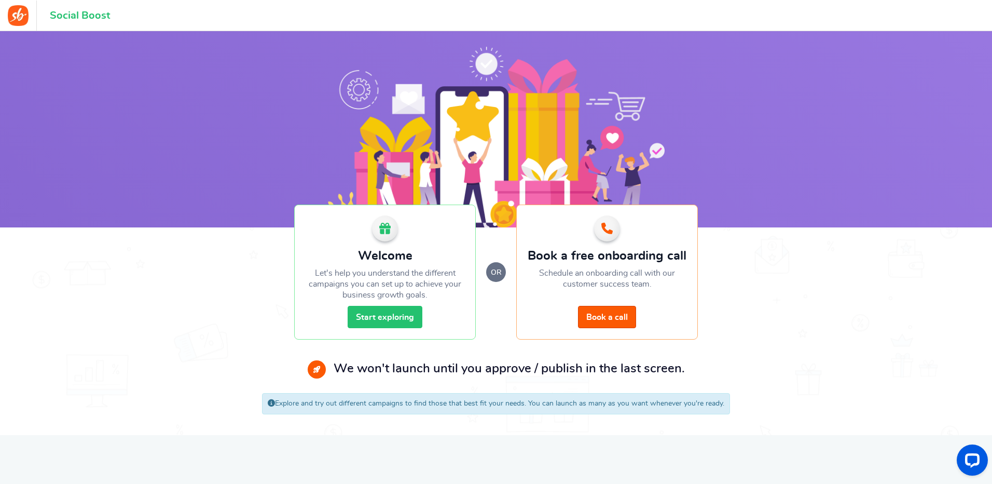
click at [382, 314] on link "Start exploring" at bounding box center [385, 317] width 75 height 22
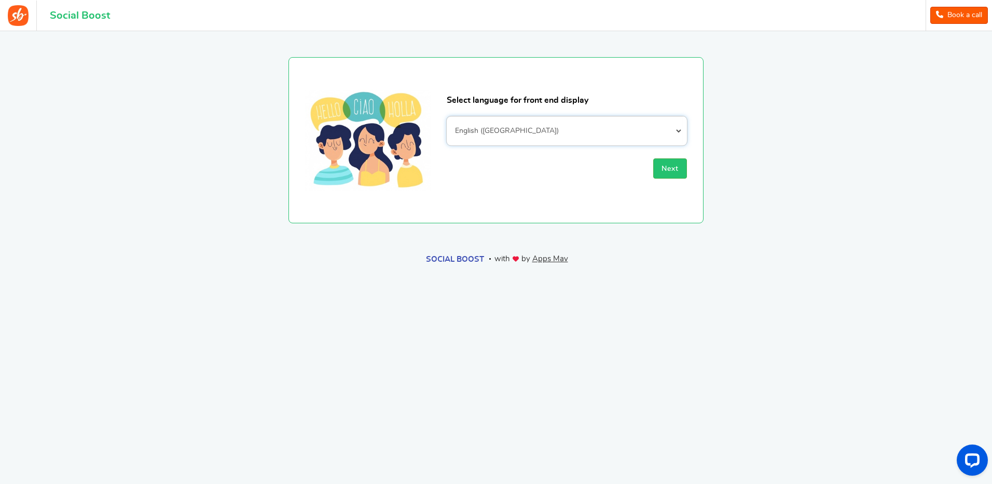
click at [504, 129] on select "Afrikaans Albanian Arabic Armenian Azerbaijani Basque Belarusian Bengali Bosnia…" at bounding box center [567, 130] width 240 height 29
click at [499, 129] on select "Afrikaans Albanian Arabic Armenian Azerbaijani Basque Belarusian Bengali Bosnia…" at bounding box center [567, 130] width 240 height 29
click at [667, 163] on button "Next" at bounding box center [670, 168] width 34 height 20
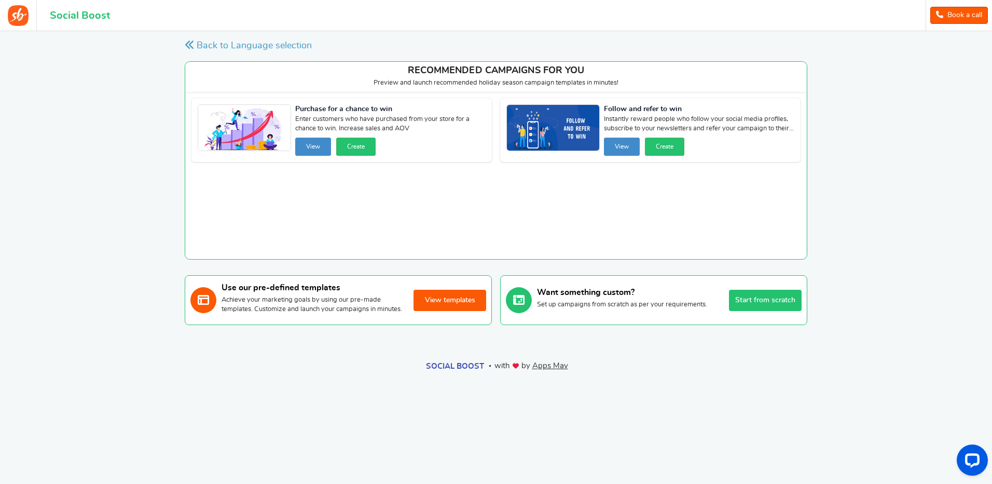
click at [446, 305] on button "View templates" at bounding box center [449, 299] width 73 height 21
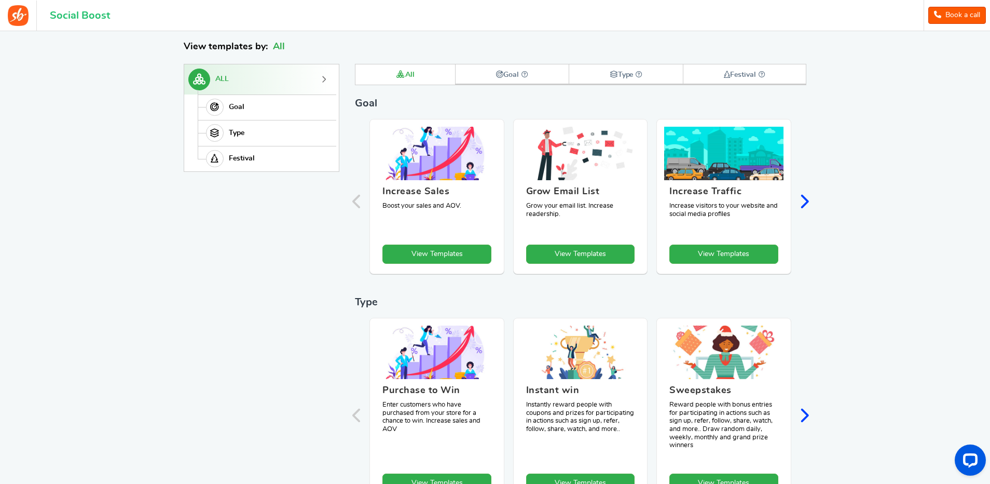
scroll to position [143, 0]
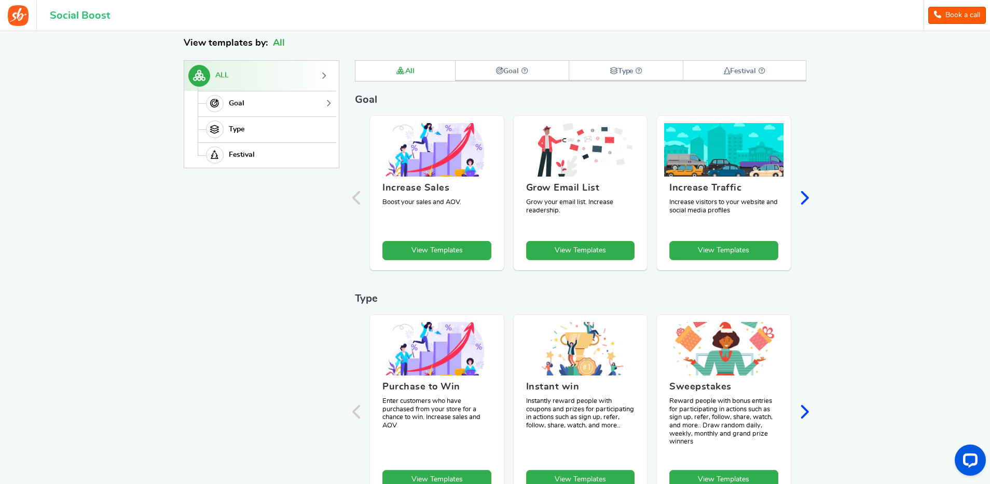
click at [234, 102] on span "Goal" at bounding box center [237, 103] width 16 height 9
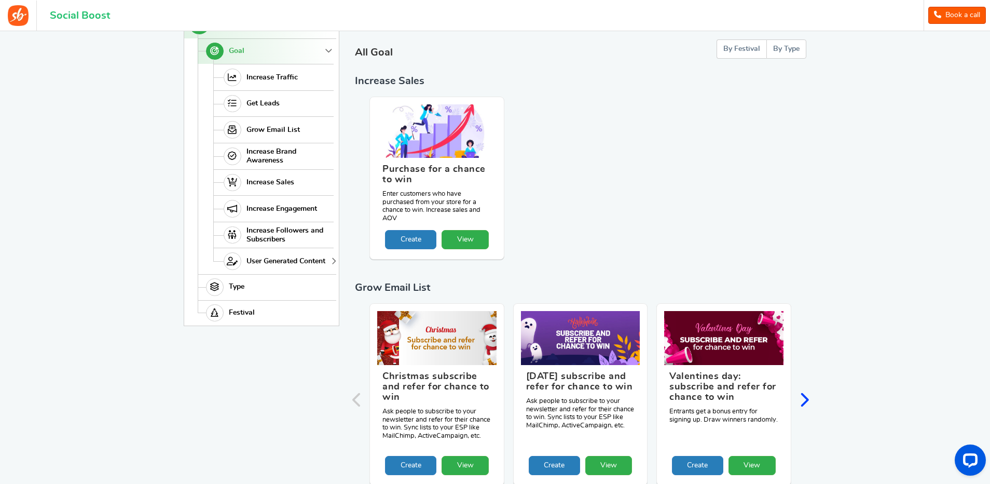
scroll to position [195, 0]
click at [243, 287] on span "Type" at bounding box center [237, 287] width 16 height 9
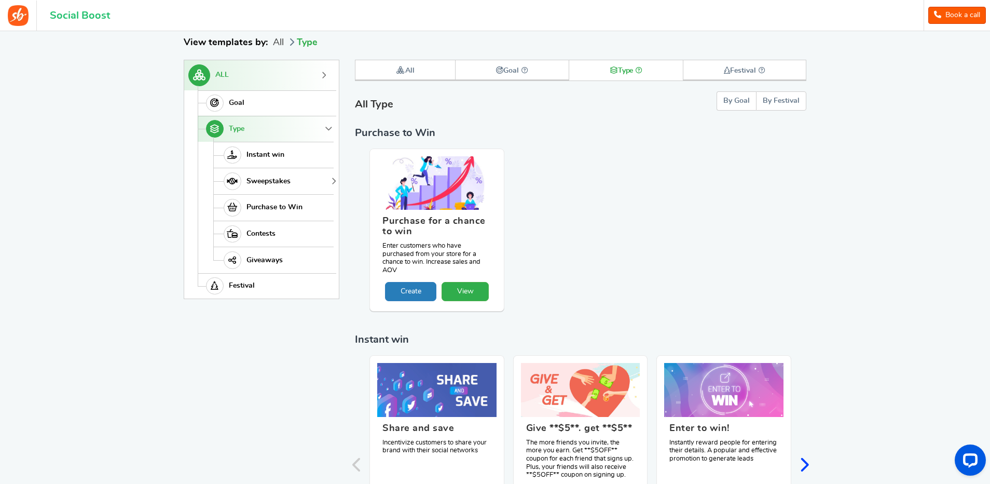
scroll to position [143, 0]
click at [246, 102] on link "Goal" at bounding box center [266, 104] width 136 height 26
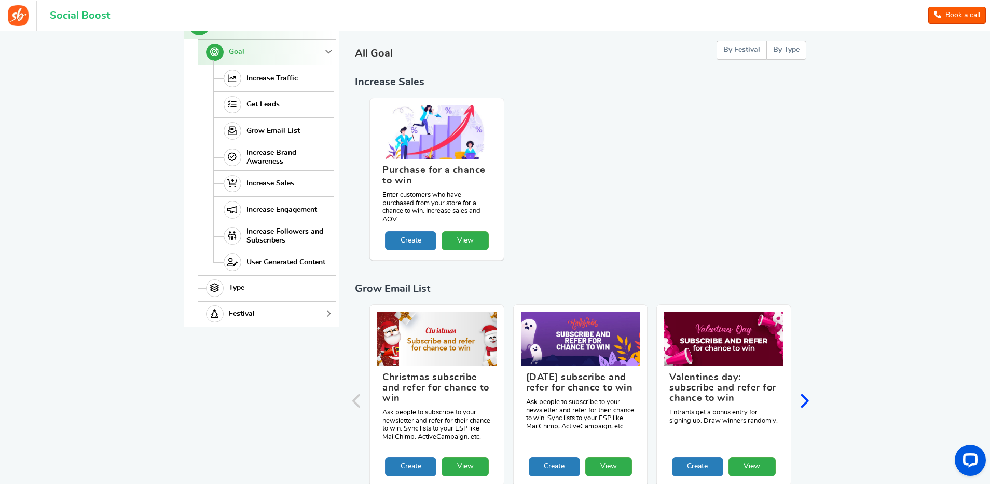
scroll to position [199, 0]
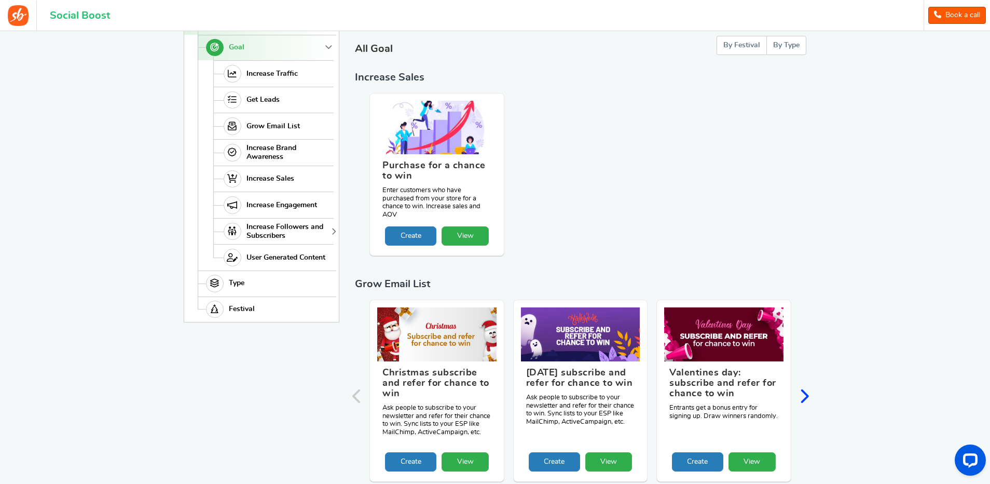
click at [259, 229] on span "Increase Followers and Subscribers" at bounding box center [288, 232] width 85 height 18
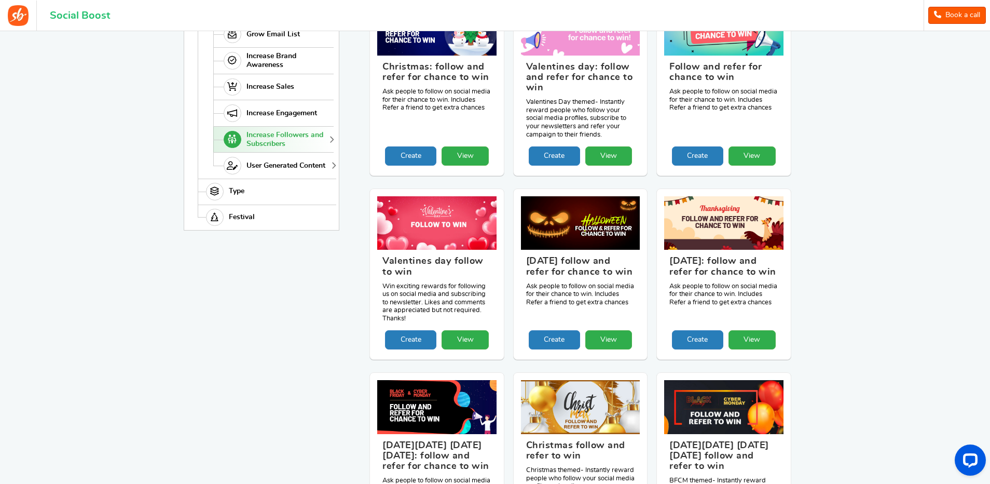
scroll to position [197, 0]
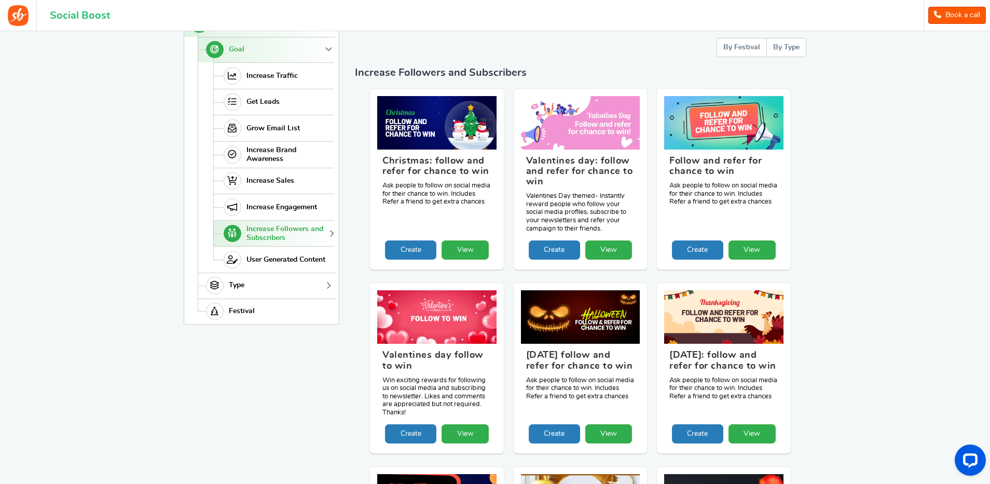
click at [234, 285] on span "Type" at bounding box center [237, 285] width 16 height 9
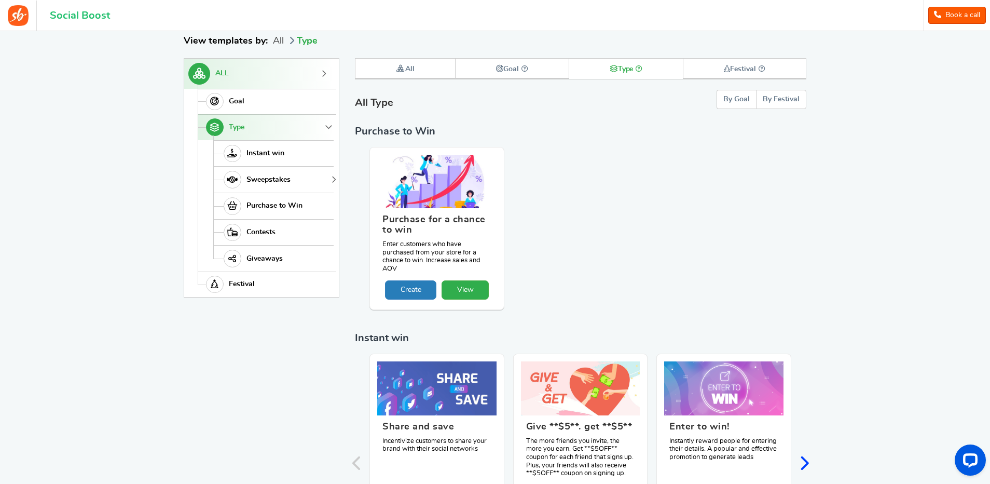
scroll to position [143, 0]
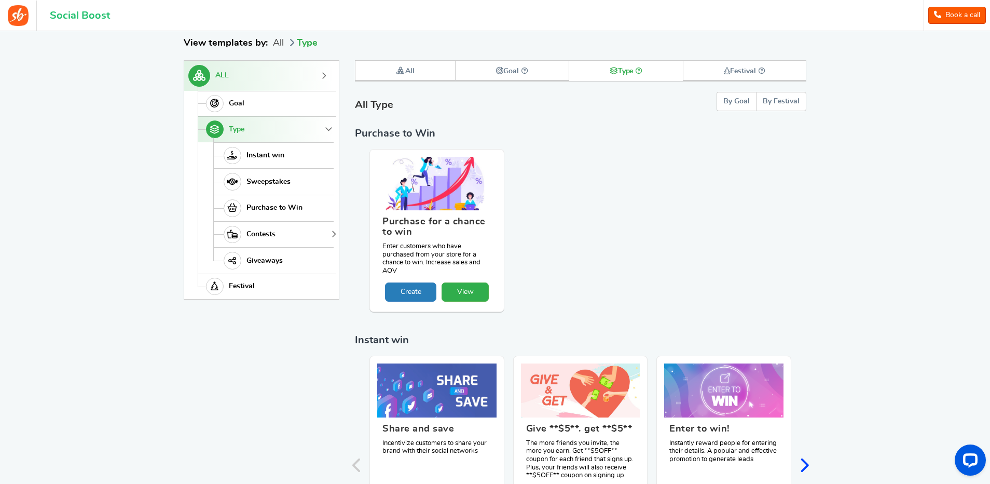
click at [264, 232] on span "Contests" at bounding box center [260, 234] width 29 height 9
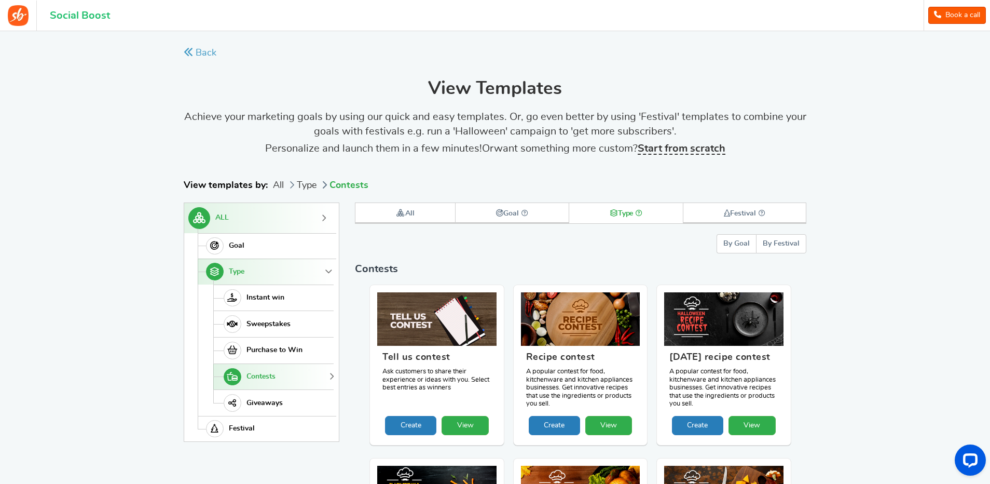
scroll to position [0, 0]
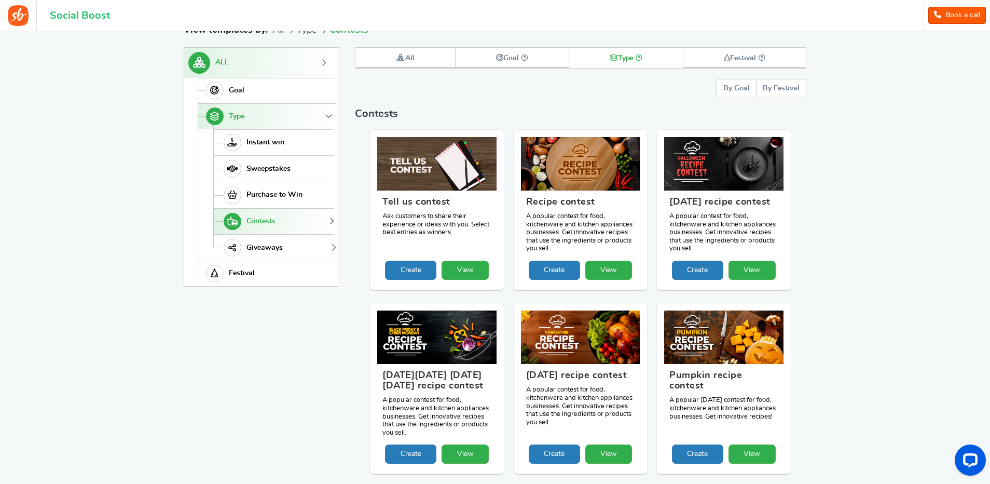
click at [258, 241] on link "Giveaways" at bounding box center [273, 247] width 120 height 26
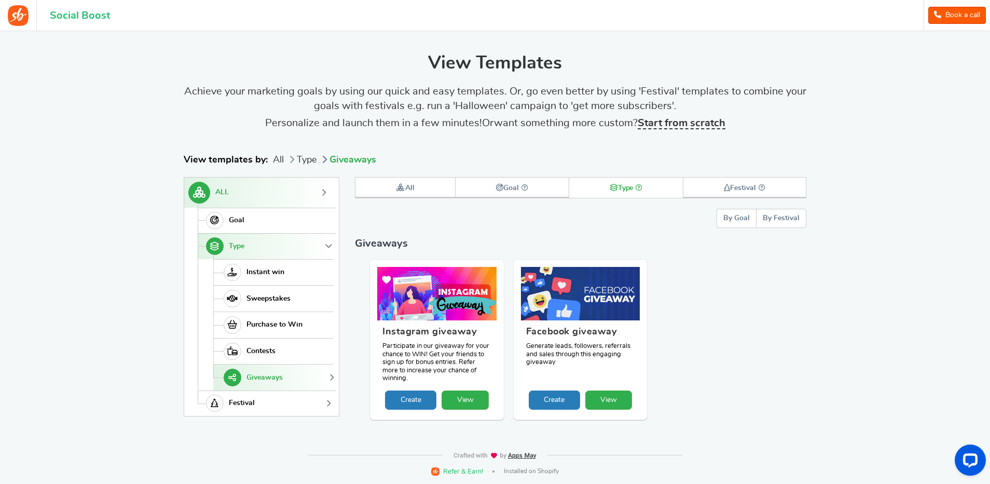
click at [241, 401] on span "Festival" at bounding box center [242, 402] width 26 height 9
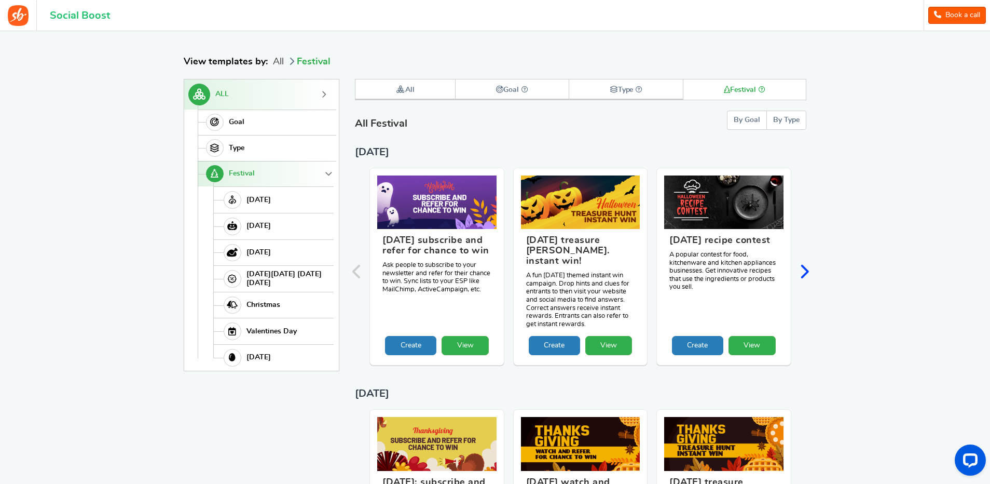
scroll to position [125, 0]
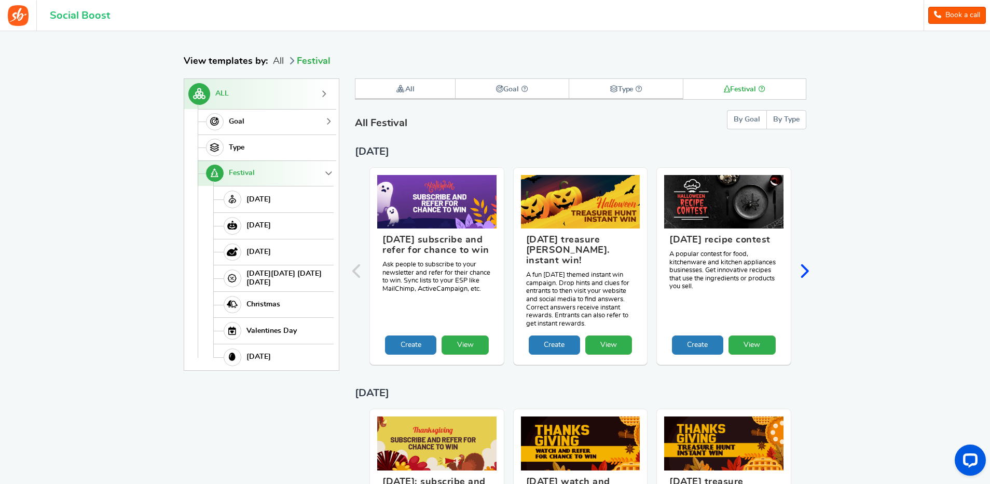
click at [236, 121] on span "Goal" at bounding box center [237, 121] width 16 height 9
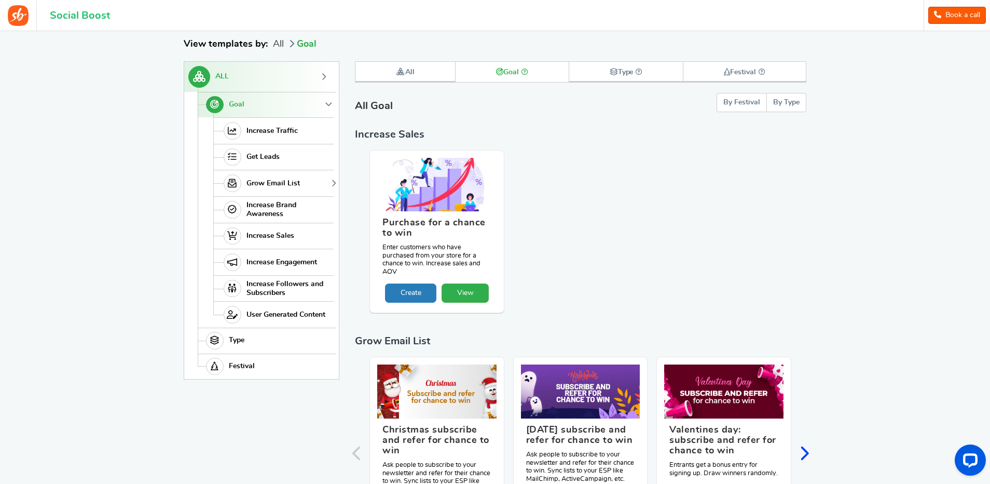
scroll to position [143, 0]
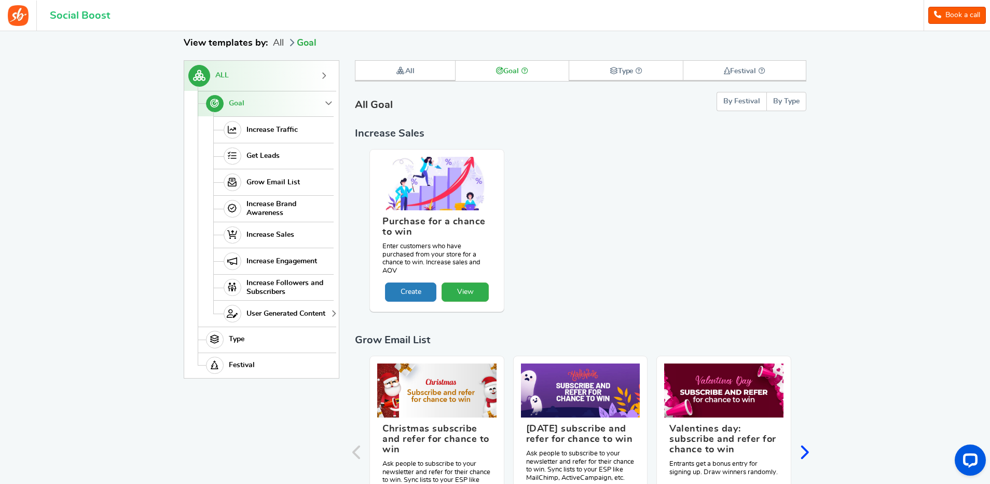
click at [267, 312] on span "User Generated Content" at bounding box center [285, 313] width 79 height 9
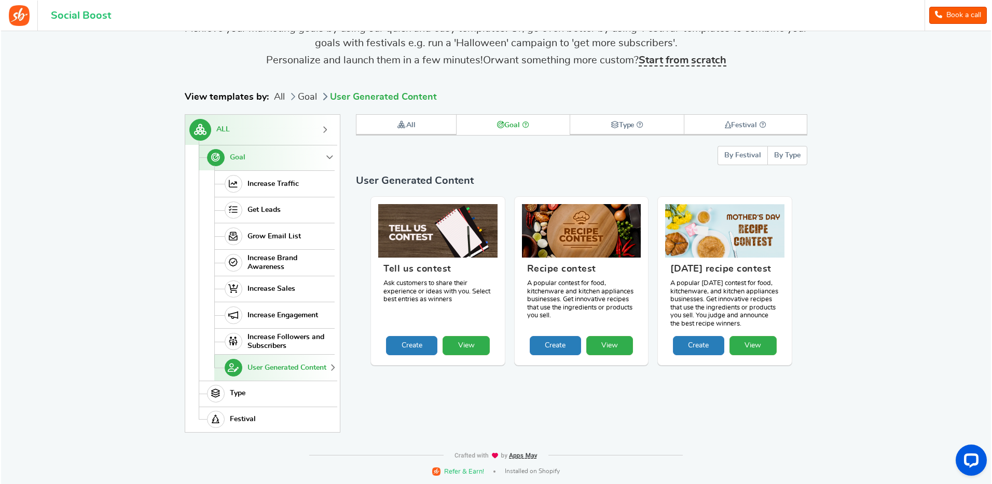
scroll to position [0, 0]
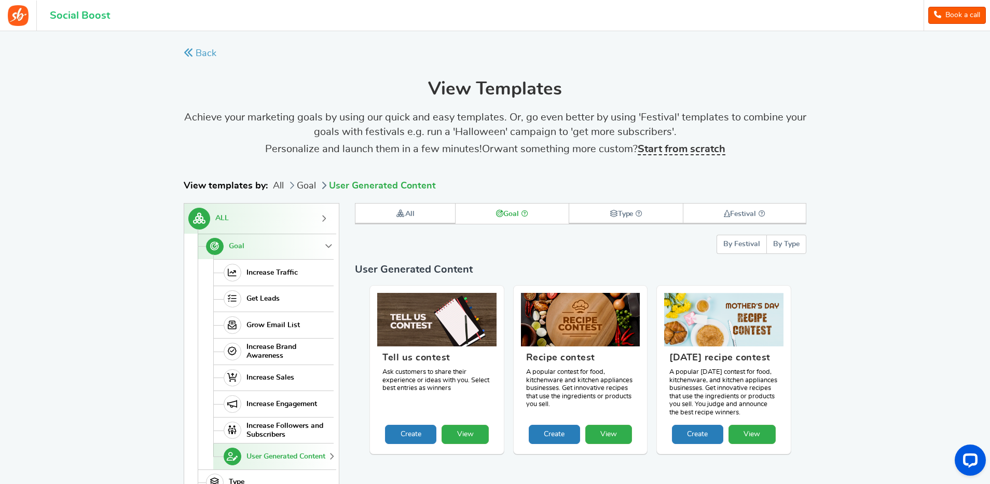
click at [675, 149] on strong "Start from scratch" at bounding box center [682, 149] width 88 height 10
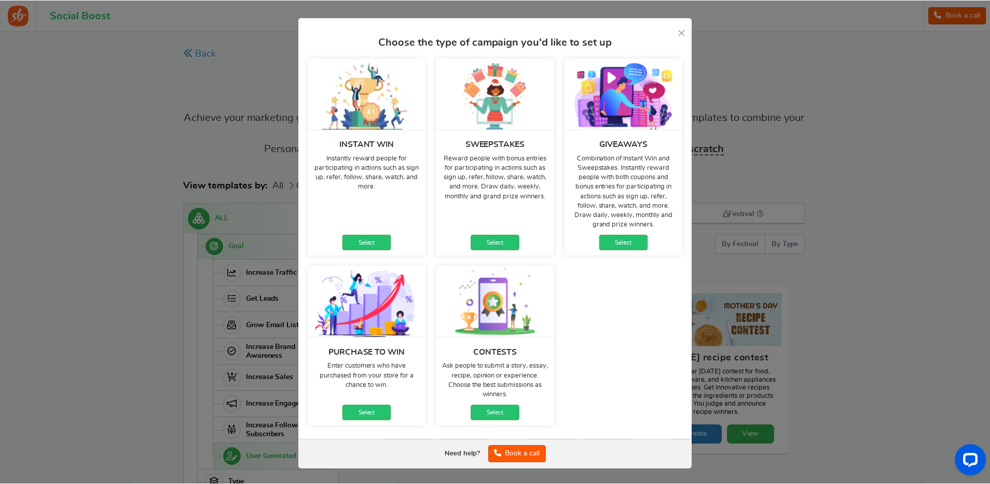
scroll to position [16, 0]
click at [620, 243] on link "Select" at bounding box center [624, 242] width 49 height 16
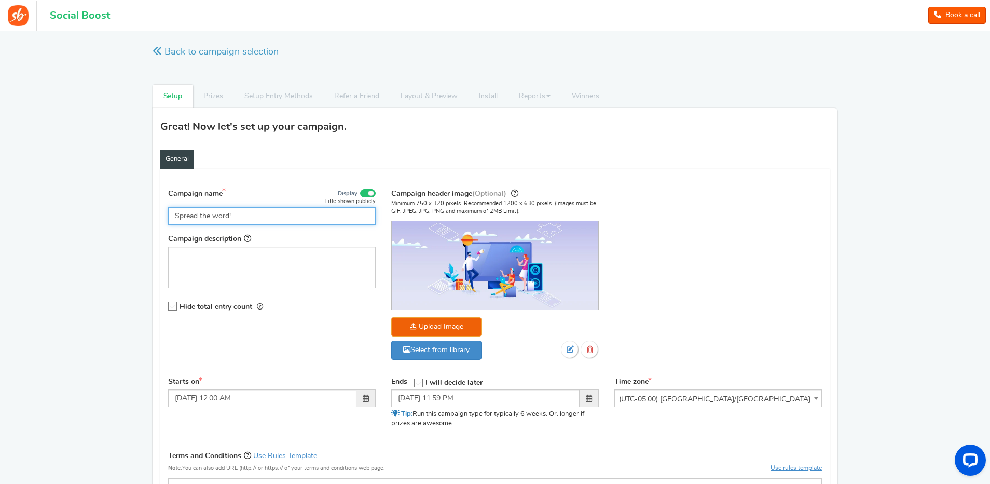
drag, startPoint x: 239, startPoint y: 214, endPoint x: 159, endPoint y: 216, distance: 79.9
click at [159, 216] on div "Great! Now let's set up your campaign. General Sign up Form Restrictions GDPR C…" at bounding box center [495, 395] width 685 height 575
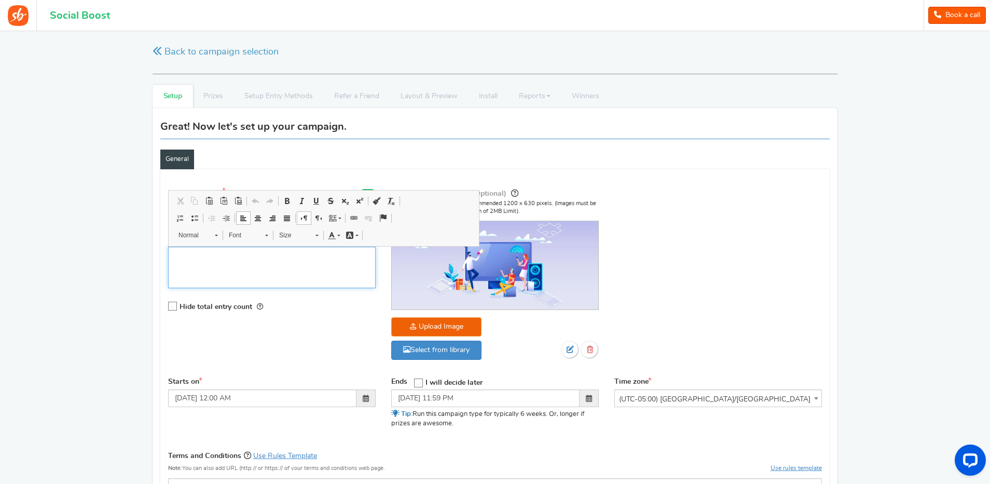
click at [184, 265] on div "Editor, competition_desc" at bounding box center [272, 267] width 208 height 42
click at [161, 261] on div "Campaign name Display Title shown publicly KPC Golden Ticket Challenge This wil…" at bounding box center [271, 255] width 223 height 137
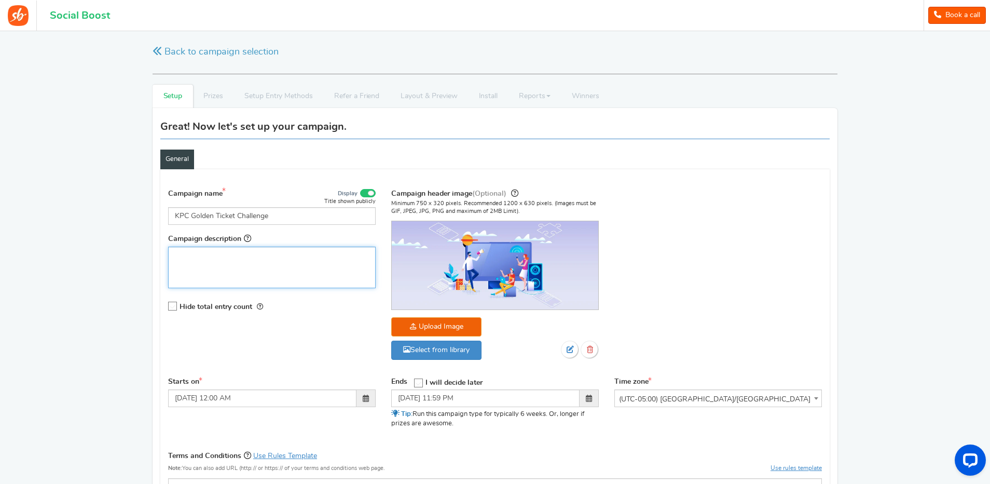
click at [181, 257] on p "Editor, competition_desc" at bounding box center [272, 255] width 194 height 10
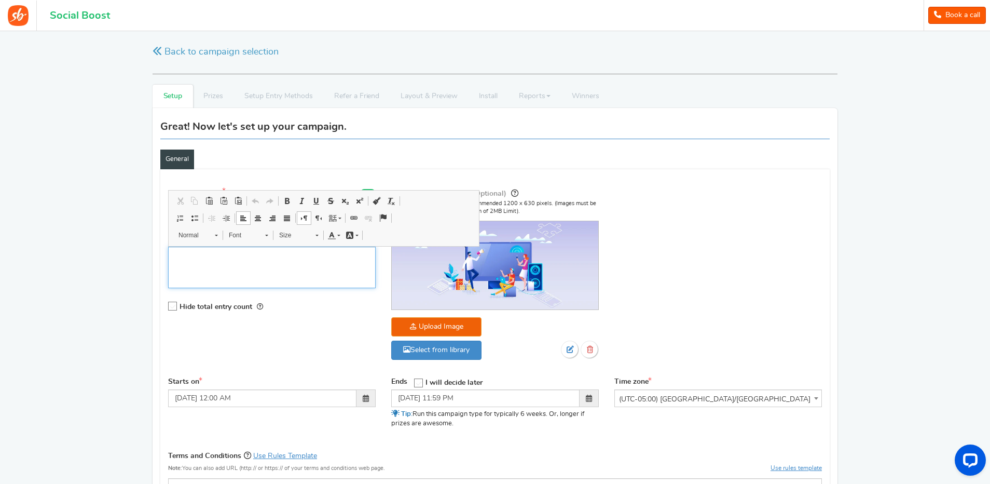
click at [181, 256] on p "Editor, competition_desc" at bounding box center [272, 255] width 194 height 10
click at [156, 244] on div "Great! Now let's set up your campaign. General Sign up Form Restrictions GDPR C…" at bounding box center [495, 395] width 685 height 575
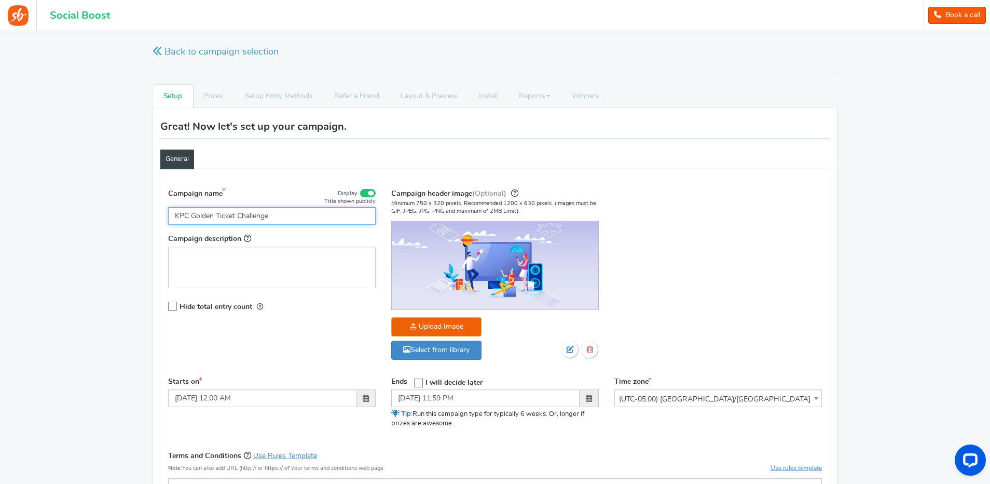
click at [277, 215] on input "KPC Golden Ticket Challenge" at bounding box center [272, 216] width 208 height 18
type input "KPC Golden Ticket Giveaway Challenge!"
click at [210, 255] on p "Editor, competition_desc" at bounding box center [272, 255] width 194 height 10
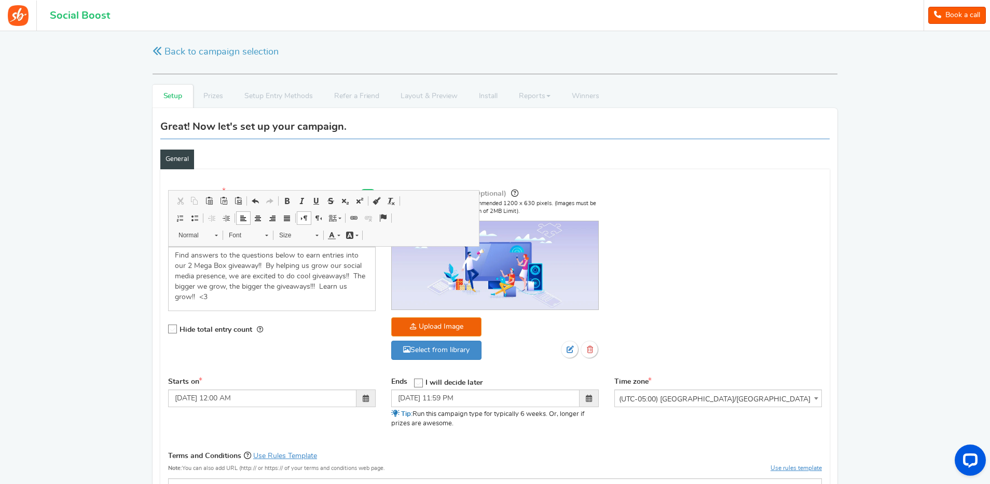
click at [292, 333] on div "Hide total entry count" at bounding box center [272, 329] width 208 height 21
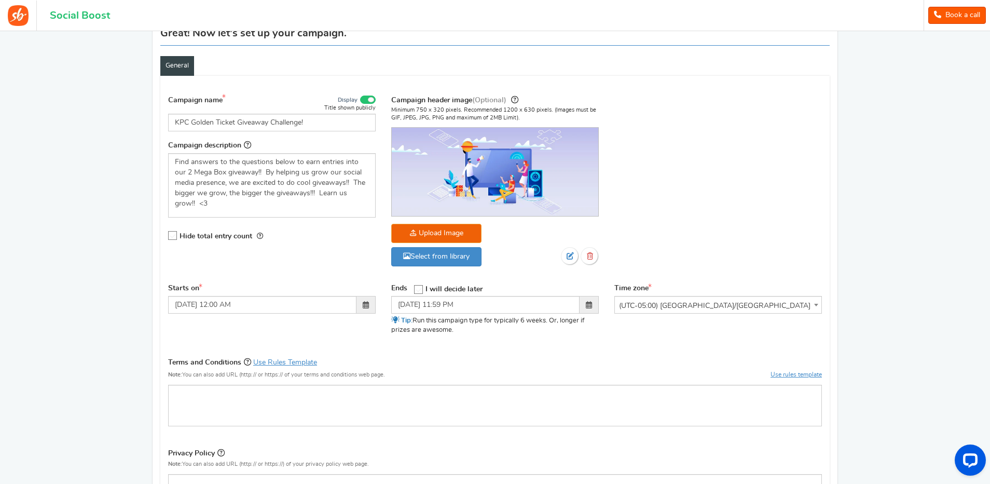
scroll to position [104, 0]
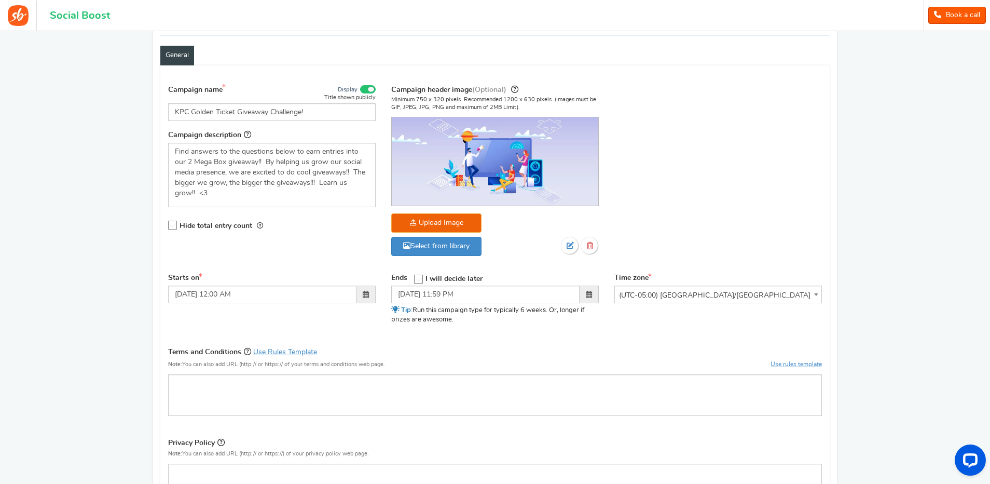
click at [366, 294] on span at bounding box center [366, 294] width 6 height 7
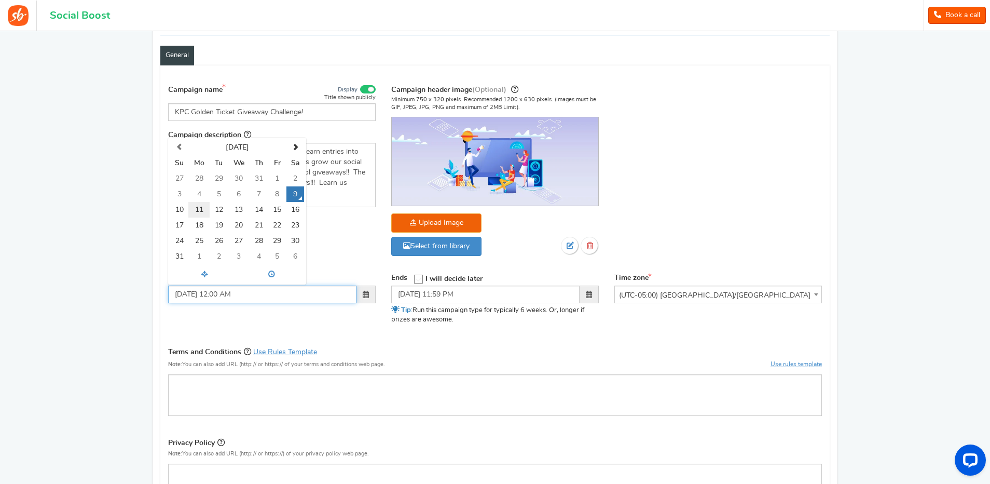
click at [198, 209] on td "11" at bounding box center [198, 210] width 21 height 16
type input "[DATE] 12:00 AM"
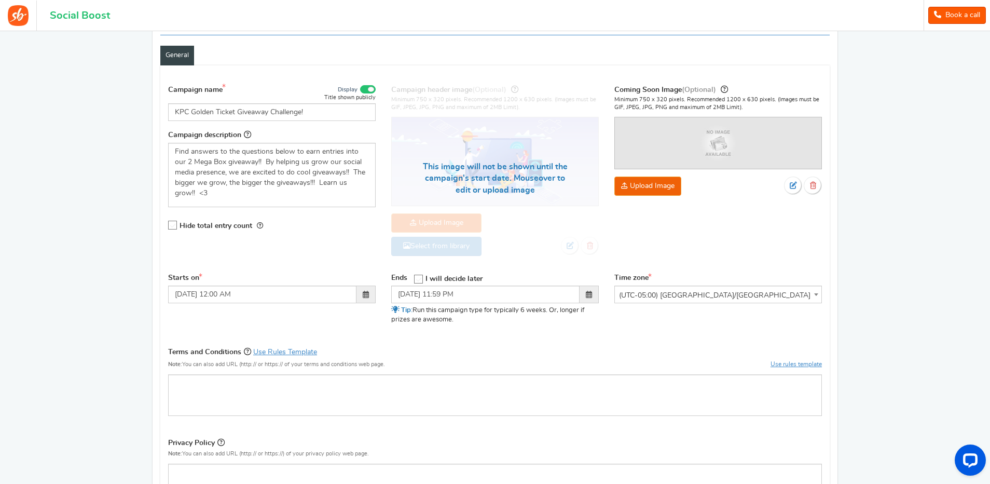
click at [338, 254] on div "Campaign name Display Title shown publicly KPC Golden Ticket Giveaway Challenge…" at bounding box center [494, 175] width 669 height 194
click at [587, 294] on span at bounding box center [589, 294] width 6 height 7
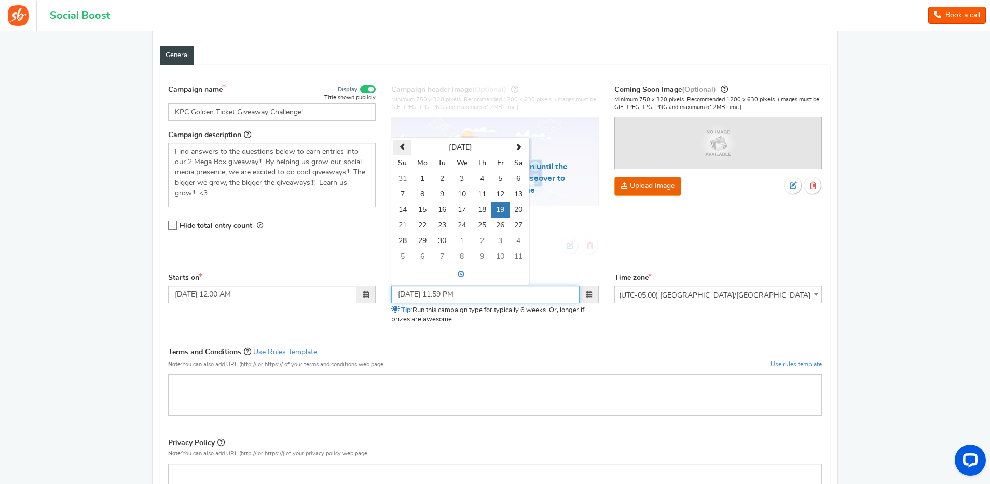
click at [401, 145] on span at bounding box center [402, 147] width 7 height 7
click at [496, 224] on td "22" at bounding box center [500, 225] width 18 height 16
type input "[DATE] 11:59 PM"
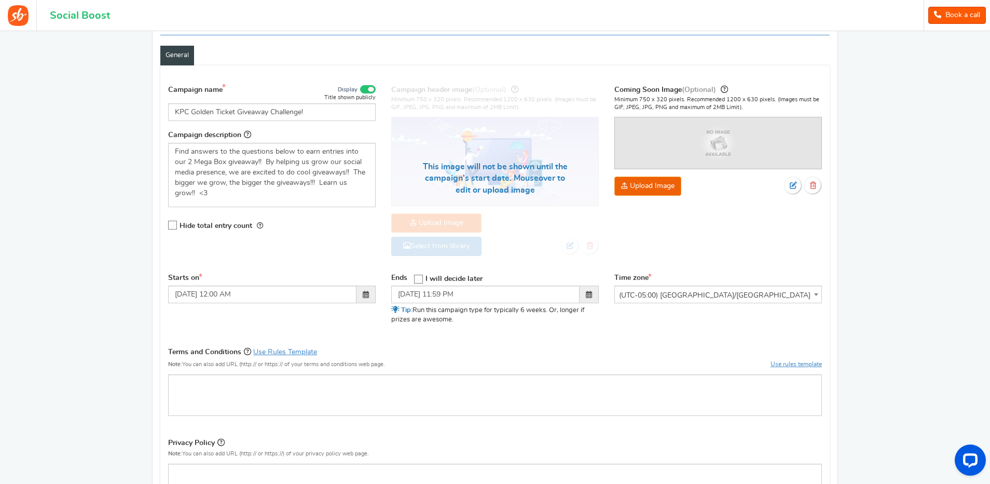
click at [362, 254] on div "Campaign name Display Title shown publicly KPC Golden Ticket Giveaway Challenge…" at bounding box center [494, 175] width 669 height 194
click at [690, 293] on span "(UTC-05:00) [GEOGRAPHIC_DATA]/[GEOGRAPHIC_DATA]" at bounding box center [718, 295] width 206 height 19
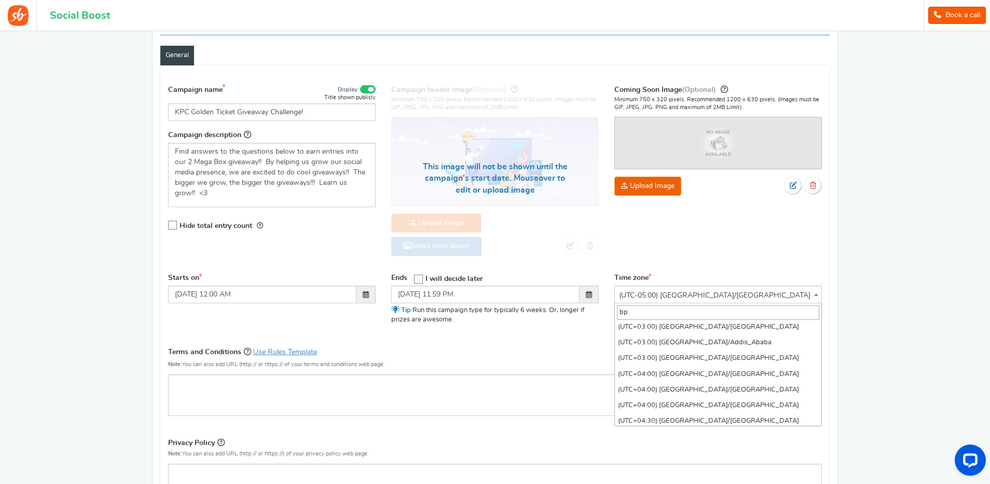
scroll to position [0, 0]
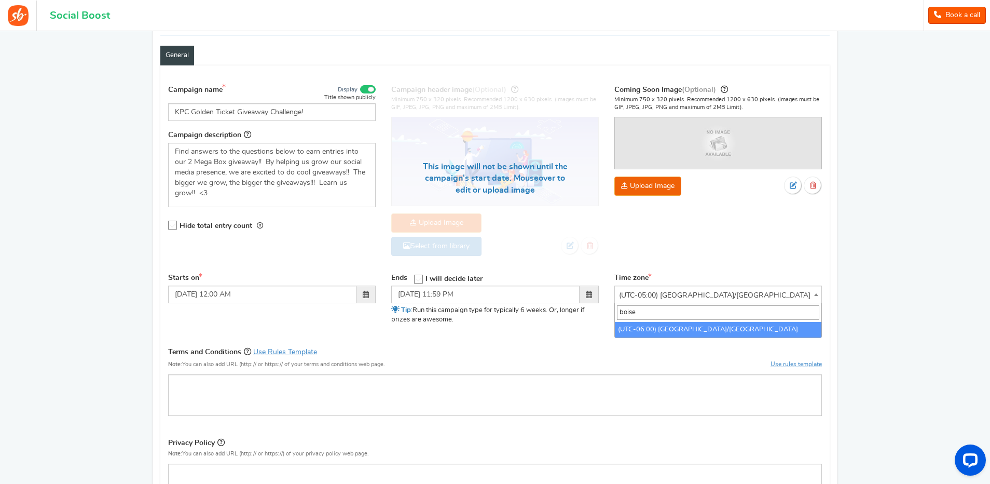
type input "boise"
select select "America/[GEOGRAPHIC_DATA]"
click at [582, 337] on div "Starts on [DATE] 12:00 AM Ends Open On" at bounding box center [494, 305] width 669 height 65
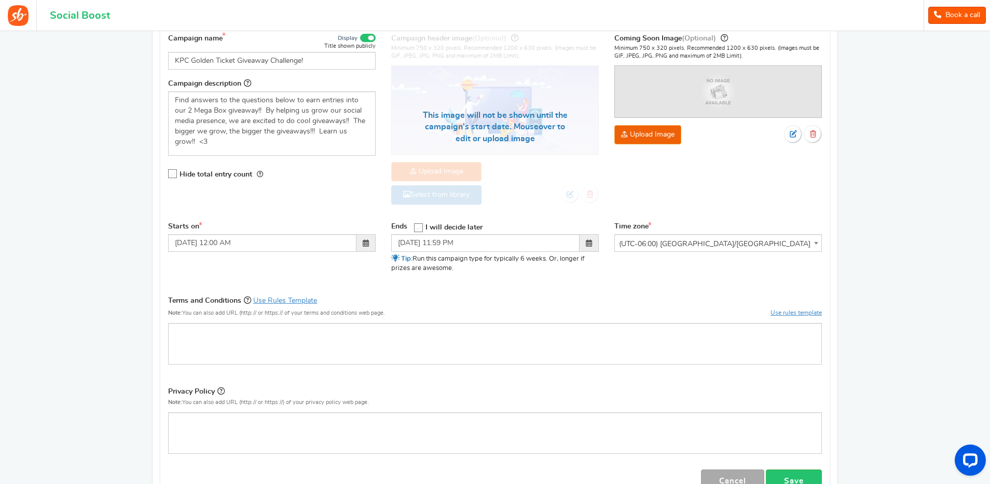
scroll to position [156, 0]
click at [275, 299] on link "Use Rules Template" at bounding box center [285, 299] width 64 height 7
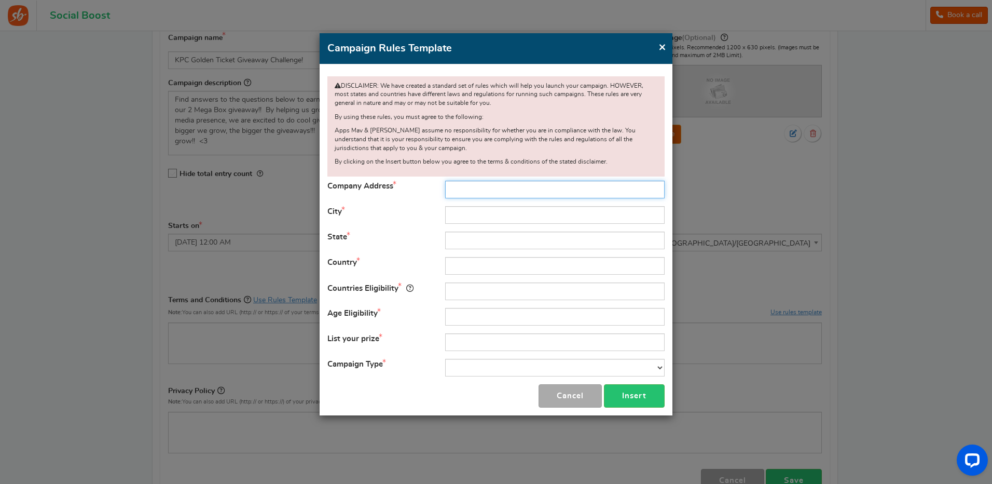
click at [461, 187] on input "text" at bounding box center [554, 190] width 219 height 18
type input "[STREET_ADDRESS][PERSON_NAME]"
type input "Meridian"
type input "ID"
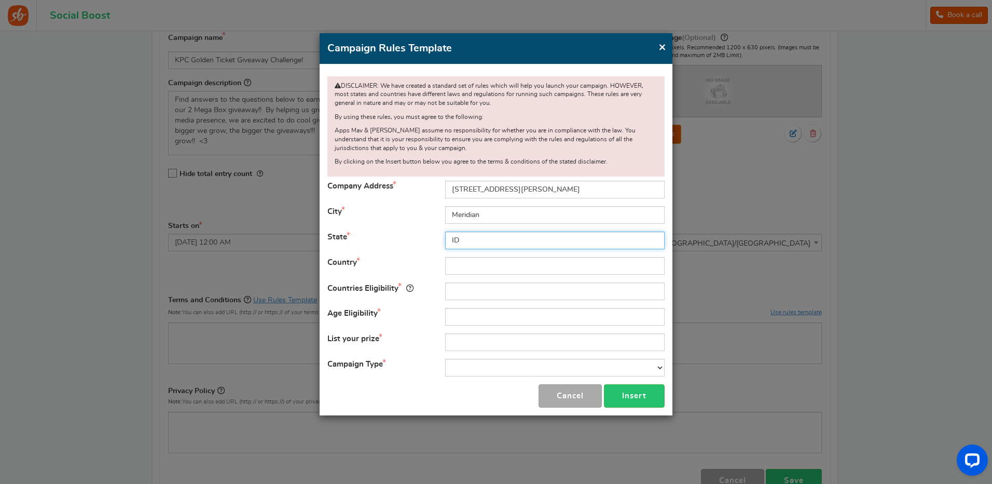
type input "[GEOGRAPHIC_DATA]"
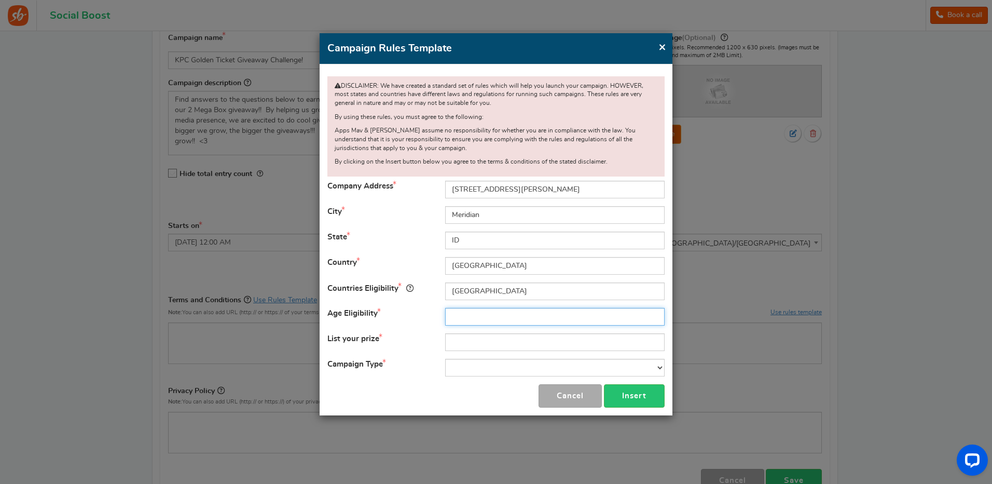
click at [457, 314] on input "text" at bounding box center [554, 317] width 219 height 18
type input "No age restriction"
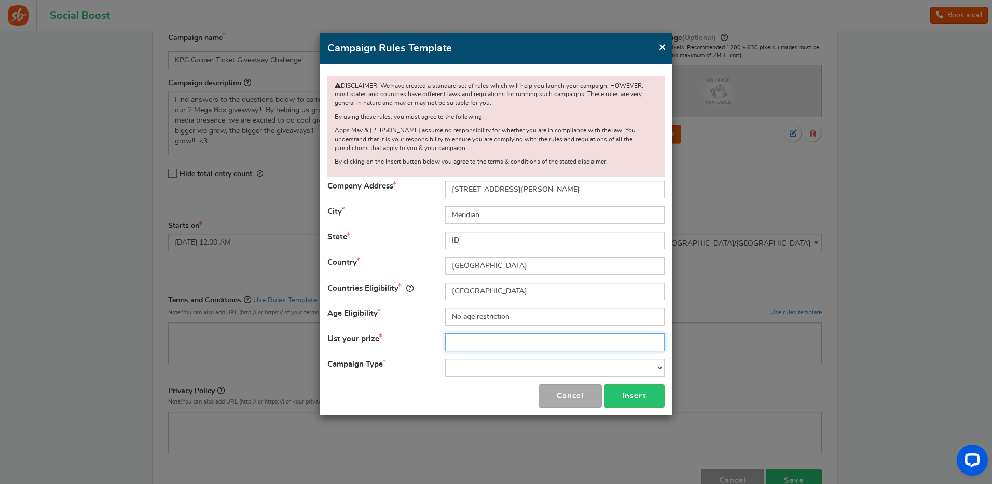
click at [464, 342] on input "text" at bounding box center [554, 342] width 219 height 18
paste input "2024-25 Panini Revolution NBA Trading Card Mega Box"
type input "2 2024-25 Panini Revolution NBA Trading Card Mega Boxes"
click at [459, 366] on select "Contest Giveaway Lottery Offer Raffle Sweepstakes Other" at bounding box center [554, 367] width 219 height 18
select select "Giveaway"
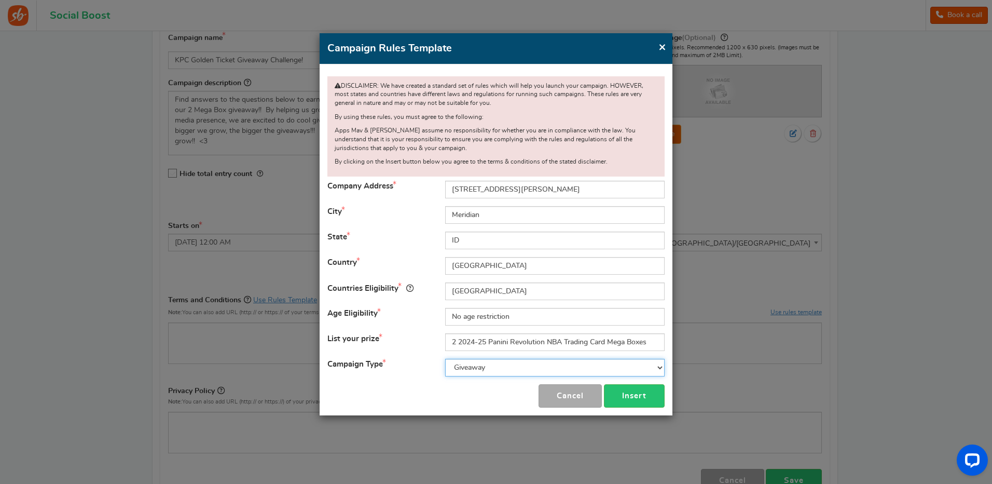
click at [445, 358] on select "Contest Giveaway Lottery Offer Raffle Sweepstakes Other" at bounding box center [554, 367] width 219 height 18
click at [629, 394] on button "Insert" at bounding box center [634, 395] width 61 height 23
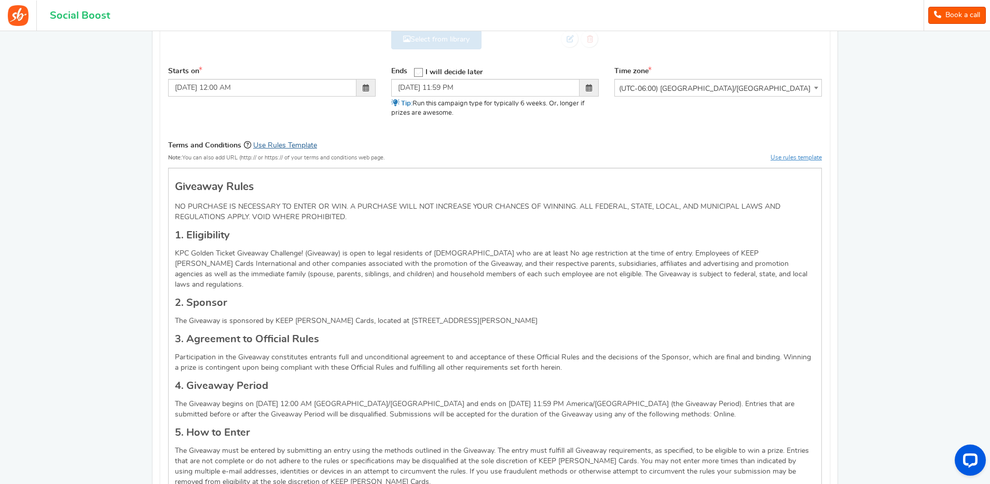
scroll to position [311, 0]
click at [534, 251] on p "KPC Golden Ticket Giveaway Challenge! (Giveaway) is open to legal residents of …" at bounding box center [495, 268] width 640 height 42
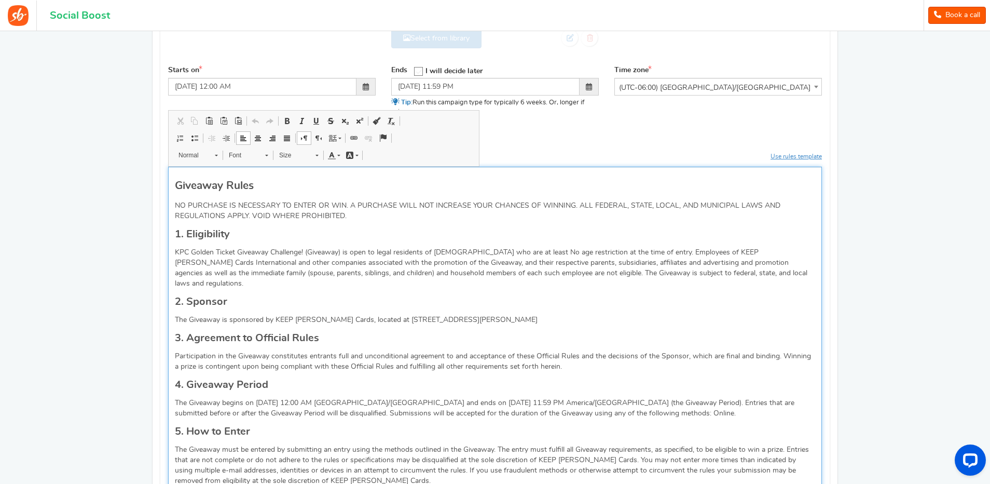
click at [534, 251] on p "KPC Golden Ticket Giveaway Challenge! (Giveaway) is open to legal residents of …" at bounding box center [495, 268] width 640 height 42
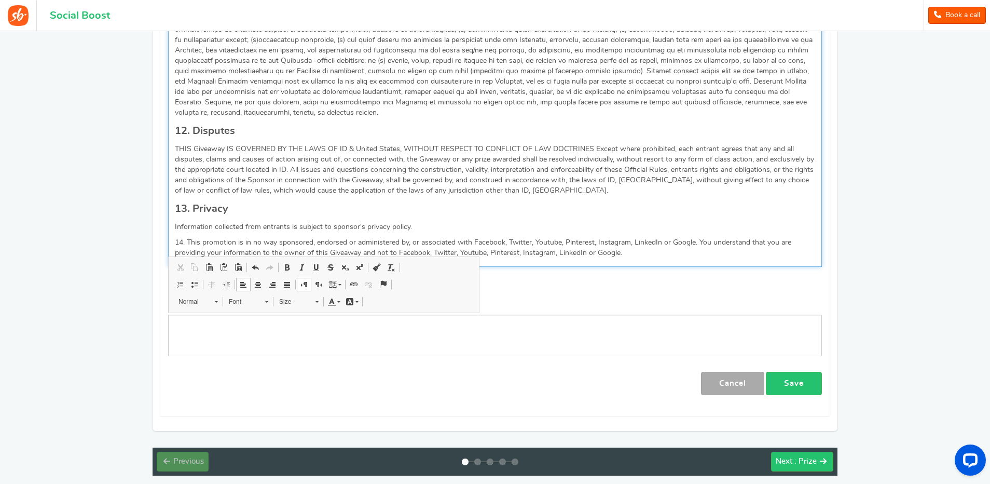
scroll to position [1245, 0]
click at [658, 237] on p "14. This promotion is in no way sponsored, endorsed or administered by, or asso…" at bounding box center [495, 247] width 640 height 21
click at [582, 239] on p "14. This promotion is in no way sponsored, endorsed or administered by, or asso…" at bounding box center [495, 247] width 640 height 21
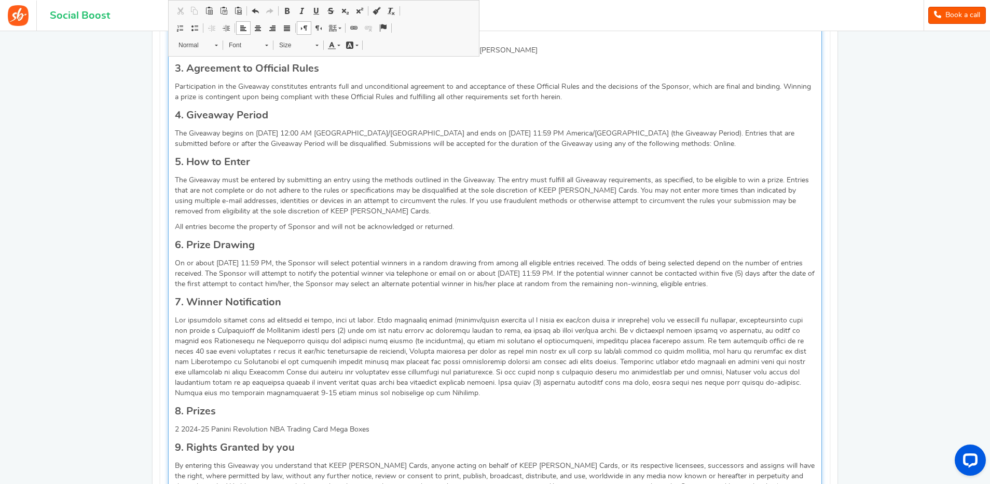
scroll to position [415, 0]
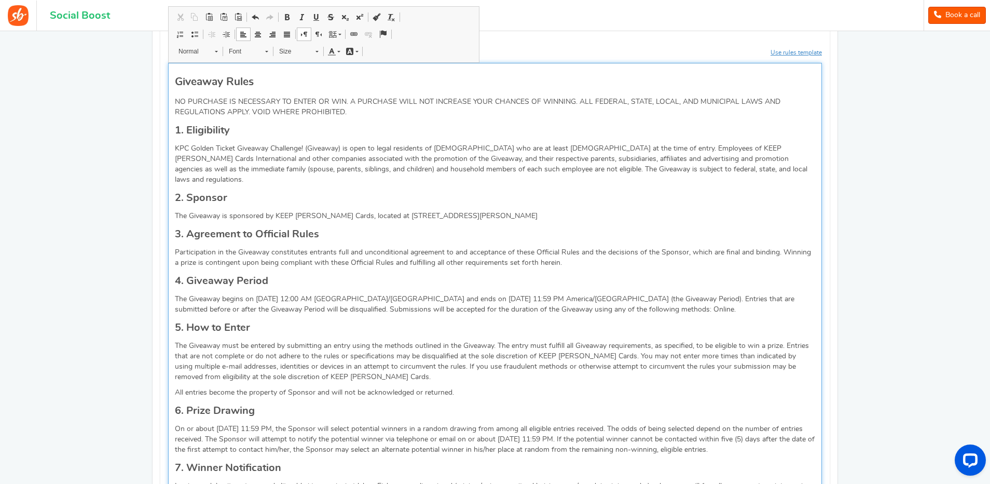
click at [427, 211] on p "The Giveaway is sponsored by KEEP [PERSON_NAME] Cards, located at [STREET_ADDRE…" at bounding box center [495, 216] width 640 height 10
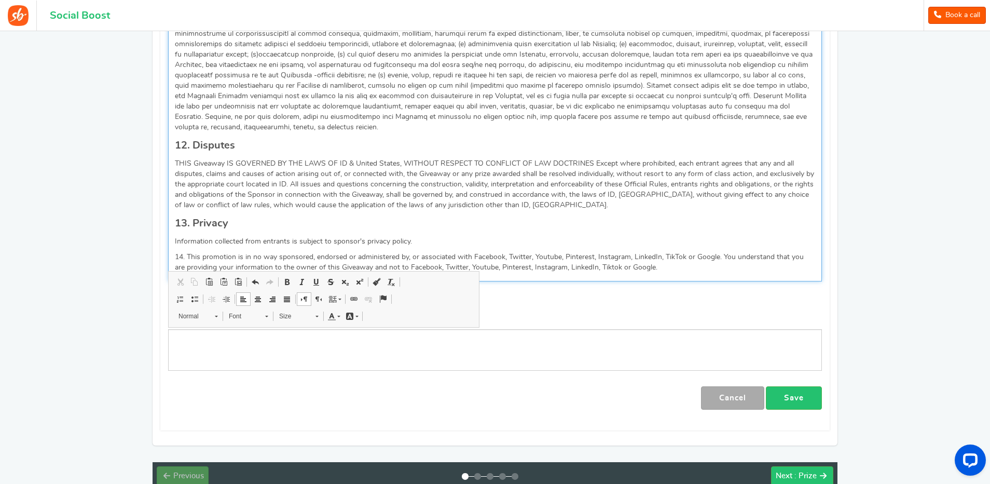
scroll to position [1230, 0]
click at [411, 237] on p "Information collected from entrants is subject to sponsor's privacy policy." at bounding box center [495, 242] width 640 height 10
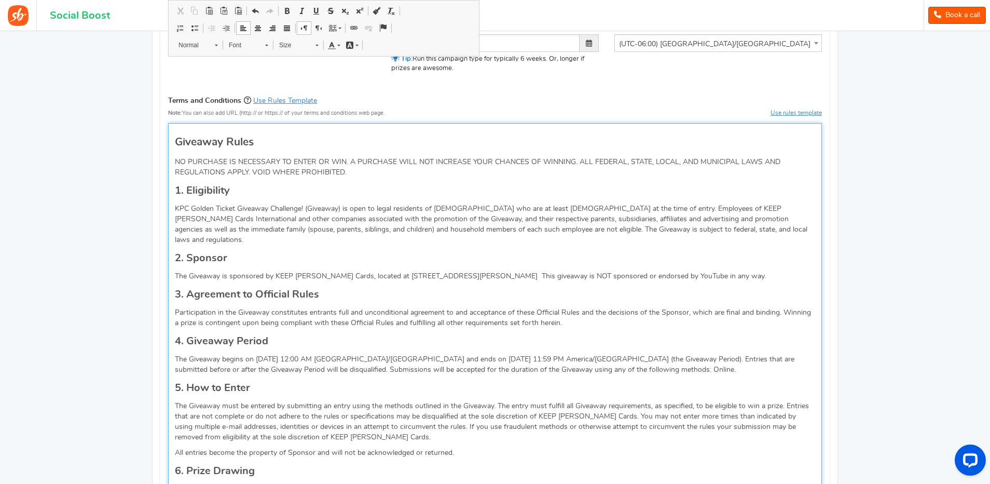
scroll to position [348, 0]
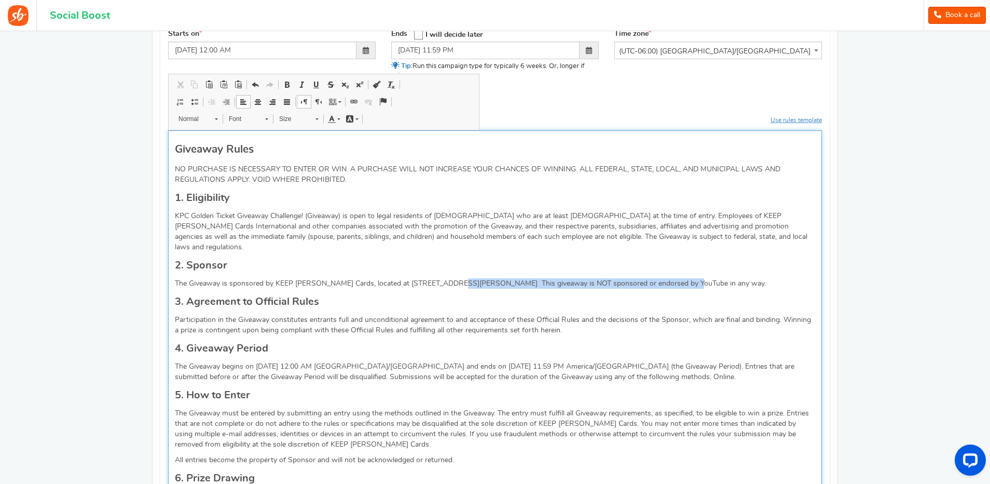
drag, startPoint x: 433, startPoint y: 272, endPoint x: 663, endPoint y: 273, distance: 229.8
click at [662, 278] on p "The Giveaway is sponsored by KEEP [PERSON_NAME] Cards, located at [STREET_ADDRE…" at bounding box center [495, 283] width 640 height 10
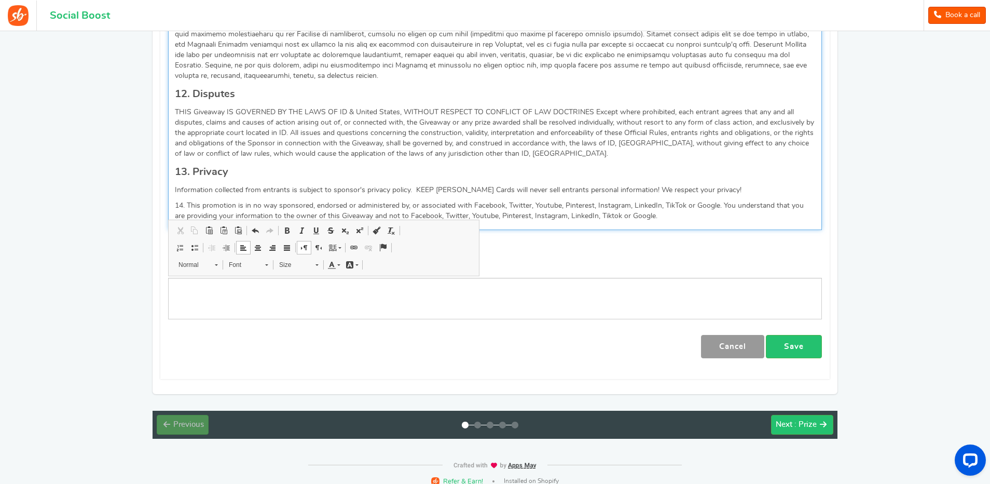
scroll to position [1281, 0]
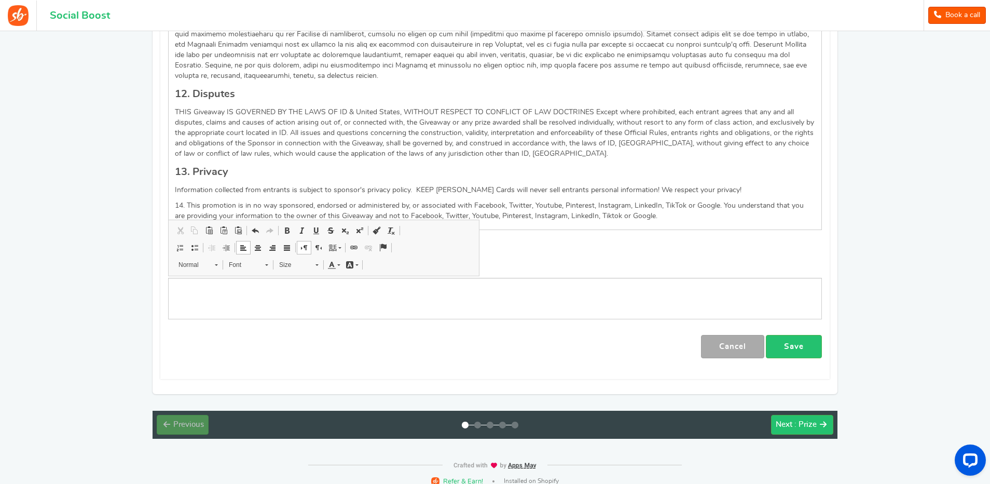
click at [798, 335] on link "Save" at bounding box center [794, 346] width 56 height 23
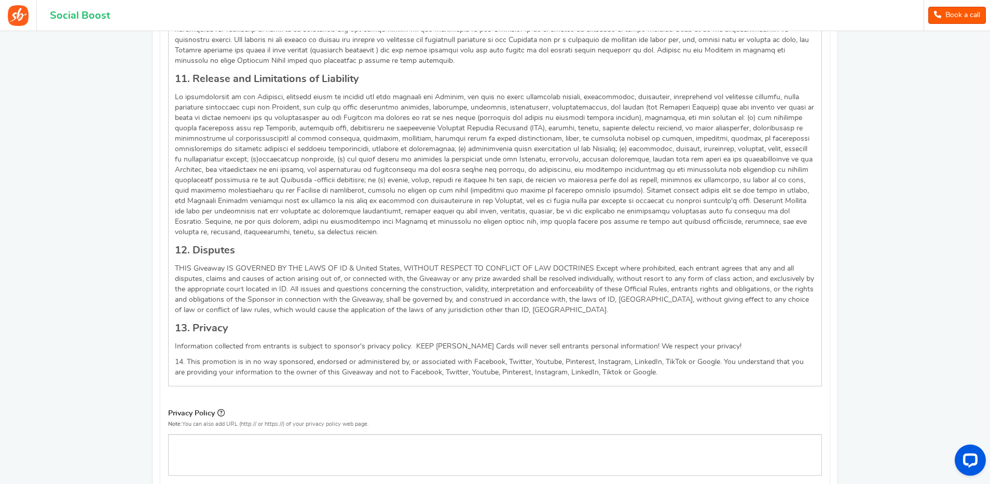
scroll to position [1298, 0]
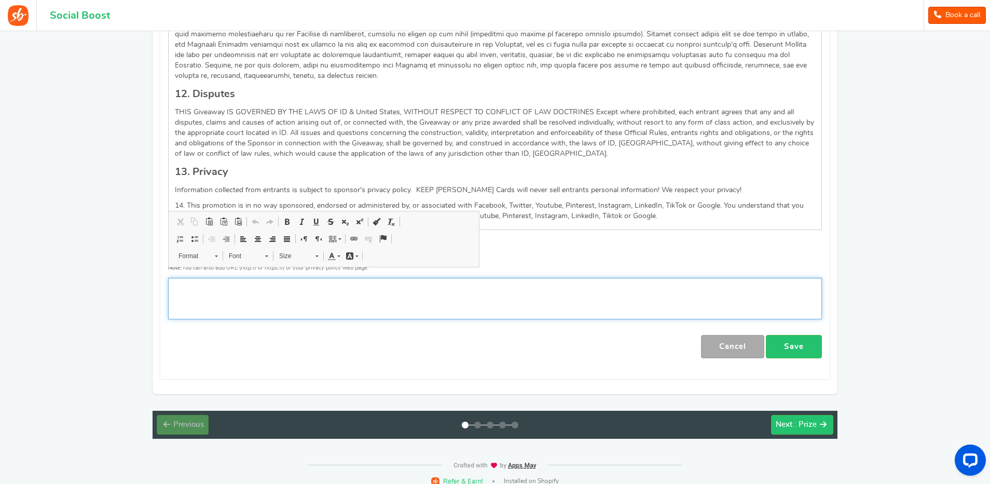
click at [266, 281] on p "Editor, competition_privacy" at bounding box center [495, 286] width 640 height 10
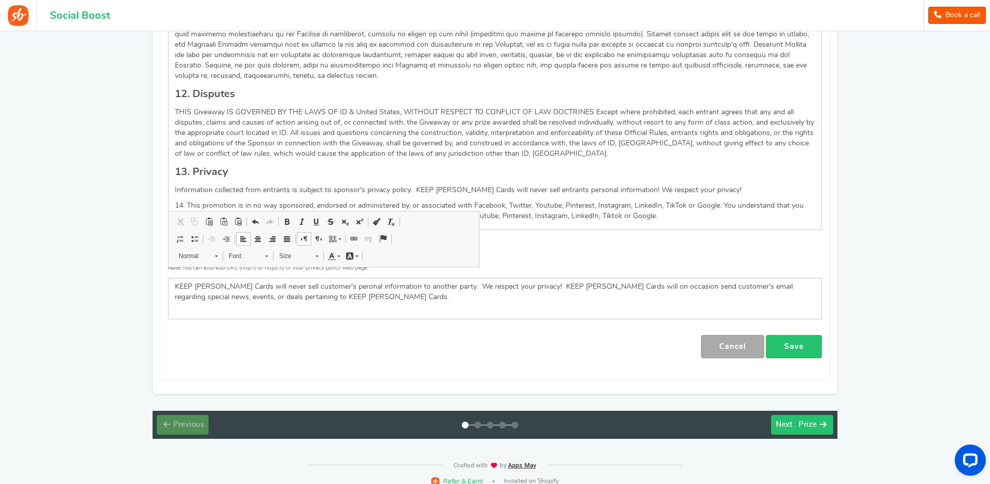
click at [276, 341] on div "[PERSON_NAME] Save" at bounding box center [495, 346] width 654 height 23
click at [312, 281] on p "KEEP [PERSON_NAME] Cards will never sell customer's peronal information to anot…" at bounding box center [495, 291] width 640 height 21
click at [320, 336] on div "[PERSON_NAME] Save" at bounding box center [495, 346] width 654 height 23
click at [327, 281] on p "KEEP [PERSON_NAME] Cards will never sell customer's peronal information to anot…" at bounding box center [495, 291] width 640 height 21
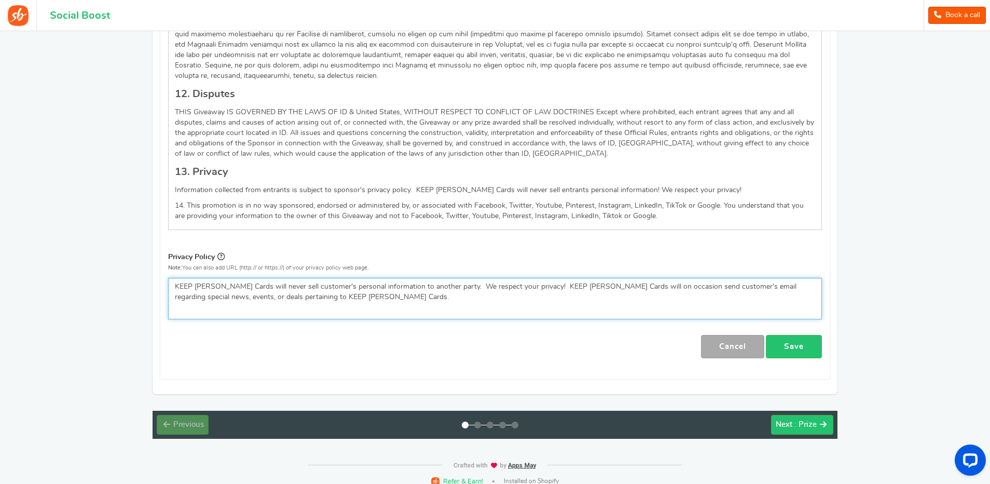
click at [598, 281] on p "KEEP [PERSON_NAME] Cards will never sell customer's personal information to ano…" at bounding box center [495, 291] width 640 height 21
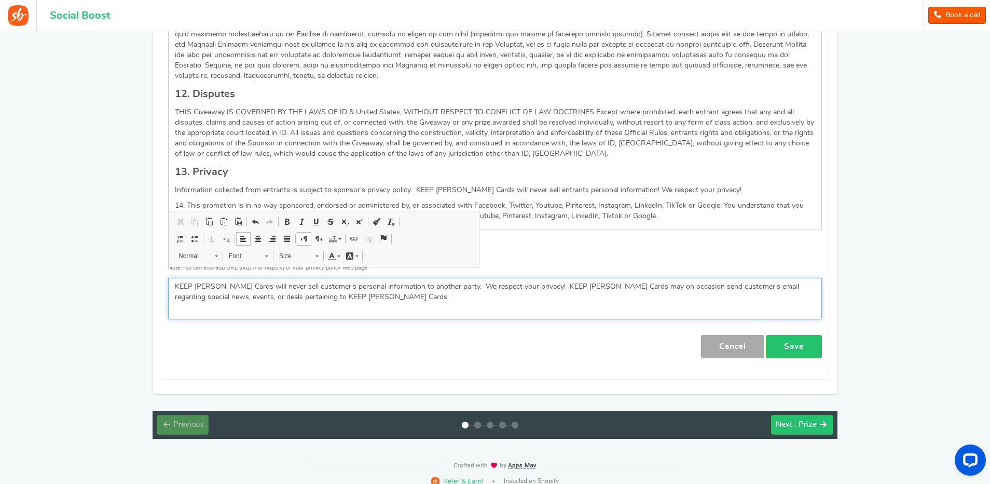
click at [714, 281] on p "KEEP [PERSON_NAME] Cards will never sell customer's personal information to ano…" at bounding box center [495, 291] width 640 height 21
click at [332, 285] on p "KEEP [PERSON_NAME] Cards will never sell customer's personal information to ano…" at bounding box center [495, 291] width 640 height 21
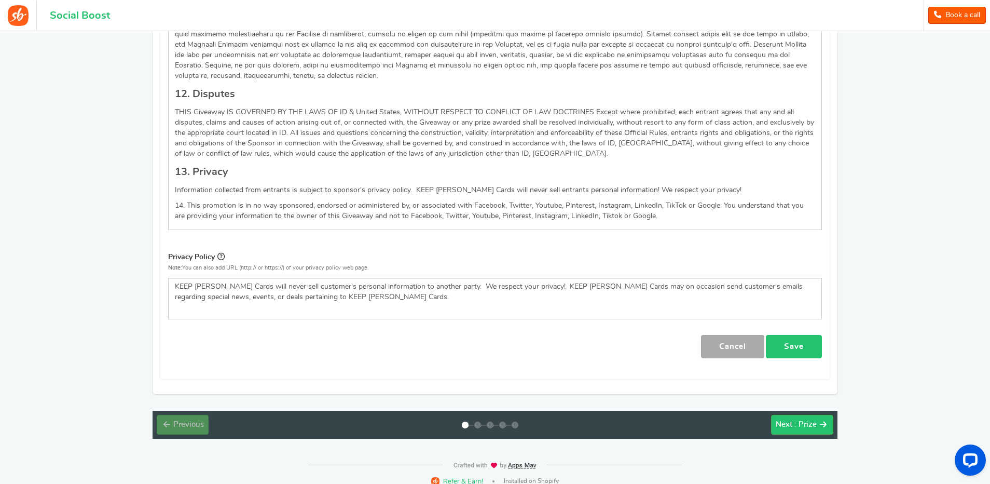
click at [795, 335] on link "Save" at bounding box center [794, 346] width 56 height 23
drag, startPoint x: 569, startPoint y: 423, endPoint x: 564, endPoint y: 418, distance: 7.0
click at [569, 423] on span "×" at bounding box center [567, 423] width 7 height 11
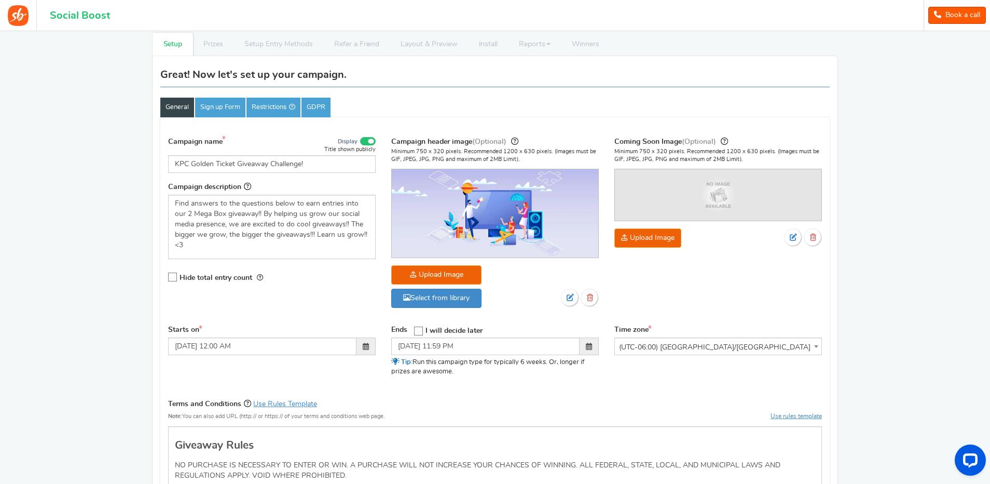
scroll to position [52, 0]
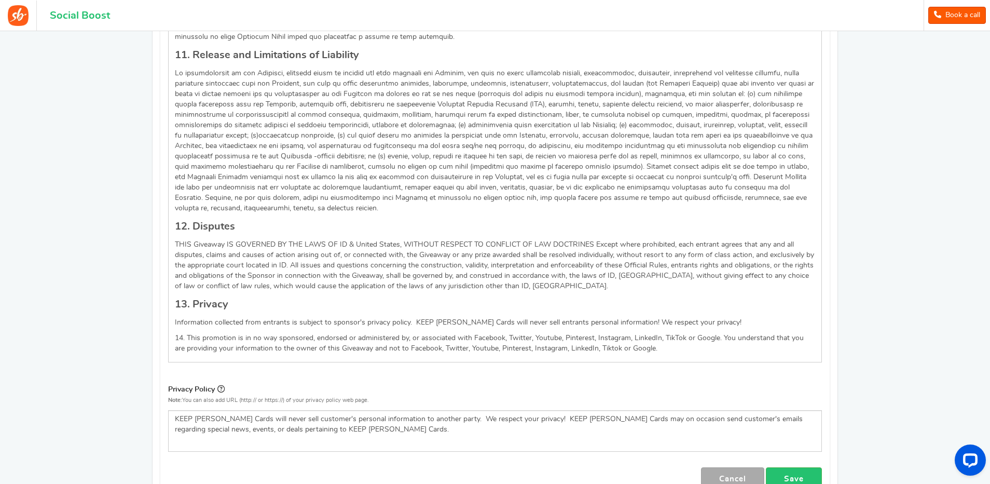
scroll to position [1326, 0]
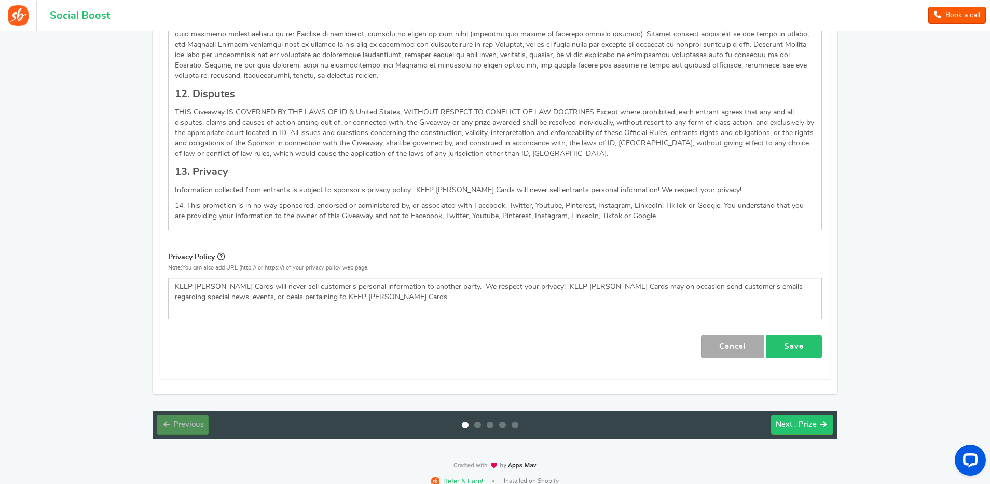
click at [793, 335] on link "Save" at bounding box center [794, 346] width 56 height 23
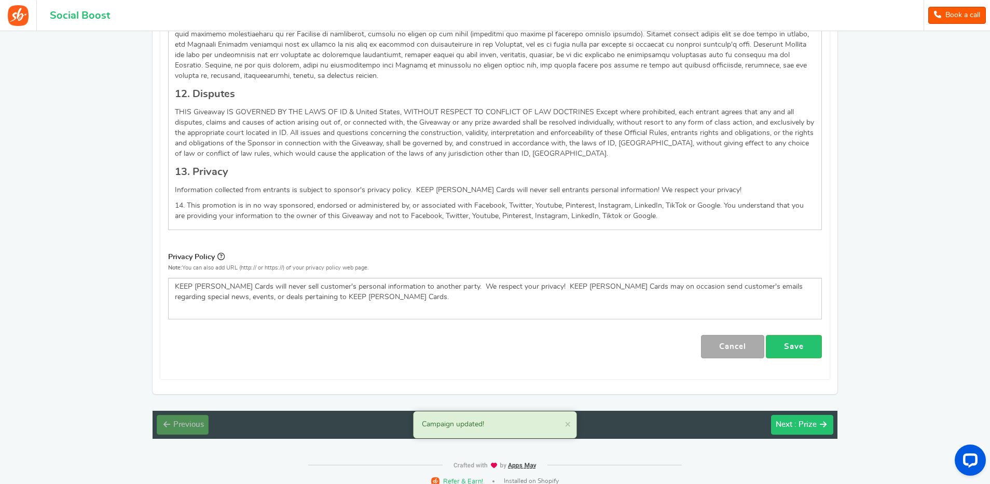
click at [803, 420] on span ": Prize" at bounding box center [805, 424] width 22 height 8
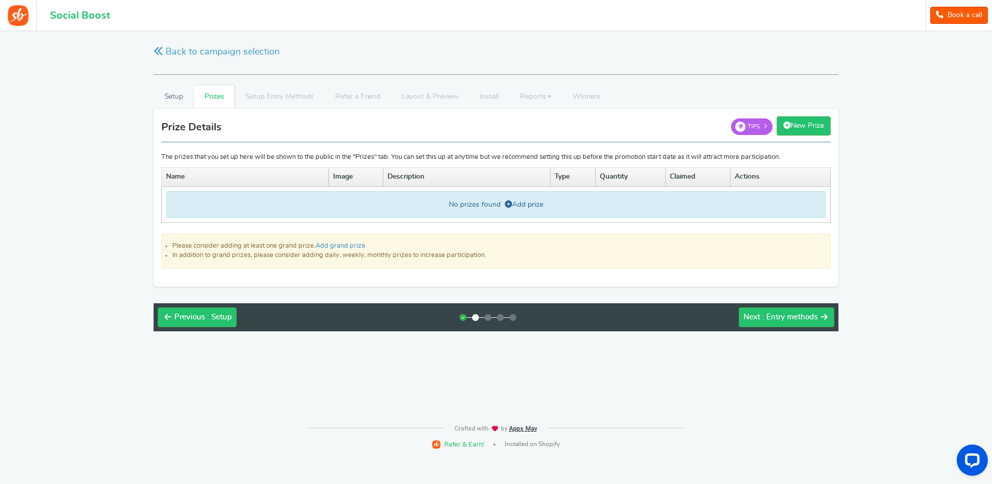
click at [524, 204] on link "Add prize" at bounding box center [524, 204] width 38 height 7
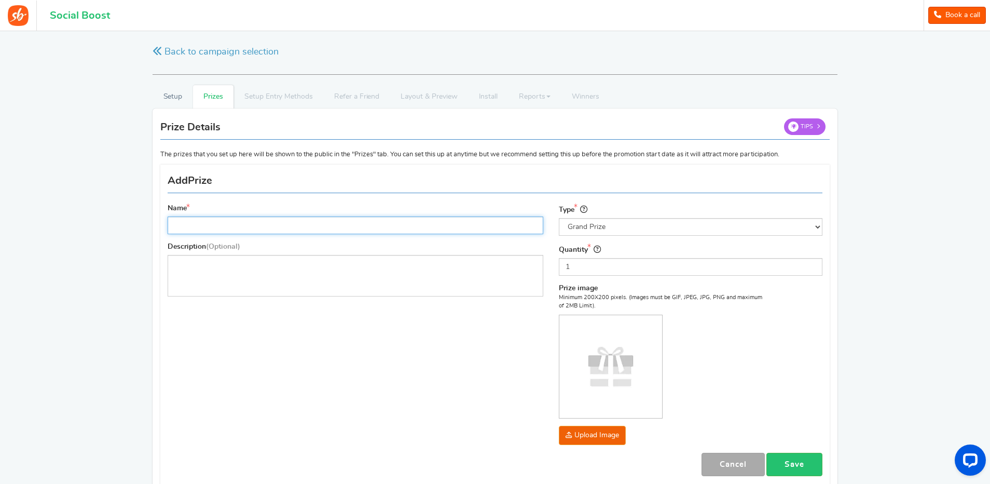
click at [247, 226] on input "Name" at bounding box center [356, 225] width 376 height 18
click at [309, 227] on input "2" at bounding box center [356, 225] width 376 height 18
paste input "2024-25 Panini Revolution NBA Trading Card Mega Box"
type input "2 2024-25 Panini Revolution NBA Trading Card Mega Box"
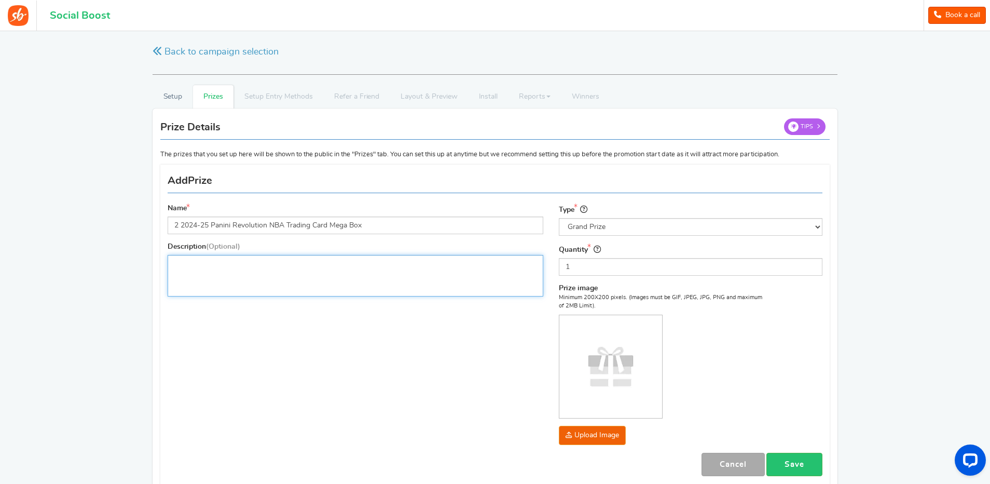
click at [274, 270] on div "Editor, prize_description" at bounding box center [356, 276] width 376 height 42
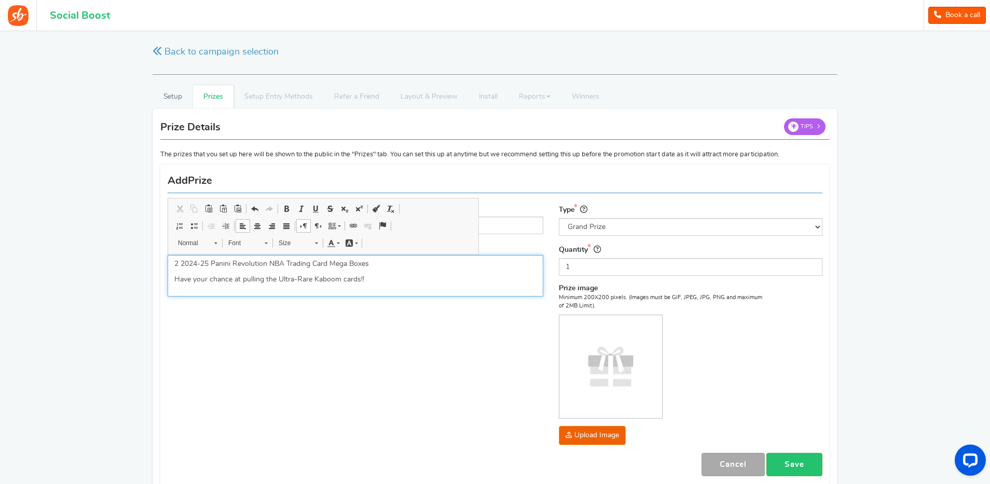
click at [396, 284] on p "Have your chance at pulling the Ultra-Rare Kaboom cards!!" at bounding box center [355, 279] width 362 height 10
click at [386, 290] on div "2 2024-25 Panini Revolution NBA Trading Card Mega Boxes Have your chance at pul…" at bounding box center [356, 276] width 376 height 42
click at [547, 238] on div "Name 2 2024-25 Panini Revolution NBA Trading Card Mega Box Description (Optiona…" at bounding box center [355, 259] width 391 height 113
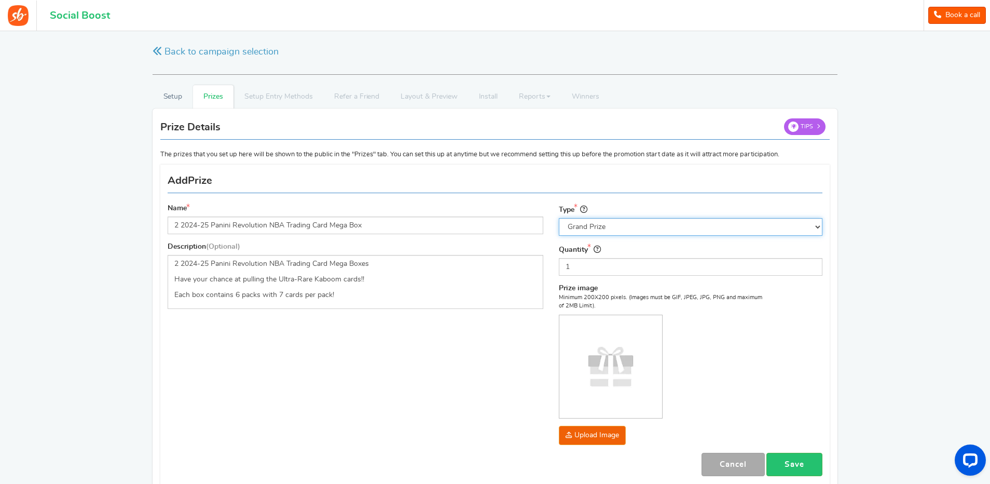
click at [604, 223] on select "Select the prize type Grand Prize Daily Prize Weekly Prize Monthly Prize" at bounding box center [691, 227] width 264 height 18
click at [548, 245] on div "Name 2 2024-25 Panini Revolution NBA Trading Card Mega Box Description (Optiona…" at bounding box center [355, 259] width 391 height 113
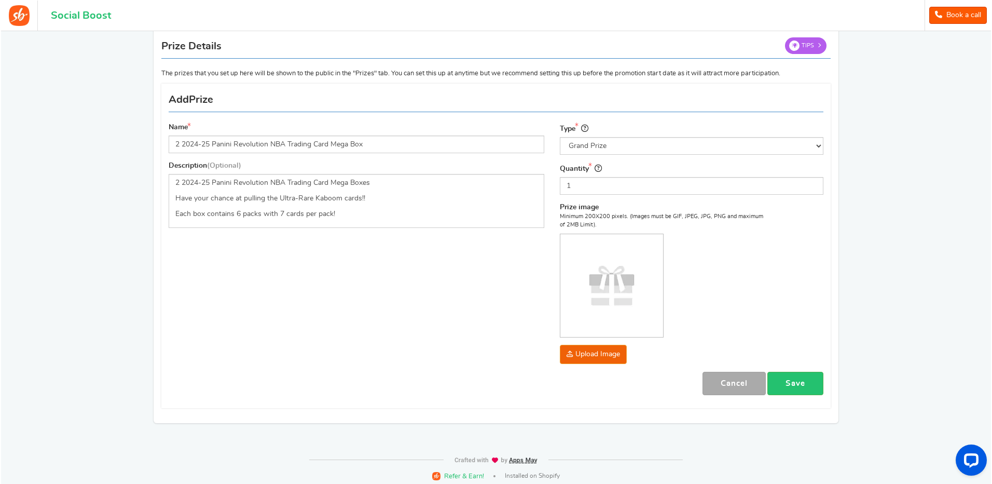
scroll to position [86, 0]
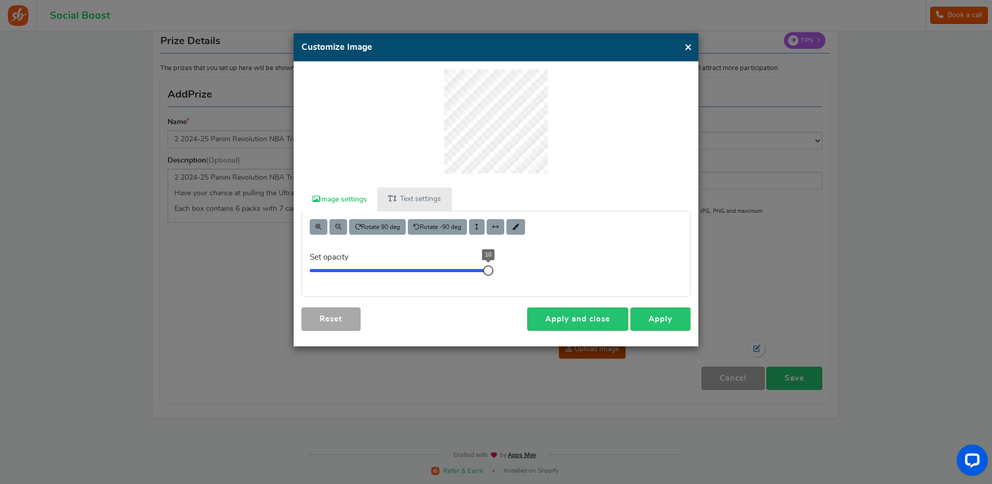
click at [410, 197] on link "Text settings" at bounding box center [414, 198] width 74 height 23
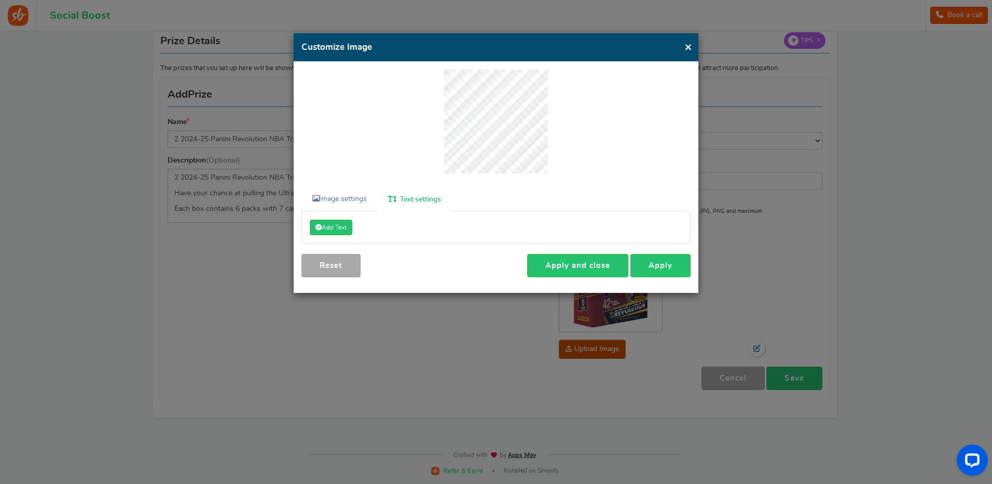
click at [374, 228] on div "Add Text [PERSON_NAME] Helvetica Times new roman" at bounding box center [496, 227] width 388 height 16
click at [334, 227] on button "Add Text" at bounding box center [331, 227] width 43 height 16
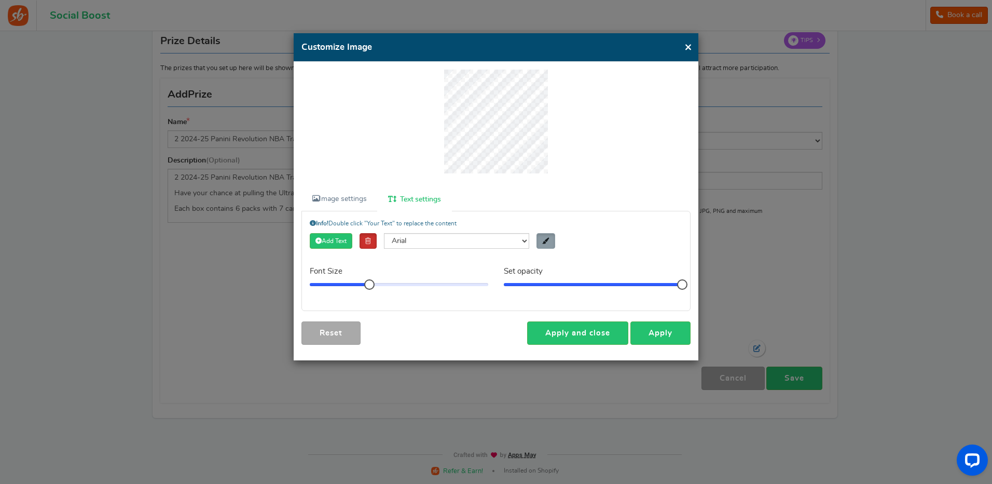
scroll to position [103, 1]
click at [443, 167] on div "Your Text" at bounding box center [495, 129] width 389 height 118
type textarea "x2"
click at [423, 147] on div "x2" at bounding box center [495, 129] width 389 height 118
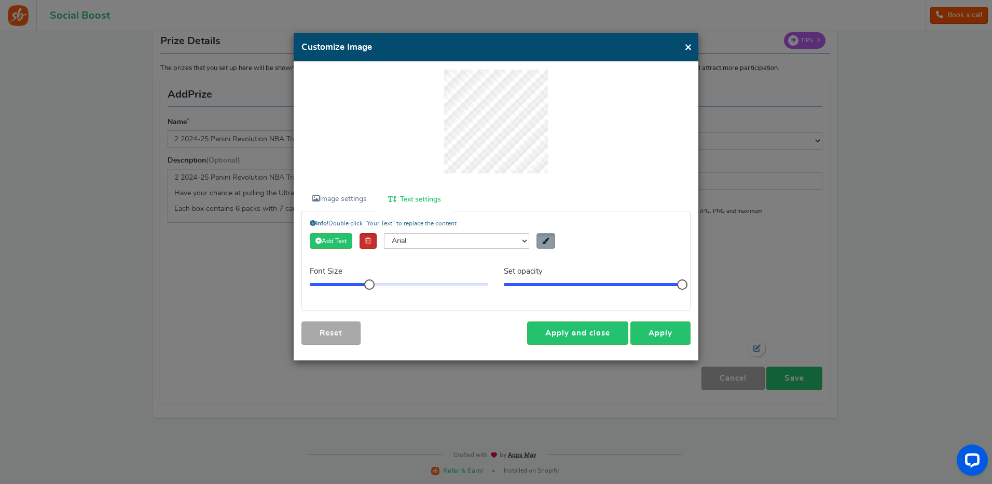
scroll to position [45, 13]
click at [486, 187] on ul "Image settings Text settings" at bounding box center [495, 198] width 389 height 23
drag, startPoint x: 431, startPoint y: 168, endPoint x: 429, endPoint y: 144, distance: 23.9
click at [431, 167] on div "x2" at bounding box center [495, 129] width 389 height 118
click at [429, 139] on div "x2" at bounding box center [495, 129] width 389 height 118
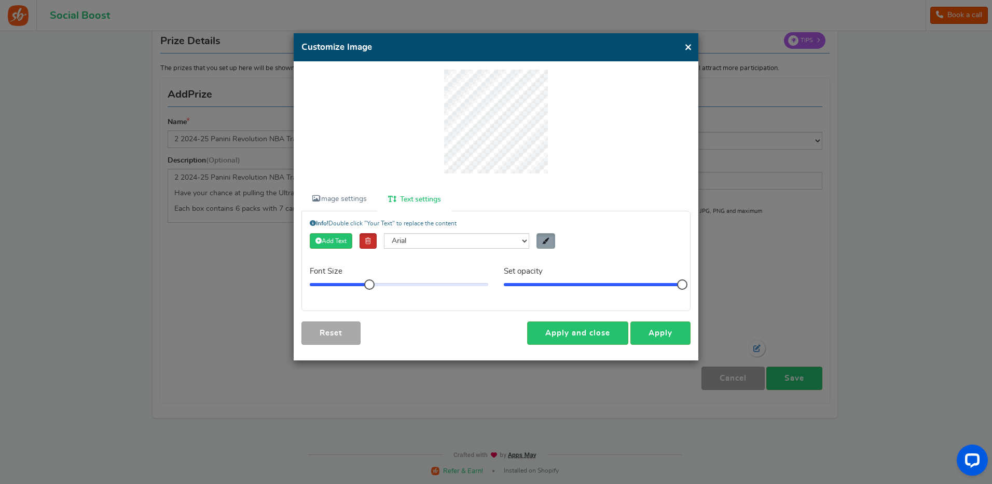
click at [420, 154] on div at bounding box center [495, 129] width 389 height 118
click at [582, 153] on div at bounding box center [495, 129] width 389 height 118
click at [616, 148] on div at bounding box center [495, 129] width 389 height 118
click at [639, 180] on div at bounding box center [495, 129] width 389 height 118
click at [586, 208] on ul "Image settings Text settings" at bounding box center [495, 198] width 389 height 23
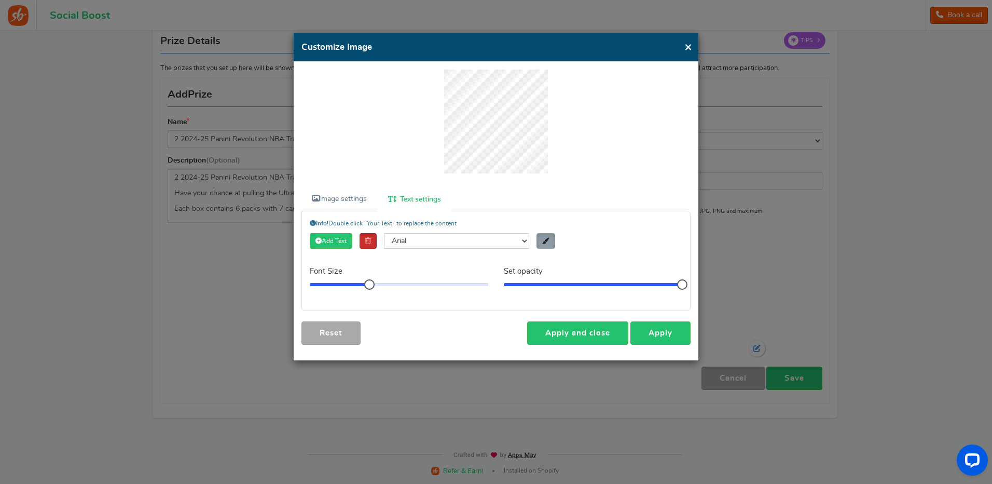
click at [487, 196] on ul "Image settings Text settings" at bounding box center [495, 198] width 389 height 23
drag, startPoint x: 684, startPoint y: 284, endPoint x: 694, endPoint y: 284, distance: 9.9
click at [694, 284] on div "Info! Double click "Your Text" to replace the content Add Text [PERSON_NAME] He…" at bounding box center [496, 260] width 404 height 99
click at [369, 284] on div at bounding box center [369, 284] width 10 height 10
click at [656, 332] on link "Apply" at bounding box center [660, 332] width 60 height 23
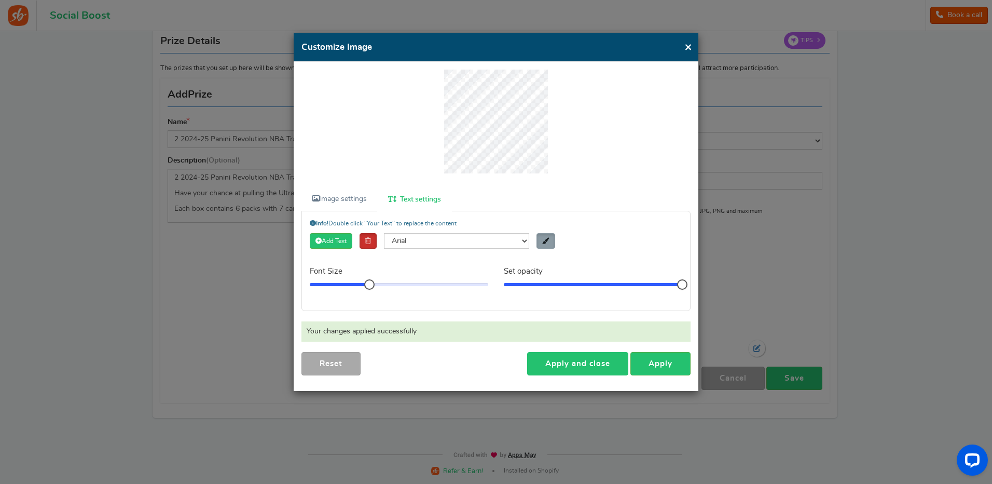
click at [582, 362] on link "Apply and close" at bounding box center [577, 363] width 101 height 23
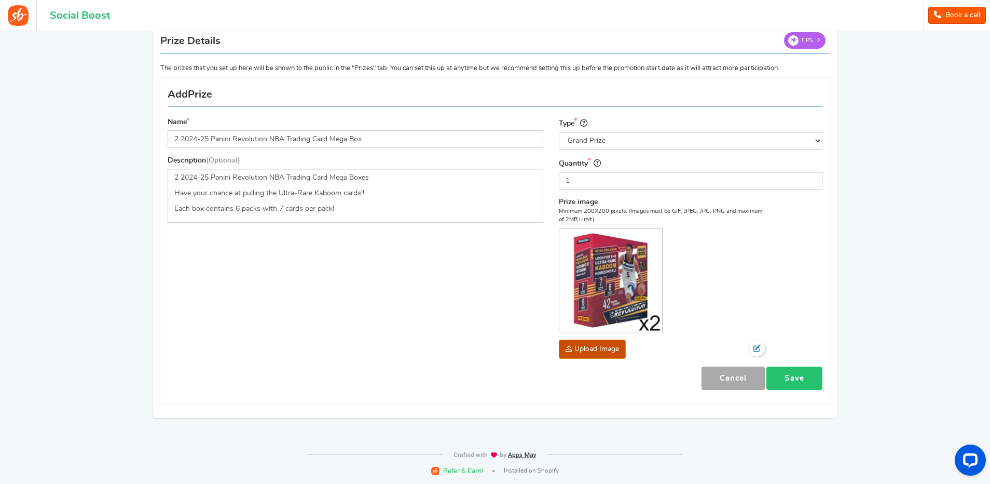
drag, startPoint x: 793, startPoint y: 378, endPoint x: 782, endPoint y: 374, distance: 11.7
click at [793, 378] on link "Save" at bounding box center [794, 377] width 56 height 23
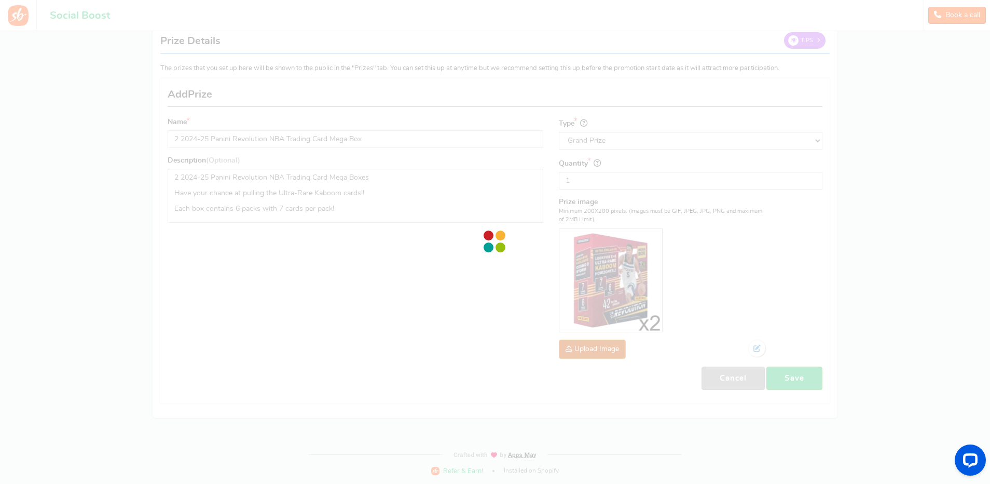
scroll to position [0, 0]
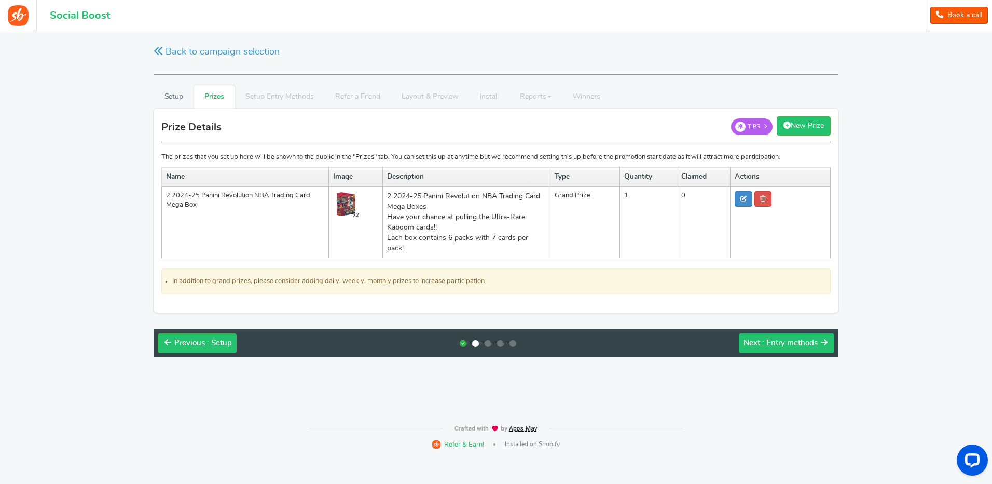
click at [774, 342] on span ": Entry methods" at bounding box center [790, 343] width 56 height 8
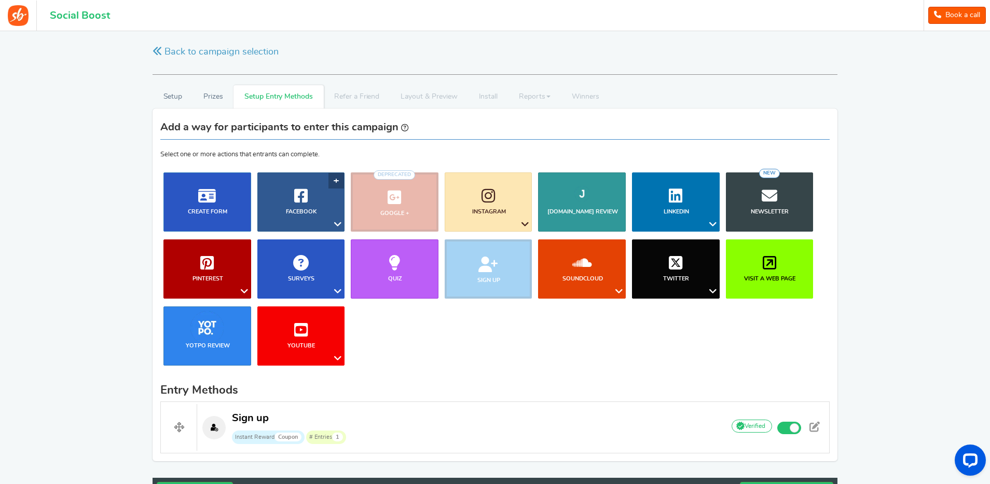
click at [316, 212] on b "Facebook" at bounding box center [301, 212] width 31 height 6
click at [306, 244] on link "Visit a Facebook Page Includes Like" at bounding box center [304, 247] width 87 height 21
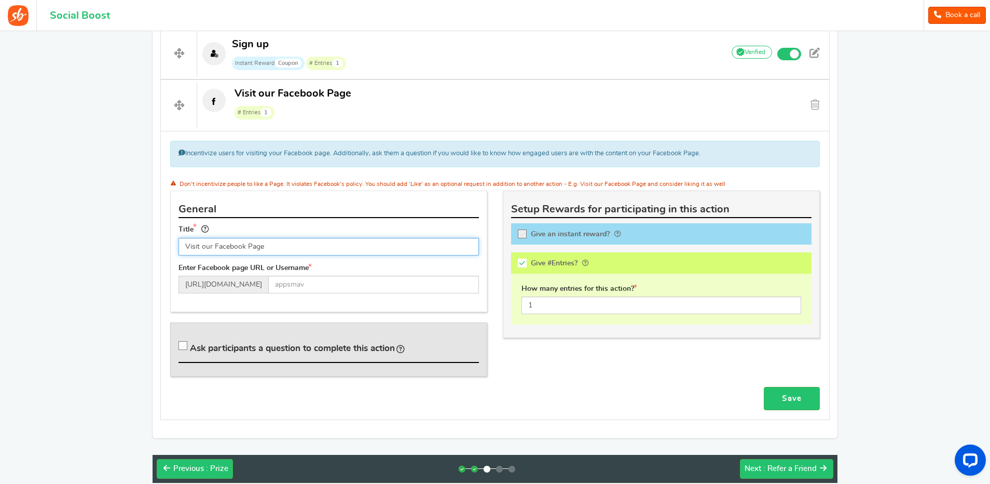
scroll to position [378, 0]
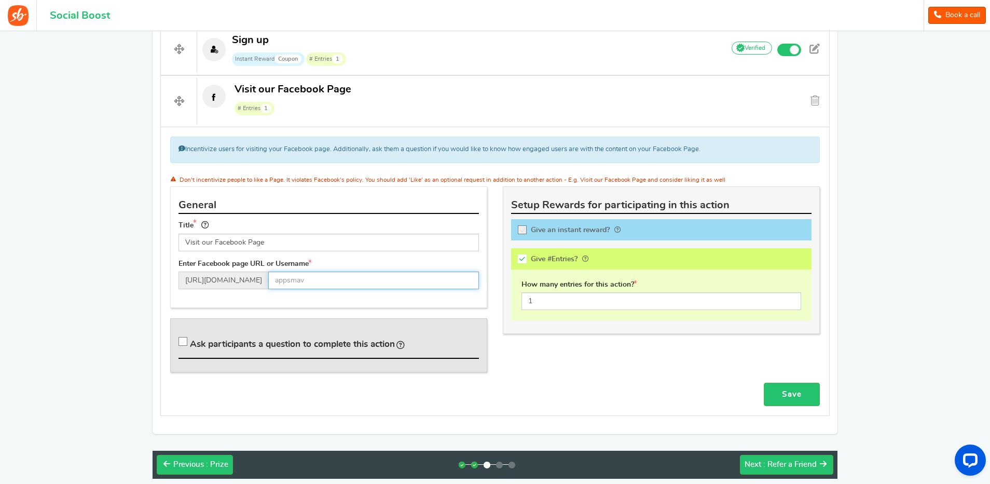
click at [329, 279] on input "text" at bounding box center [373, 280] width 211 height 18
click at [321, 281] on input "text" at bounding box center [373, 280] width 211 height 18
paste input "[URL][DOMAIN_NAME]"
type input "profile.php?id=61579292783798"
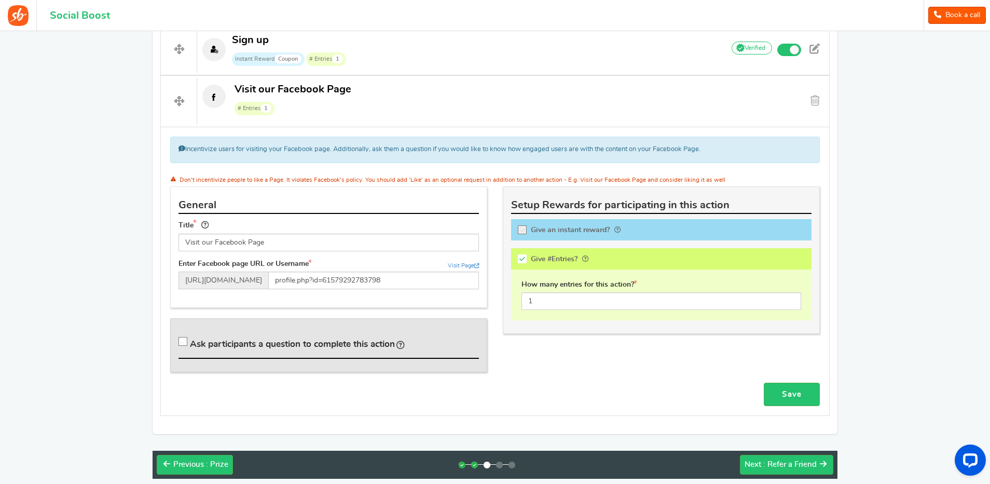
click at [471, 312] on div "General Title Visit our Facebook Page Tip! Your title should show the huge savi…" at bounding box center [328, 284] width 333 height 196
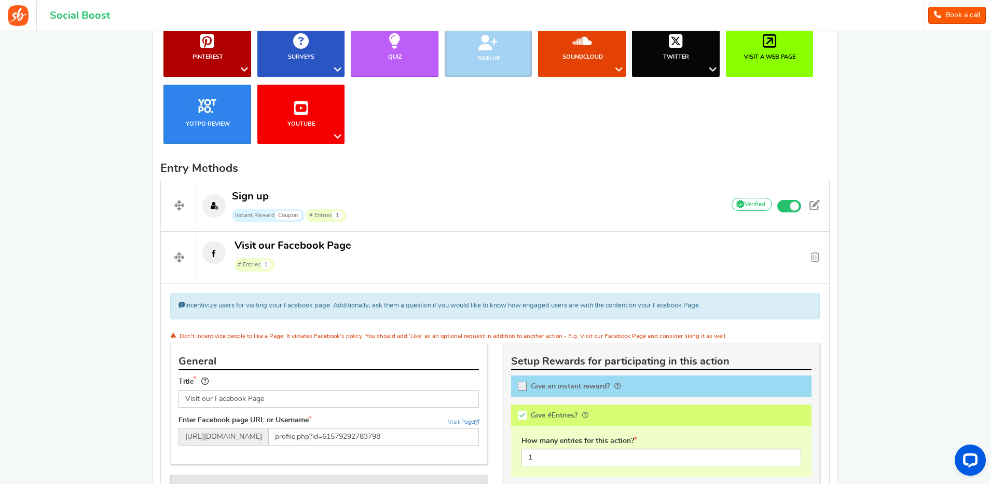
scroll to position [222, 0]
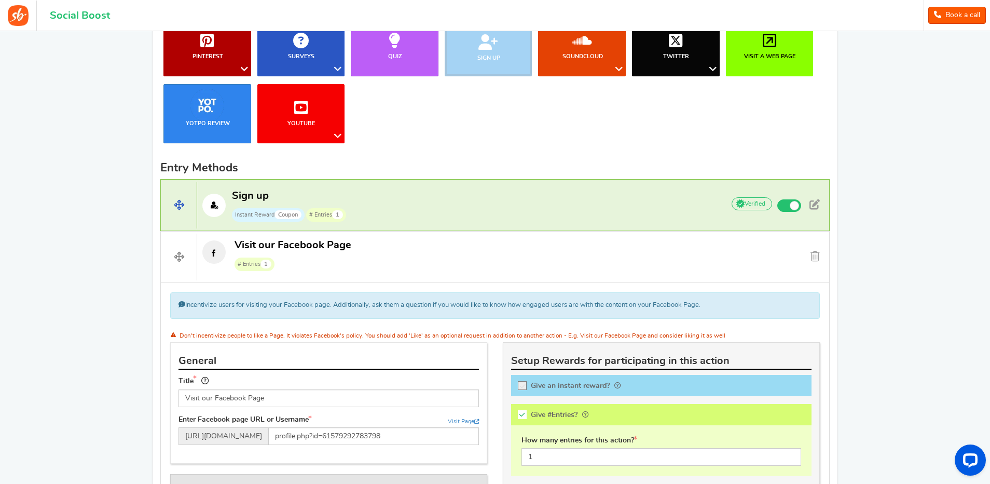
click at [314, 195] on span "Sign up Instant Reward Coupon # Entries 1" at bounding box center [290, 205] width 116 height 33
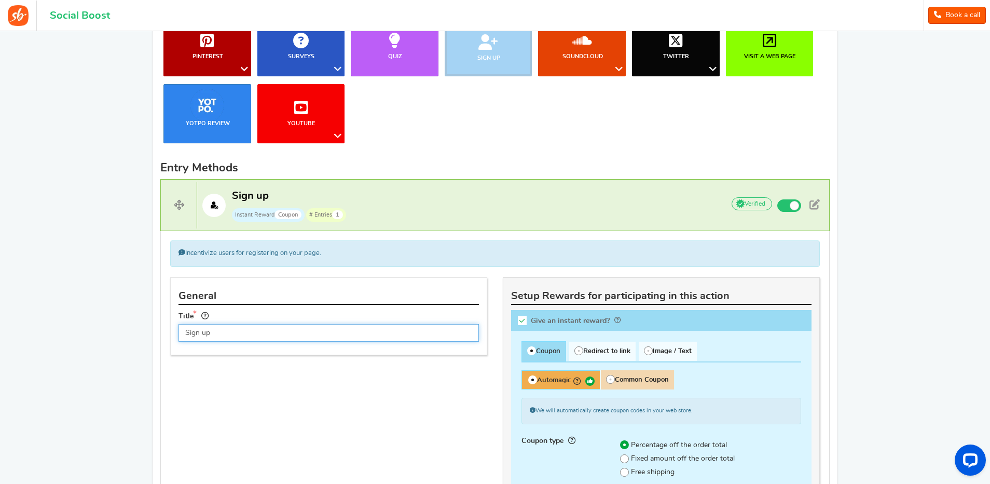
click at [242, 332] on input "Sign up" at bounding box center [328, 333] width 300 height 18
drag, startPoint x: 242, startPoint y: 332, endPoint x: 176, endPoint y: 333, distance: 65.9
click at [176, 333] on div "Title Sign up" at bounding box center [329, 330] width 316 height 40
click at [244, 332] on input "Sign up" at bounding box center [328, 333] width 300 height 18
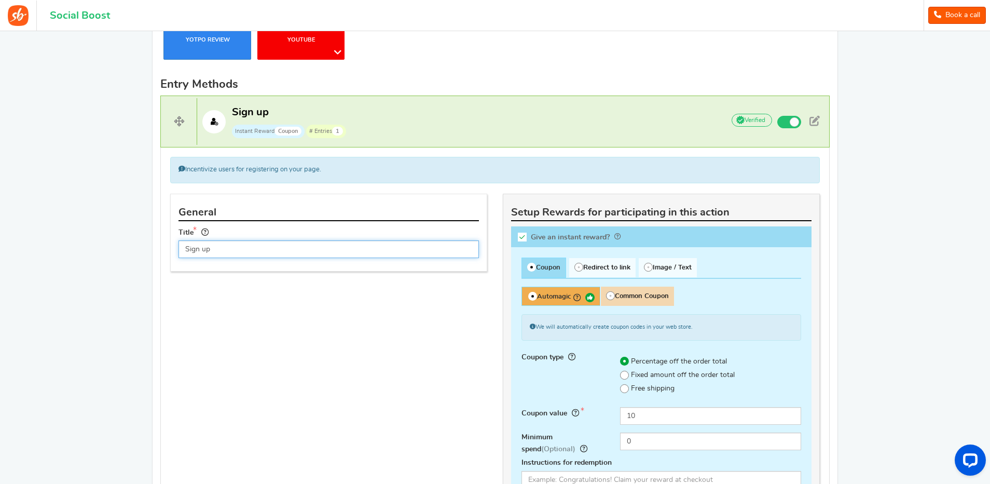
scroll to position [378, 0]
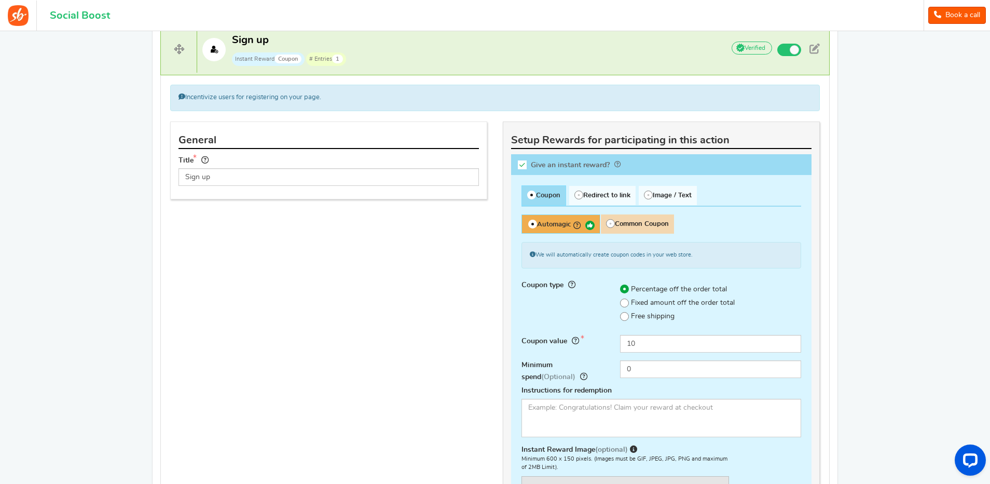
click at [620, 220] on span "Common Coupon" at bounding box center [637, 223] width 74 height 19
click at [607, 220] on input "Common Coupon" at bounding box center [603, 219] width 7 height 7
radio input "true"
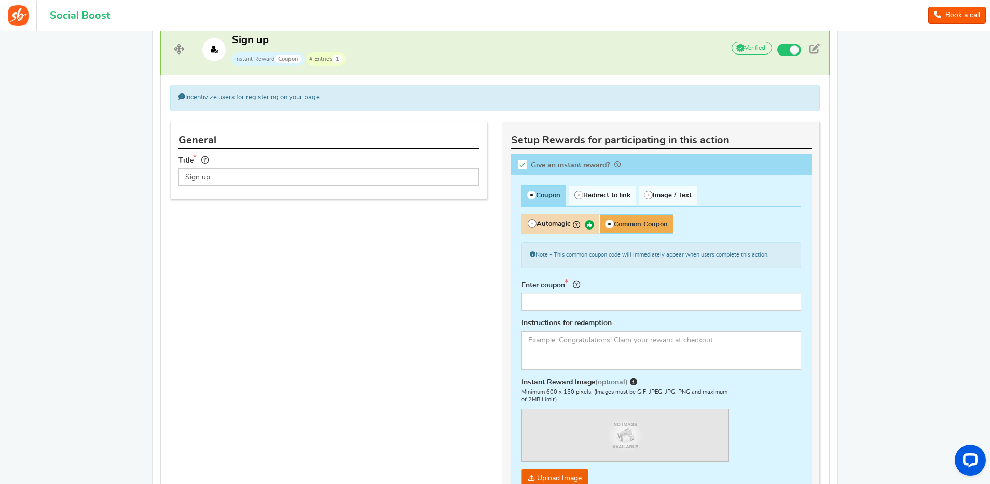
click at [569, 224] on span "Automagic" at bounding box center [560, 223] width 78 height 19
click at [528, 223] on input "Automagic" at bounding box center [524, 219] width 7 height 7
radio input "true"
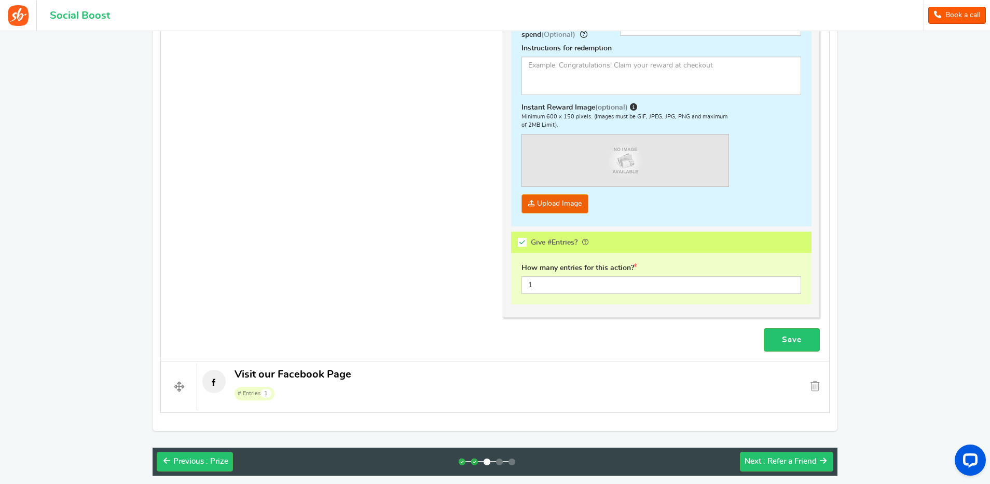
scroll to position [768, 0]
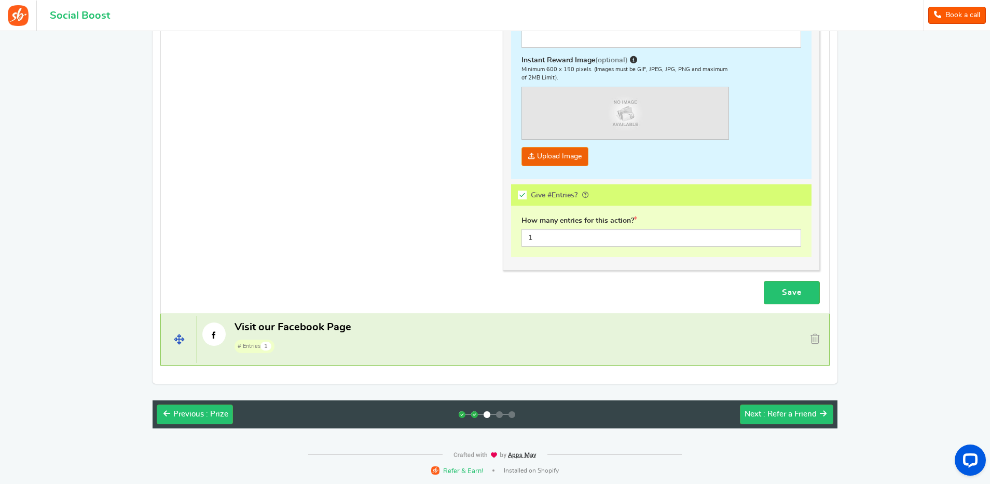
click at [358, 335] on p "Visit our Facebook Page # Entries 1" at bounding box center [456, 336] width 518 height 33
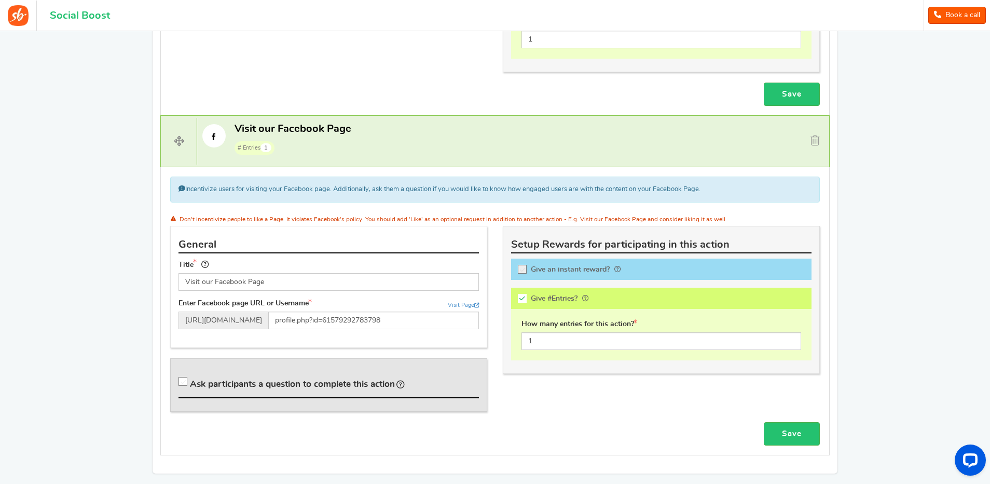
scroll to position [1027, 0]
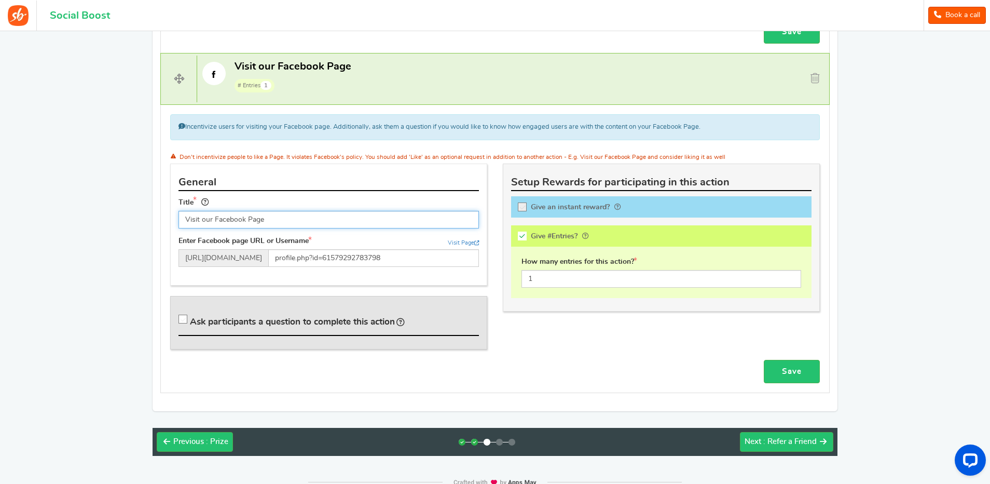
click at [274, 220] on input "Visit our Facebook Page" at bounding box center [328, 220] width 300 height 18
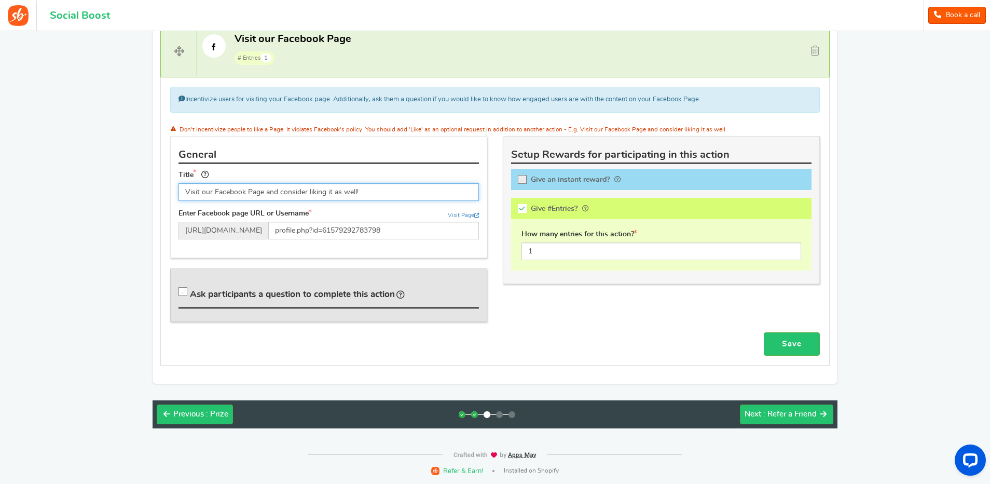
scroll to position [1056, 0]
type input "Visit our Facebook Page and consider liking it as well!"
click at [783, 342] on link "Save" at bounding box center [792, 343] width 56 height 23
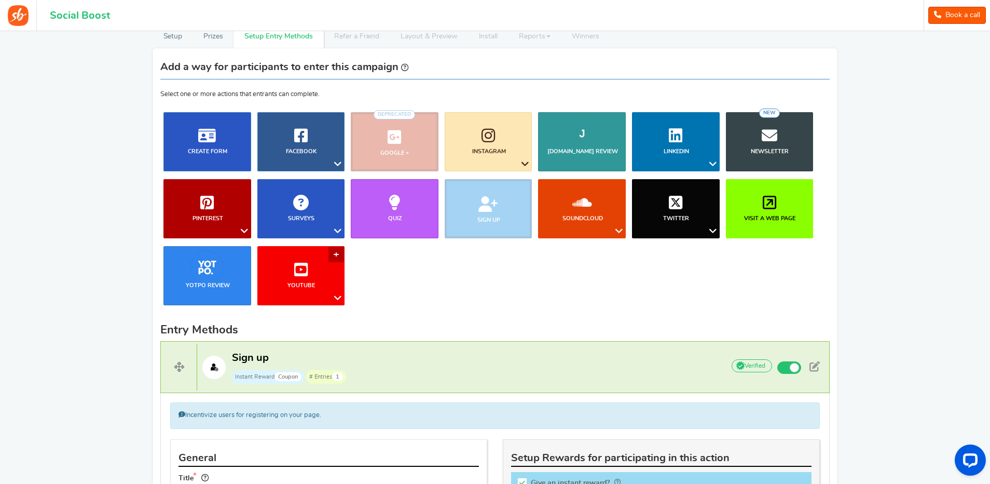
scroll to position [59, 0]
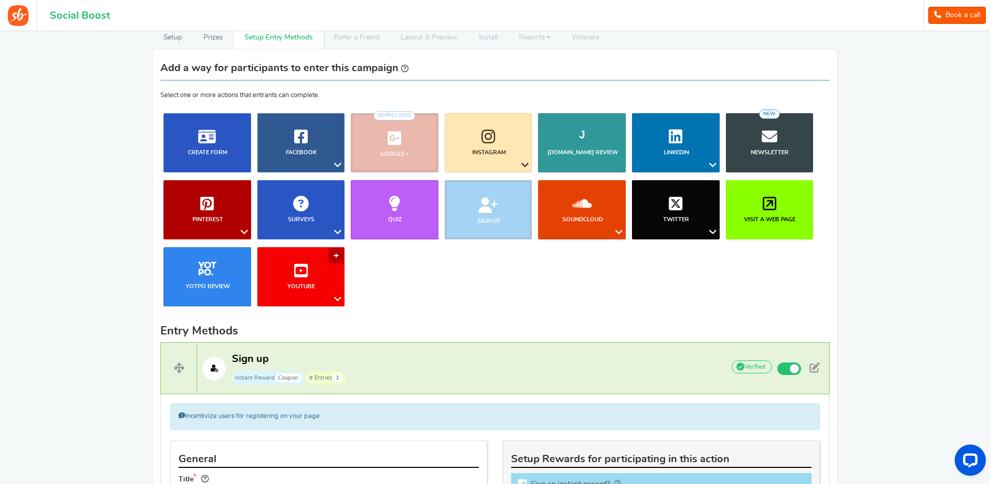
click at [313, 277] on link "YouTube" at bounding box center [301, 276] width 88 height 59
click at [296, 151] on b "Facebook" at bounding box center [301, 152] width 31 height 6
click at [292, 206] on link "Share on Facebook" at bounding box center [304, 206] width 87 height 15
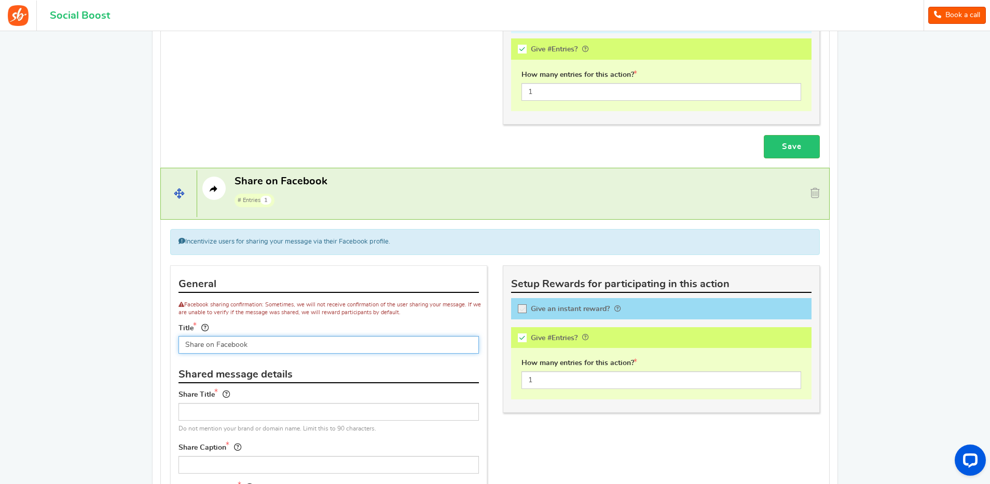
scroll to position [912, 0]
click at [815, 194] on span at bounding box center [814, 193] width 9 height 10
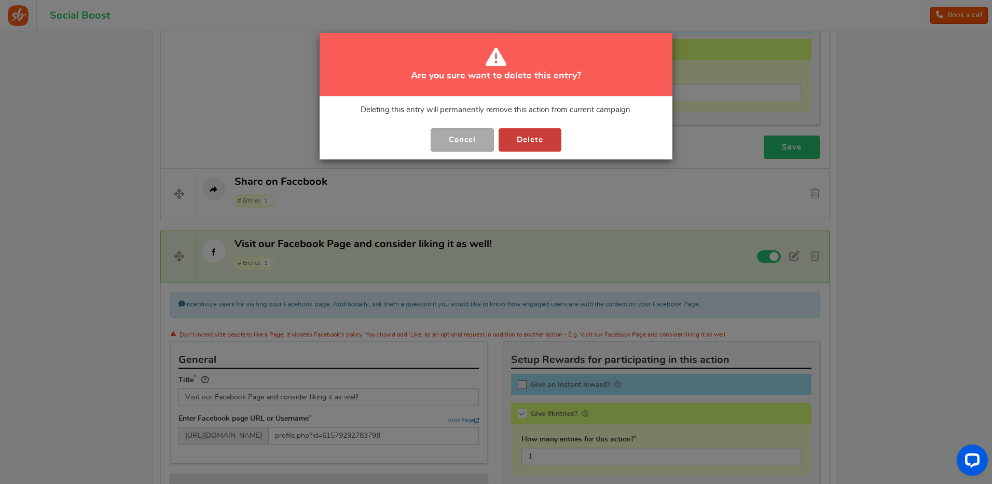
click at [525, 141] on button "Delete" at bounding box center [530, 139] width 63 height 23
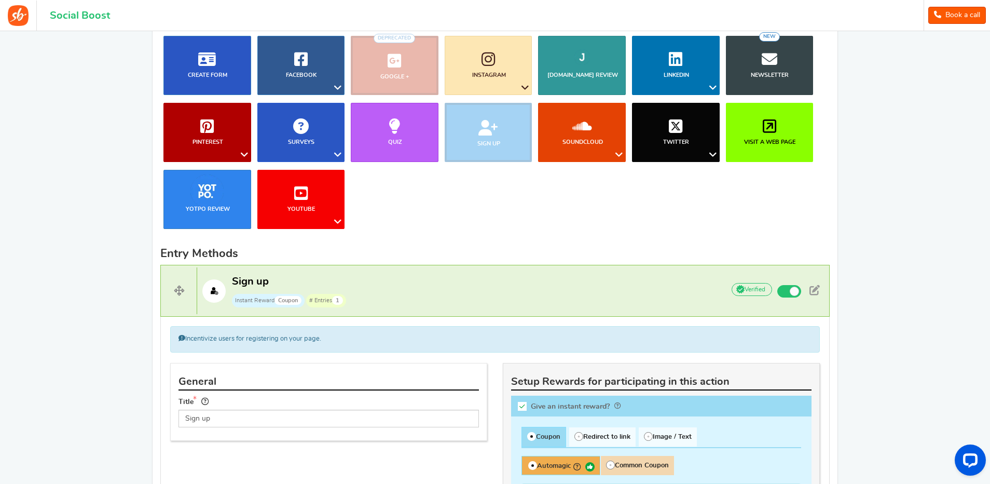
scroll to position [134, 0]
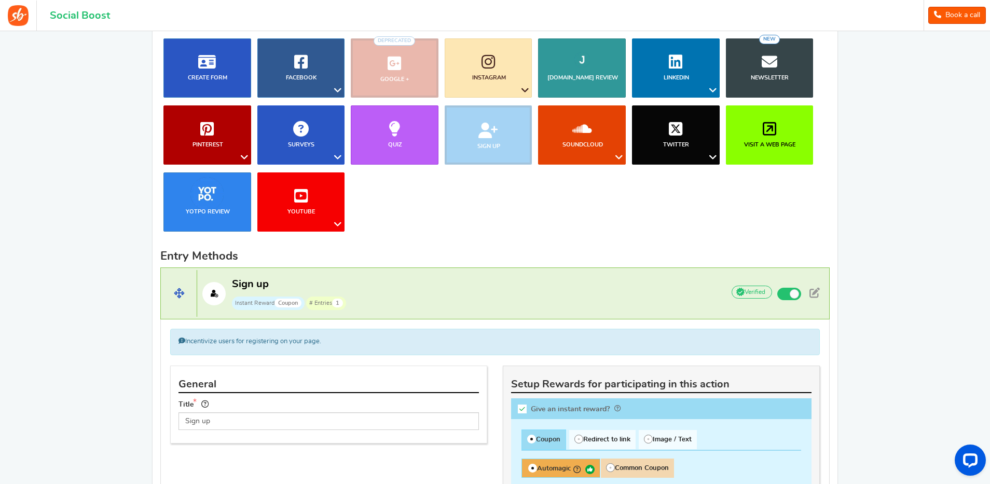
click at [555, 285] on p "Sign up Instant Reward Coupon # Entries 1" at bounding box center [455, 293] width 516 height 33
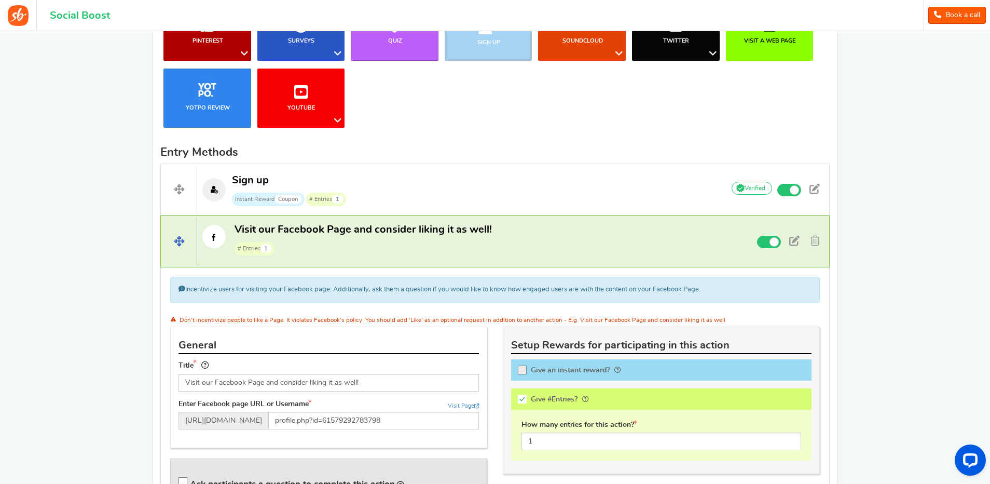
click at [437, 242] on span "# Entries 1" at bounding box center [362, 248] width 257 height 16
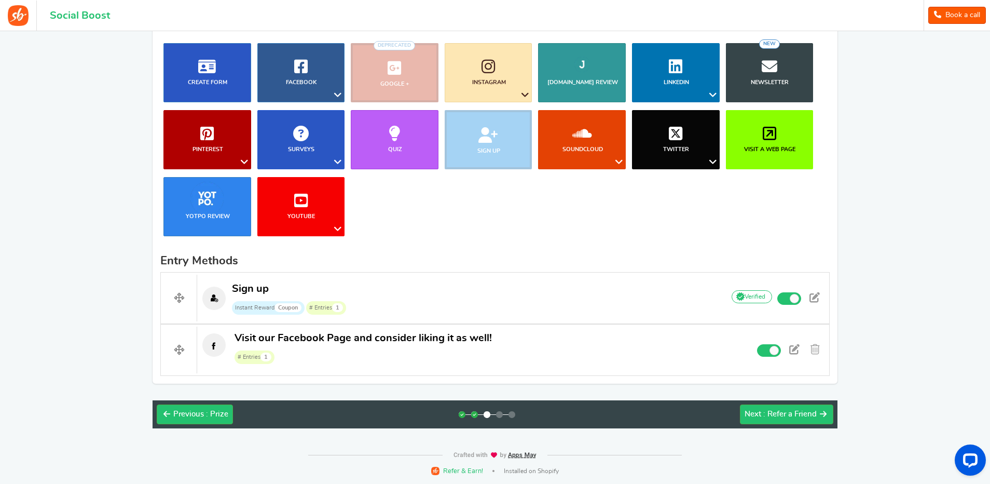
scroll to position [130, 0]
click at [300, 199] on icon at bounding box center [300, 200] width 13 height 16
click at [295, 247] on link "Subscribe To My Channel" at bounding box center [299, 248] width 96 height 15
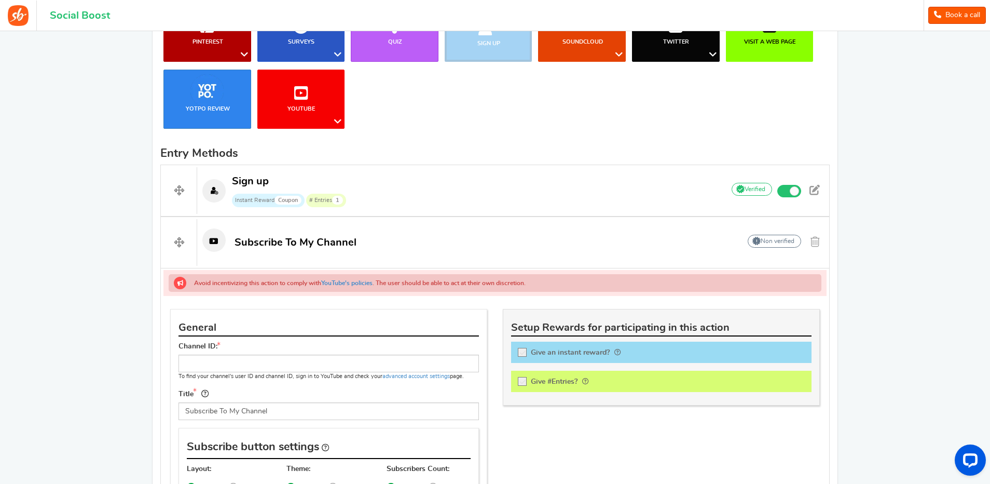
scroll to position [233, 0]
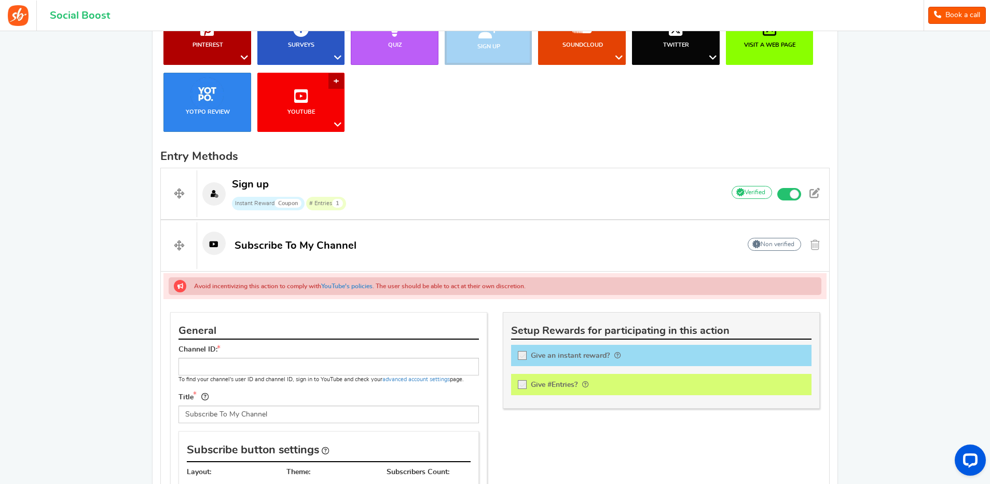
click at [335, 81] on link "YouTube" at bounding box center [301, 102] width 88 height 59
click at [298, 161] on link "Like a Video" at bounding box center [299, 159] width 96 height 15
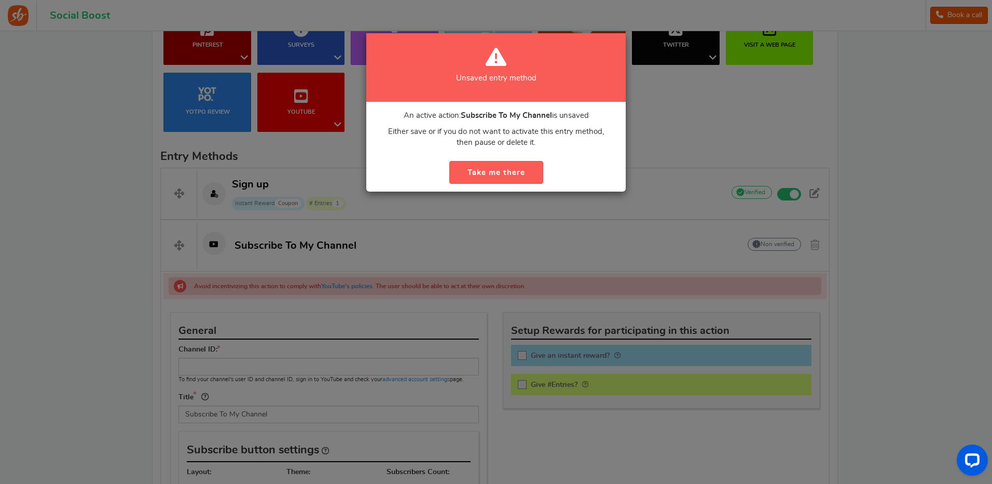
click at [698, 135] on div "Unsaved entry method An active action: Subscribe To My Channel is unsaved Eithe…" at bounding box center [496, 242] width 992 height 484
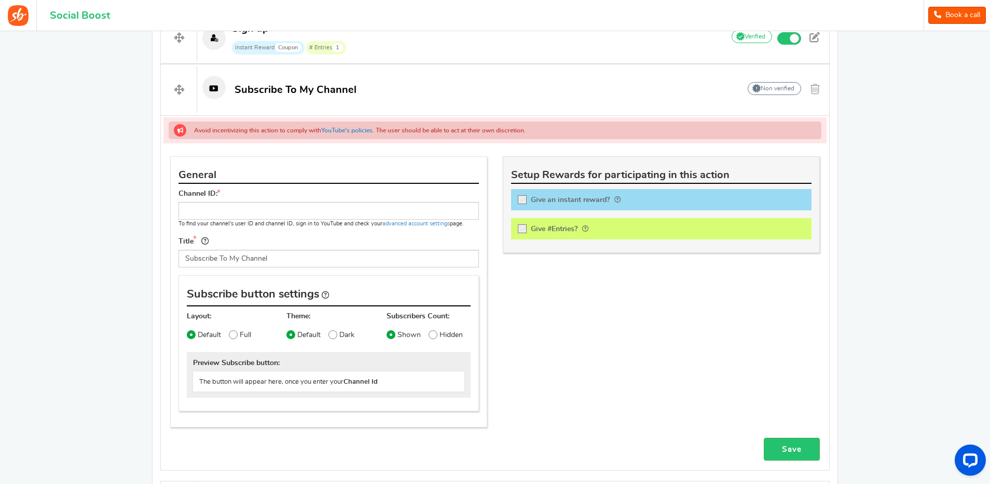
scroll to position [389, 0]
click at [208, 211] on input "text" at bounding box center [328, 211] width 300 height 18
click at [228, 209] on input "text" at bounding box center [328, 211] width 300 height 18
paste input "[URL][DOMAIN_NAME]"
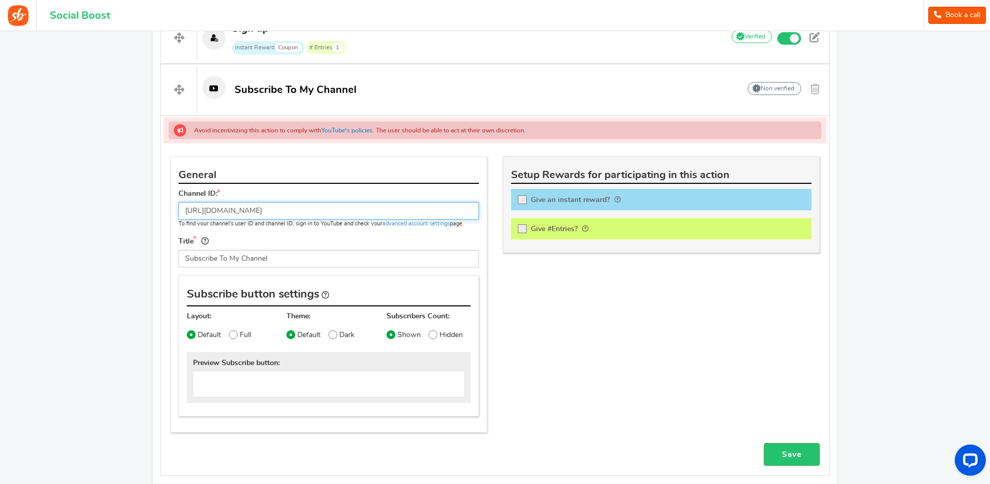
type input "[URL][DOMAIN_NAME]"
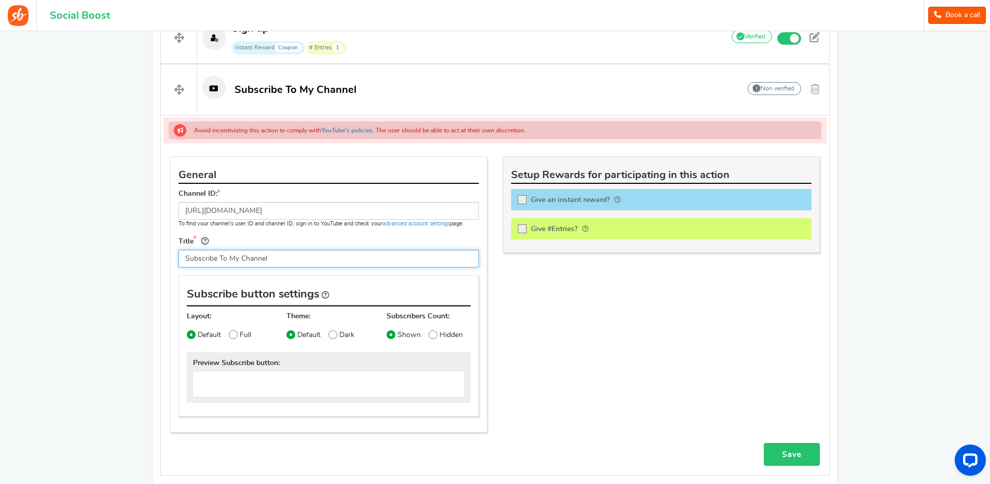
click at [277, 259] on input "Subscribe To My Channel" at bounding box center [328, 259] width 300 height 18
drag, startPoint x: 216, startPoint y: 258, endPoint x: 179, endPoint y: 257, distance: 37.4
click at [179, 257] on input "Subscribe To My Channel" at bounding box center [328, 259] width 300 height 18
type input "Visit our YouTube Channel"
click at [550, 359] on div "General Channel ID: [URL][DOMAIN_NAME] To find your channel's user ID and chann…" at bounding box center [494, 299] width 665 height 286
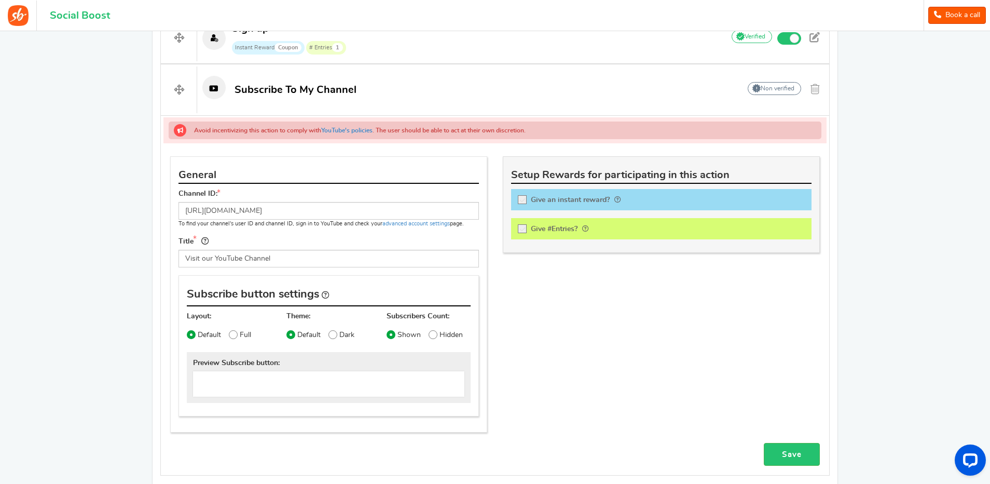
click at [522, 227] on div at bounding box center [661, 228] width 300 height 21
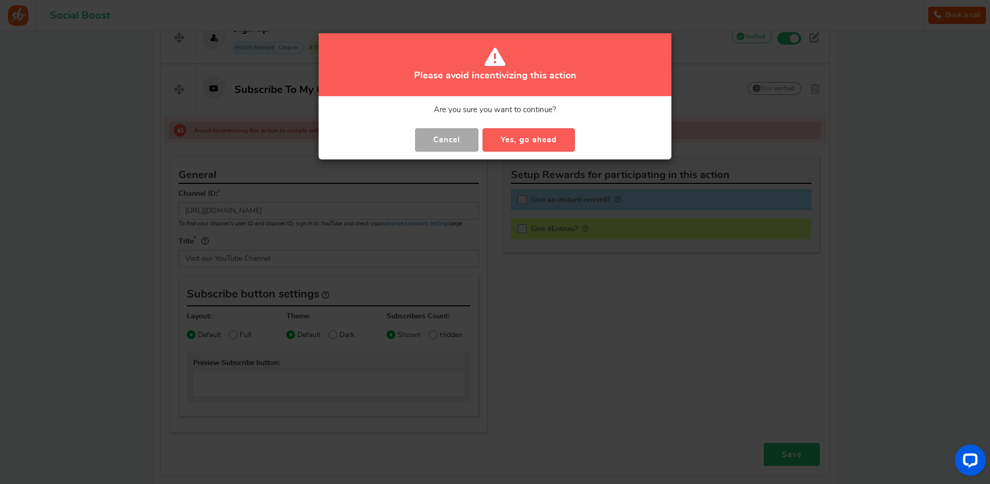
click at [576, 341] on div "Please avoid incentivizing this action Are you sure you want to continue? Cance…" at bounding box center [495, 242] width 990 height 484
click at [439, 143] on button "Cancel" at bounding box center [446, 139] width 63 height 23
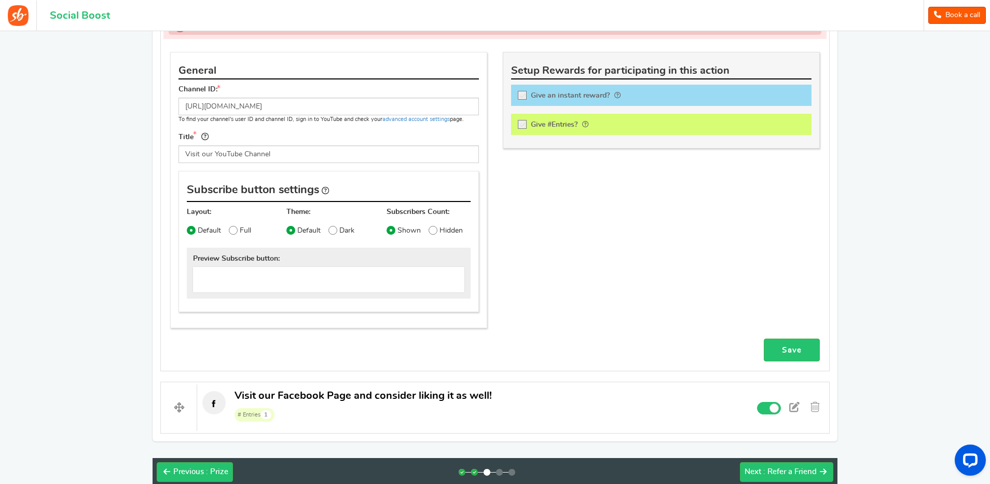
scroll to position [493, 0]
click at [780, 345] on link "Save" at bounding box center [792, 350] width 56 height 23
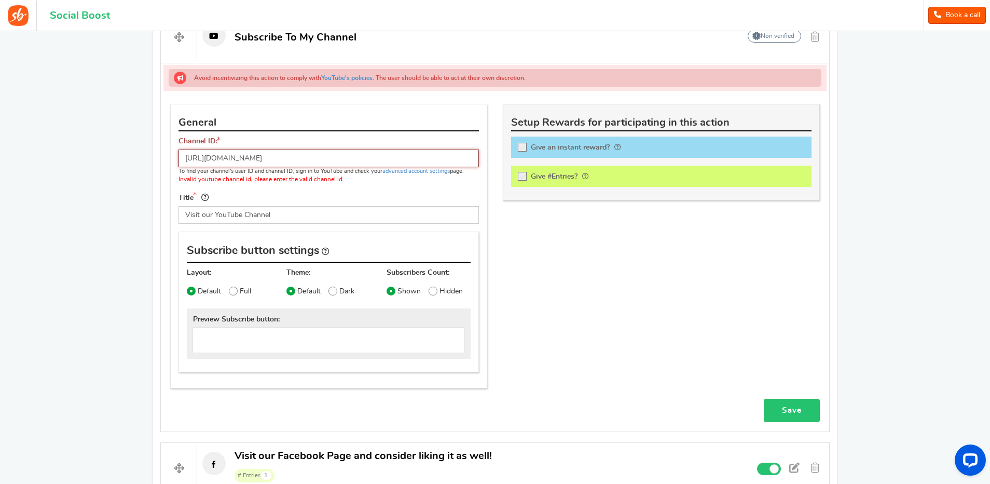
scroll to position [441, 0]
click at [415, 172] on link "advanced account settings" at bounding box center [415, 172] width 67 height 6
drag, startPoint x: 334, startPoint y: 159, endPoint x: 144, endPoint y: 166, distance: 190.0
click at [144, 166] on div "Back to campaign selection Welcome back Continue setting up your 'KPC Golden Ti…" at bounding box center [495, 71] width 706 height 963
paste input "UCW267W1OMTTXktMGdOR3Q1g"
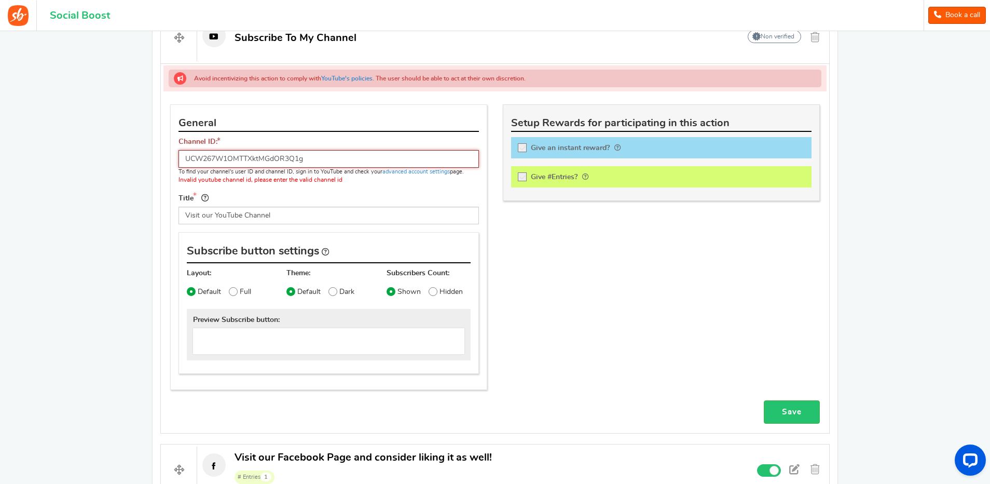
type input "UCW267W1OMTTXktMGdOR3Q1g"
click at [288, 196] on div "Title Visit our YouTube Channel Tip! Your title should show the huge savings & …" at bounding box center [329, 208] width 316 height 32
click at [234, 292] on span at bounding box center [233, 291] width 9 height 9
click at [225, 292] on input "Full" at bounding box center [221, 291] width 7 height 7
radio input "true"
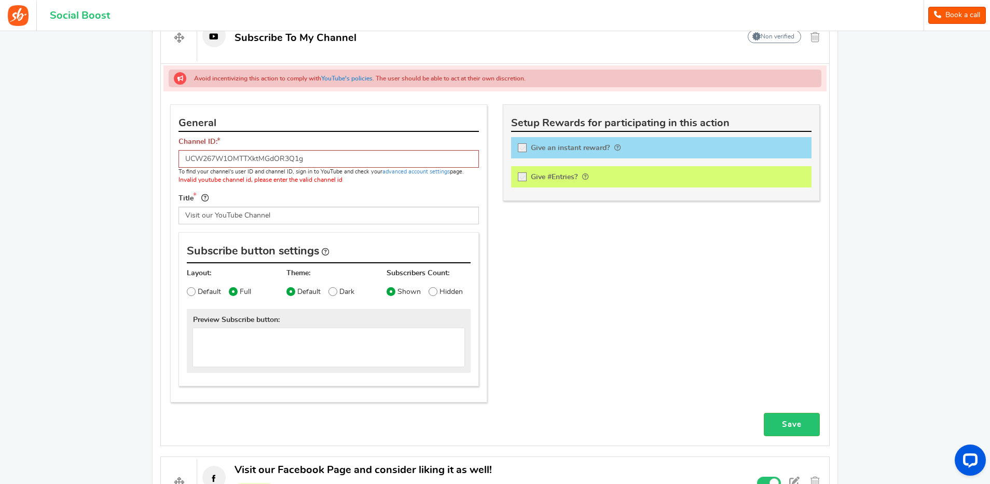
click at [337, 291] on span at bounding box center [332, 291] width 9 height 9
click at [325, 291] on input "Dark" at bounding box center [321, 291] width 7 height 7
radio input "true"
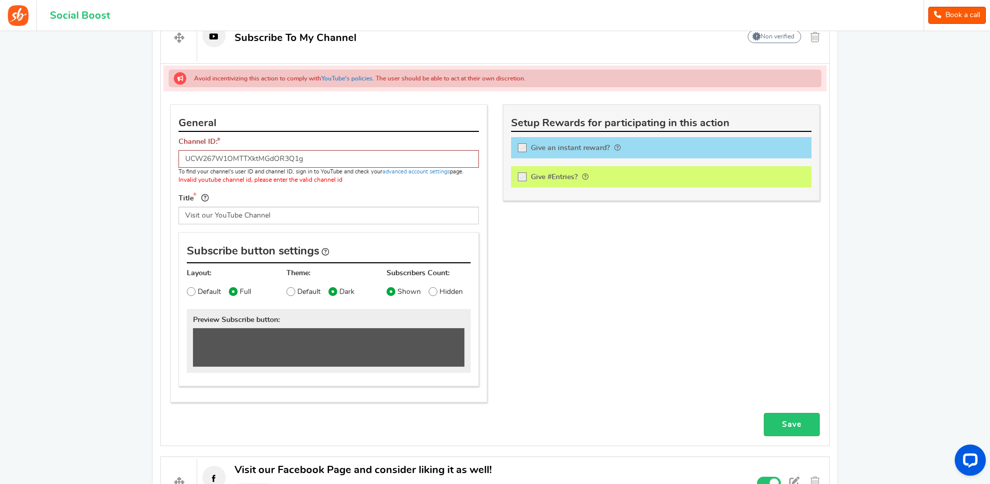
click at [435, 291] on span at bounding box center [433, 291] width 9 height 9
click at [425, 291] on input "Hidden" at bounding box center [421, 291] width 7 height 7
radio input "true"
click at [390, 291] on icon at bounding box center [391, 292] width 2 height 2
click at [383, 291] on input "Shown" at bounding box center [379, 291] width 7 height 7
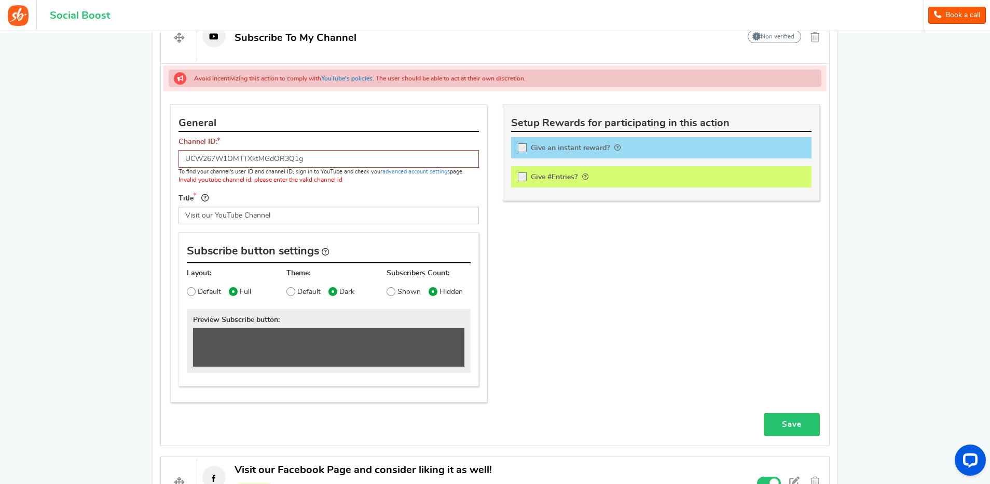
radio input "true"
click at [523, 176] on div at bounding box center [661, 176] width 300 height 21
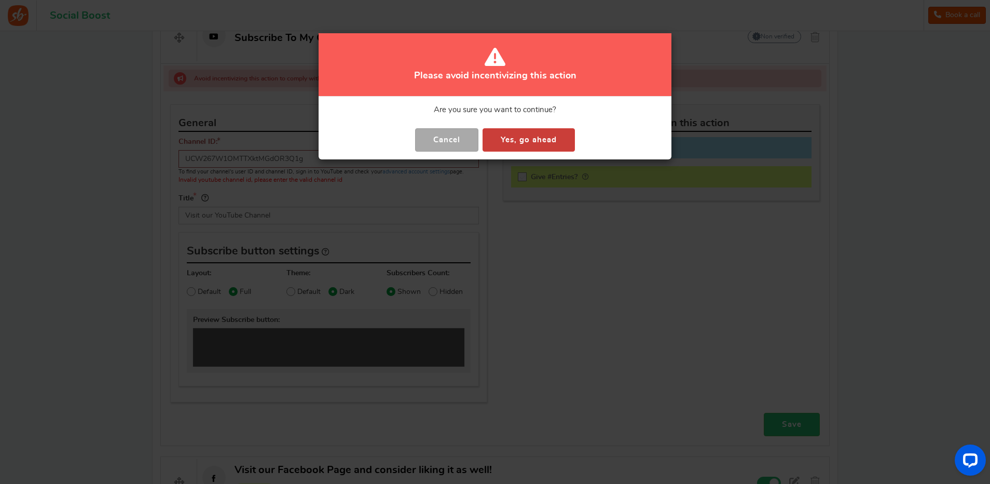
click at [521, 139] on button "Yes, go ahead" at bounding box center [528, 139] width 92 height 23
checkbox input "true"
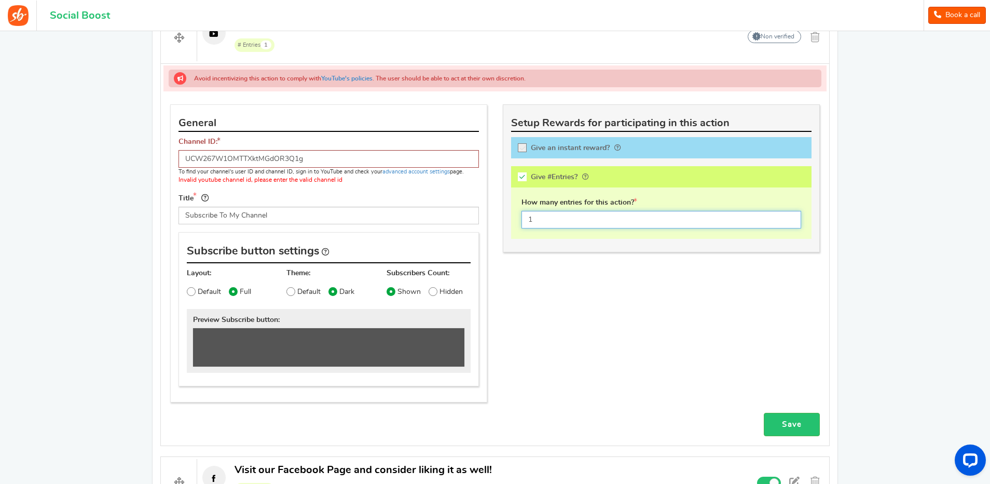
drag, startPoint x: 542, startPoint y: 218, endPoint x: 521, endPoint y: 226, distance: 22.0
click at [517, 219] on div "How many entries for this action? 1" at bounding box center [661, 212] width 300 height 51
click at [541, 219] on input "1" at bounding box center [661, 220] width 280 height 18
click at [558, 279] on div "General Channel ID: UCW267W1OMTTXktMGdOR3Q1g To find your channel's user ID and…" at bounding box center [494, 258] width 665 height 308
click at [217, 213] on input "Subscribe To My Channel" at bounding box center [328, 215] width 300 height 18
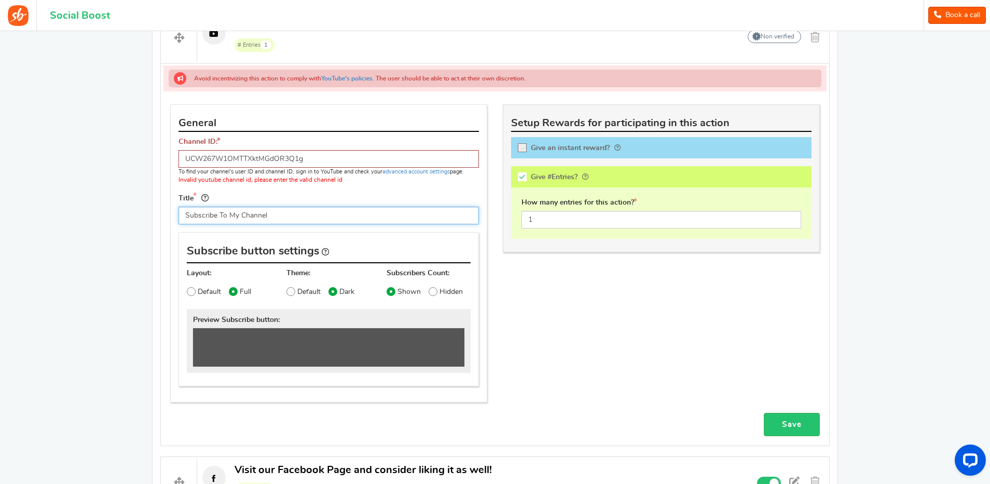
drag, startPoint x: 218, startPoint y: 215, endPoint x: 175, endPoint y: 215, distance: 42.5
click at [175, 215] on div "Title Subscribe To My Channel Tip! Your title should show the huge savings & re…" at bounding box center [329, 208] width 316 height 32
type input "Visit our YouTube Channel"
click at [306, 195] on div "Title Visit our YouTube Channel Tip! Your title should show the huge savings & …" at bounding box center [329, 208] width 316 height 32
click at [343, 187] on div "Channel ID: UCW267W1OMTTXktMGdOR3Q1g To find your channel's user ID and channel…" at bounding box center [329, 184] width 316 height 95
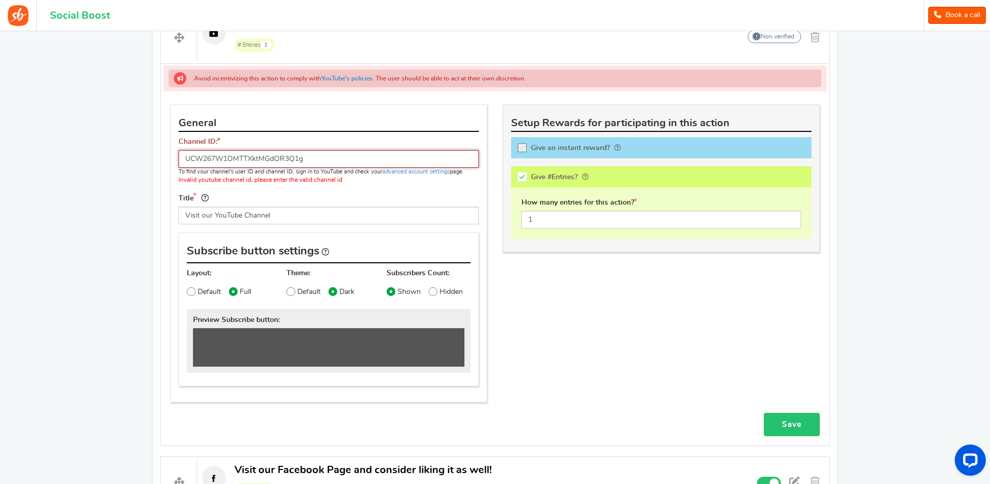
click at [326, 158] on input "UCW267W1OMTTXktMGdOR3Q1g" at bounding box center [328, 159] width 300 height 18
click at [358, 188] on div "Channel ID: UCW267W1OMTTXktMGdOR3Q1g To find your channel's user ID and channel…" at bounding box center [329, 184] width 316 height 95
click at [527, 285] on div "General Channel ID: UCW267W1OMTTXktMGdOR3Q1g To find your channel's user ID and…" at bounding box center [494, 258] width 665 height 308
drag, startPoint x: 317, startPoint y: 161, endPoint x: 149, endPoint y: 168, distance: 167.7
click at [149, 168] on div "Setup Prizes Setup Entry Methods Reward Setup Refer a Friend Layout & Preview L…" at bounding box center [495, 85] width 700 height 882
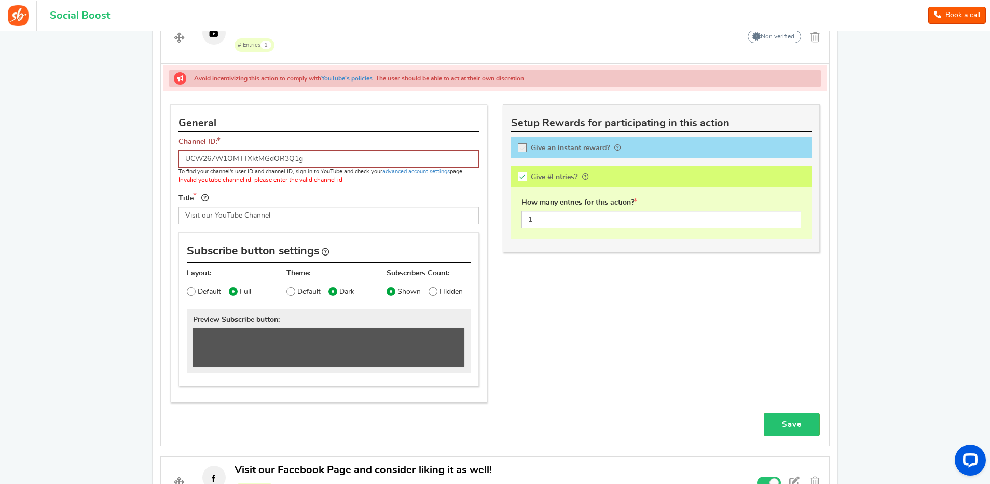
click at [354, 190] on div "Channel ID: UCW267W1OMTTXktMGdOR3Q1g To find your channel's user ID and channel…" at bounding box center [329, 184] width 316 height 95
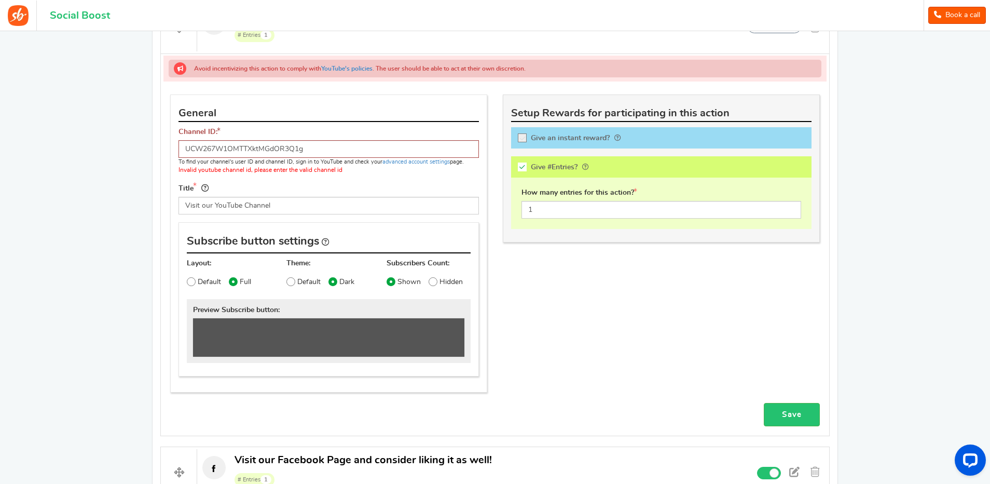
scroll to position [545, 0]
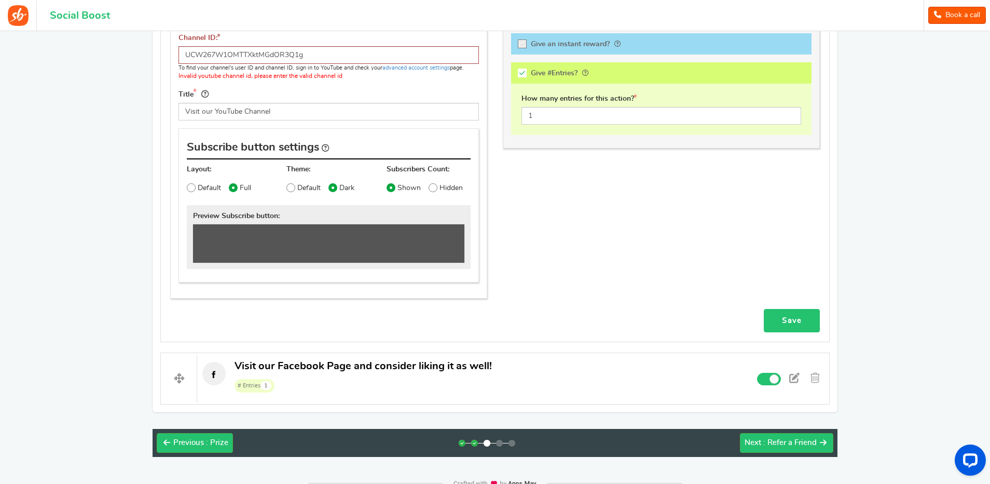
click at [788, 320] on link "Save" at bounding box center [792, 320] width 56 height 23
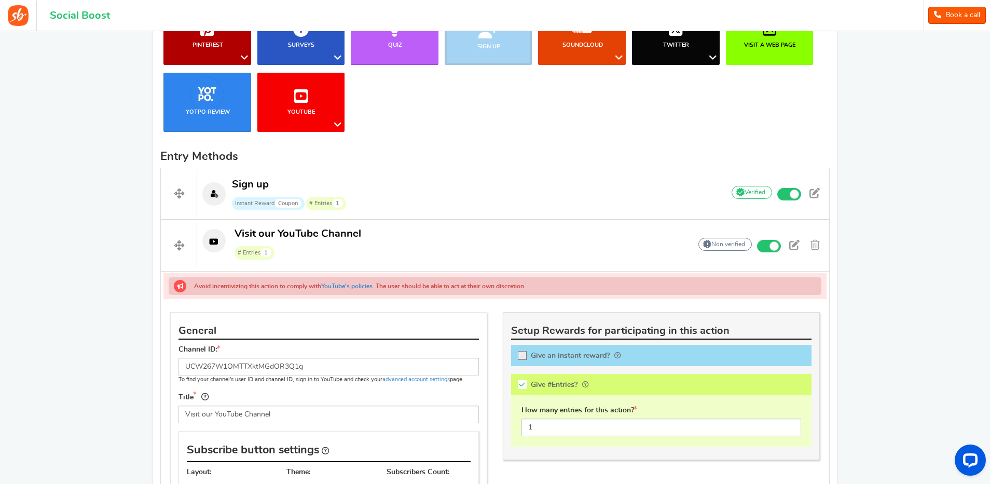
scroll to position [337, 0]
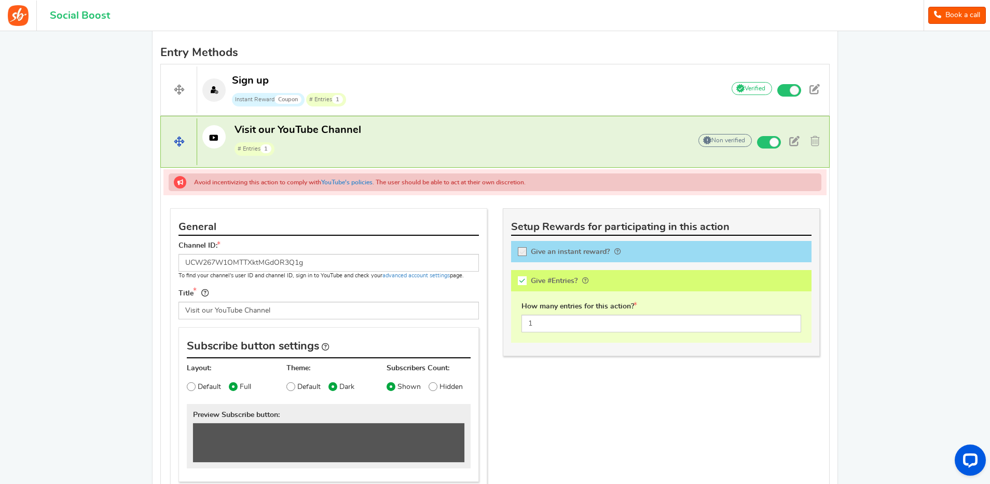
click at [603, 145] on p "Visit our YouTube Channel # Entries 1" at bounding box center [438, 139] width 483 height 33
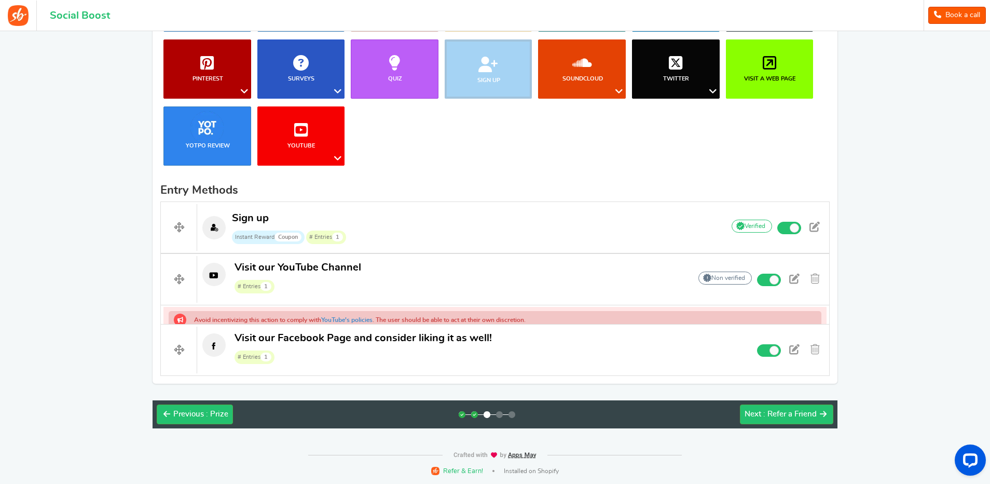
scroll to position [182, 0]
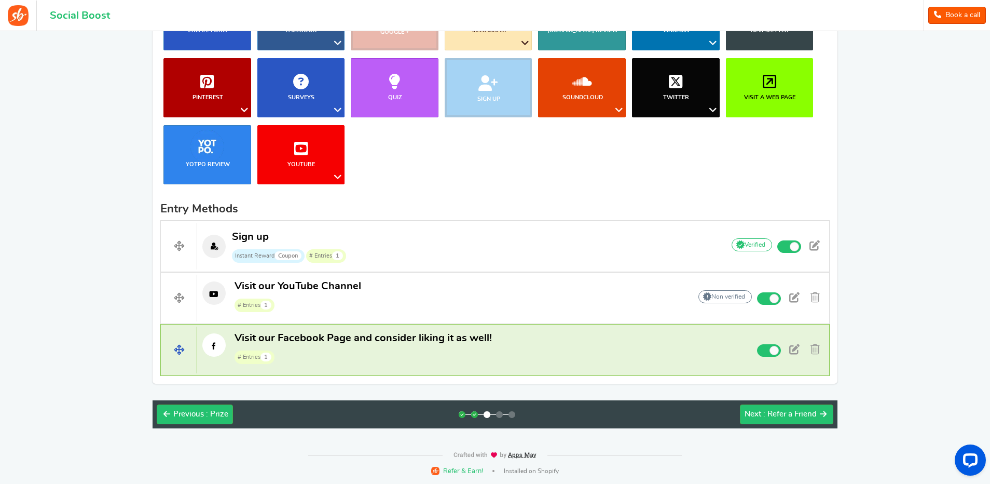
click at [494, 348] on p "Visit our Facebook Page and consider liking it as well! # Entries 1" at bounding box center [456, 347] width 518 height 33
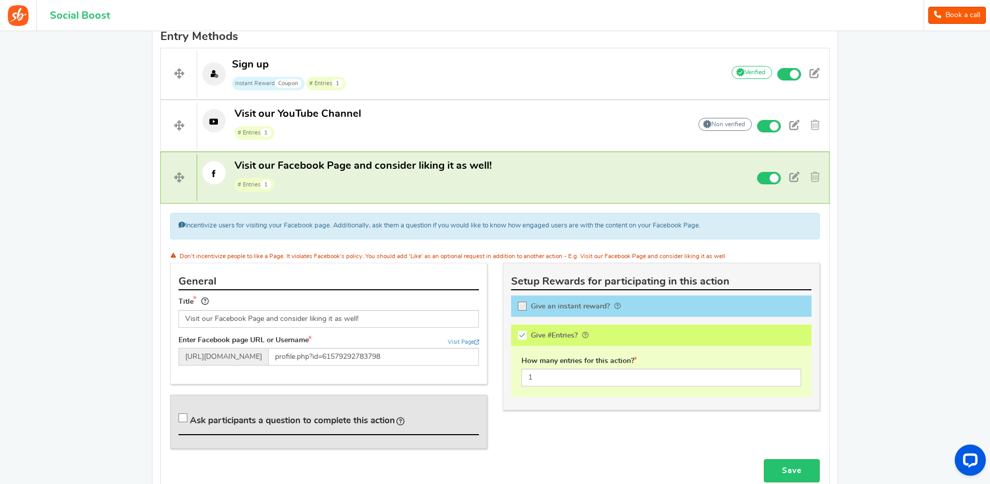
scroll to position [337, 0]
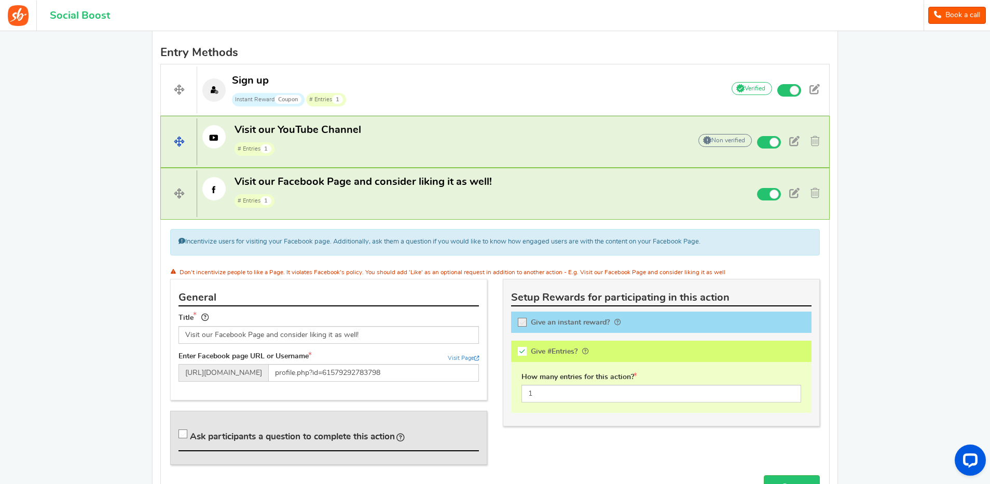
click at [469, 145] on p "Visit our YouTube Channel # Entries 1" at bounding box center [438, 139] width 483 height 33
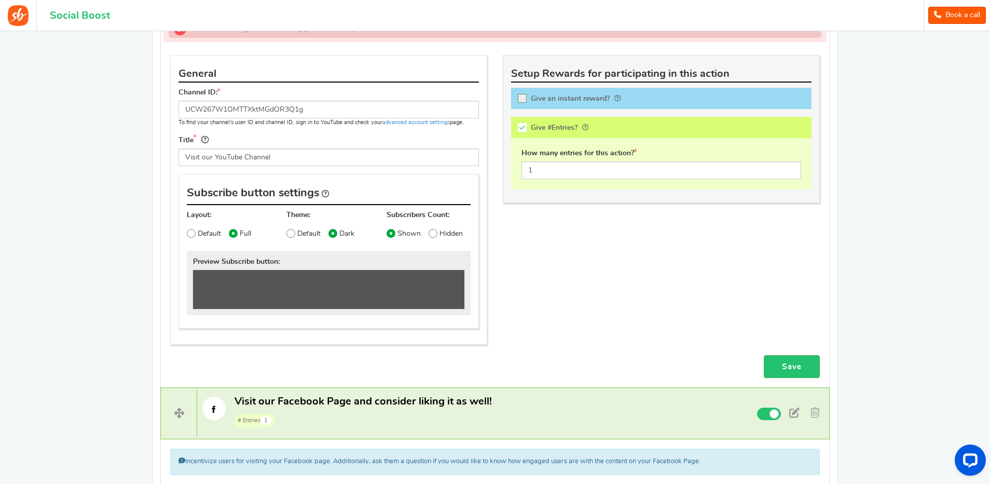
scroll to position [493, 0]
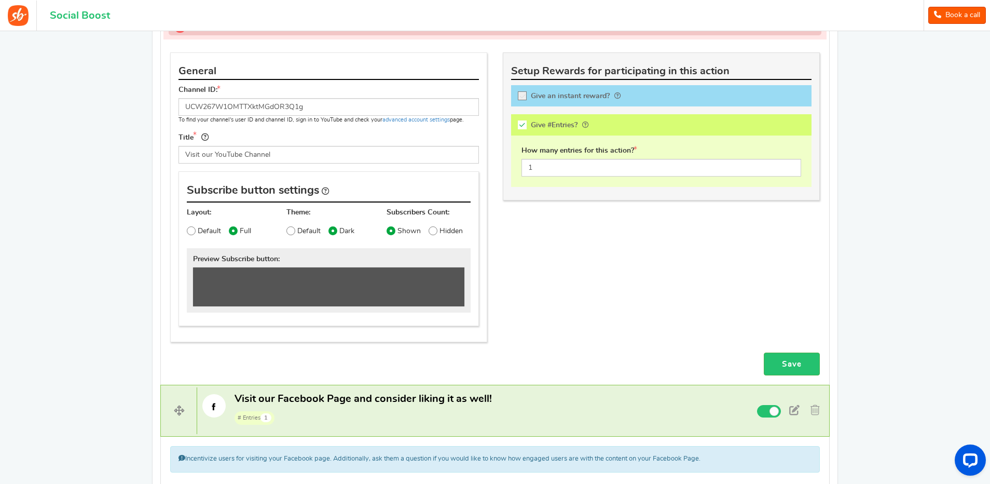
click at [191, 231] on icon at bounding box center [191, 231] width 2 height 2
click at [183, 231] on input "Default" at bounding box center [179, 231] width 7 height 7
radio input "true"
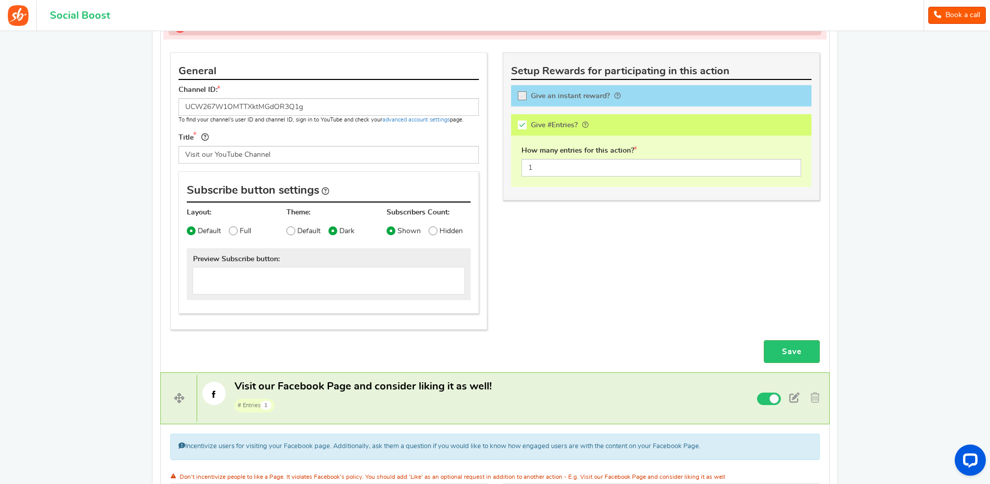
click at [293, 231] on span at bounding box center [290, 230] width 9 height 9
click at [283, 231] on input "Default" at bounding box center [279, 231] width 7 height 7
radio input "true"
click at [336, 231] on span at bounding box center [332, 230] width 9 height 9
click at [325, 231] on input "Dark" at bounding box center [321, 231] width 7 height 7
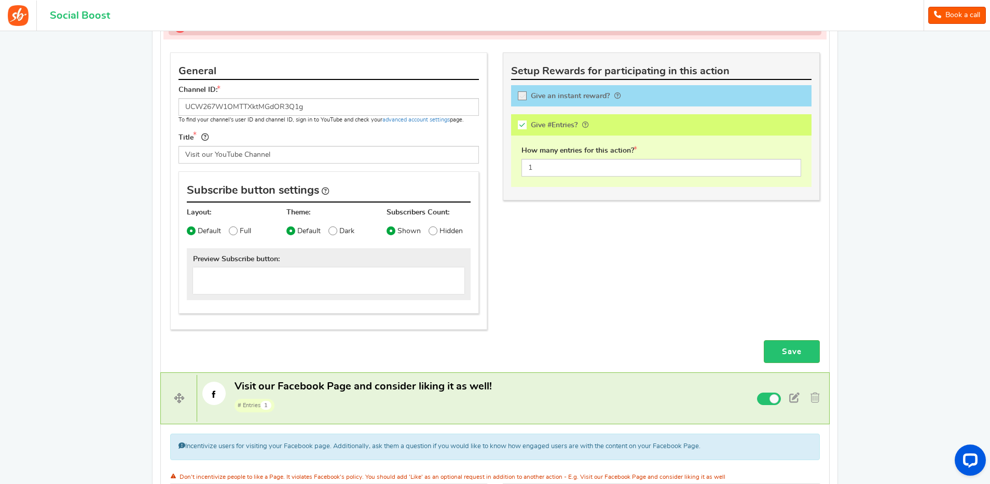
radio input "true"
click at [234, 230] on span at bounding box center [233, 230] width 9 height 9
click at [225, 230] on input "Full" at bounding box center [221, 231] width 7 height 7
radio input "true"
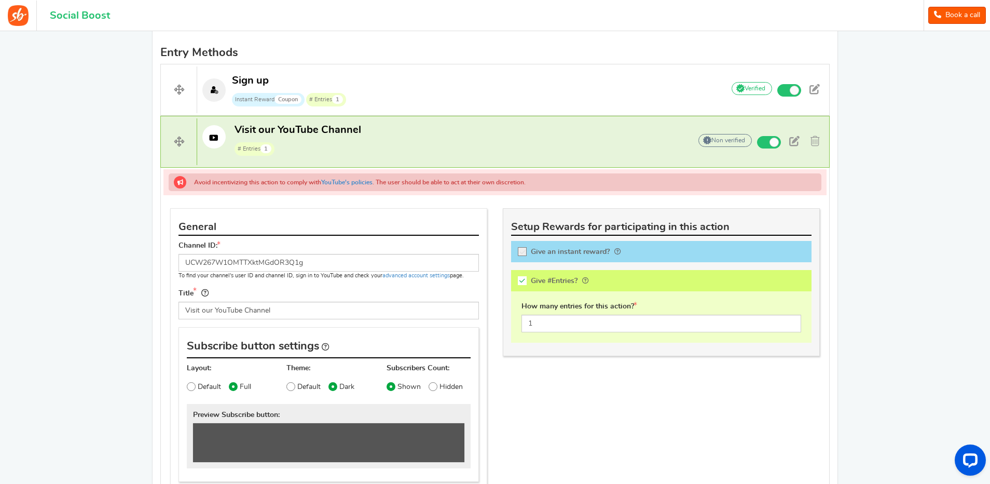
scroll to position [441, 0]
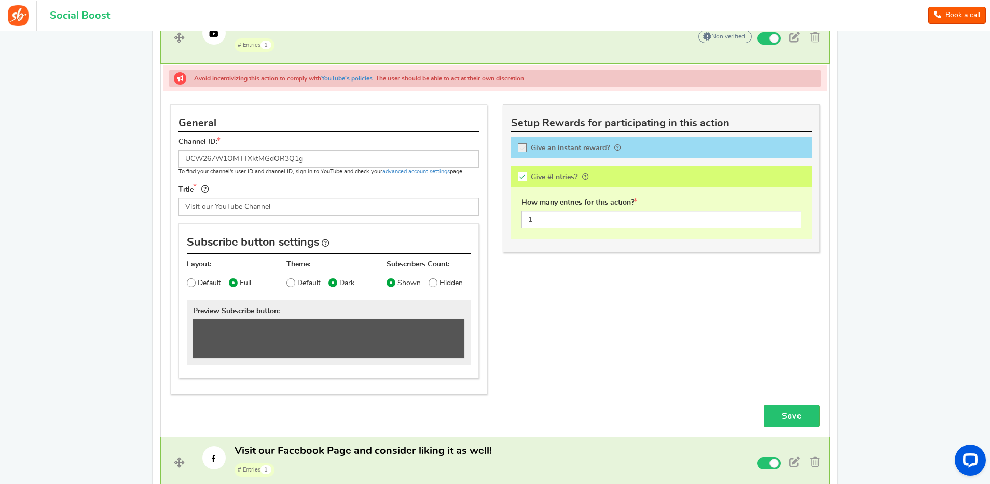
click at [577, 330] on div "General Channel ID: UCW267W1OMTTXktMGdOR3Q1g To find your channel's user ID and…" at bounding box center [494, 253] width 665 height 299
click at [522, 176] on div at bounding box center [661, 176] width 300 height 21
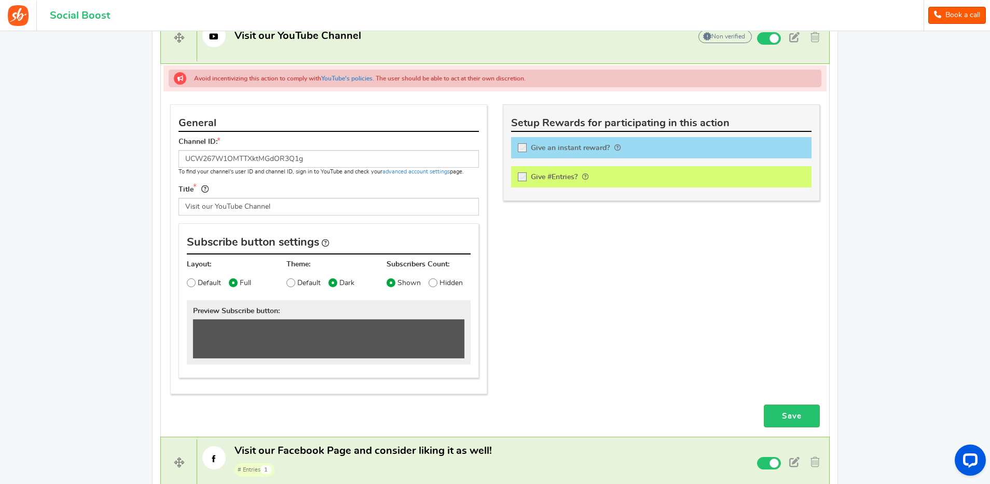
click at [546, 286] on div "General Channel ID: UCW267W1OMTTXktMGdOR3Q1g To find your channel's user ID and…" at bounding box center [494, 253] width 665 height 299
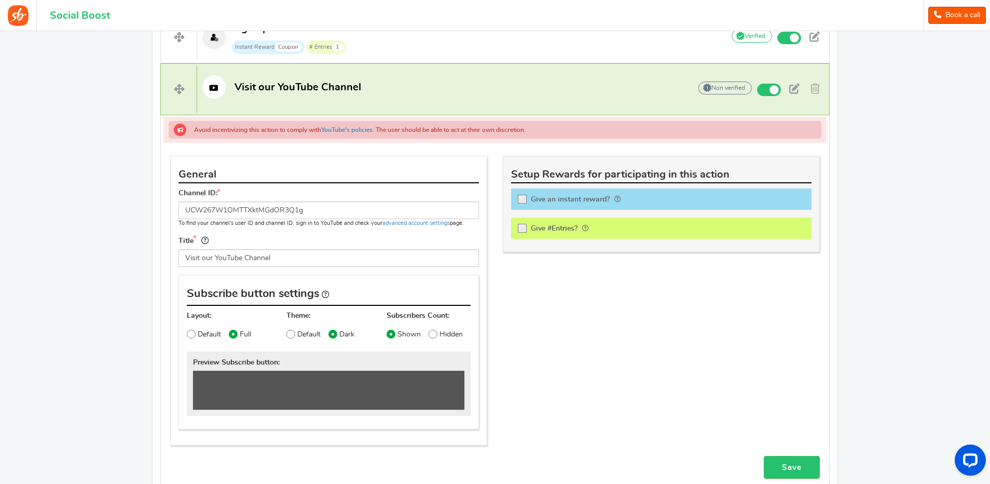
scroll to position [389, 0]
click at [523, 227] on div at bounding box center [661, 228] width 300 height 21
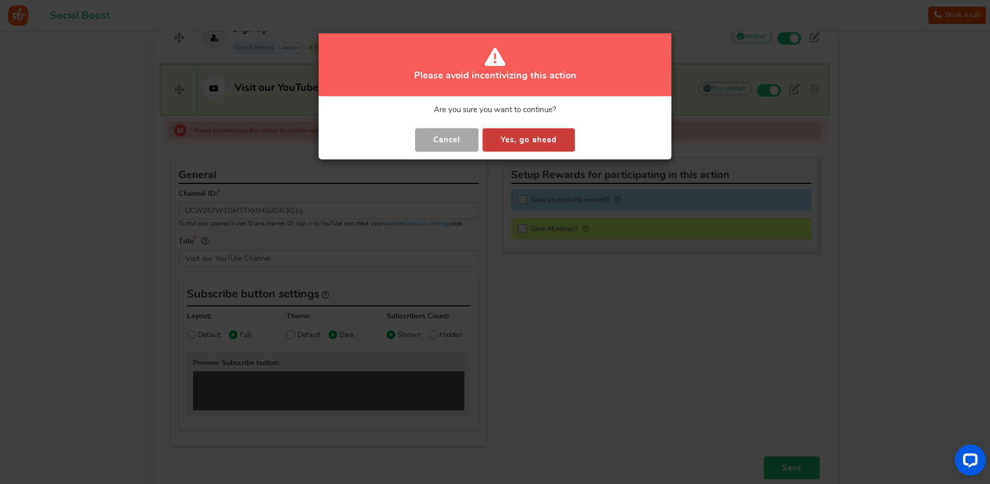
click at [513, 145] on button "Yes, go ahead" at bounding box center [528, 139] width 92 height 23
checkbox input "true"
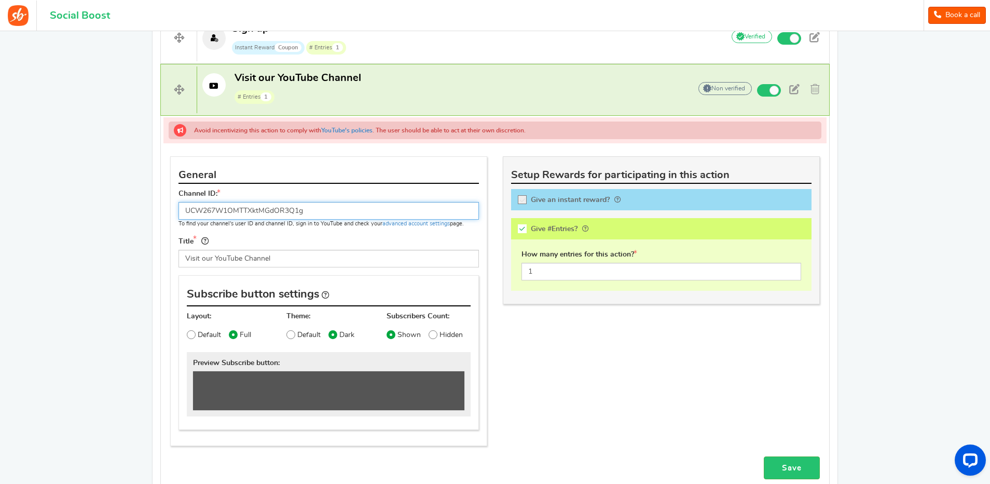
type input "Subscribe To My Channel"
click at [521, 225] on div at bounding box center [661, 228] width 300 height 21
checkbox input "false"
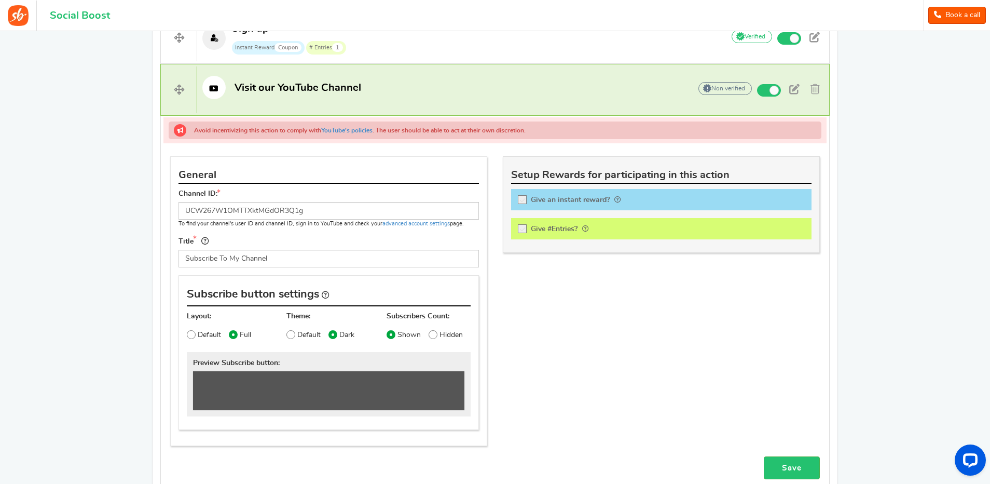
click at [566, 326] on div "General Channel ID: UCW267W1OMTTXktMGdOR3Q1g To find your channel's user ID and…" at bounding box center [494, 305] width 665 height 299
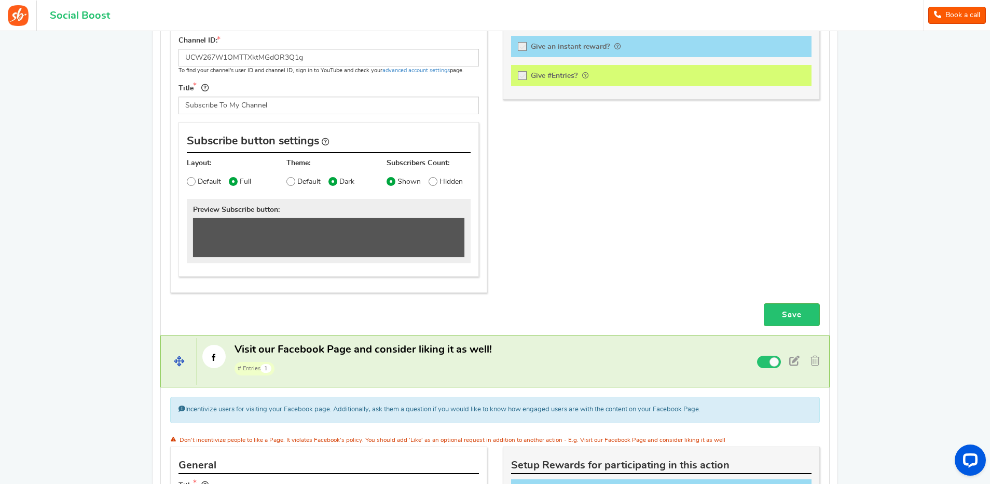
scroll to position [545, 0]
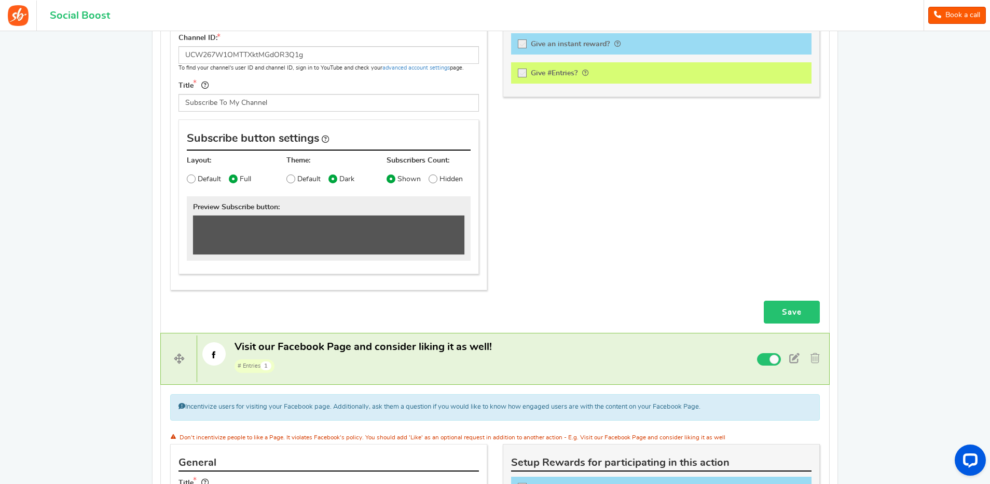
click at [788, 310] on link "Save" at bounding box center [792, 311] width 56 height 23
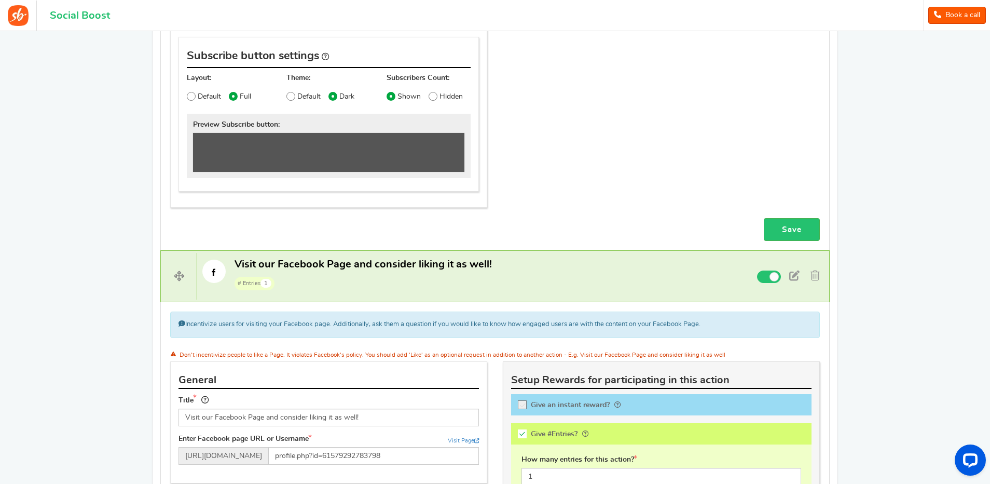
scroll to position [582, 0]
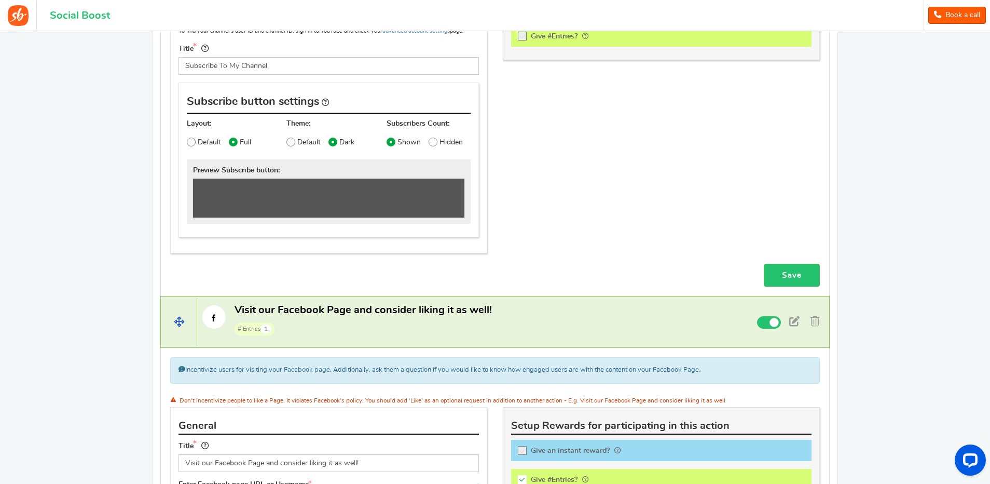
click at [493, 316] on p "Visit our Facebook Page and consider liking it as well! # Entries 1" at bounding box center [456, 319] width 518 height 33
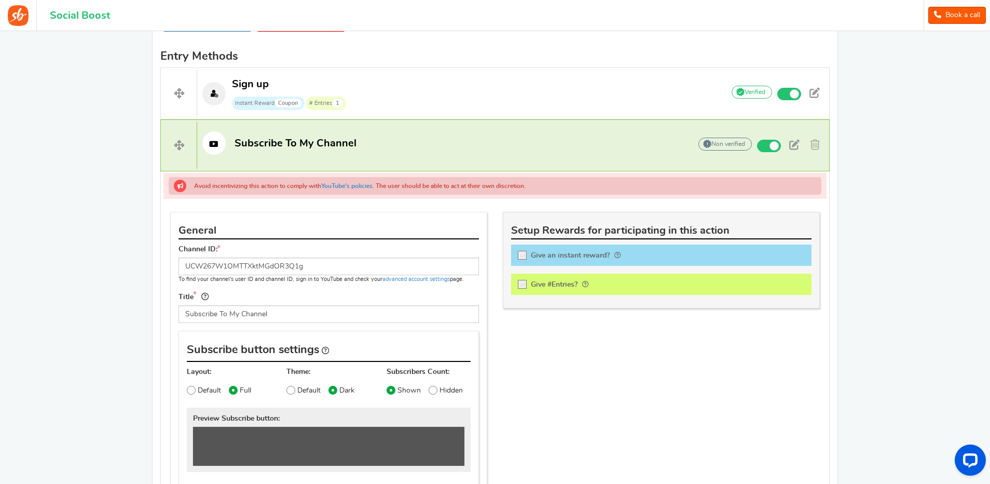
scroll to position [295, 0]
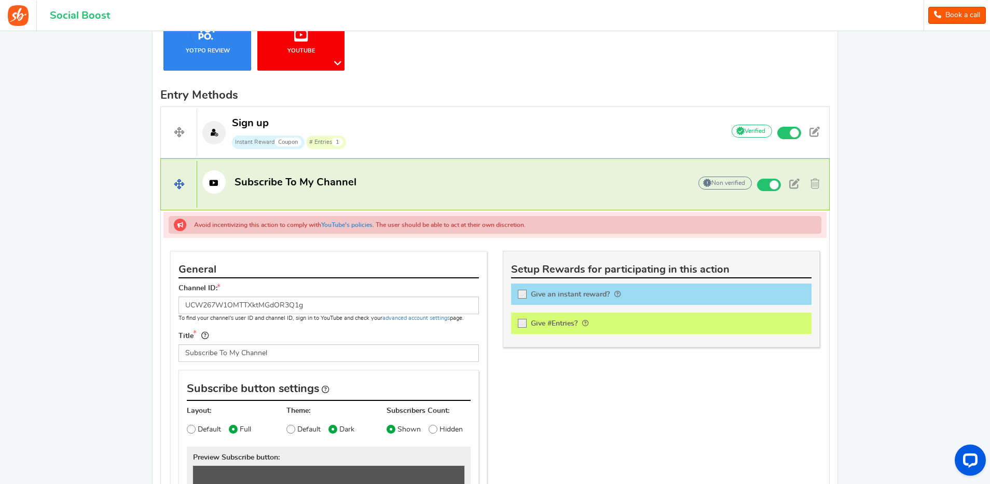
click at [424, 189] on p "Subscribe To My Channel" at bounding box center [438, 181] width 483 height 23
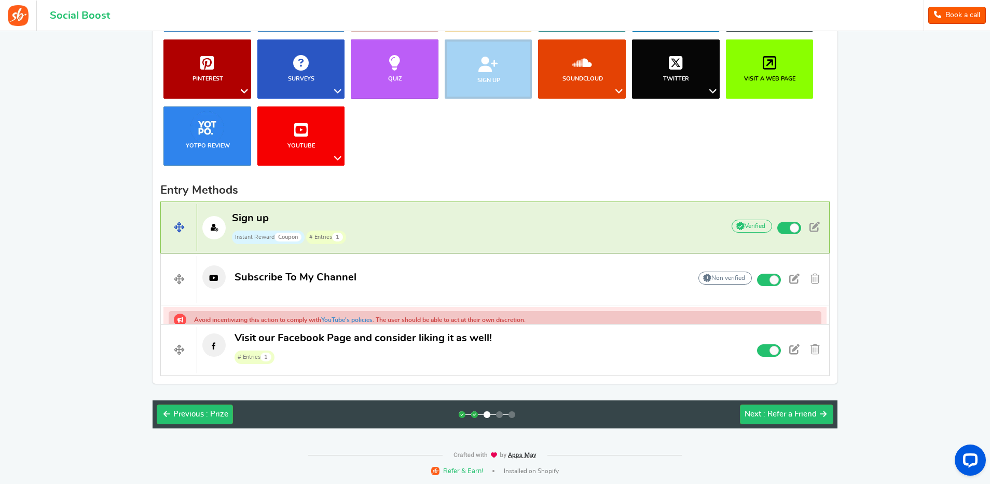
scroll to position [182, 0]
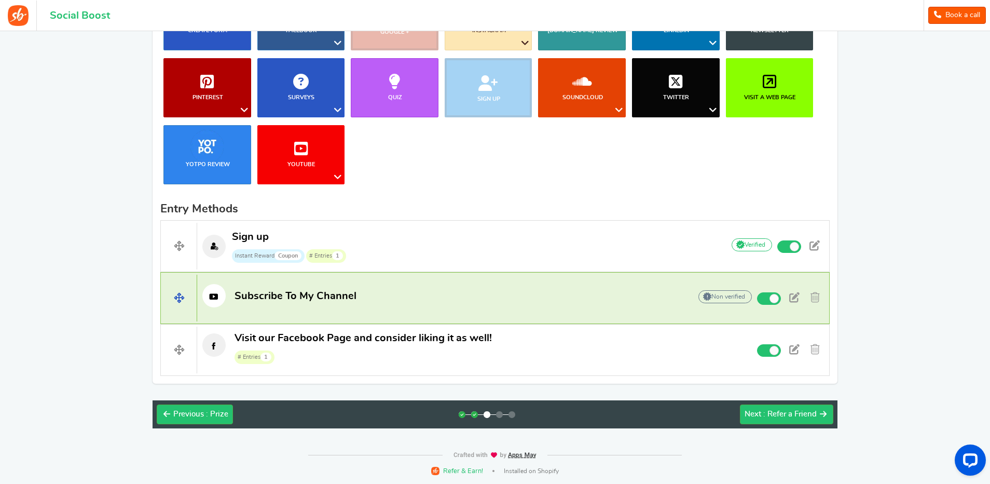
click at [307, 293] on span "Subscribe To My Channel" at bounding box center [295, 296] width 122 height 10
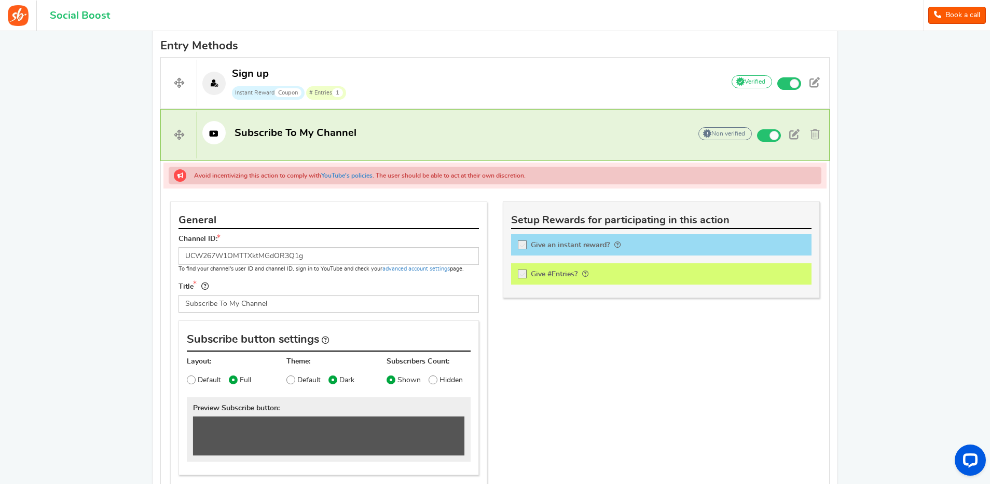
scroll to position [347, 0]
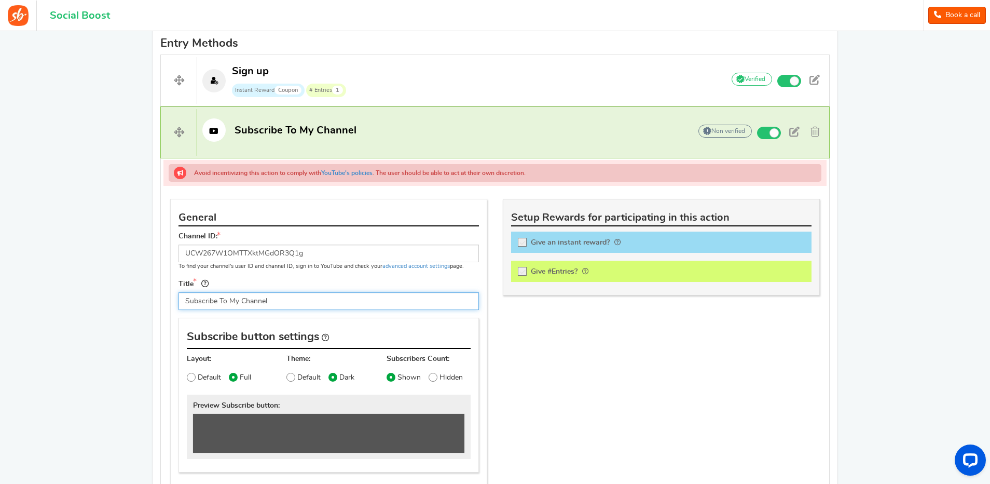
drag, startPoint x: 218, startPoint y: 302, endPoint x: 178, endPoint y: 303, distance: 39.4
click at [178, 303] on input "Subscribe To My Channel" at bounding box center [328, 301] width 300 height 18
type input "Visit our You Channel"
click at [813, 131] on span at bounding box center [814, 132] width 9 height 10
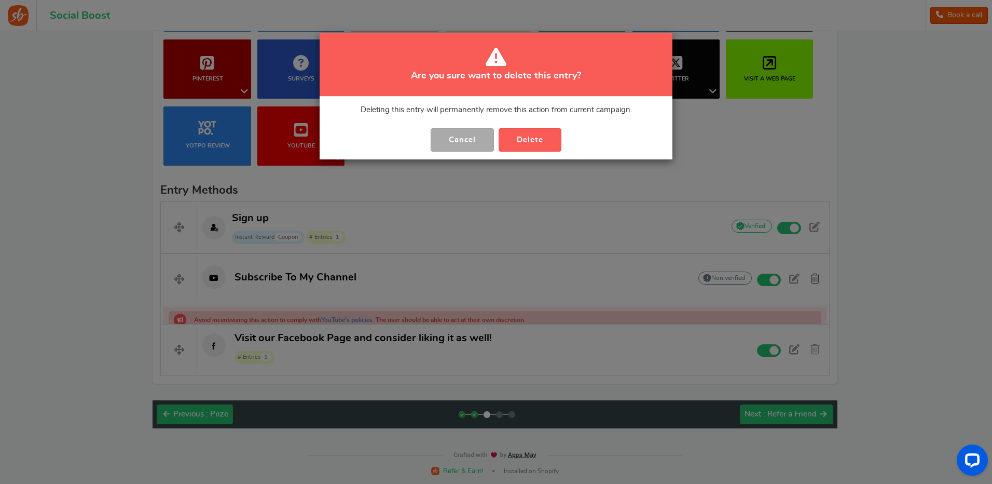
scroll to position [182, 0]
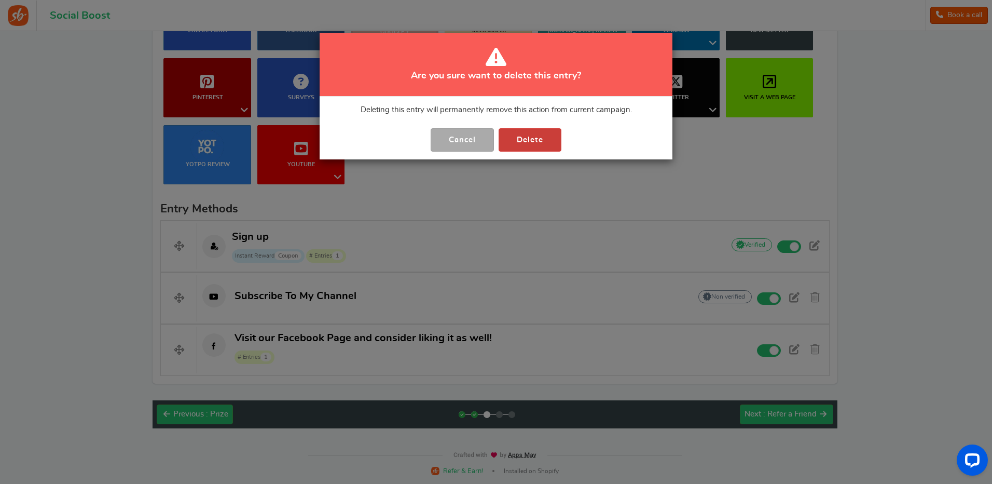
click at [529, 140] on button "Delete" at bounding box center [530, 139] width 63 height 23
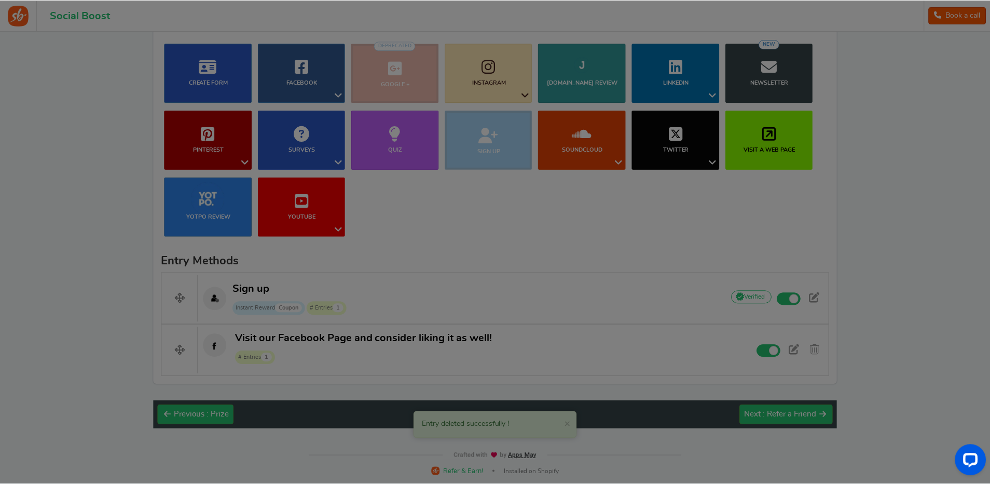
scroll to position [130, 0]
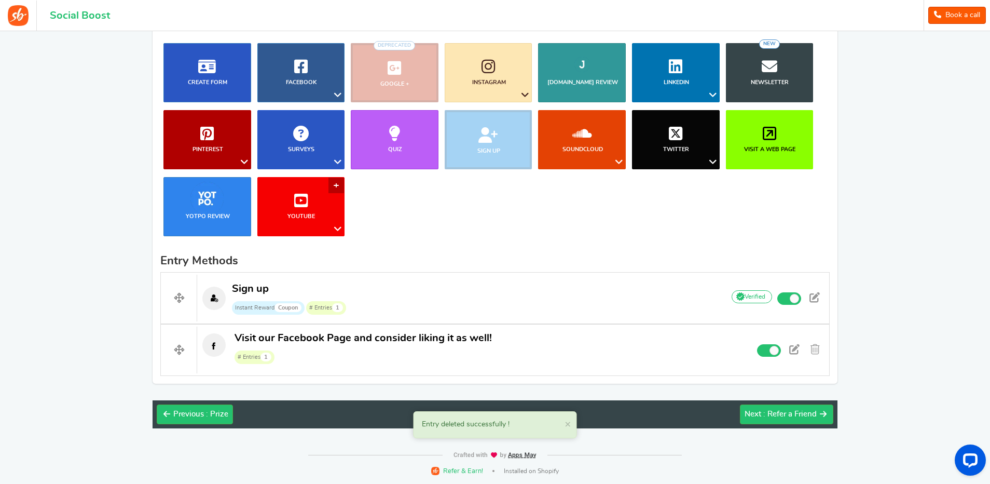
click at [337, 182] on link "YouTube" at bounding box center [301, 206] width 88 height 59
click at [289, 277] on link "Watch a Video" at bounding box center [299, 278] width 96 height 15
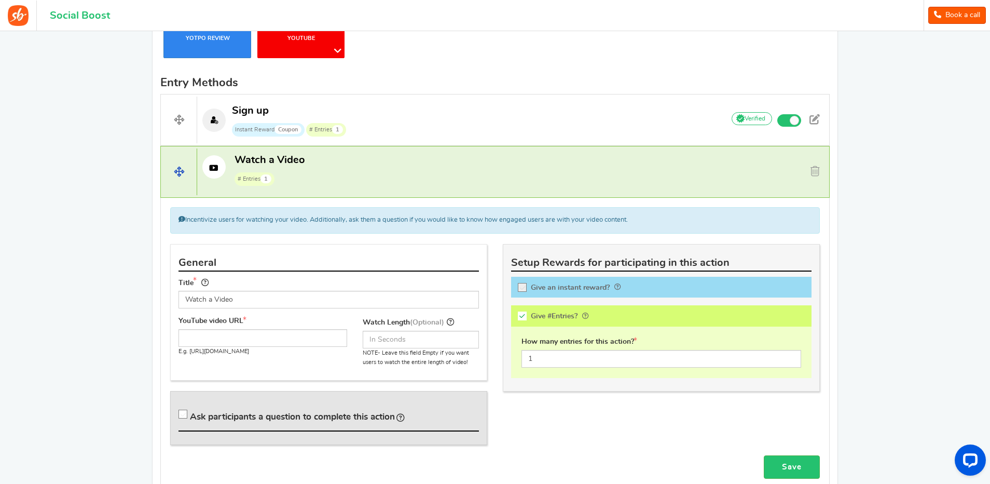
scroll to position [339, 0]
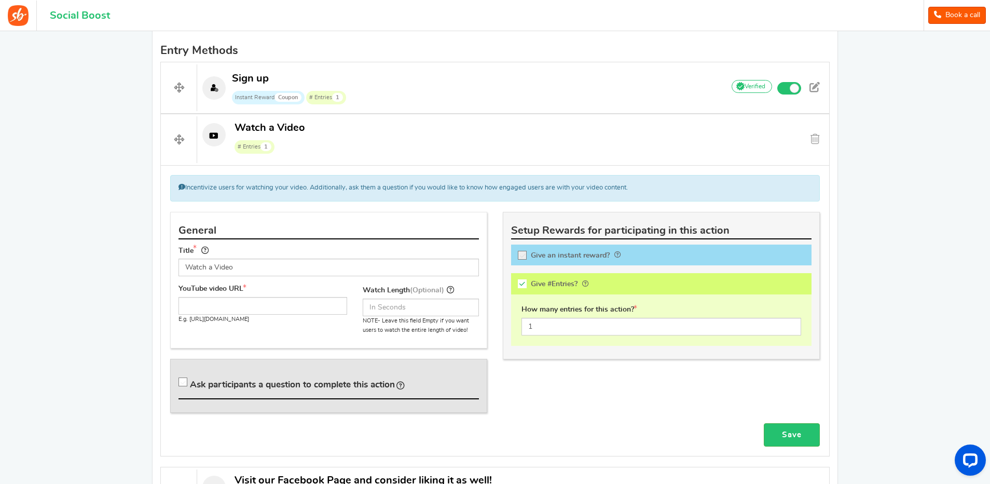
click at [257, 266] on input "Watch a Video" at bounding box center [328, 267] width 300 height 18
drag, startPoint x: 257, startPoint y: 266, endPoint x: 181, endPoint y: 269, distance: 76.3
click at [181, 269] on input "Watch a Video" at bounding box center [328, 267] width 300 height 18
click at [256, 268] on input "Watch a Video" at bounding box center [328, 267] width 300 height 18
drag, startPoint x: 255, startPoint y: 267, endPoint x: 184, endPoint y: 271, distance: 71.7
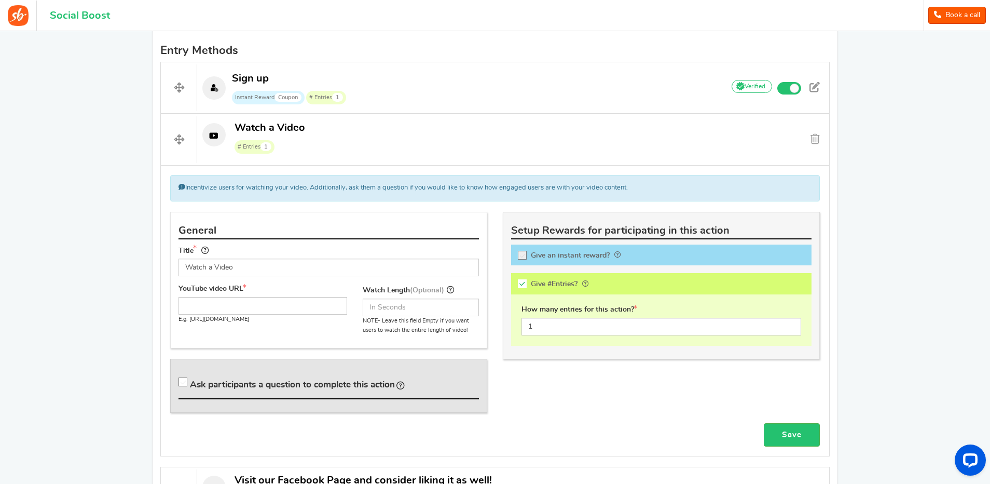
click at [184, 271] on input "Watch a Video" at bounding box center [328, 267] width 300 height 18
click at [242, 267] on input "Watch a Video" at bounding box center [328, 267] width 300 height 18
drag, startPoint x: 244, startPoint y: 267, endPoint x: 177, endPoint y: 272, distance: 67.6
click at [177, 272] on div "Title Watch a Video Tip! Your title should show the huge savings & rewards for …" at bounding box center [329, 264] width 316 height 40
click at [247, 267] on input "Watch a Video" at bounding box center [328, 267] width 300 height 18
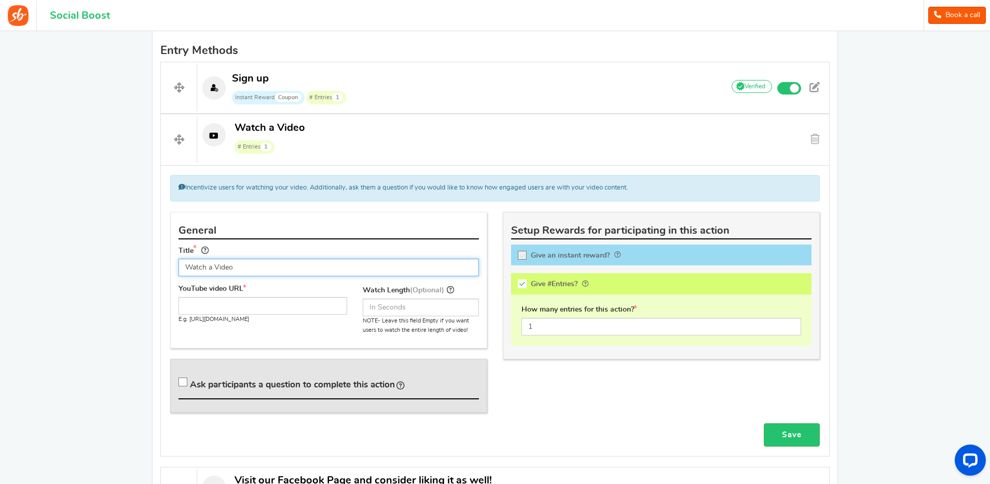
drag, startPoint x: 247, startPoint y: 267, endPoint x: 166, endPoint y: 272, distance: 81.1
click at [166, 272] on div "General Title Watch a Video Tip! Your title should show the huge savings & rewa…" at bounding box center [328, 317] width 333 height 211
click at [307, 266] on input "Phoenix Case Rip...was it worth it!!" at bounding box center [328, 267] width 300 height 18
type input "Phoenix Case Rip...was it worth it!!"
click at [246, 302] on input "text" at bounding box center [262, 306] width 169 height 18
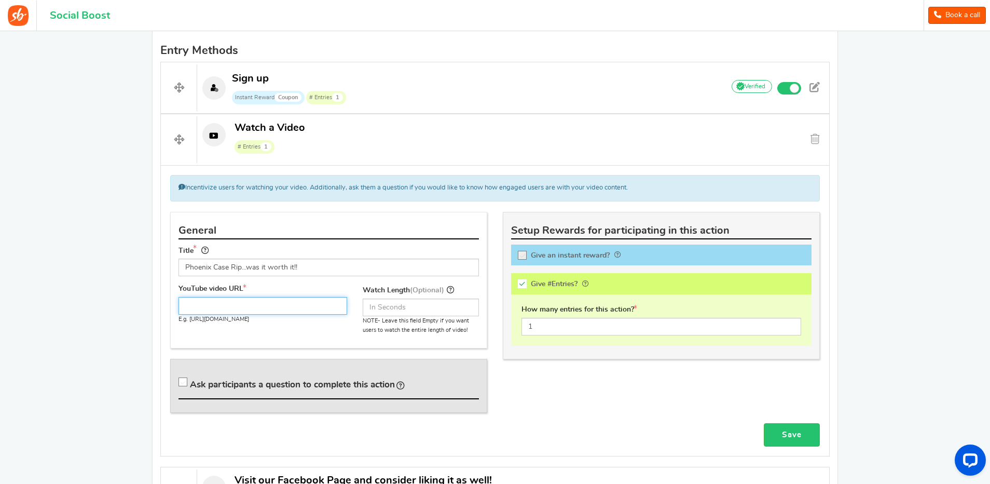
click at [218, 306] on input "text" at bounding box center [262, 306] width 169 height 18
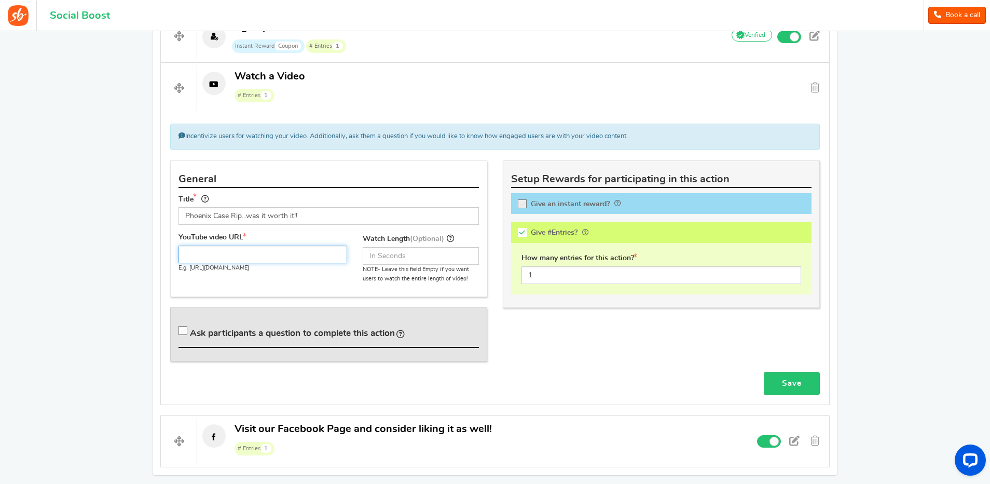
scroll to position [391, 0]
click at [251, 253] on input "text" at bounding box center [262, 254] width 169 height 18
paste input "[URL][DOMAIN_NAME]"
type input "[URL][DOMAIN_NAME]"
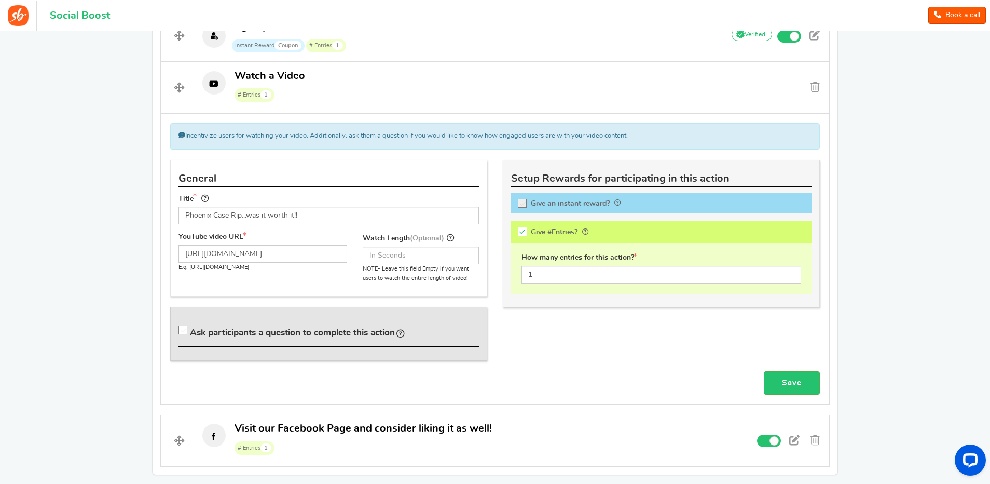
scroll to position [0, 0]
click at [324, 281] on div "YouTube video URL [URL][DOMAIN_NAME] E.g. [URL][DOMAIN_NAME] Get video Total vi…" at bounding box center [329, 261] width 316 height 59
click at [181, 329] on icon at bounding box center [183, 330] width 9 height 9
click at [181, 329] on input "Ask participants a question to complete this action" at bounding box center [185, 332] width 10 height 10
checkbox input "true"
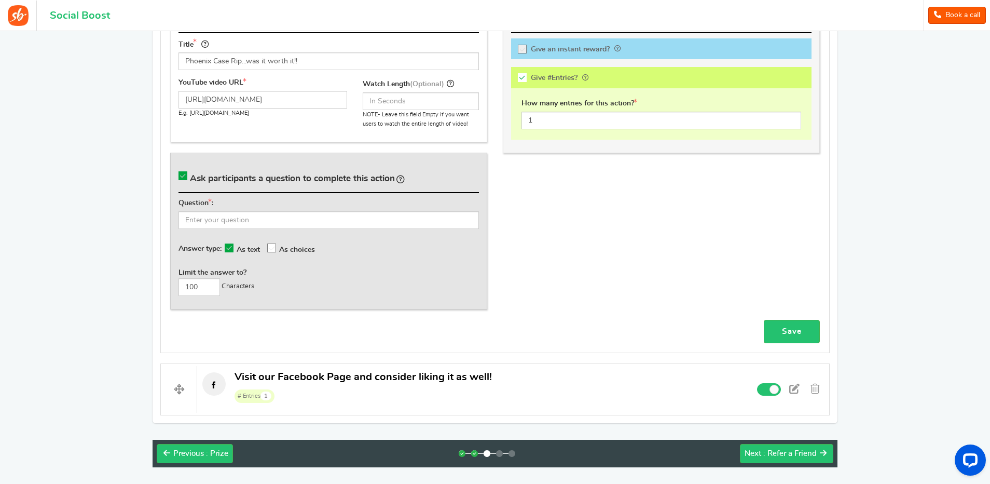
scroll to position [547, 0]
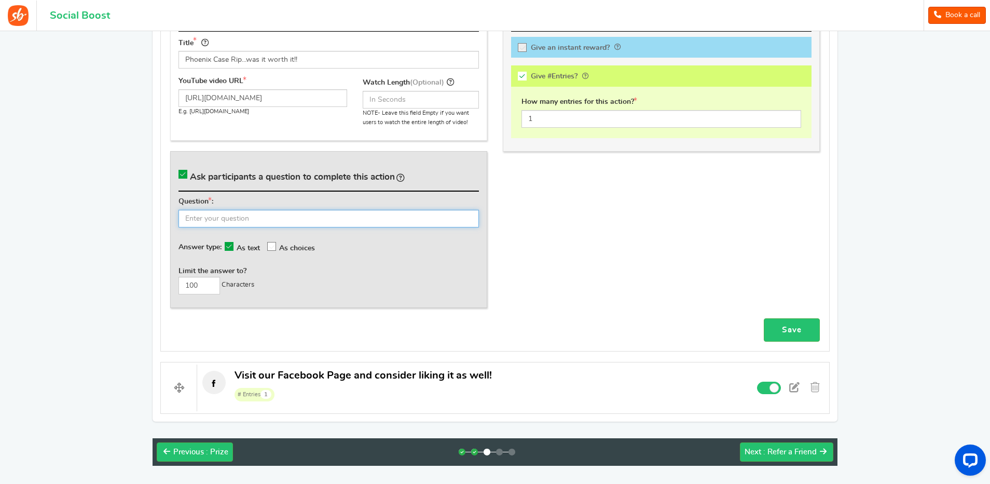
click at [226, 217] on input "text" at bounding box center [328, 219] width 300 height 18
type input "W"
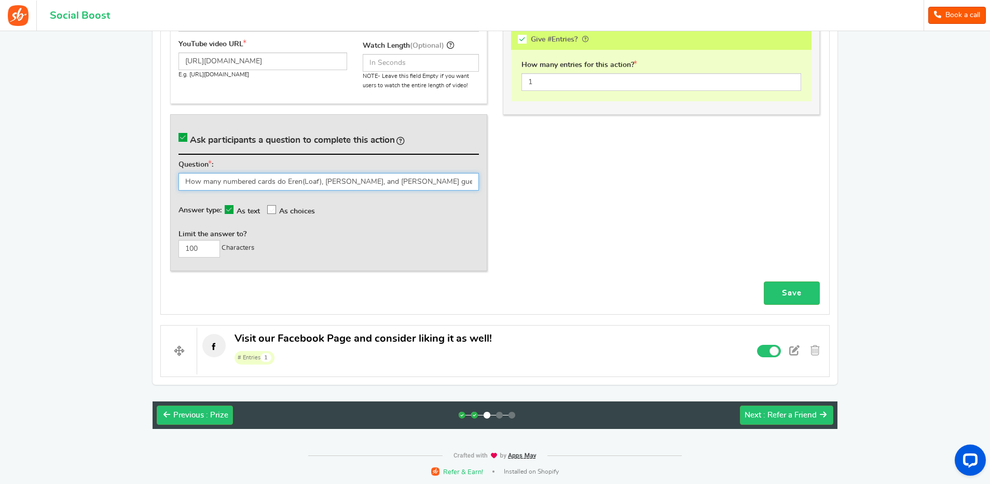
scroll to position [585, 0]
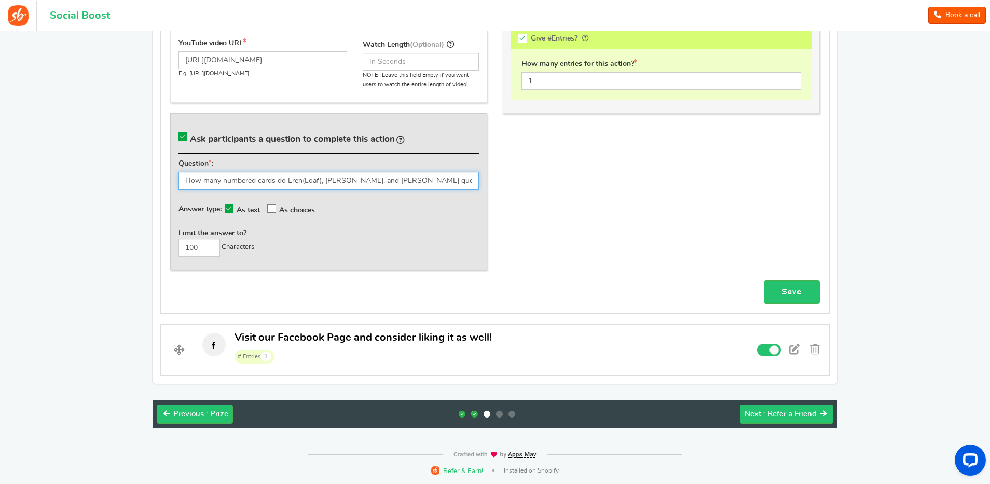
type input "How many numbered cards do Eren(Loaf), [PERSON_NAME], and [PERSON_NAME] guess t…"
click at [280, 232] on div "Limit the answer to? 100 Characters" at bounding box center [328, 242] width 300 height 28
click at [199, 245] on input "100" at bounding box center [199, 248] width 42 height 18
drag, startPoint x: 200, startPoint y: 245, endPoint x: 174, endPoint y: 245, distance: 26.5
click at [174, 245] on div "Ask participants a question to complete this action Question : How many numbere…" at bounding box center [328, 191] width 317 height 156
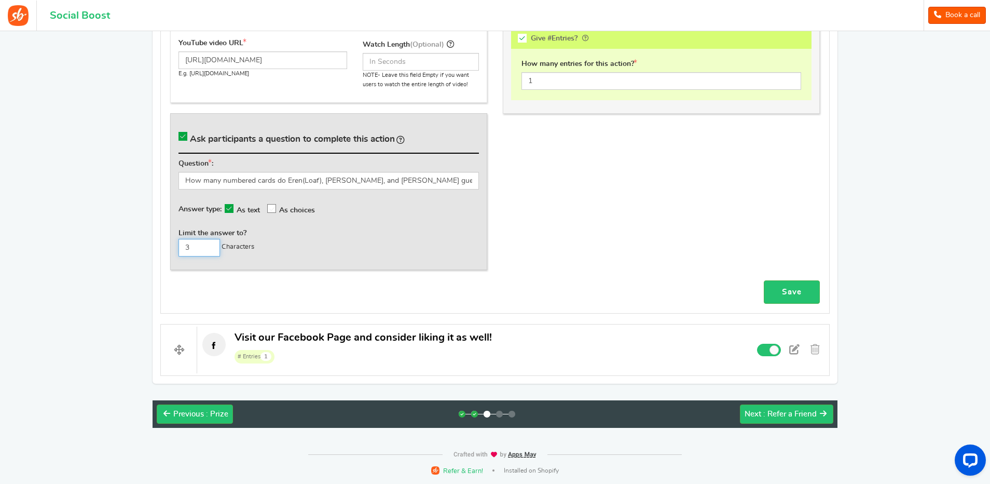
type input "3"
click at [299, 246] on div "Limit the answer to? 3 Characters" at bounding box center [328, 242] width 300 height 28
click at [274, 207] on icon at bounding box center [272, 208] width 9 height 9
click at [277, 207] on input "As choices" at bounding box center [277, 207] width 0 height 7
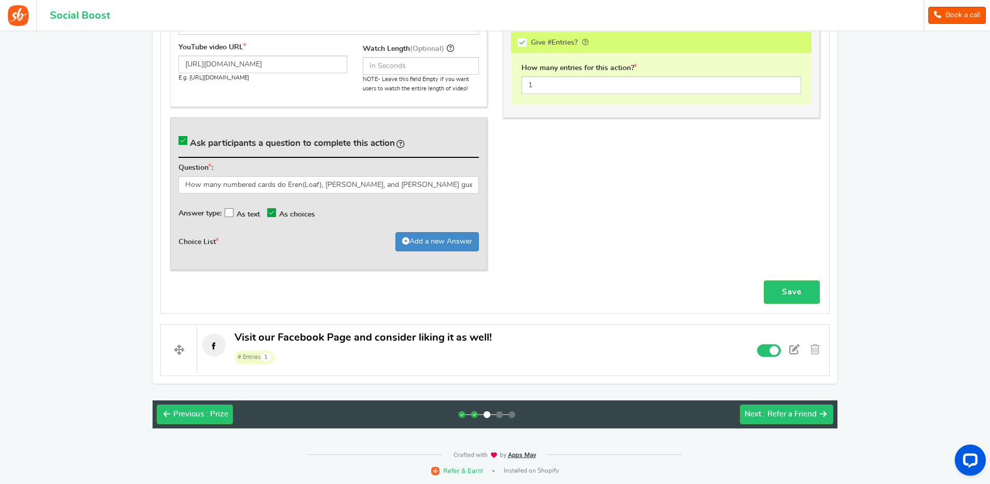
click at [232, 212] on icon at bounding box center [229, 213] width 9 height 9
click at [234, 212] on input "As text" at bounding box center [234, 212] width 0 height 7
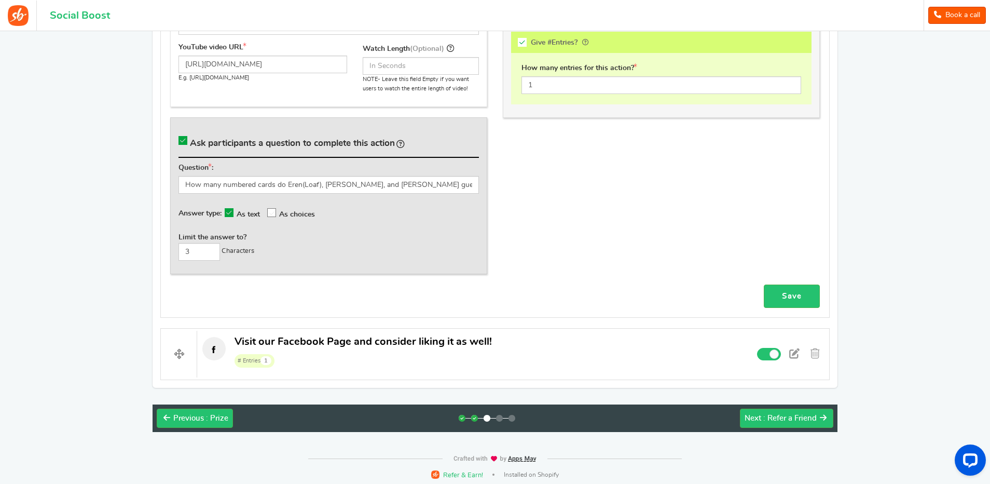
click at [273, 210] on icon at bounding box center [272, 213] width 9 height 9
click at [277, 210] on input "As choices" at bounding box center [277, 212] width 0 height 7
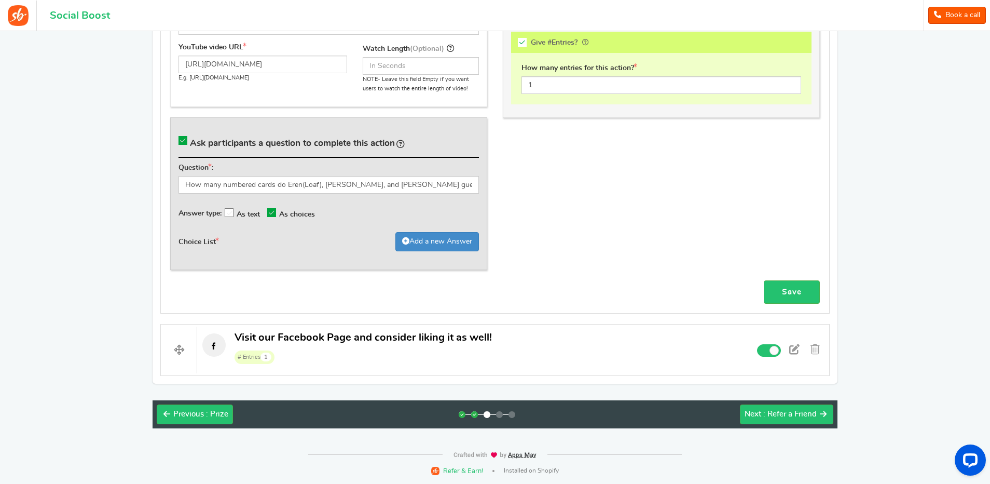
click at [246, 253] on div "Choice List Add a new Answer" at bounding box center [328, 244] width 300 height 24
drag, startPoint x: 178, startPoint y: 250, endPoint x: 197, endPoint y: 246, distance: 18.9
click at [179, 250] on div "Ask participants a question to complete this action Question : How many numbere…" at bounding box center [328, 193] width 317 height 153
click at [198, 246] on label "Choice List" at bounding box center [198, 240] width 40 height 16
drag, startPoint x: 198, startPoint y: 246, endPoint x: 203, endPoint y: 244, distance: 5.6
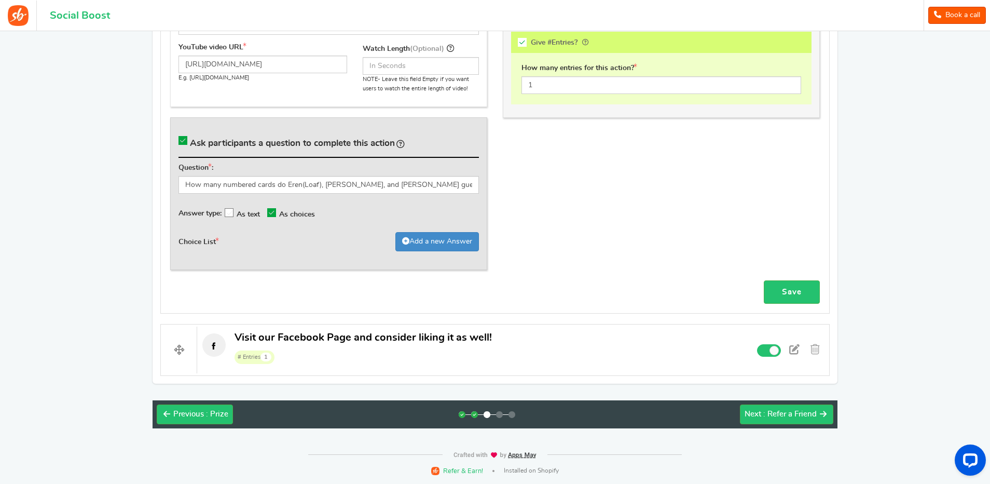
click at [203, 244] on label "Choice List" at bounding box center [198, 240] width 40 height 16
click at [229, 209] on icon at bounding box center [229, 213] width 9 height 9
click at [234, 209] on input "As text" at bounding box center [234, 212] width 0 height 7
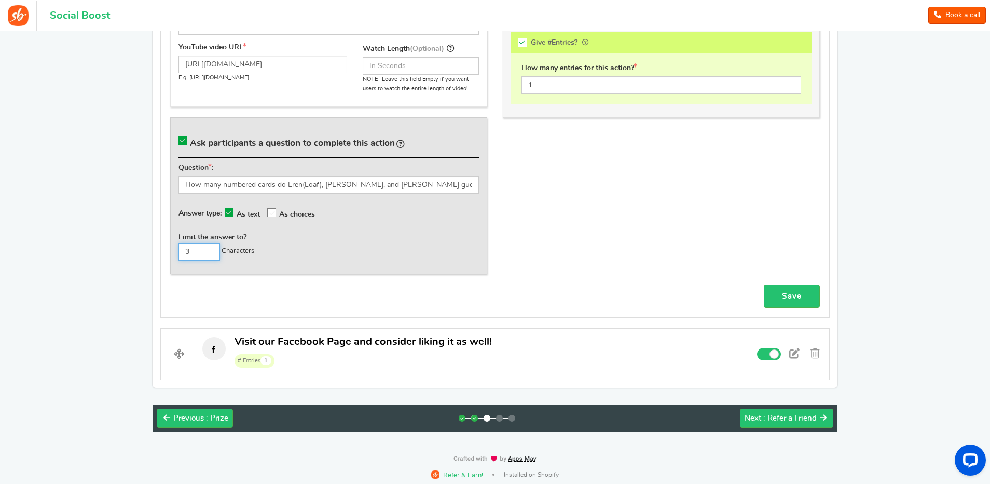
drag, startPoint x: 197, startPoint y: 250, endPoint x: 178, endPoint y: 251, distance: 18.2
click at [178, 251] on input "3" at bounding box center [199, 252] width 42 height 18
click at [194, 252] on input "3" at bounding box center [199, 252] width 42 height 18
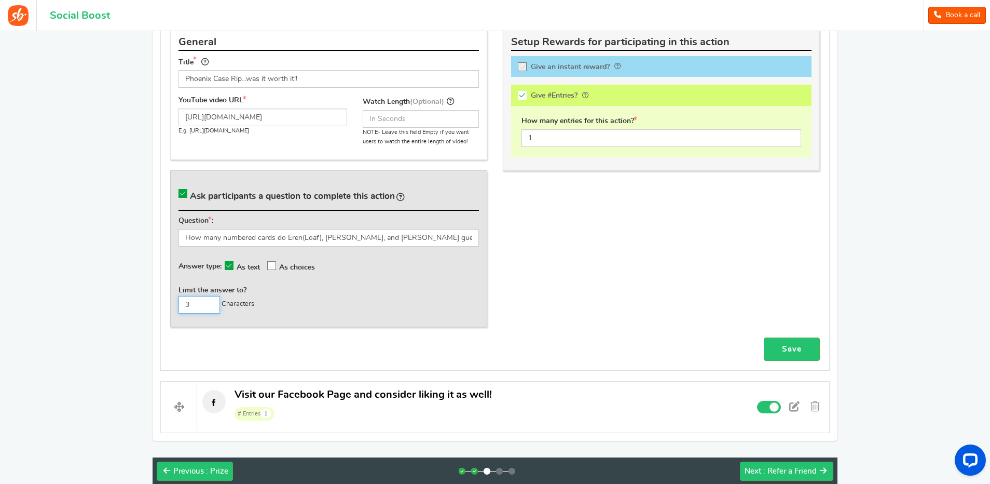
scroll to position [529, 0]
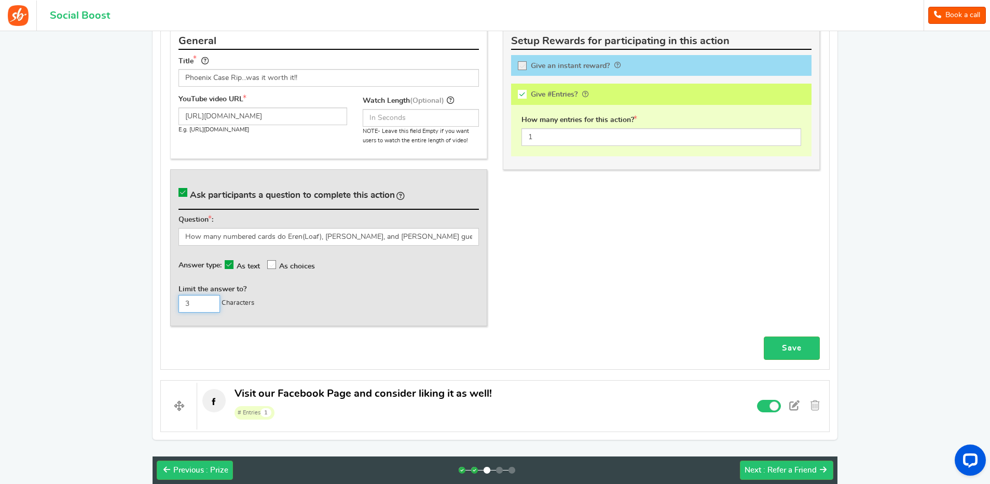
drag, startPoint x: 180, startPoint y: 302, endPoint x: 174, endPoint y: 303, distance: 6.2
click at [173, 303] on div "Ask participants a question to complete this action Question : How many numbere…" at bounding box center [328, 247] width 317 height 156
click at [268, 285] on div "Limit the answer to? 3 Characters" at bounding box center [328, 298] width 300 height 28
click at [299, 309] on div "Limit the answer to? 3 Characters" at bounding box center [328, 298] width 300 height 28
click at [781, 346] on link "Save" at bounding box center [792, 347] width 56 height 23
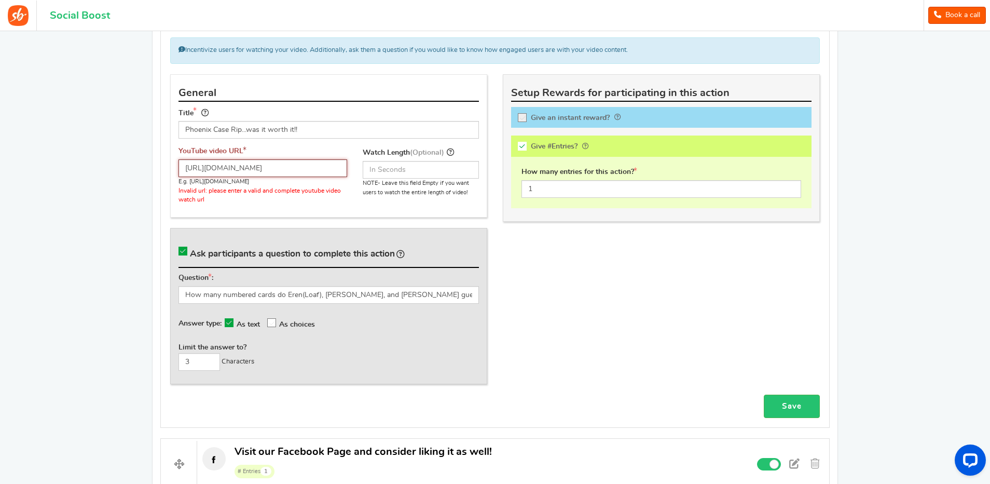
scroll to position [0, 0]
click at [215, 168] on input "[URL][DOMAIN_NAME]" at bounding box center [262, 168] width 169 height 18
paste input "[URL][DOMAIN_NAME]"
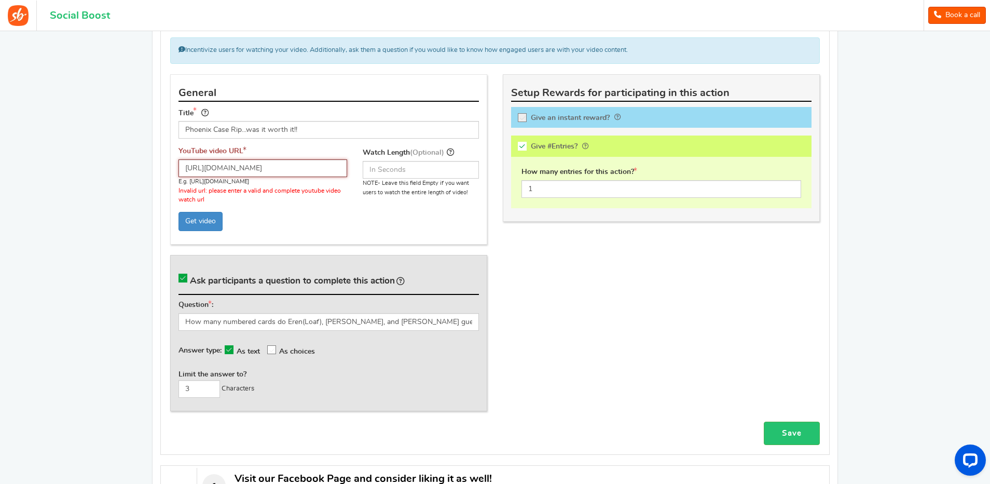
type input "[URL][DOMAIN_NAME]"
click at [258, 216] on p "Get video" at bounding box center [262, 221] width 169 height 19
click at [277, 217] on p "Get video" at bounding box center [262, 221] width 169 height 19
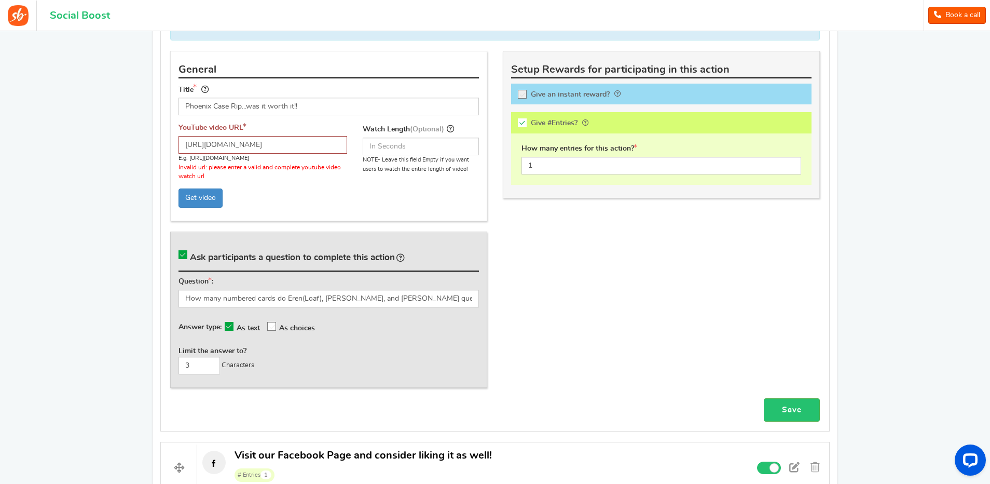
scroll to position [529, 0]
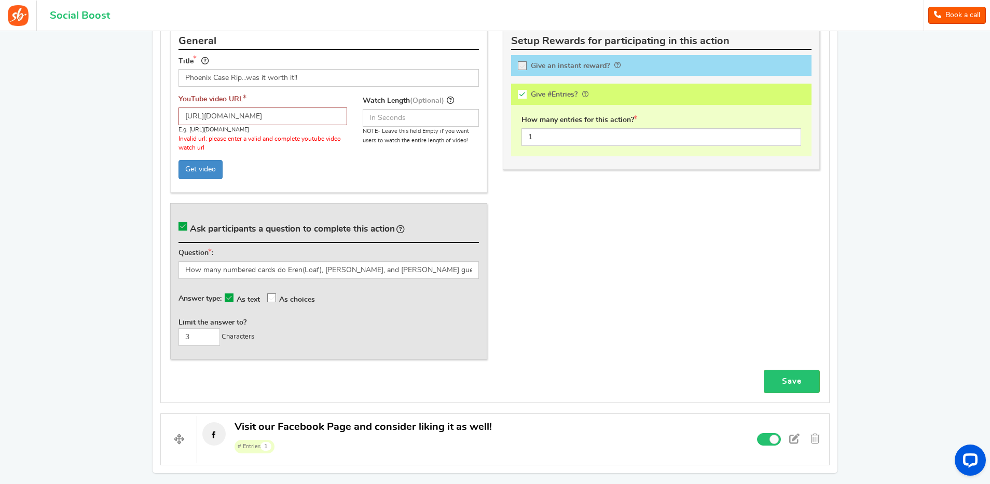
click at [278, 336] on div "Limit the answer to? 3 Characters" at bounding box center [328, 332] width 300 height 28
click at [275, 297] on icon at bounding box center [272, 298] width 9 height 9
click at [277, 297] on input "As choices" at bounding box center [277, 297] width 0 height 7
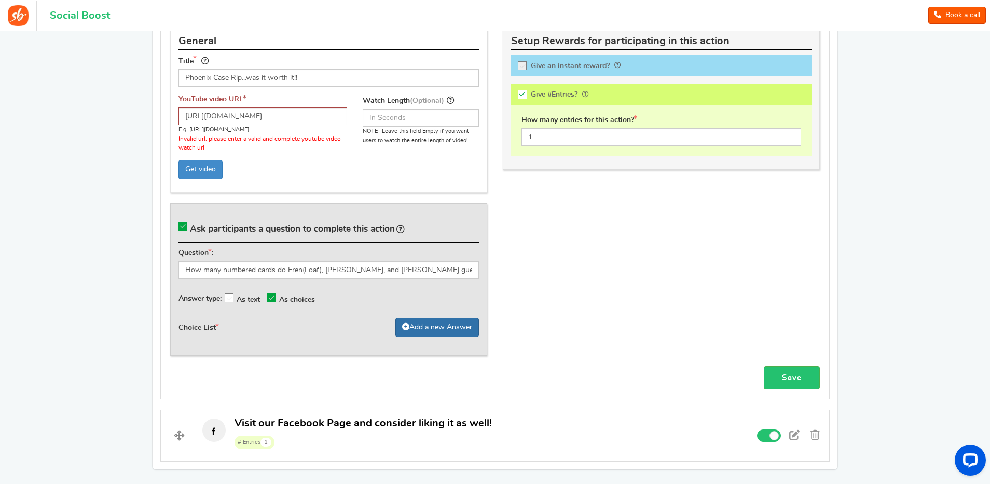
click at [431, 326] on link "Add a new Answer" at bounding box center [437, 327] width 84 height 19
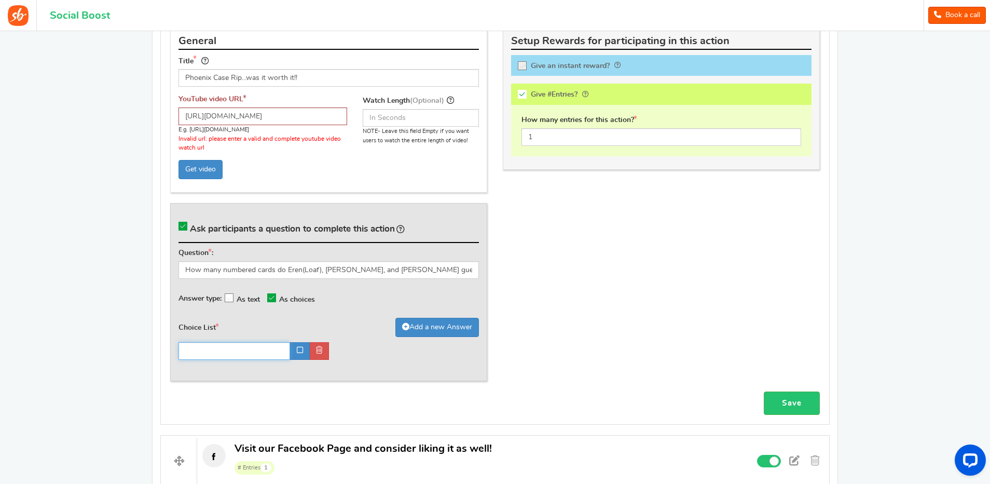
click at [237, 348] on input "text" at bounding box center [234, 351] width 112 height 18
click at [247, 321] on div "Choice List Add a new Answer" at bounding box center [328, 330] width 300 height 24
click at [298, 348] on icon at bounding box center [300, 349] width 6 height 7
click at [240, 349] on input "text" at bounding box center [234, 351] width 112 height 18
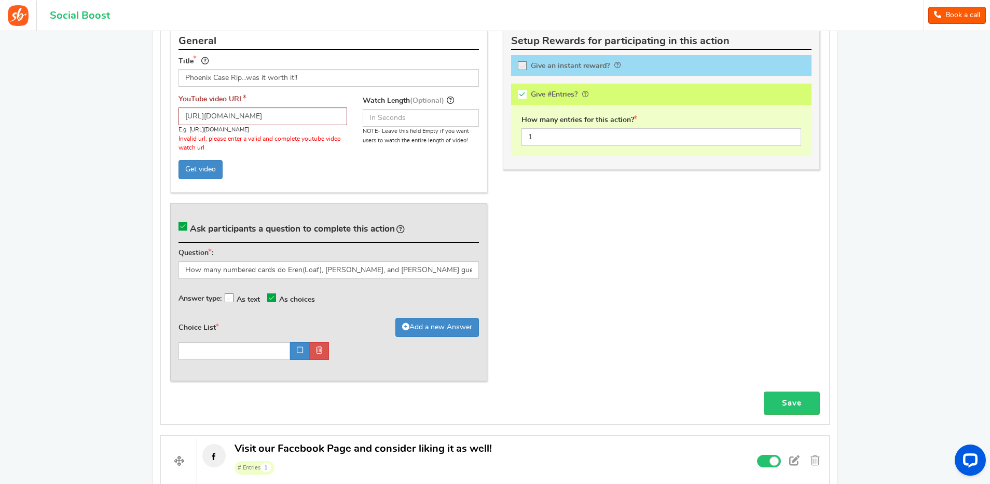
click at [255, 324] on div "Choice List Add a new Answer" at bounding box center [328, 330] width 300 height 24
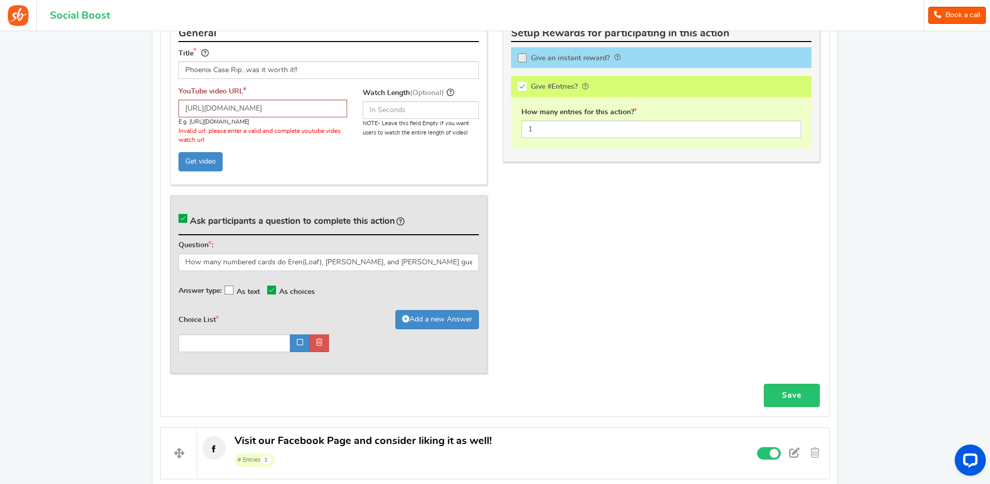
scroll to position [536, 0]
click at [209, 342] on input "text" at bounding box center [234, 344] width 112 height 18
type input "5"
click at [299, 341] on icon at bounding box center [300, 342] width 6 height 7
click at [439, 317] on link "Add a new Answer" at bounding box center [437, 319] width 84 height 19
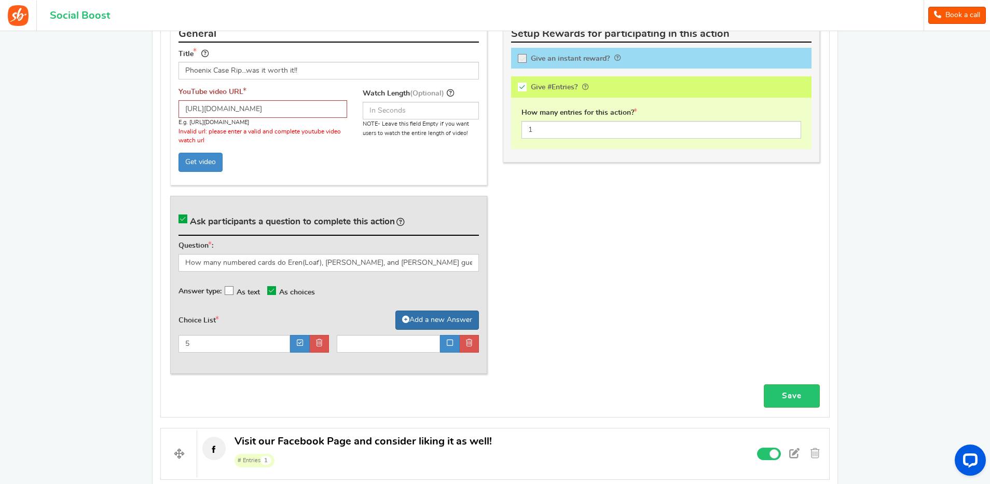
click at [417, 318] on link "Add a new Answer" at bounding box center [437, 319] width 84 height 19
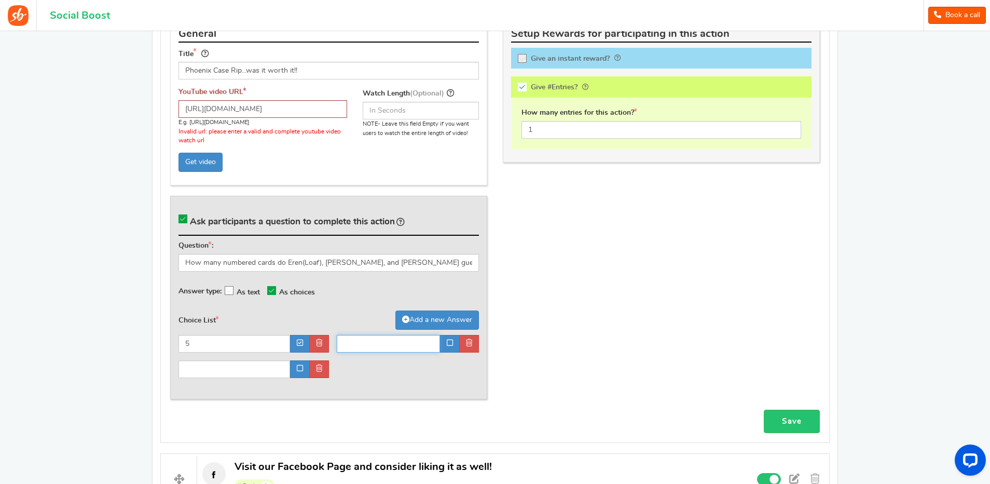
click at [382, 342] on input "text" at bounding box center [389, 344] width 104 height 18
type input "6"
click at [450, 343] on icon at bounding box center [450, 342] width 6 height 7
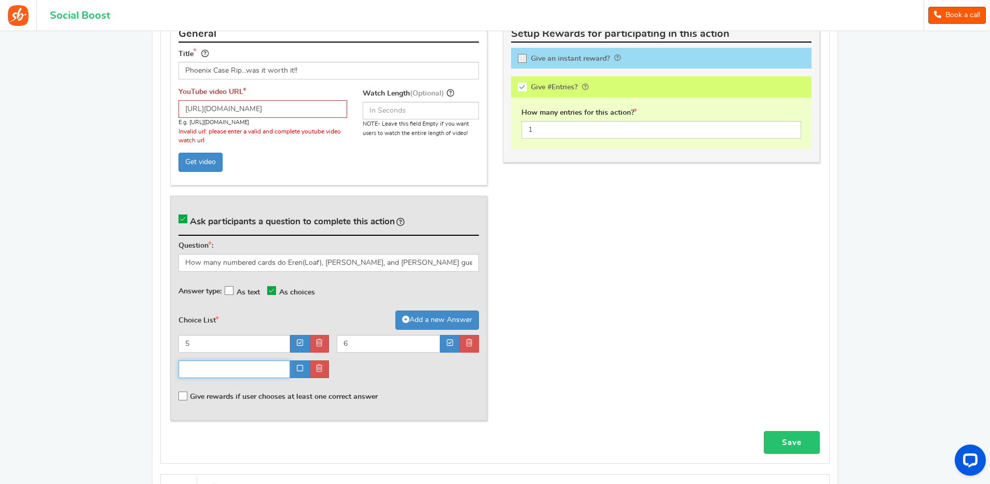
click at [227, 364] on input "text" at bounding box center [234, 369] width 112 height 18
type input "4"
click at [380, 381] on div "5 6 4" at bounding box center [329, 360] width 316 height 51
click at [222, 407] on div "Ask participants a question to complete this action Question : How many numbere…" at bounding box center [328, 308] width 317 height 225
drag, startPoint x: 543, startPoint y: 129, endPoint x: 518, endPoint y: 133, distance: 24.7
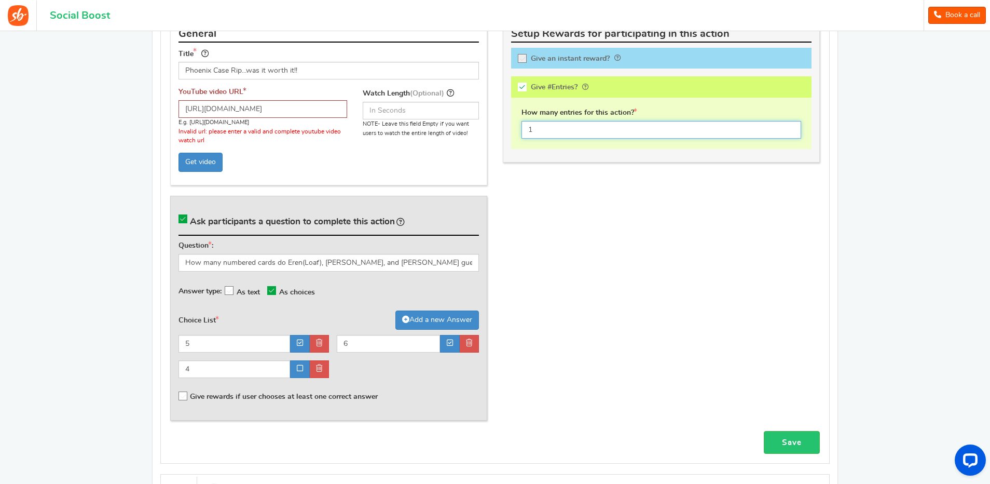
click at [518, 133] on div "How many entries for this action? 1" at bounding box center [661, 123] width 300 height 51
type input "3"
click at [546, 223] on div "General Title Phoenix Case Rip...was it worth it!! Tip! Your title should show …" at bounding box center [494, 223] width 665 height 416
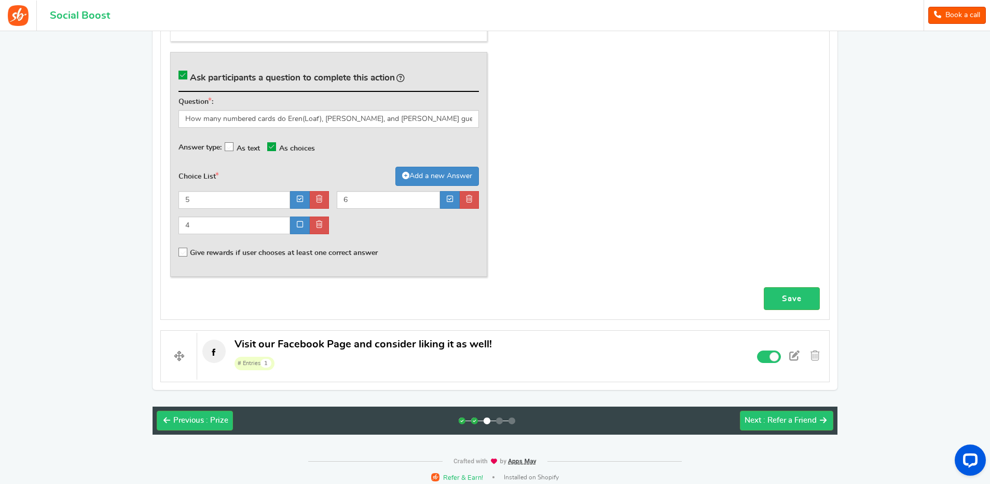
scroll to position [686, 0]
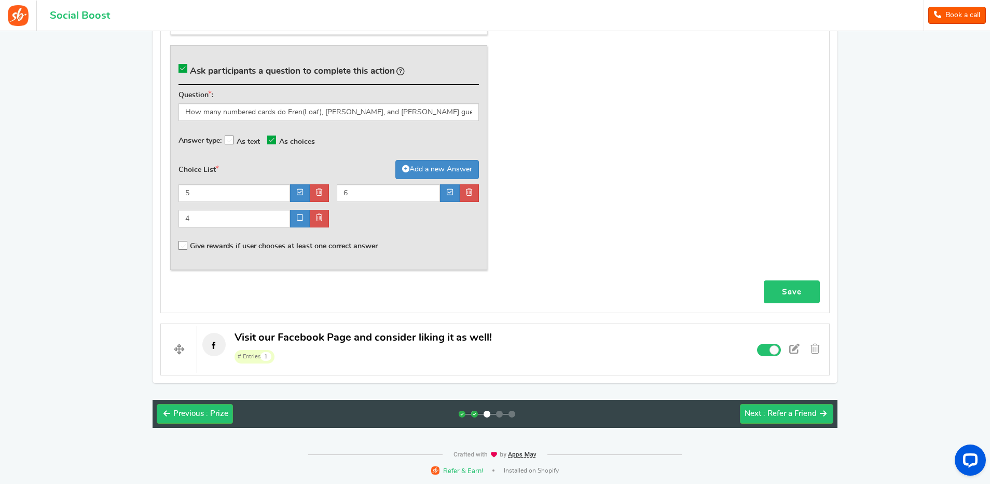
click at [781, 290] on link "Save" at bounding box center [792, 291] width 56 height 23
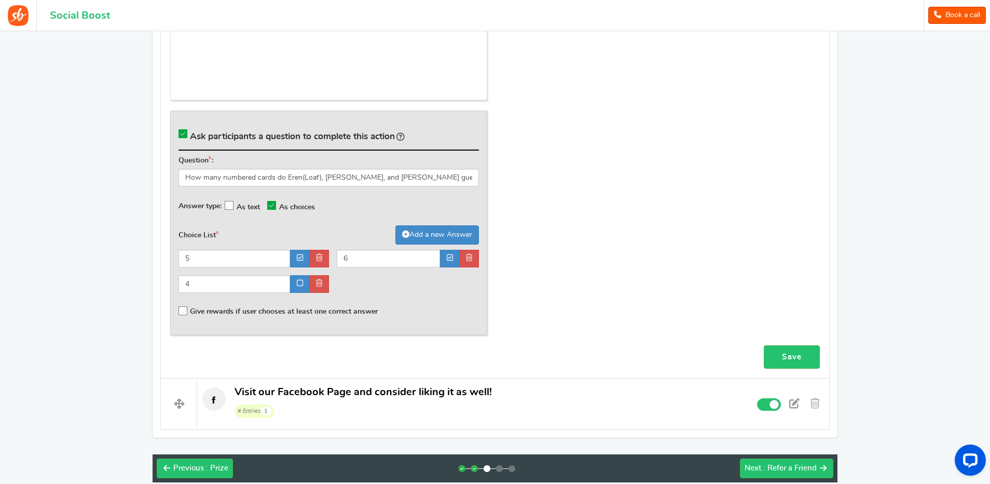
scroll to position [748, 0]
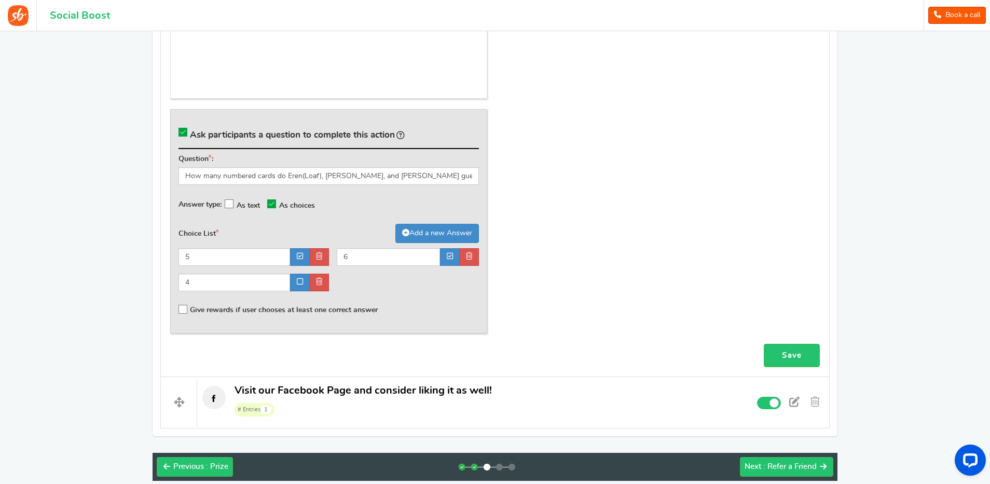
click at [420, 285] on div "5 6 4" at bounding box center [329, 273] width 316 height 51
click at [335, 205] on div "Answer type: As text As choices" at bounding box center [328, 203] width 300 height 23
click at [403, 132] on icon at bounding box center [400, 135] width 8 height 8
click at [190, 132] on input "Ask participants a question to complete this action By asking a question you ca…" at bounding box center [185, 134] width 10 height 10
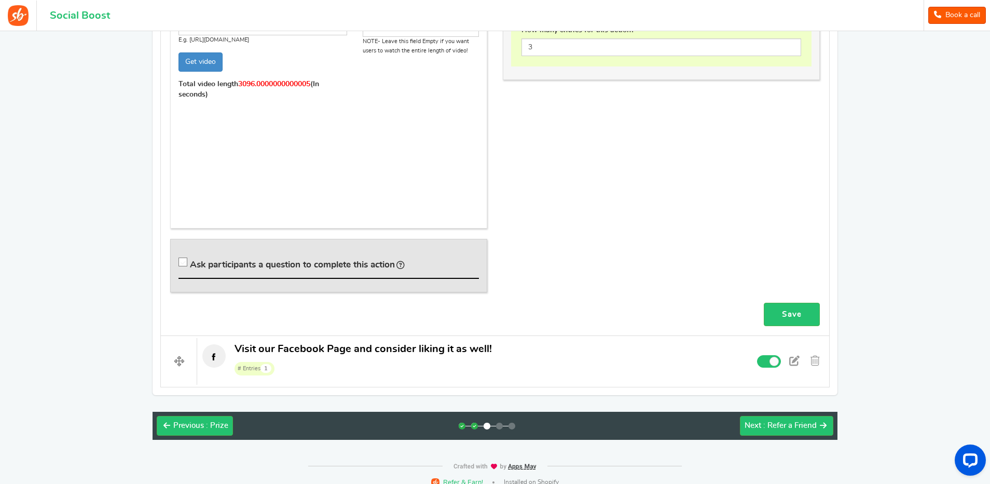
scroll to position [629, 0]
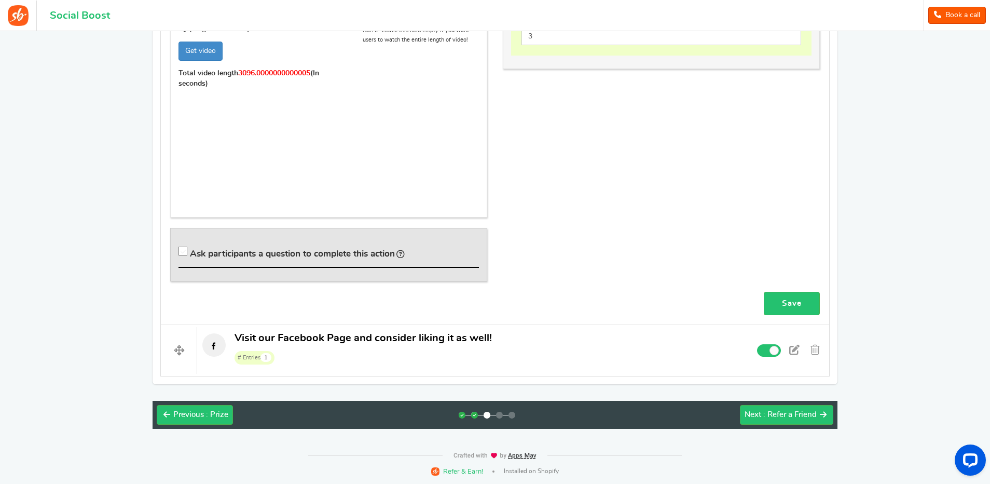
click at [315, 253] on span "Ask participants a question to complete this action" at bounding box center [292, 253] width 205 height 9
click at [190, 253] on input "Ask participants a question to complete this action" at bounding box center [185, 253] width 10 height 10
checkbox input "true"
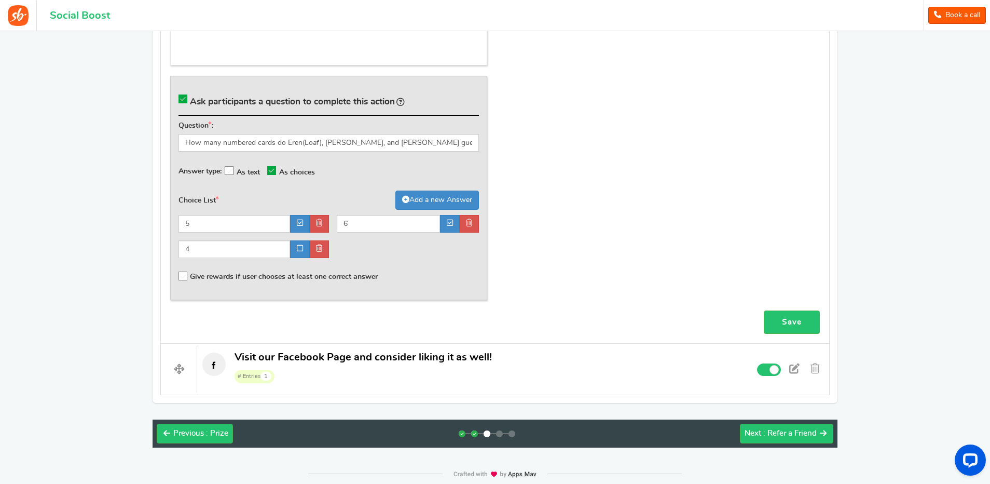
scroll to position [785, 0]
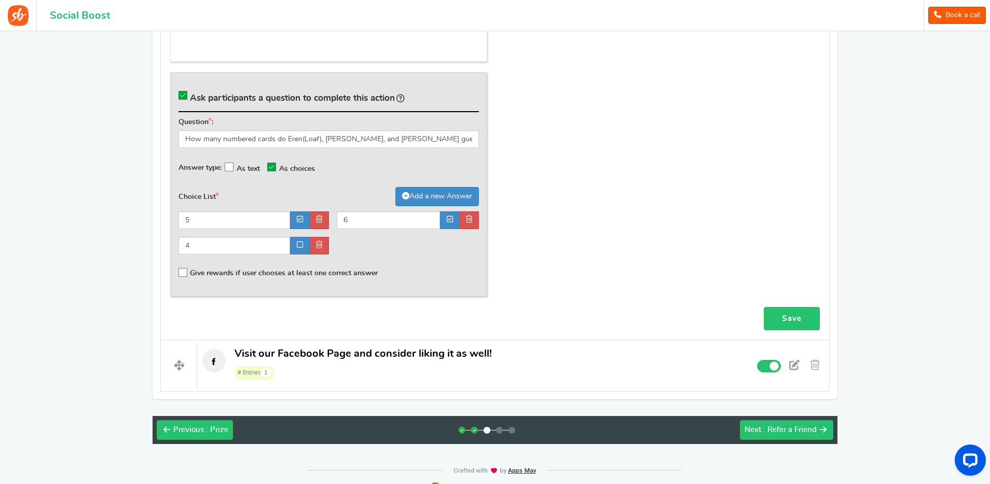
click at [565, 225] on div "General Title Phoenix Case Rip...was it worth it!! Tip! Your title should show …" at bounding box center [494, 36] width 665 height 541
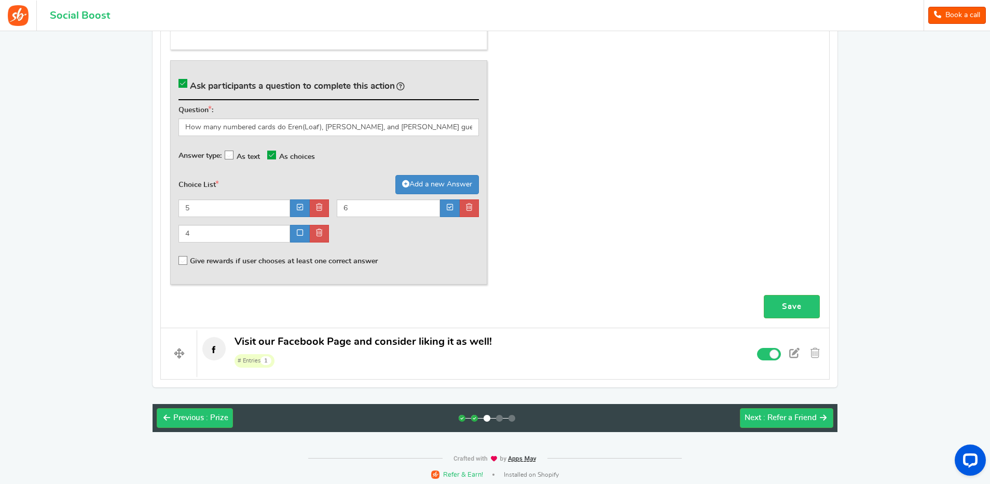
scroll to position [800, 0]
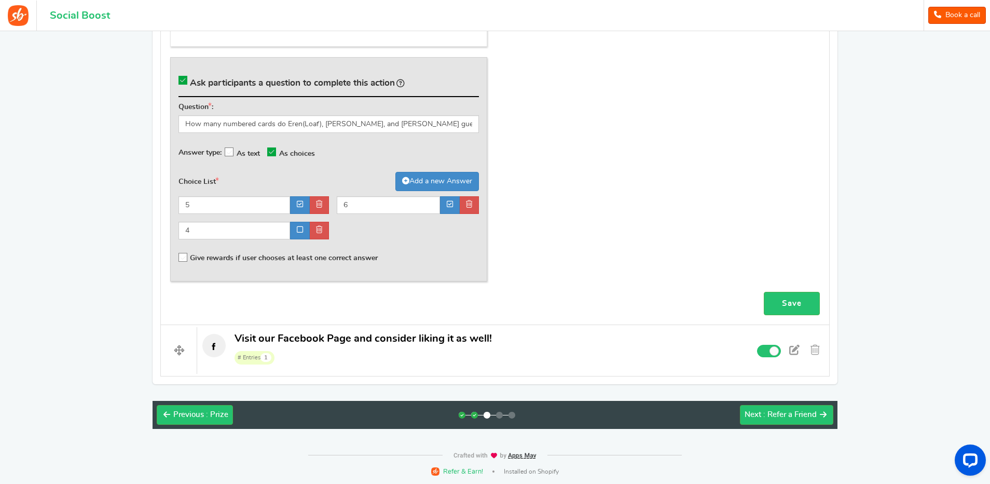
click at [580, 254] on div "General Title Phoenix Case Rip...was it worth it!! Tip! Your title should show …" at bounding box center [494, 21] width 665 height 541
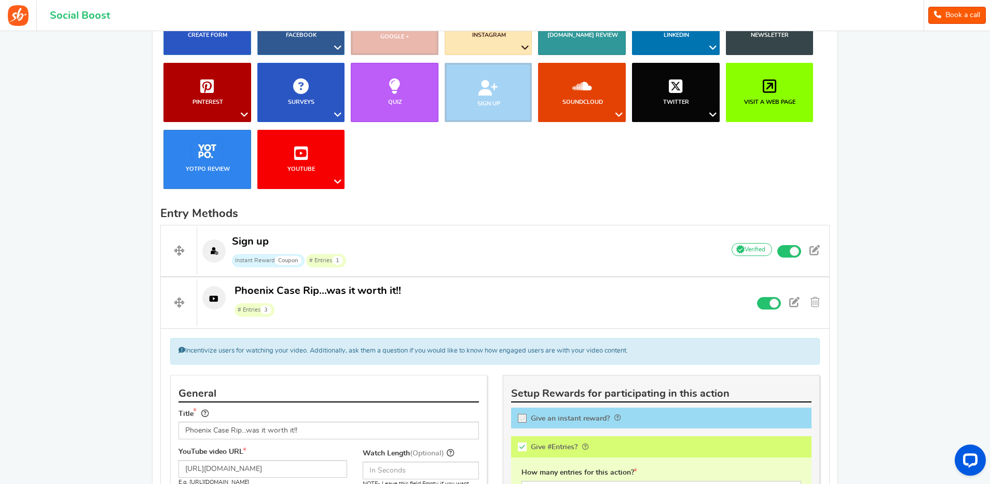
scroll to position [0, 0]
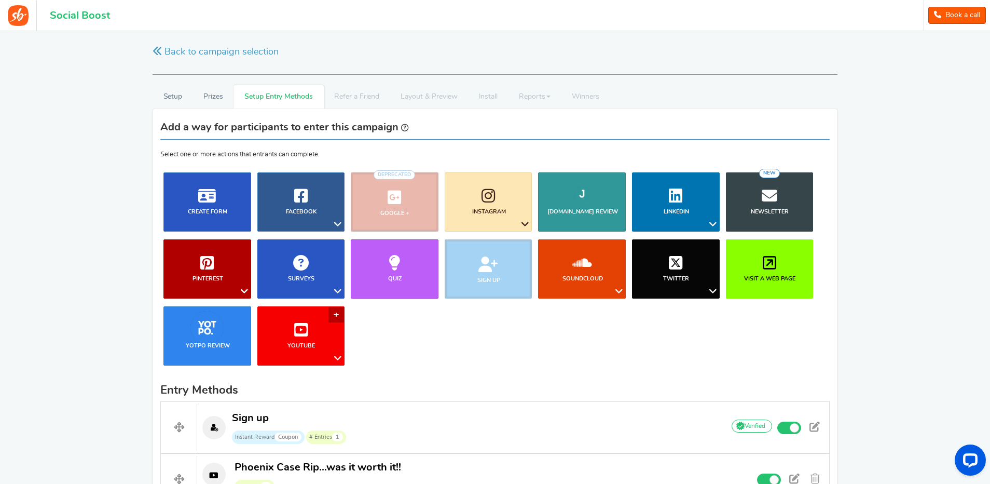
click at [337, 314] on link "YouTube" at bounding box center [301, 335] width 88 height 59
click at [337, 313] on link "YouTube" at bounding box center [301, 335] width 88 height 59
click at [339, 359] on icon at bounding box center [338, 357] width 12 height 13
click at [339, 357] on icon at bounding box center [338, 357] width 12 height 13
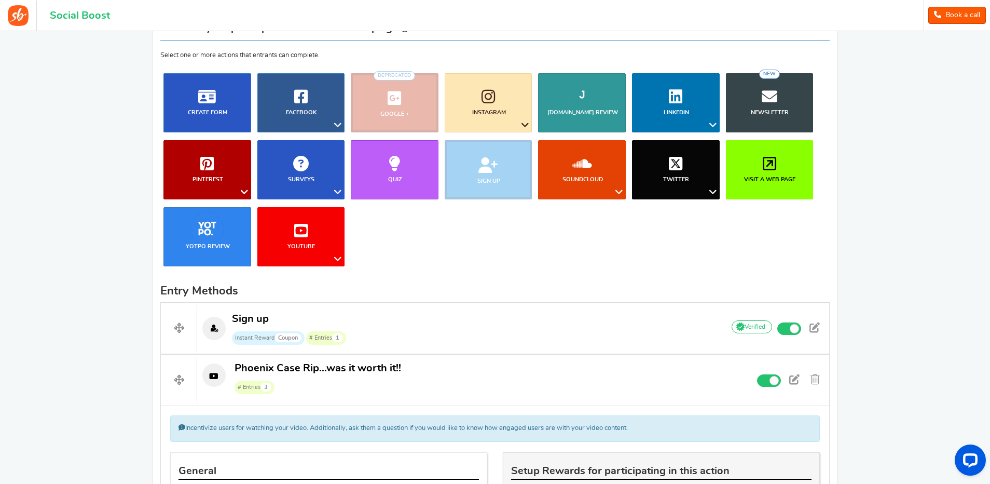
scroll to position [104, 0]
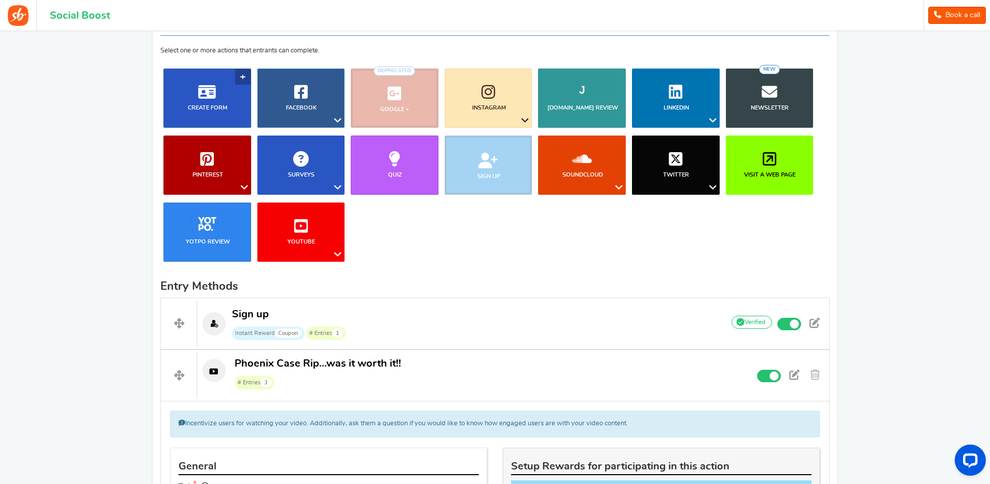
click at [242, 76] on link "Create Form" at bounding box center [207, 97] width 88 height 59
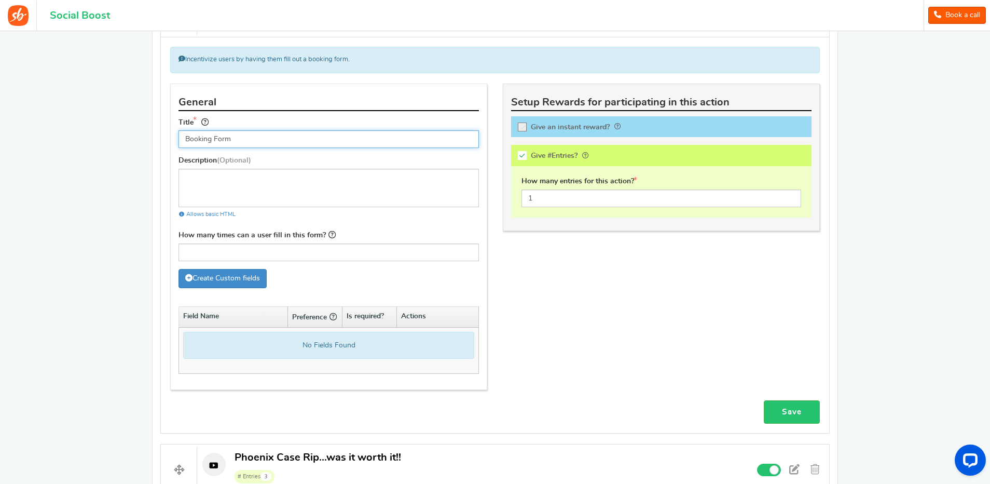
scroll to position [313, 0]
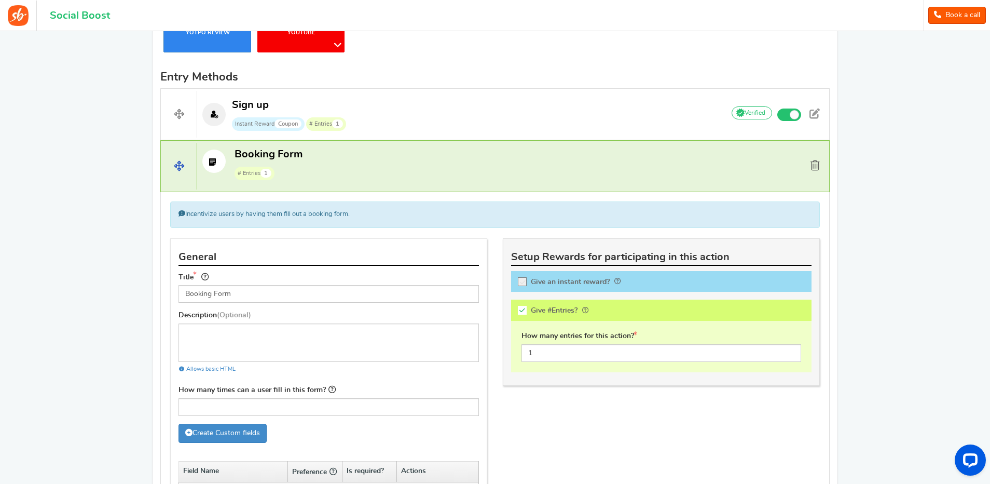
click at [813, 163] on span at bounding box center [814, 165] width 9 height 10
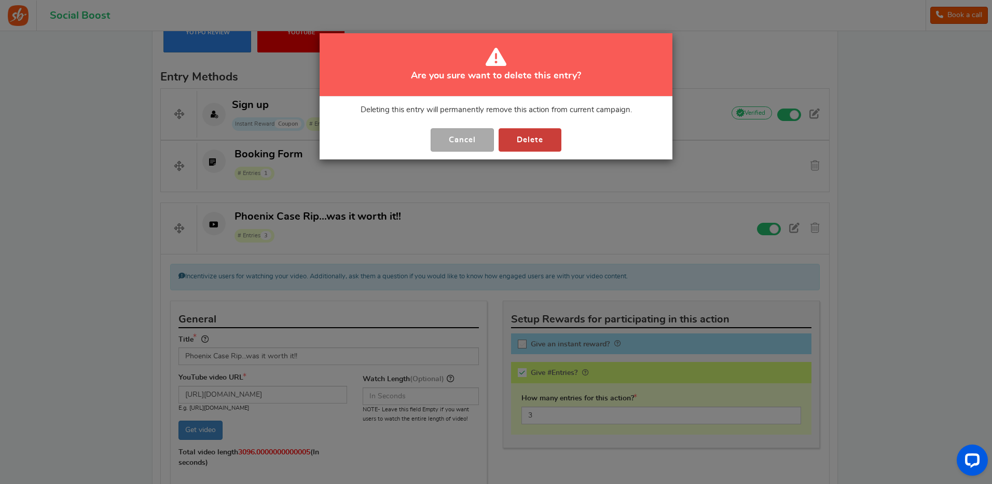
click at [529, 143] on button "Delete" at bounding box center [530, 139] width 63 height 23
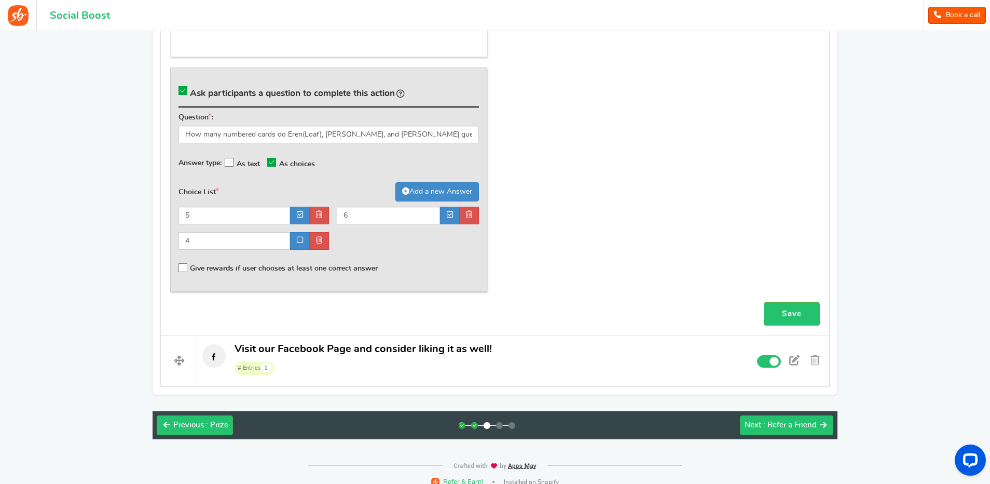
scroll to position [800, 0]
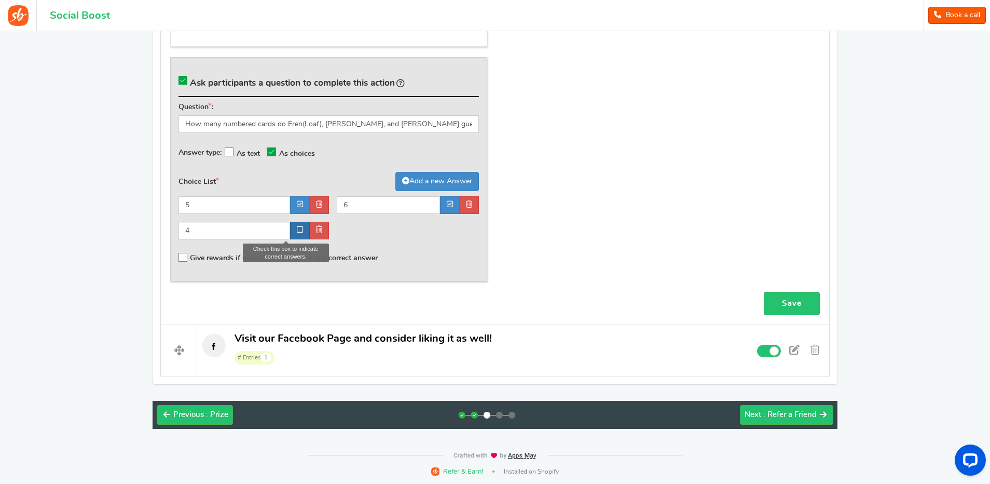
click at [300, 227] on icon at bounding box center [300, 229] width 6 height 7
click at [421, 233] on div "5 6 4" at bounding box center [329, 221] width 316 height 51
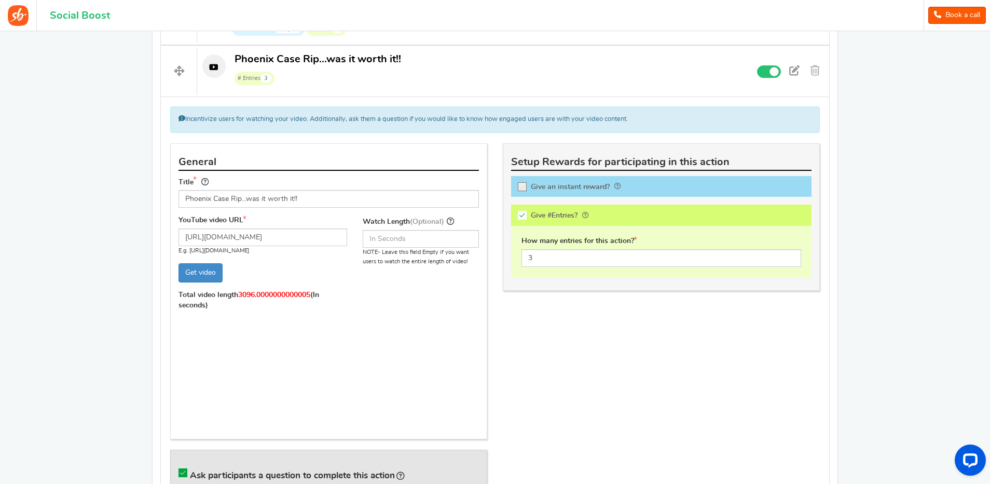
scroll to position [385, 0]
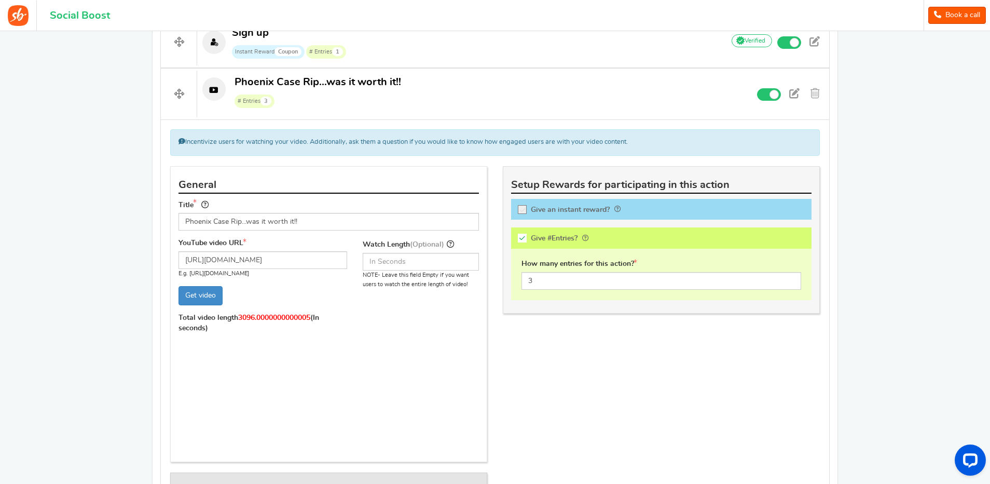
click at [562, 353] on div "General Title Phoenix Case Rip...was it worth it!! Tip! Your title should show …" at bounding box center [494, 436] width 665 height 541
click at [586, 236] on icon at bounding box center [585, 238] width 7 height 7
click at [531, 236] on input "Give #Entries? Give users # entries for completing this action" at bounding box center [525, 239] width 10 height 10
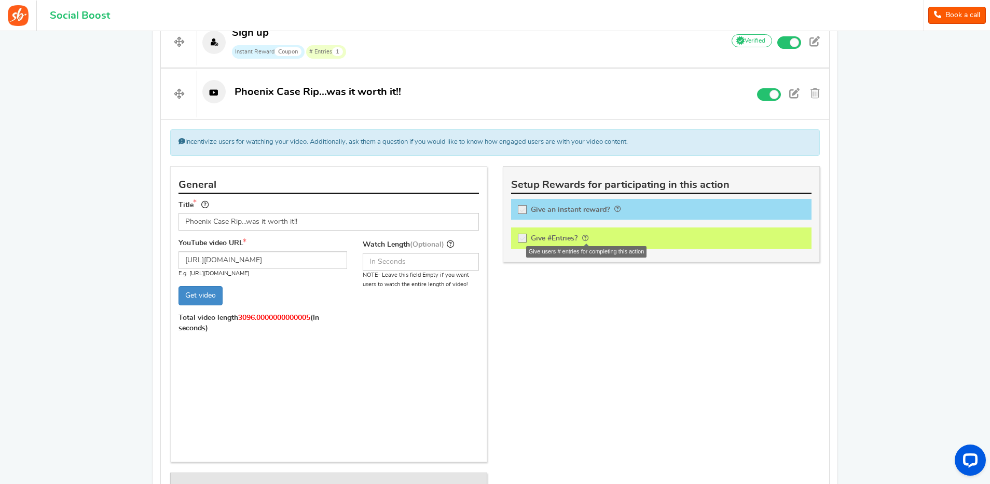
click at [586, 236] on icon at bounding box center [585, 238] width 7 height 7
click at [531, 236] on input "Give #Entries? Give users # entries for completing this action" at bounding box center [525, 239] width 10 height 10
checkbox input "true"
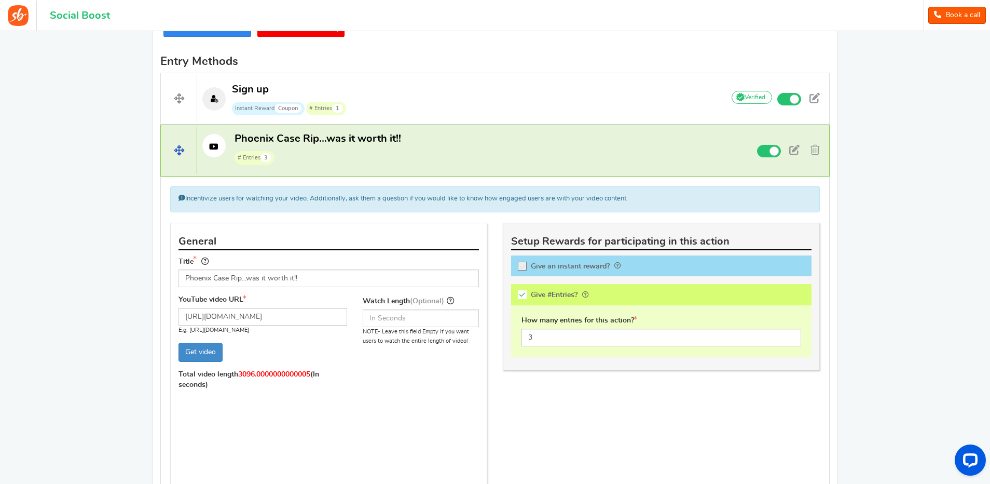
scroll to position [229, 0]
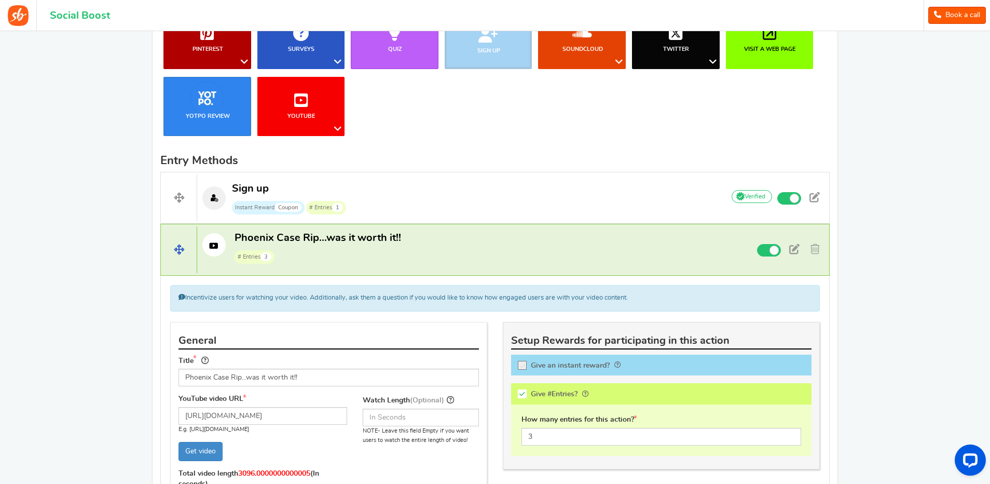
click at [177, 249] on span at bounding box center [179, 249] width 36 height 47
click at [796, 248] on span at bounding box center [794, 249] width 10 height 10
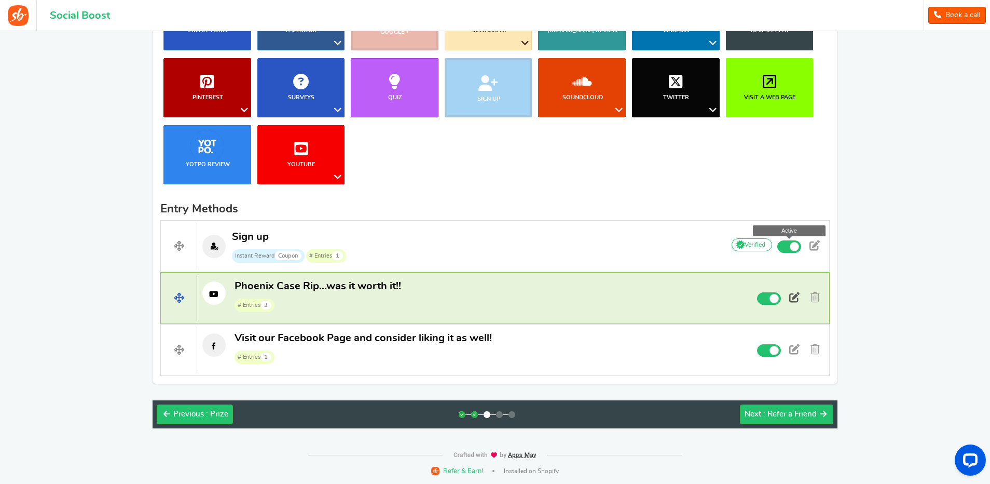
scroll to position [182, 0]
click at [590, 286] on p "Phoenix Case Rip...was it worth it!! # Entries 3" at bounding box center [456, 295] width 518 height 33
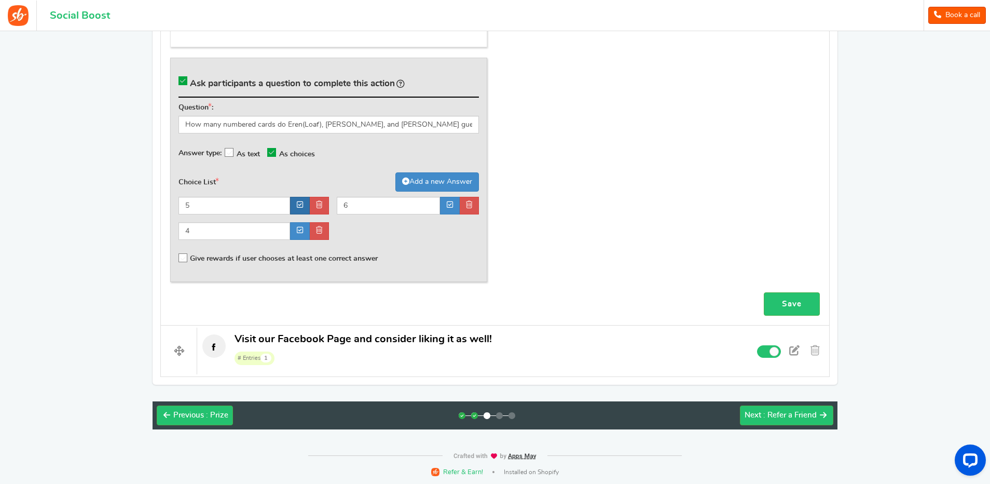
scroll to position [800, 0]
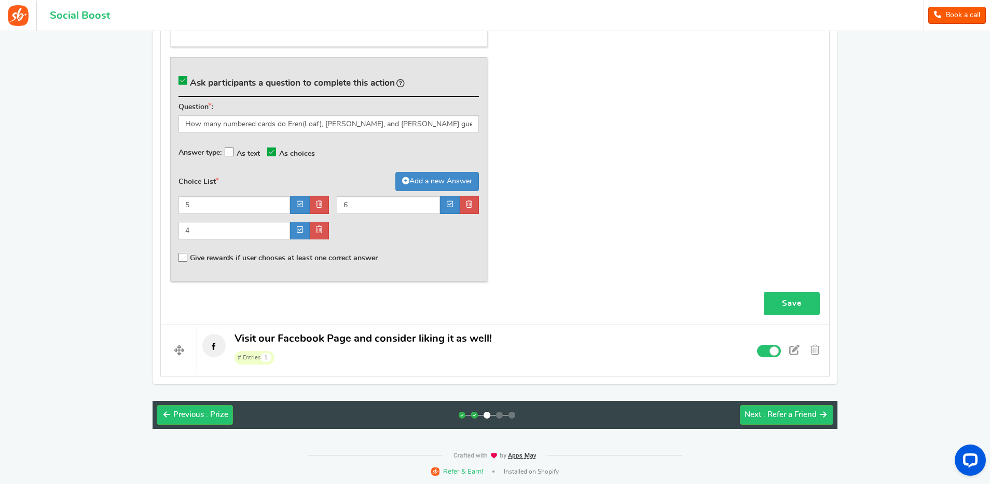
drag, startPoint x: 791, startPoint y: 303, endPoint x: 703, endPoint y: 261, distance: 96.8
click at [791, 303] on link "Save" at bounding box center [792, 303] width 56 height 23
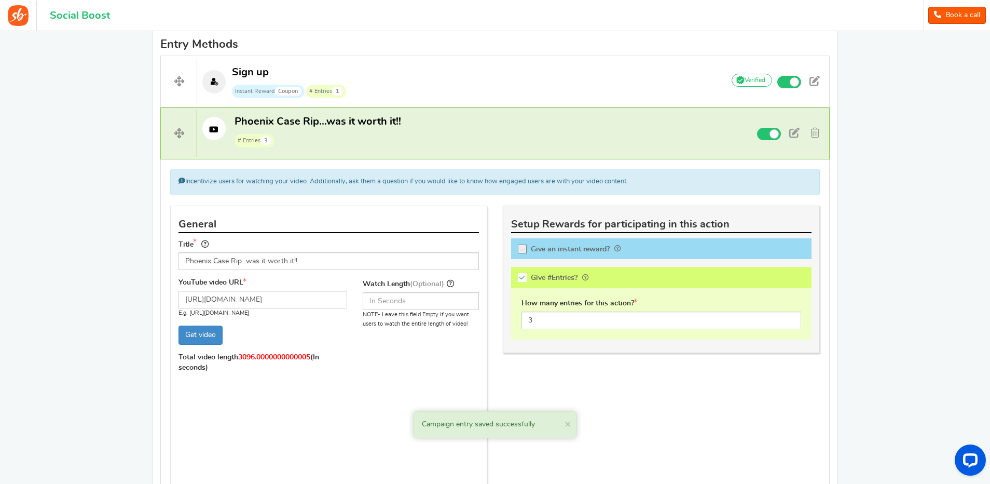
scroll to position [333, 0]
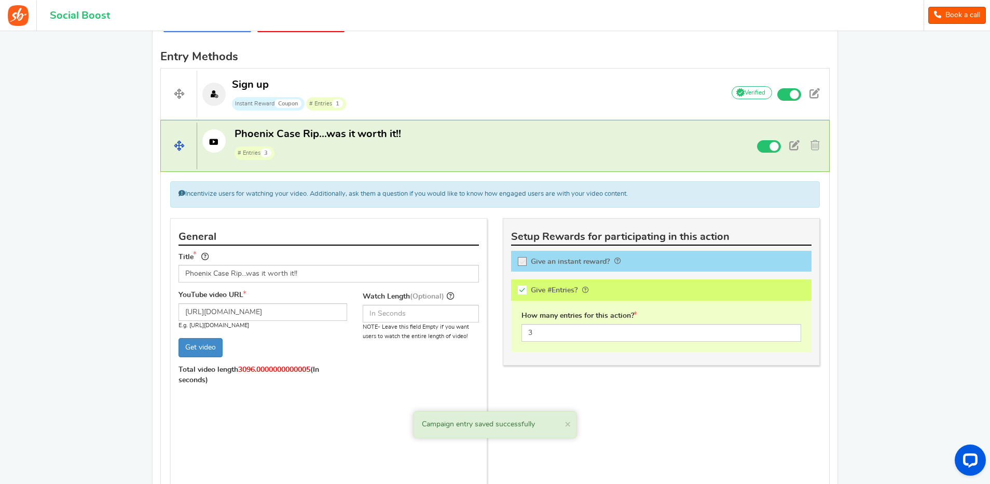
click at [446, 148] on p "Phoenix Case Rip...was it worth it!! # Entries 3" at bounding box center [456, 143] width 518 height 33
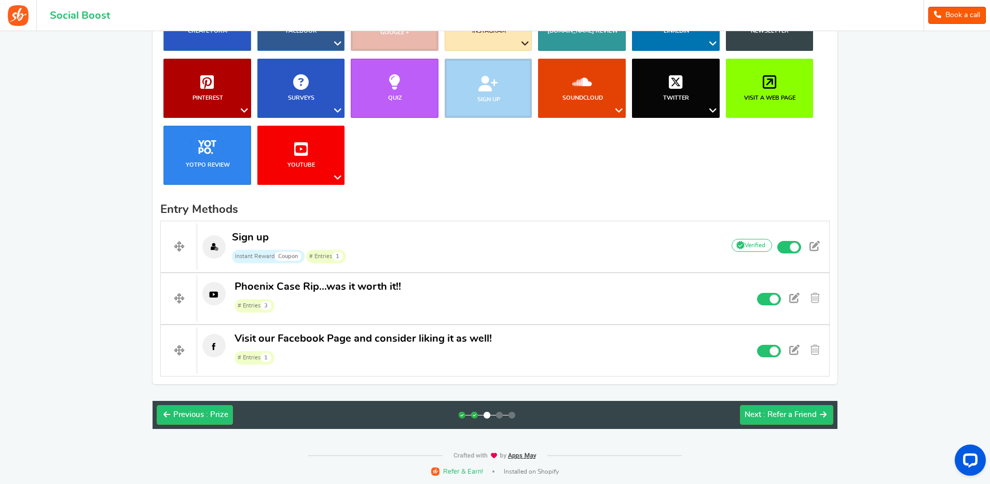
scroll to position [182, 0]
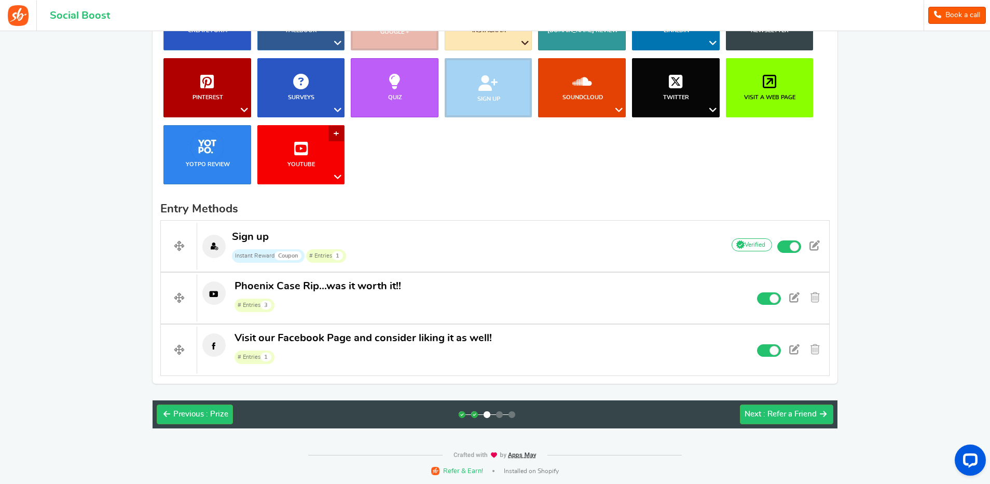
click at [337, 176] on icon at bounding box center [338, 176] width 12 height 13
click at [288, 226] on link "Watch a Video" at bounding box center [299, 226] width 96 height 15
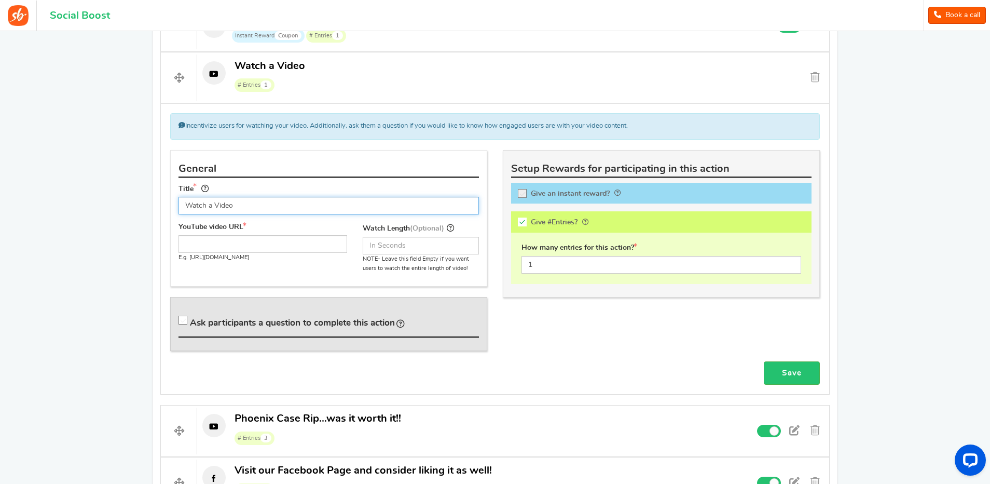
scroll to position [430, 0]
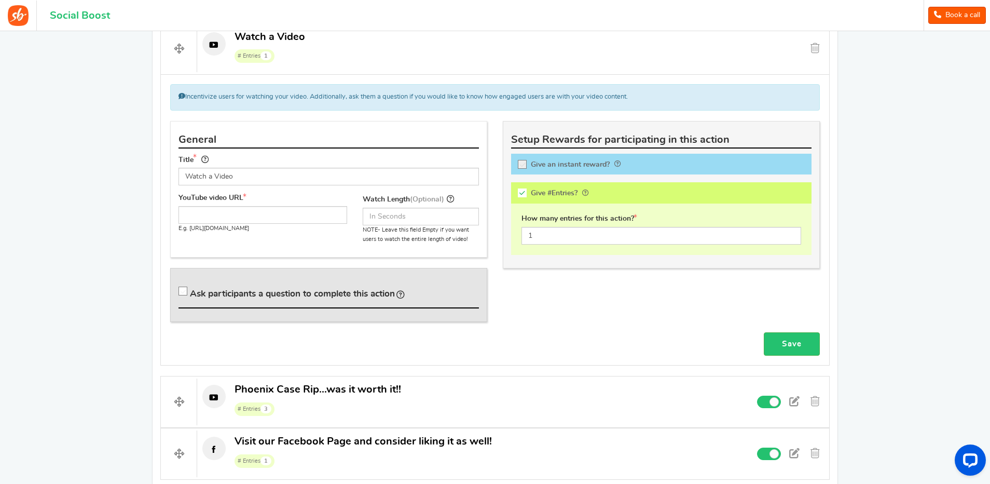
click at [183, 291] on icon at bounding box center [183, 291] width 9 height 9
click at [183, 291] on input "Ask participants a question to complete this action" at bounding box center [185, 293] width 10 height 10
checkbox input "true"
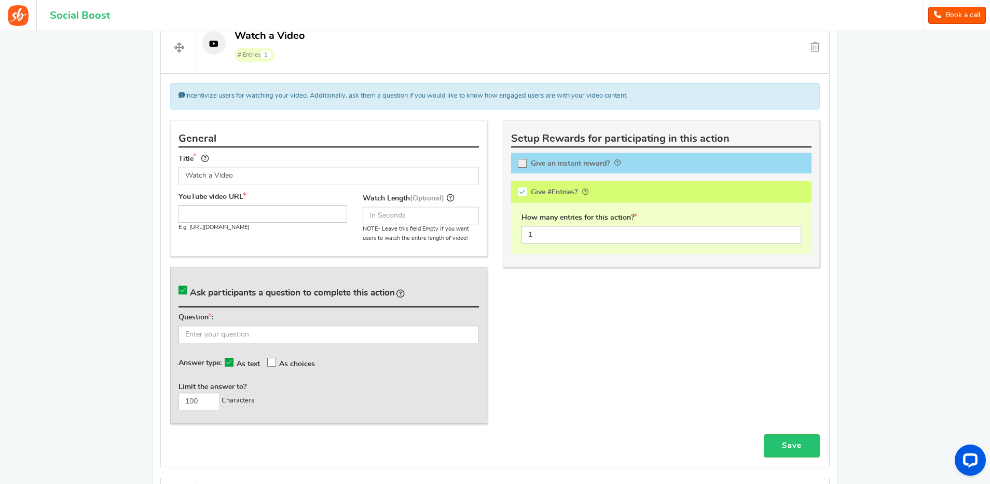
scroll to position [637, 0]
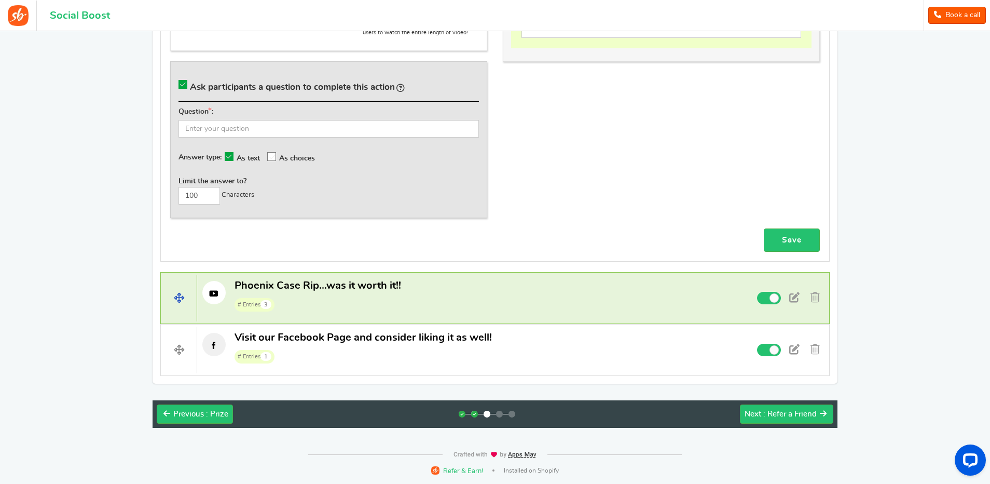
click at [306, 291] on span "Phoenix Case Rip...was it worth it!!" at bounding box center [317, 285] width 167 height 13
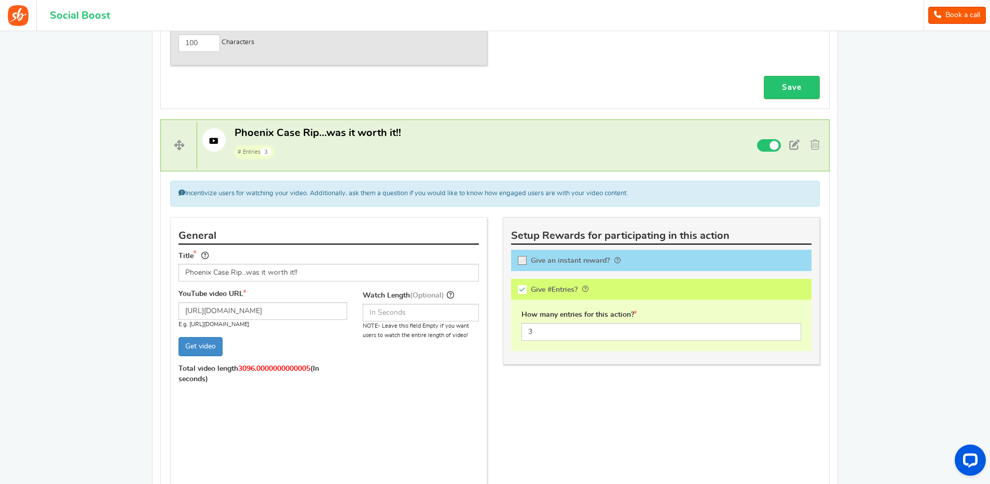
scroll to position [792, 0]
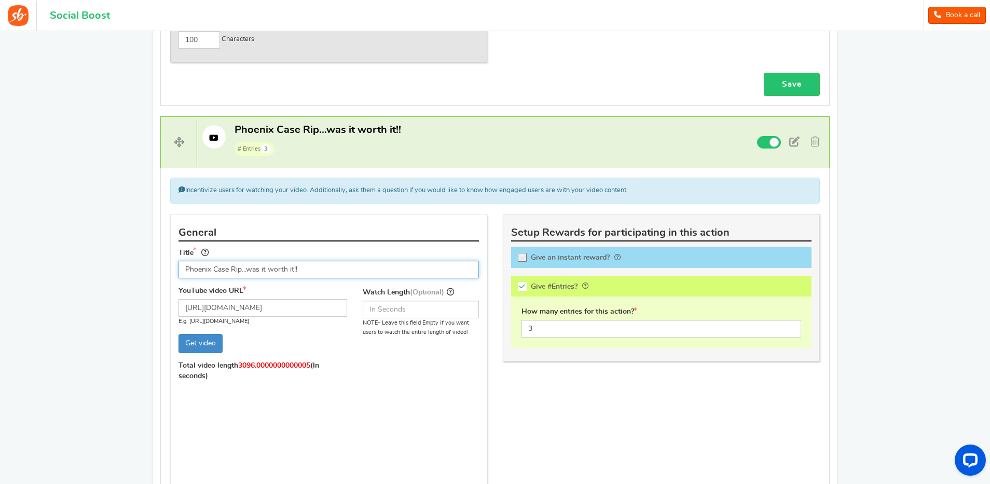
drag, startPoint x: 314, startPoint y: 269, endPoint x: 177, endPoint y: 267, distance: 136.5
click at [177, 267] on div "Title Phoenix Case Rip...was it worth it!! Tip! Your title should show the huge…" at bounding box center [329, 266] width 316 height 40
click at [320, 270] on input "Phoenix Case Rip...was it worth it!!" at bounding box center [328, 269] width 300 height 18
drag, startPoint x: 320, startPoint y: 270, endPoint x: 144, endPoint y: 272, distance: 175.9
click at [144, 272] on div "Back to campaign selection Welcome back Continue setting up your 'KPC Golden Ti…" at bounding box center [495, 68] width 706 height 1659
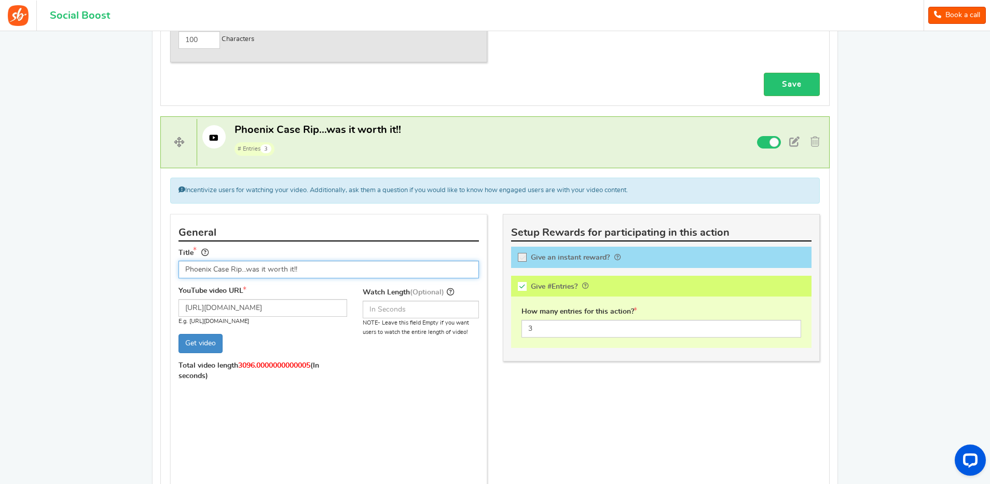
paste input "Mega Box Case Rip!!! 20 Boxes...was it worth $750 dollars"
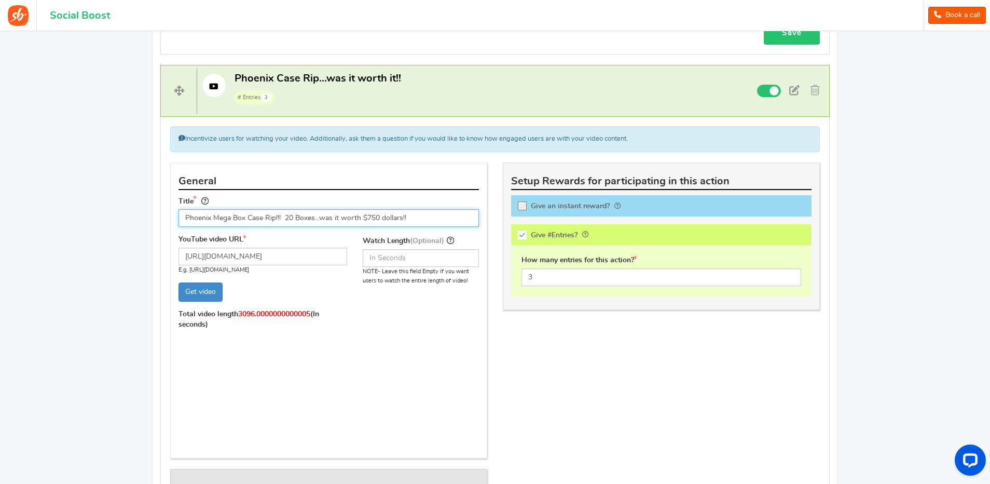
scroll to position [844, 0]
type input "Phoenix Mega Box Case Rip!!! 20 Boxes...was it worth $750 dollars!!"
click at [388, 310] on div "YouTube video URL [URL][DOMAIN_NAME] E.g. [URL][DOMAIN_NAME] Get video Total vi…" at bounding box center [329, 342] width 316 height 217
drag, startPoint x: 421, startPoint y: 216, endPoint x: 161, endPoint y: 221, distance: 260.0
click at [161, 221] on div "Incentivize users for watching your video. Additionally, ask them a question if…" at bounding box center [494, 425] width 669 height 619
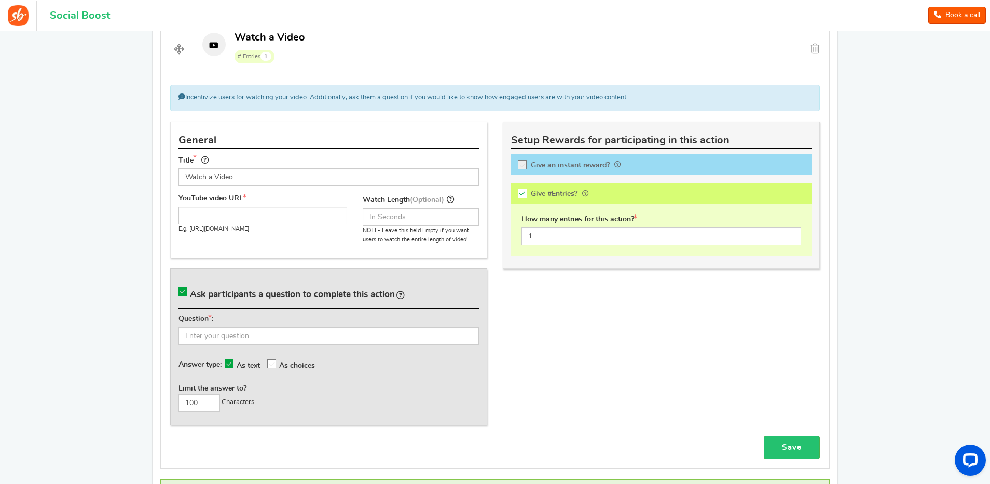
scroll to position [429, 0]
click at [244, 177] on input "Watch a Video" at bounding box center [328, 178] width 300 height 18
paste input "Phoenix Mega Box Case Rip!!! 20 Boxes...was it worth $750 dollars!!"
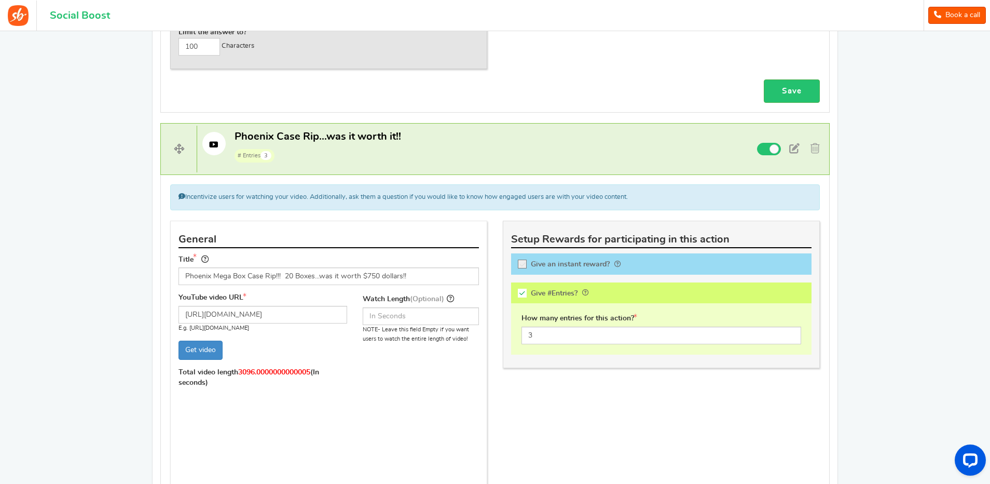
scroll to position [896, 0]
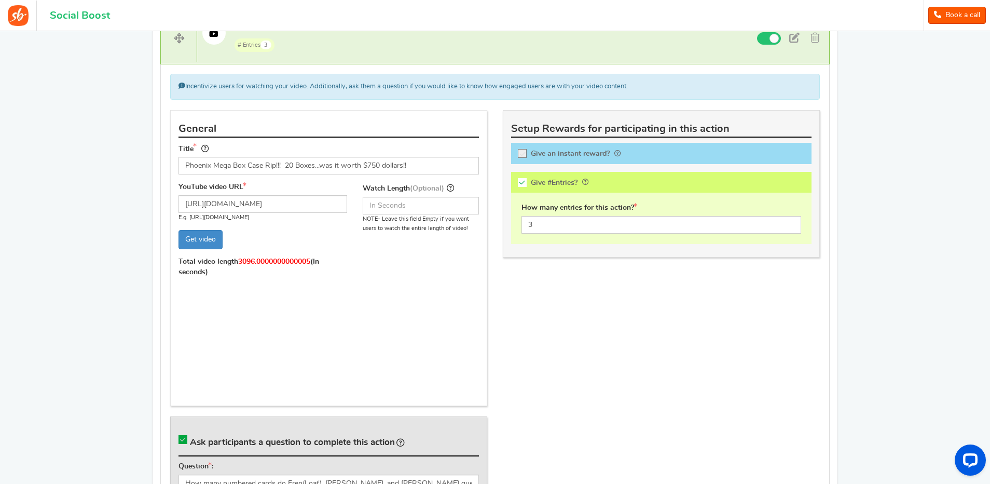
type input "Phoenix Mega Box Case Rip!!! 20 Boxes...was it worth $750 dollars!!"
click at [297, 205] on input "[URL][DOMAIN_NAME]" at bounding box center [262, 204] width 169 height 18
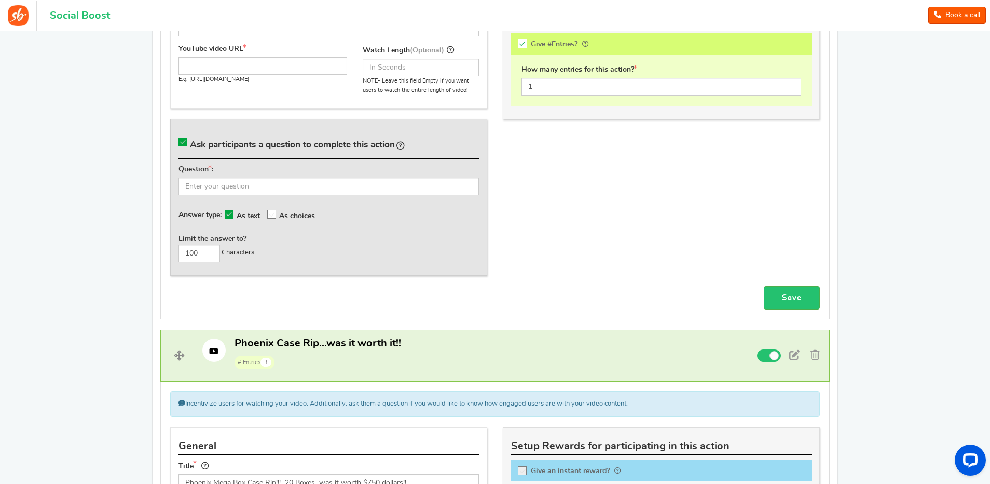
scroll to position [481, 0]
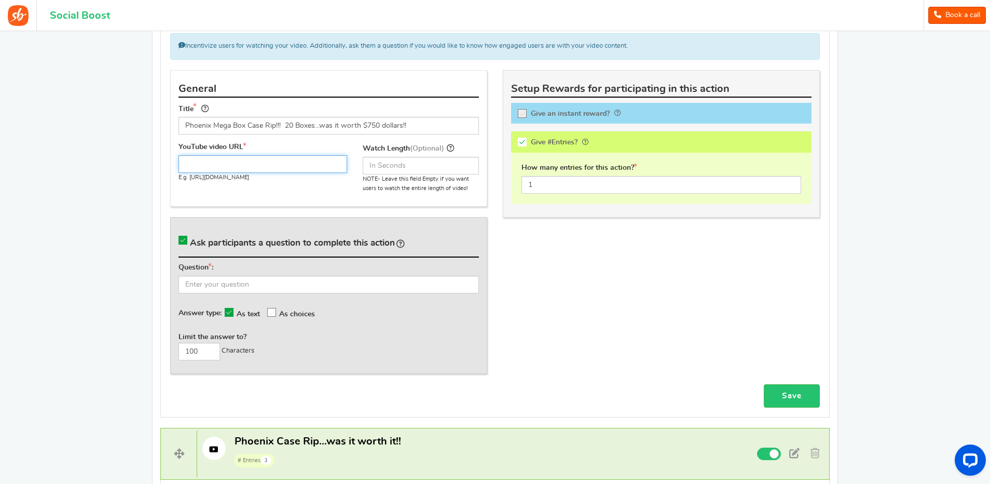
click at [245, 164] on input "text" at bounding box center [262, 164] width 169 height 18
paste input "[URL][DOMAIN_NAME]"
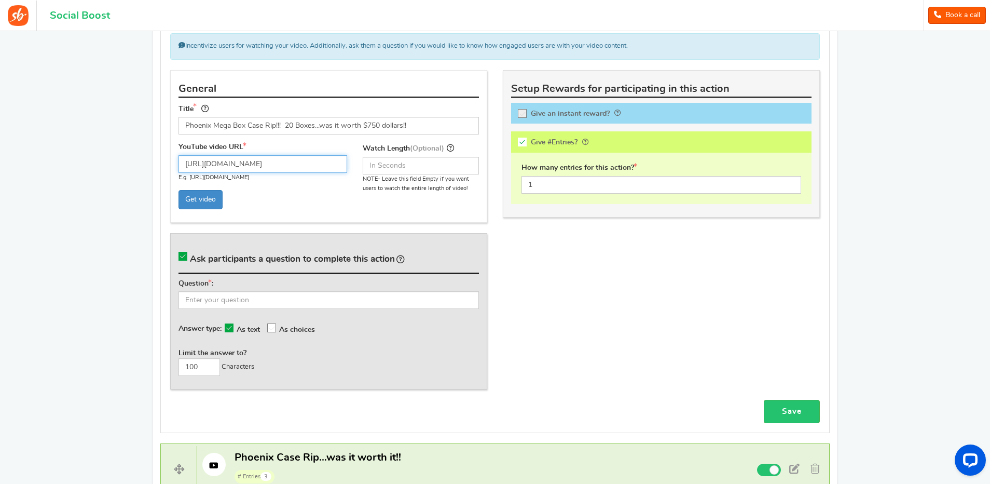
type input "[URL][DOMAIN_NAME]"
click at [347, 207] on p "Get video" at bounding box center [262, 199] width 169 height 19
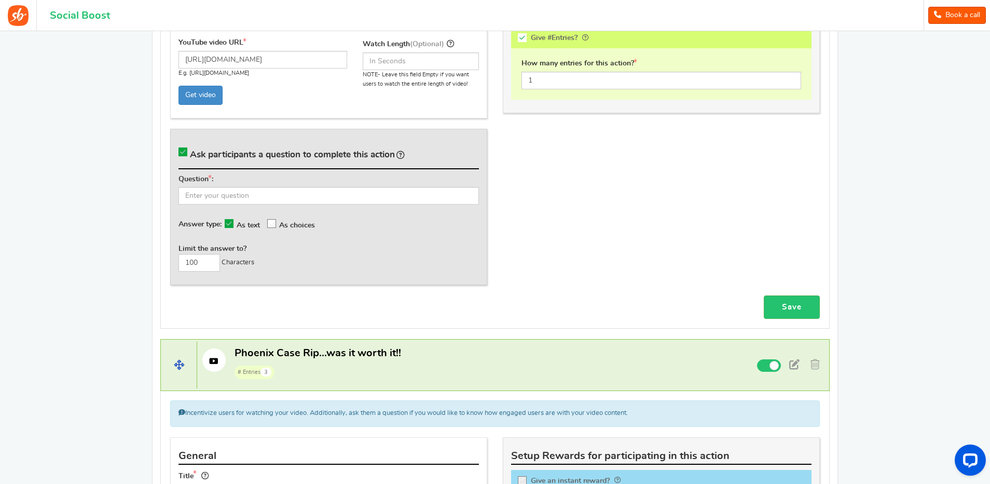
scroll to position [585, 0]
click at [237, 195] on input "text" at bounding box center [328, 196] width 300 height 18
click at [227, 196] on input "text" at bounding box center [328, 196] width 300 height 18
type input "What's the timestamp for [PERSON_NAME]'s favorite tandem?"
drag, startPoint x: 202, startPoint y: 263, endPoint x: 177, endPoint y: 262, distance: 24.9
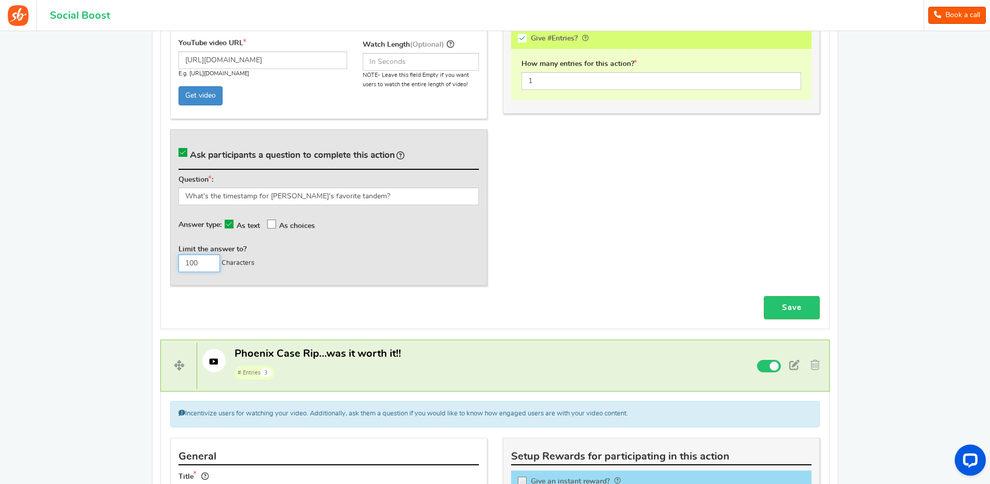
click at [177, 262] on div "Ask participants a question to complete this action Question : What's the times…" at bounding box center [328, 207] width 317 height 156
type input "1"
click at [275, 223] on icon at bounding box center [272, 224] width 9 height 9
click at [277, 223] on input "As choices" at bounding box center [277, 223] width 0 height 7
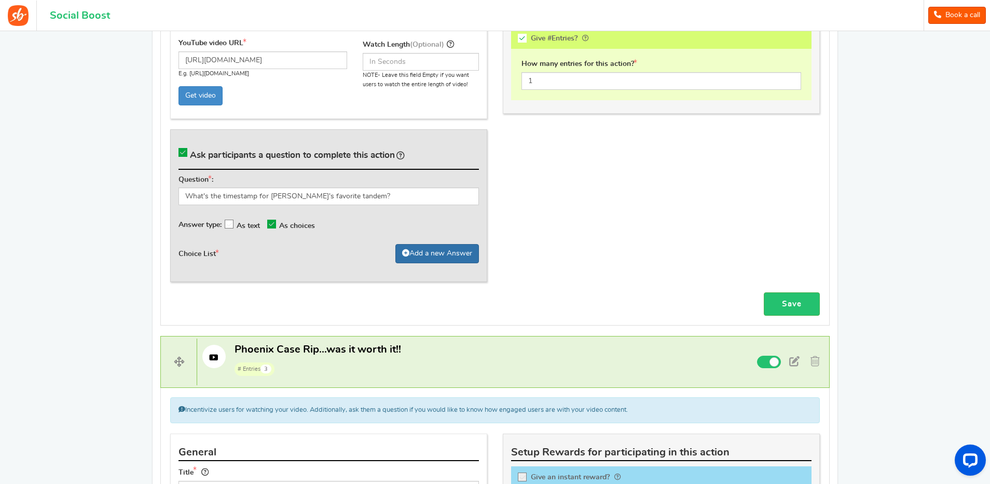
click at [415, 252] on link "Add a new Answer" at bounding box center [437, 253] width 84 height 19
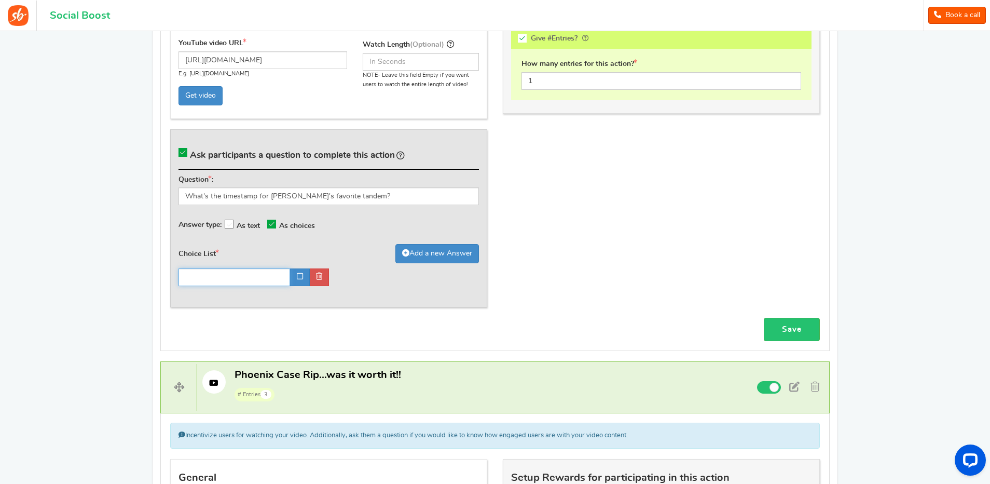
click at [230, 277] on input "text" at bounding box center [234, 277] width 112 height 18
type input "8:50"
click at [299, 274] on icon at bounding box center [300, 275] width 6 height 7
click at [360, 282] on div "8:50" at bounding box center [329, 280] width 316 height 25
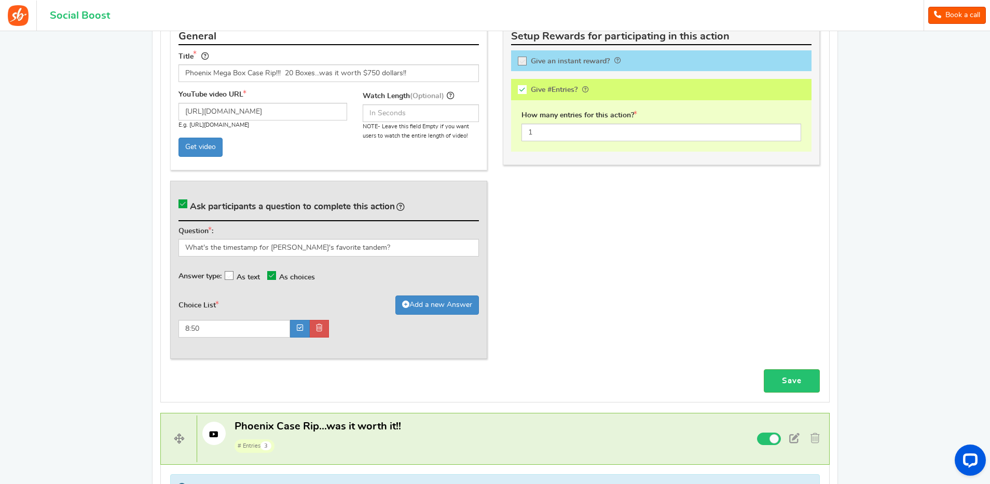
scroll to position [533, 0]
drag, startPoint x: 540, startPoint y: 131, endPoint x: 517, endPoint y: 135, distance: 22.6
click at [517, 135] on div "How many entries for this action? 1" at bounding box center [661, 126] width 300 height 51
type input "3"
click at [558, 224] on div "General Title Phoenix Mega Box Case Rip!!! 20 Boxes...was it worth $750 dollars…" at bounding box center [494, 194] width 665 height 352
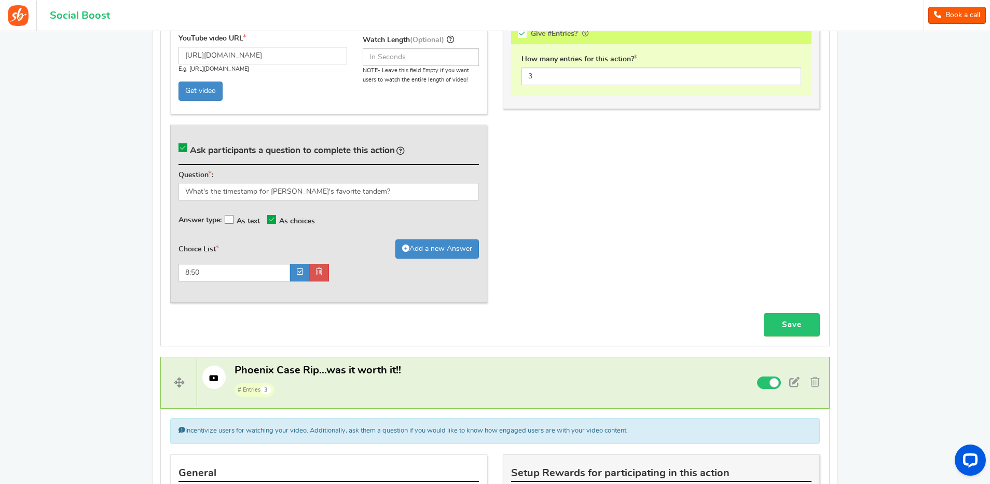
scroll to position [637, 0]
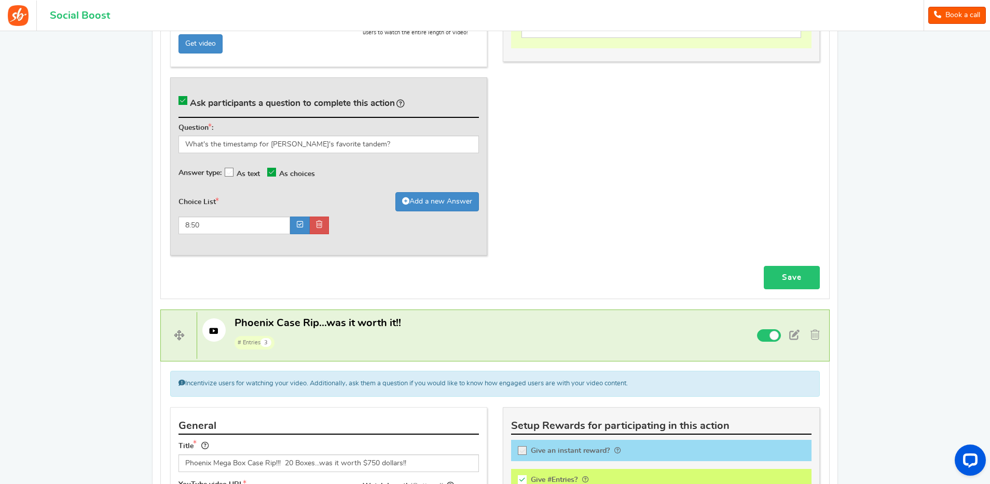
click at [786, 277] on link "Save" at bounding box center [792, 277] width 56 height 23
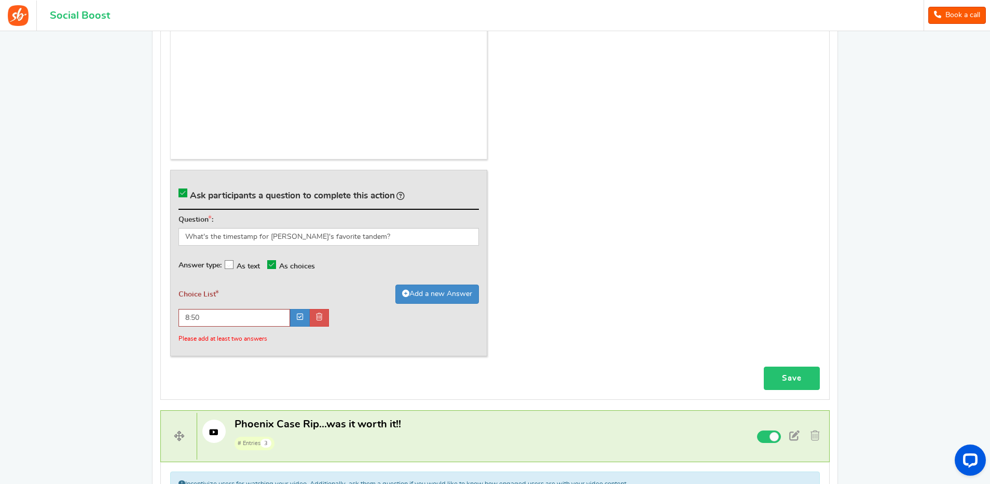
scroll to position [688, 0]
click at [231, 261] on icon at bounding box center [229, 263] width 9 height 9
click at [234, 261] on input "As text" at bounding box center [234, 262] width 0 height 7
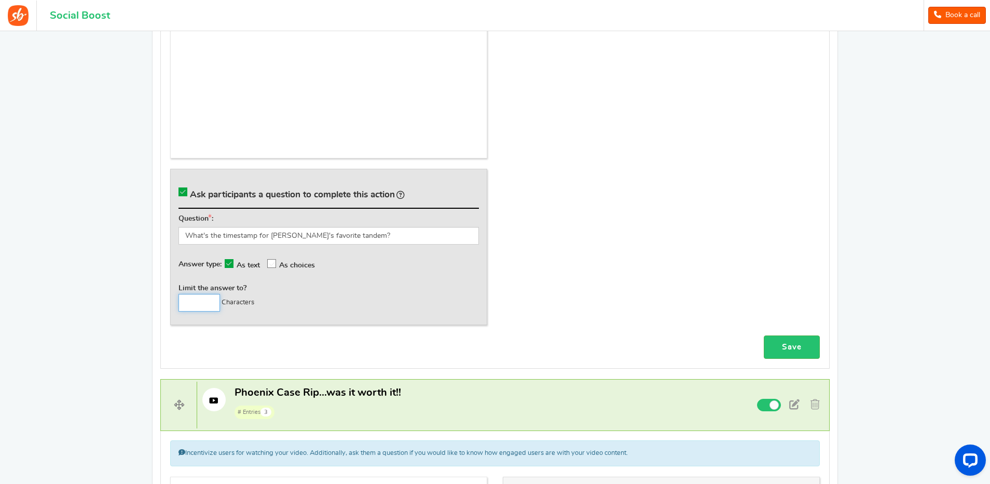
click at [199, 300] on input "number" at bounding box center [199, 303] width 42 height 18
type input "8"
type input "10"
click at [298, 296] on div "Limit the answer to? 10 Characters" at bounding box center [328, 297] width 300 height 28
click at [792, 344] on link "Save" at bounding box center [792, 346] width 56 height 23
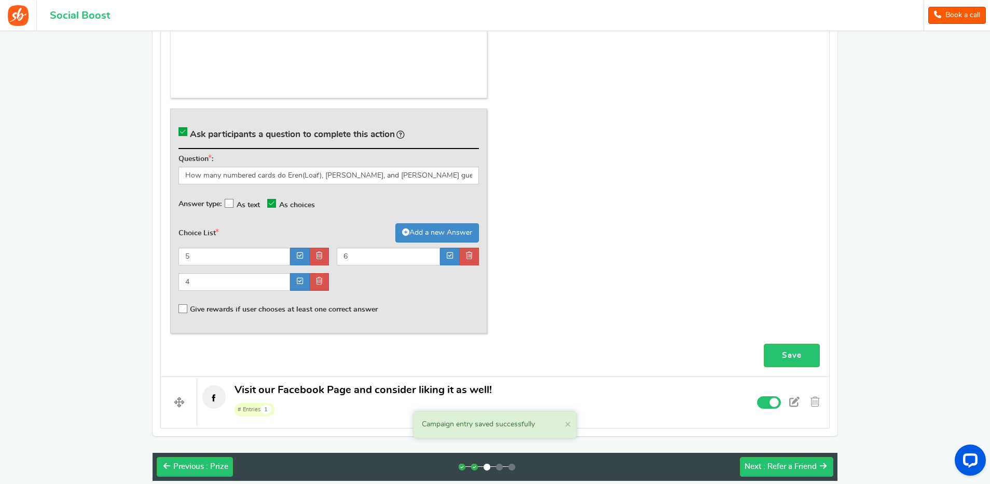
scroll to position [1351, 0]
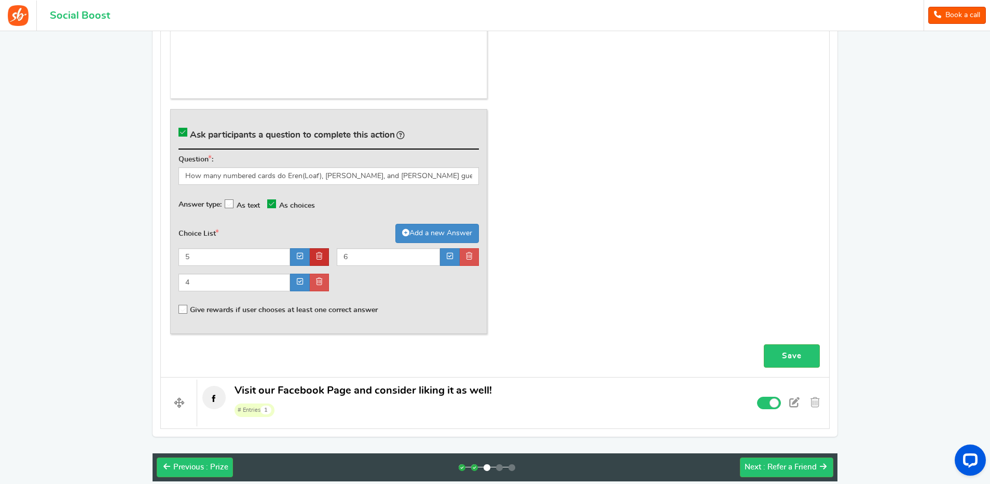
click at [317, 255] on icon at bounding box center [319, 255] width 6 height 7
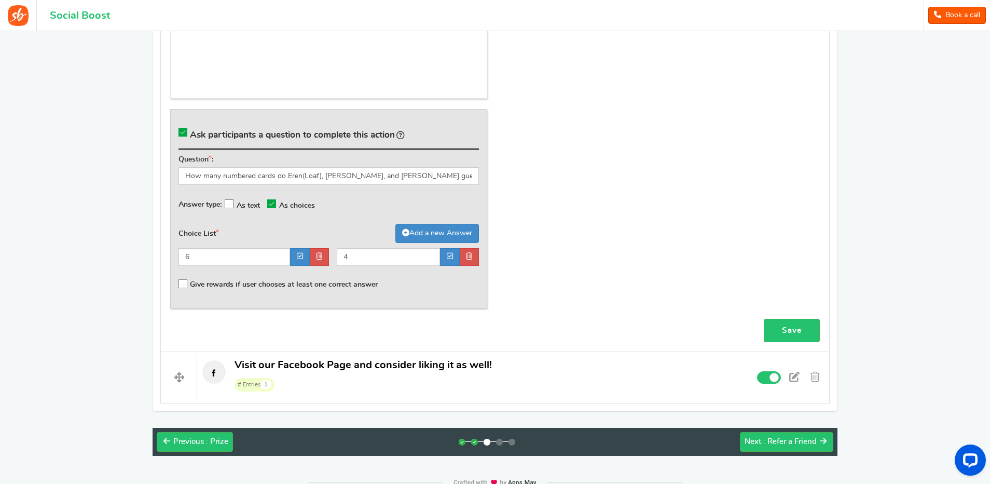
click at [232, 200] on icon at bounding box center [229, 204] width 9 height 9
click at [234, 200] on input "As text" at bounding box center [234, 203] width 0 height 7
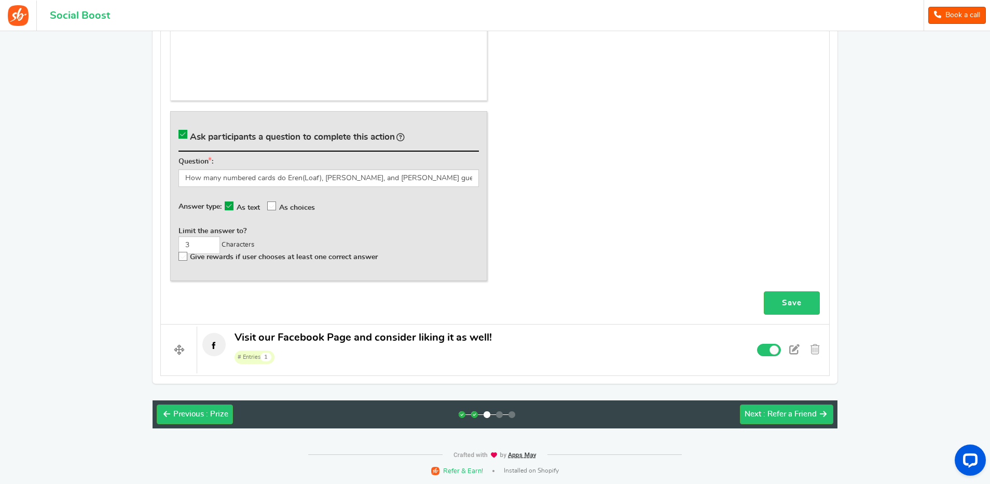
scroll to position [1348, 0]
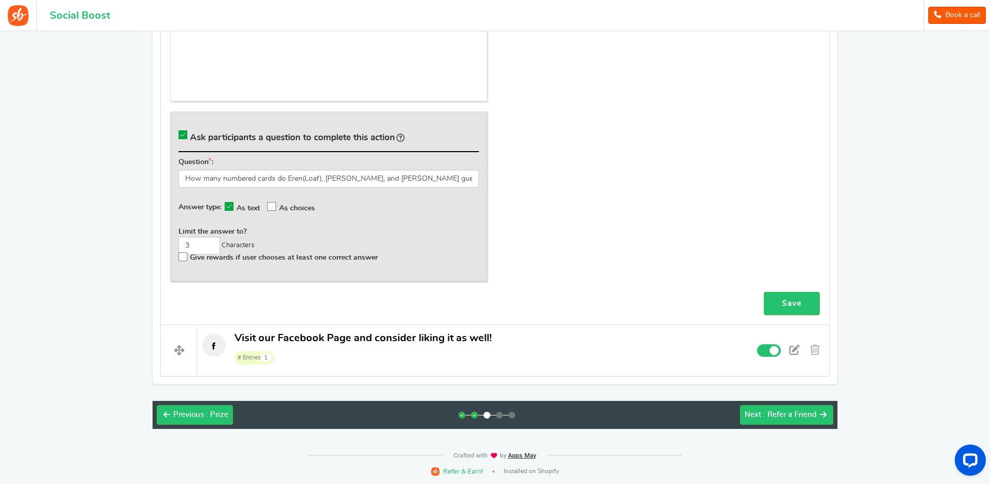
click at [203, 270] on div "Ask participants a question to complete this action Question : How many numbere…" at bounding box center [328, 197] width 317 height 170
click at [199, 244] on input "3" at bounding box center [199, 246] width 42 height 18
drag, startPoint x: 196, startPoint y: 245, endPoint x: 181, endPoint y: 245, distance: 15.0
click at [181, 245] on input "3" at bounding box center [199, 246] width 42 height 18
type input "100"
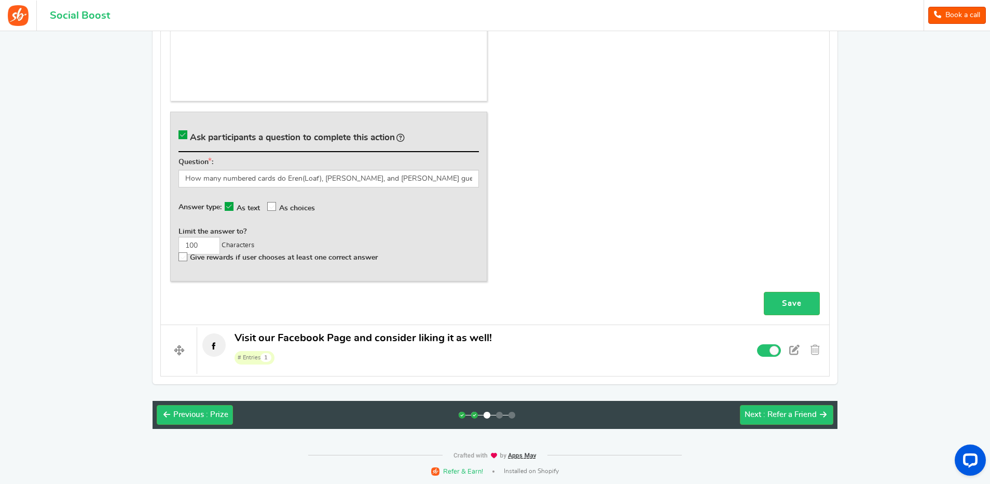
click at [321, 236] on div "Limit the answer to? 100 Characters" at bounding box center [328, 240] width 300 height 28
click at [779, 301] on link "Save" at bounding box center [792, 303] width 56 height 23
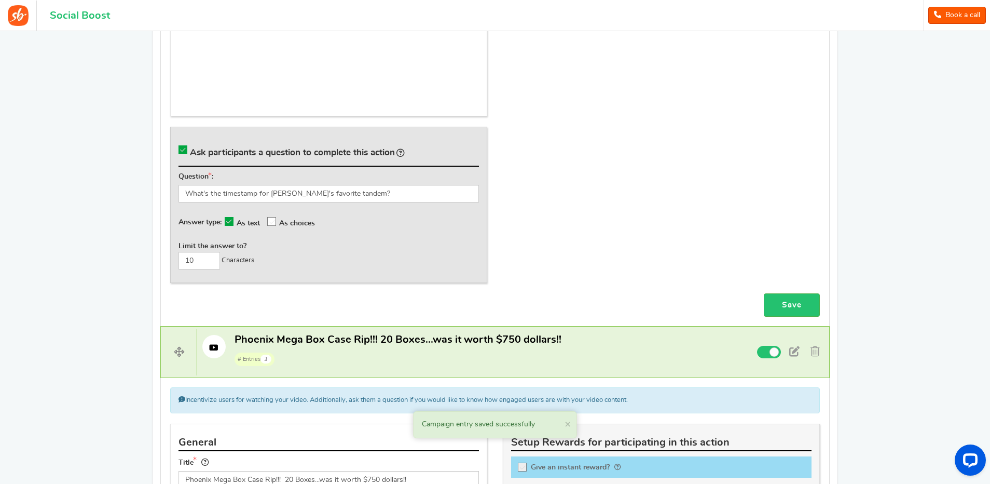
scroll to position [726, 0]
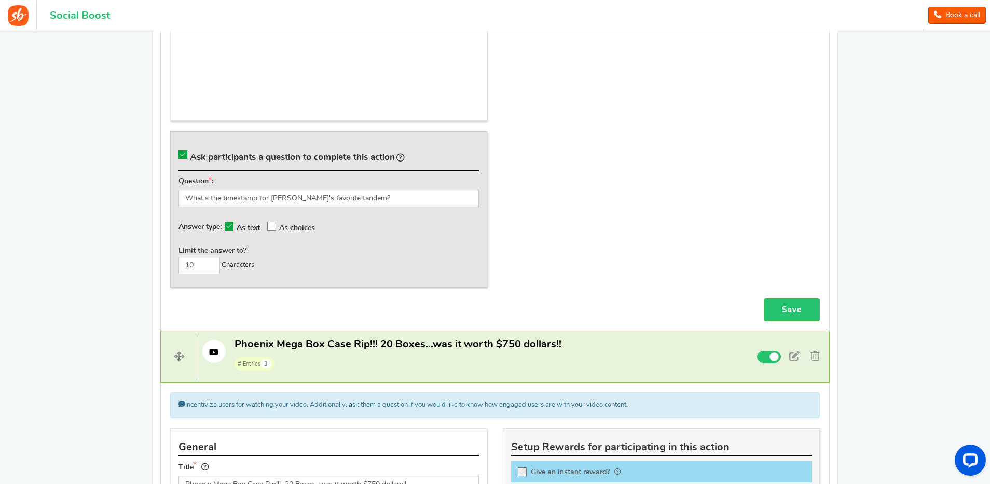
click at [570, 233] on div "General Title Phoenix Mega Box Case Rip!!! 20 Boxes...was it worth $750 dollars…" at bounding box center [494, 61] width 665 height 473
click at [790, 305] on link "Save" at bounding box center [792, 309] width 56 height 23
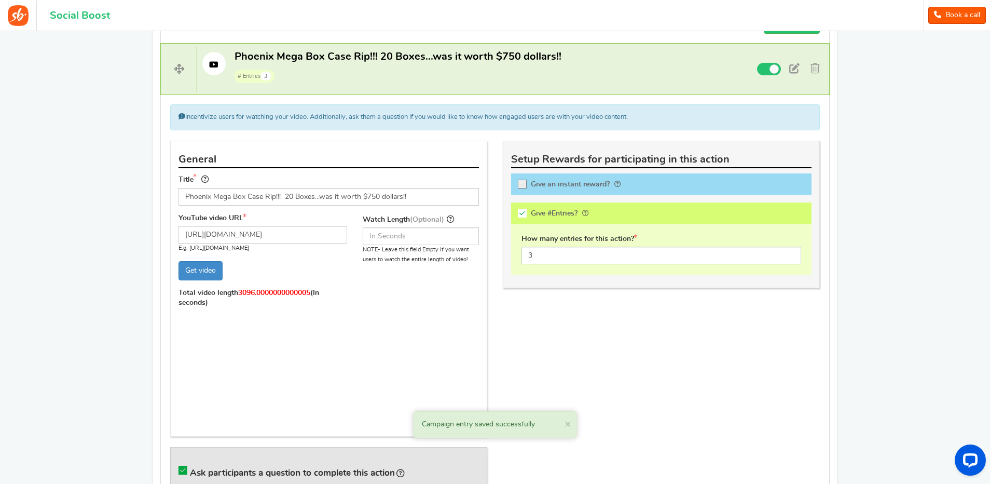
scroll to position [933, 0]
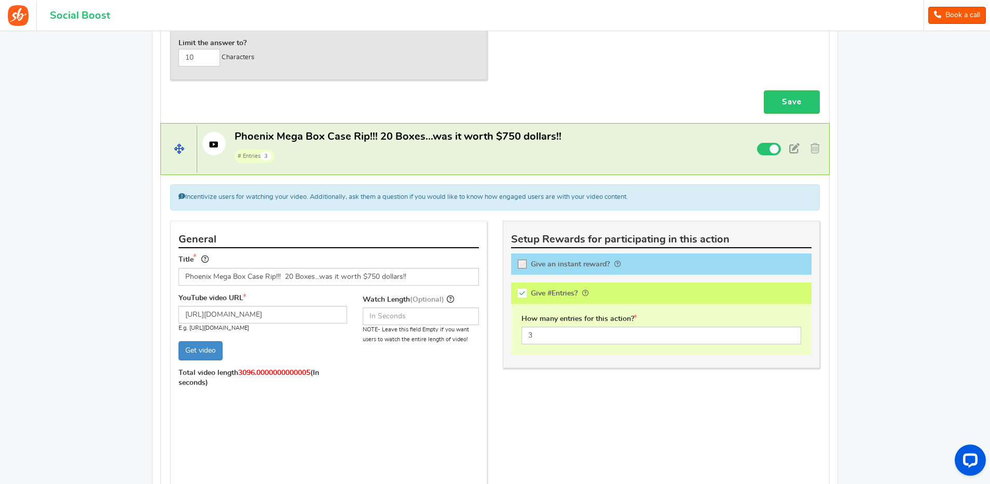
click at [340, 140] on span "Phoenix Mega Box Case Rip!!! 20 Boxes...was it worth $750 dollars!!" at bounding box center [397, 136] width 327 height 10
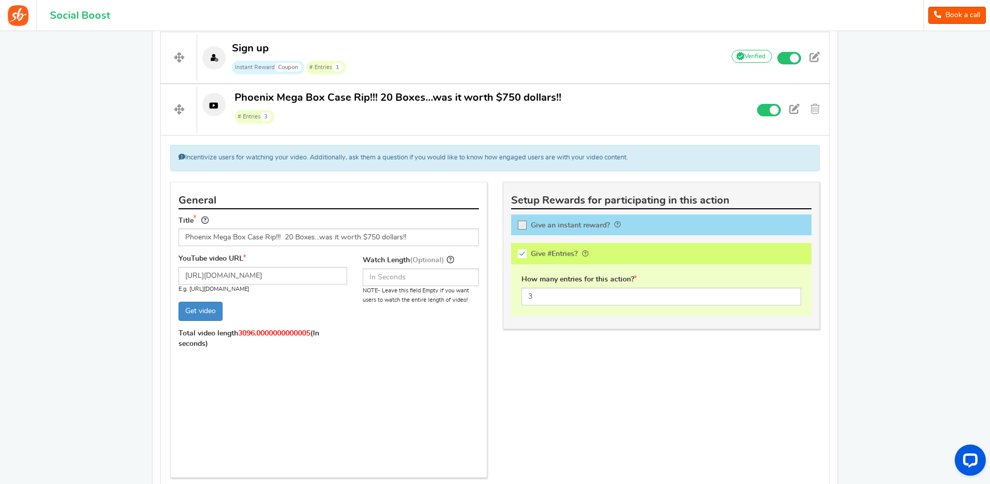
scroll to position [214, 0]
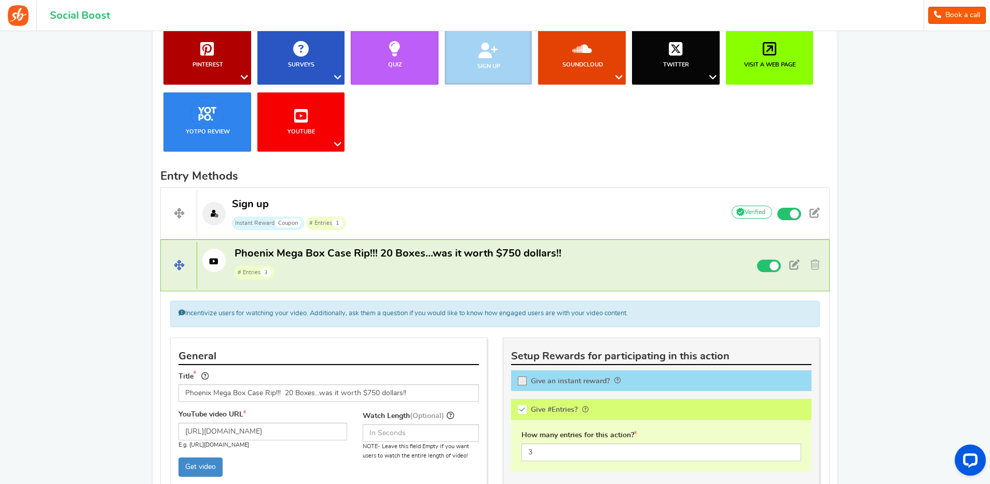
click at [337, 252] on span "Phoenix Mega Box Case Rip!!! 20 Boxes...was it worth $750 dollars!!" at bounding box center [397, 253] width 327 height 10
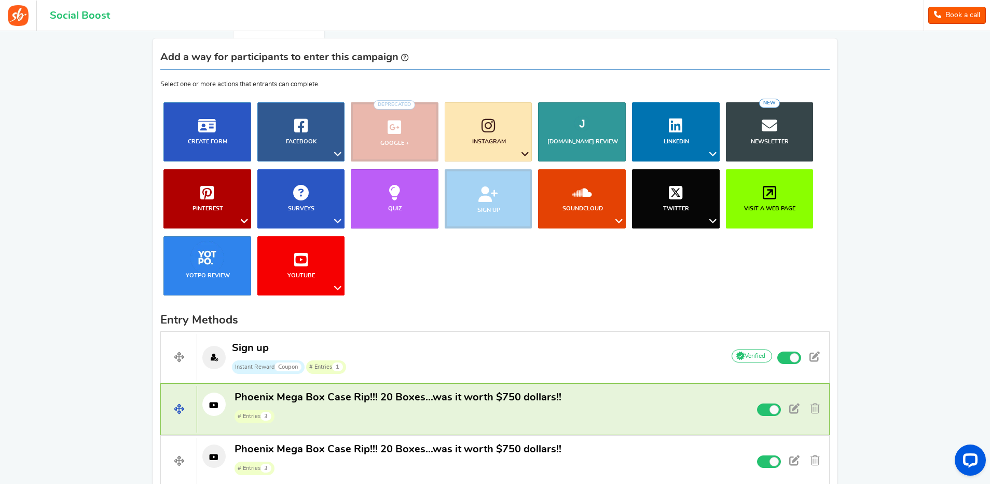
scroll to position [58, 0]
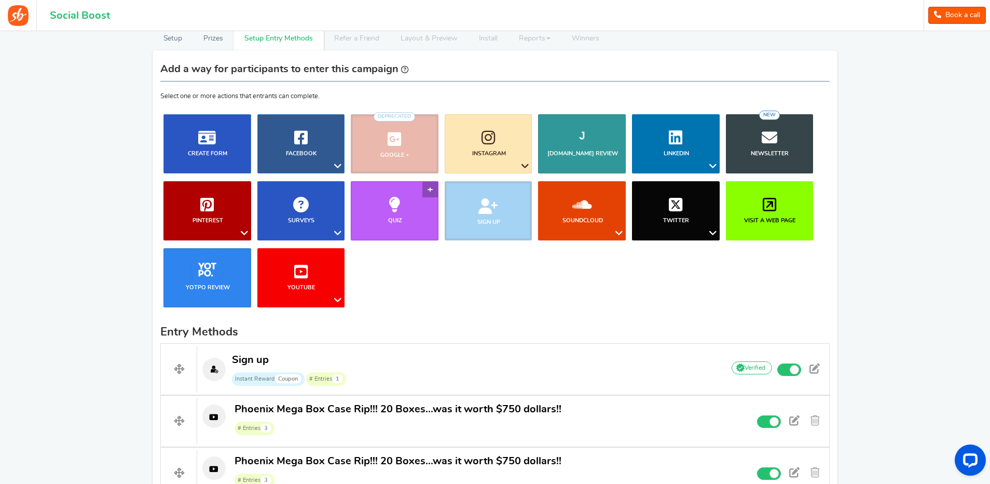
click at [429, 188] on link "Quiz" at bounding box center [395, 210] width 88 height 59
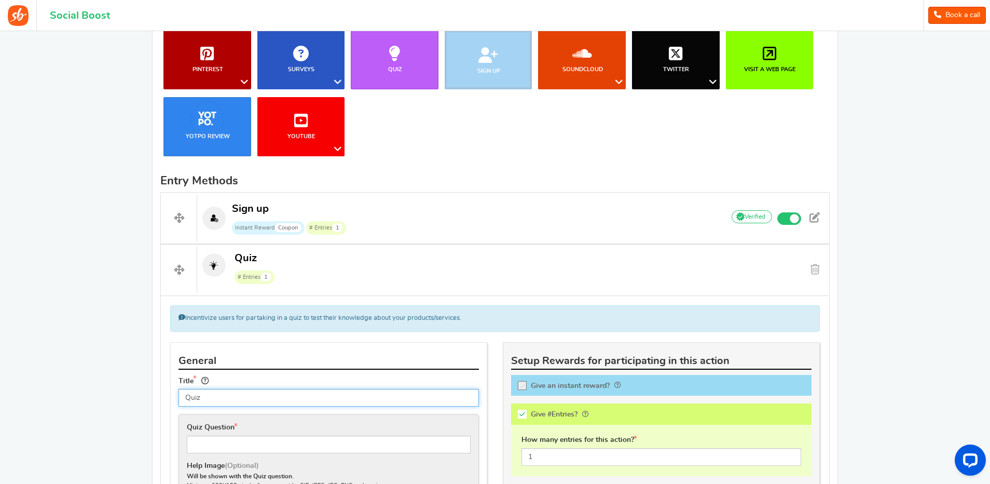
scroll to position [209, 0]
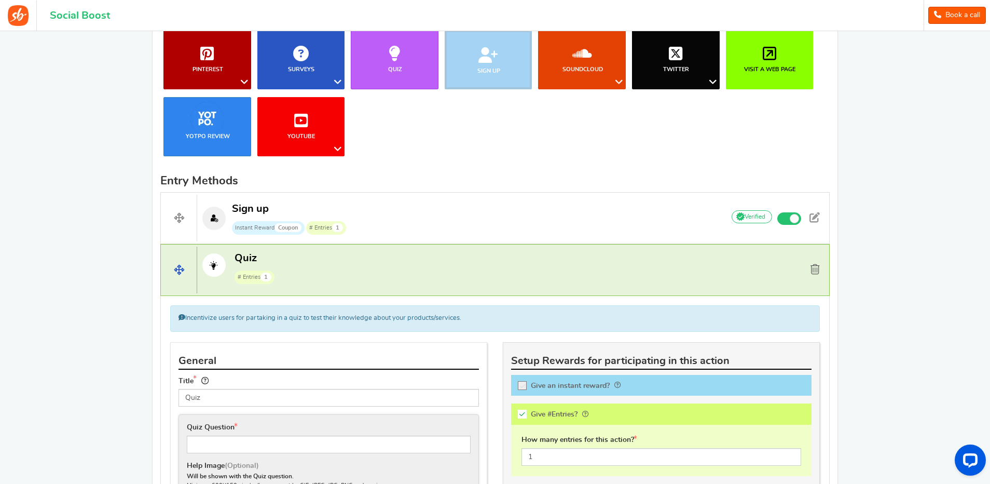
click at [815, 270] on span at bounding box center [814, 269] width 9 height 10
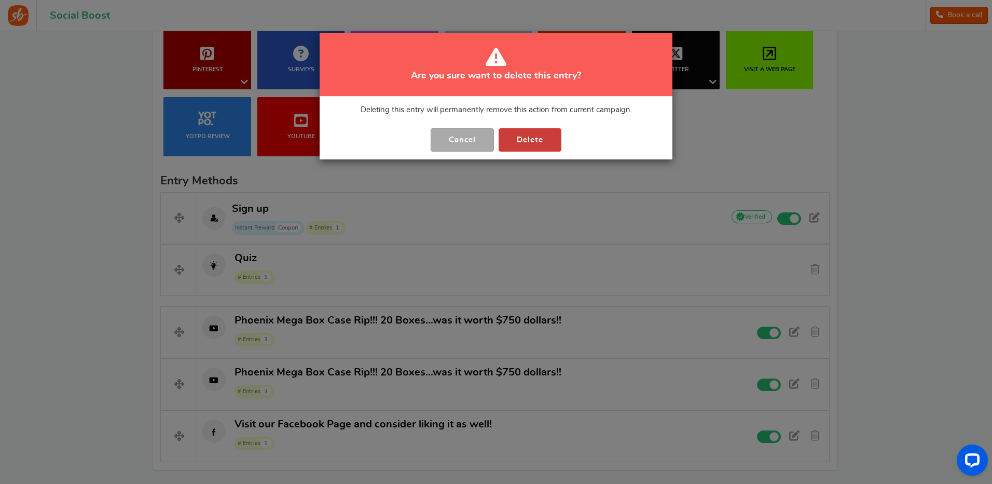
click at [527, 138] on button "Delete" at bounding box center [530, 139] width 63 height 23
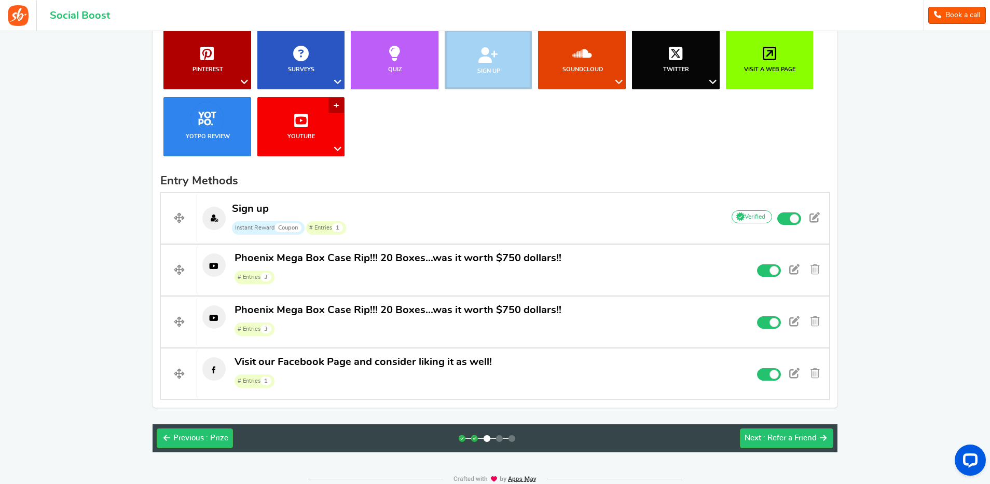
click at [338, 151] on icon at bounding box center [338, 148] width 12 height 13
click at [302, 199] on link "Watch a Video" at bounding box center [299, 198] width 96 height 15
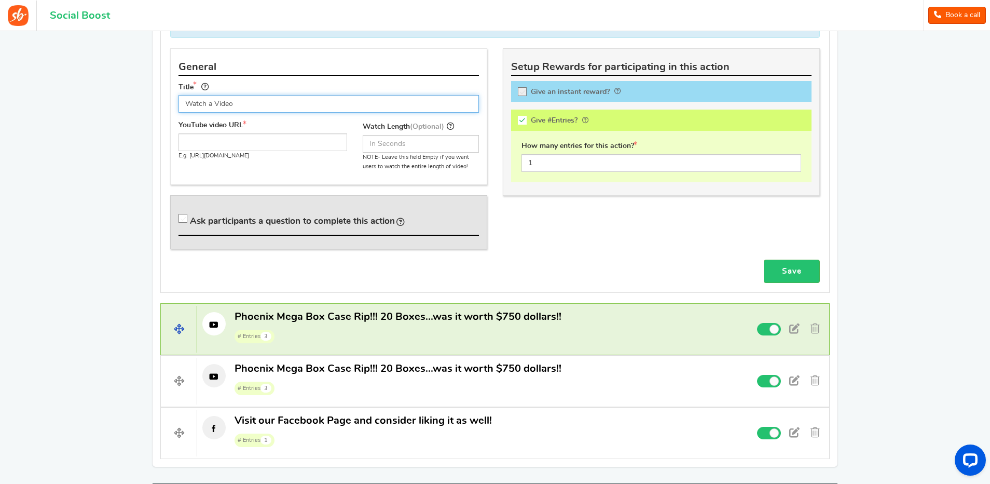
scroll to position [520, 0]
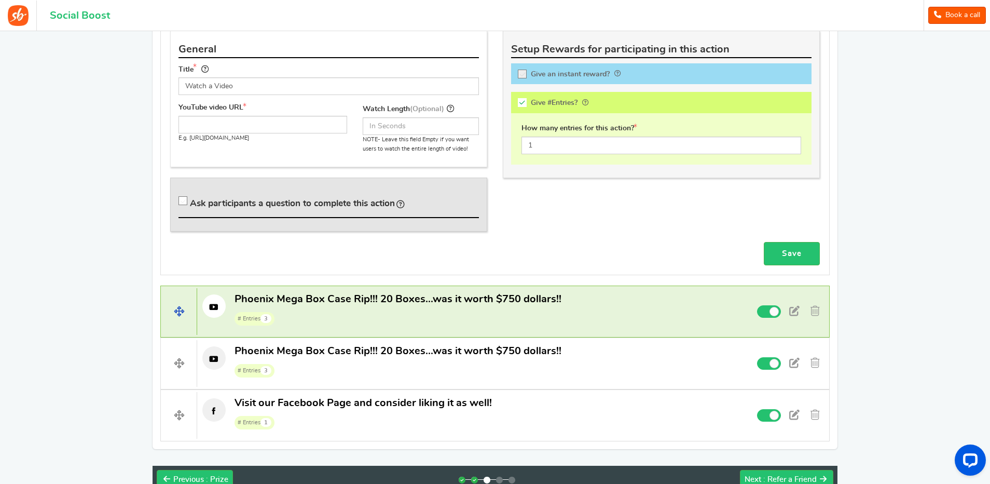
click at [301, 299] on span "Phoenix Mega Box Case Rip!!! 20 Boxes...was it worth $750 dollars!!" at bounding box center [397, 299] width 327 height 10
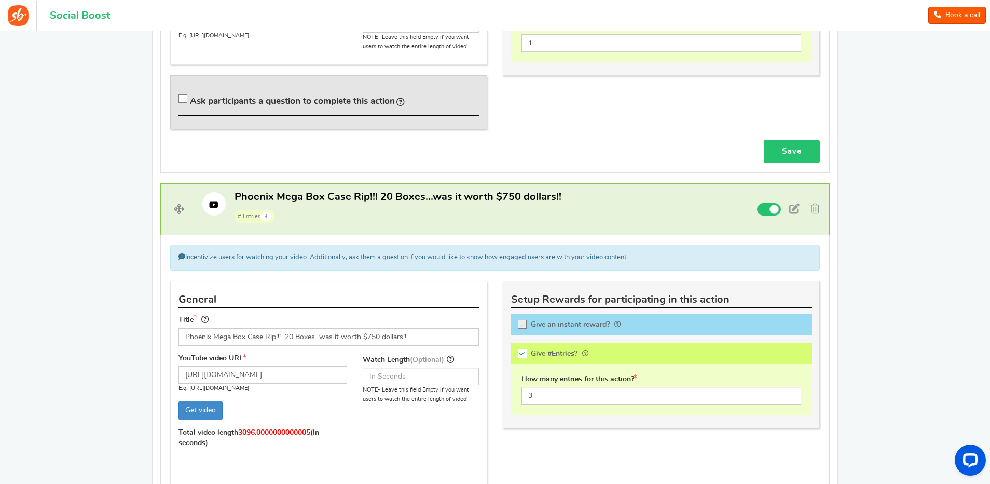
scroll to position [624, 0]
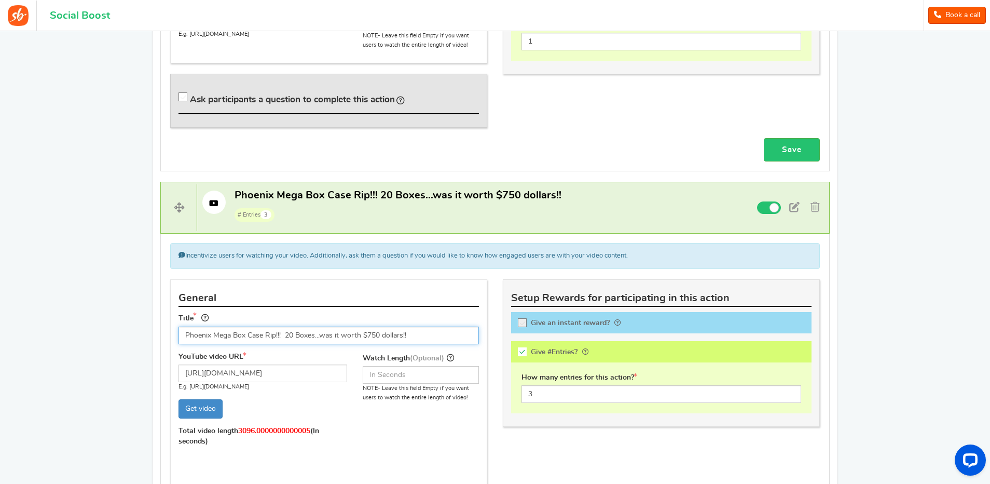
drag, startPoint x: 413, startPoint y: 336, endPoint x: 178, endPoint y: 332, distance: 235.0
click at [178, 332] on input "Phoenix Mega Box Case Rip!!! 20 Boxes...was it worth $750 dollars!!" at bounding box center [328, 335] width 300 height 18
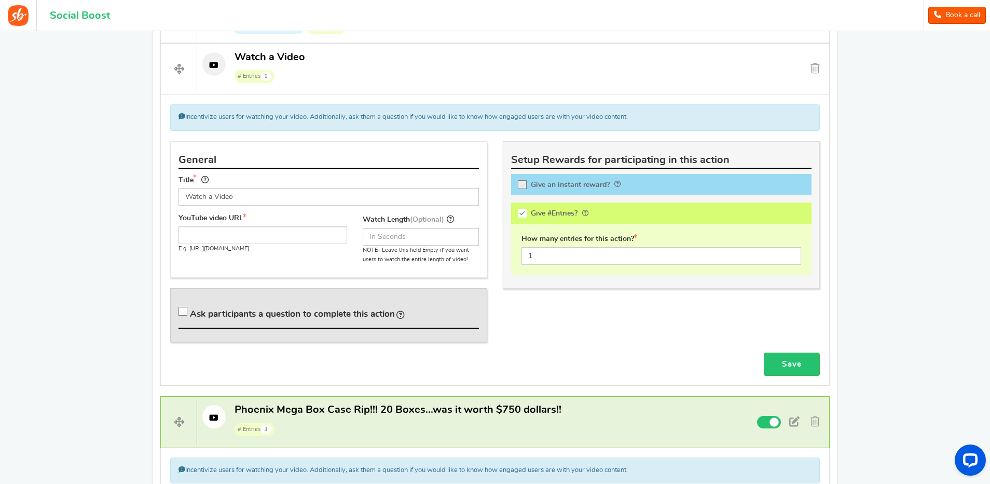
scroll to position [313, 0]
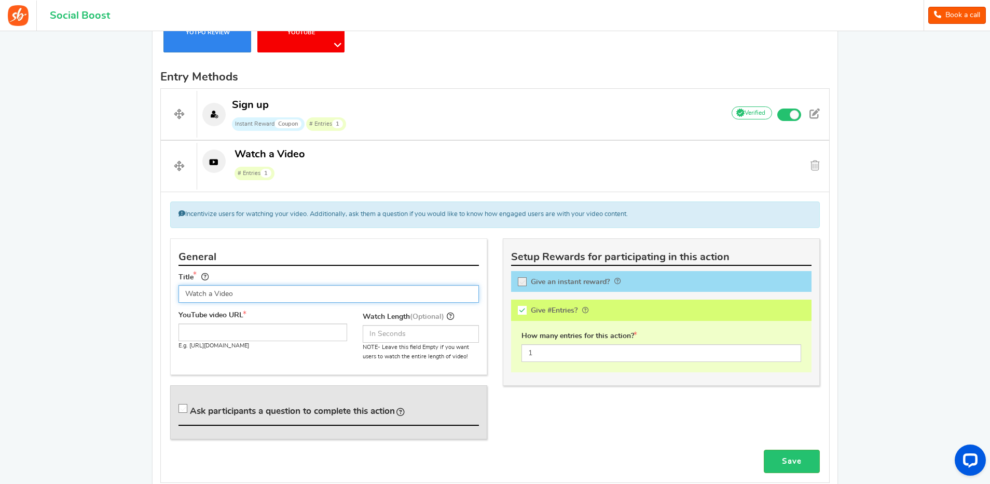
drag, startPoint x: 217, startPoint y: 294, endPoint x: 170, endPoint y: 294, distance: 47.2
click at [170, 292] on div "General Title Watch a Video Tip! Your title should show the huge savings & rewa…" at bounding box center [328, 343] width 333 height 211
paste input "Phoenix Mega Box Case Rip!!! 20 Boxes...was it worth $750 dollars!!"
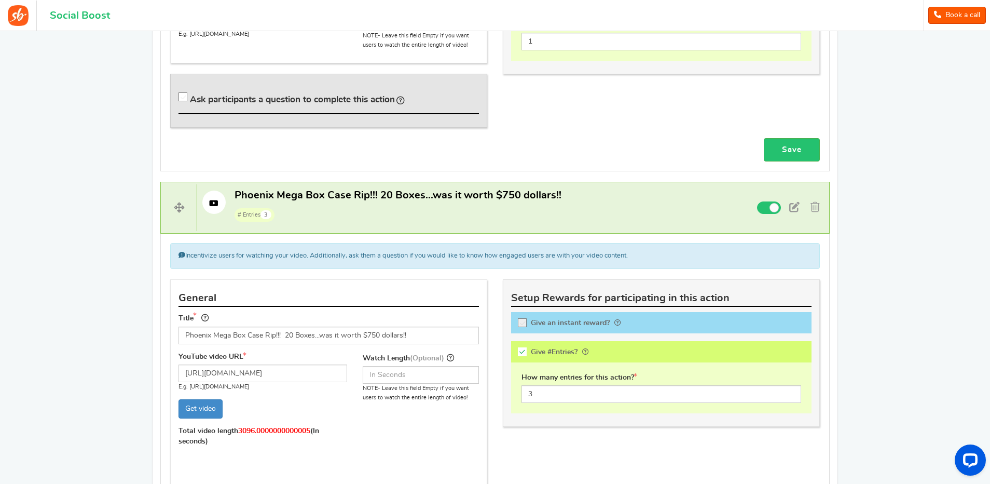
scroll to position [780, 0]
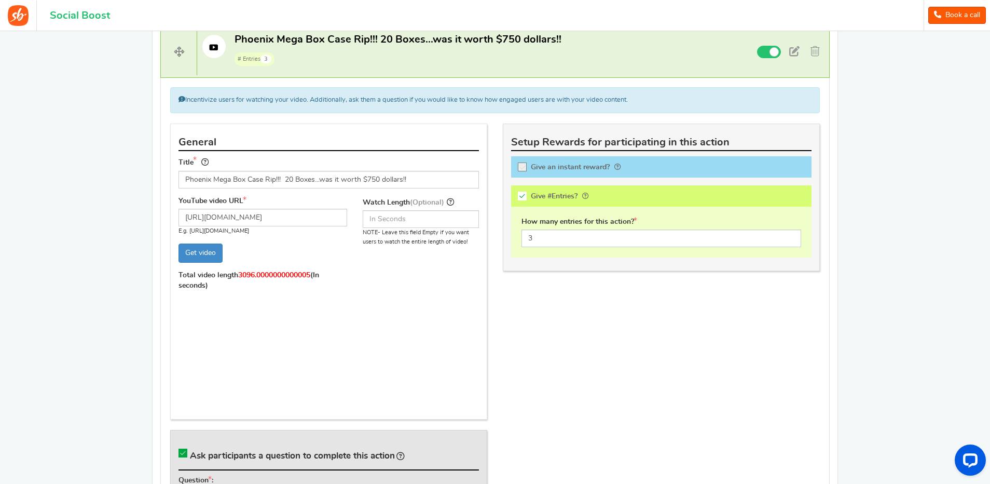
type input "Phoenix Mega Box Case Rip!!! 20 Boxes...was it worth $750 dollars!!"
drag, startPoint x: 293, startPoint y: 217, endPoint x: 168, endPoint y: 219, distance: 125.1
click at [168, 219] on div "General Title Phoenix Mega Box Case Rip!!! 20 Boxes...was it worth $750 dollars…" at bounding box center [328, 359] width 333 height 473
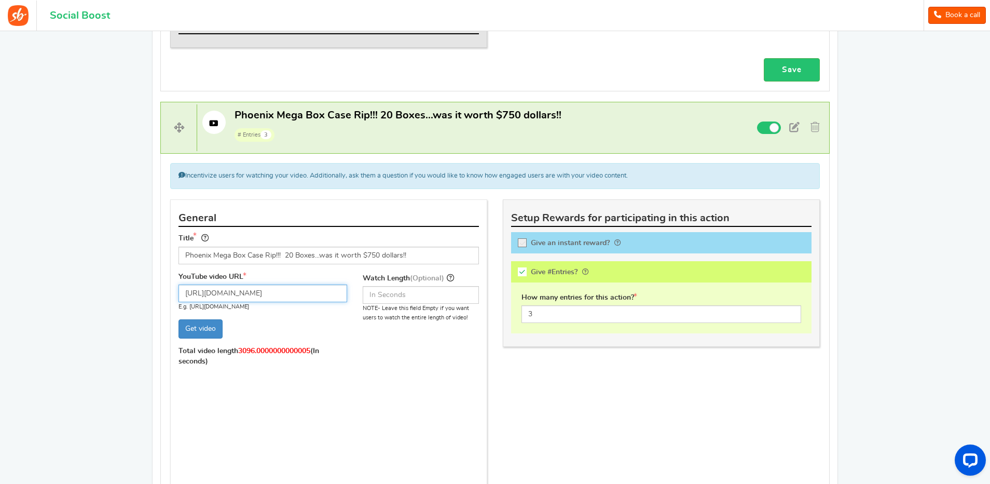
scroll to position [468, 0]
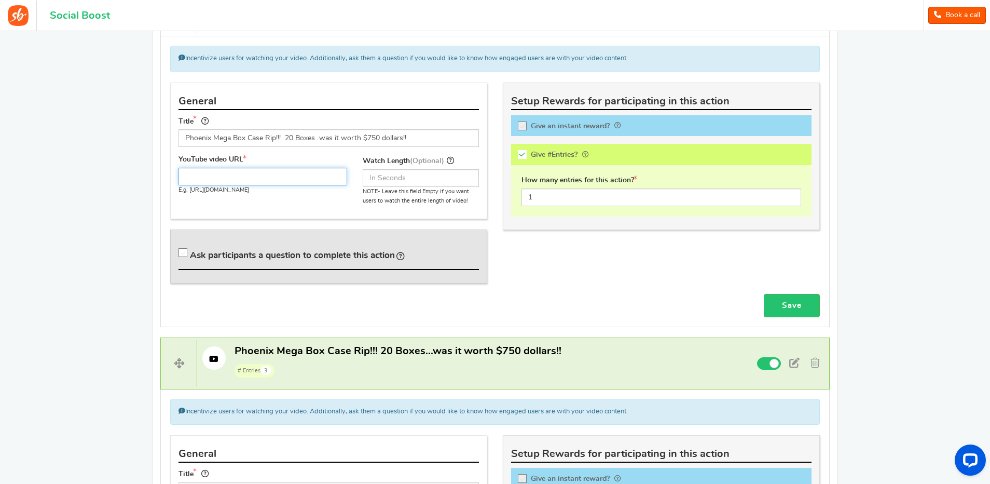
click at [222, 174] on input "text" at bounding box center [262, 177] width 169 height 18
paste input "[URL][DOMAIN_NAME]"
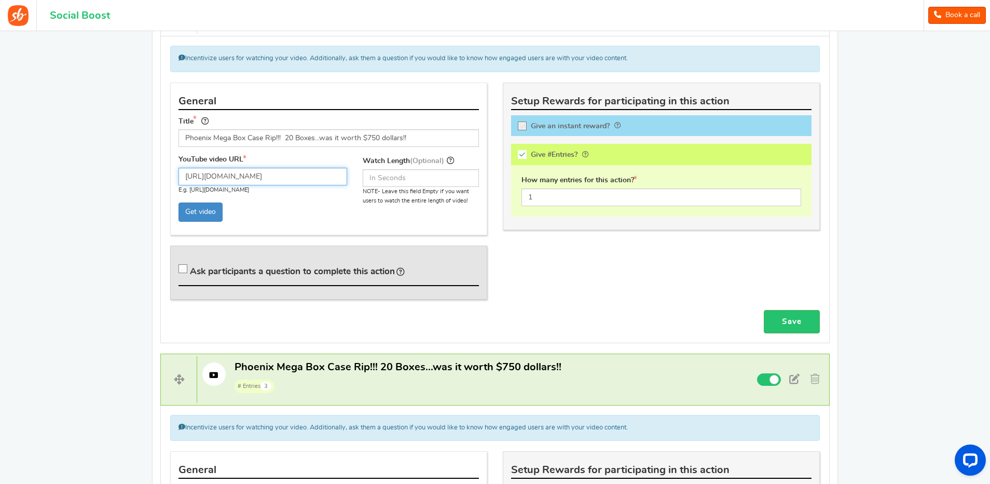
type input "[URL][DOMAIN_NAME]"
click at [183, 268] on icon at bounding box center [183, 269] width 9 height 9
click at [183, 268] on input "Ask participants a question to complete this action" at bounding box center [185, 271] width 10 height 10
checkbox input "true"
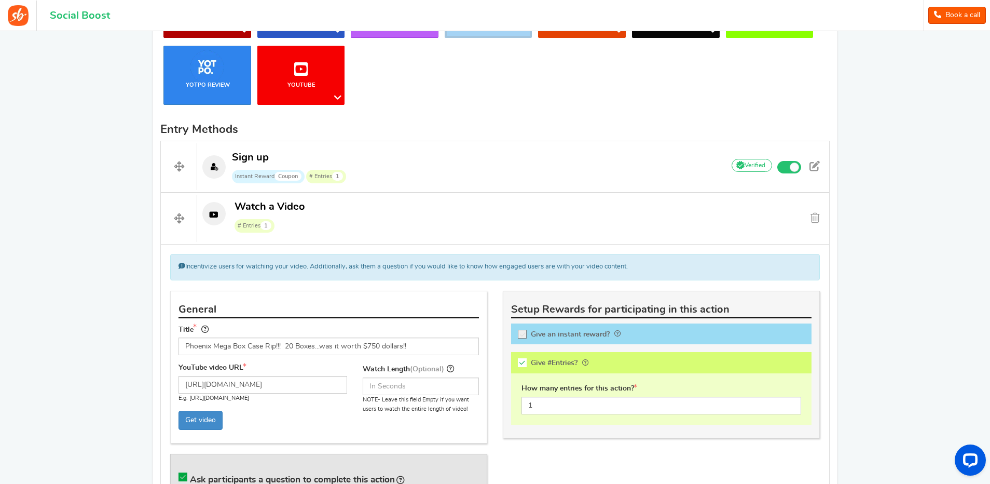
scroll to position [259, 0]
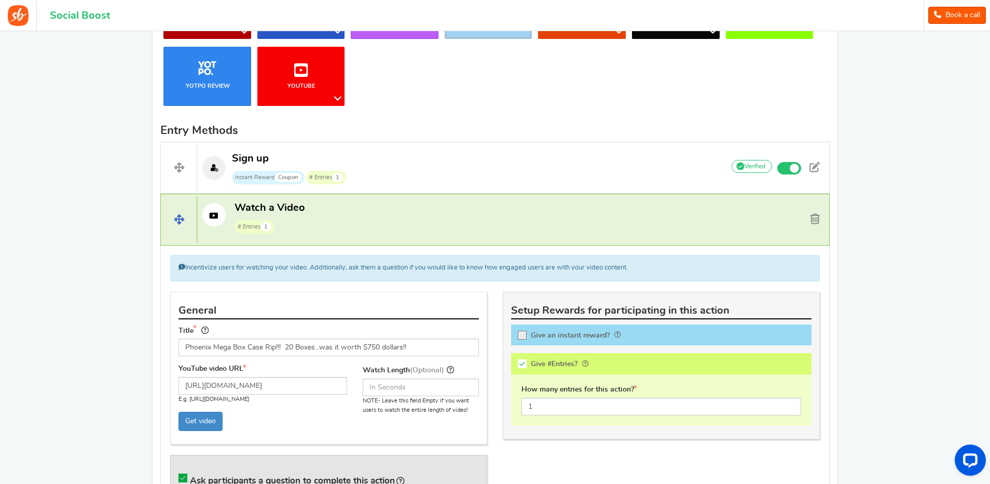
click at [817, 220] on span at bounding box center [814, 219] width 9 height 10
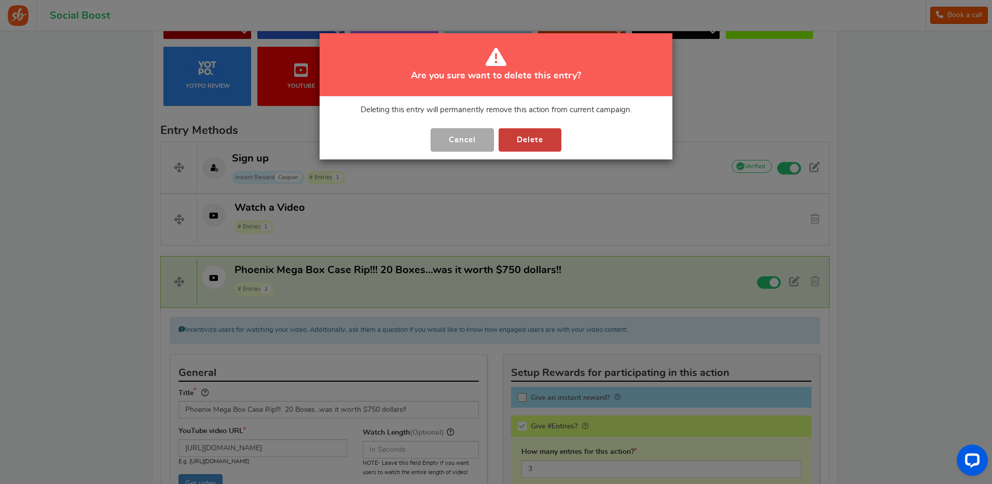
click at [531, 140] on button "Delete" at bounding box center [530, 139] width 63 height 23
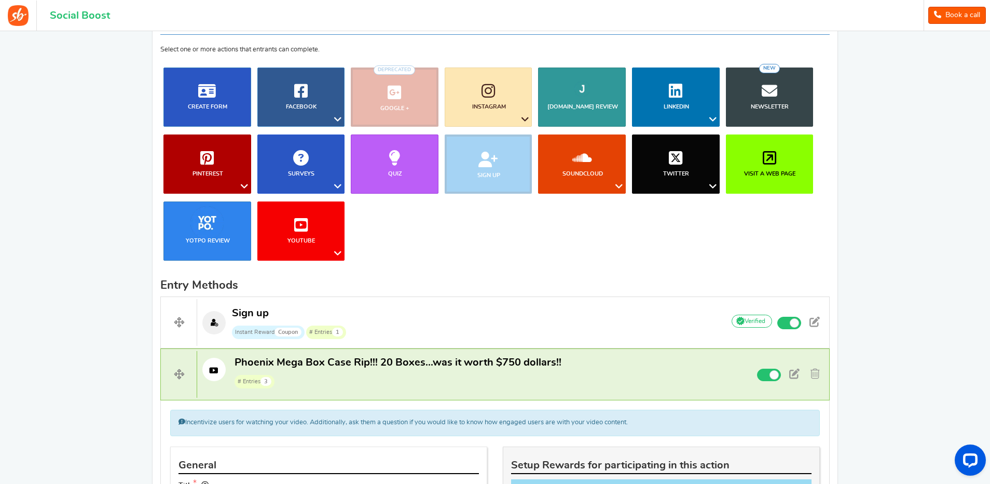
scroll to position [104, 0]
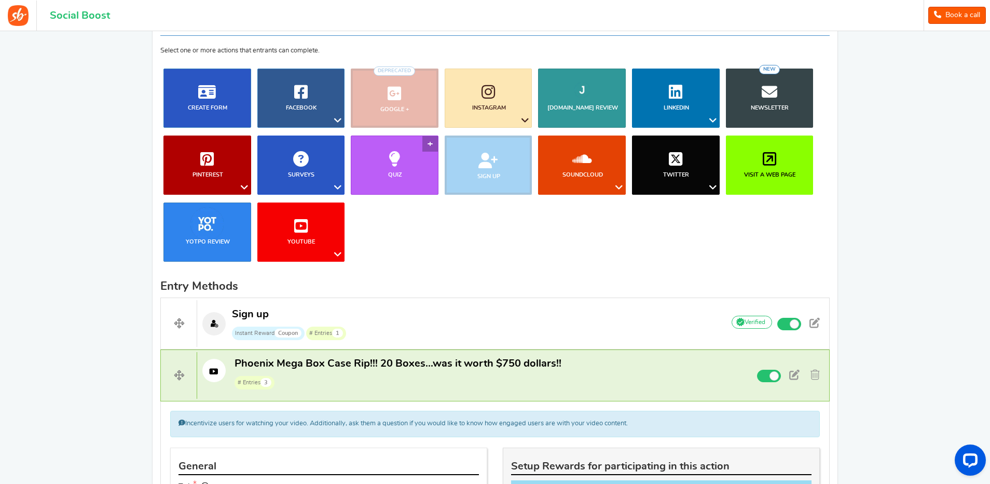
click at [429, 142] on link "Quiz" at bounding box center [395, 164] width 88 height 59
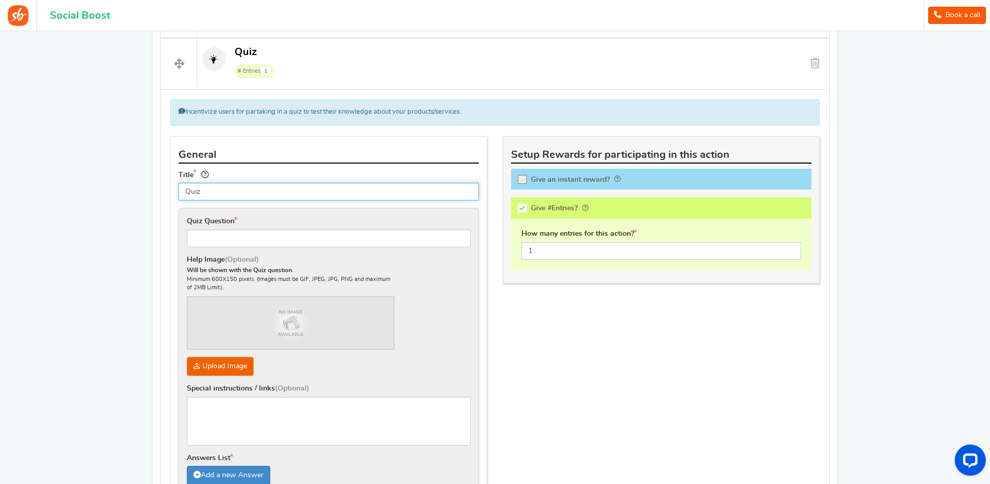
scroll to position [417, 0]
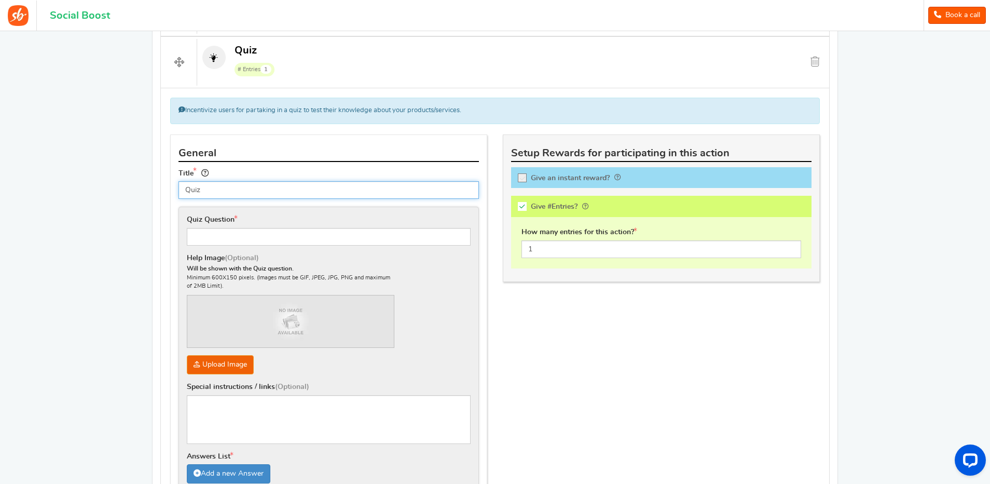
click at [210, 191] on input "Quiz" at bounding box center [328, 190] width 300 height 18
drag, startPoint x: 223, startPoint y: 185, endPoint x: 169, endPoint y: 185, distance: 54.0
click at [169, 185] on div "General Title Quiz Tip! Your title should show the huge savings & rewards for p…" at bounding box center [328, 366] width 333 height 465
type input "Golden Ticket Challenge questions!"
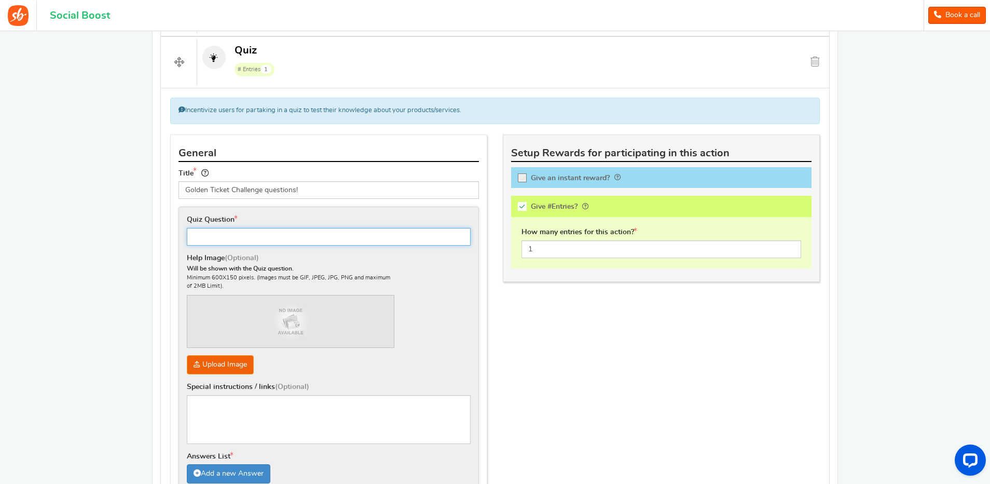
click at [230, 243] on input "text" at bounding box center [329, 237] width 284 height 18
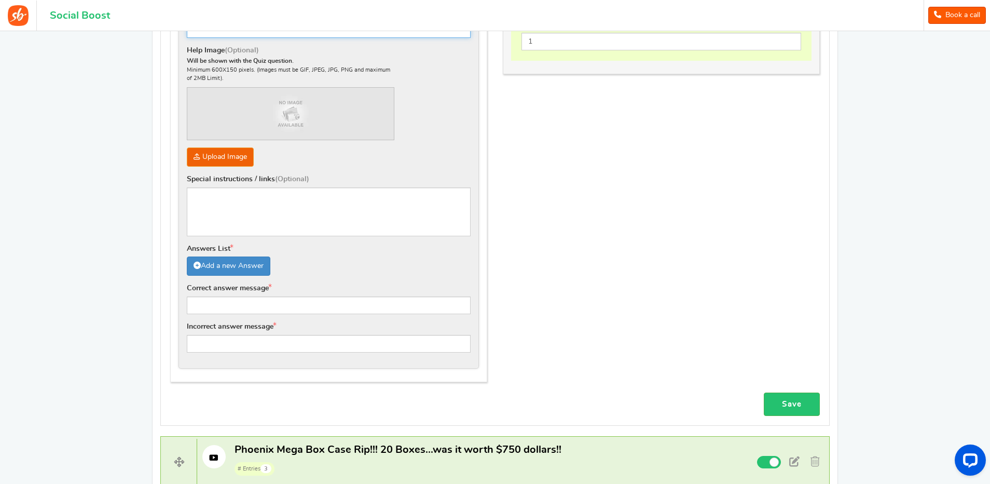
scroll to position [624, 0]
click at [219, 344] on input "text" at bounding box center [329, 344] width 284 height 18
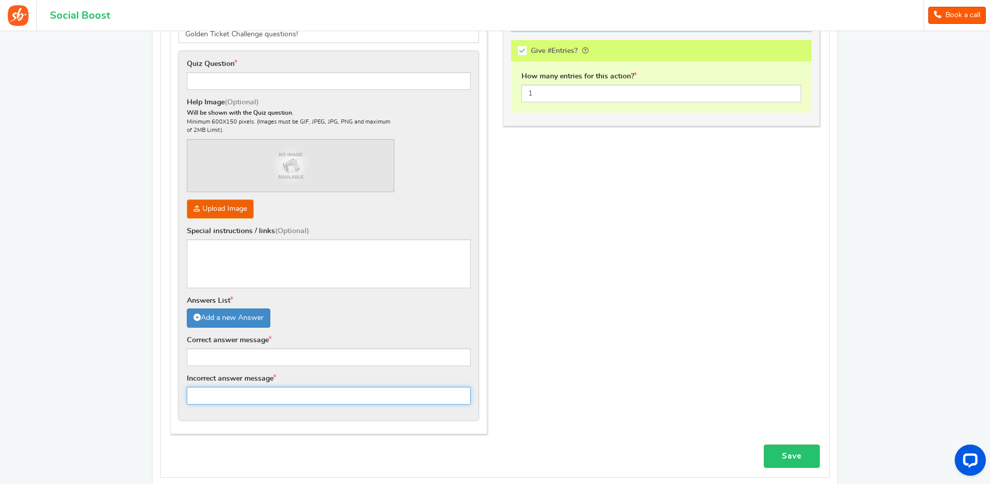
scroll to position [572, 0]
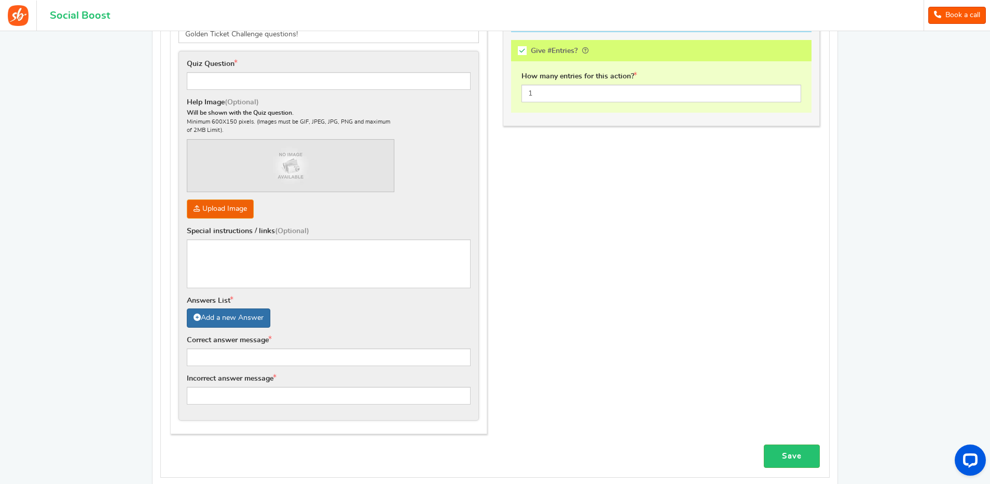
click at [223, 318] on link "Add a new Answer" at bounding box center [229, 317] width 84 height 19
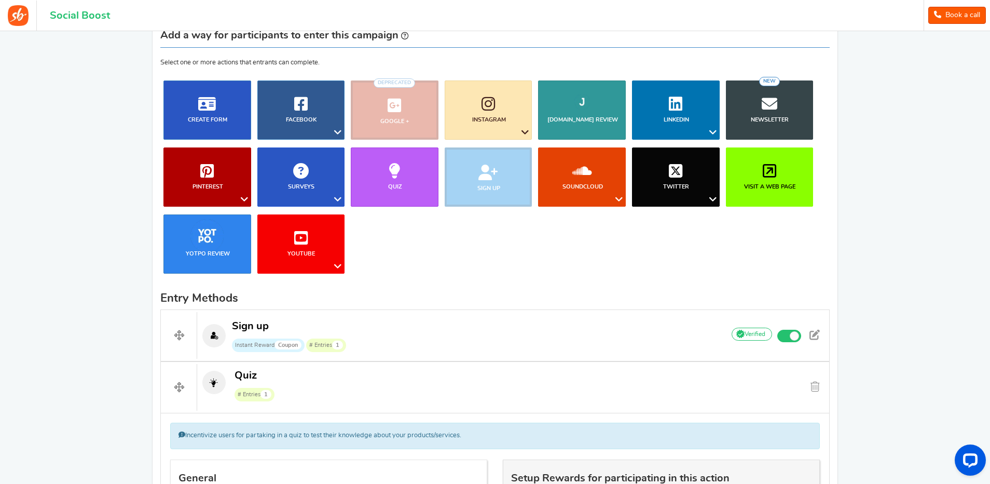
scroll to position [0, 0]
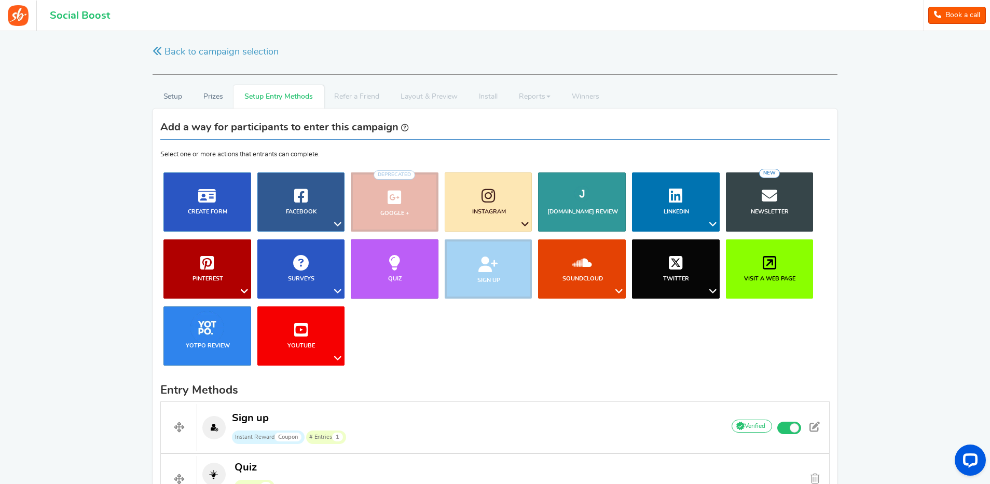
click at [962, 13] on link "Book a call" at bounding box center [957, 15] width 58 height 17
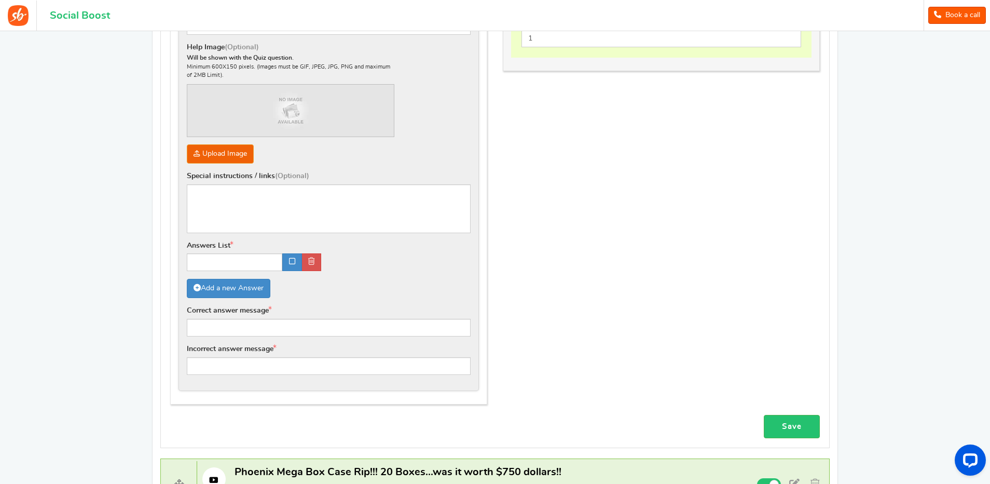
scroll to position [623, 0]
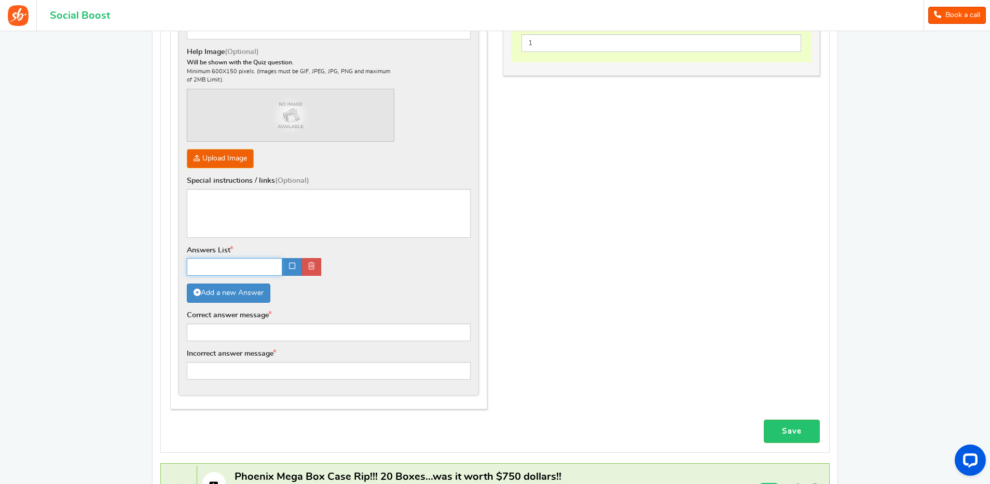
click at [229, 266] on input "text" at bounding box center [234, 267] width 95 height 18
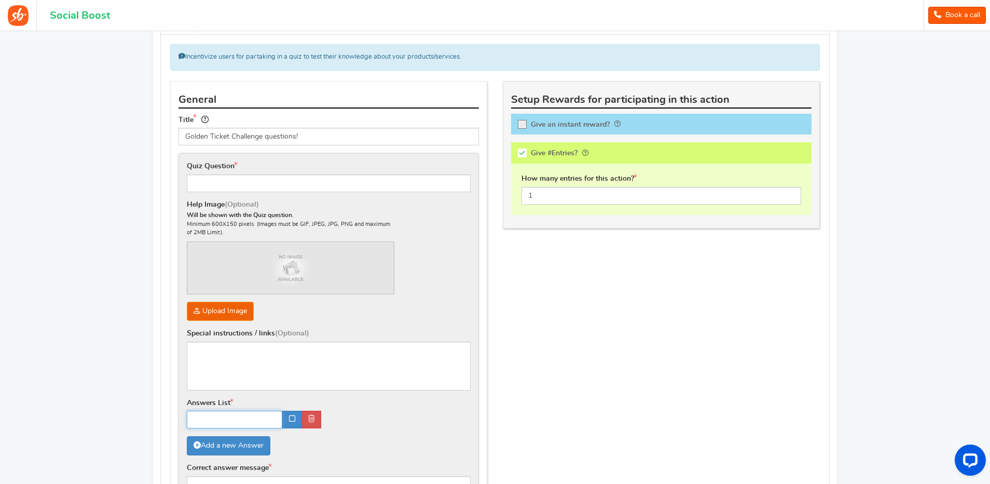
scroll to position [467, 0]
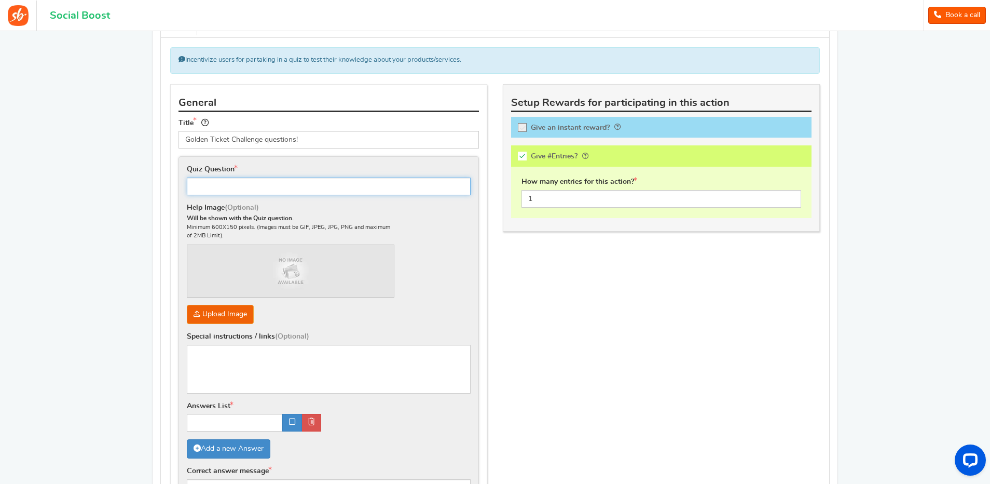
click at [241, 183] on input "text" at bounding box center [329, 186] width 284 height 18
click at [306, 185] on input "What team does the first auto card player play for?" at bounding box center [329, 186] width 284 height 18
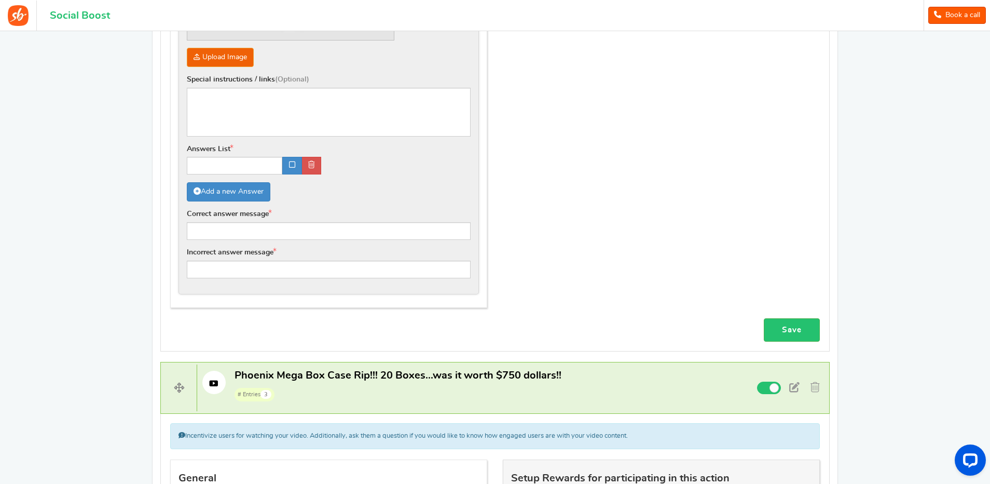
scroll to position [726, 0]
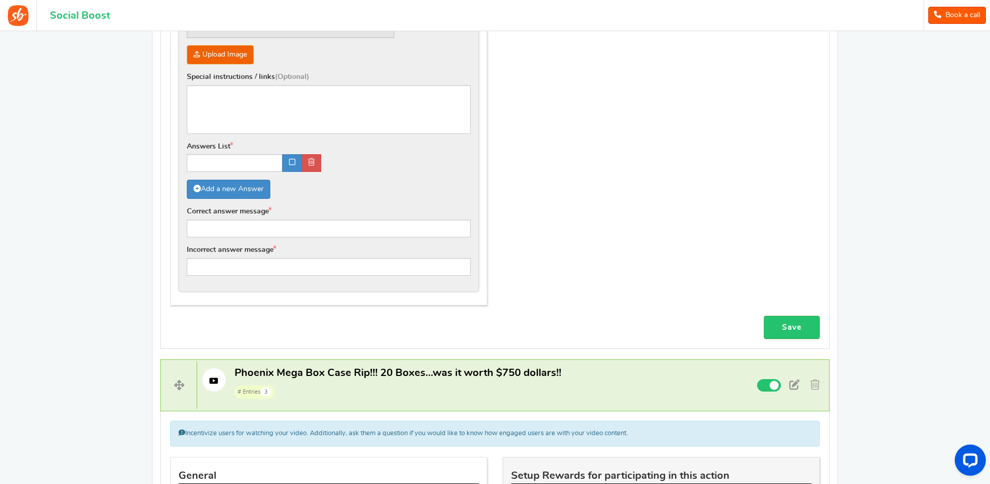
type input "What team does the first auto card pulled play for?"
click at [205, 161] on input "text" at bounding box center [234, 163] width 95 height 18
type input "Saints"
click at [292, 161] on icon at bounding box center [292, 161] width 6 height 7
click at [217, 267] on input "text" at bounding box center [329, 267] width 284 height 18
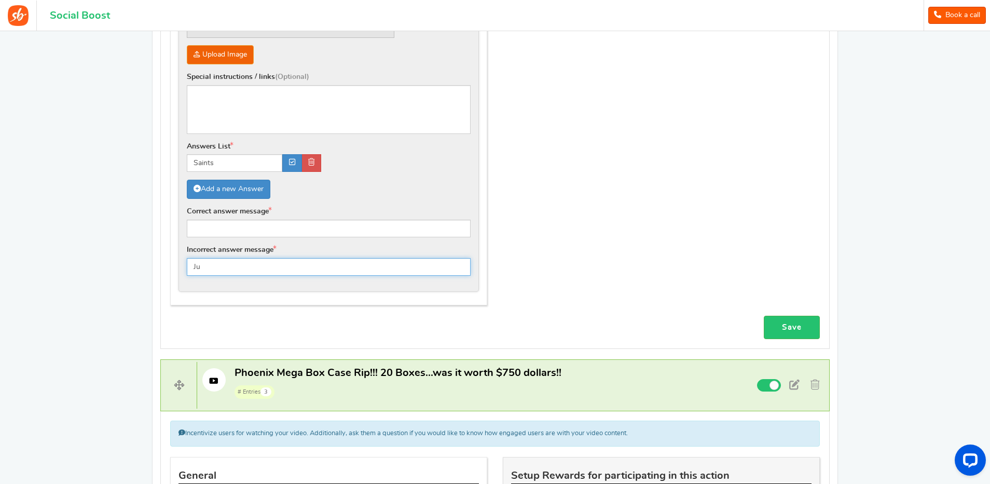
type input "J"
click at [206, 227] on input "text" at bounding box center [329, 228] width 284 height 18
type input "Correct, great job!"
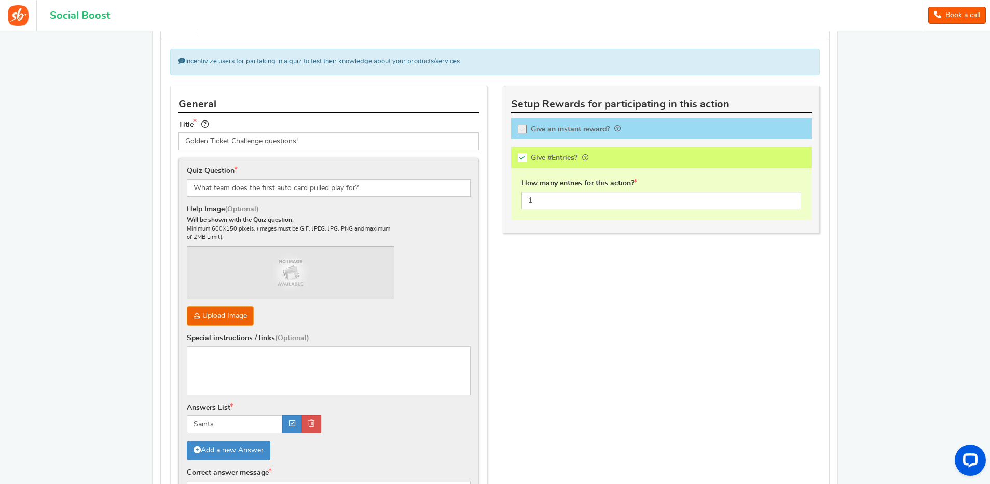
scroll to position [467, 0]
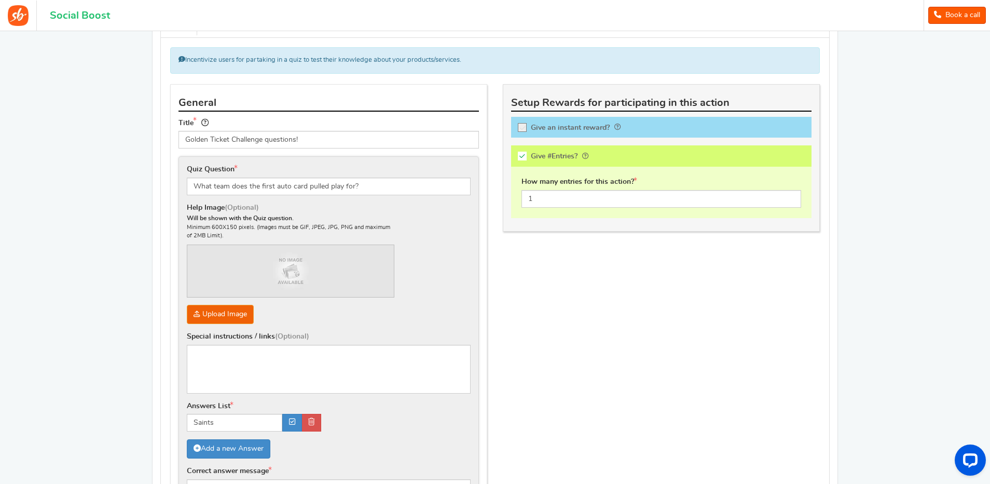
type input "Sorry, trying again...not full team name fyi."
drag, startPoint x: 535, startPoint y: 196, endPoint x: 511, endPoint y: 198, distance: 24.5
click at [511, 198] on div "How many entries for this action? 1" at bounding box center [661, 192] width 300 height 51
drag, startPoint x: 535, startPoint y: 197, endPoint x: 524, endPoint y: 202, distance: 12.1
click at [522, 199] on input "3" at bounding box center [661, 199] width 280 height 18
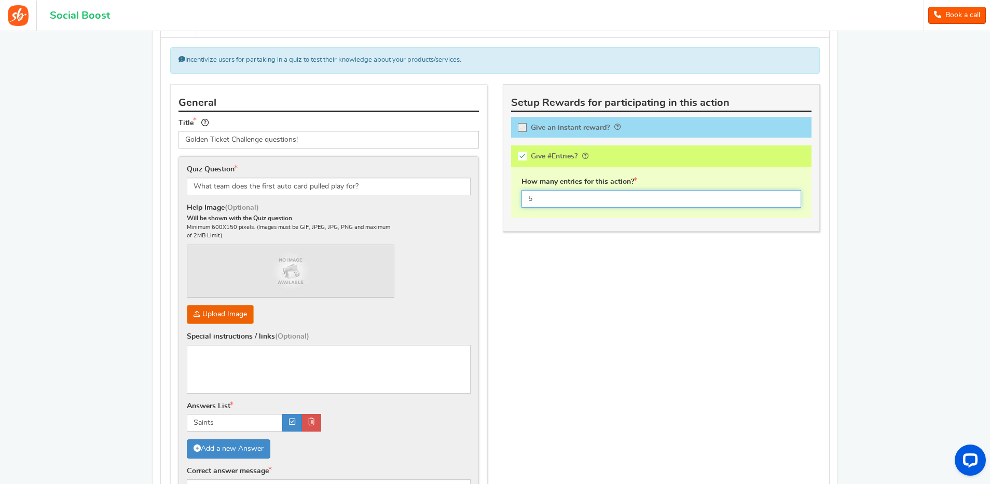
type input "5"
click at [543, 270] on div "General Title Golden Ticket Challenge questions! Tip! Your title should show th…" at bounding box center [494, 329] width 665 height 491
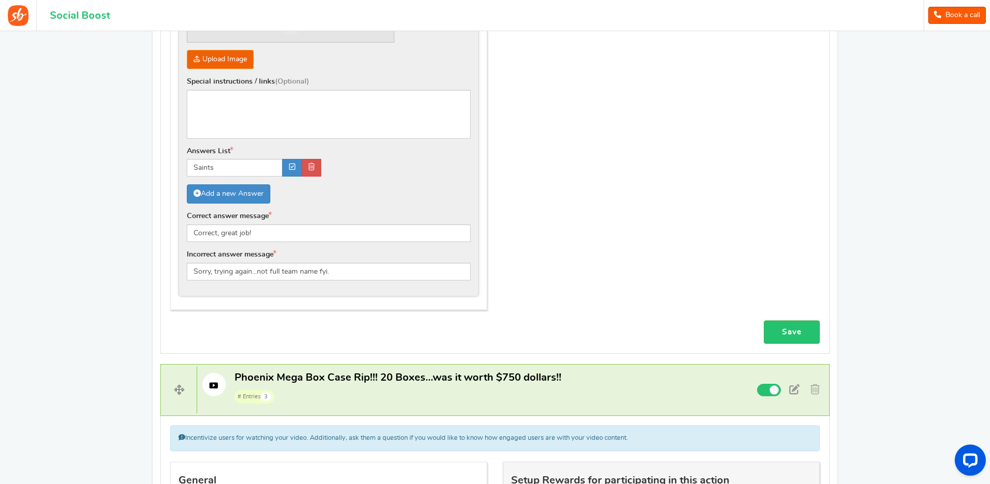
scroll to position [726, 0]
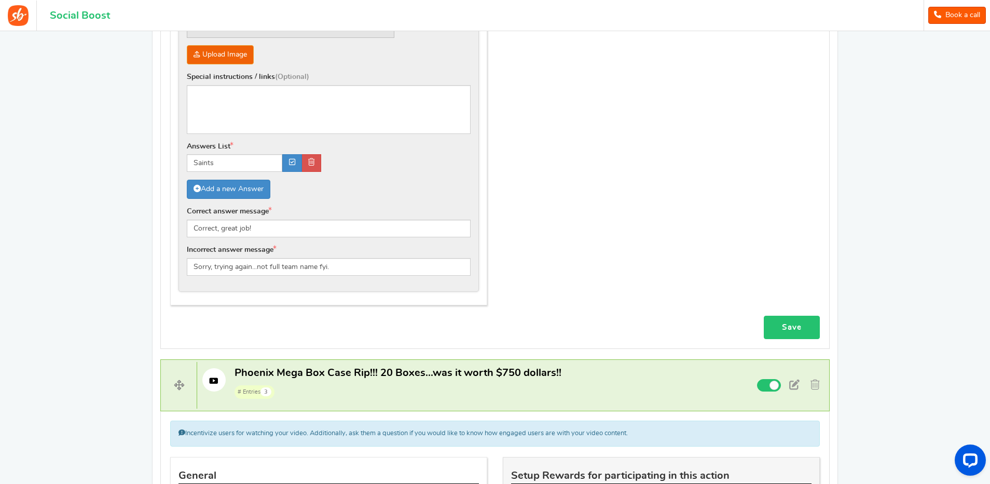
click at [788, 324] on link "Save" at bounding box center [792, 326] width 56 height 23
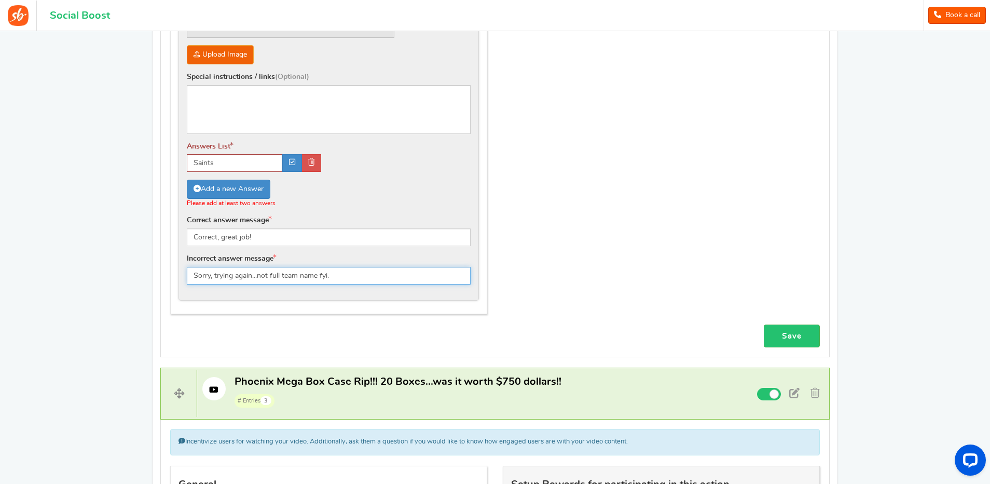
drag, startPoint x: 340, startPoint y: 275, endPoint x: 258, endPoint y: 270, distance: 81.6
click at [258, 270] on input "Sorry, trying again...not full team name fyi." at bounding box center [329, 276] width 284 height 18
type input "Sorry, trying again."
click at [224, 186] on link "Add a new Answer" at bounding box center [229, 189] width 84 height 19
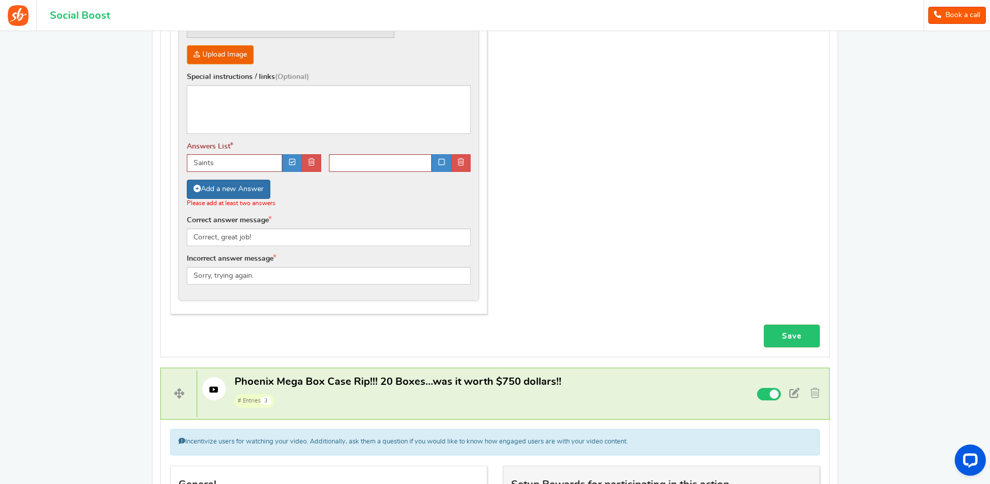
click at [228, 190] on link "Add a new Answer" at bounding box center [229, 189] width 84 height 19
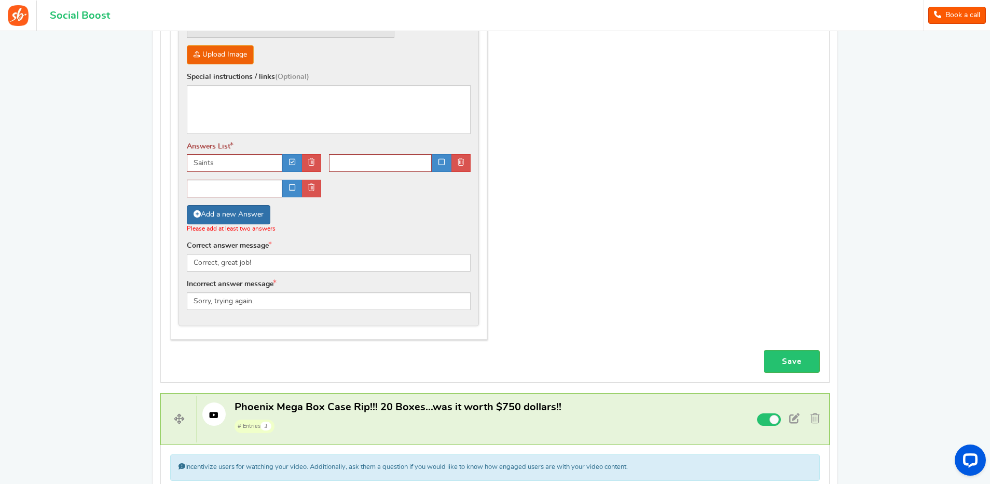
click at [228, 190] on input "text" at bounding box center [234, 189] width 95 height 18
click at [229, 213] on link "Add a new Answer" at bounding box center [229, 214] width 84 height 19
click at [229, 219] on link "Add a new Answer" at bounding box center [229, 214] width 84 height 19
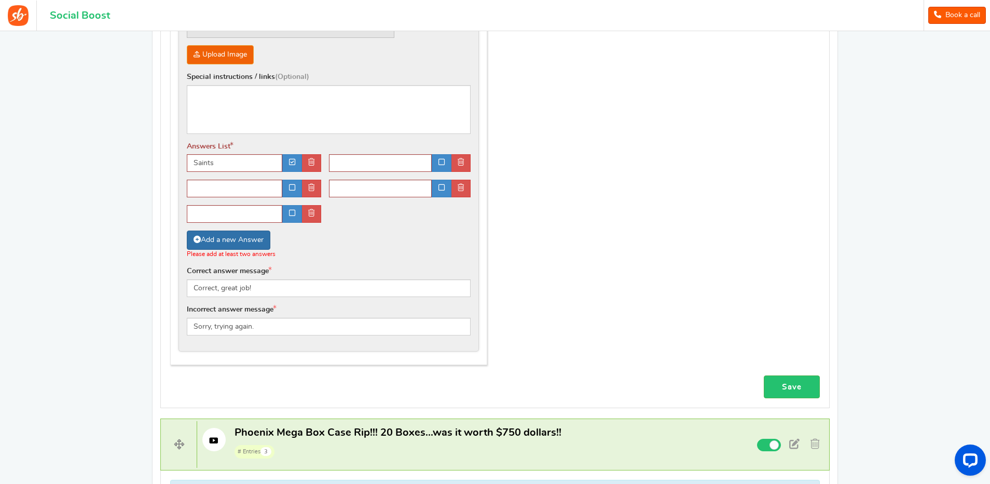
click at [229, 216] on input "text" at bounding box center [234, 214] width 95 height 18
click at [230, 244] on link "Add a new Answer" at bounding box center [229, 239] width 84 height 19
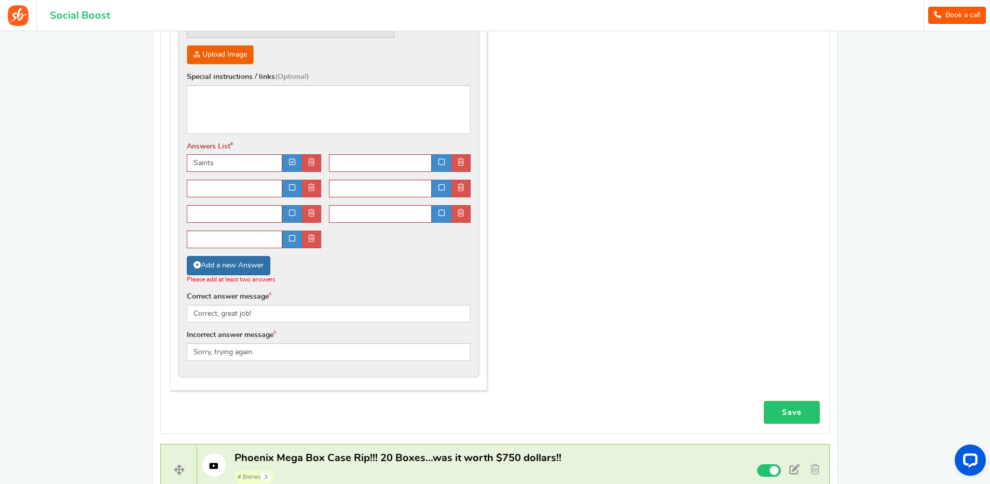
click at [231, 271] on link "Add a new Answer" at bounding box center [229, 265] width 84 height 19
click at [231, 272] on link "Add a new Answer" at bounding box center [229, 265] width 84 height 19
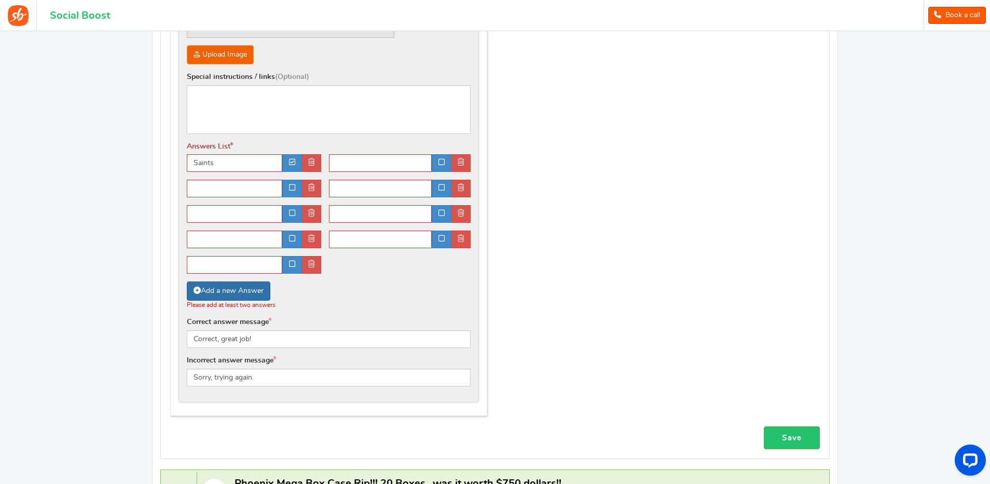
click at [232, 292] on link "Add a new Answer" at bounding box center [229, 290] width 84 height 19
click at [232, 293] on link "Add a new Answer" at bounding box center [229, 290] width 84 height 19
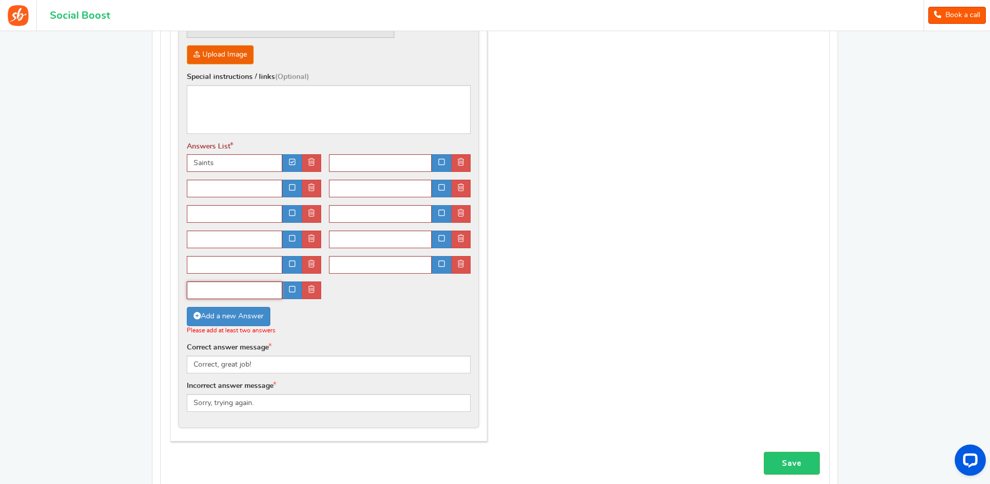
drag, startPoint x: 232, startPoint y: 296, endPoint x: 233, endPoint y: 306, distance: 9.4
click at [233, 298] on input "text" at bounding box center [234, 290] width 95 height 18
click at [234, 322] on link "Add a new Answer" at bounding box center [229, 316] width 84 height 19
click at [234, 323] on link "Add a new Answer" at bounding box center [229, 316] width 84 height 19
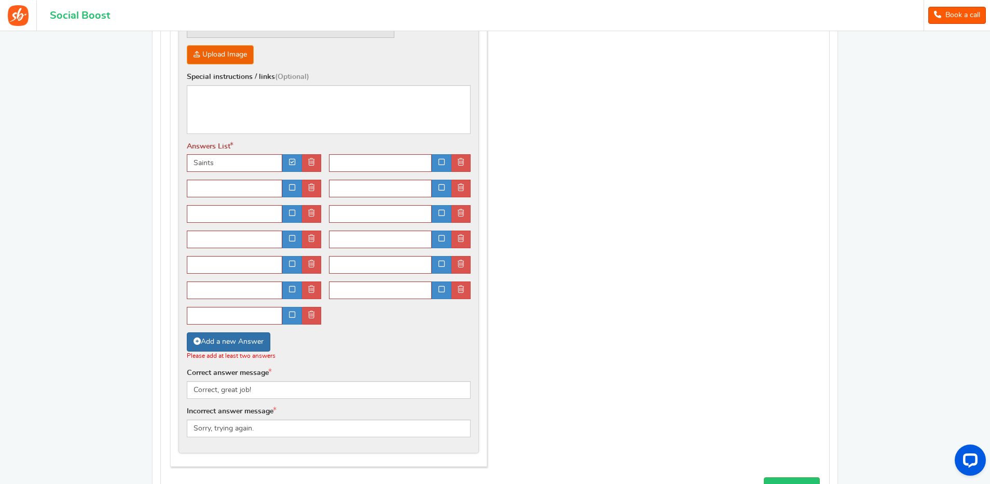
click at [234, 340] on link "Add a new Answer" at bounding box center [229, 341] width 84 height 19
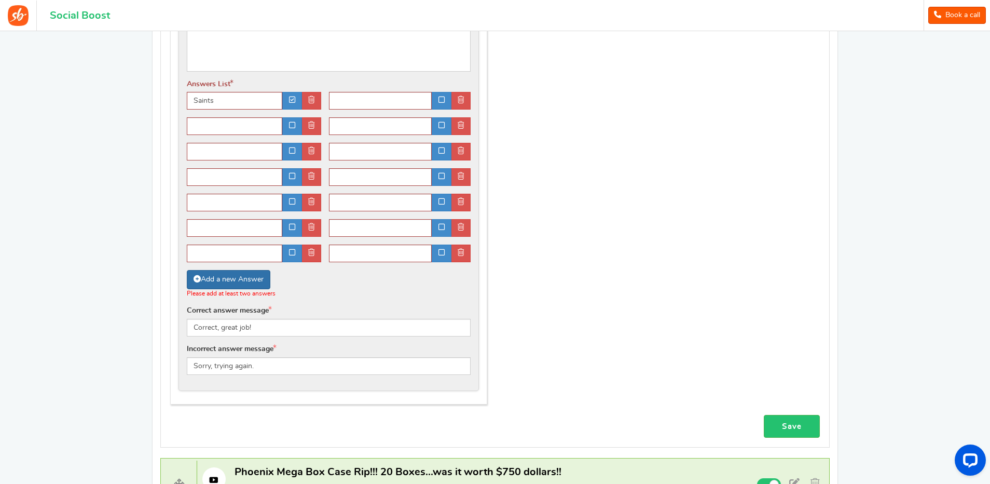
scroll to position [674, 0]
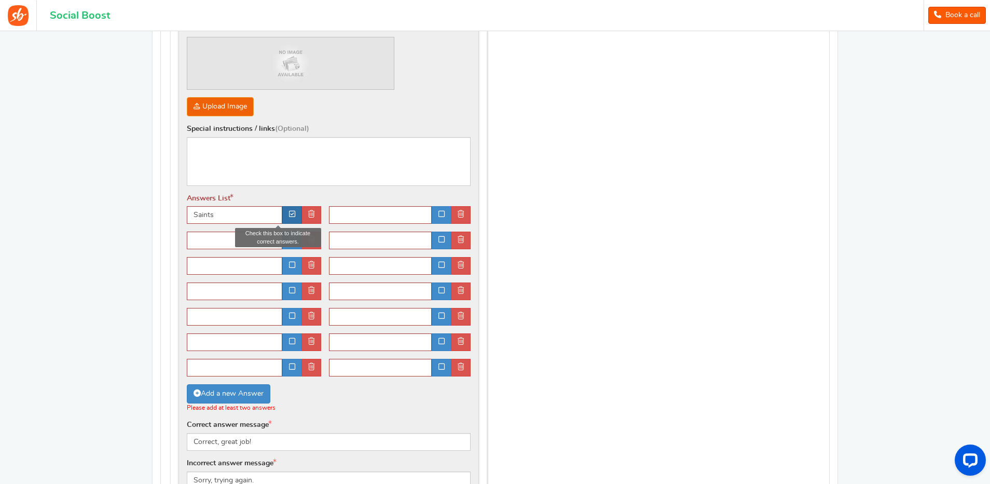
click at [289, 213] on icon at bounding box center [292, 213] width 6 height 7
drag, startPoint x: 222, startPoint y: 215, endPoint x: 171, endPoint y: 217, distance: 50.9
click at [171, 217] on div "Quiz Question What team does the first auto card pulled play for? Help Image (O…" at bounding box center [329, 230] width 316 height 563
click at [226, 215] on input "Saints" at bounding box center [234, 215] width 95 height 18
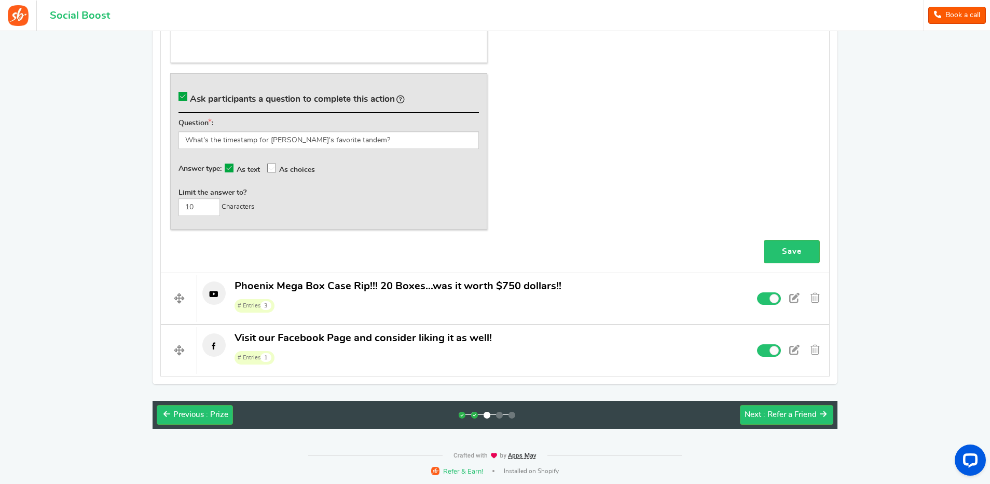
scroll to position [1578, 0]
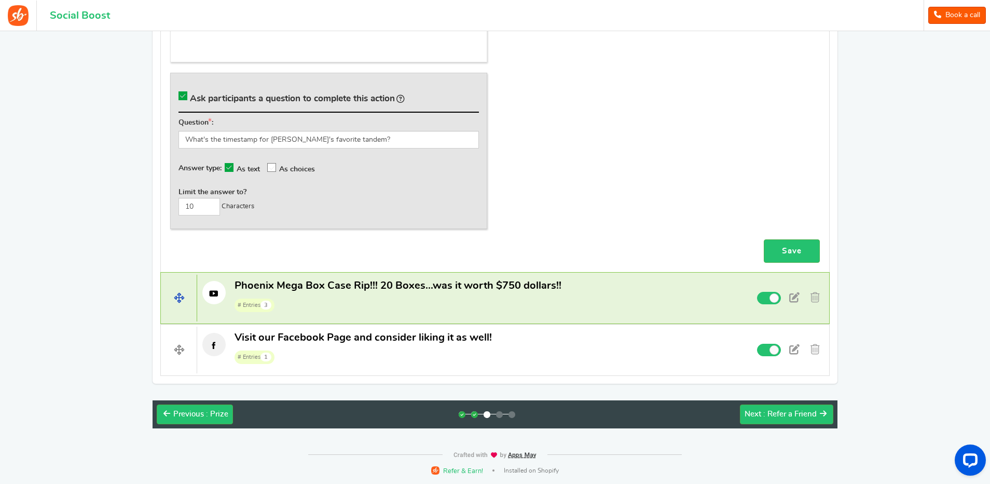
click at [320, 284] on span "Phoenix Mega Box Case Rip!!! 20 Boxes...was it worth $750 dollars!!" at bounding box center [397, 285] width 327 height 10
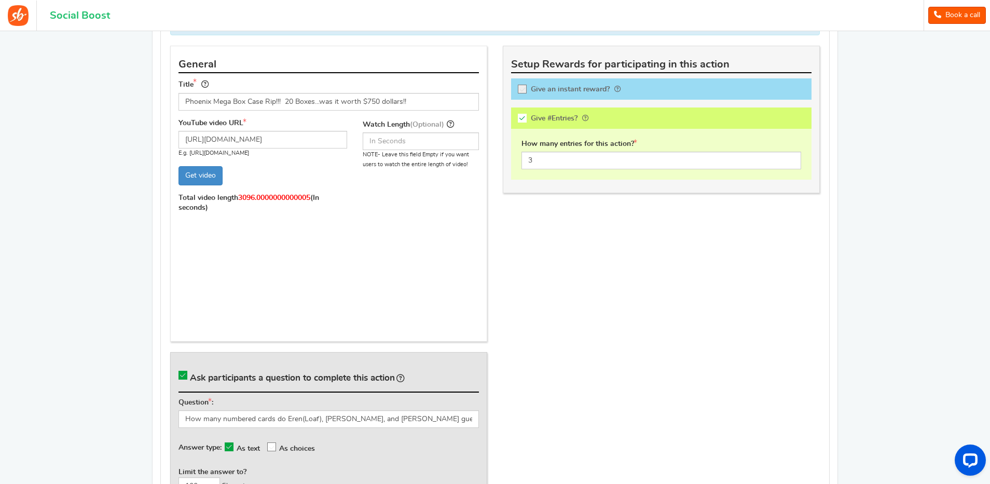
scroll to position [2096, 0]
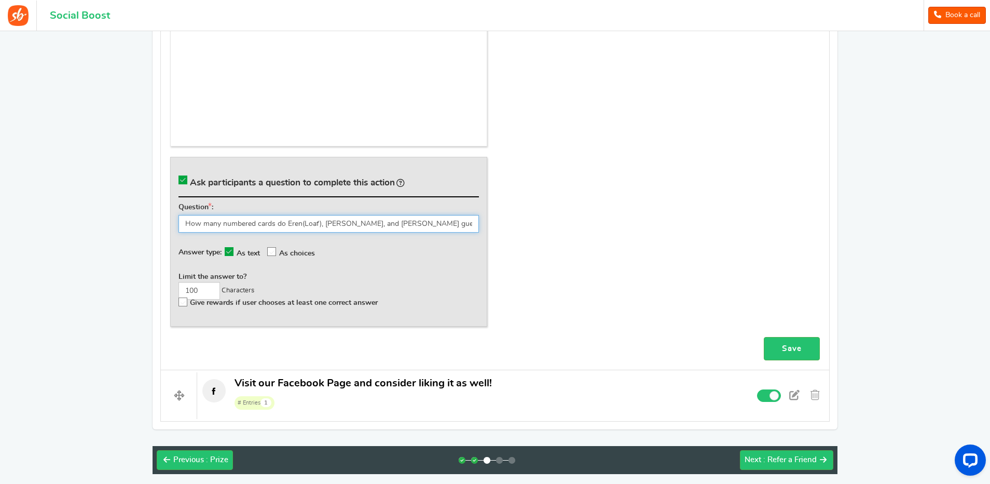
drag, startPoint x: 185, startPoint y: 222, endPoint x: 452, endPoint y: 222, distance: 267.7
click at [452, 222] on input "How many numbered cards do Eren(Loaf), [PERSON_NAME], and [PERSON_NAME] guess t…" at bounding box center [328, 224] width 300 height 18
click at [345, 262] on div "Question : How many numbered cards do Eren(Loaf), [PERSON_NAME], and [PERSON_NA…" at bounding box center [328, 257] width 300 height 111
drag, startPoint x: 345, startPoint y: 262, endPoint x: 413, endPoint y: 278, distance: 69.7
click at [413, 278] on div "Limit the answer to? 100 Characters" at bounding box center [328, 285] width 300 height 28
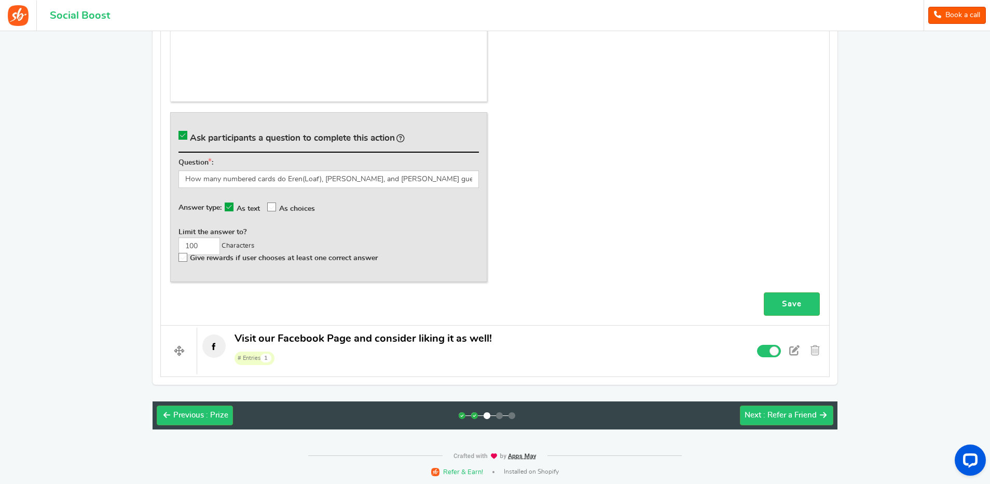
scroll to position [2142, 0]
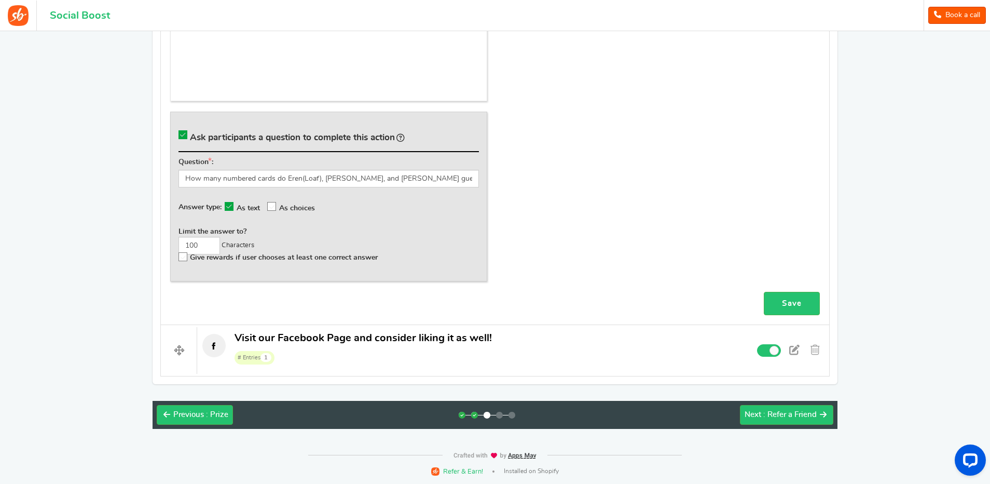
click at [565, 259] on div "General Title Phoenix Mega Box Case Rip!!! 20 Boxes...was it worth $750 dollars…" at bounding box center [494, 48] width 665 height 486
click at [781, 303] on link "Save" at bounding box center [792, 303] width 56 height 23
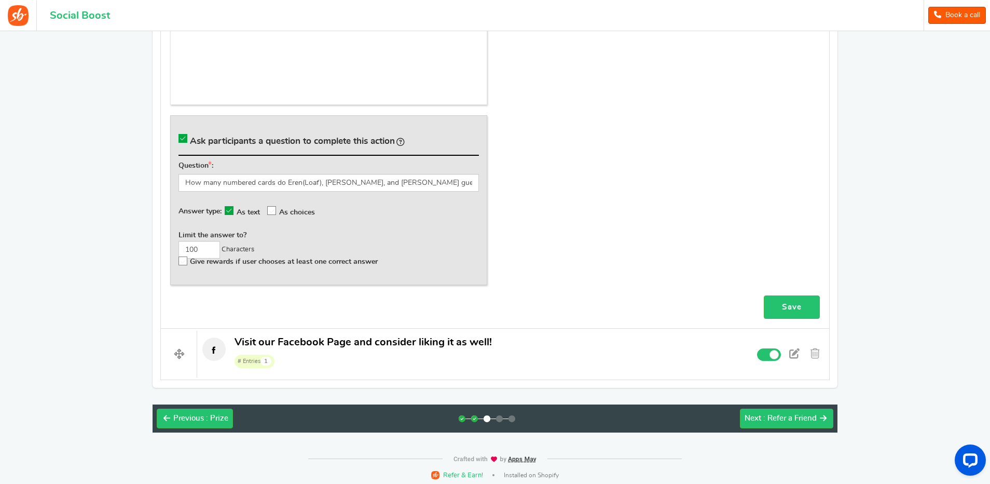
scroll to position [2133, 0]
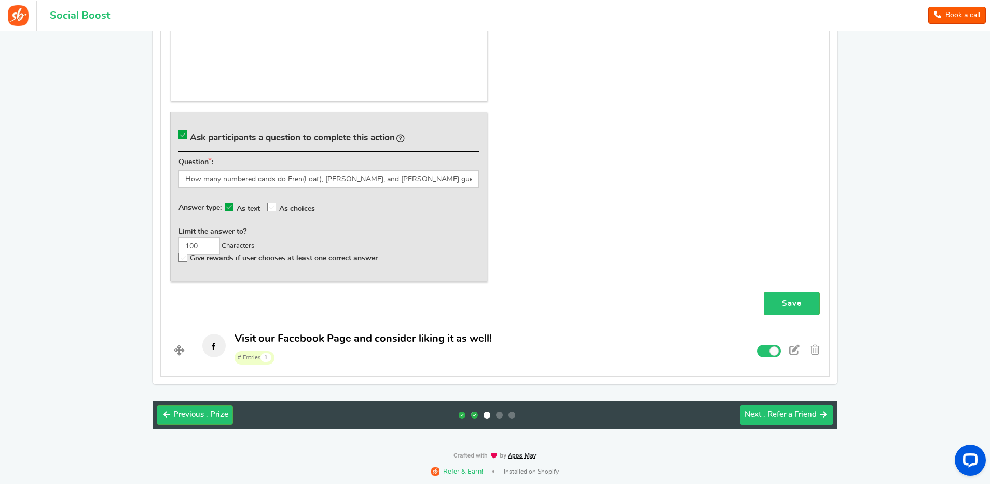
click at [778, 415] on span ": Refer a Friend" at bounding box center [789, 414] width 53 height 8
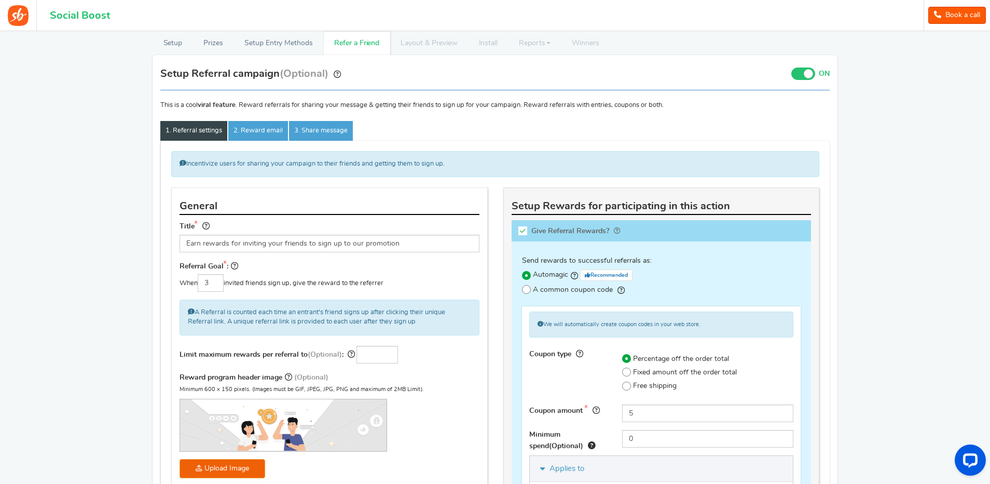
scroll to position [52, 0]
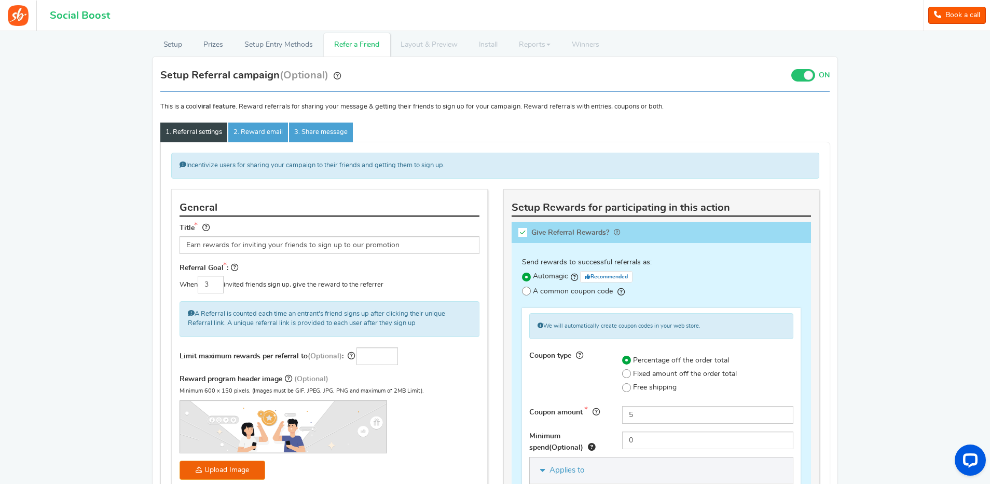
click at [523, 232] on icon at bounding box center [522, 232] width 9 height 9
click at [523, 232] on input "Give Referral Rewards? Coupon over" at bounding box center [526, 234] width 10 height 10
checkbox input "false"
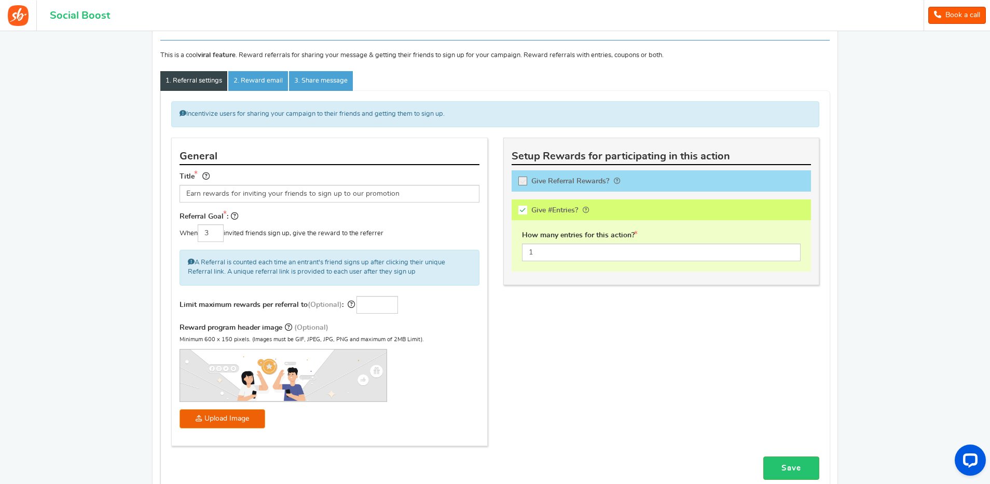
scroll to position [104, 0]
drag, startPoint x: 539, startPoint y: 252, endPoint x: 526, endPoint y: 254, distance: 13.6
click at [526, 254] on input "1" at bounding box center [661, 252] width 279 height 18
type input "5"
click at [520, 296] on div "Incentivize users for sharing your campaign to their friends and getting them t…" at bounding box center [495, 278] width 664 height 355
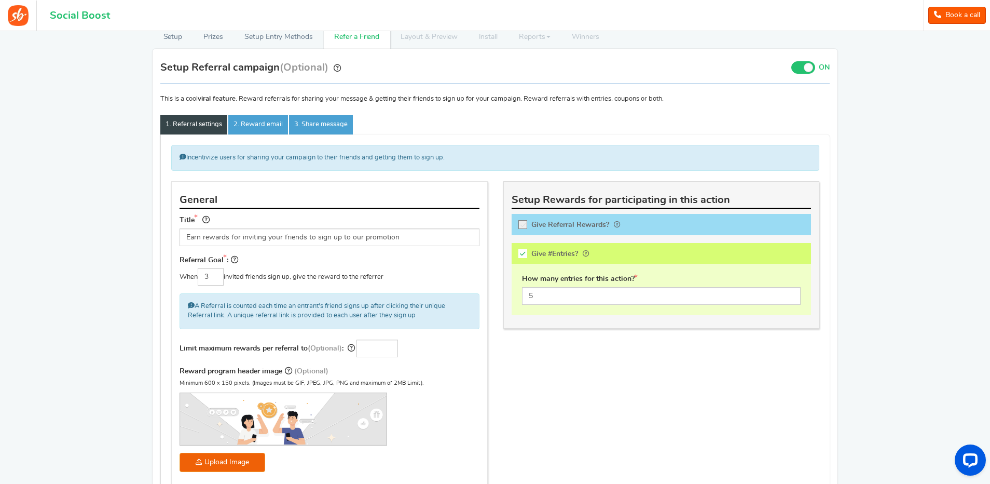
scroll to position [52, 0]
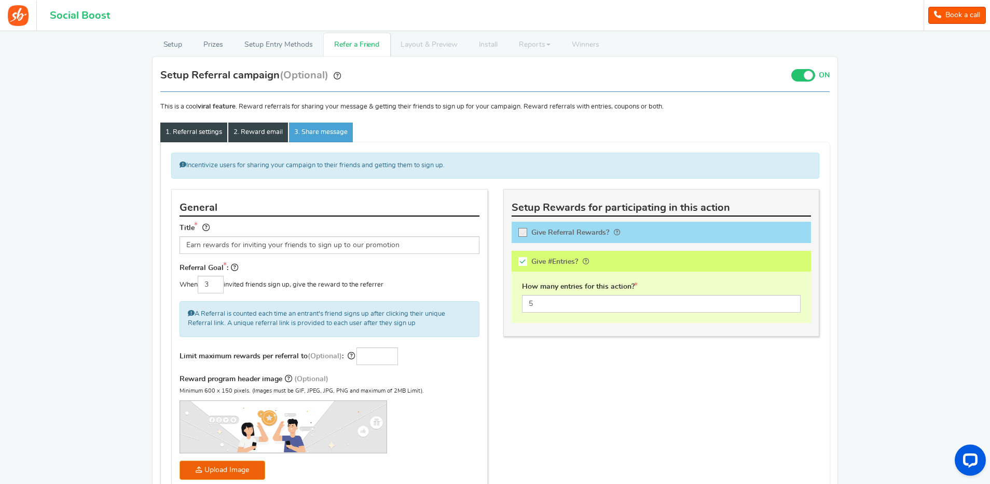
click at [261, 131] on link "2. Reward email" at bounding box center [258, 132] width 60 height 20
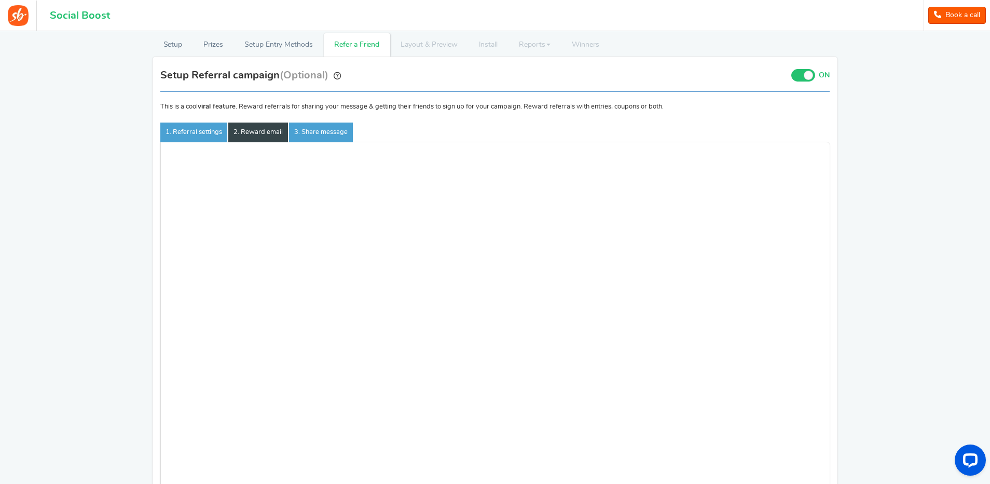
scroll to position [0, 0]
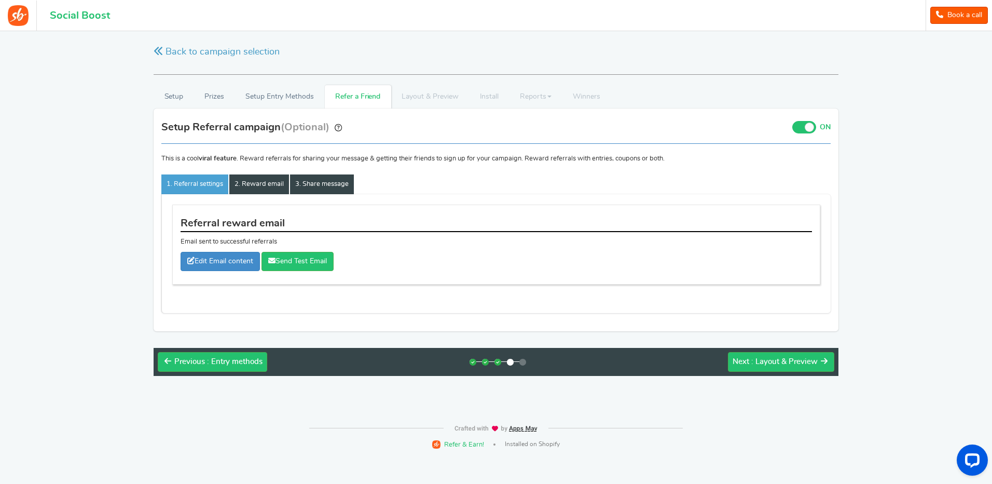
click at [316, 188] on link "3. Share message" at bounding box center [322, 184] width 64 height 20
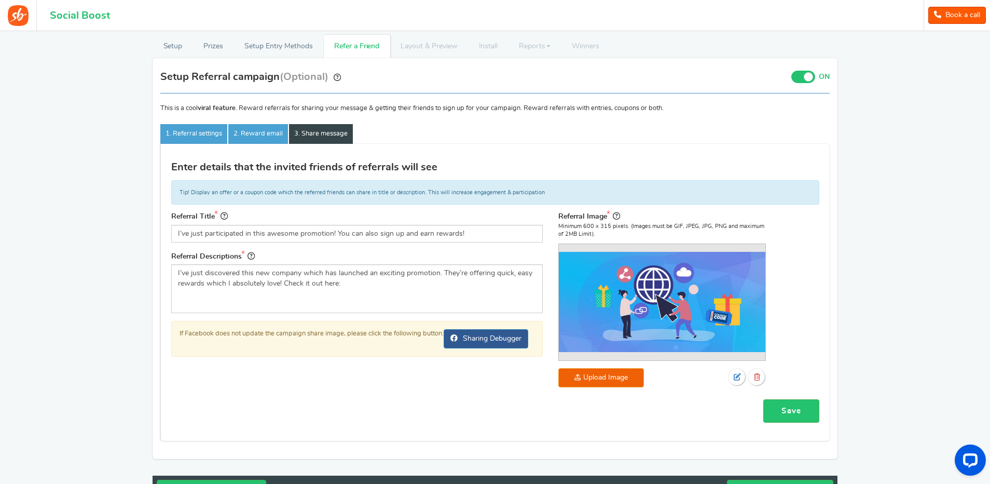
scroll to position [52, 0]
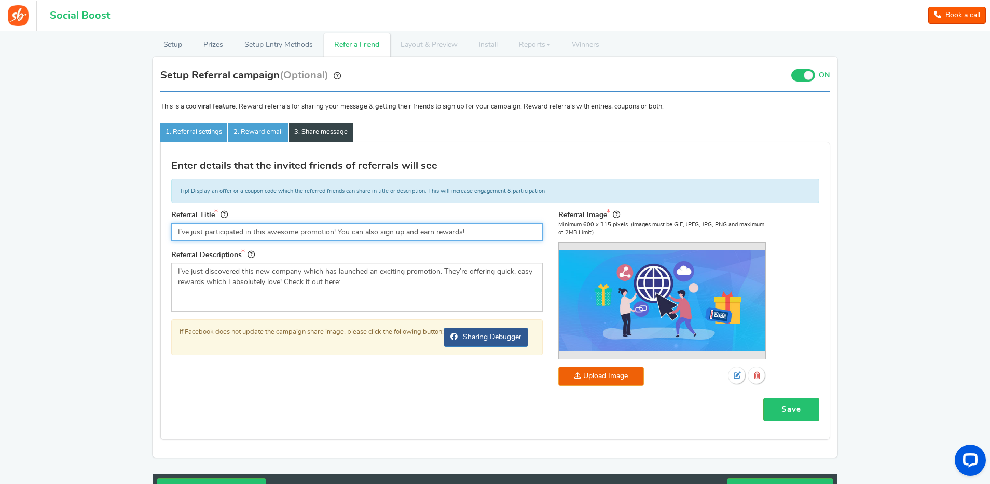
drag, startPoint x: 450, startPoint y: 232, endPoint x: 167, endPoint y: 229, distance: 282.8
click at [167, 229] on div "Referral Title I’ve just participated in this awesome promotion! You can also s…" at bounding box center [356, 287] width 387 height 157
type input "I"
type input "Check out this awesome YouTube giveaway challenge!"
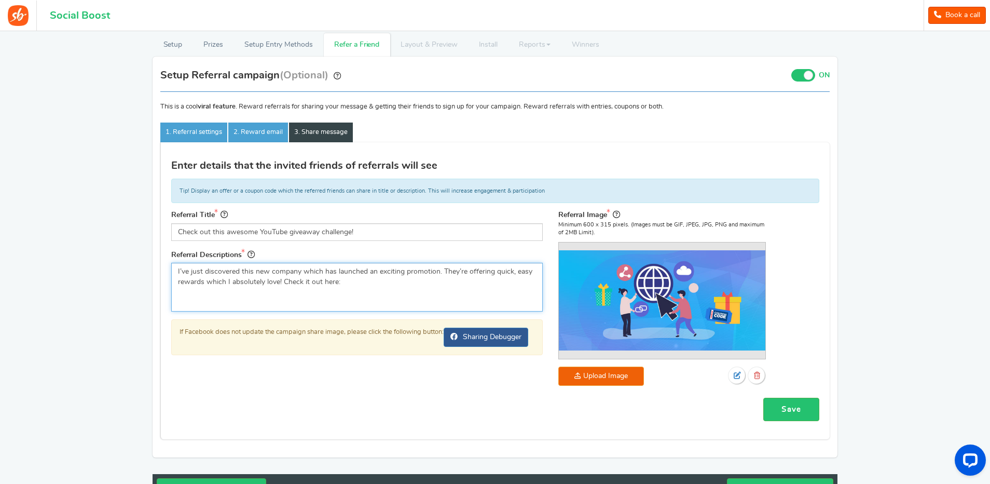
drag, startPoint x: 341, startPoint y: 283, endPoint x: 168, endPoint y: 272, distance: 173.6
click at [168, 272] on div "Referral Title Check out this awesome YouTube giveaway challenge! Referral Desc…" at bounding box center [356, 287] width 387 height 157
paste textarea "2024-25 Panini Revolution NBA Trading Card Mega Box"
type textarea "Check out our YouTube Golden Ticket Giveaway Challenge and have a chance to win…"
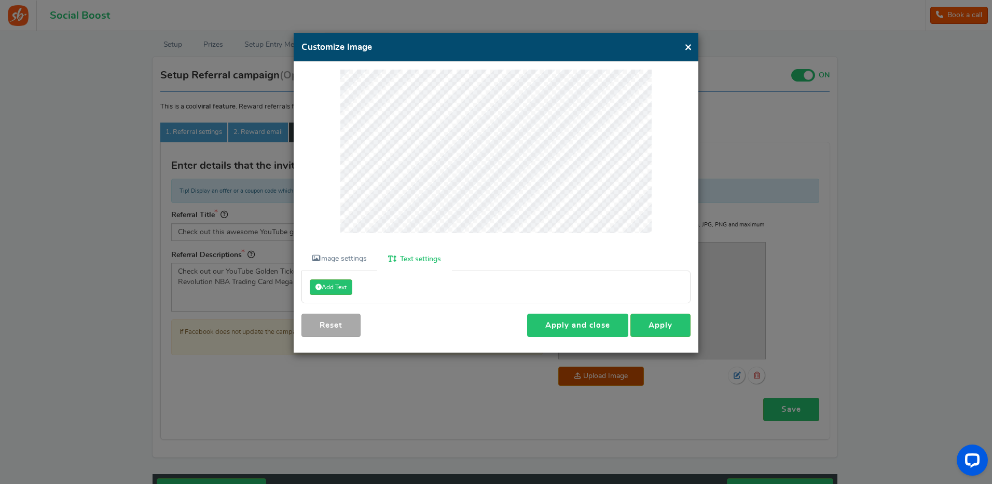
click at [598, 325] on link "Apply and close" at bounding box center [577, 324] width 101 height 23
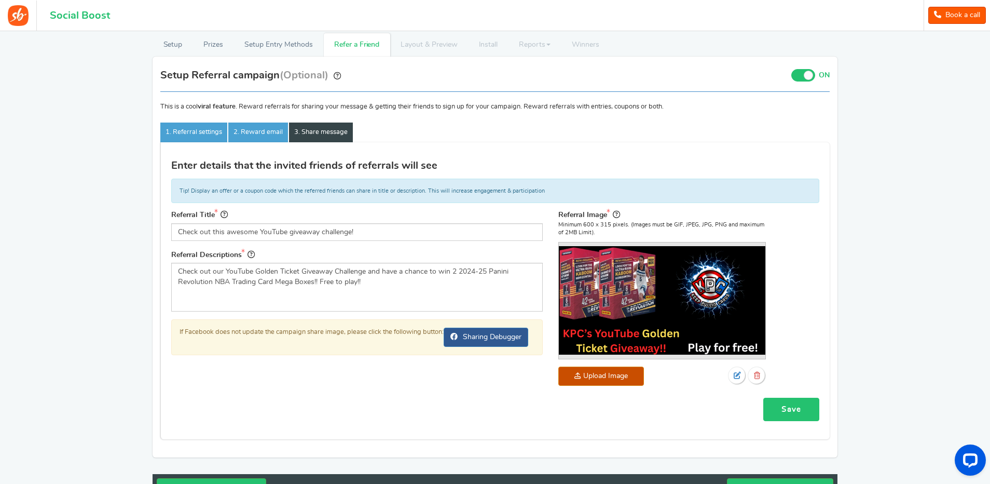
click at [790, 410] on link "Save" at bounding box center [791, 408] width 56 height 23
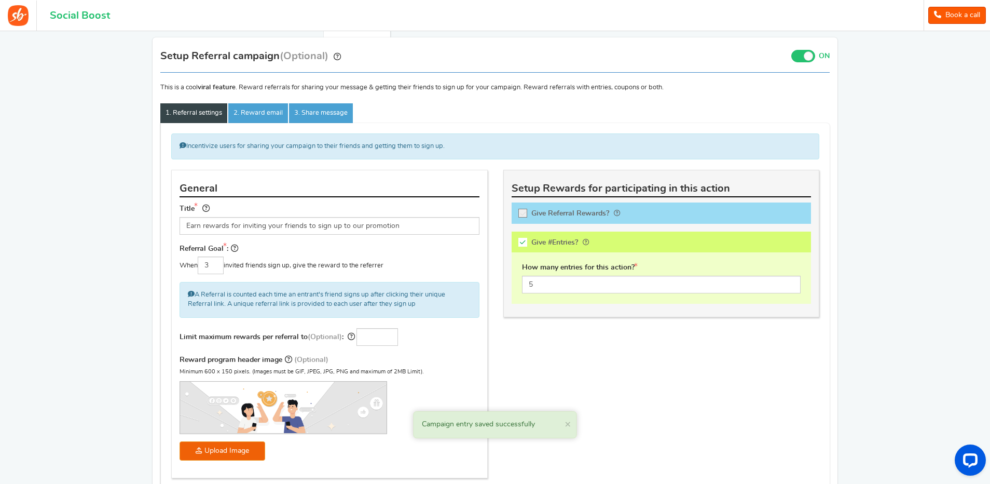
scroll to position [104, 0]
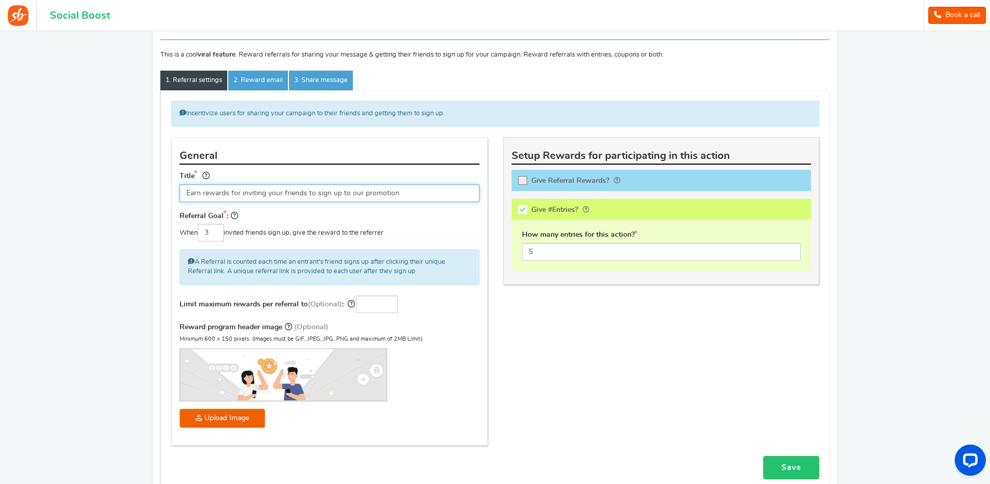
drag, startPoint x: 405, startPoint y: 193, endPoint x: 342, endPoint y: 192, distance: 62.8
click at [342, 192] on input "Earn rewards for inviting your friends to sign up to our promotion" at bounding box center [330, 193] width 300 height 18
type input "Earn rewards for inviting your friends to join our Golden Ticket Challenge!"
click at [557, 334] on div "Incentivize users for sharing your campaign to their friends and getting them t…" at bounding box center [495, 278] width 664 height 355
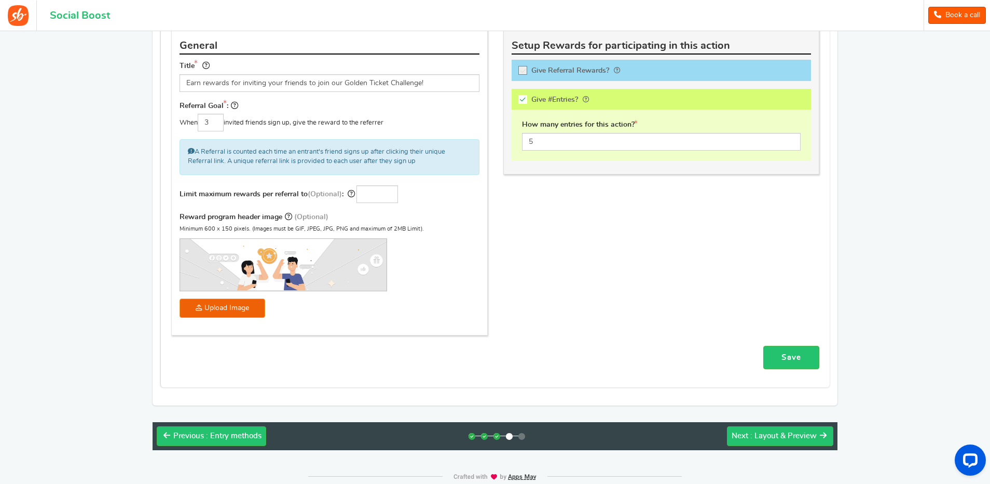
scroll to position [236, 0]
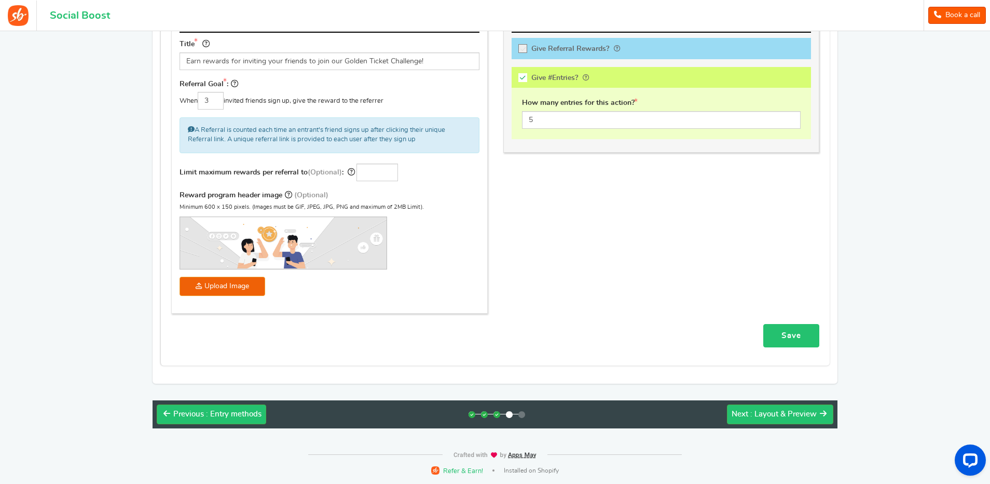
click at [788, 332] on link "Save" at bounding box center [791, 335] width 56 height 23
click at [763, 414] on span ": Layout & Preview" at bounding box center [783, 414] width 66 height 8
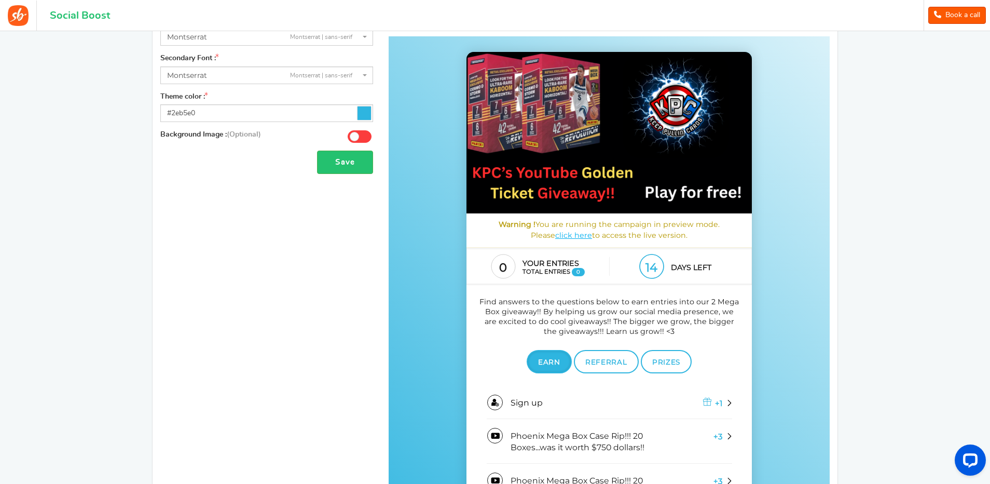
scroll to position [311, 0]
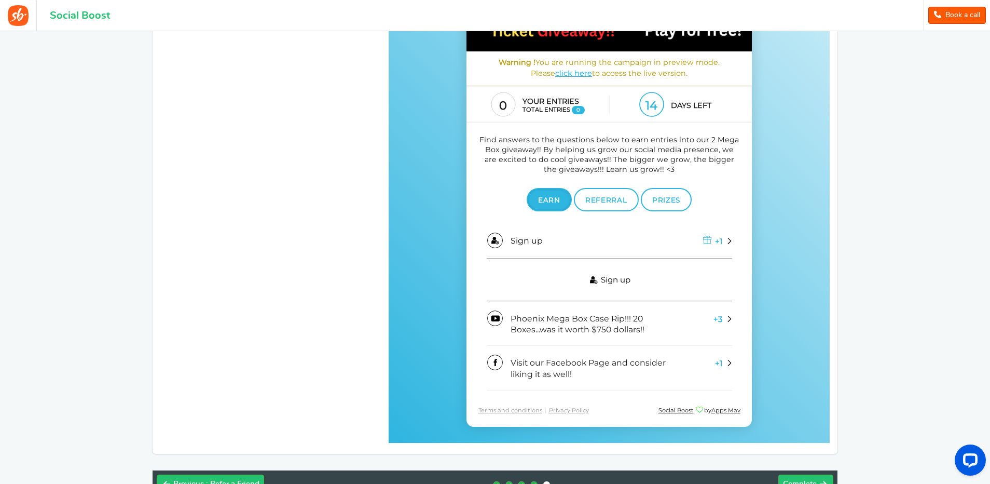
click at [604, 280] on span "Sign up" at bounding box center [616, 280] width 30 height 10
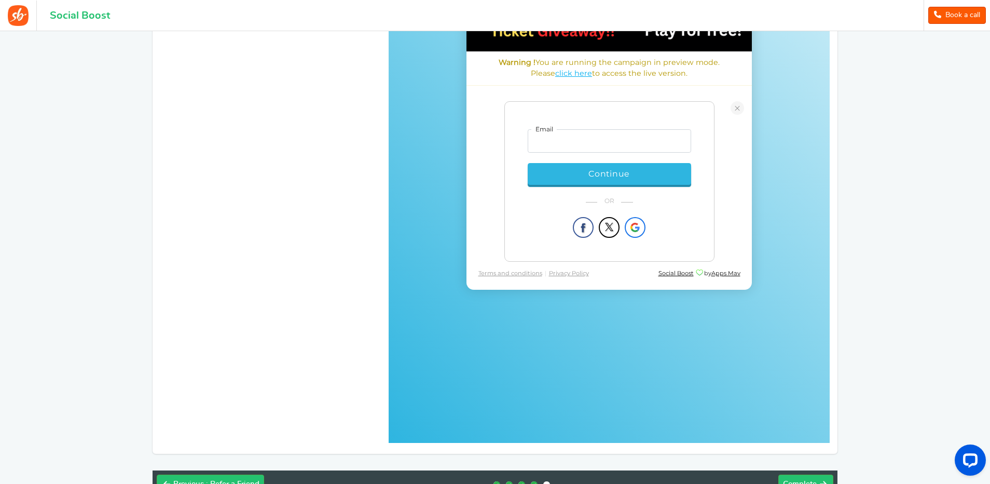
scroll to position [201, 0]
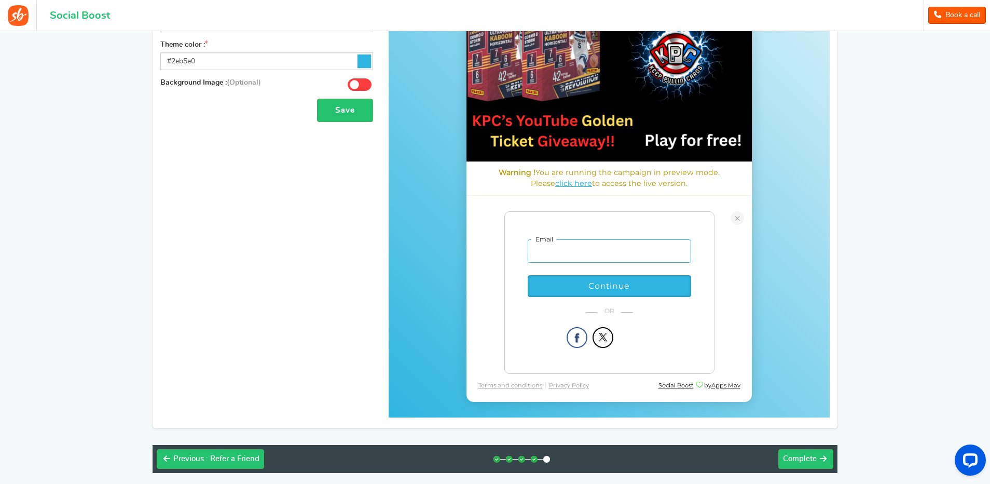
click at [562, 249] on input "email" at bounding box center [609, 252] width 163 height 24
type input "[EMAIL_ADDRESS][DOMAIN_NAME]"
type input "KEEPPullinCards"
type input "[EMAIL_ADDRESS][DOMAIN_NAME]"
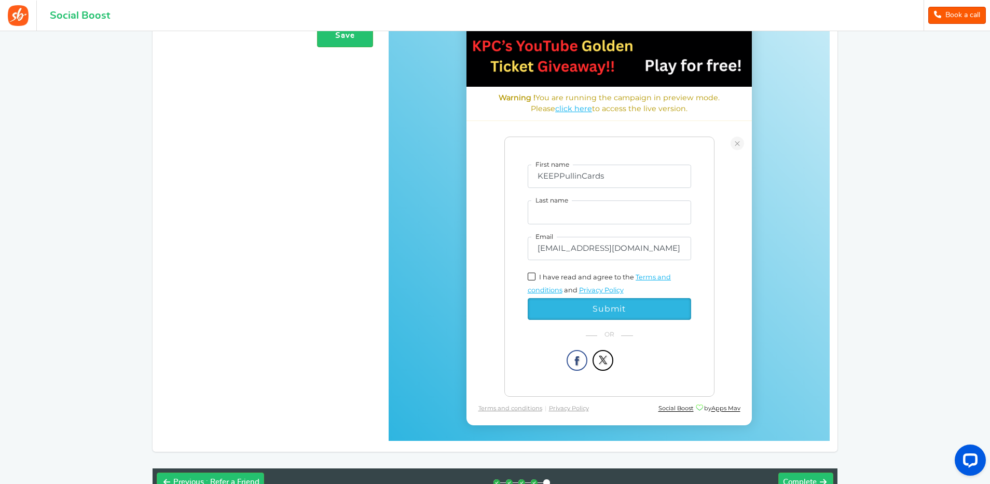
scroll to position [305, 0]
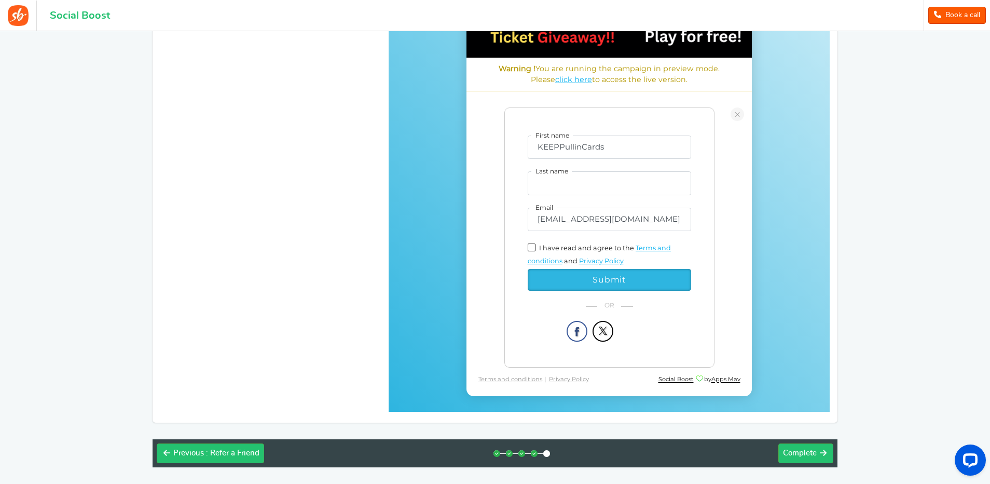
click at [530, 247] on span at bounding box center [532, 248] width 8 height 8
click at [539, 247] on input "I have read and agree to the" at bounding box center [542, 247] width 7 height 7
checkbox input "true"
click at [598, 261] on link "Privacy Policy" at bounding box center [601, 261] width 45 height 8
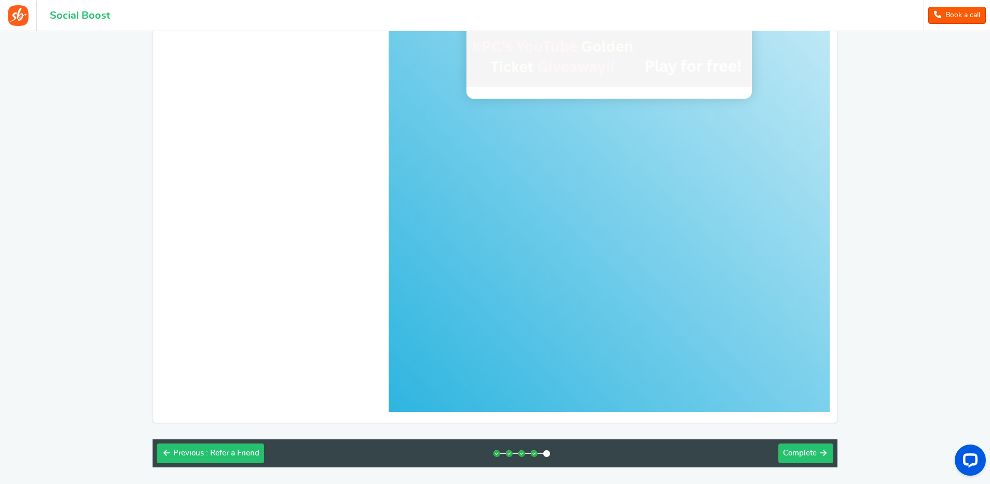
scroll to position [47, 0]
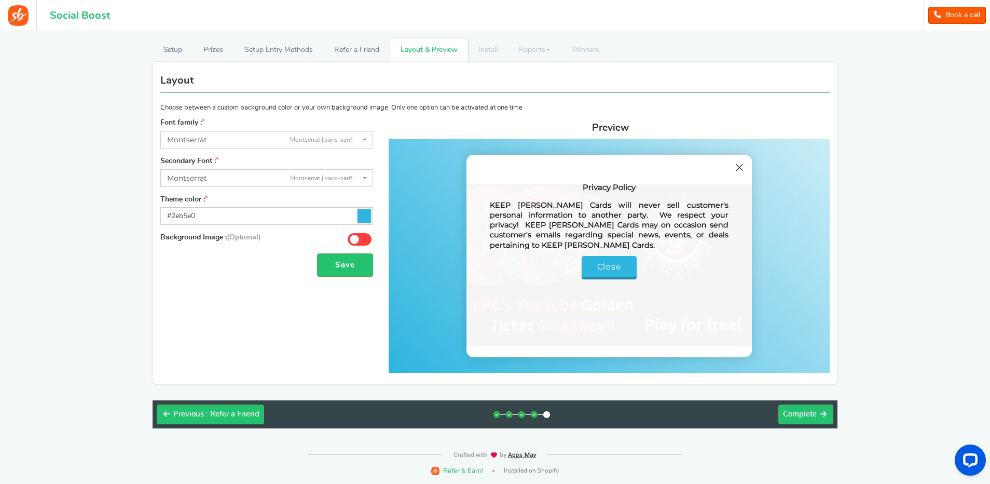
click at [613, 257] on link "Close" at bounding box center [610, 266] width 56 height 21
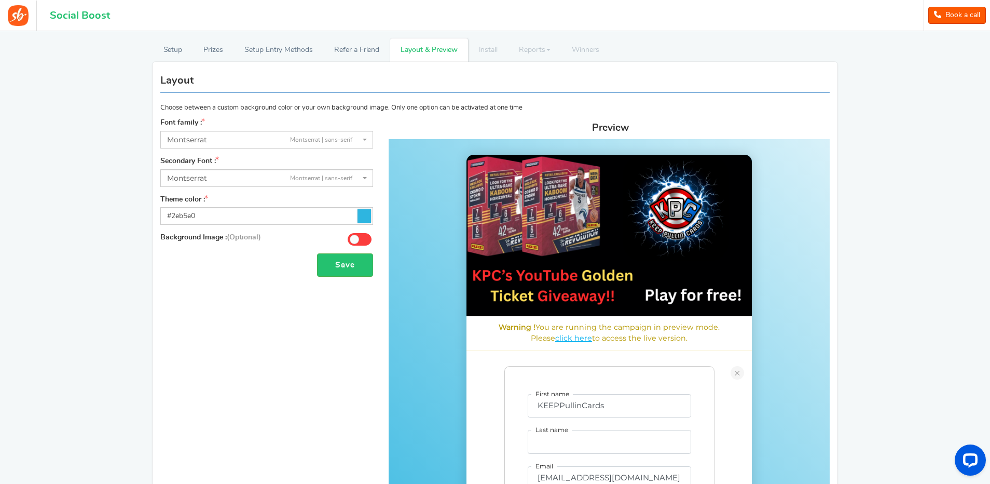
scroll to position [254, 0]
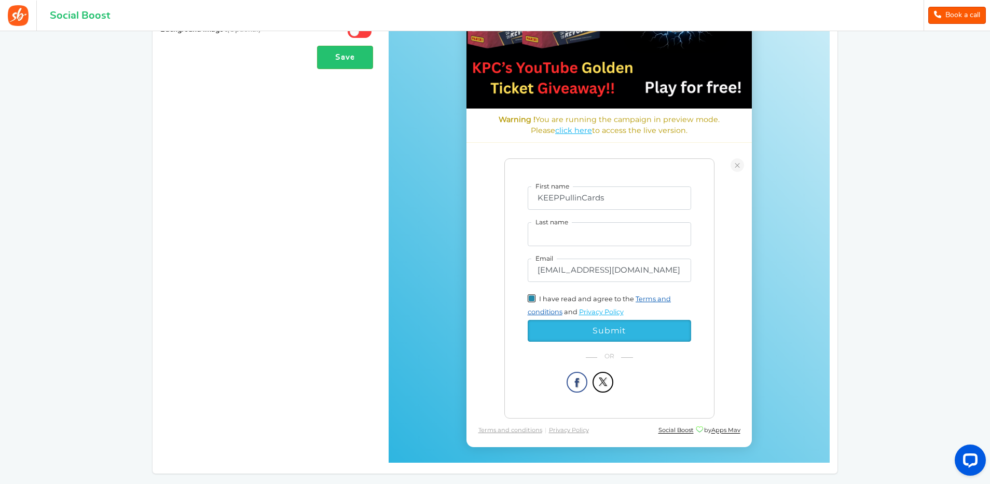
click at [657, 299] on link "Terms and conditions" at bounding box center [600, 305] width 144 height 21
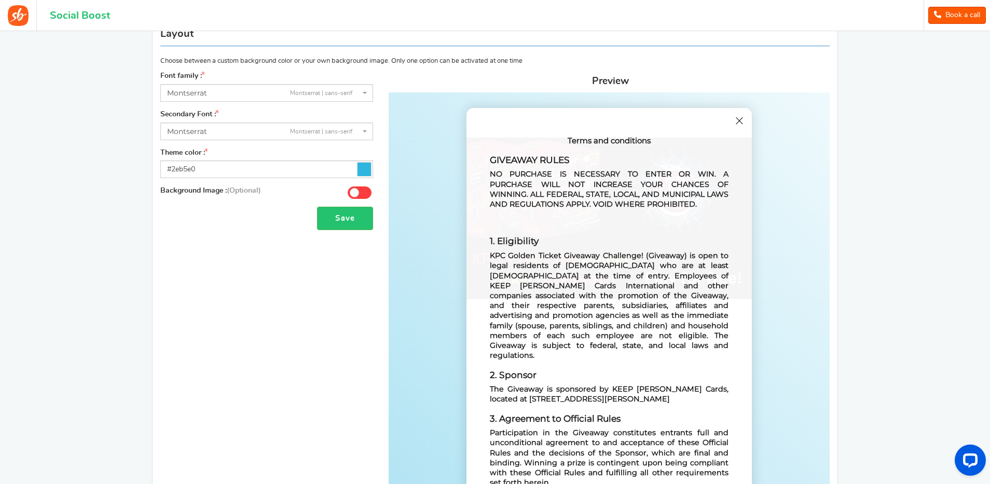
scroll to position [0, 0]
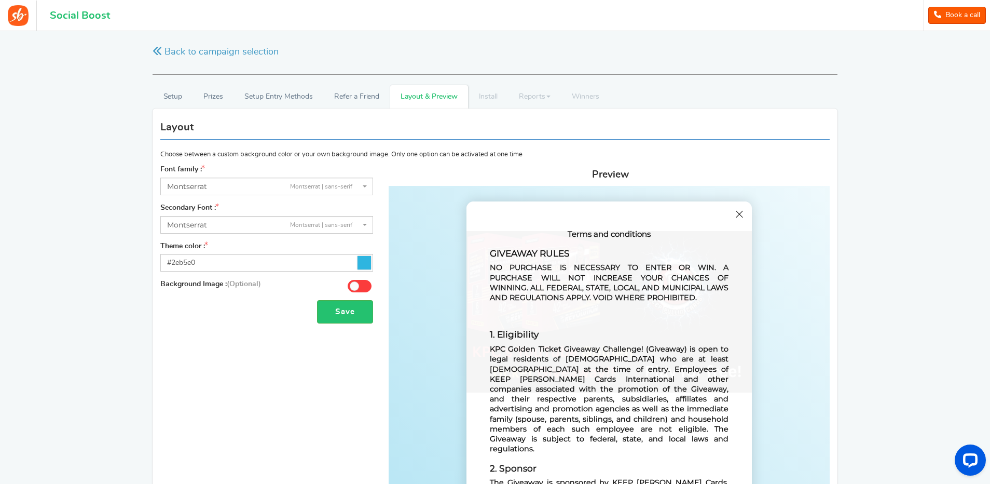
click at [740, 214] on span at bounding box center [739, 214] width 9 height 1
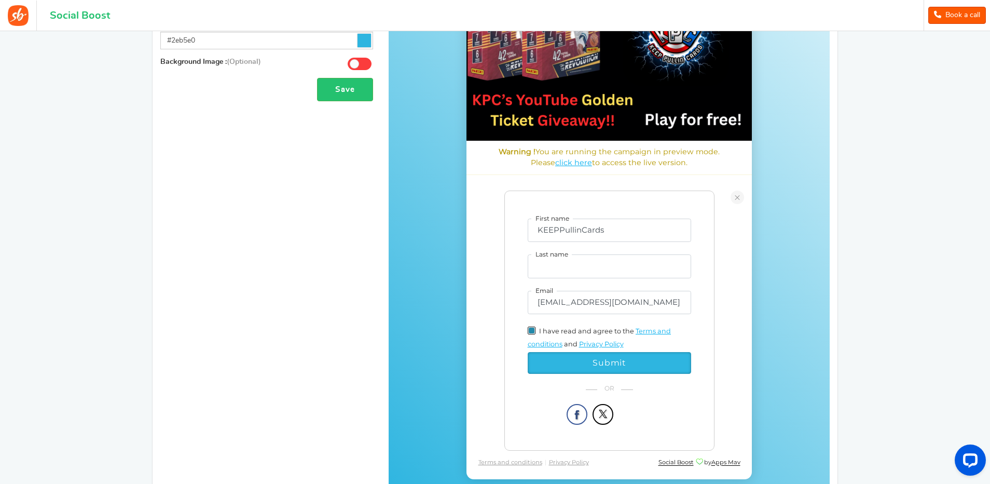
scroll to position [238, 0]
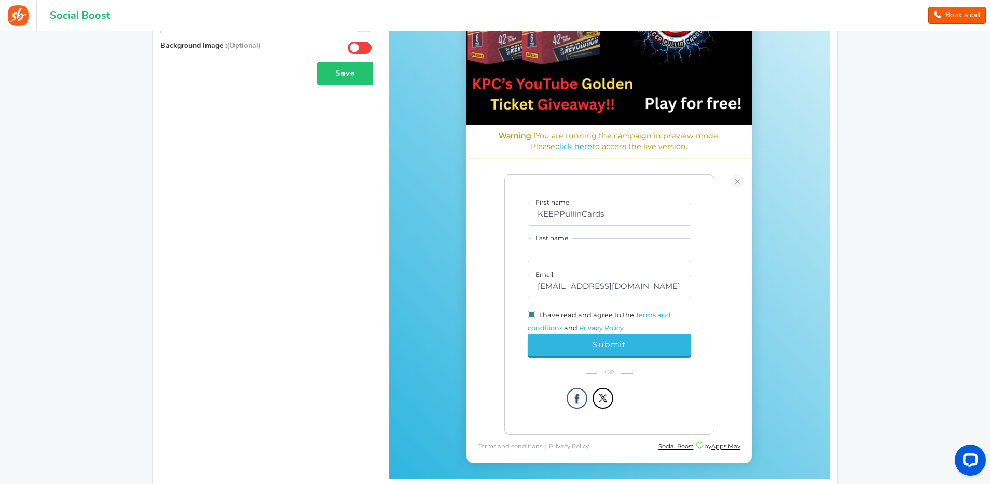
click at [608, 345] on span "Submit" at bounding box center [608, 345] width 33 height 10
click at [562, 250] on input "Last name" at bounding box center [609, 251] width 163 height 24
type input "Cards"
click at [603, 345] on span "Submit" at bounding box center [608, 345] width 33 height 10
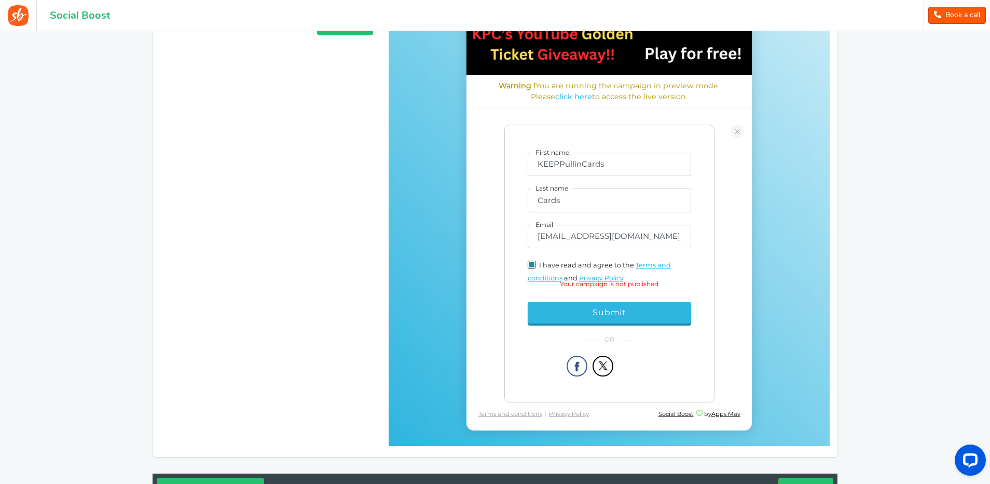
scroll to position [290, 0]
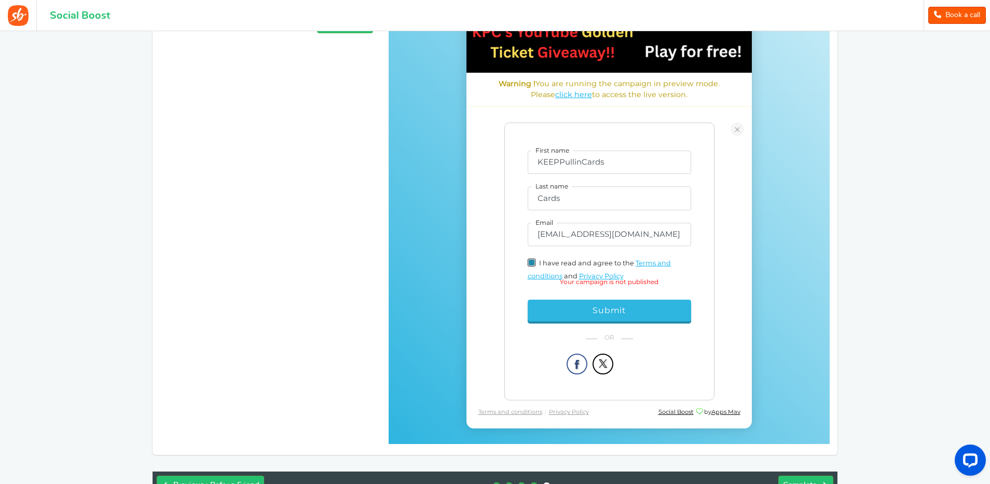
click at [603, 310] on span "Submit" at bounding box center [608, 311] width 33 height 10
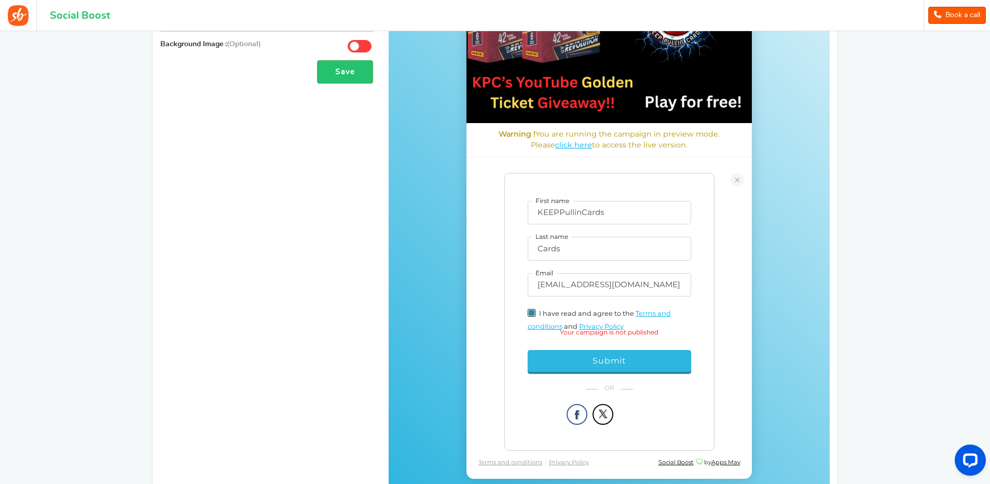
scroll to position [238, 0]
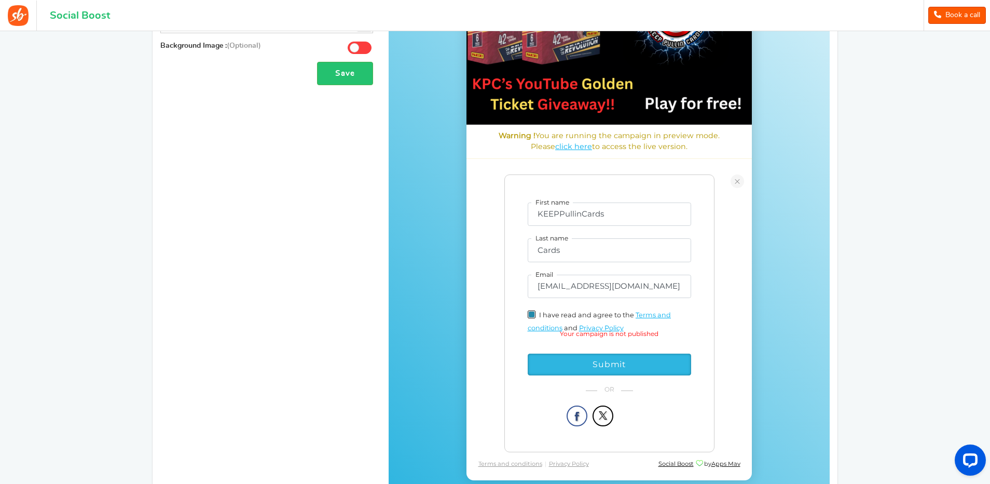
click at [739, 182] on span at bounding box center [737, 182] width 6 height 1
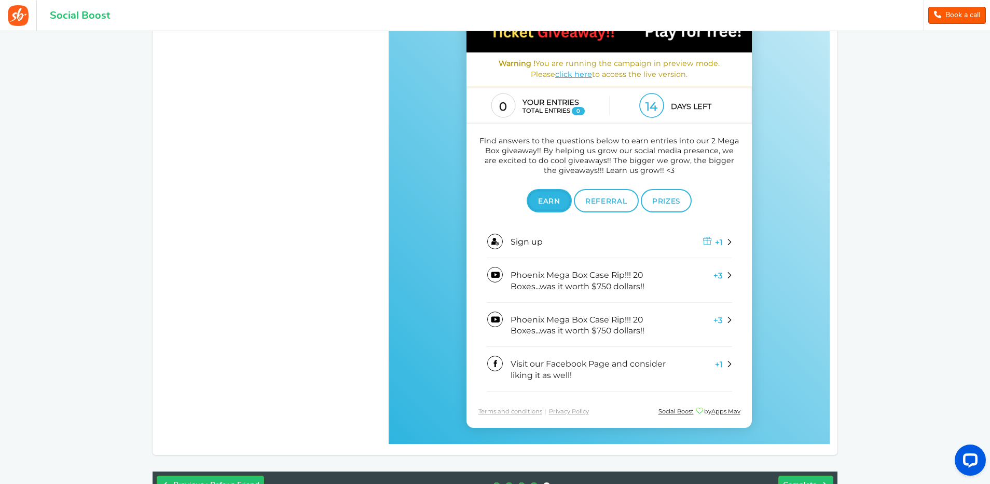
scroll to position [336, 0]
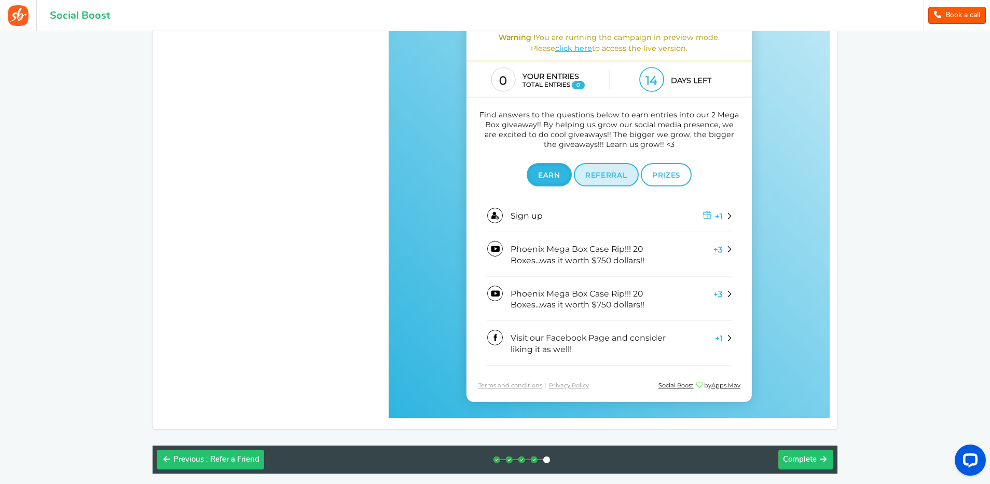
click at [605, 175] on span "Referral" at bounding box center [606, 175] width 42 height 8
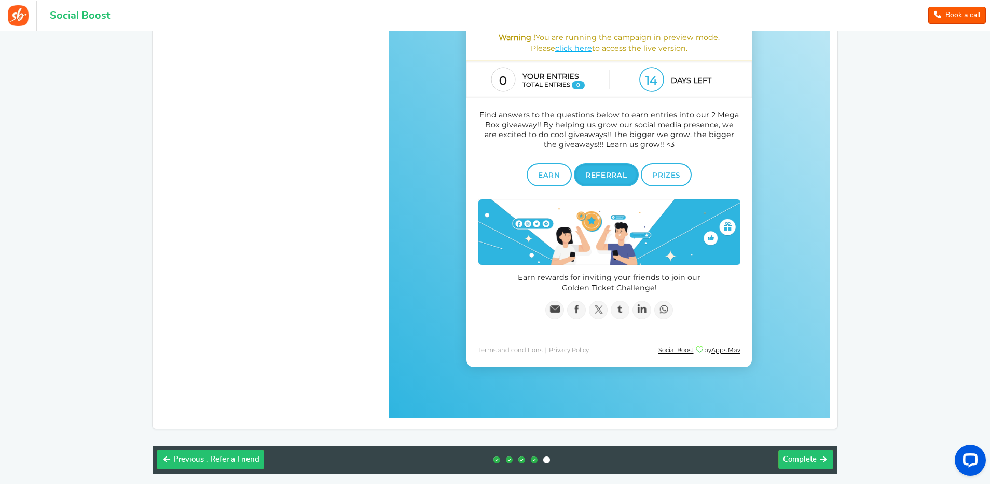
scroll to position [291, 0]
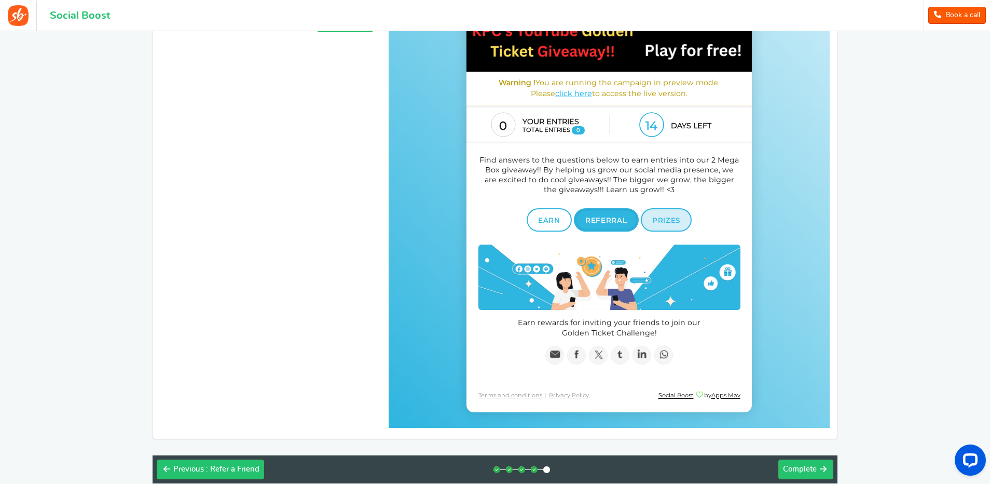
click at [665, 223] on span "Prizes" at bounding box center [666, 220] width 28 height 8
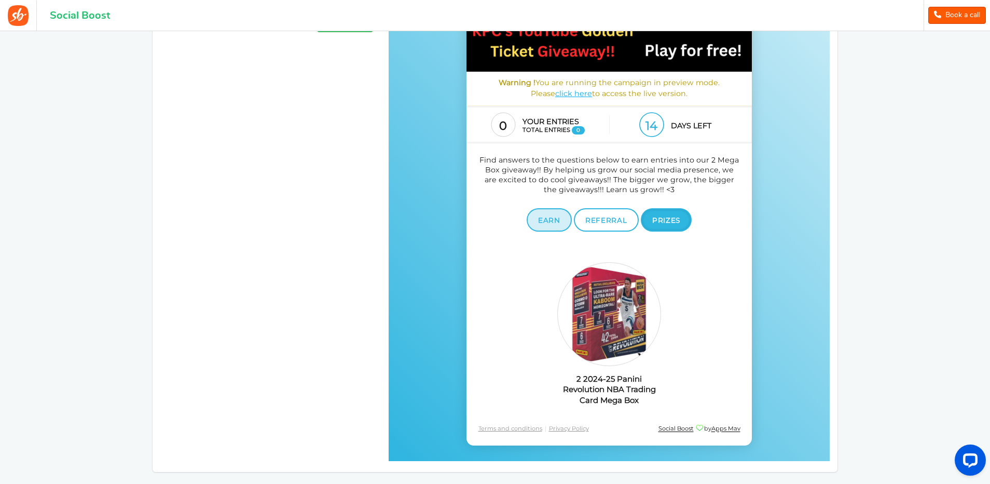
click at [549, 219] on span "Earn" at bounding box center [549, 220] width 22 height 8
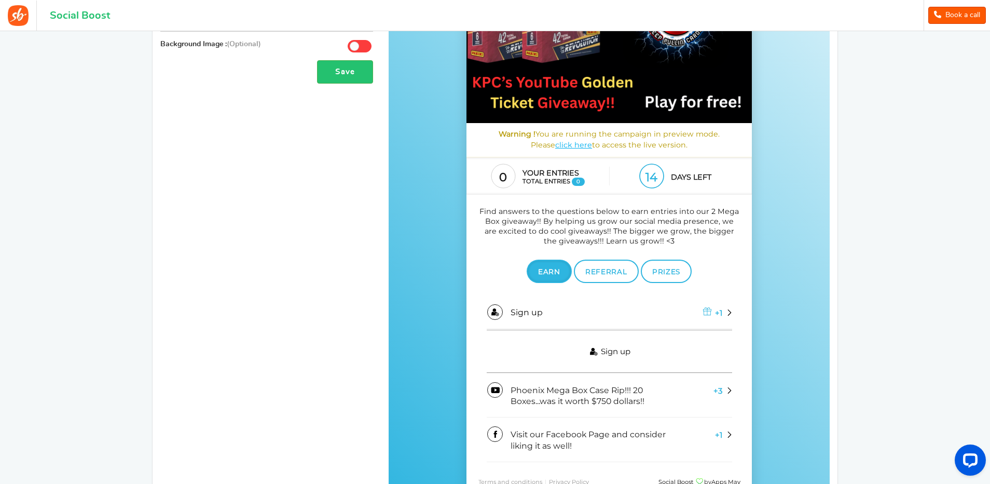
scroll to position [239, 0]
click at [618, 242] on p "Find answers to the questions below to earn entries into our 2 Mega Box giveawa…" at bounding box center [609, 228] width 262 height 40
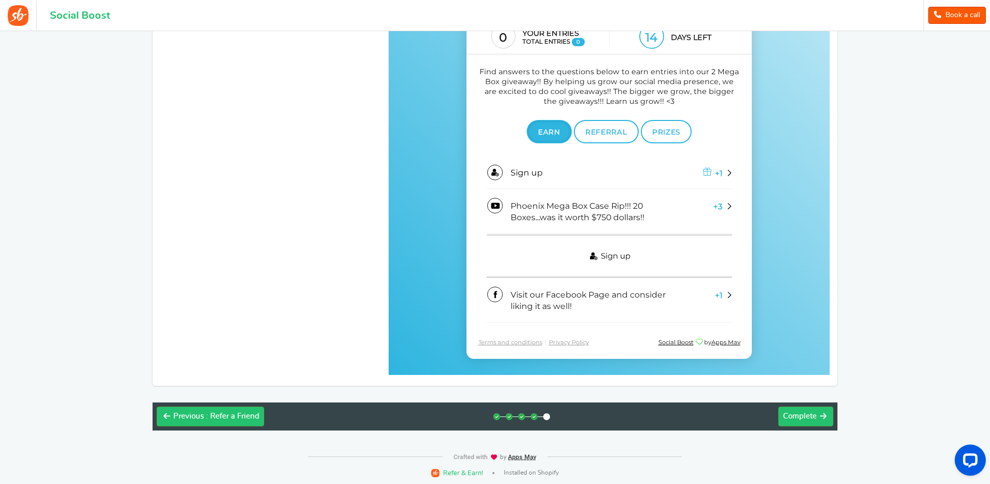
scroll to position [380, 0]
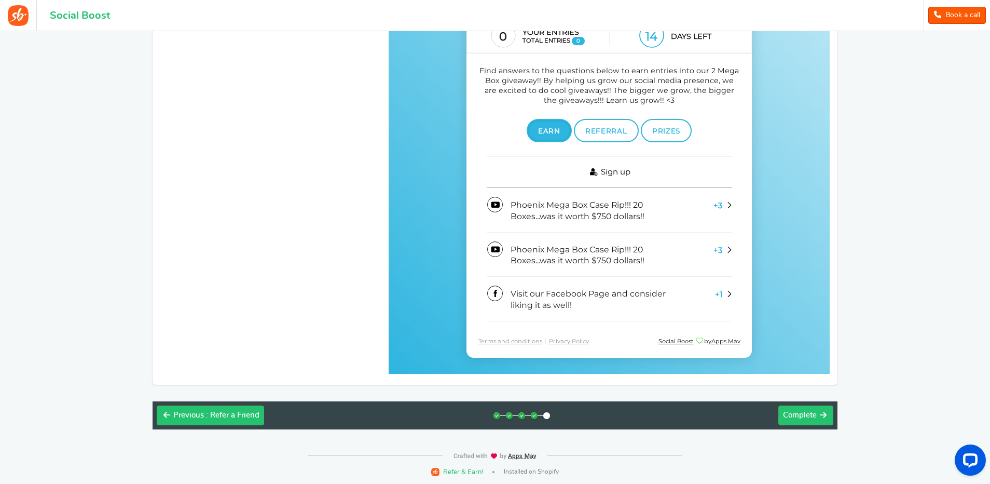
click at [587, 170] on link "Sign up" at bounding box center [609, 172] width 245 height 32
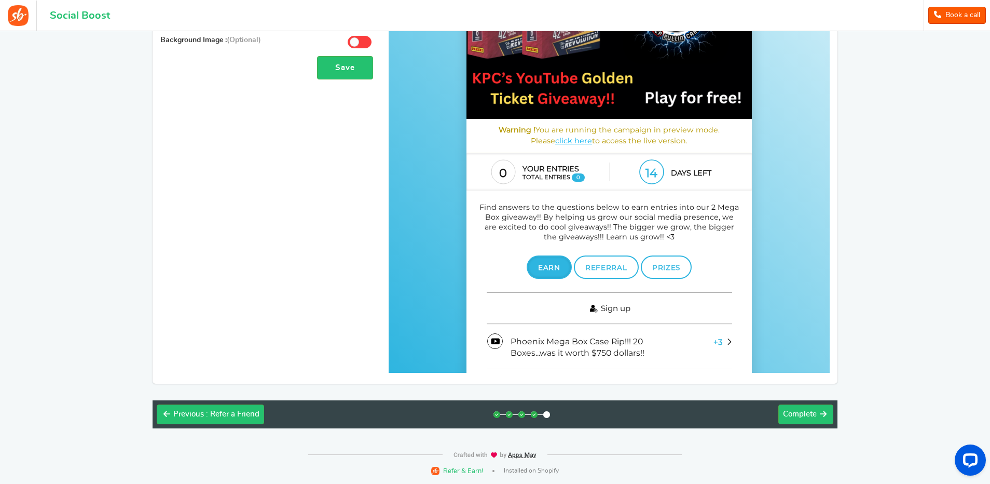
scroll to position [201, 0]
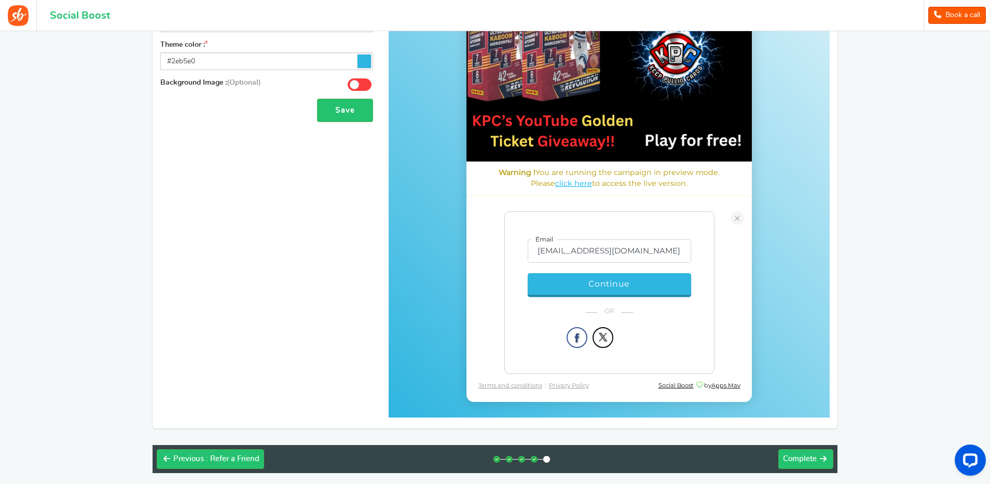
click at [608, 283] on span "Continue" at bounding box center [609, 284] width 42 height 12
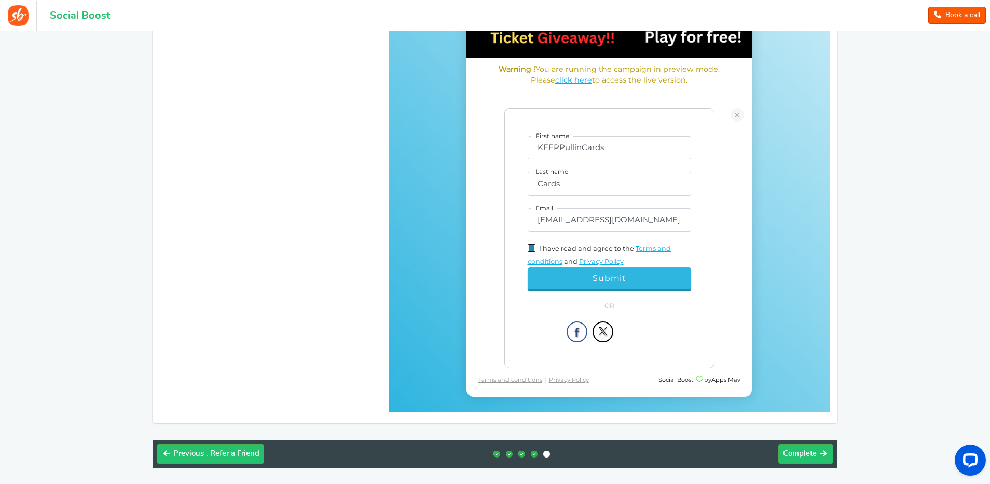
scroll to position [305, 0]
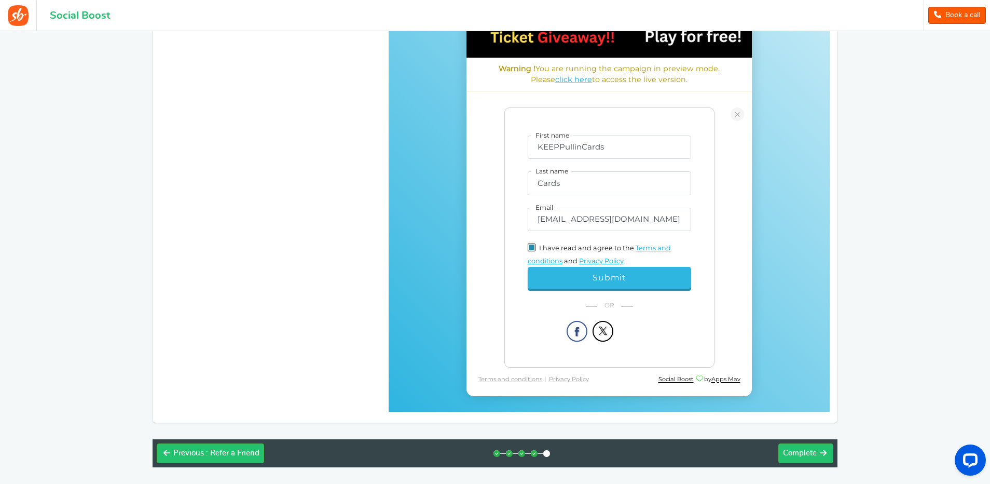
click at [608, 278] on span "Submit" at bounding box center [608, 278] width 33 height 10
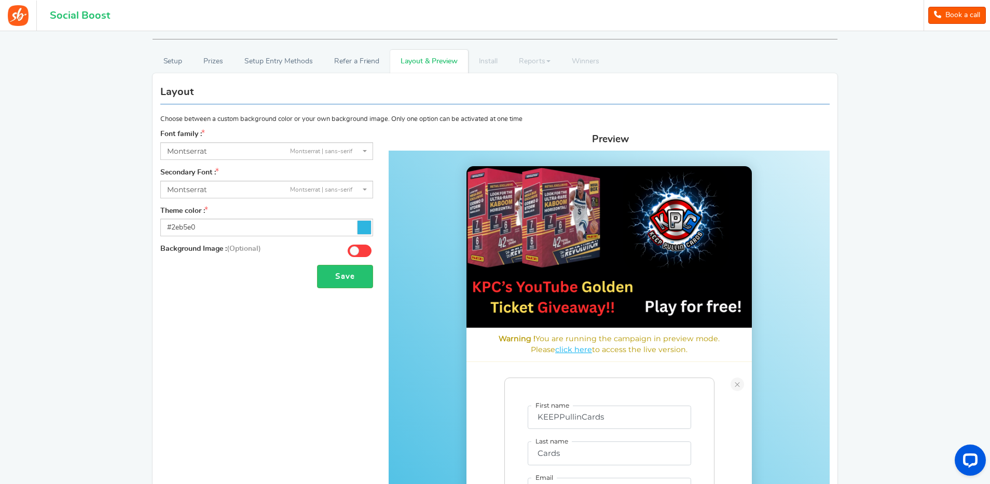
scroll to position [0, 0]
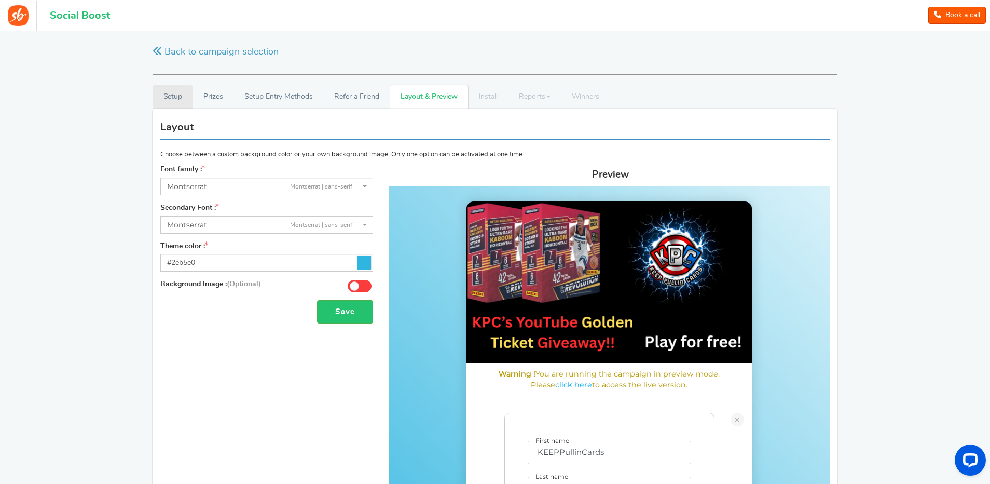
click at [178, 99] on link "Setup" at bounding box center [173, 96] width 40 height 23
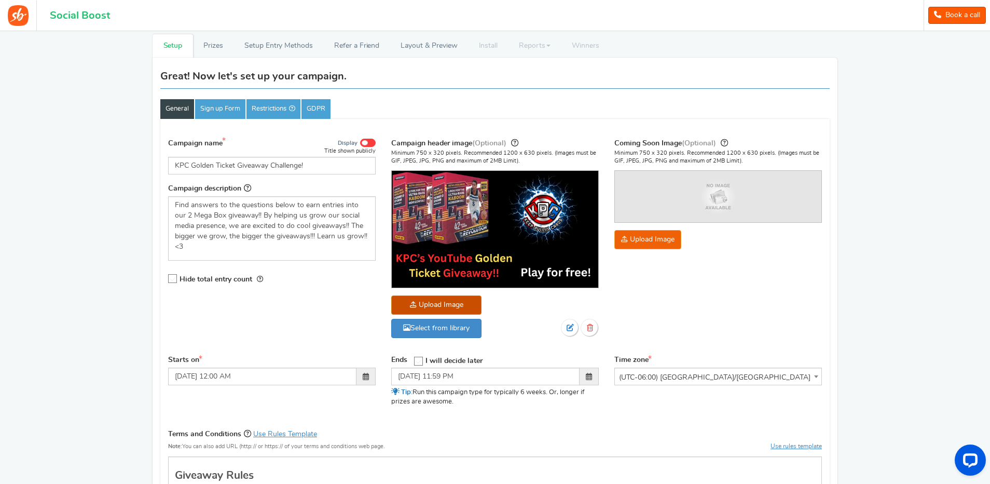
scroll to position [52, 0]
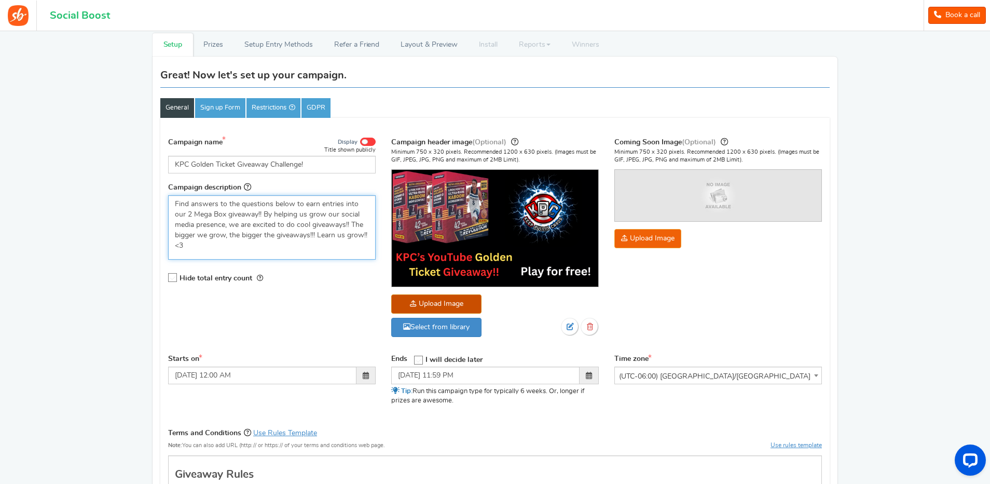
drag, startPoint x: 312, startPoint y: 237, endPoint x: 325, endPoint y: 230, distance: 14.9
click at [312, 237] on p "Find answers to the questions below to earn entries into our 2 Mega Box giveawa…" at bounding box center [272, 225] width 194 height 52
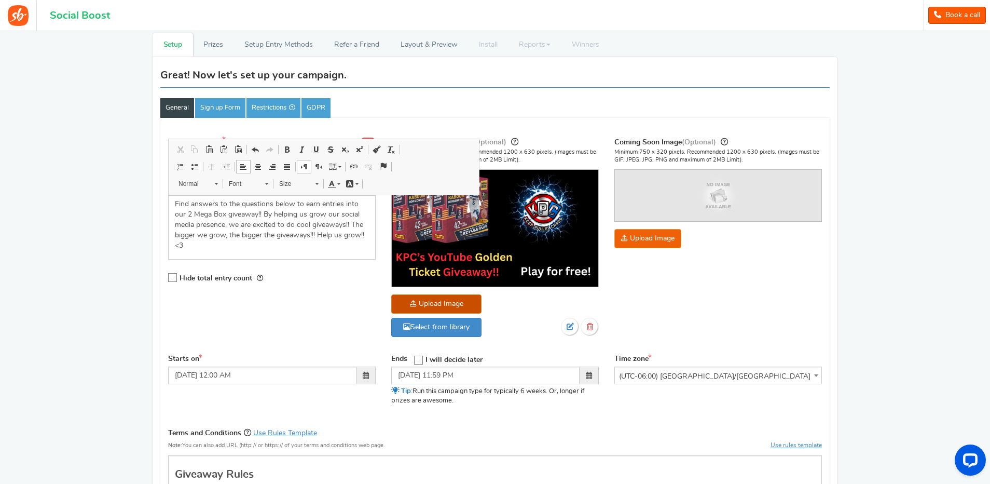
click at [384, 243] on div "Campaign header image (Optional) Minimum 750 x 320 pixels. Recommended 1200 x 6…" at bounding box center [494, 244] width 223 height 217
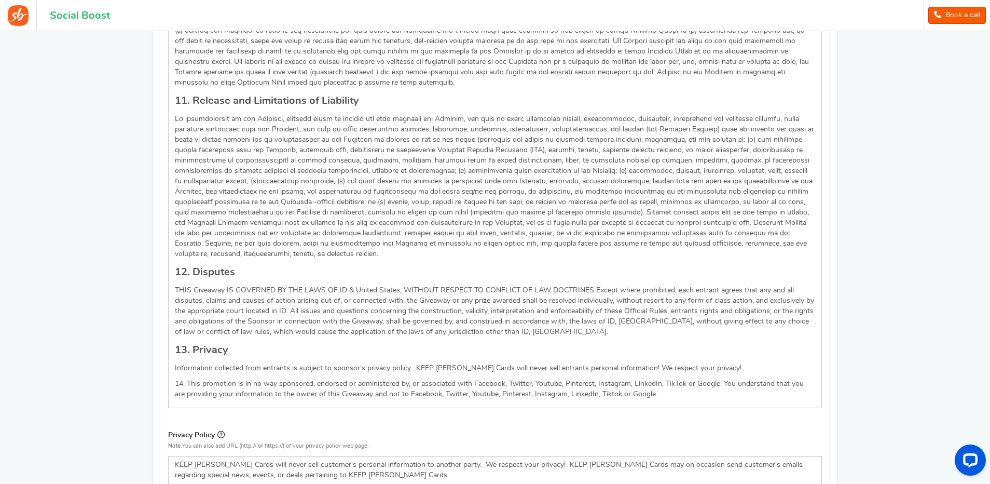
scroll to position [1326, 0]
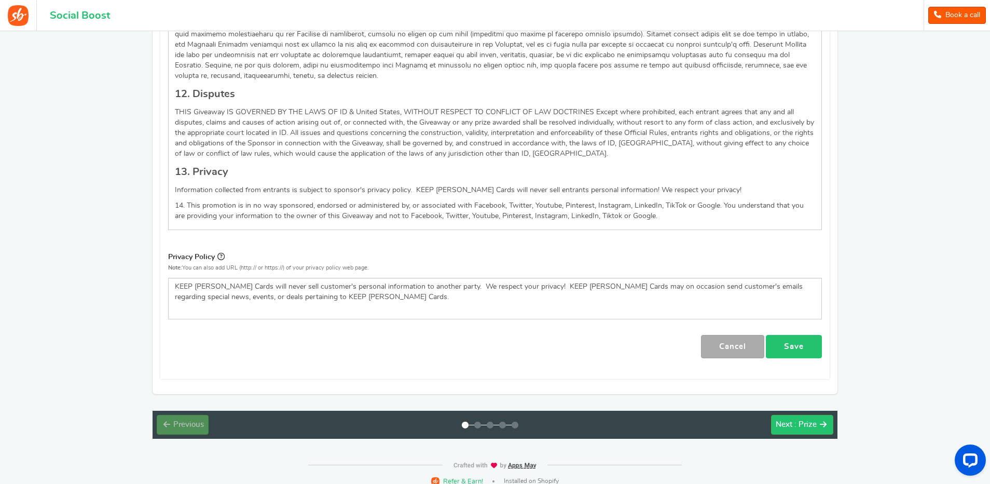
click at [795, 335] on link "Save" at bounding box center [794, 346] width 56 height 23
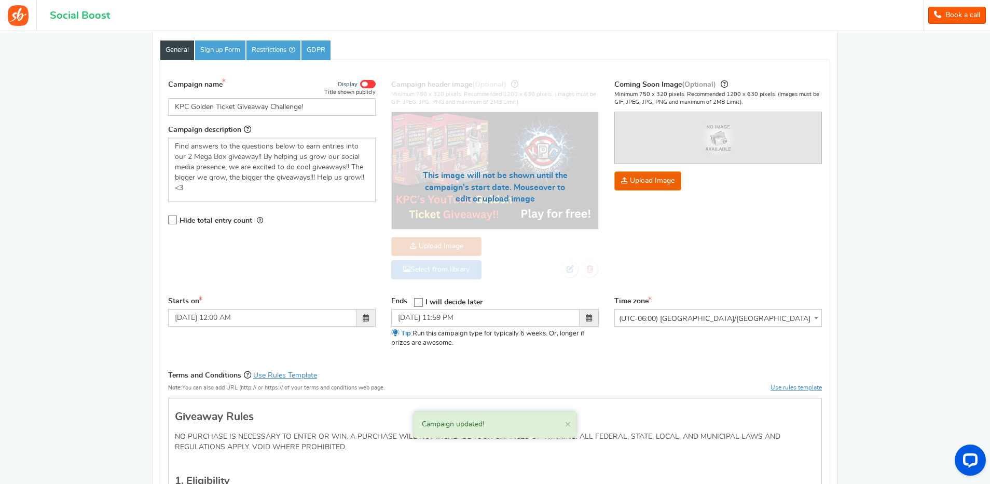
scroll to position [0, 0]
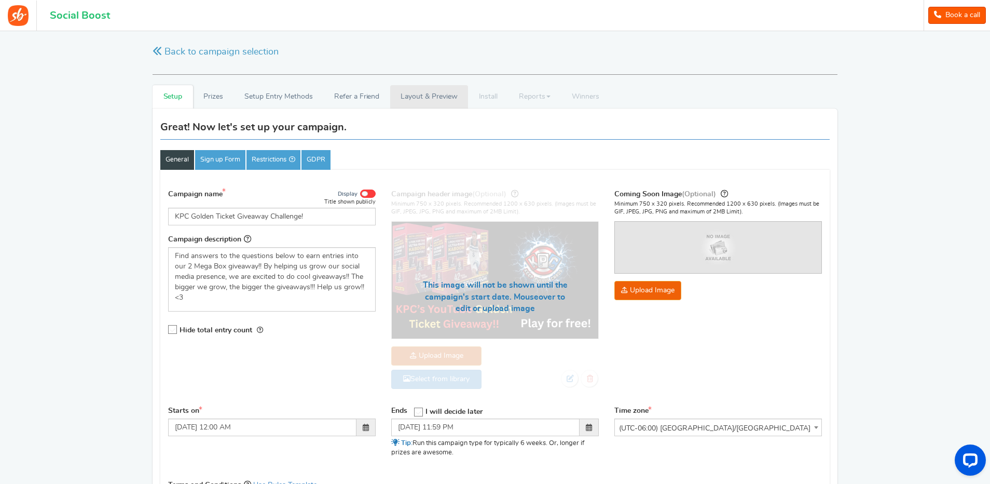
click at [432, 98] on link "Layout & Preview" at bounding box center [429, 96] width 78 height 23
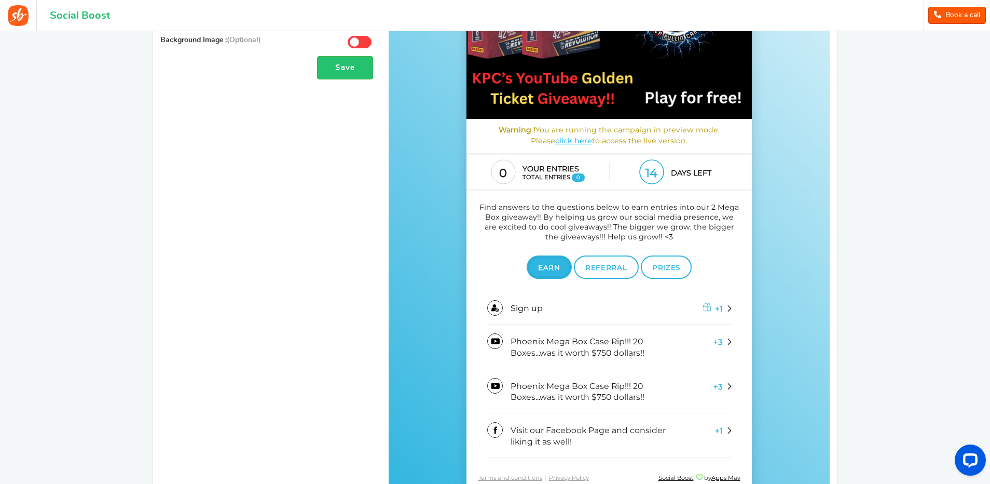
scroll to position [259, 0]
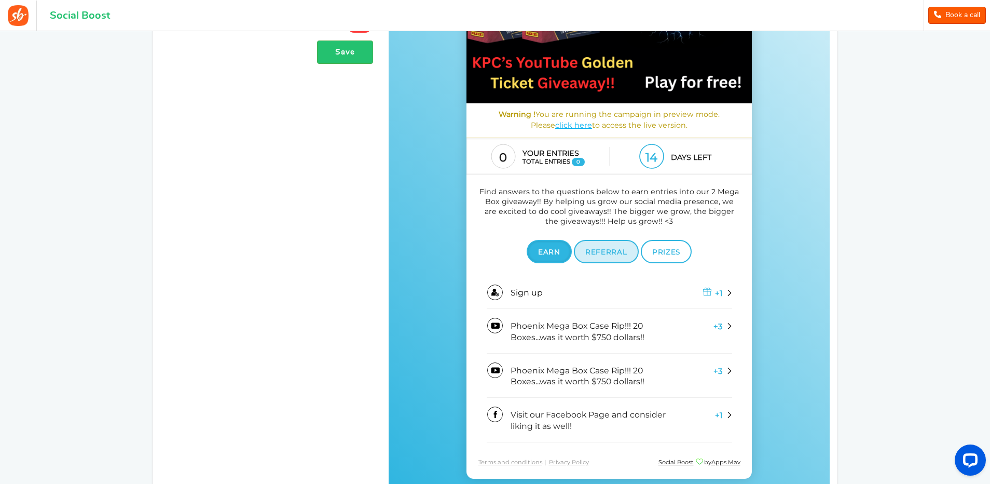
click at [604, 255] on span "Referral" at bounding box center [606, 252] width 42 height 8
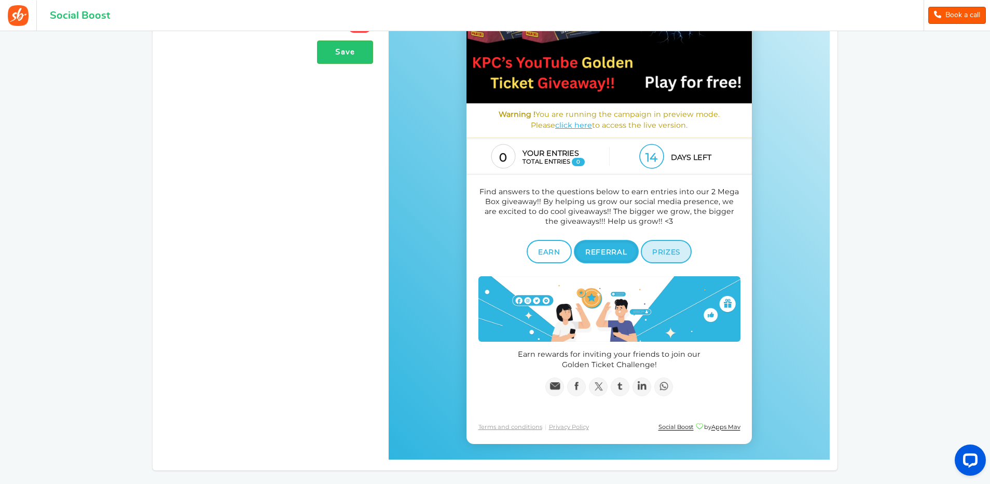
click at [662, 255] on span "Prizes" at bounding box center [666, 252] width 28 height 8
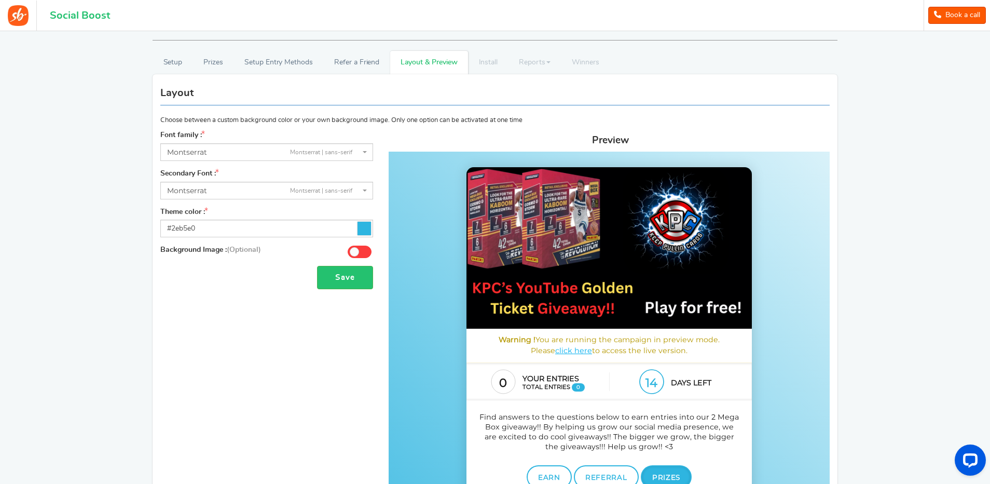
scroll to position [16, 0]
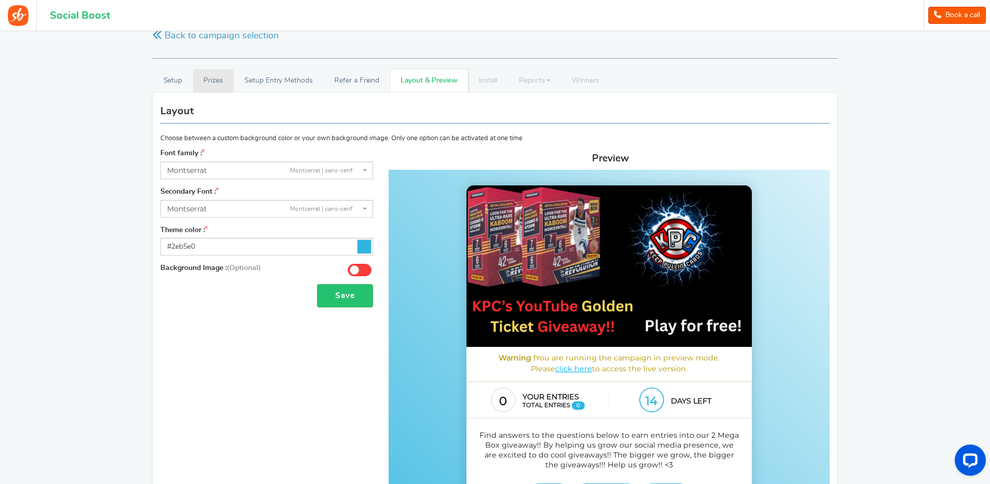
click at [216, 79] on link "Prizes" at bounding box center [213, 80] width 41 height 23
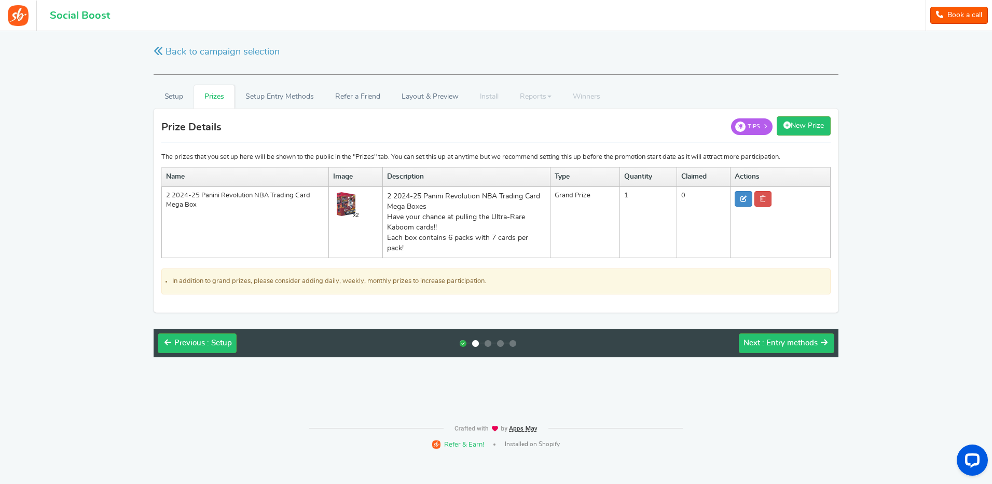
click at [205, 202] on td "2 2024-25 Panini Revolution NBA Trading Card Mega Box" at bounding box center [245, 221] width 167 height 71
click at [197, 205] on td "2 2024-25 Panini Revolution NBA Trading Card Mega Box" at bounding box center [245, 221] width 167 height 71
click at [195, 206] on td "2 2024-25 Panini Revolution NBA Trading Card Mega Box" at bounding box center [245, 221] width 167 height 71
drag, startPoint x: 189, startPoint y: 202, endPoint x: 200, endPoint y: 204, distance: 10.7
click at [189, 202] on td "2 2024-25 Panini Revolution NBA Trading Card Mega Box" at bounding box center [245, 221] width 167 height 71
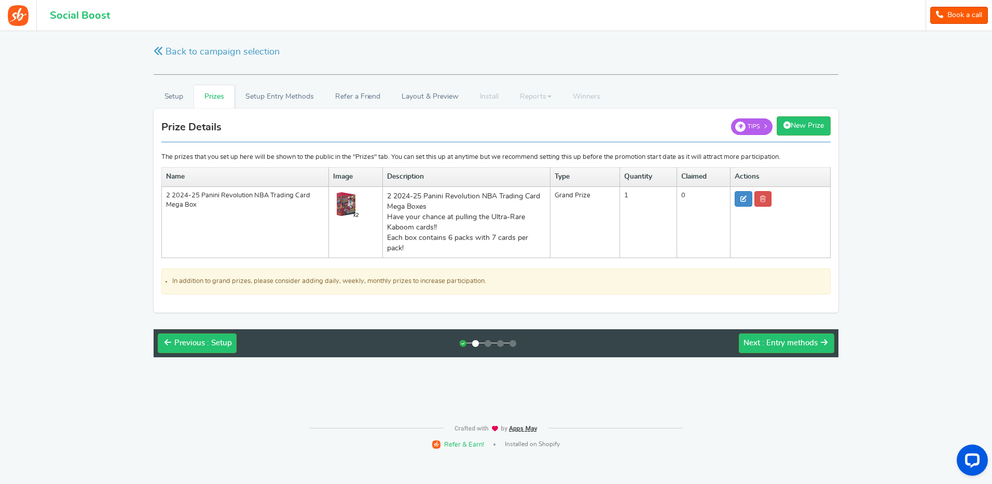
click at [196, 203] on td "2 2024-25 Panini Revolution NBA Trading Card Mega Box" at bounding box center [245, 221] width 167 height 71
click at [196, 204] on td "2 2024-25 Panini Revolution NBA Trading Card Mega Box" at bounding box center [245, 221] width 167 height 71
click at [742, 196] on icon at bounding box center [743, 199] width 6 height 6
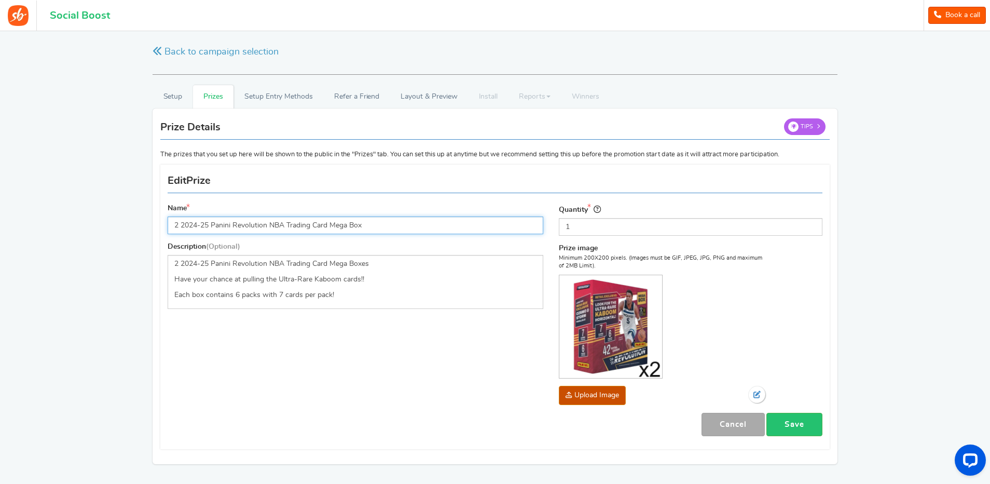
click at [365, 226] on input "2 2024-25 Panini Revolution NBA Trading Card Mega Box" at bounding box center [356, 225] width 376 height 18
type input "2 2024-25 Panini Revolution NBA Trading Card Mega Boxes"
click at [795, 422] on link "Save" at bounding box center [794, 423] width 56 height 23
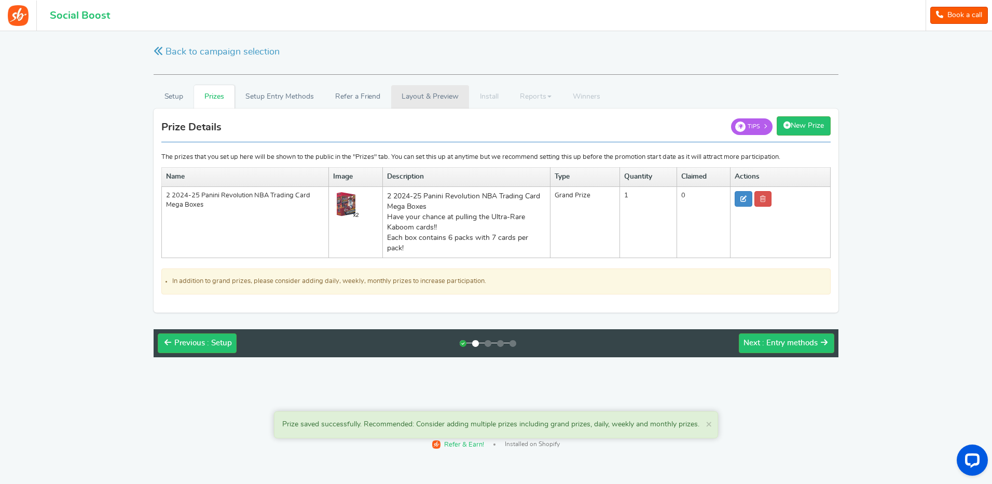
click at [421, 100] on link "Layout & Preview" at bounding box center [430, 96] width 78 height 23
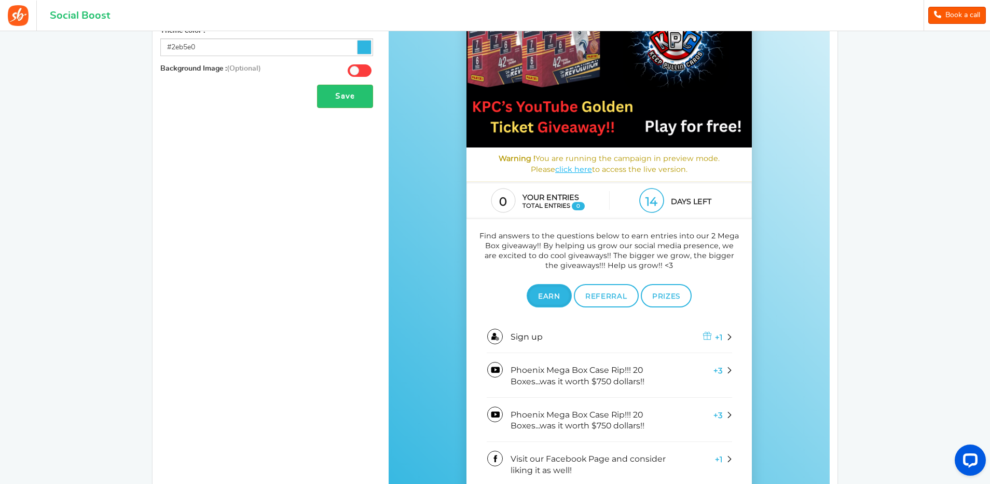
scroll to position [290, 0]
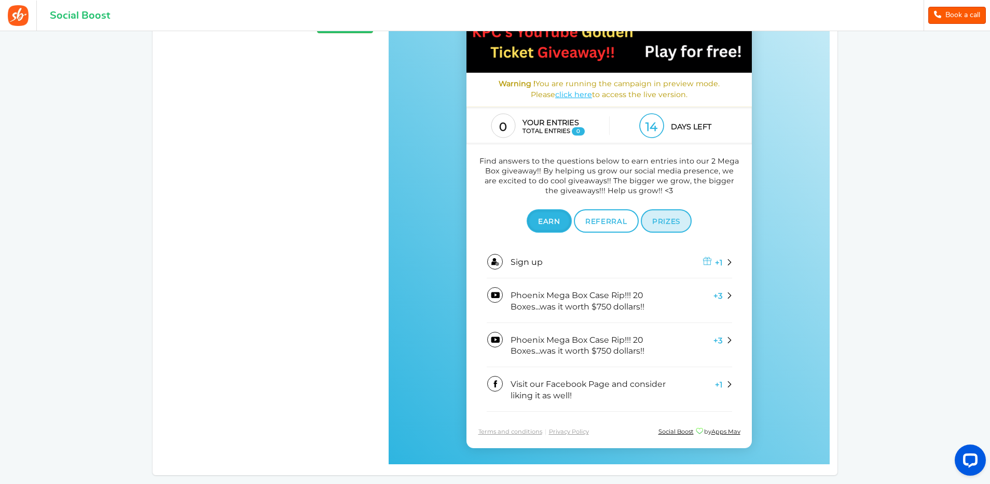
click at [669, 223] on span "Prizes" at bounding box center [666, 221] width 28 height 8
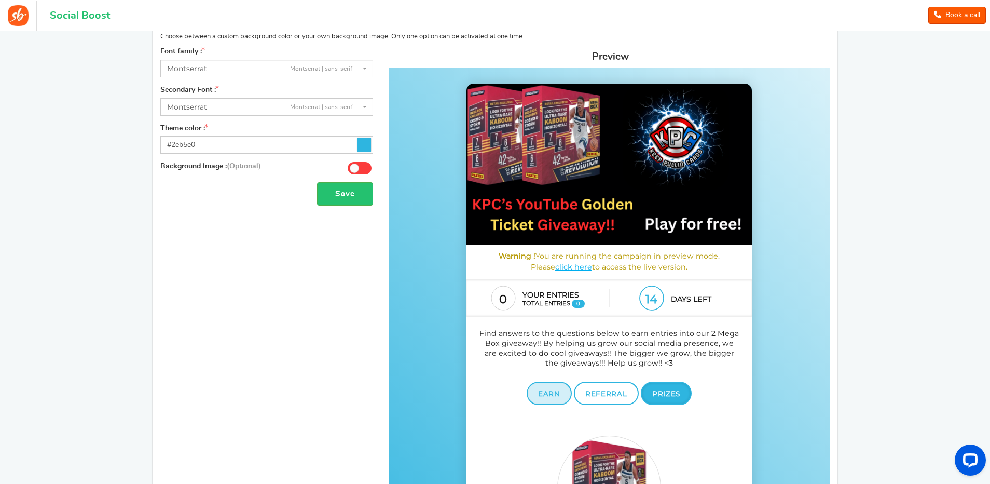
scroll to position [187, 0]
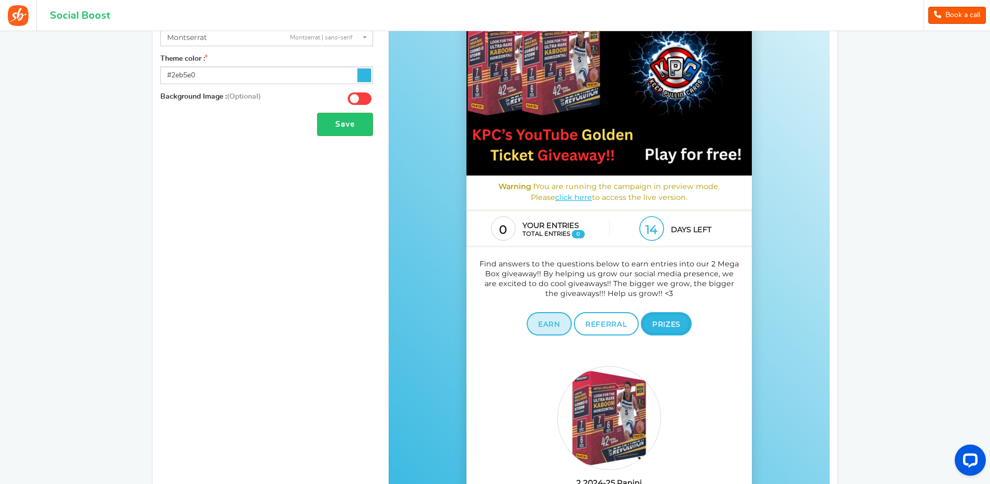
click at [551, 322] on span "Earn" at bounding box center [549, 324] width 22 height 8
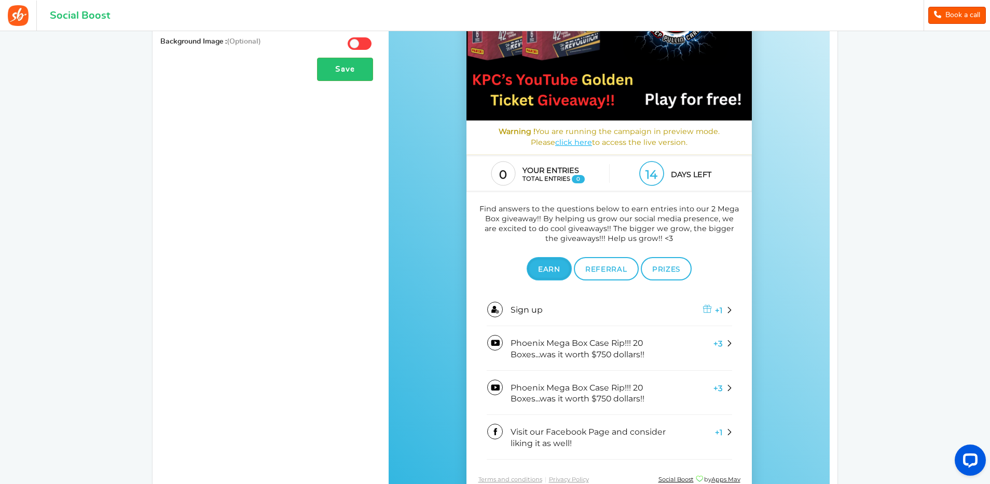
scroll to position [240, 0]
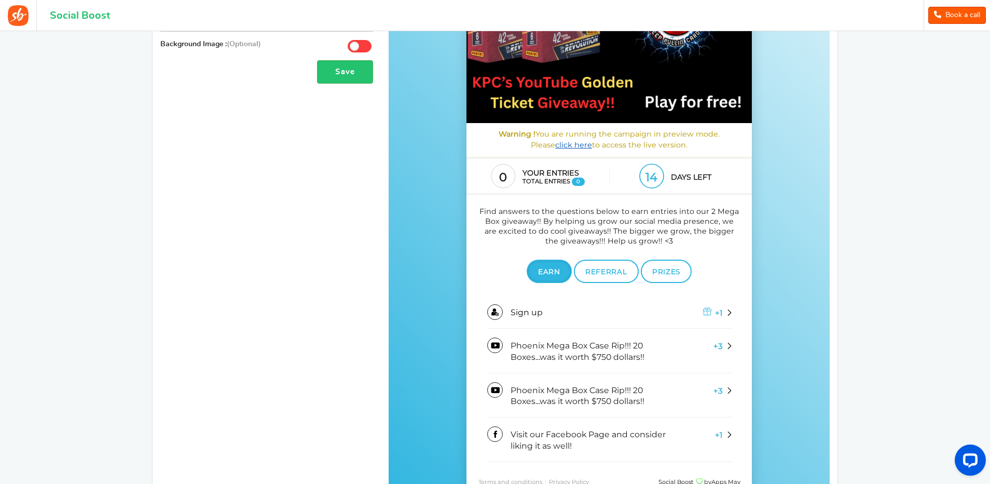
click at [563, 146] on link "click here" at bounding box center [573, 145] width 37 height 9
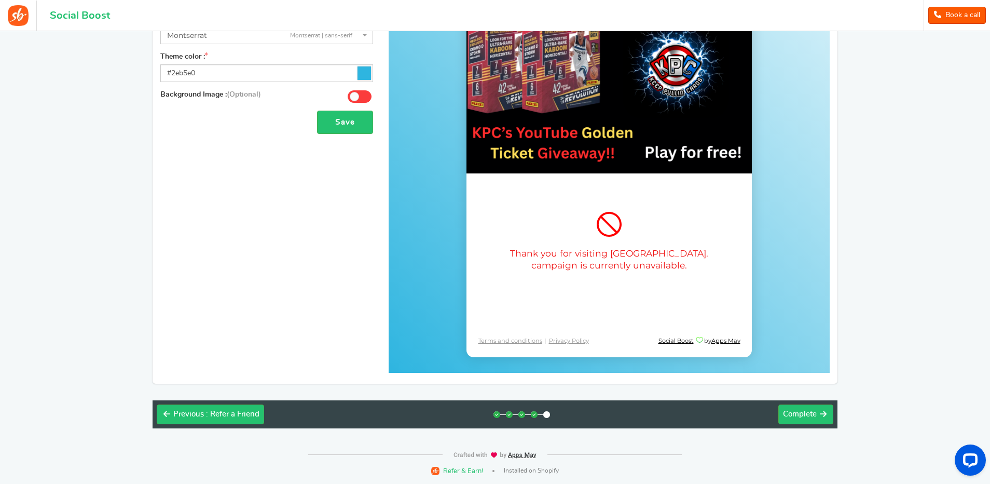
scroll to position [34, 0]
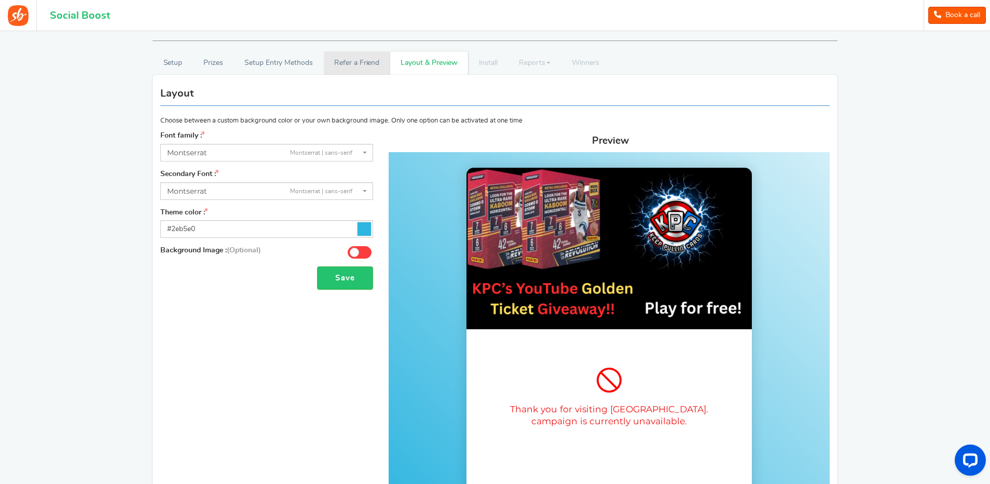
click at [353, 58] on link "Refer a Friend" at bounding box center [357, 62] width 66 height 23
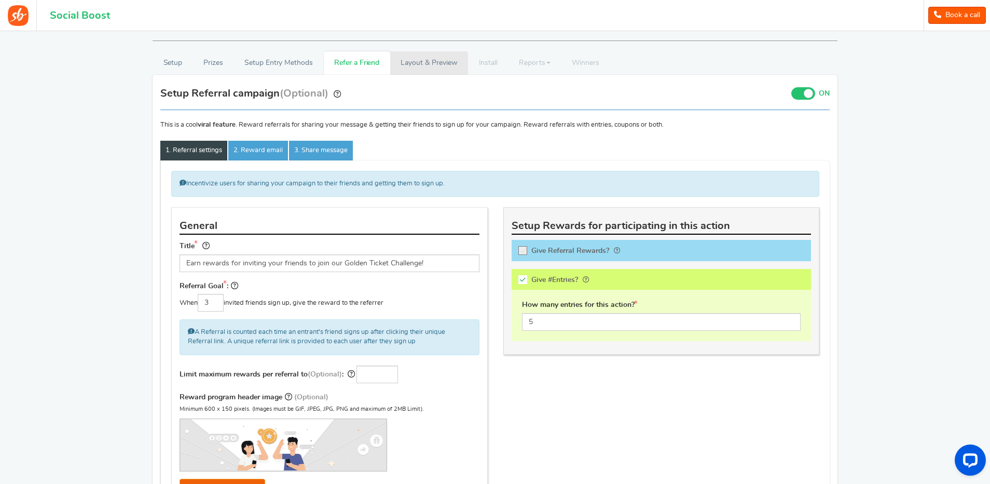
click at [417, 65] on link "Layout & Preview" at bounding box center [429, 62] width 78 height 23
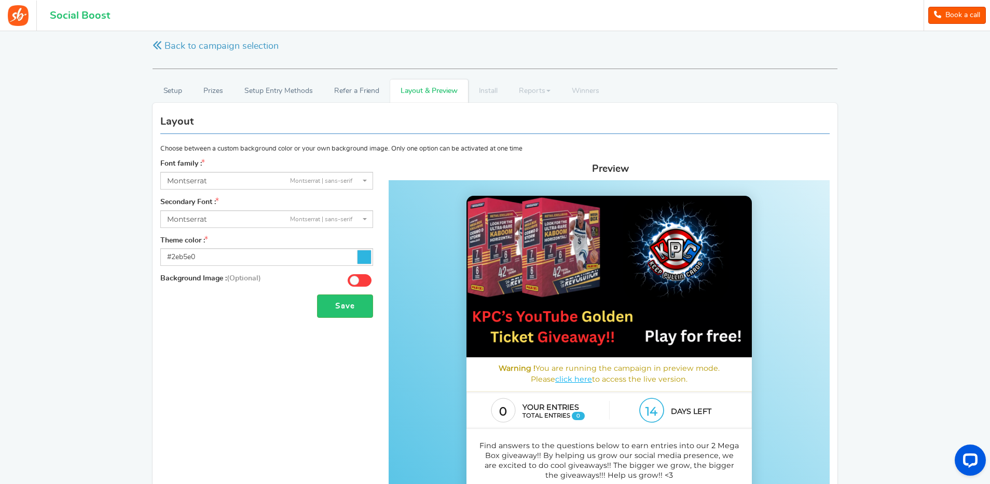
scroll to position [0, 0]
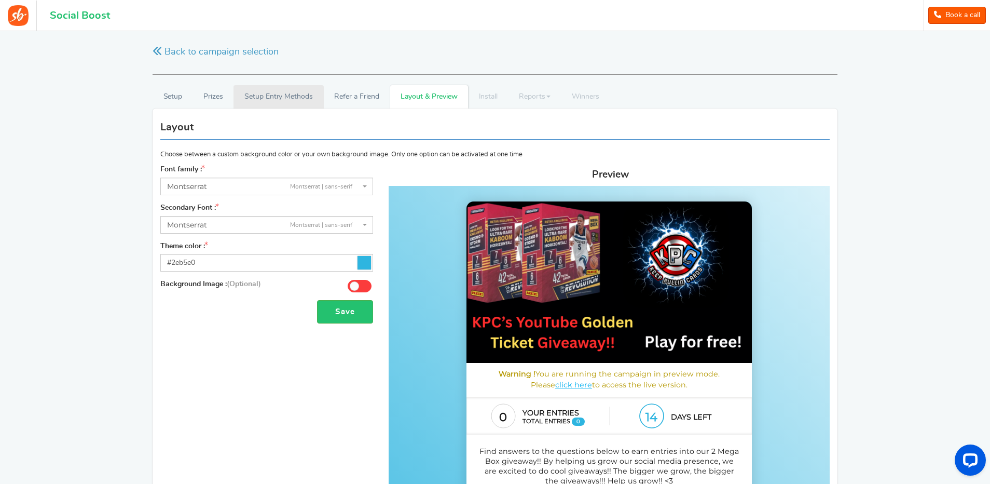
click at [281, 99] on link "Setup Entry Methods" at bounding box center [278, 96] width 90 height 23
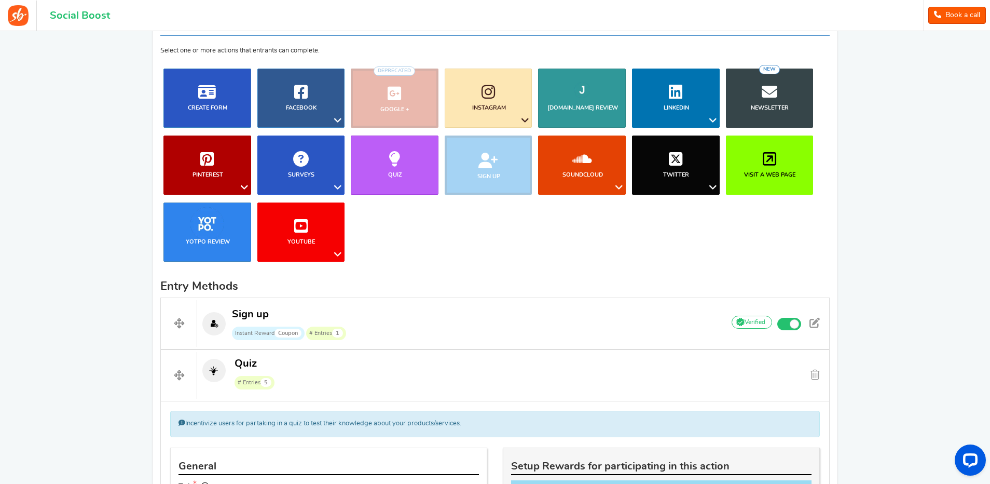
scroll to position [311, 0]
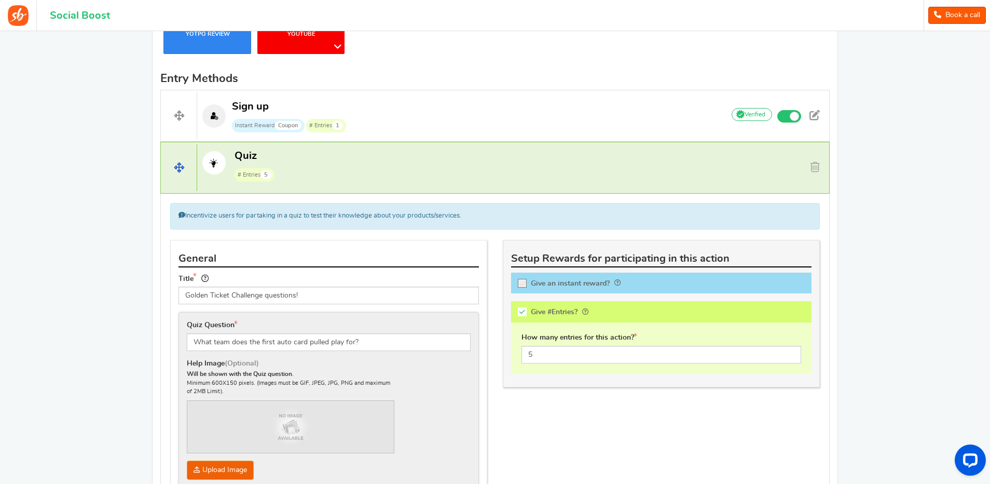
click at [348, 161] on p "Quiz # Entries 5" at bounding box center [456, 165] width 518 height 33
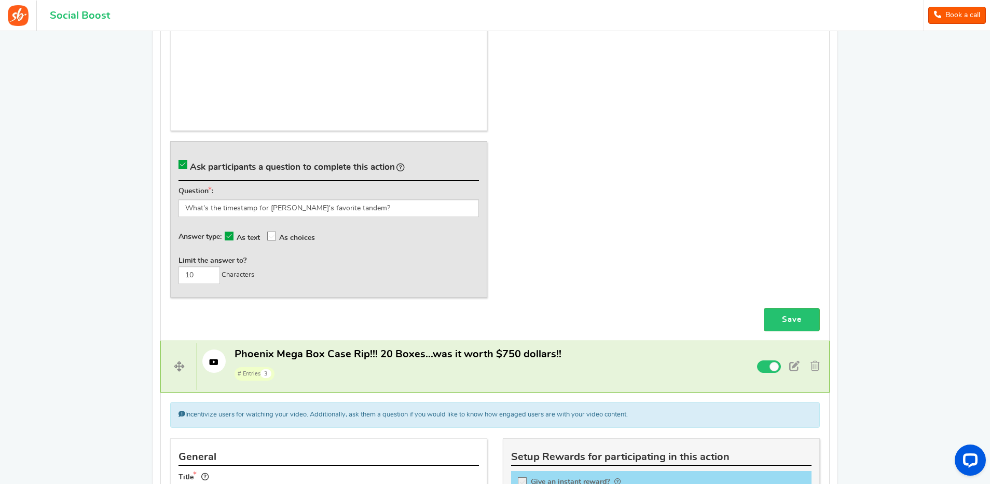
scroll to position [778, 0]
click at [270, 272] on div "Limit the answer to? 10 Characters" at bounding box center [328, 270] width 300 height 28
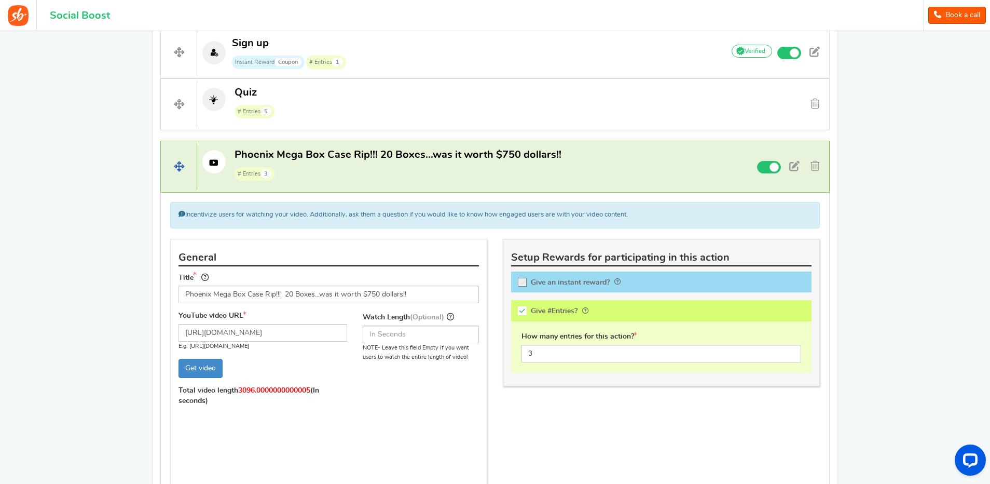
scroll to position [373, 0]
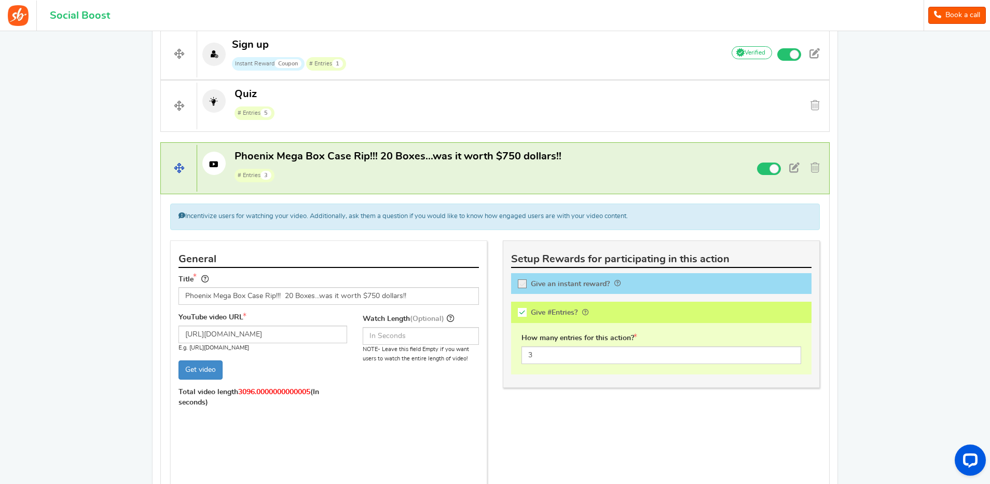
click at [359, 160] on span "Phoenix Mega Box Case Rip!!! 20 Boxes...was it worth $750 dollars!!" at bounding box center [397, 156] width 327 height 10
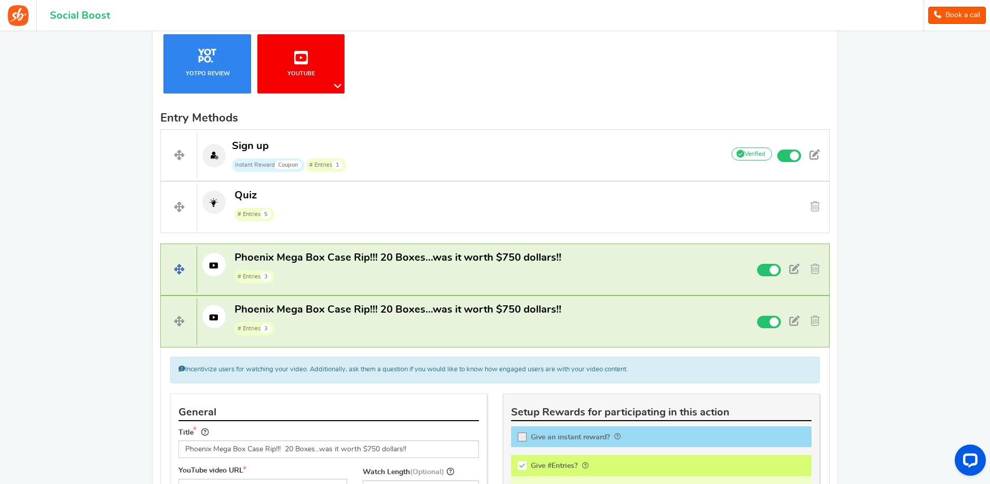
scroll to position [269, 0]
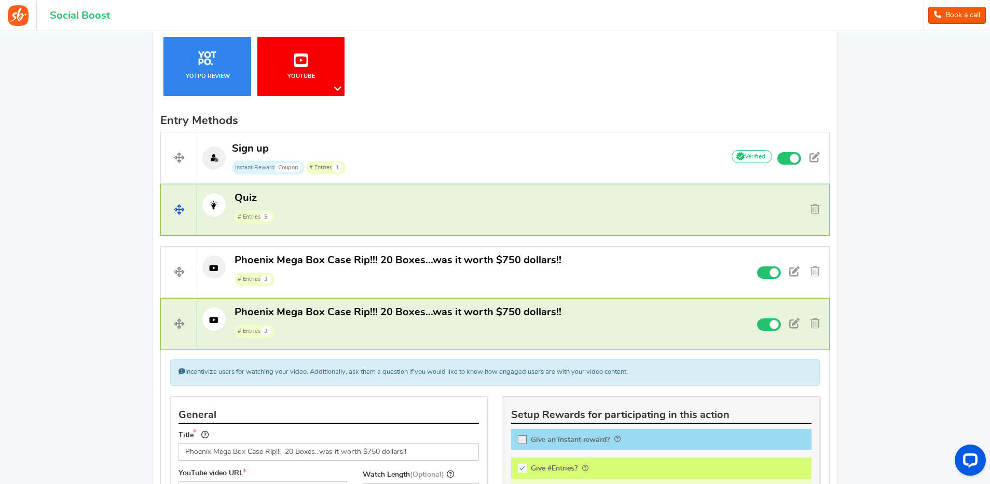
click at [337, 199] on p "Quiz # Entries 5" at bounding box center [456, 207] width 518 height 33
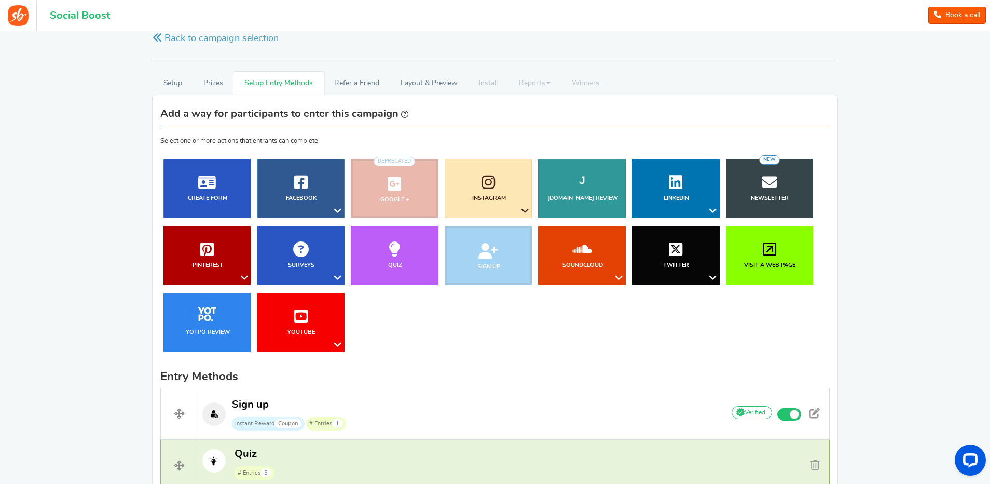
scroll to position [10, 0]
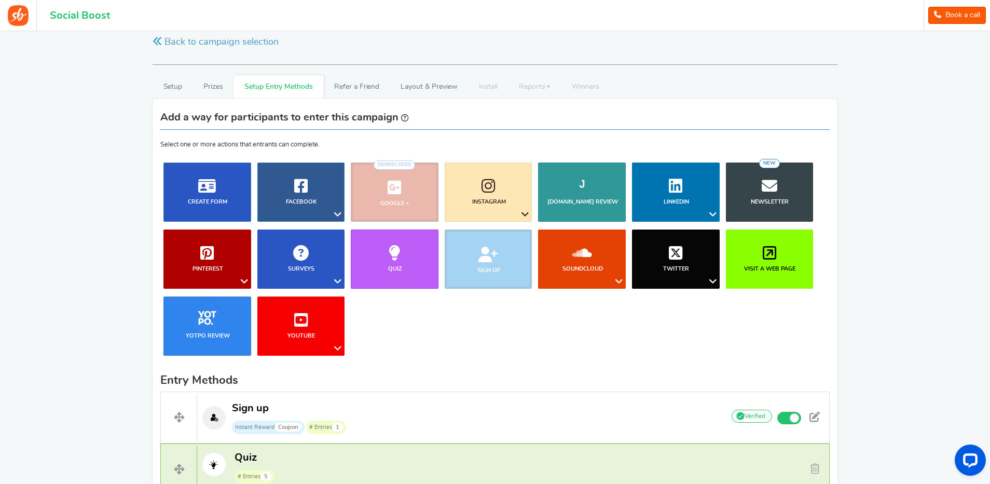
click at [389, 181] on li "Google + Deprecated" at bounding box center [395, 191] width 94 height 59
click at [714, 280] on icon at bounding box center [713, 280] width 12 height 13
drag, startPoint x: 755, startPoint y: 322, endPoint x: 760, endPoint y: 317, distance: 6.2
click at [755, 322] on ul "Blog Comments Create Form Facebook Visit a Facebook Page Includes Like Share on…" at bounding box center [494, 262] width 669 height 201
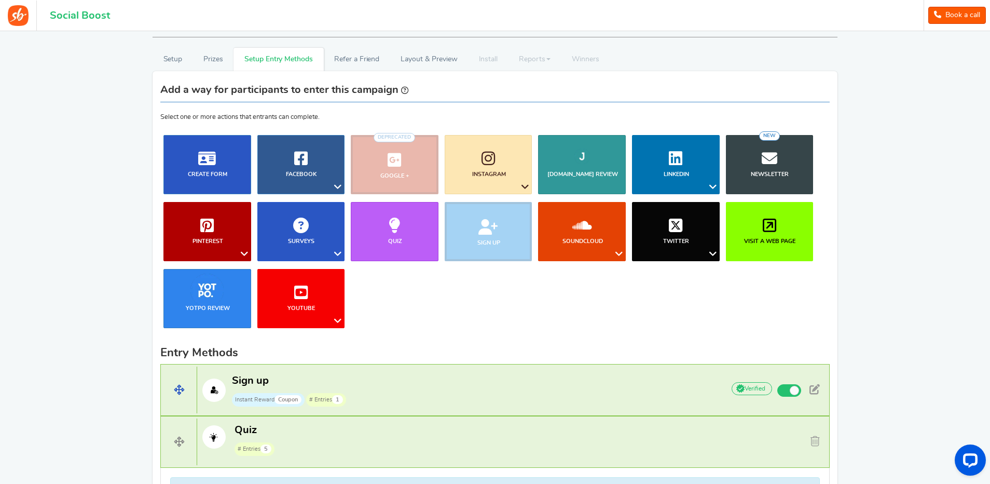
scroll to position [114, 0]
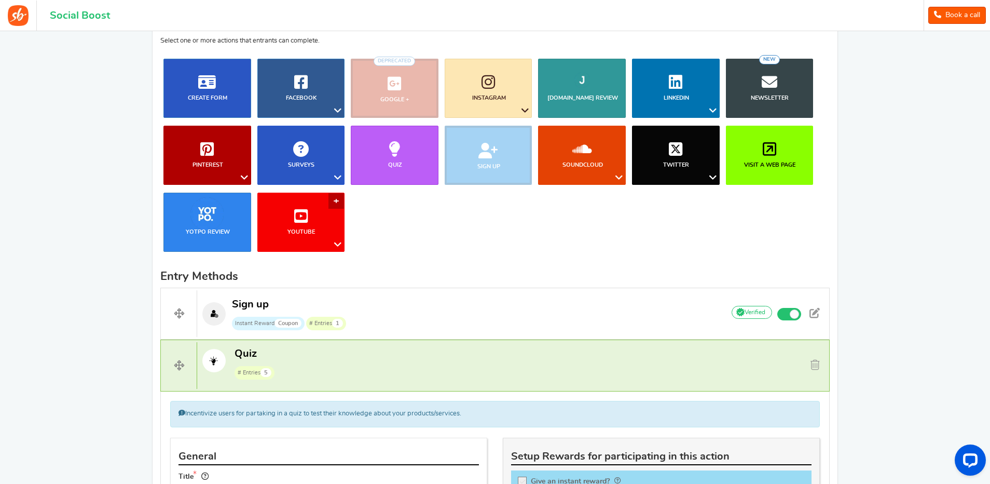
click at [338, 243] on icon at bounding box center [338, 244] width 12 height 13
click at [413, 237] on ul "Blog Comments Create Form Facebook Visit a Facebook Page Includes Like Share on…" at bounding box center [494, 159] width 669 height 201
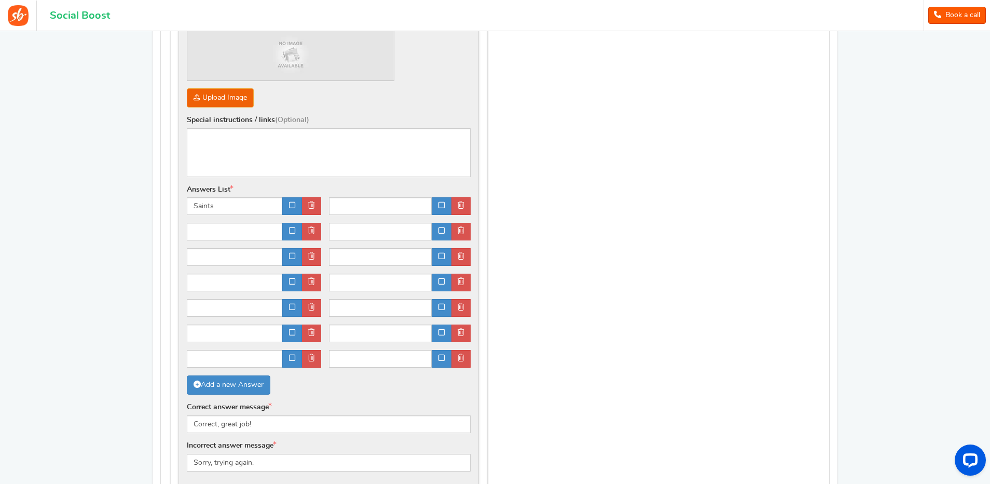
scroll to position [684, 0]
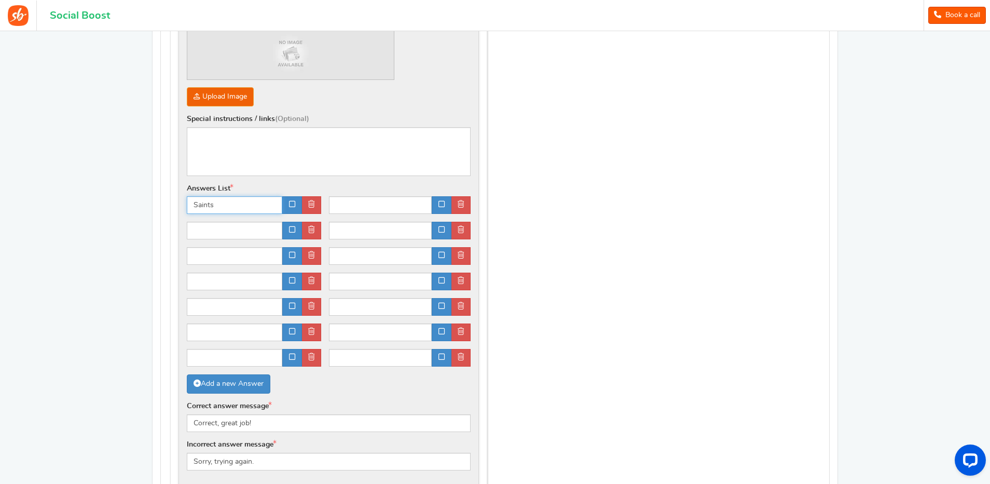
drag, startPoint x: 222, startPoint y: 204, endPoint x: 175, endPoint y: 203, distance: 46.2
click at [175, 203] on div "Quiz Question What team does the first auto card pulled play for? Help Image (O…" at bounding box center [329, 216] width 316 height 555
paste input "[US_STATE] Cardinal"
type input "[US_STATE] Cardinals"
click at [361, 206] on input "text" at bounding box center [380, 205] width 103 height 18
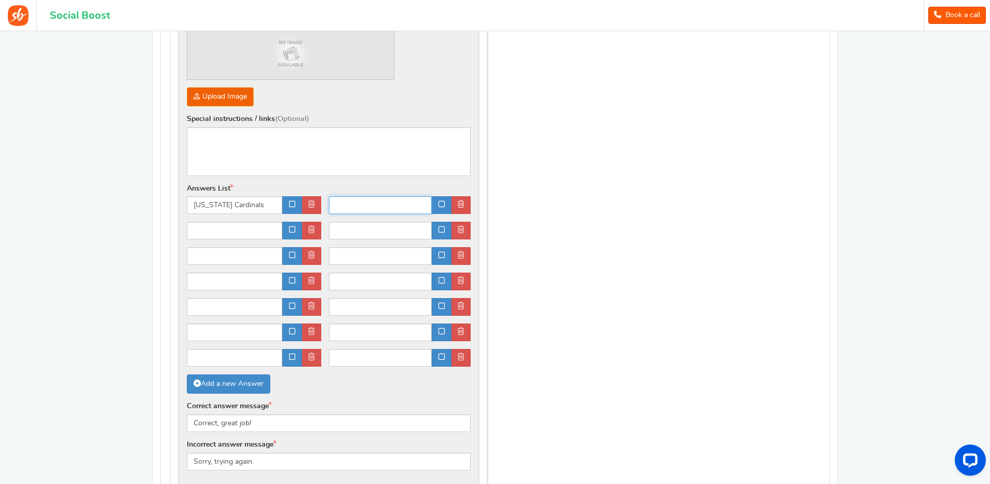
paste input "Atlanta Falcons"
type input "Atlanta Falcons"
click at [233, 230] on input "text" at bounding box center [234, 231] width 95 height 18
paste input "Baltimore Ravens"
type input "Baltimore Ravens"
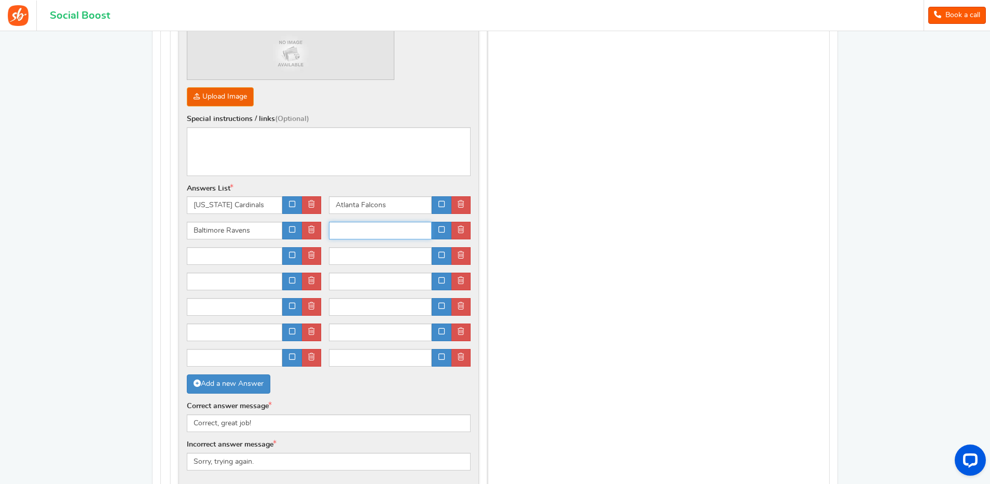
click at [365, 230] on input "text" at bounding box center [380, 231] width 103 height 18
paste input "Buffalo Bills"
type input "Buffalo Bills"
drag, startPoint x: 248, startPoint y: 254, endPoint x: 244, endPoint y: 258, distance: 5.9
click at [246, 255] on input "text" at bounding box center [234, 256] width 95 height 18
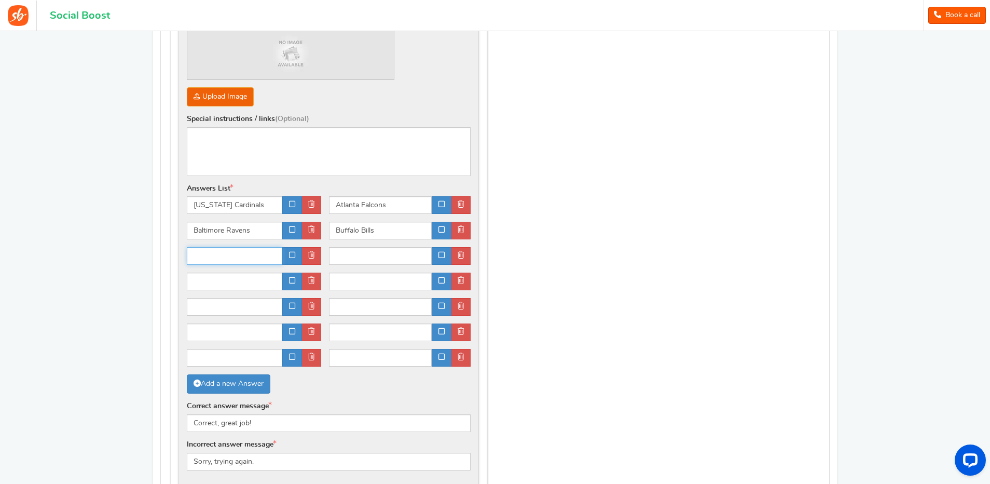
paste input "Carolina Panthers"
type input "Carolina Panthers"
click at [378, 257] on input "text" at bounding box center [380, 256] width 103 height 18
paste input "Chicago Bears"
type input "Chicago Bears"
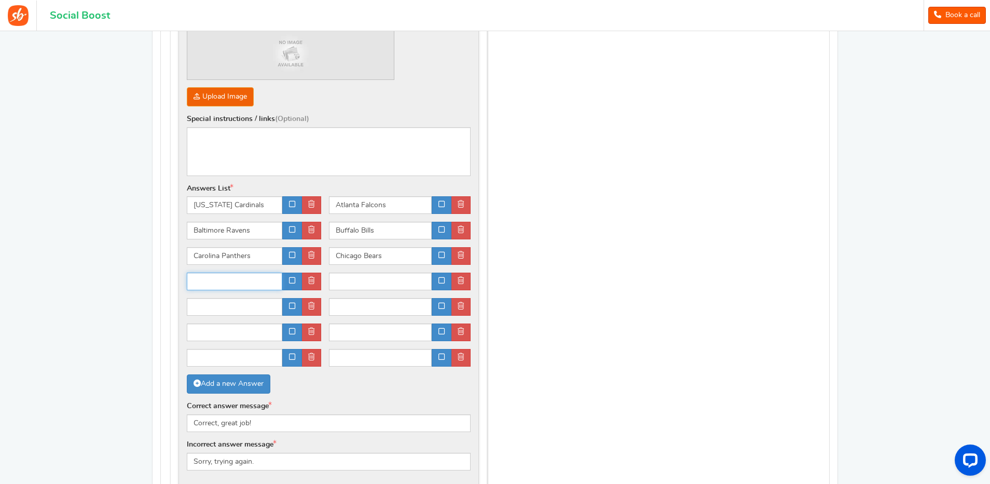
click at [232, 281] on input "text" at bounding box center [234, 281] width 95 height 18
click at [234, 283] on input "text" at bounding box center [234, 281] width 95 height 18
paste input "Cleveland Browns"
type input "Cleveland Browns"
click at [356, 279] on input "text" at bounding box center [380, 281] width 103 height 18
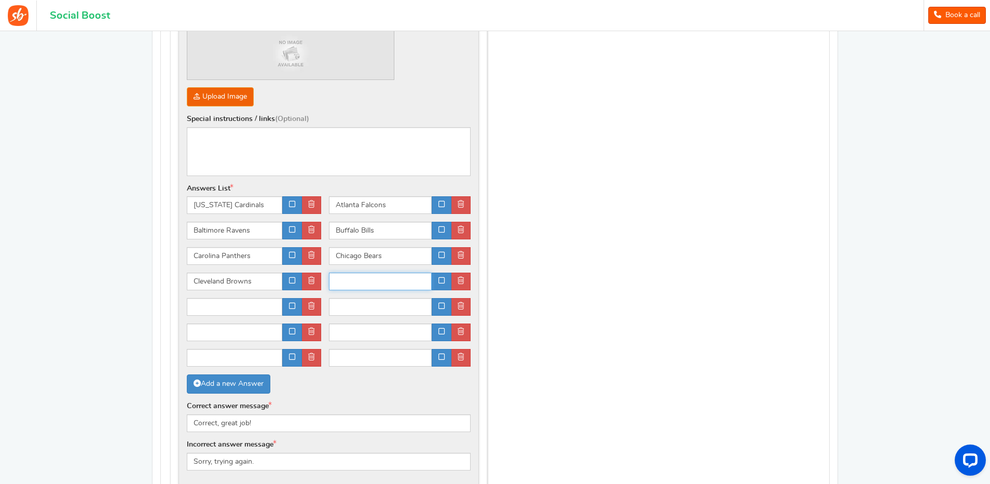
click at [367, 284] on input "text" at bounding box center [380, 281] width 103 height 18
paste input "Cincinnati Bengals"
type input "Cincinnati Bengals"
click at [224, 311] on input "text" at bounding box center [234, 307] width 95 height 18
drag, startPoint x: 244, startPoint y: 307, endPoint x: 258, endPoint y: 314, distance: 15.1
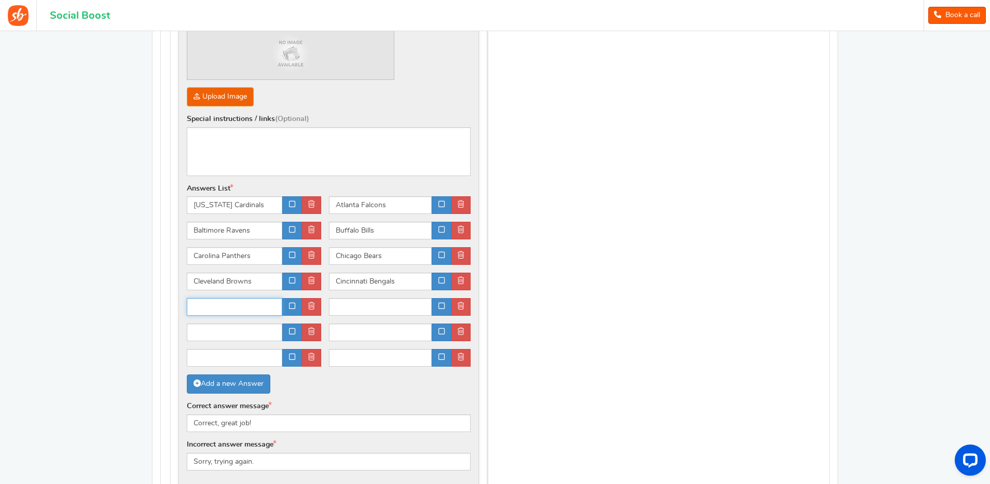
click at [244, 307] on input "text" at bounding box center [234, 307] width 95 height 18
paste input "Dallas Cowboys"
type input "Dallas Cowboys"
click at [362, 308] on input "text" at bounding box center [380, 307] width 103 height 18
paste input "Denver Broncos"
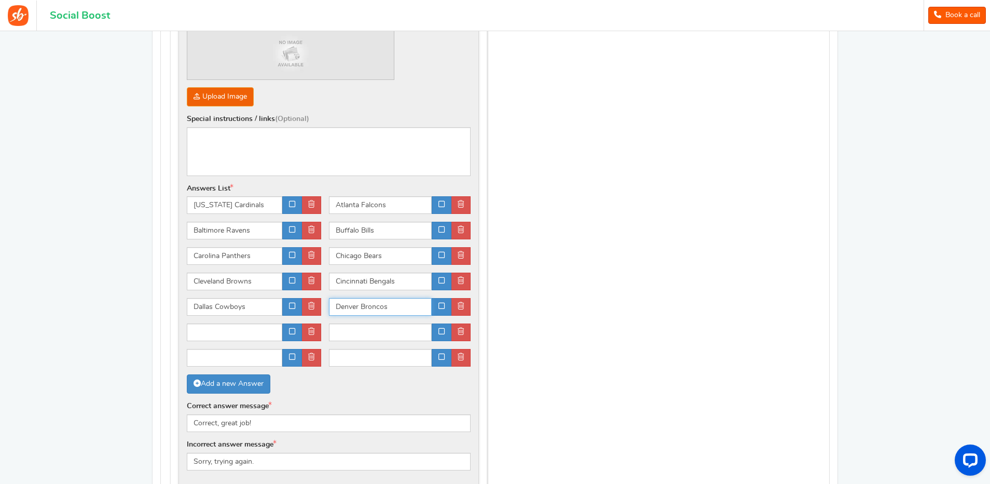
type input "Denver Broncos"
click at [240, 329] on input "text" at bounding box center [234, 332] width 95 height 18
click at [252, 332] on input "text" at bounding box center [234, 332] width 95 height 18
paste input "Detroit Lions"
type input "Detroit Lions"
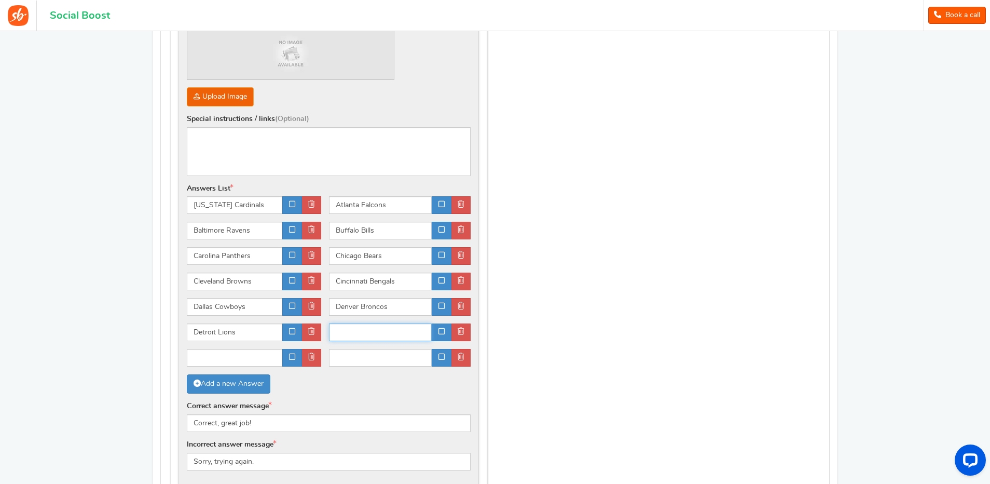
click at [344, 324] on input "text" at bounding box center [380, 332] width 103 height 18
paste input "Green Bay Packers"
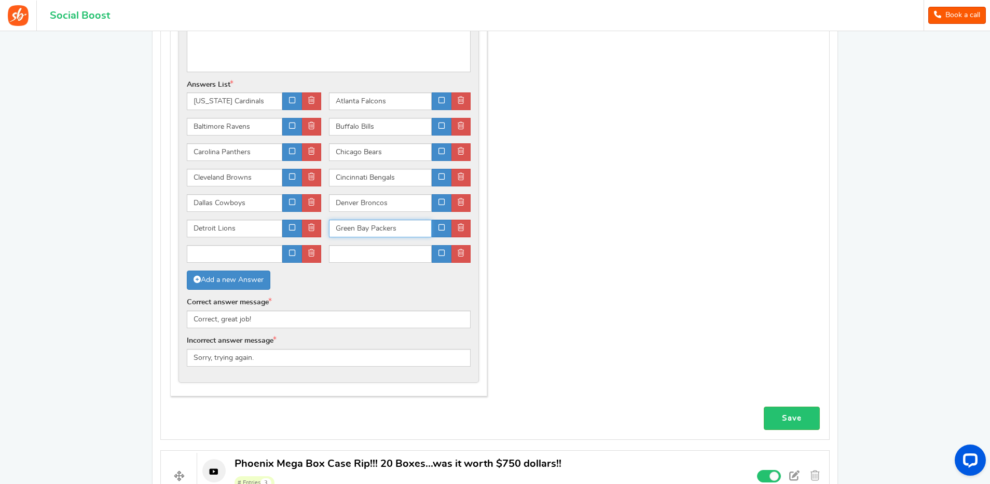
type input "Green Bay Packers"
click at [257, 253] on input "text" at bounding box center [234, 254] width 95 height 18
click at [248, 249] on input "text" at bounding box center [234, 254] width 95 height 18
paste input "Houston Texans"
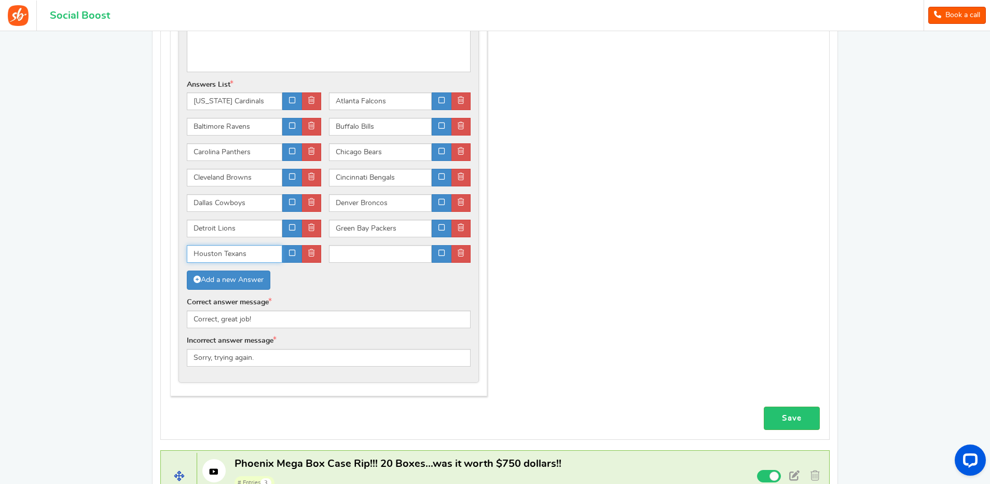
type input "Houston Texans"
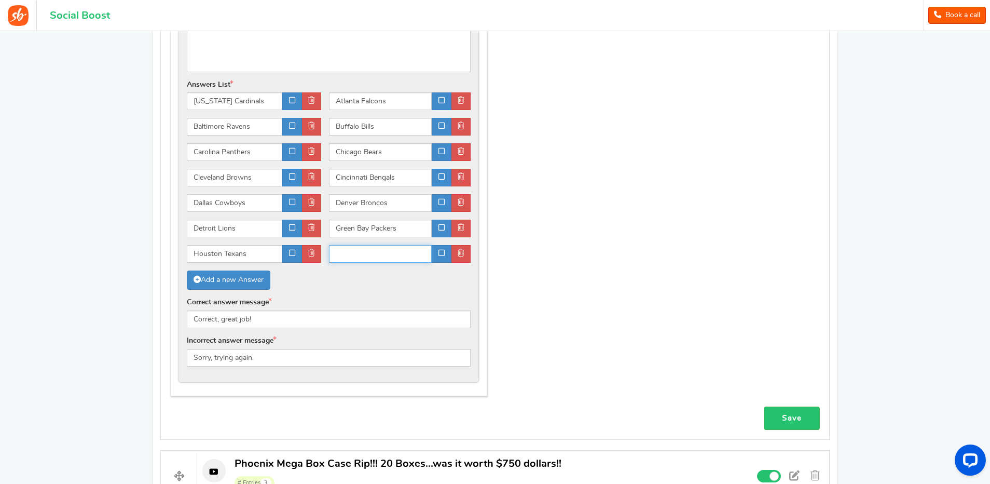
click at [352, 249] on input "text" at bounding box center [380, 254] width 103 height 18
paste input "Indianapolis Colts"
type input "Indianapolis Colts"
click at [225, 279] on link "Add a new Answer" at bounding box center [229, 279] width 84 height 19
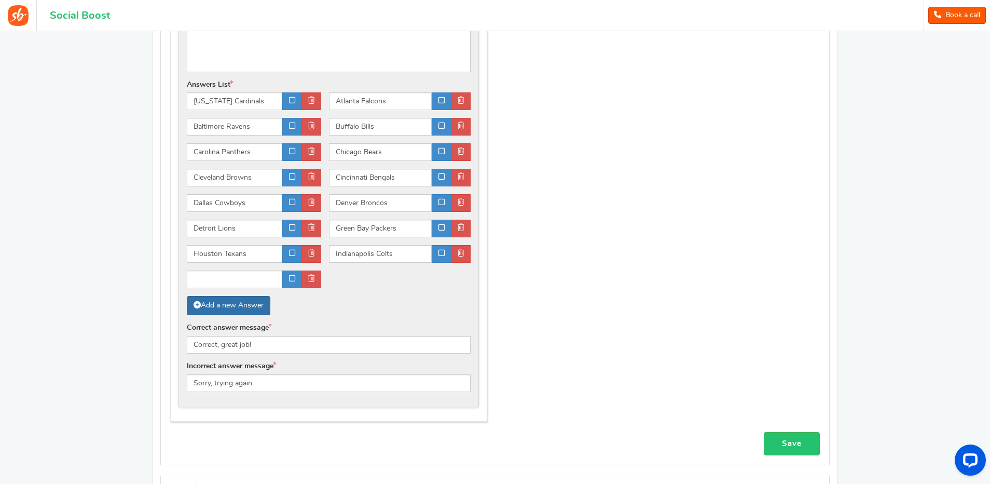
drag, startPoint x: 220, startPoint y: 307, endPoint x: 218, endPoint y: 312, distance: 5.4
click at [220, 307] on link "Add a new Answer" at bounding box center [229, 305] width 84 height 19
click at [222, 305] on link "Add a new Answer" at bounding box center [229, 305] width 84 height 19
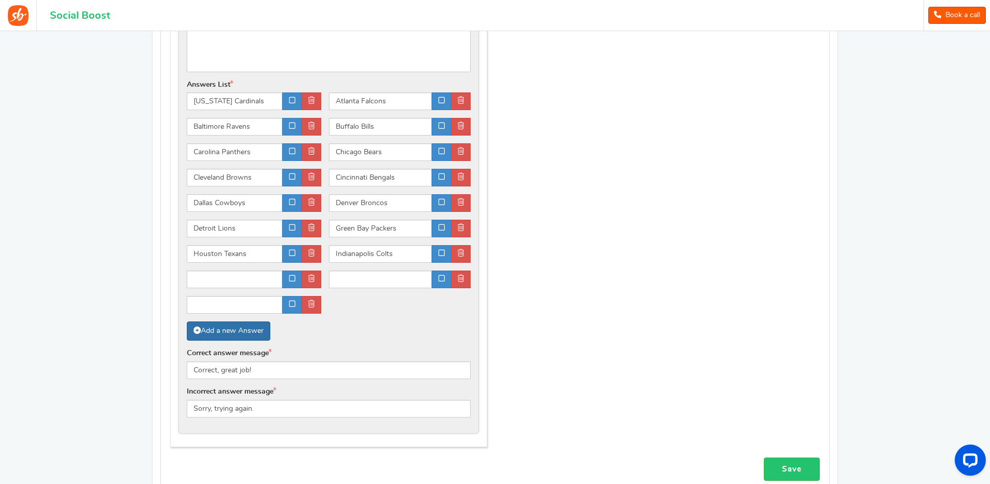
drag, startPoint x: 219, startPoint y: 332, endPoint x: 220, endPoint y: 337, distance: 5.3
click at [219, 332] on link "Add a new Answer" at bounding box center [229, 330] width 84 height 19
click at [220, 338] on link "Add a new Answer" at bounding box center [229, 330] width 84 height 19
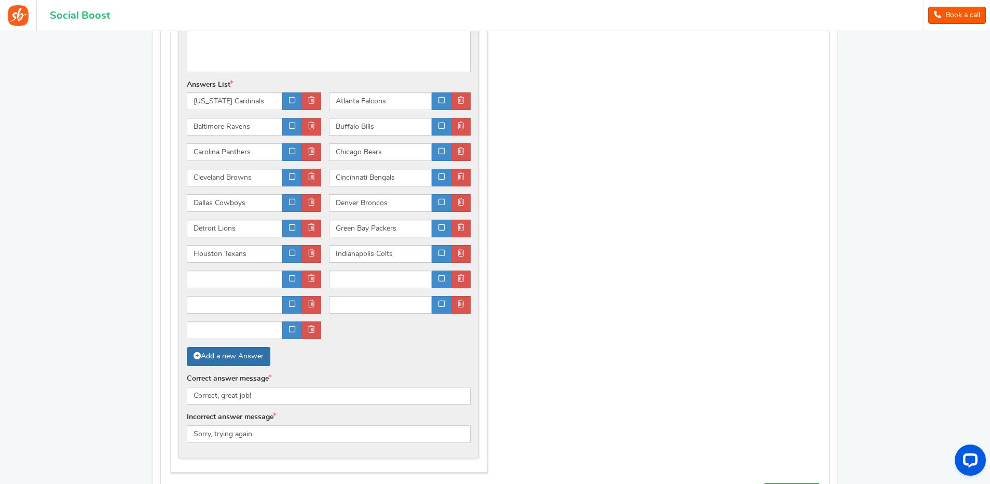
click at [220, 355] on link "Add a new Answer" at bounding box center [229, 356] width 84 height 19
click at [220, 358] on link "Add a new Answer" at bounding box center [229, 356] width 84 height 19
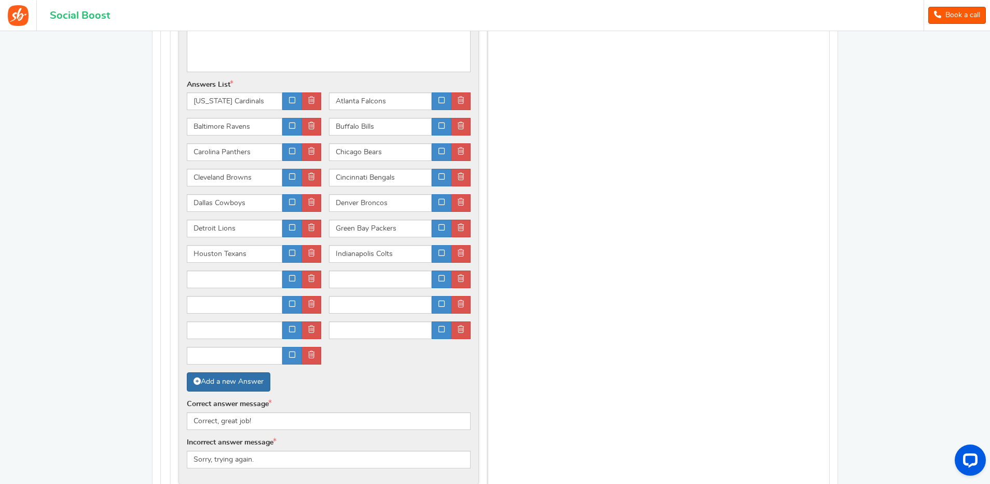
click at [226, 381] on link "Add a new Answer" at bounding box center [229, 381] width 84 height 19
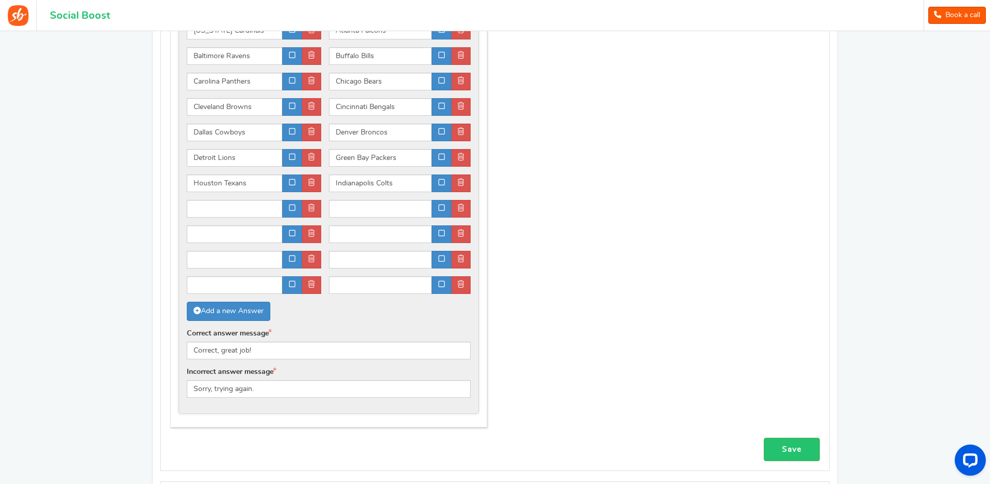
scroll to position [840, 0]
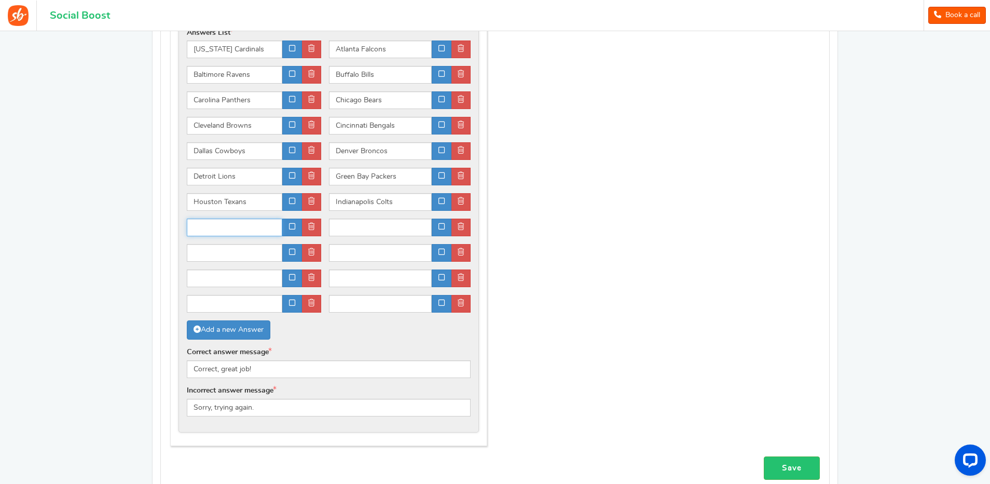
click at [248, 227] on input "text" at bounding box center [234, 227] width 95 height 18
paste input "Jacksonville Jaguars"
type input "Jacksonville Jaguars"
click at [367, 228] on input "text" at bounding box center [380, 227] width 103 height 18
click at [357, 228] on input "text" at bounding box center [380, 227] width 103 height 18
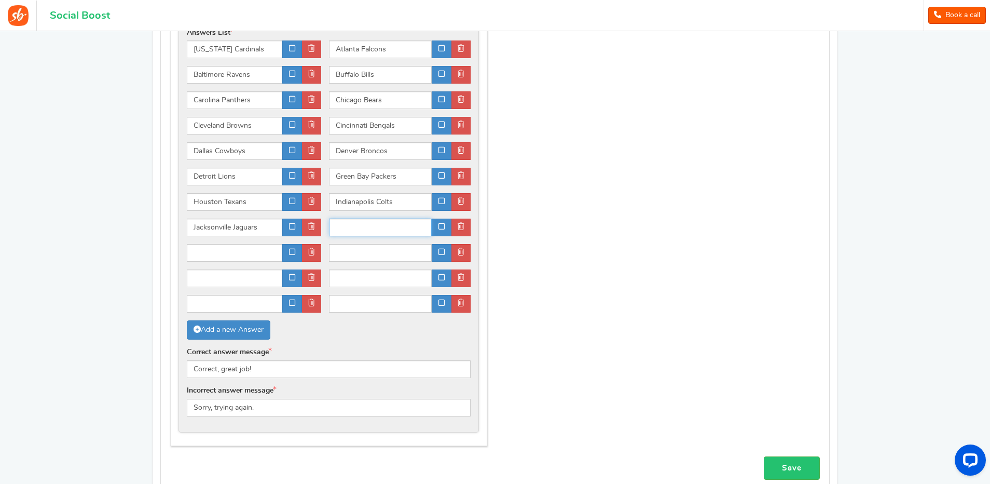
paste input "[US_STATE] City Chiefs"
type input "[US_STATE] City Chiefs"
click at [238, 256] on input "text" at bounding box center [234, 253] width 95 height 18
click at [235, 258] on input "text" at bounding box center [234, 253] width 95 height 18
paste input "Las Vegas Raiders"
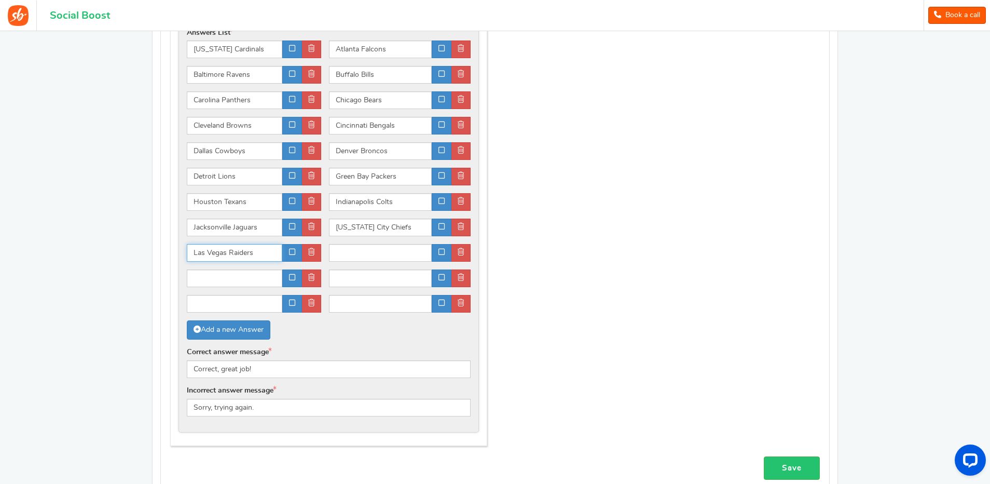
type input "Las Vegas Raiders"
click at [368, 254] on input "text" at bounding box center [380, 253] width 103 height 18
paste input "Los Angeles Chargers"
type input "Los Angeles Chargers"
click at [235, 283] on input "text" at bounding box center [234, 278] width 95 height 18
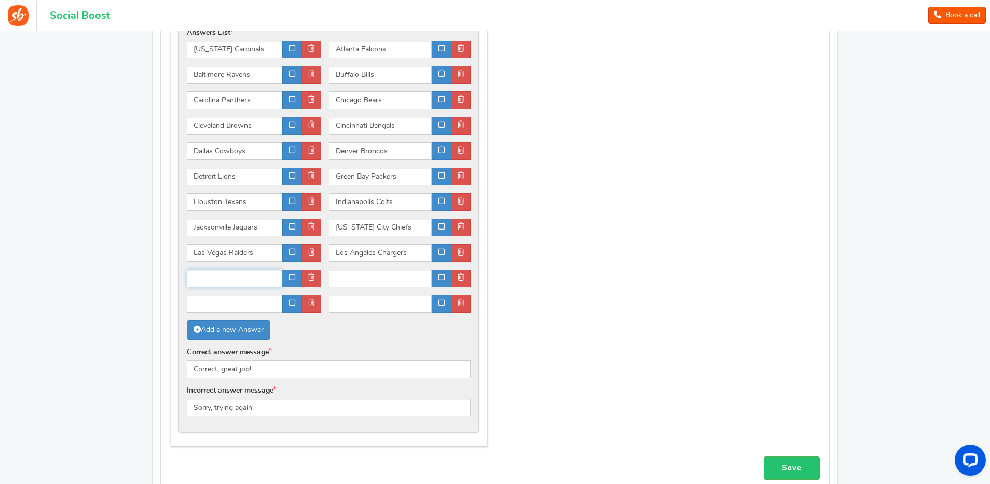
paste input "Los Angeles Rams"
type input "Los Angeles Rams"
click at [363, 280] on input "text" at bounding box center [380, 278] width 103 height 18
paste input "Miami Dolphins"
type input "Miami Dolphins"
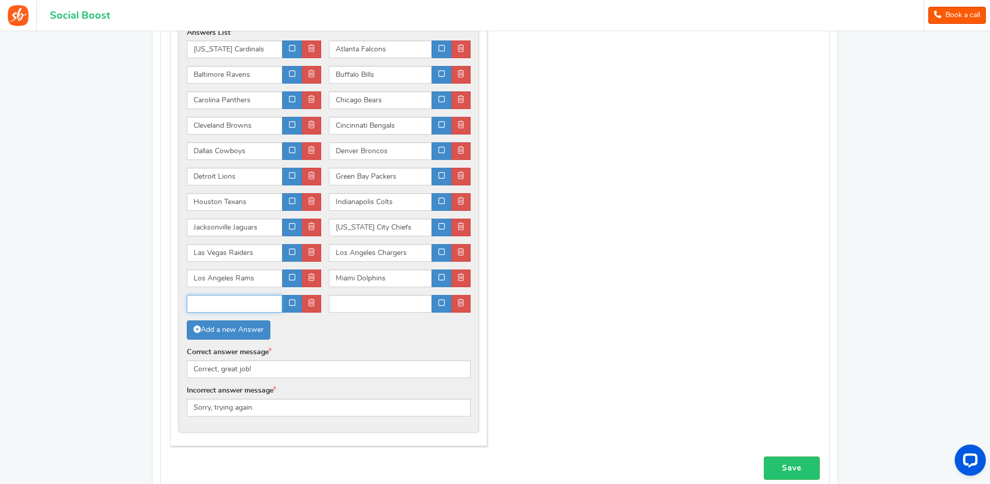
click at [247, 299] on input "text" at bounding box center [234, 304] width 95 height 18
click at [246, 303] on input "text" at bounding box center [234, 304] width 95 height 18
paste input "[US_STATE] Vikings"
type input "[US_STATE] Vikings"
click at [355, 299] on input "text" at bounding box center [380, 304] width 103 height 18
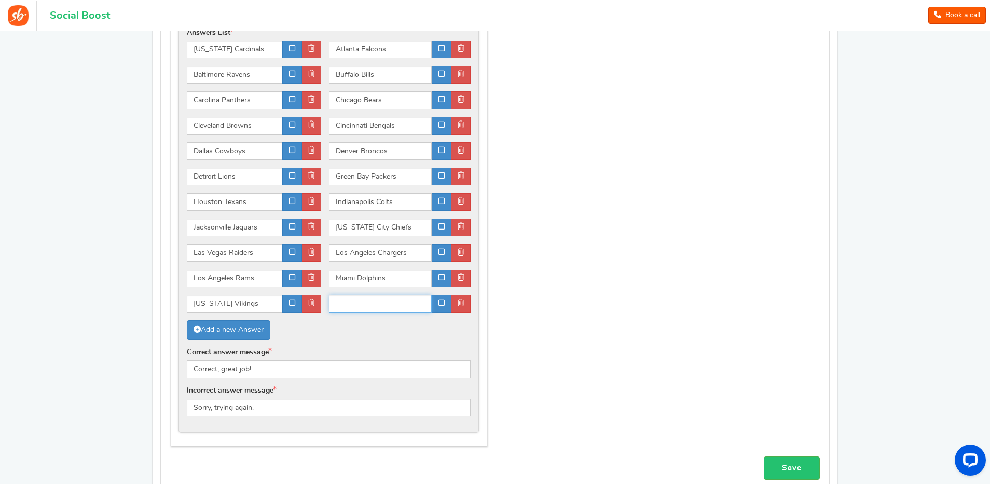
paste input "New England Patriots"
type input "New England Patriots"
click at [225, 328] on link "Add a new Answer" at bounding box center [229, 329] width 84 height 19
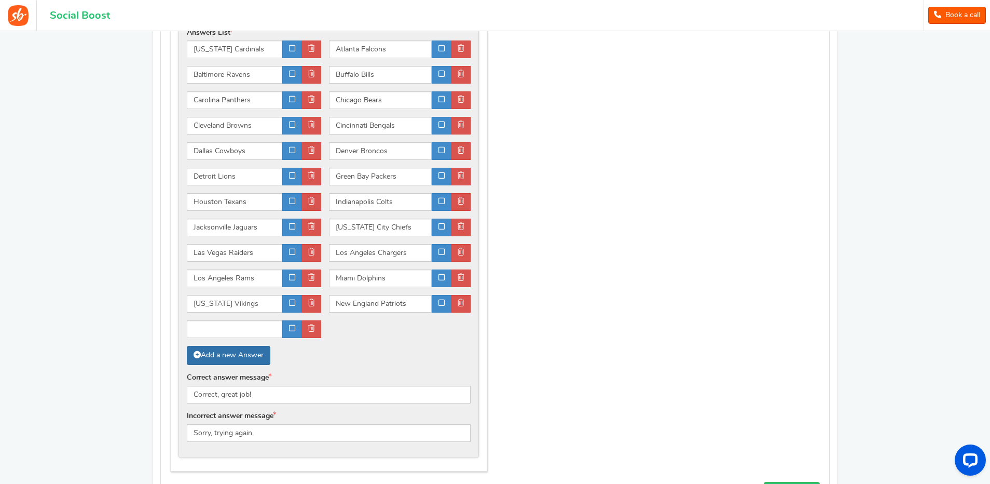
click at [230, 356] on link "Add a new Answer" at bounding box center [229, 355] width 84 height 19
click at [226, 354] on link "Add a new Answer" at bounding box center [229, 355] width 84 height 19
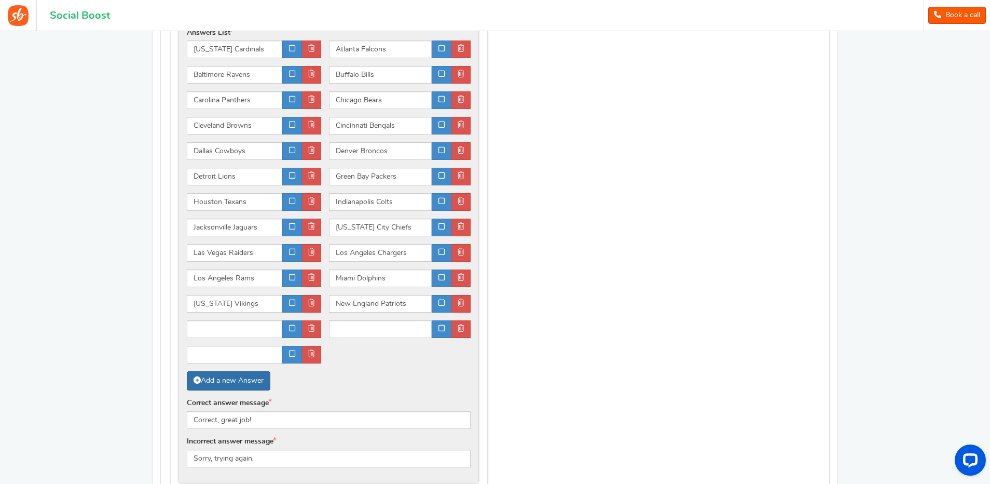
click at [226, 378] on link "Add a new Answer" at bounding box center [229, 380] width 84 height 19
click at [225, 383] on link "Add a new Answer" at bounding box center [229, 380] width 84 height 19
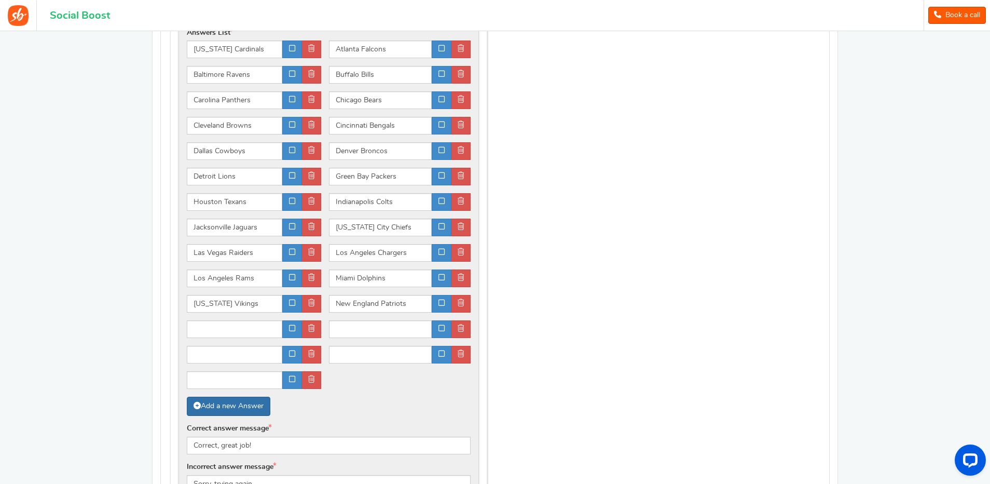
click at [228, 405] on link "Add a new Answer" at bounding box center [229, 405] width 84 height 19
click at [226, 405] on link "Add a new Answer" at bounding box center [229, 405] width 84 height 19
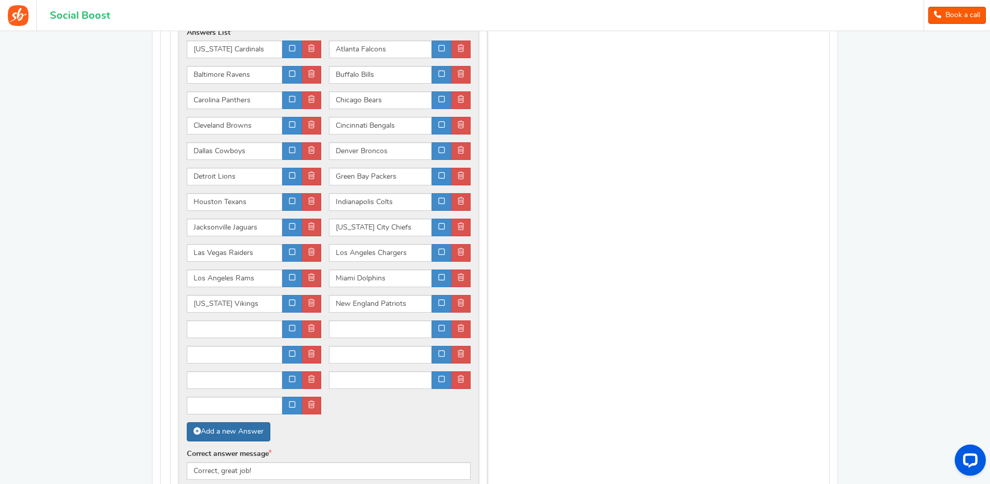
drag, startPoint x: 231, startPoint y: 431, endPoint x: 266, endPoint y: 439, distance: 35.1
click at [231, 432] on link "Add a new Answer" at bounding box center [229, 431] width 84 height 19
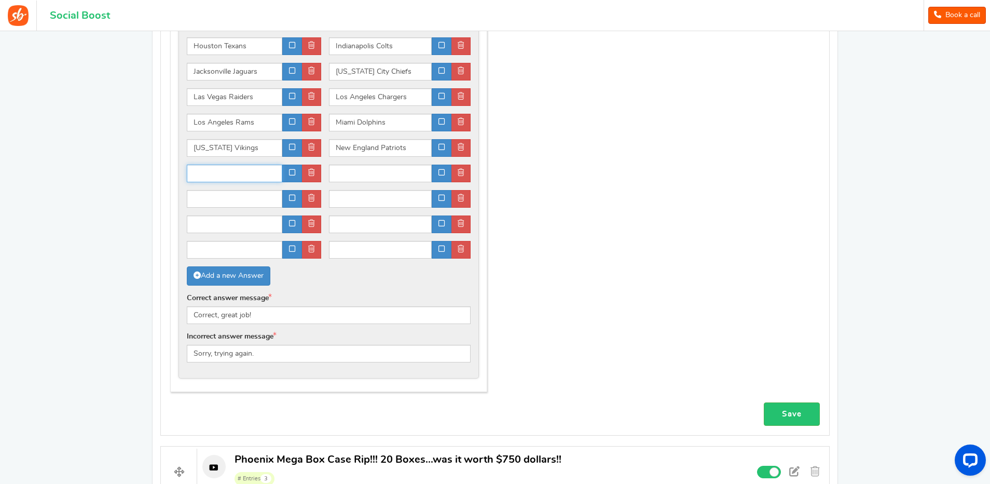
click at [246, 174] on input "text" at bounding box center [234, 173] width 95 height 18
paste input "New Orleans Saints"
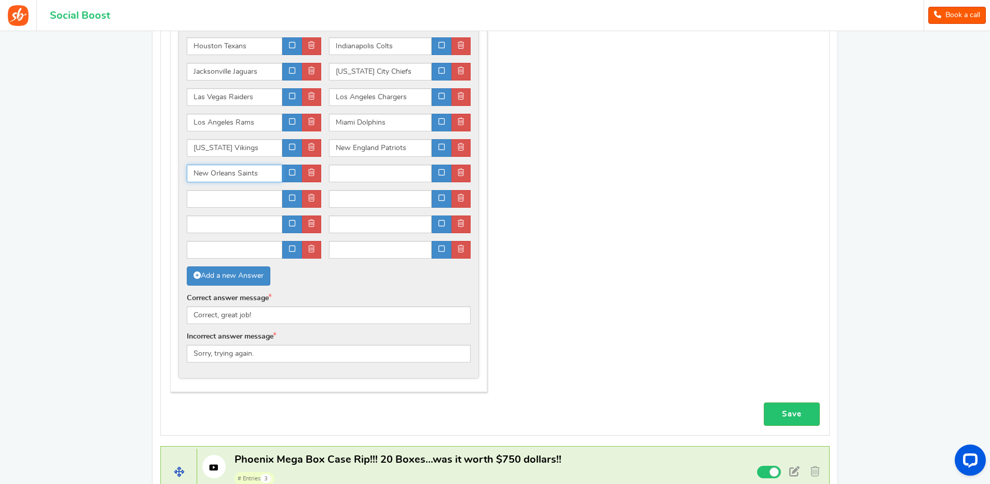
type input "New Orleans Saints"
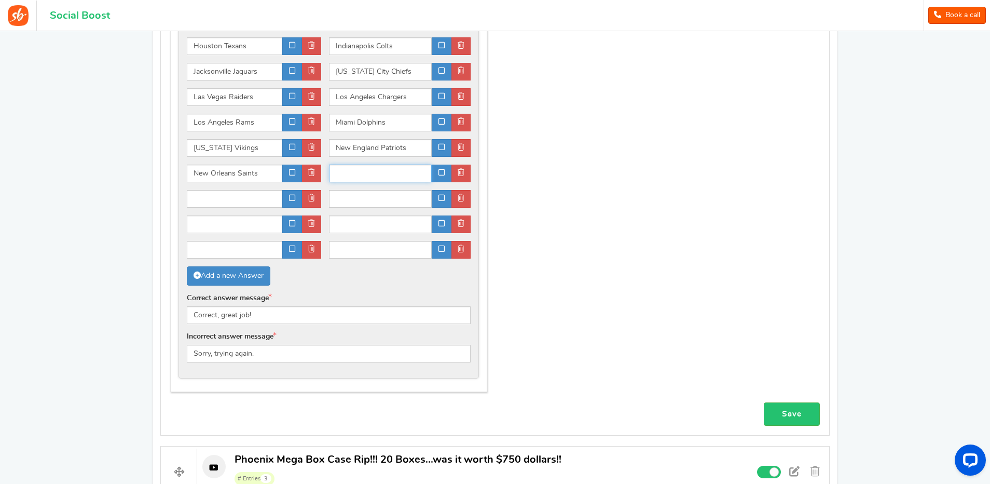
click at [354, 173] on input "text" at bounding box center [380, 173] width 103 height 18
paste input "[US_STATE] Giants"
type input "[US_STATE] Giants"
click at [236, 199] on input "text" at bounding box center [234, 199] width 95 height 18
drag, startPoint x: 254, startPoint y: 196, endPoint x: 258, endPoint y: 208, distance: 12.8
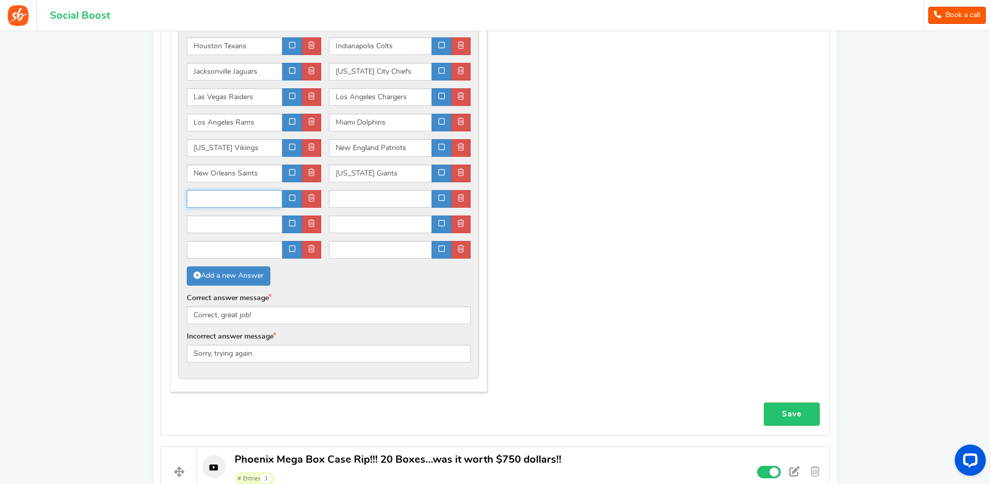
click at [253, 195] on input "text" at bounding box center [234, 199] width 95 height 18
paste input "[US_STATE] Jets"
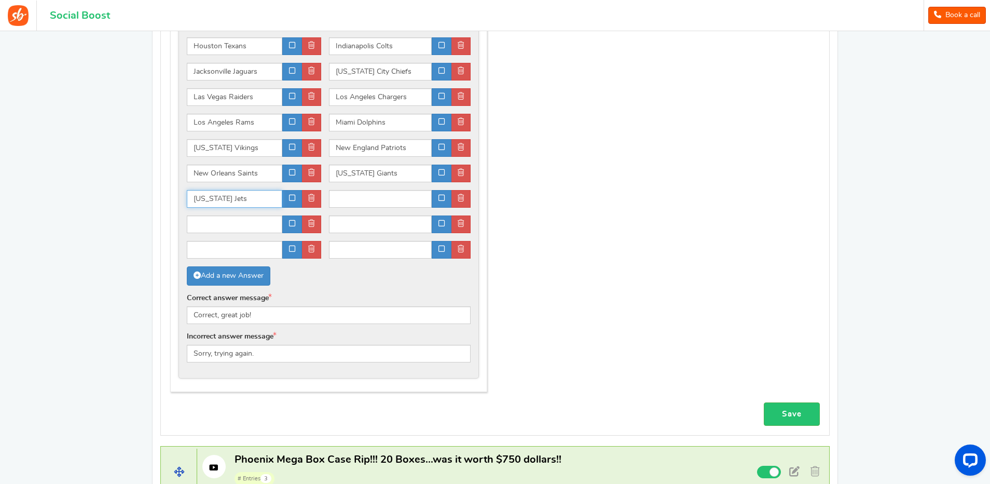
type input "[US_STATE] Jets"
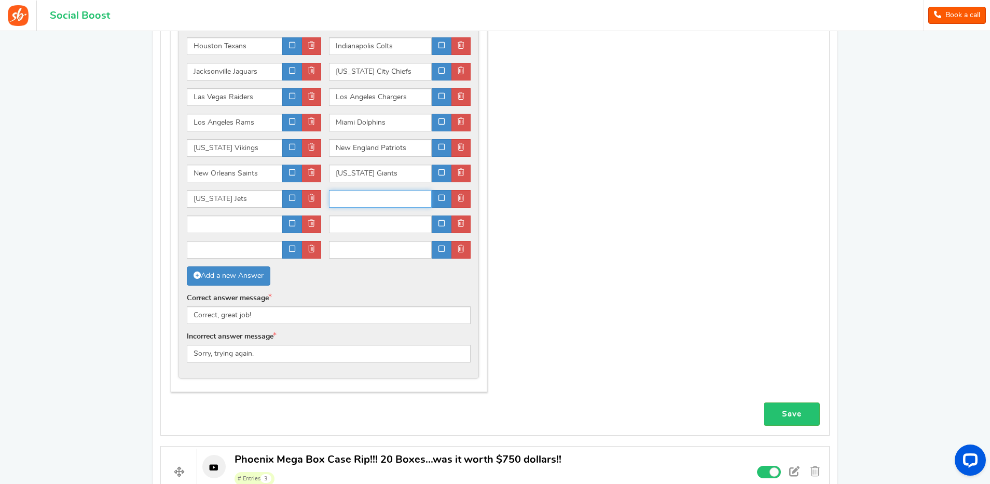
click at [343, 201] on input "text" at bounding box center [380, 199] width 103 height 18
paste input "Philadelphia Eagles"
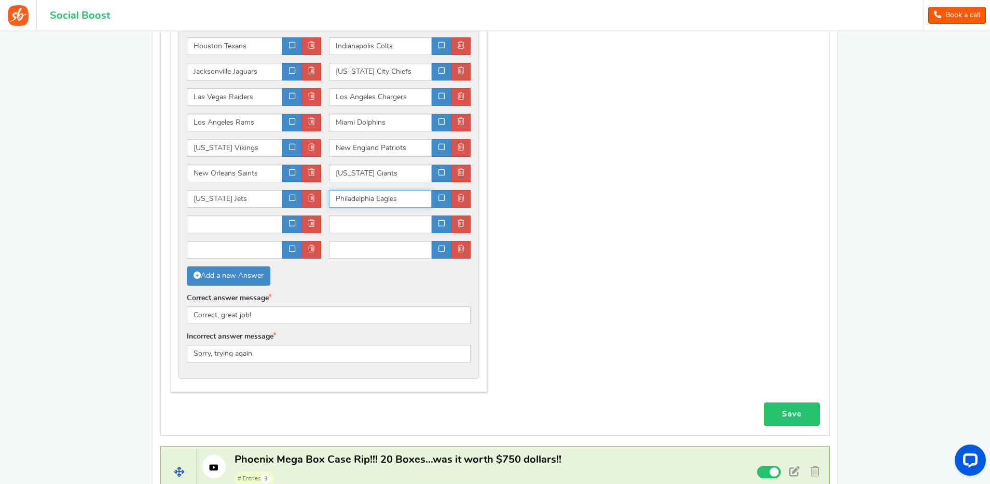
type input "Philadelphia Eagles"
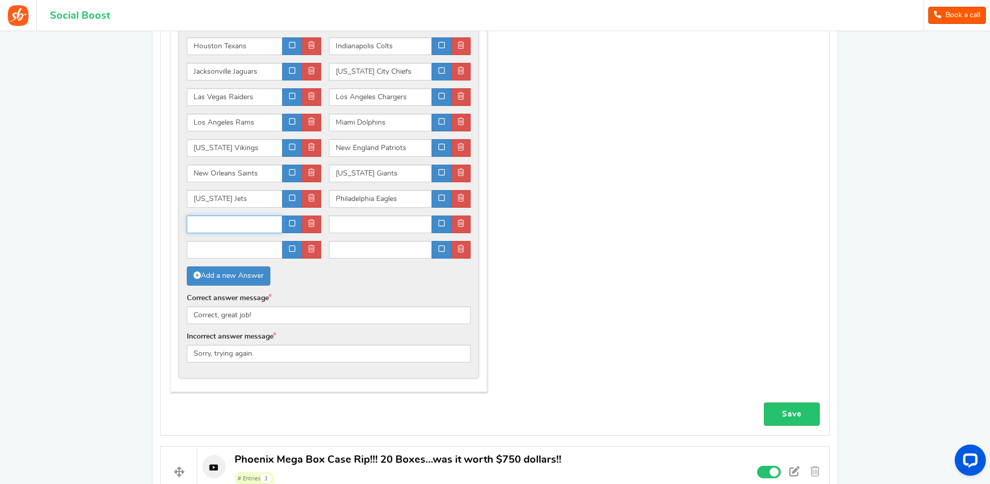
click at [260, 222] on input "text" at bounding box center [234, 224] width 95 height 18
paste input "Pittsburgh Steelers"
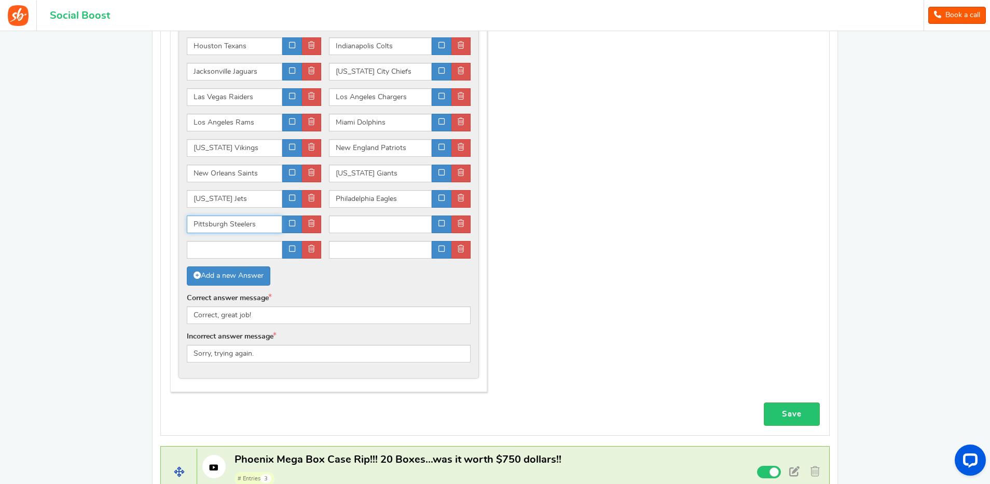
type input "Pittsburgh Steelers"
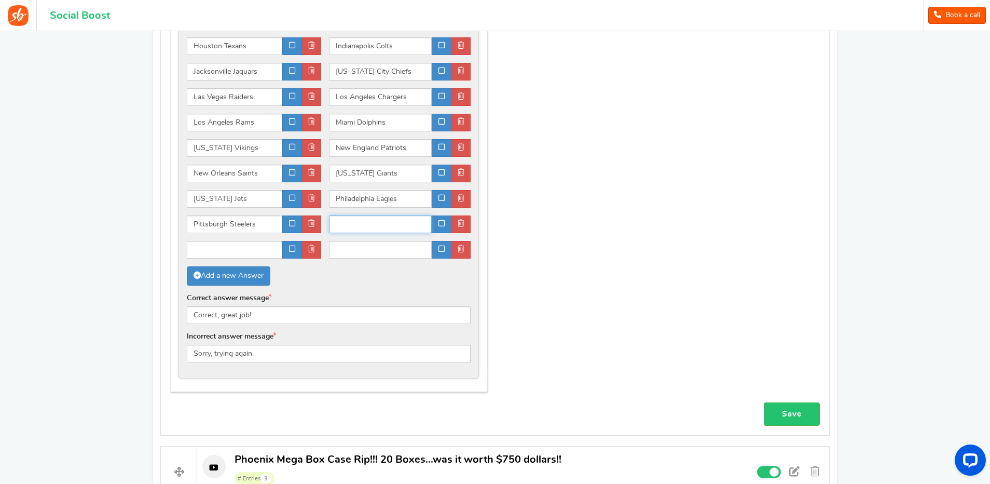
click at [385, 224] on input "text" at bounding box center [380, 224] width 103 height 18
paste input "San Francisco 49ers"
type input "San Francisco 49ers"
click at [226, 247] on input "text" at bounding box center [234, 250] width 95 height 18
click at [240, 250] on input "text" at bounding box center [234, 250] width 95 height 18
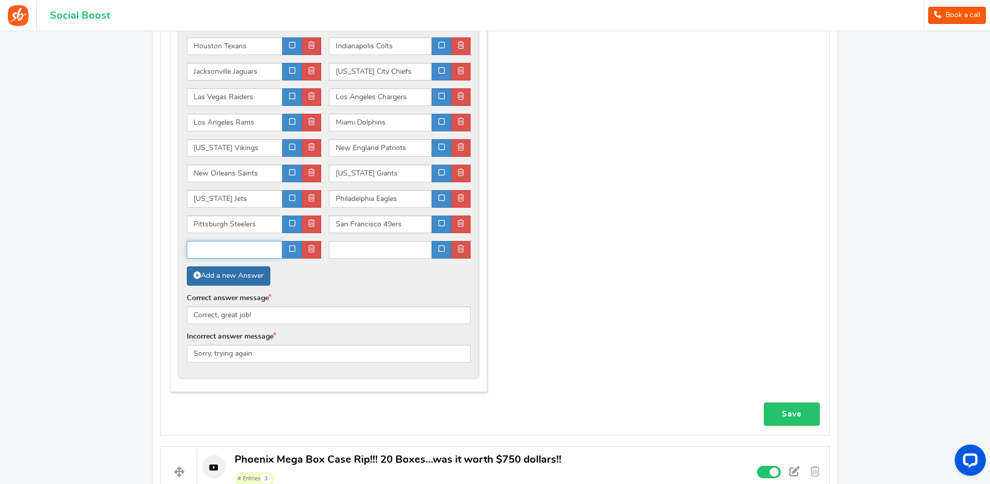
paste input "Seattle Seahawks"
type input "Seattle Seahawks"
drag, startPoint x: 373, startPoint y: 251, endPoint x: 387, endPoint y: 298, distance: 48.7
click at [374, 251] on input "text" at bounding box center [380, 250] width 103 height 18
click at [357, 247] on input "text" at bounding box center [380, 250] width 103 height 18
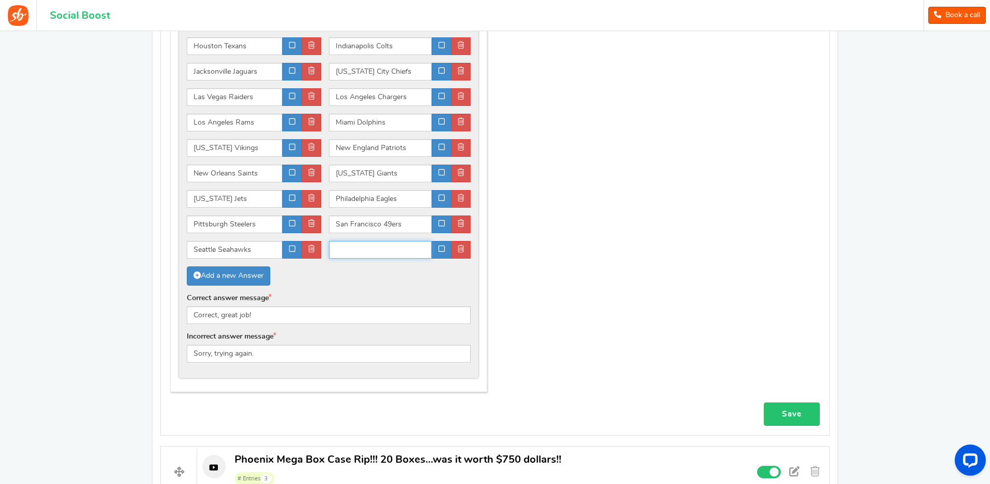
paste input "Tampa Bay Buccaneers"
type input "Tampa Bay Buccaneers"
click at [239, 273] on link "Add a new Answer" at bounding box center [229, 275] width 84 height 19
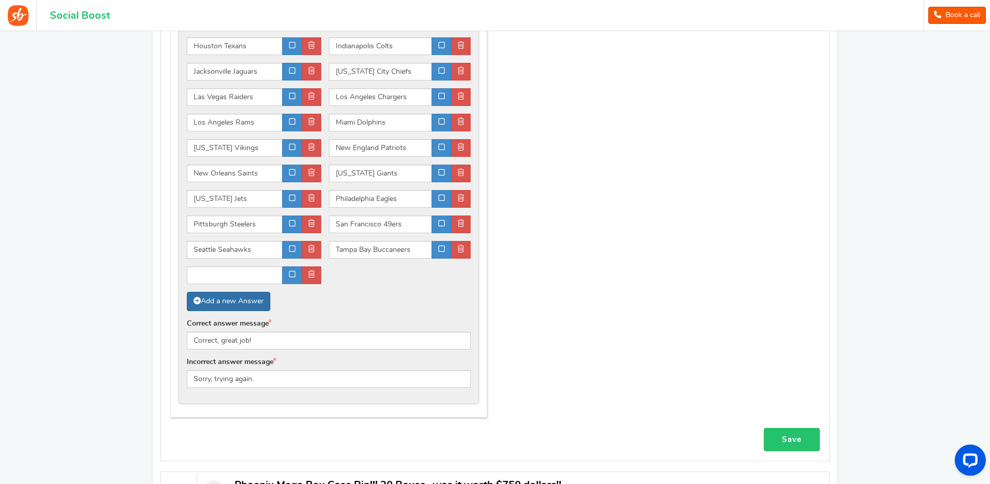
click at [232, 300] on link "Add a new Answer" at bounding box center [229, 301] width 84 height 19
click at [232, 307] on link "Add a new Answer" at bounding box center [229, 301] width 84 height 19
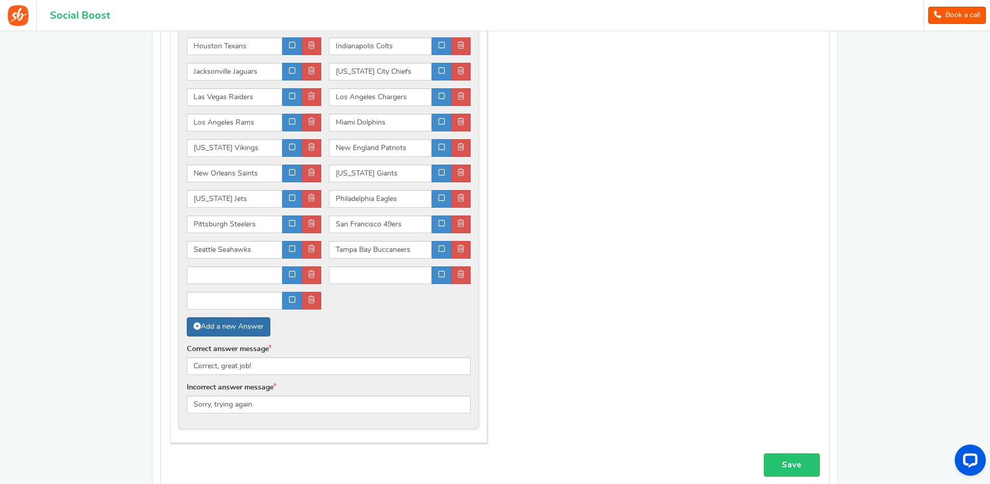
click at [233, 330] on link "Add a new Answer" at bounding box center [229, 326] width 84 height 19
click at [244, 277] on input "text" at bounding box center [234, 275] width 95 height 18
paste input "[US_STATE] Titans"
type input "[US_STATE] Titans"
click at [349, 277] on input "text" at bounding box center [380, 275] width 103 height 18
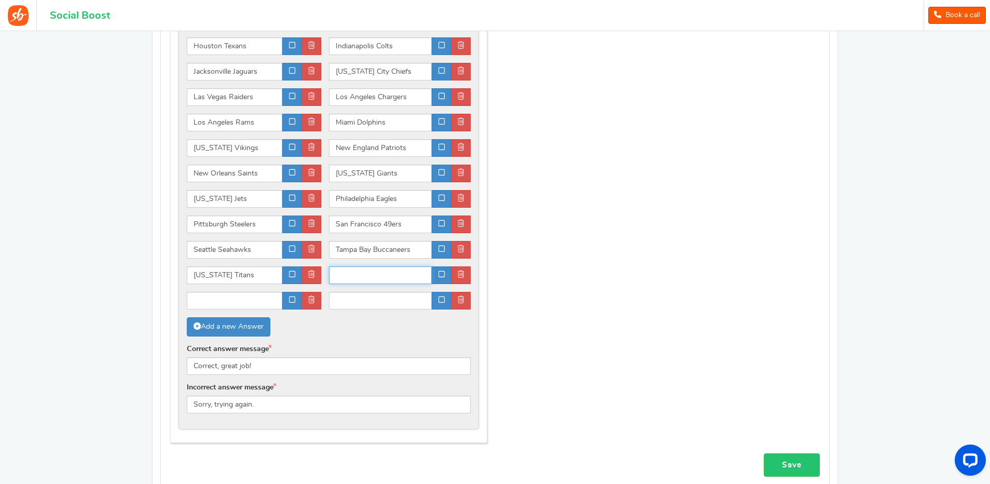
paste input "[US_STATE] Commanders"
type input "[US_STATE] Commanders"
click at [310, 301] on icon at bounding box center [311, 299] width 6 height 7
click at [312, 300] on icon at bounding box center [311, 299] width 6 height 7
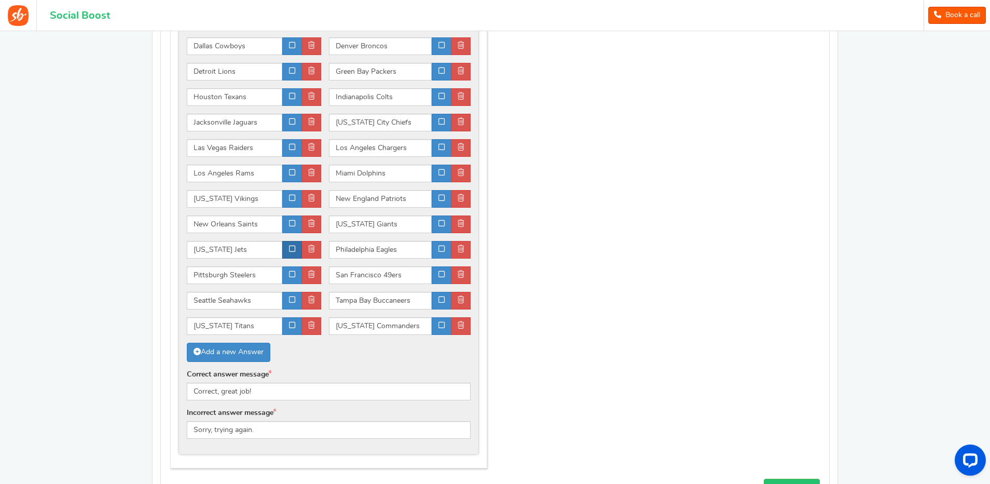
scroll to position [944, 0]
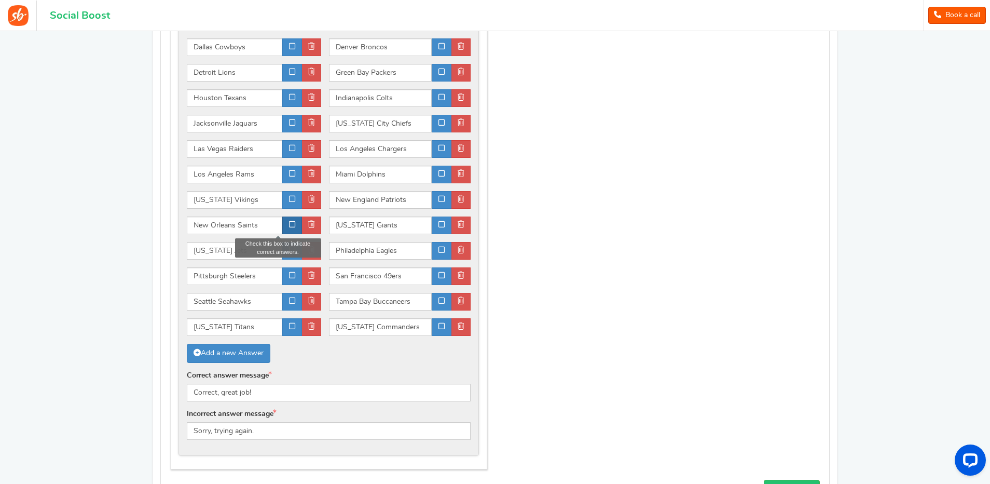
click at [290, 223] on icon at bounding box center [292, 223] width 6 height 7
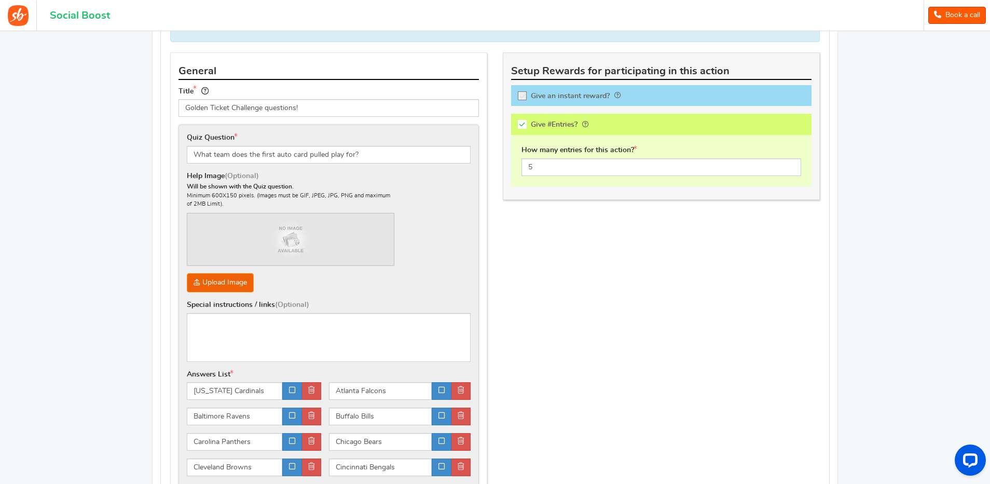
scroll to position [477, 0]
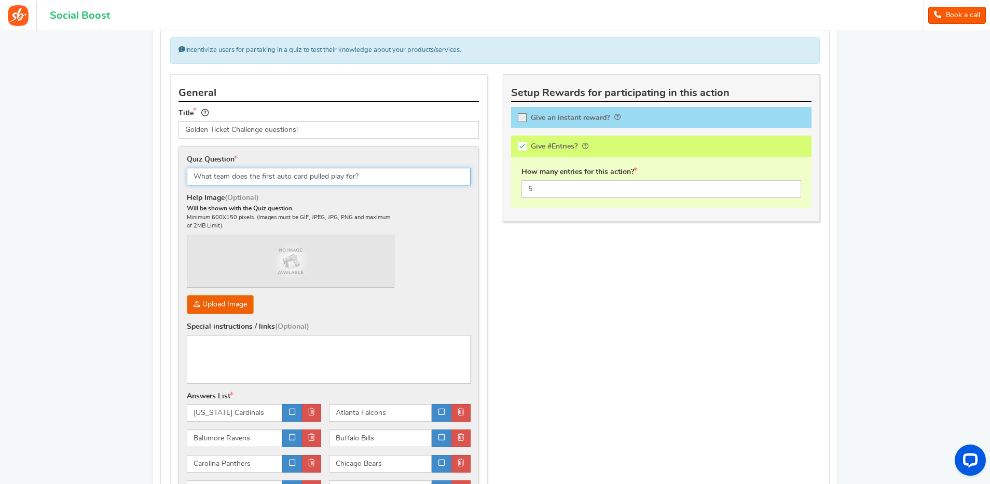
click at [306, 175] on input "What team does the first auto card pulled play for?" at bounding box center [329, 177] width 284 height 18
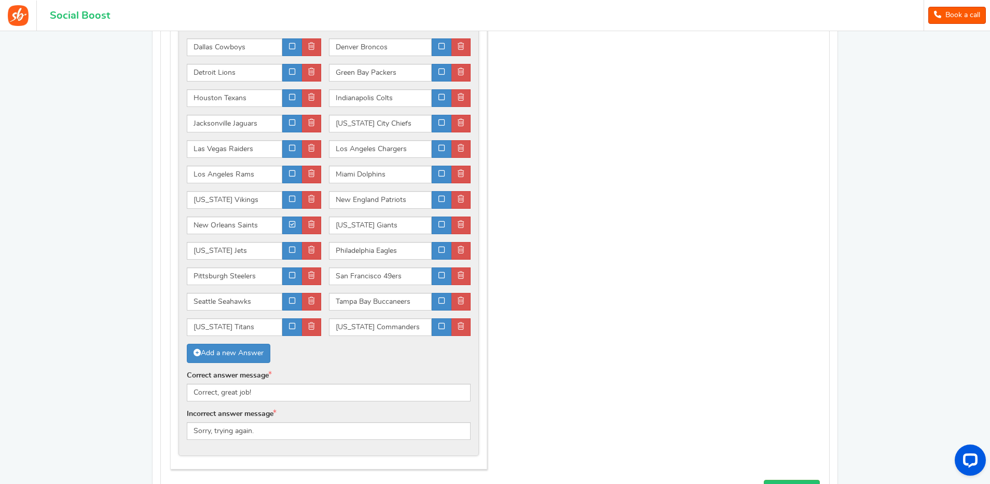
scroll to position [1047, 0]
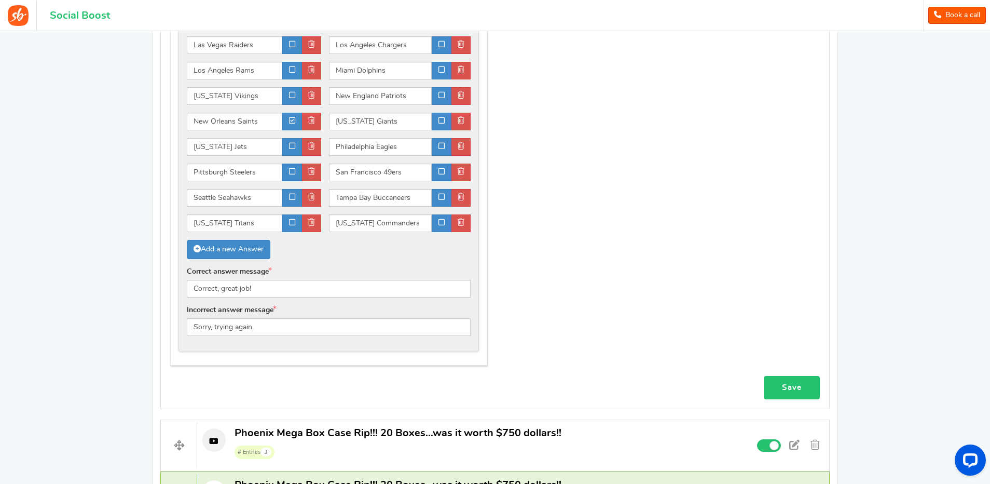
type input "What team does the first auto card player pulled play for?"
click at [788, 387] on link "Save" at bounding box center [792, 387] width 56 height 23
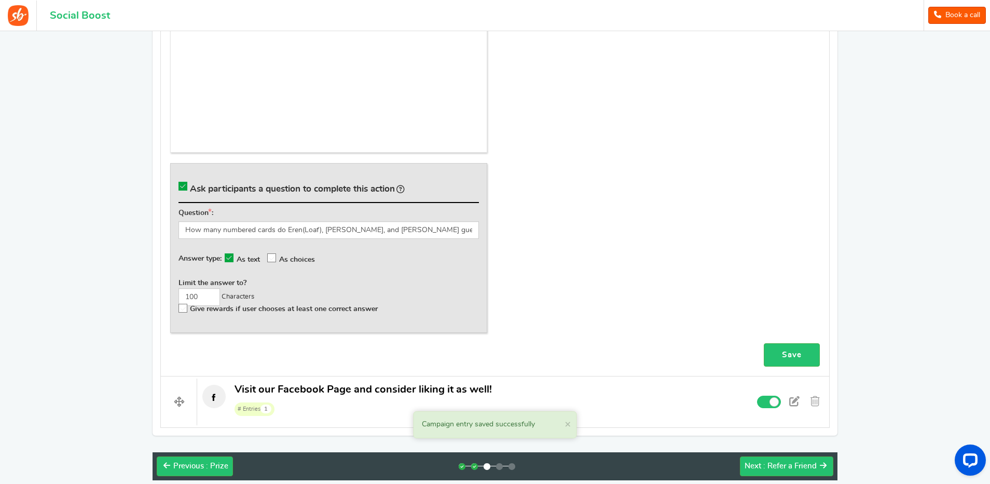
scroll to position [1748, 0]
drag, startPoint x: 197, startPoint y: 308, endPoint x: 184, endPoint y: 309, distance: 13.0
click at [197, 308] on span "Give rewards if user chooses at least one correct answer" at bounding box center [284, 308] width 188 height 7
click at [190, 308] on input "Give rewards if user chooses at least one correct answer" at bounding box center [185, 310] width 10 height 10
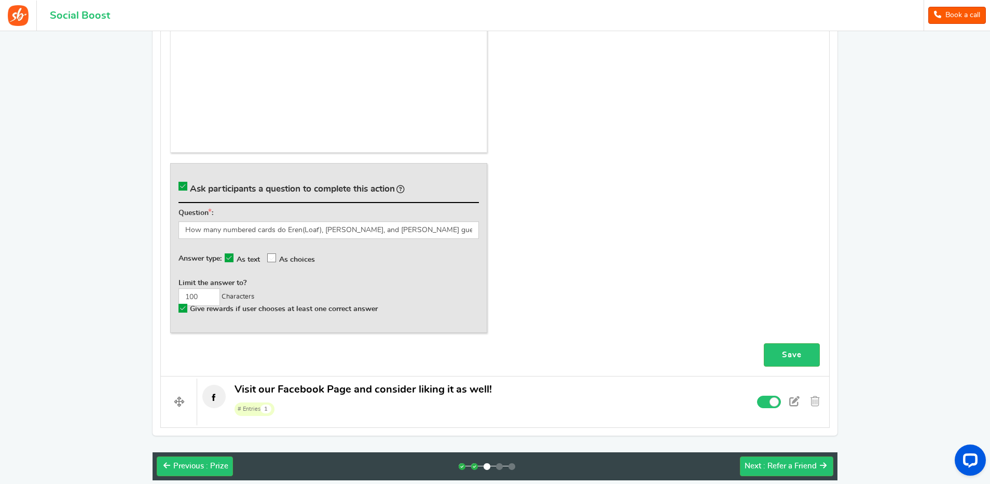
click at [181, 307] on icon at bounding box center [182, 307] width 9 height 9
click at [181, 307] on input "Give rewards if user chooses at least one correct answer" at bounding box center [185, 310] width 10 height 10
checkbox input "false"
click at [277, 255] on icon at bounding box center [272, 258] width 9 height 9
click at [277, 255] on input "As choices" at bounding box center [277, 257] width 0 height 7
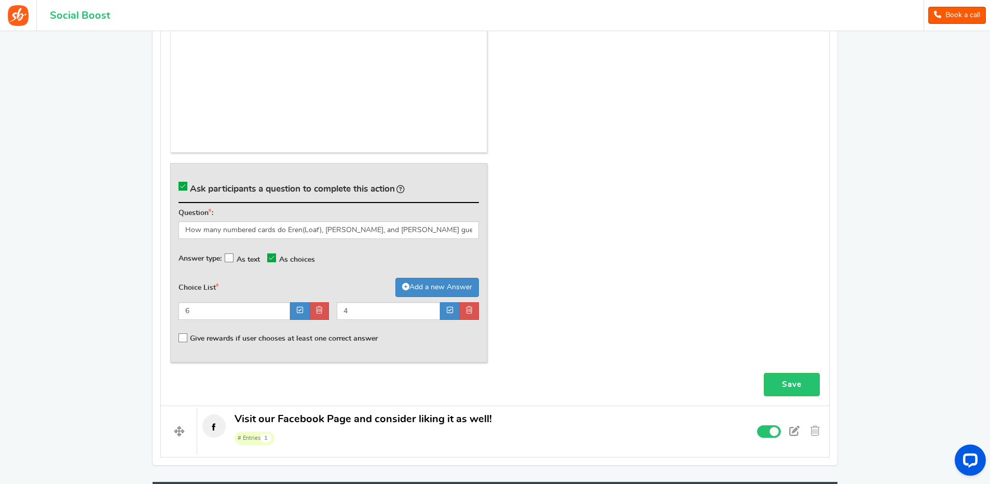
click at [230, 258] on icon at bounding box center [229, 258] width 9 height 9
click at [234, 258] on input "As text" at bounding box center [234, 257] width 0 height 7
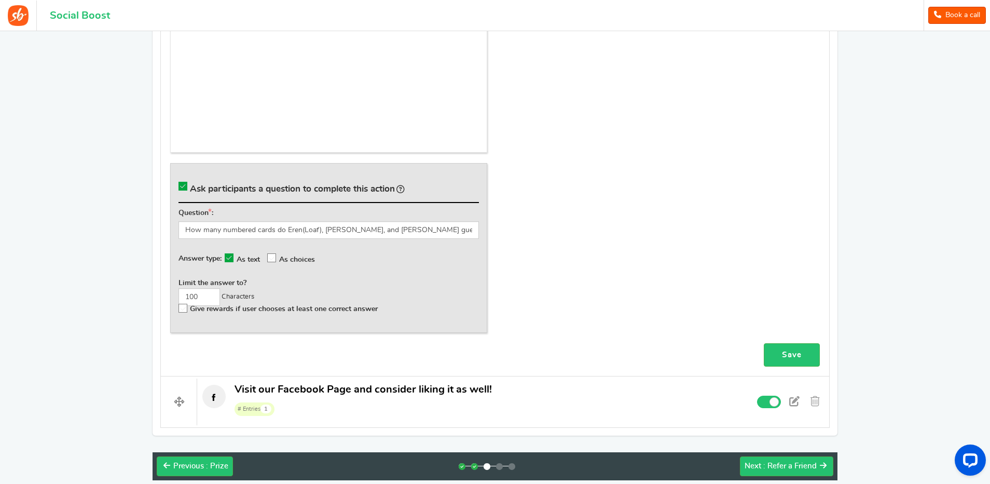
click at [272, 256] on icon at bounding box center [272, 258] width 9 height 9
click at [277, 256] on input "As choices" at bounding box center [277, 257] width 0 height 7
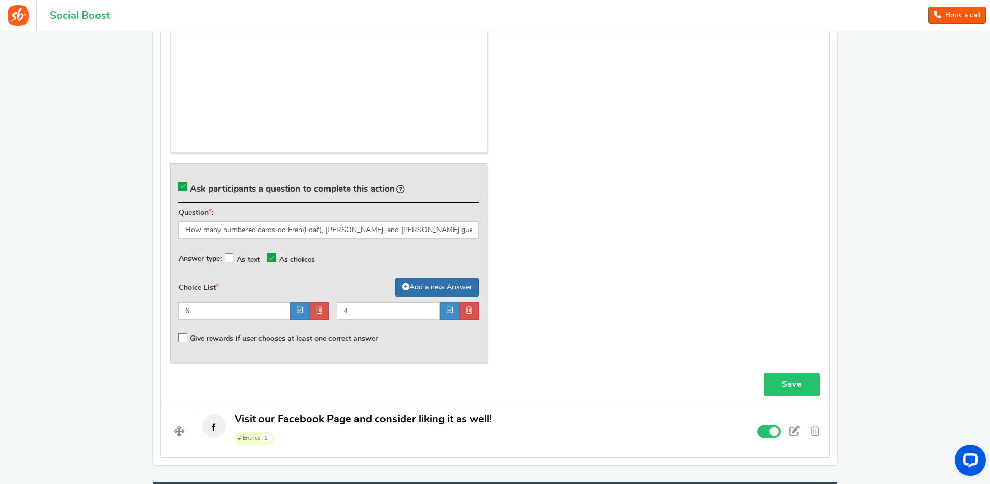
click at [412, 282] on link "Add a new Answer" at bounding box center [437, 287] width 84 height 19
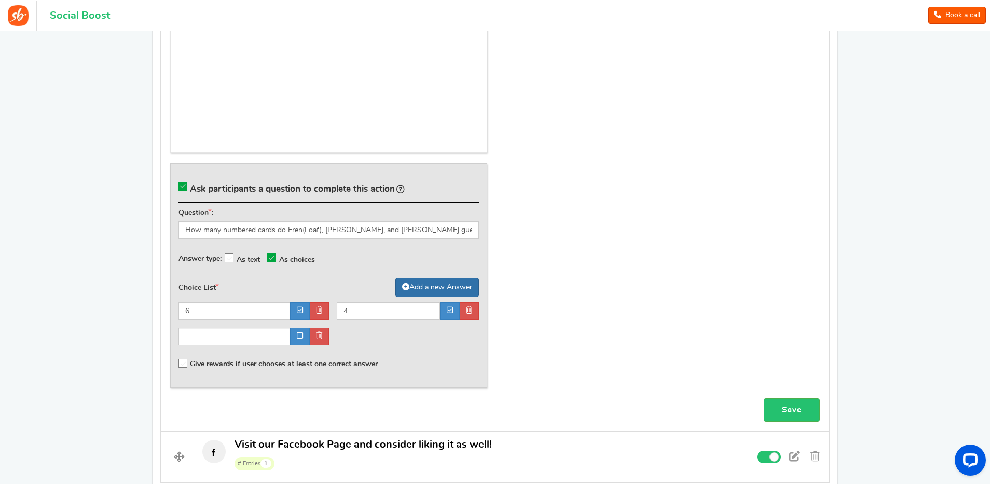
click at [412, 282] on link "Add a new Answer" at bounding box center [437, 287] width 84 height 19
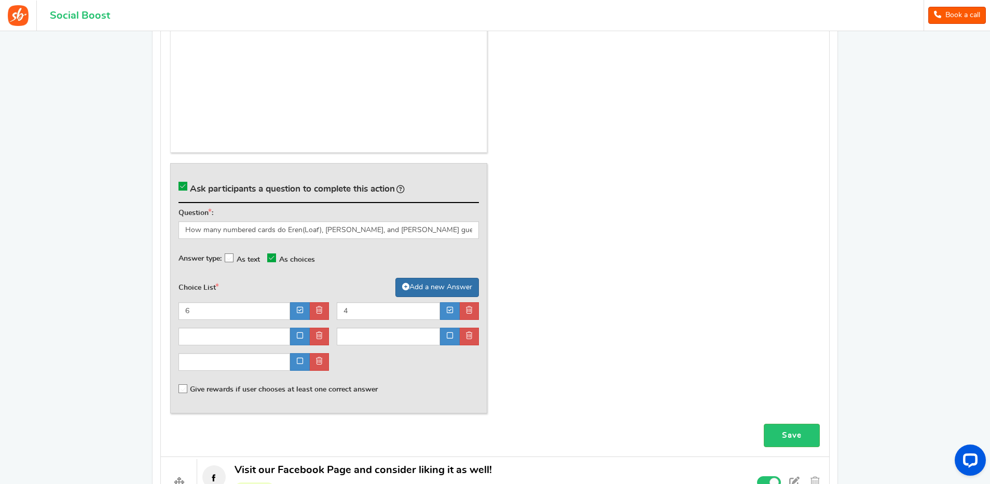
click at [413, 282] on link "Add a new Answer" at bounding box center [437, 287] width 84 height 19
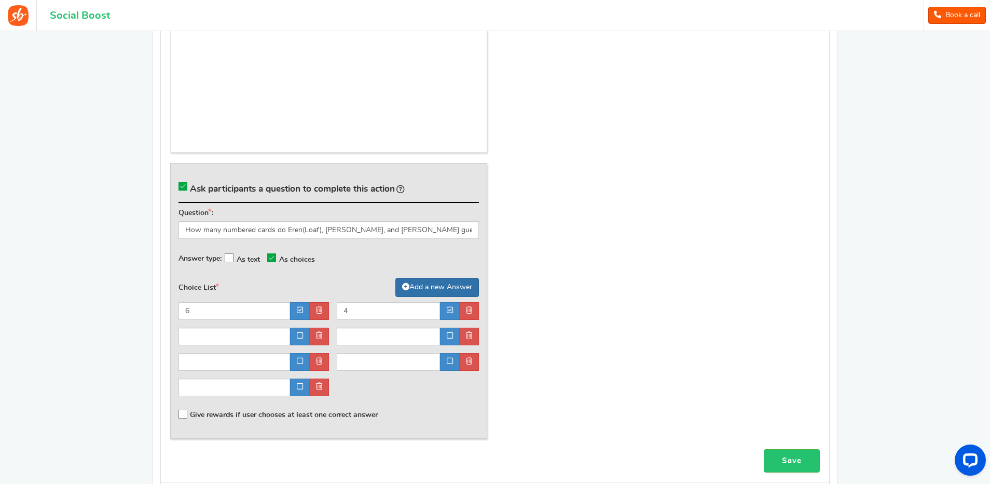
click at [413, 282] on link "Add a new Answer" at bounding box center [437, 287] width 84 height 19
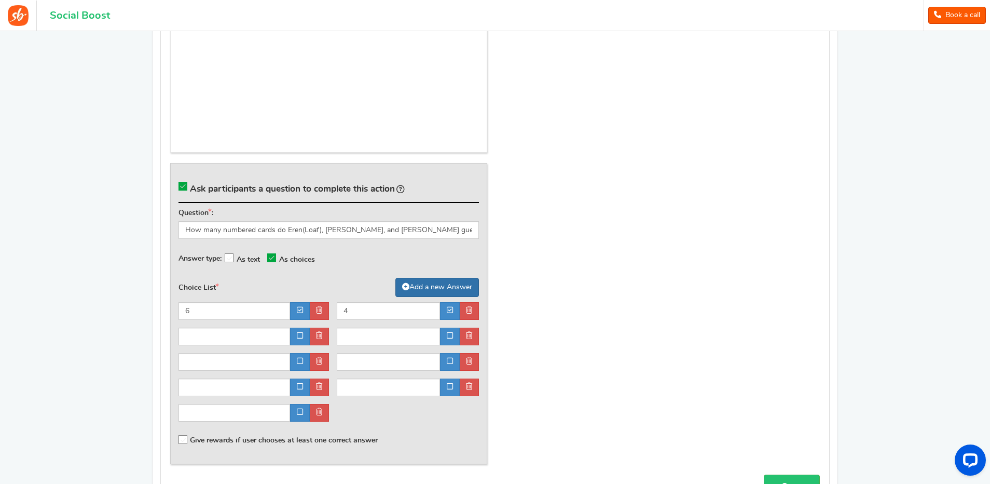
click at [413, 282] on link "Add a new Answer" at bounding box center [437, 287] width 84 height 19
drag, startPoint x: 209, startPoint y: 312, endPoint x: 178, endPoint y: 311, distance: 30.6
click at [174, 311] on div "6" at bounding box center [250, 314] width 158 height 25
type input "1"
drag, startPoint x: 360, startPoint y: 311, endPoint x: 324, endPoint y: 309, distance: 35.9
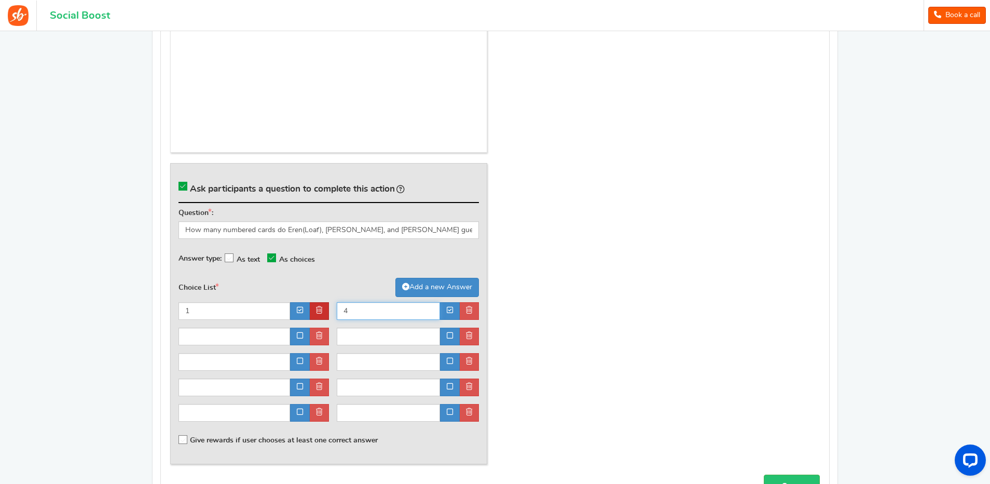
click at [325, 308] on div "1 4" at bounding box center [329, 365] width 316 height 127
type input "2"
click at [337, 320] on input "text" at bounding box center [389, 311] width 104 height 18
type input "3"
click at [352, 336] on input "text" at bounding box center [389, 336] width 104 height 18
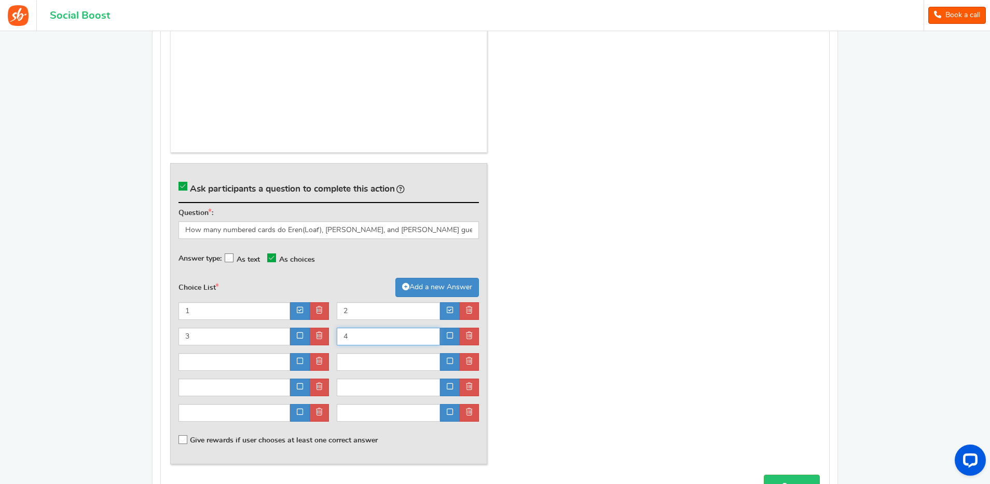
type input "4"
click at [252, 361] on input "text" at bounding box center [234, 362] width 112 height 18
type input "5"
click at [354, 360] on input "text" at bounding box center [389, 362] width 104 height 18
type input "6"
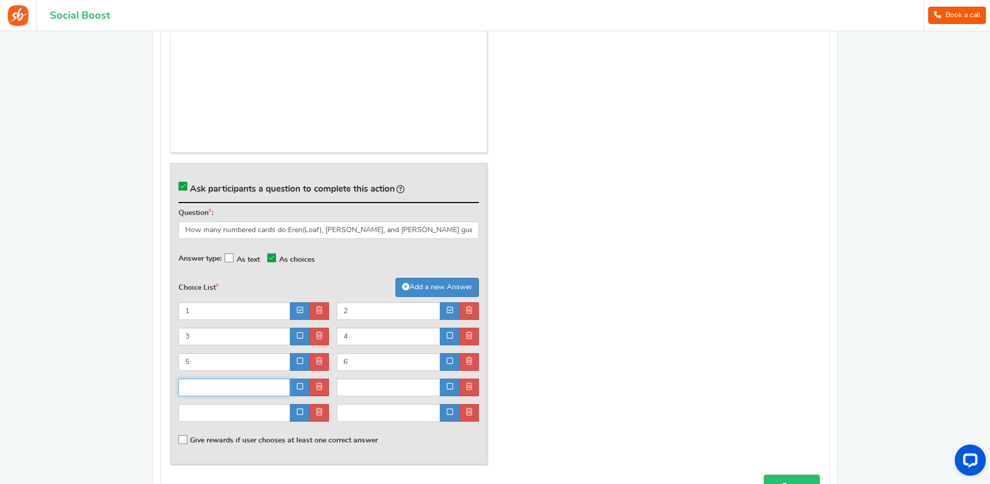
click at [242, 392] on input "text" at bounding box center [234, 387] width 112 height 18
type input "7"
click at [352, 390] on input "text" at bounding box center [389, 387] width 104 height 18
type input "8"
click at [261, 413] on input "text" at bounding box center [234, 413] width 112 height 18
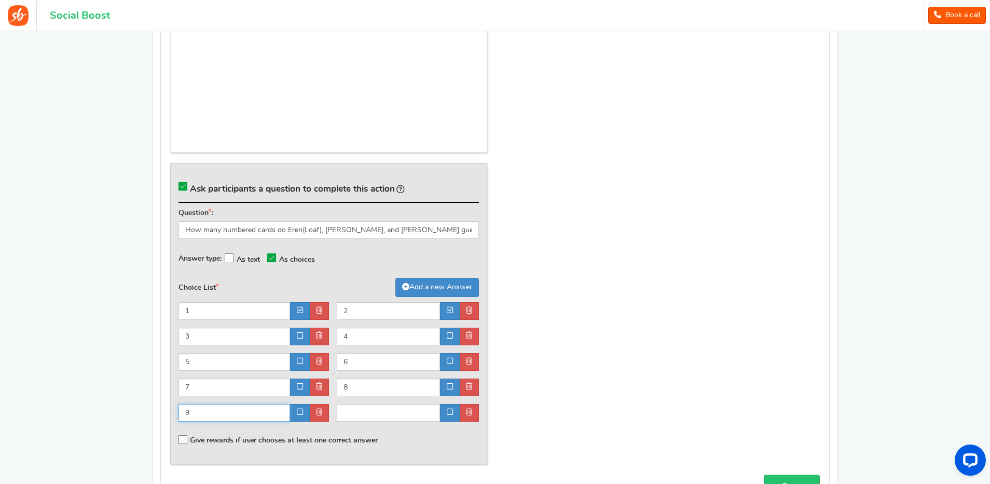
type input "9"
click at [360, 411] on input "text" at bounding box center [389, 413] width 104 height 18
type input "10"
click at [399, 435] on div "Give rewards if user chooses at least one correct answer" at bounding box center [328, 439] width 300 height 21
click at [299, 358] on icon at bounding box center [300, 360] width 6 height 7
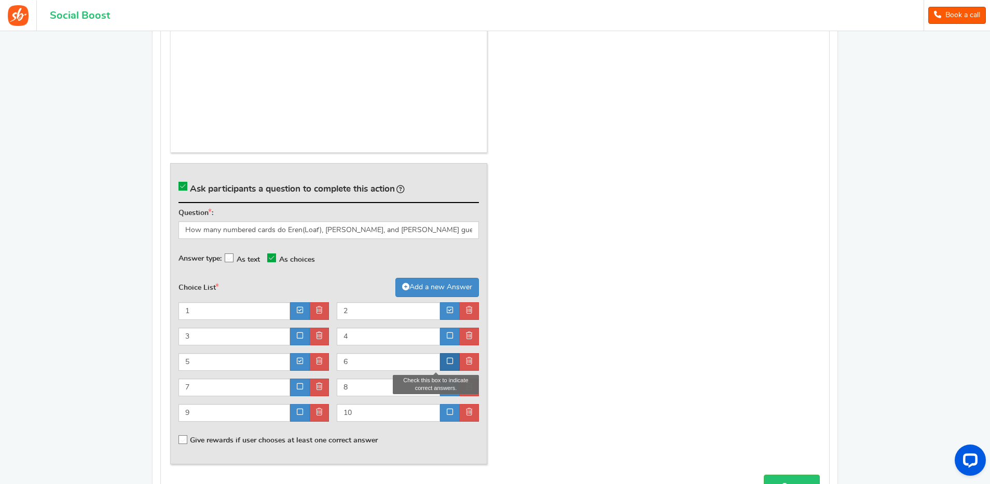
click at [448, 360] on icon at bounding box center [450, 360] width 6 height 7
click at [451, 332] on icon at bounding box center [450, 335] width 6 height 7
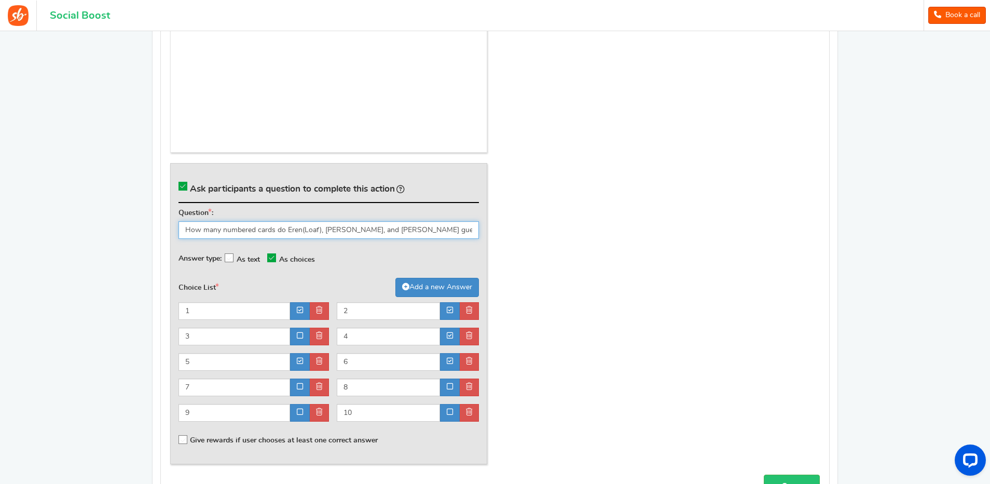
click at [444, 228] on input "How many numbered cards do Eren(Loaf), [PERSON_NAME], and [PERSON_NAME] guess t…" at bounding box center [328, 230] width 300 height 18
type input "How many numbered cards do Eren(Loaf), [PERSON_NAME], and [PERSON_NAME] guess t…"
click at [398, 258] on div "Answer type: As text As choices" at bounding box center [328, 257] width 300 height 23
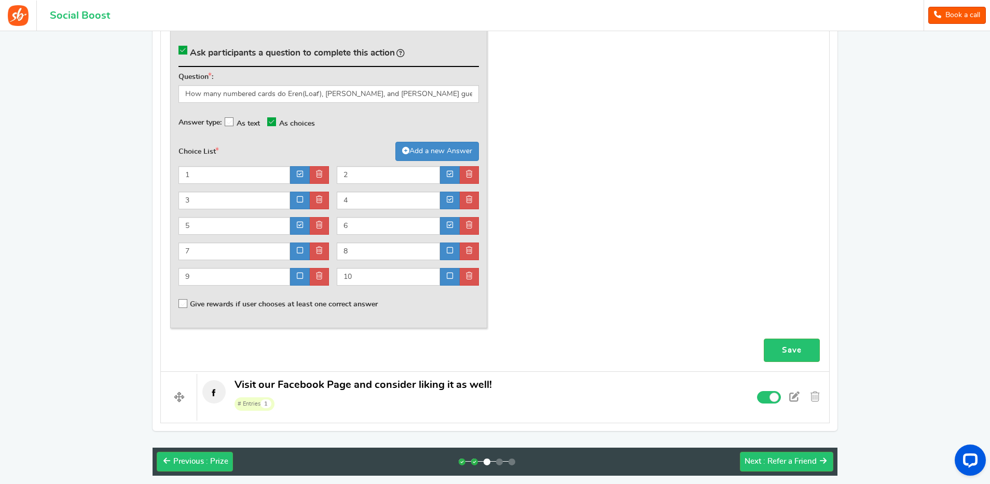
scroll to position [1930, 0]
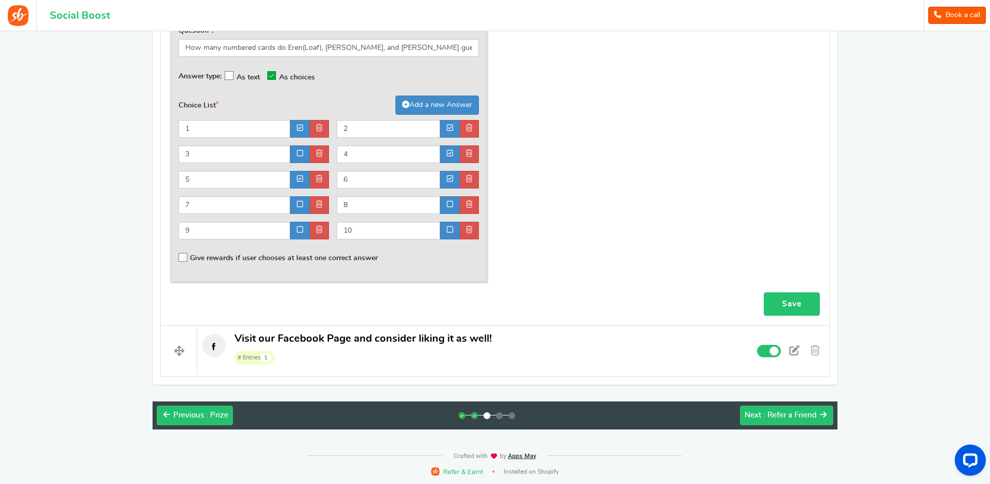
click at [791, 302] on link "Save" at bounding box center [792, 303] width 56 height 23
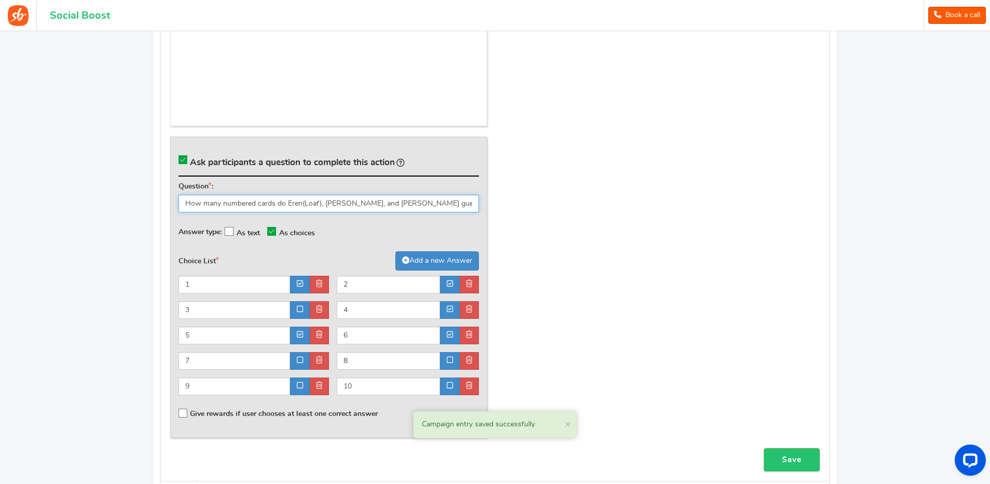
scroll to position [0, 15]
drag, startPoint x: 184, startPoint y: 201, endPoint x: 527, endPoint y: 204, distance: 343.5
click at [527, 204] on div "General Title Phoenix Mega Box Case Rip!!! 20 Boxes...was it worth $750 dollars…" at bounding box center [494, 138] width 665 height 617
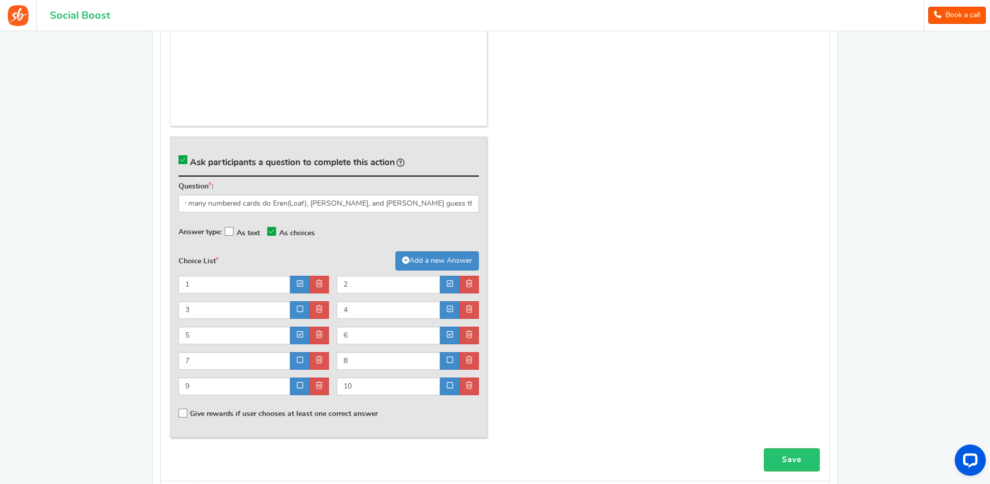
scroll to position [0, 0]
click at [384, 218] on div "Question : How many numbered cards do Eren(Loaf), [PERSON_NAME], and [PERSON_NA…" at bounding box center [328, 303] width 300 height 242
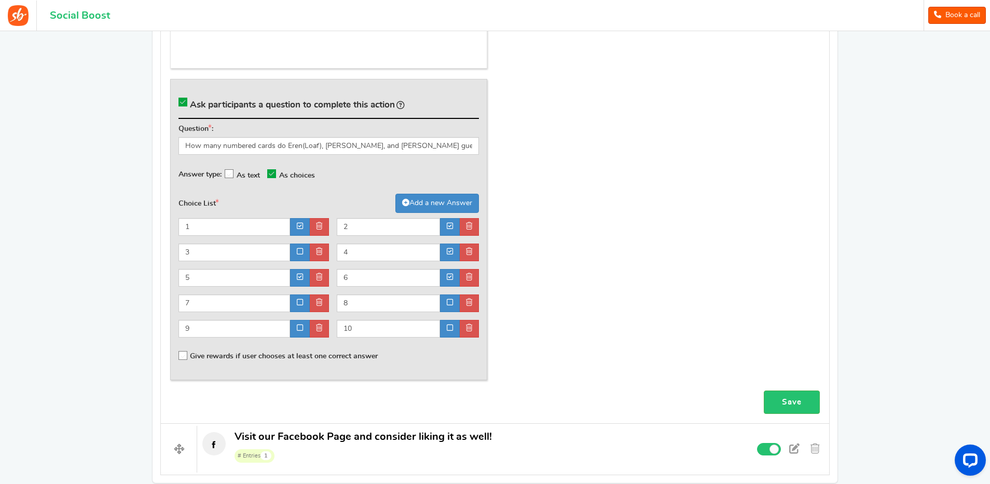
scroll to position [1930, 0]
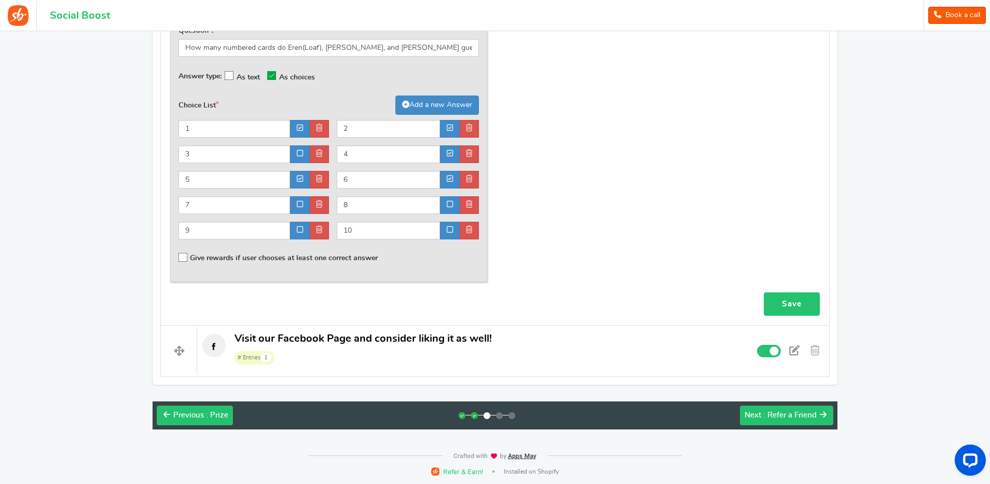
drag, startPoint x: 785, startPoint y: 300, endPoint x: 753, endPoint y: 299, distance: 32.7
click at [785, 300] on link "Save" at bounding box center [792, 303] width 56 height 23
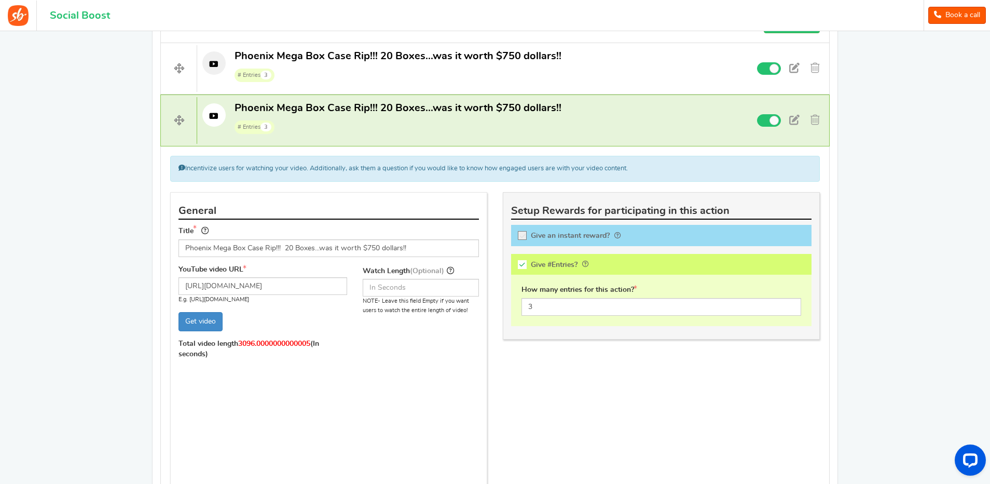
scroll to position [1412, 0]
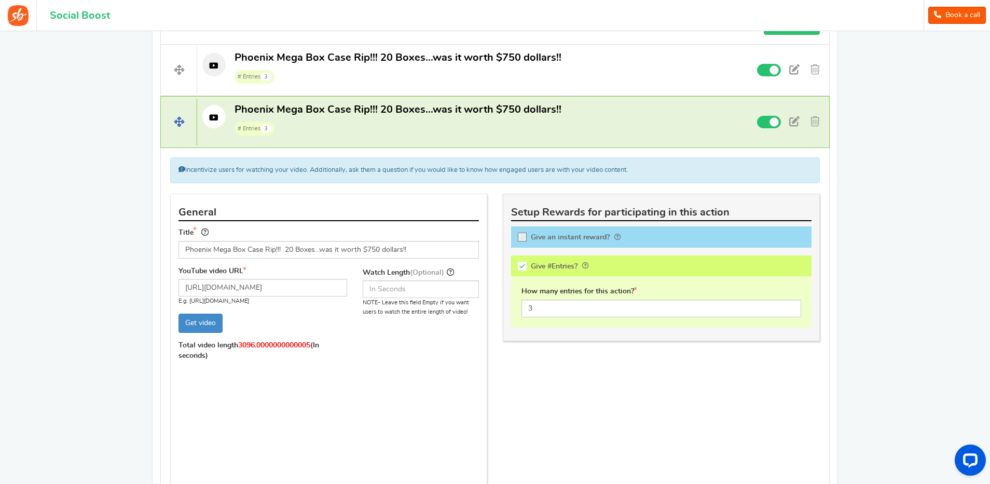
click at [322, 121] on span "# Entries 3" at bounding box center [397, 128] width 327 height 16
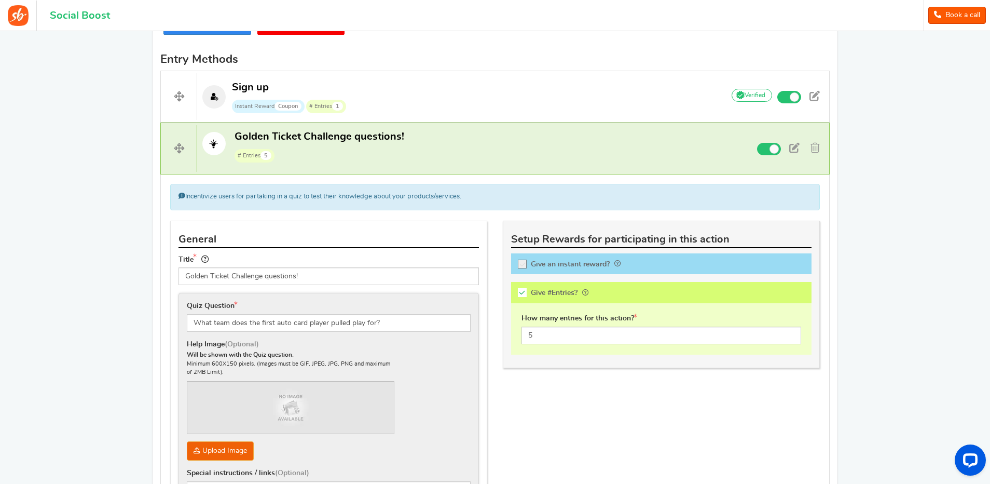
scroll to position [250, 0]
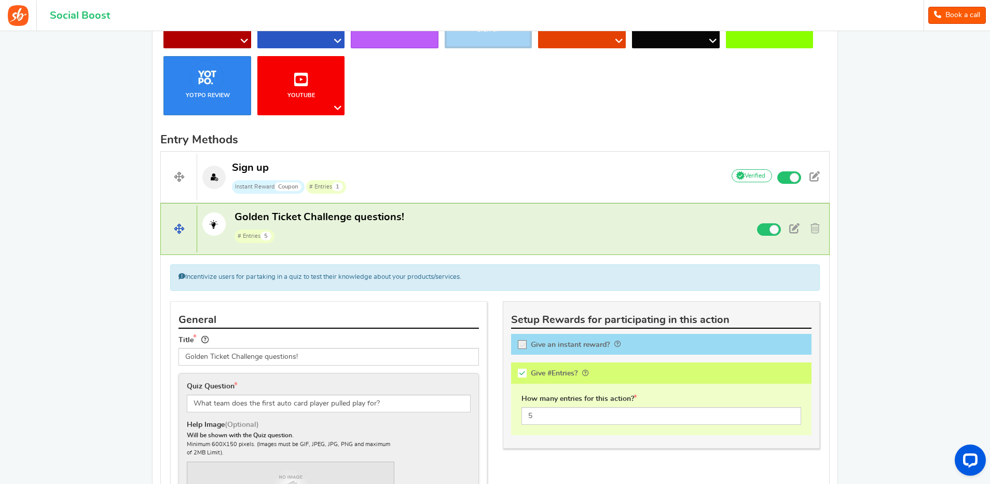
click at [335, 218] on span "Golden Ticket Challenge questions!" at bounding box center [319, 217] width 170 height 10
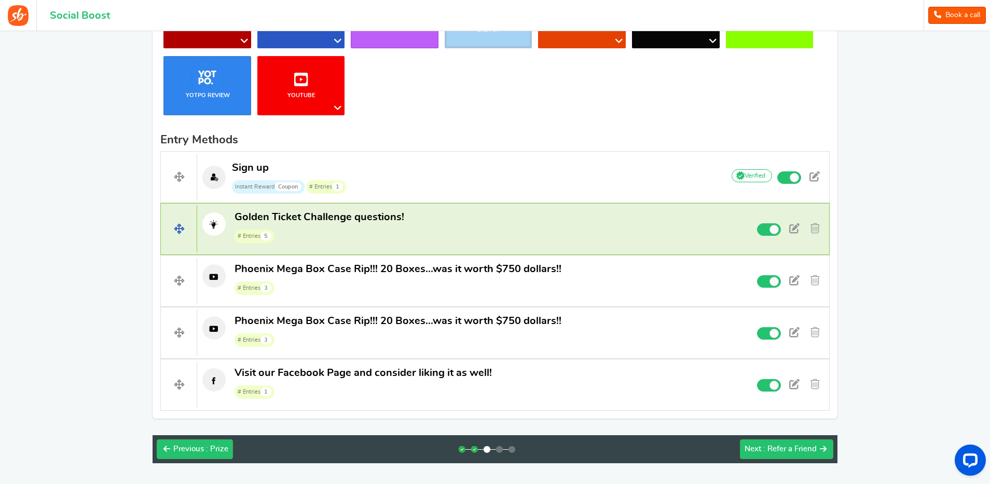
click at [310, 217] on span "Golden Ticket Challenge questions!" at bounding box center [319, 217] width 170 height 10
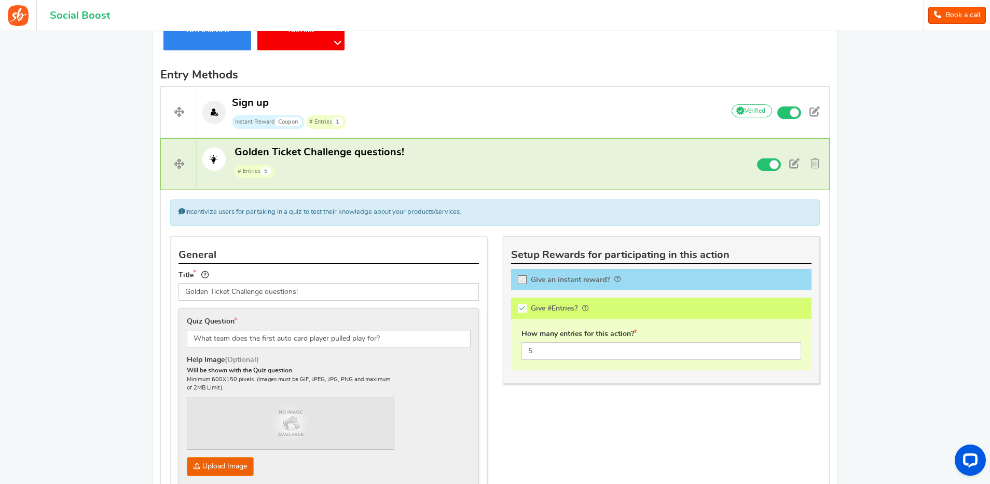
scroll to position [302, 0]
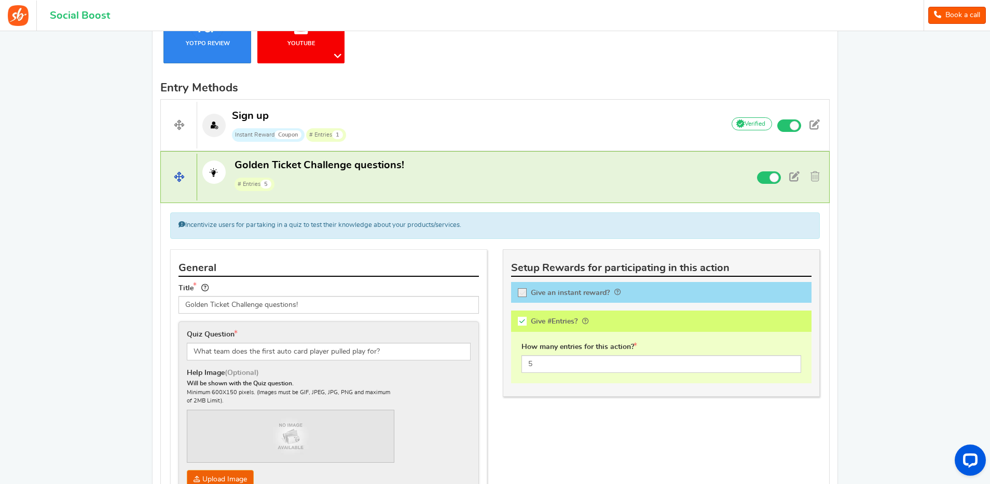
click at [316, 171] on span "Golden Ticket Challenge questions!" at bounding box center [319, 164] width 170 height 13
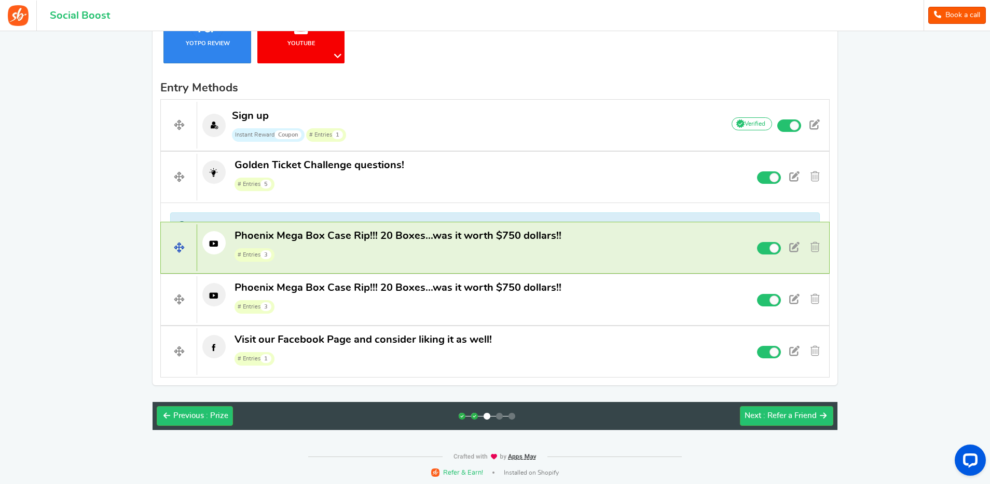
scroll to position [285, 0]
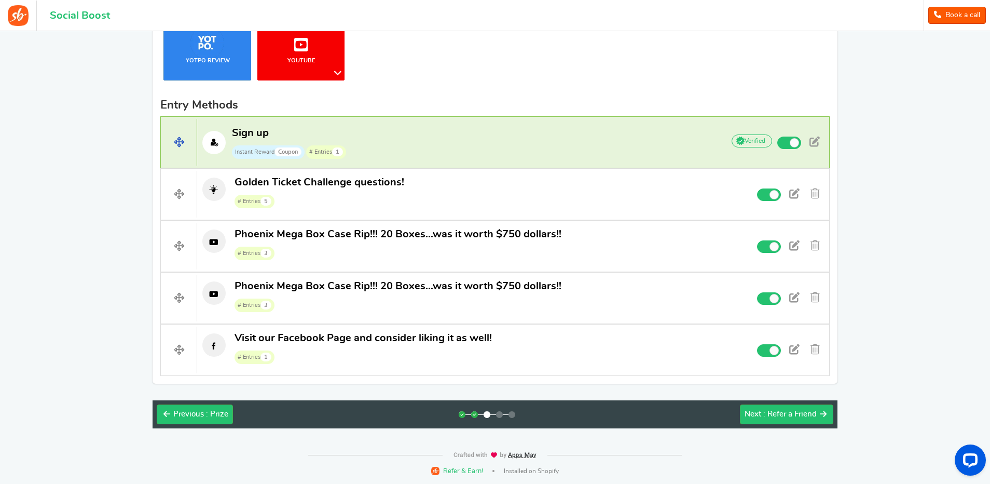
click at [404, 130] on p "Sign up Instant Reward Coupon # Entries 1" at bounding box center [455, 142] width 516 height 33
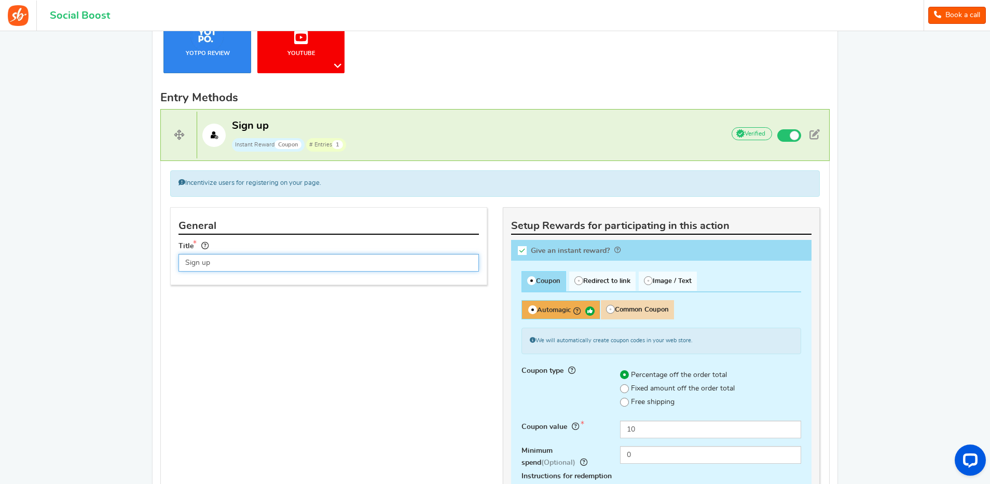
scroll to position [354, 0]
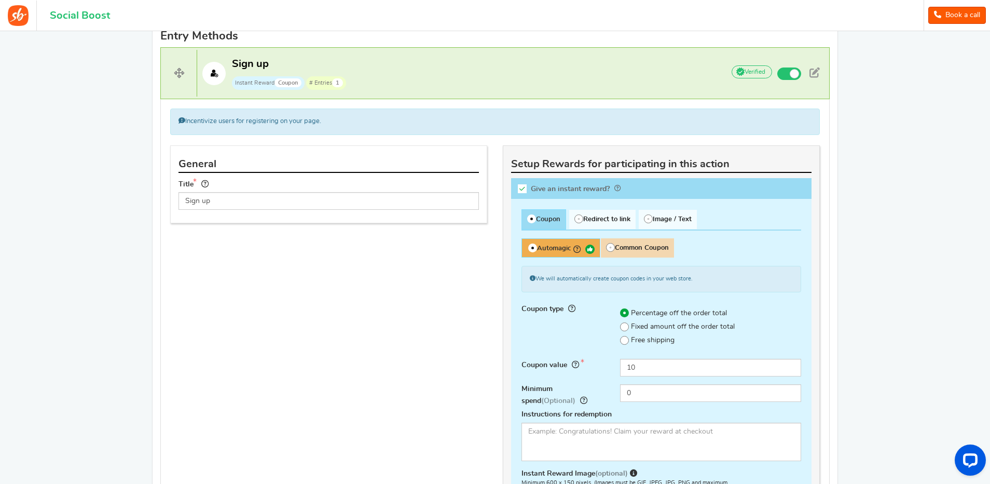
click at [569, 183] on label "Give an instant reward?" at bounding box center [661, 188] width 300 height 21
click at [531, 185] on input "Give an instant reward?" at bounding box center [525, 190] width 10 height 10
checkbox input "false"
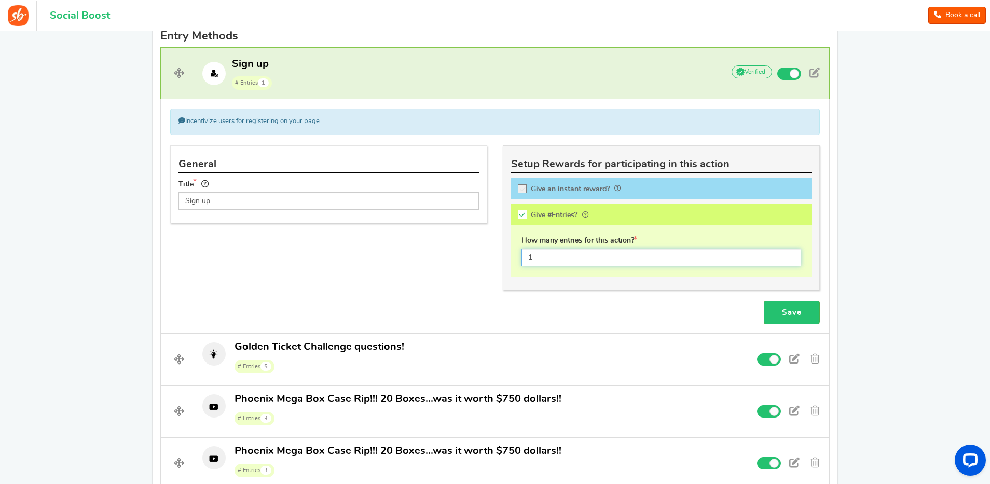
drag, startPoint x: 542, startPoint y: 256, endPoint x: 514, endPoint y: 258, distance: 28.7
click at [514, 258] on div "How many entries for this action? 1" at bounding box center [661, 250] width 300 height 51
type input "2"
click at [583, 306] on div "Save" at bounding box center [494, 311] width 665 height 23
click at [791, 313] on link "Save" at bounding box center [792, 311] width 56 height 23
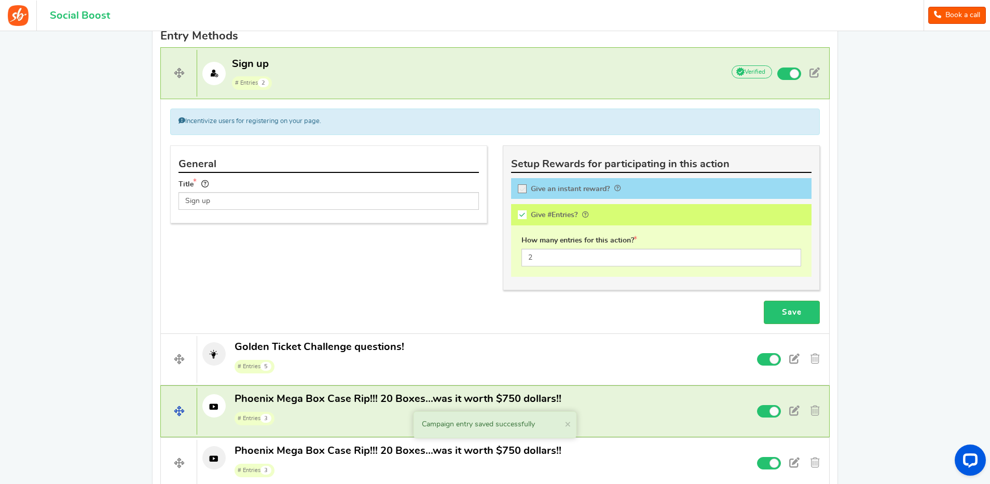
scroll to position [519, 0]
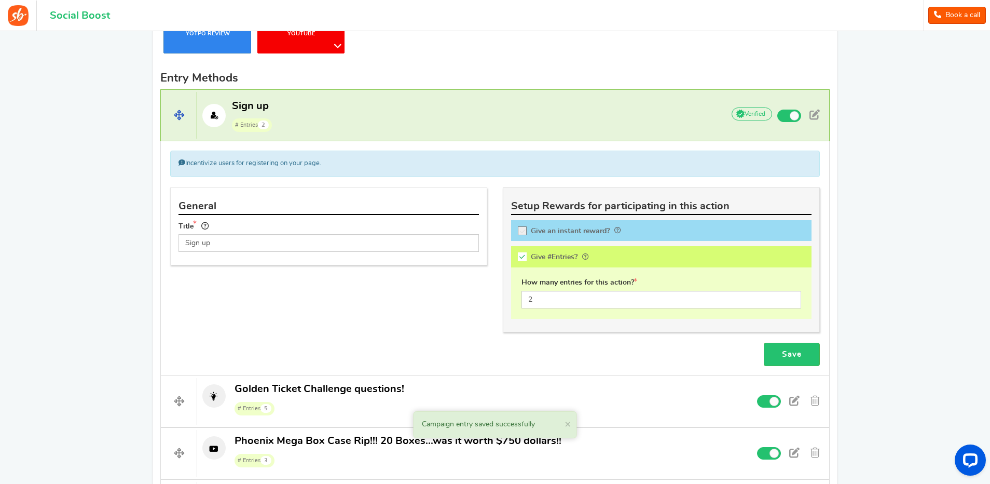
click at [357, 115] on p "Sign up # Entries 2" at bounding box center [455, 115] width 516 height 33
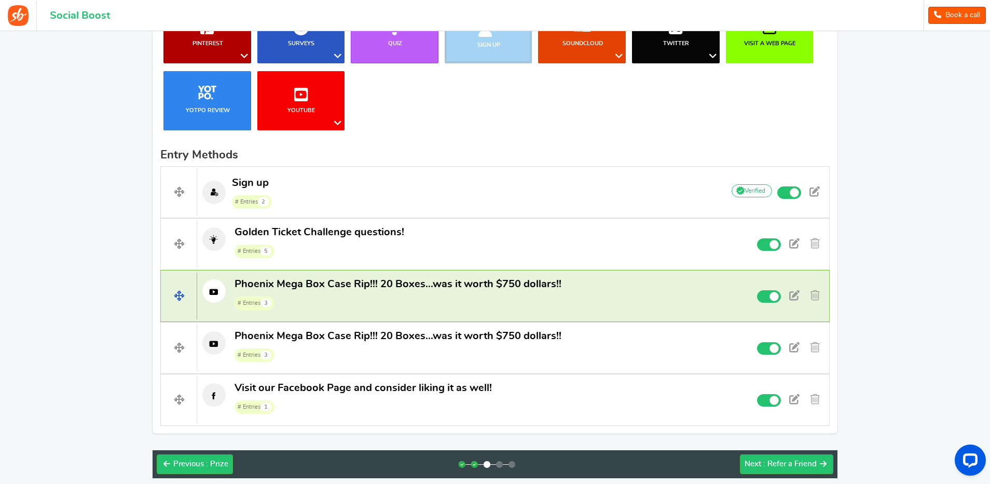
scroll to position [233, 0]
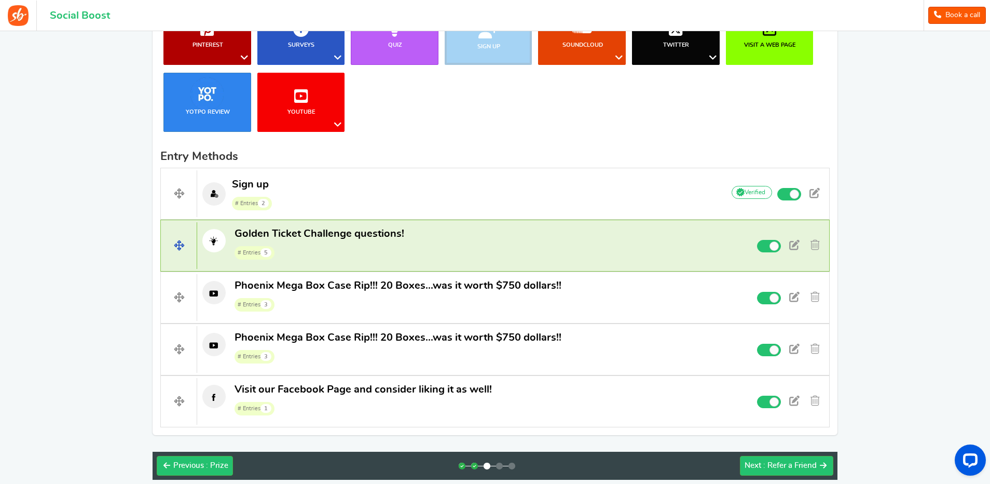
click at [213, 239] on icon at bounding box center [213, 240] width 23 height 23
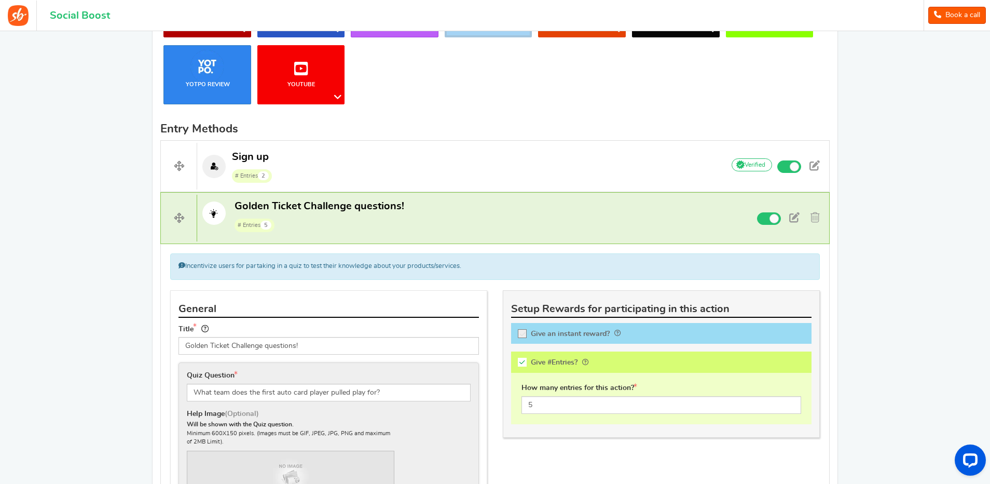
scroll to position [130, 0]
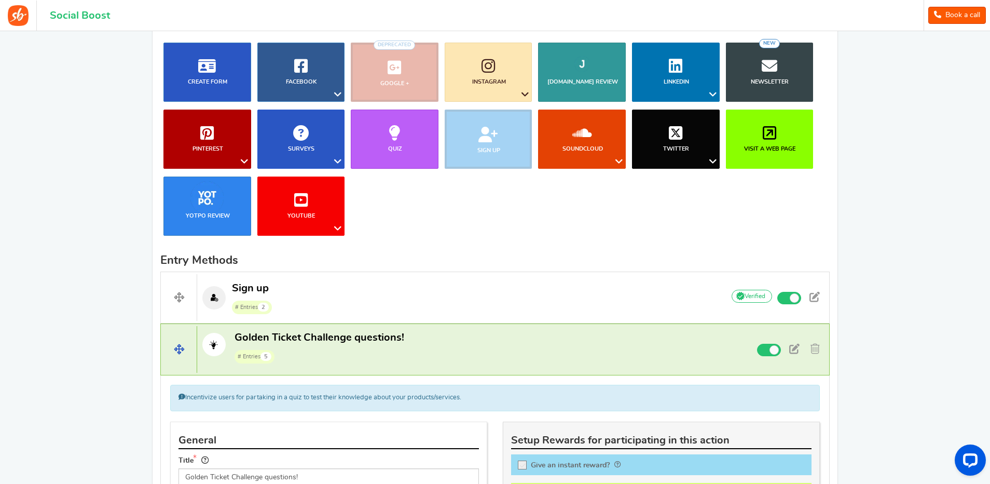
click at [312, 337] on span "Golden Ticket Challenge questions!" at bounding box center [319, 337] width 170 height 10
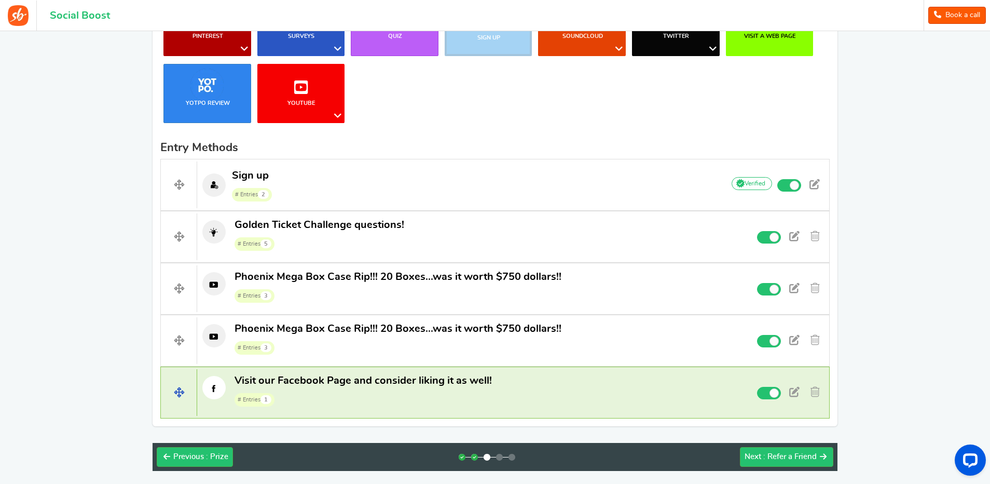
scroll to position [285, 0]
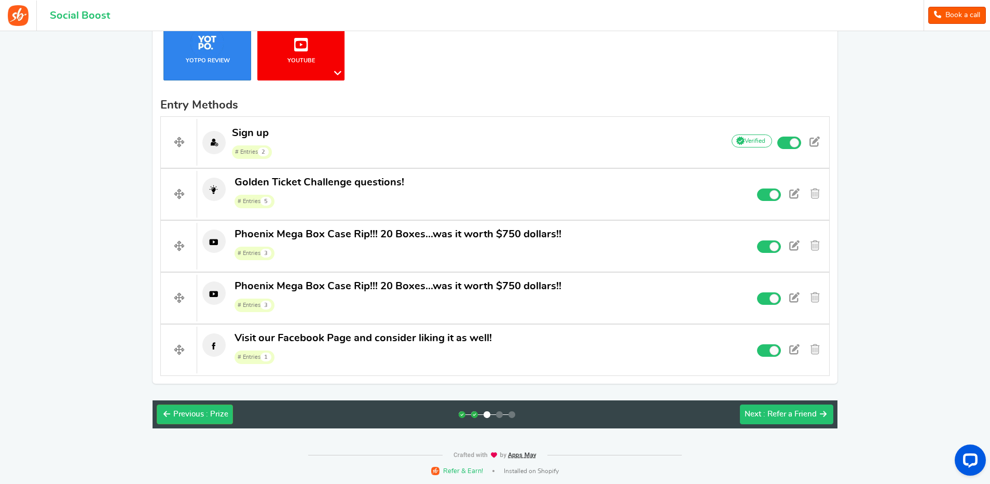
click at [782, 413] on span ": Refer a Friend" at bounding box center [789, 414] width 53 height 8
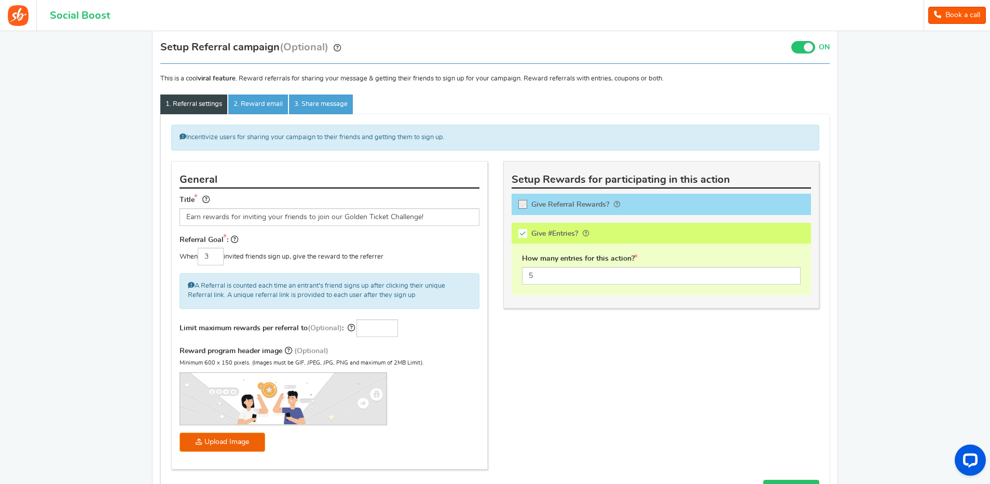
scroll to position [236, 0]
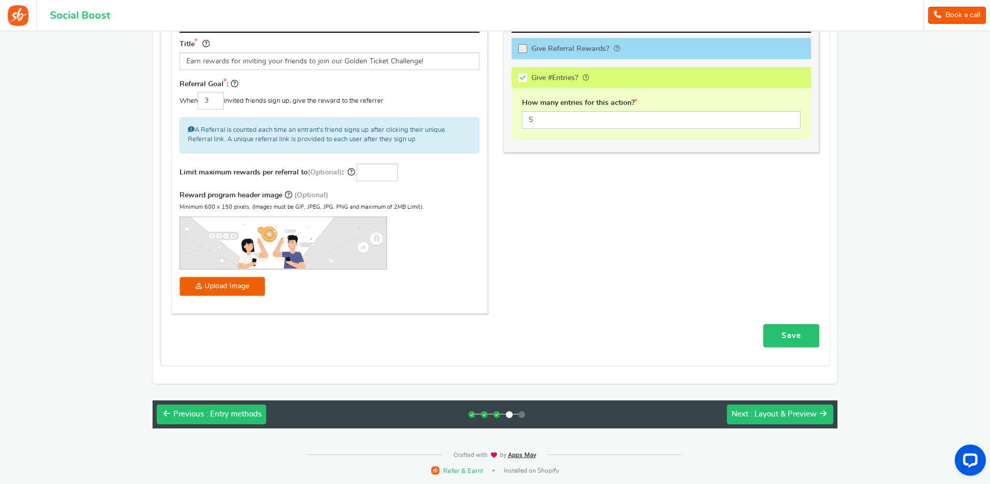
click at [762, 419] on button "Next : Layout & Preview" at bounding box center [780, 414] width 106 height 20
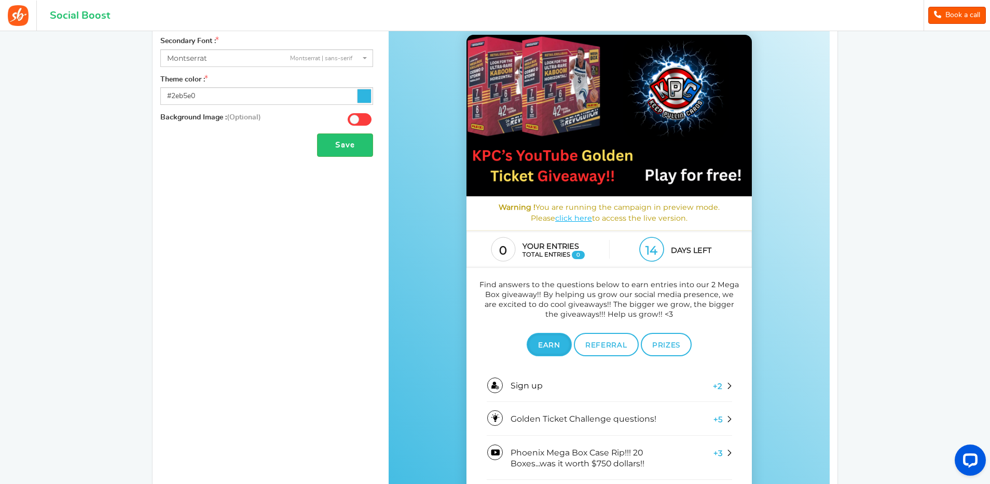
scroll to position [0, 0]
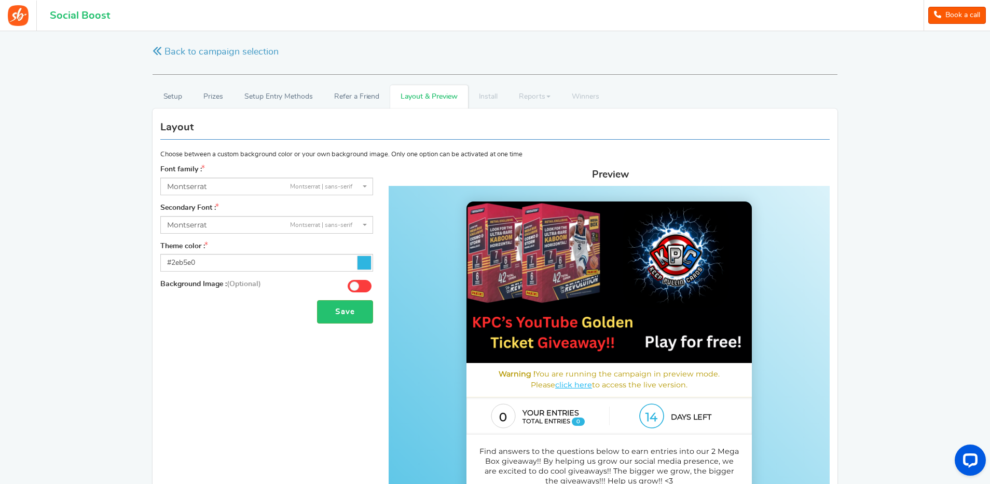
click at [363, 265] on icon at bounding box center [363, 262] width 13 height 13
click at [363, 265] on input "#2eb5e0" at bounding box center [266, 263] width 213 height 18
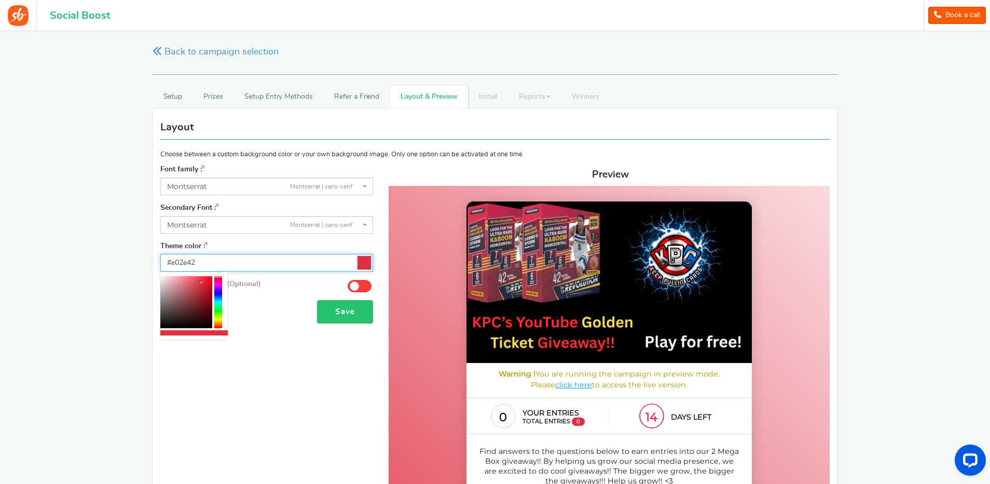
click at [220, 277] on div at bounding box center [218, 302] width 8 height 52
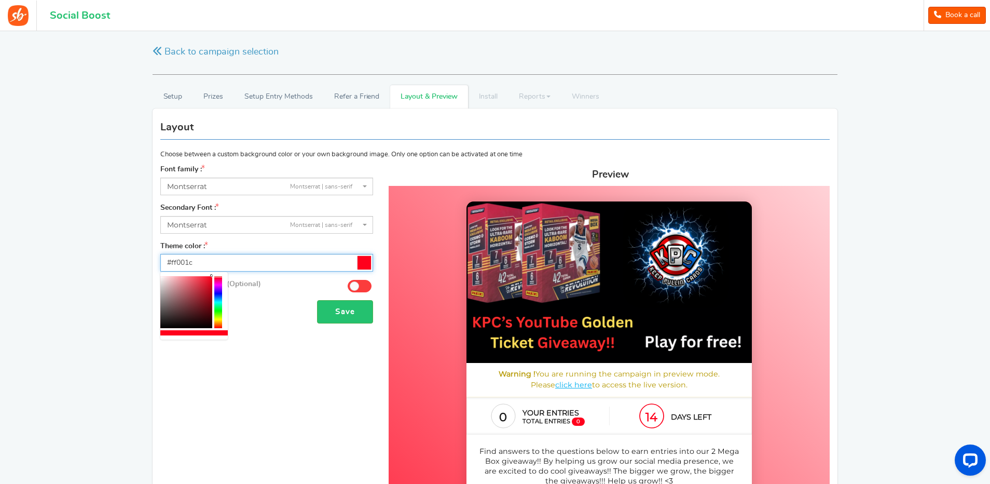
drag, startPoint x: 200, startPoint y: 282, endPoint x: 217, endPoint y: 274, distance: 18.8
click at [217, 274] on div at bounding box center [193, 305] width 67 height 67
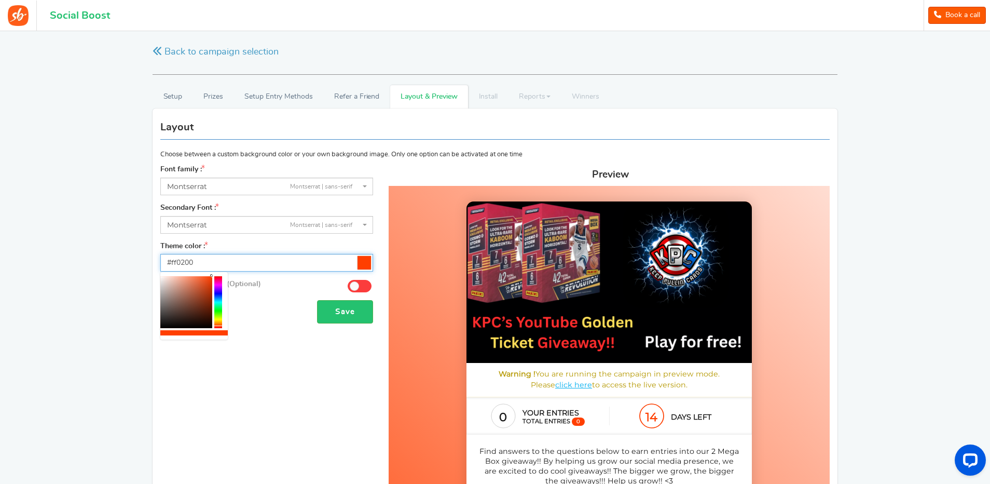
type input "#ff0000"
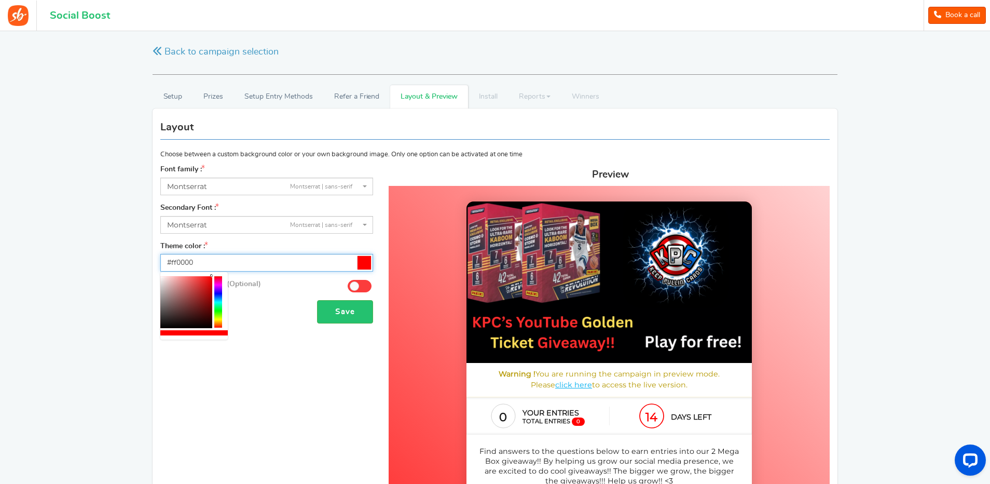
drag, startPoint x: 217, startPoint y: 278, endPoint x: 222, endPoint y: 331, distance: 53.1
click at [222, 331] on div at bounding box center [193, 305] width 67 height 67
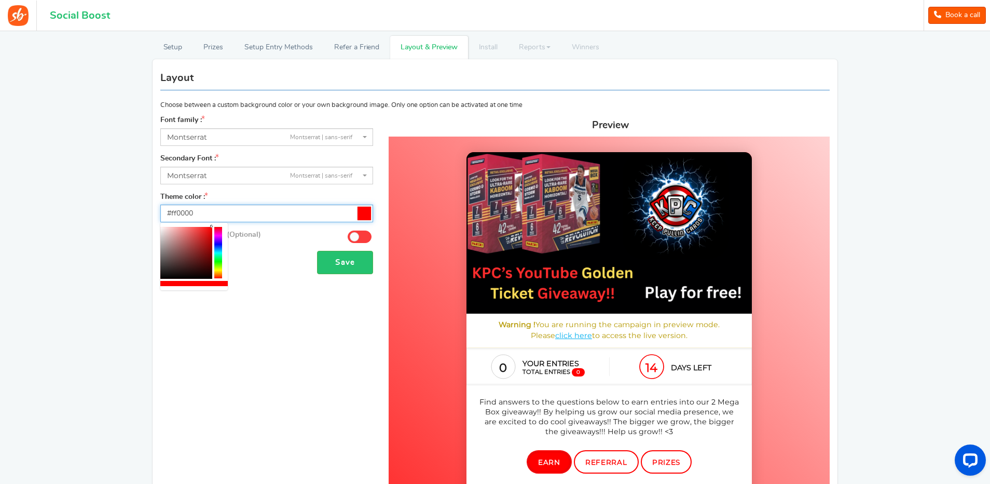
scroll to position [52, 0]
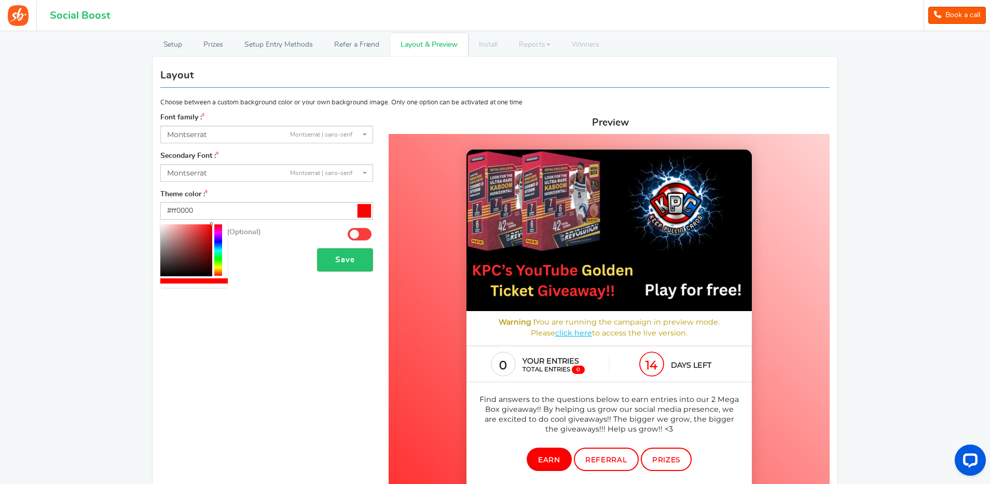
click at [363, 211] on icon at bounding box center [363, 210] width 13 height 13
click at [363, 211] on input "#ff0000" at bounding box center [266, 211] width 213 height 18
drag, startPoint x: 287, startPoint y: 342, endPoint x: 295, endPoint y: 346, distance: 7.9
click at [289, 344] on div "Font family : ABeeZeesans-serif [PERSON_NAME] Displaydisplay AR One Sanssans-se…" at bounding box center [495, 426] width 685 height 626
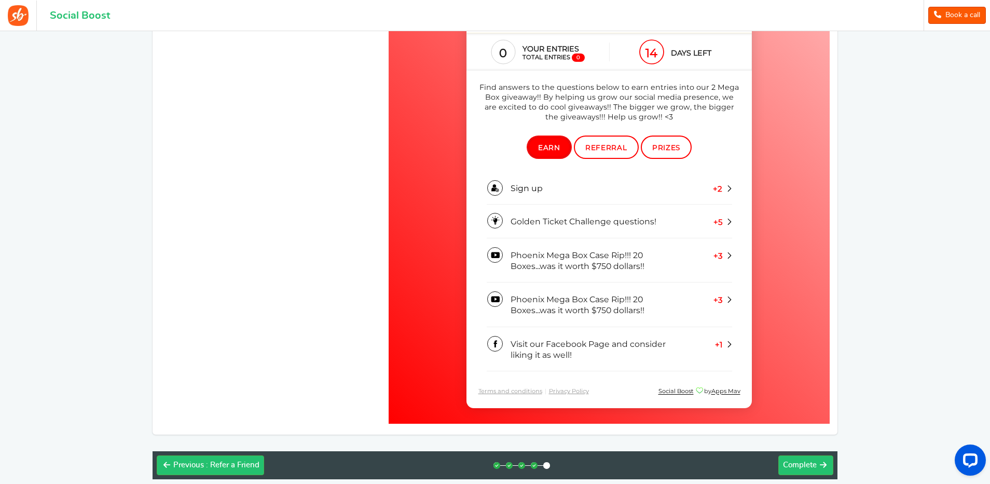
scroll to position [363, 0]
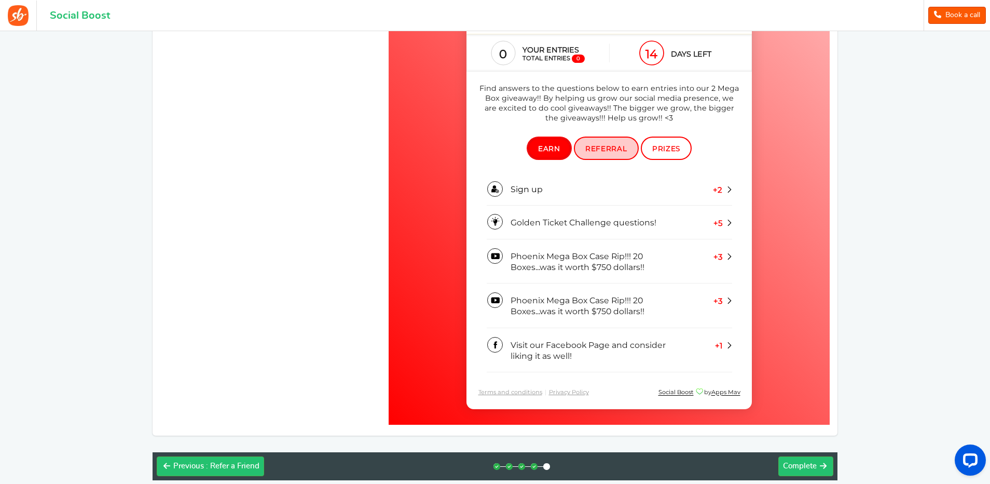
drag, startPoint x: 600, startPoint y: 154, endPoint x: 622, endPoint y: 135, distance: 28.4
click at [600, 154] on link "Referral" at bounding box center [606, 148] width 65 height 23
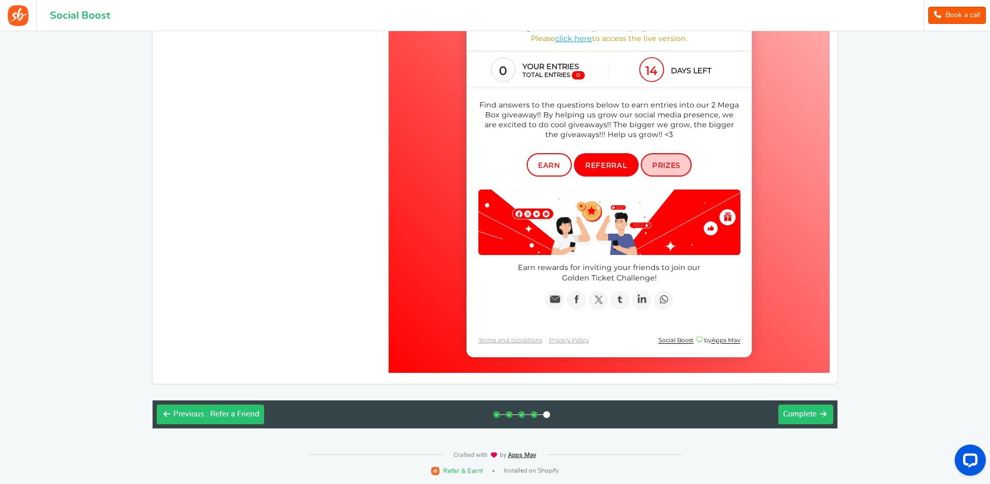
click at [670, 160] on link "Prizes" at bounding box center [666, 165] width 51 height 23
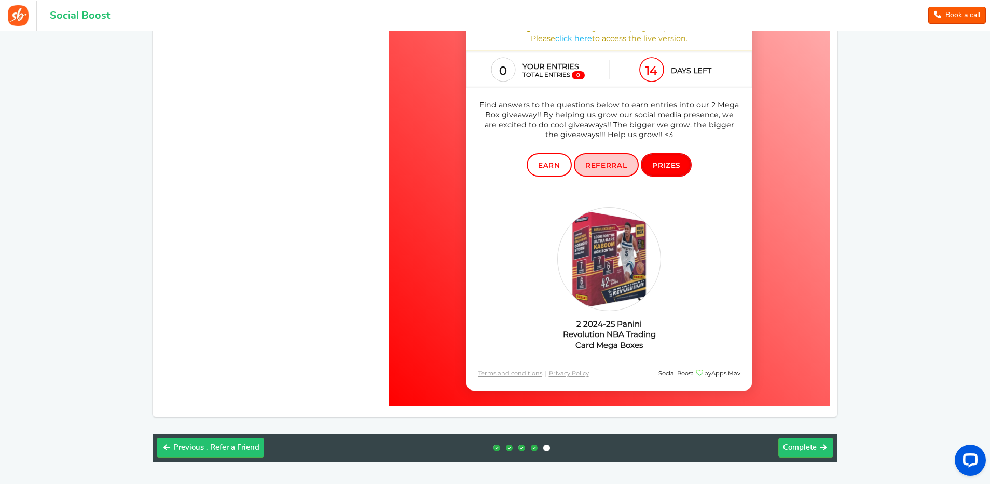
click at [617, 163] on span "Referral" at bounding box center [606, 165] width 42 height 8
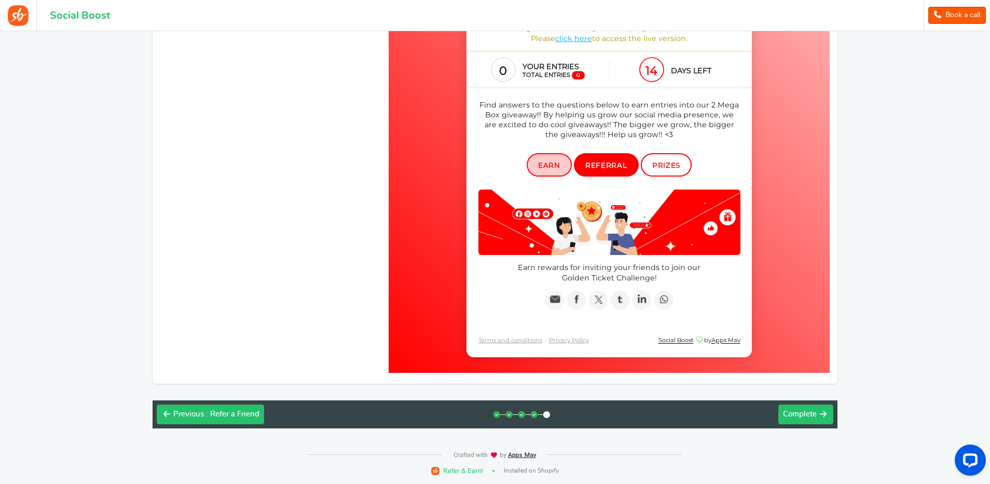
click at [547, 165] on span "Earn" at bounding box center [549, 165] width 22 height 8
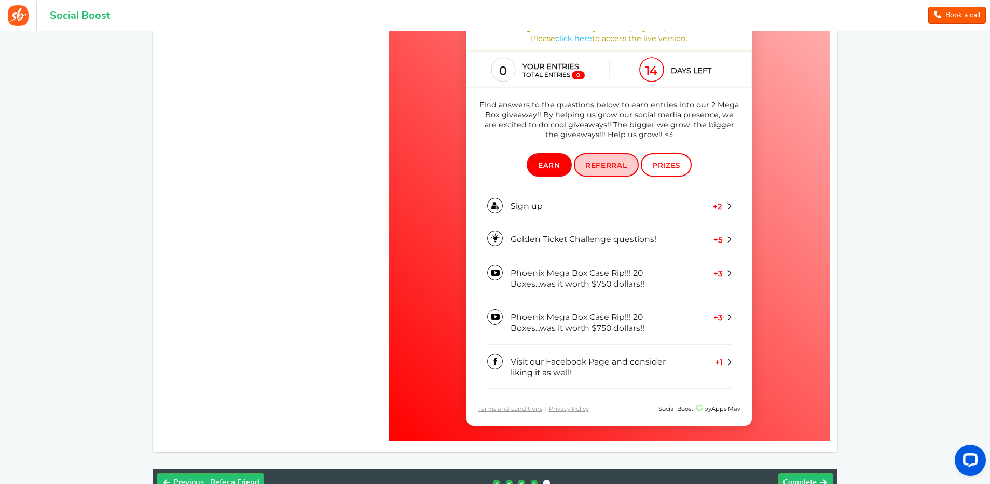
click at [607, 167] on span "Referral" at bounding box center [606, 165] width 42 height 8
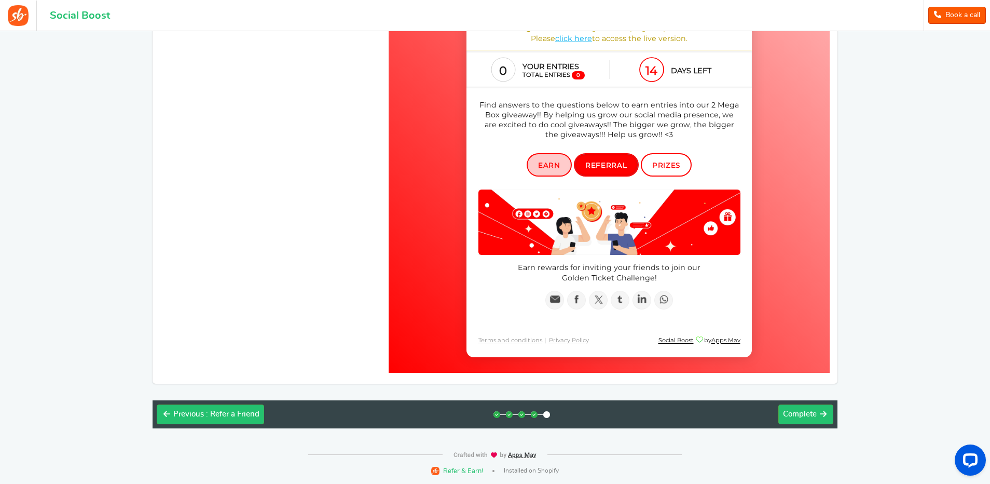
click at [547, 165] on span "Earn" at bounding box center [549, 165] width 22 height 8
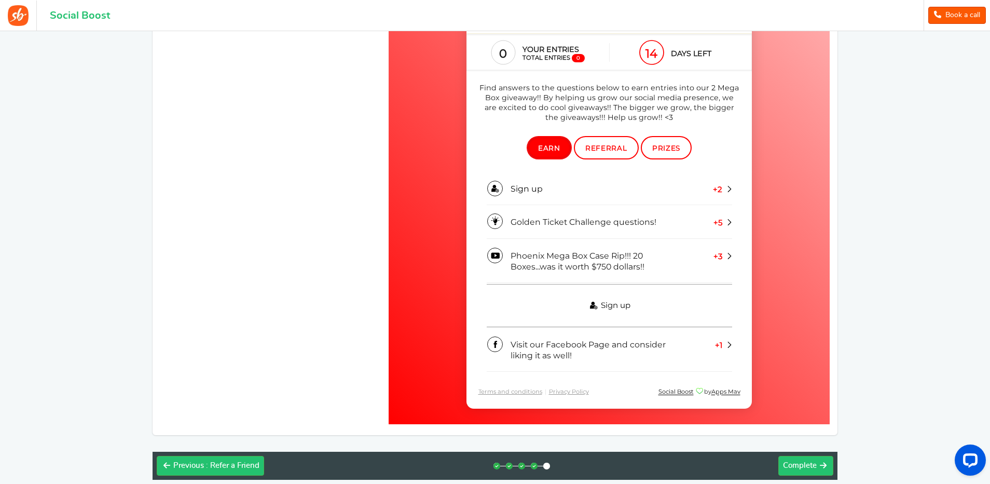
scroll to position [363, 0]
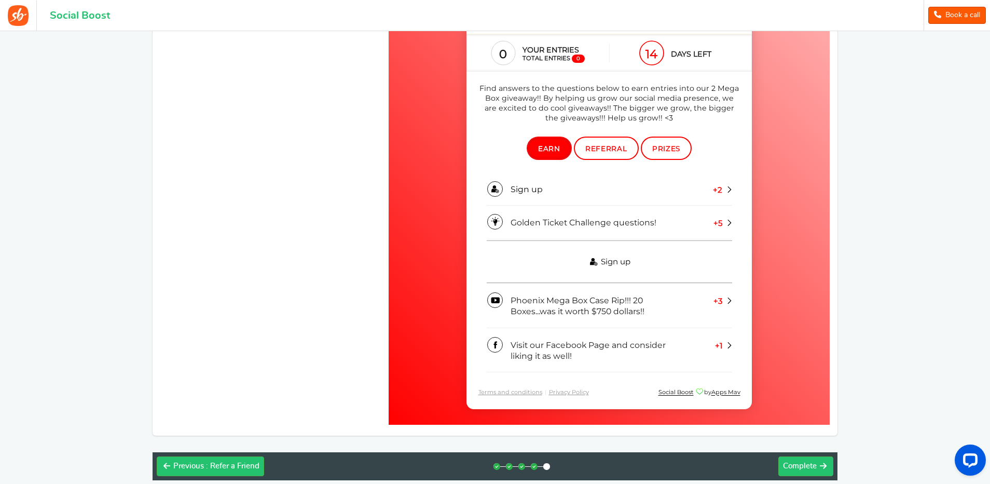
click at [582, 258] on link "Sign up" at bounding box center [609, 262] width 245 height 43
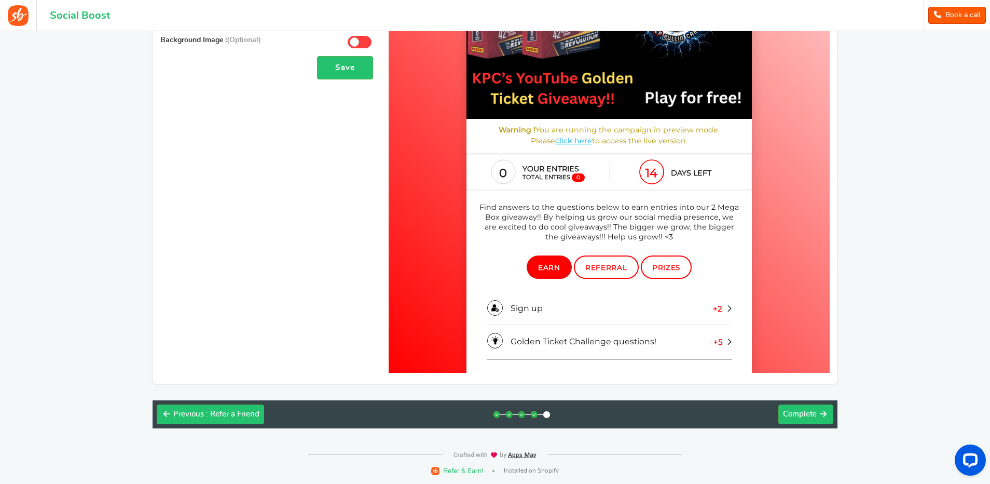
scroll to position [201, 0]
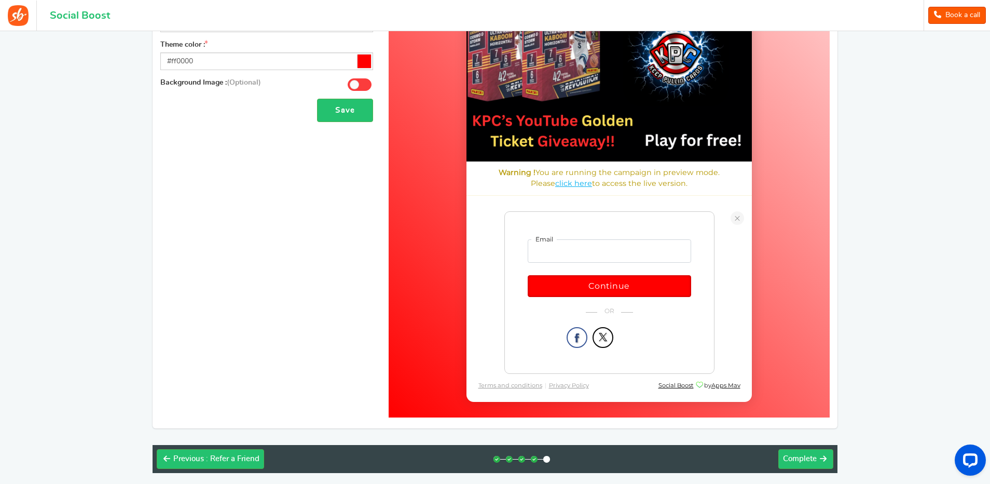
click at [440, 240] on body "KPC Golden Ticket Giveaway Challenge! Warning ! You are running the campaign in…" at bounding box center [609, 202] width 441 height 402
click at [795, 319] on body "KPC Golden Ticket Giveaway Challenge! Warning ! You are running the campaign in…" at bounding box center [609, 202] width 441 height 402
click at [739, 218] on link at bounding box center [736, 218] width 13 height 13
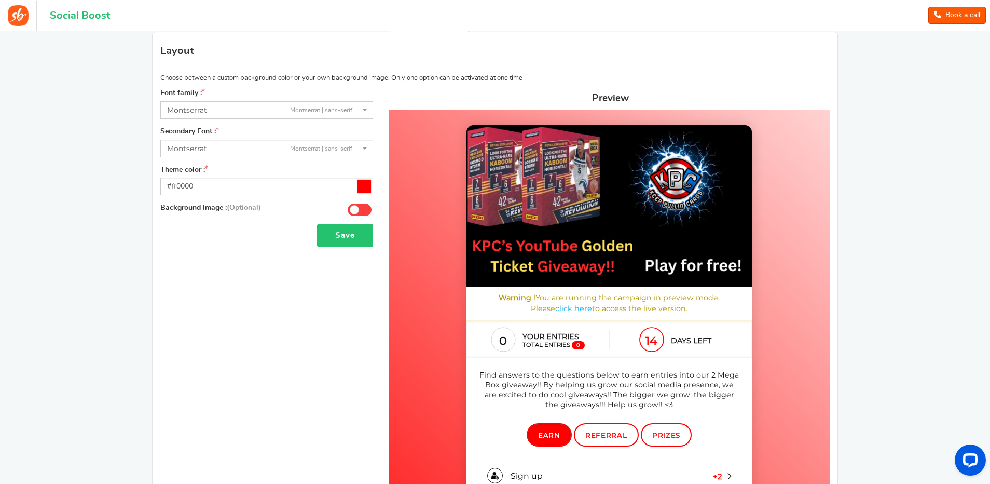
scroll to position [51, 0]
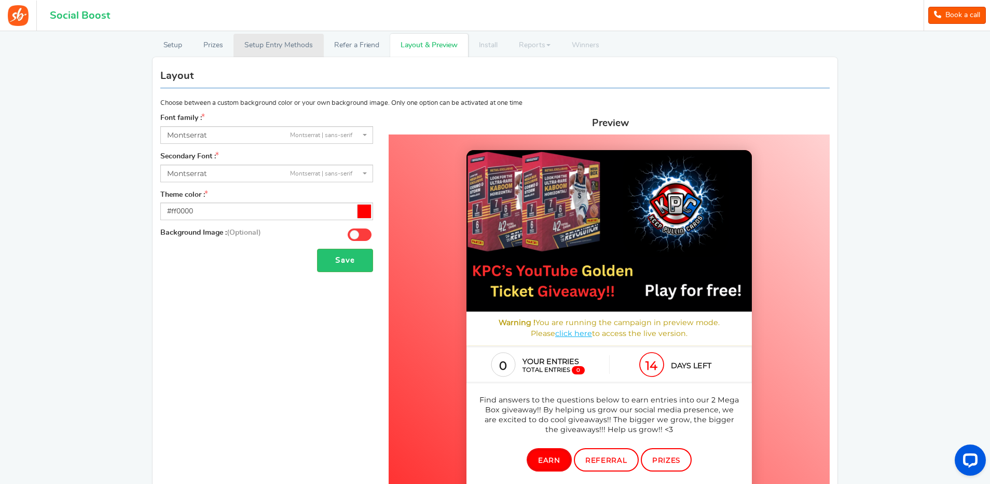
click at [280, 45] on link "Setup Entry Methods" at bounding box center [278, 45] width 90 height 23
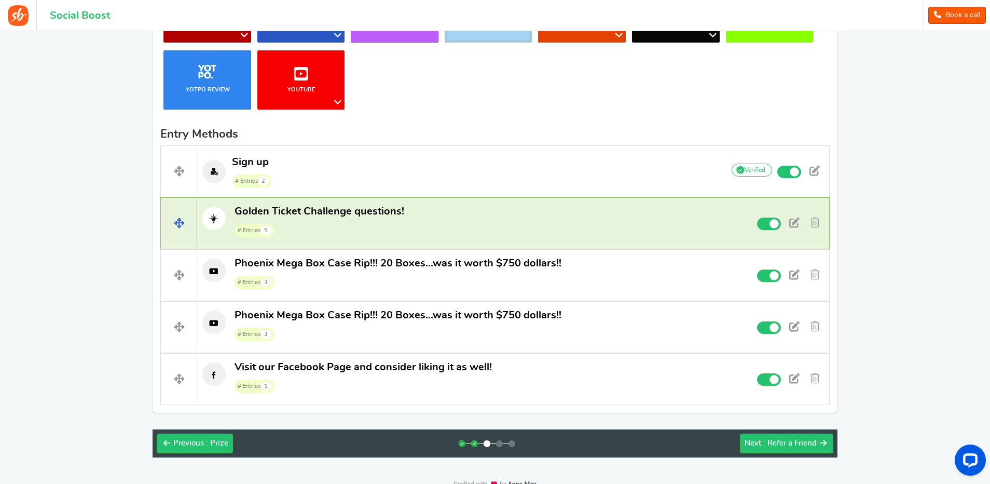
scroll to position [259, 0]
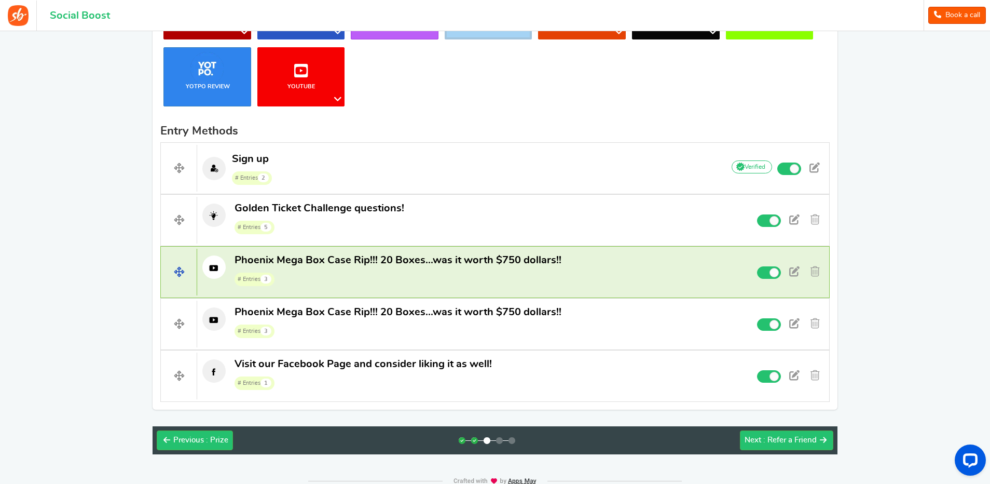
click at [449, 263] on span "Phoenix Mega Box Case Rip!!! 20 Boxes...was it worth $750 dollars!!" at bounding box center [397, 260] width 327 height 10
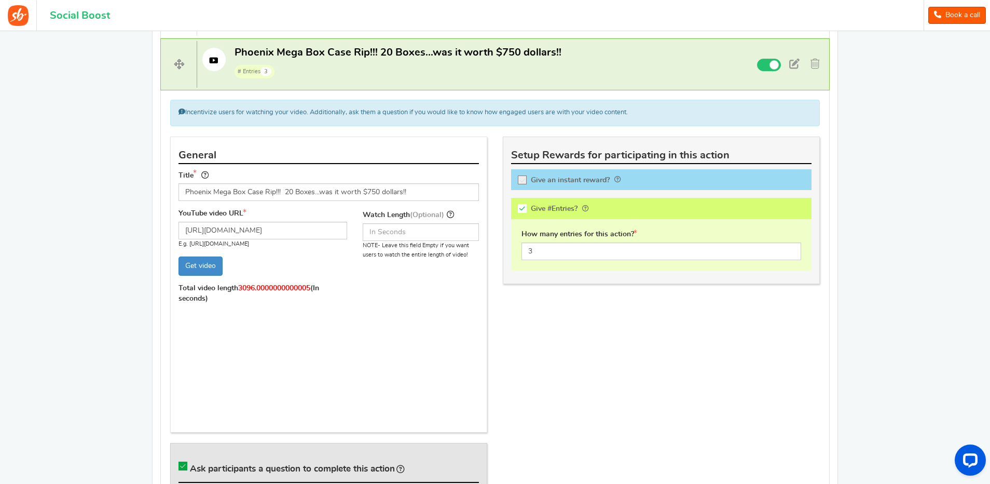
scroll to position [622, 0]
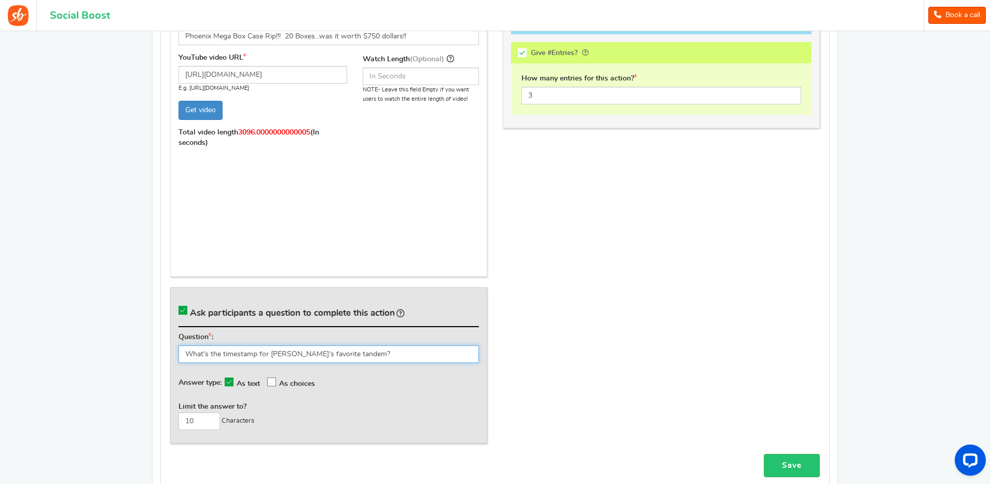
drag, startPoint x: 337, startPoint y: 354, endPoint x: 174, endPoint y: 351, distance: 162.9
click at [174, 351] on div "Ask participants a question to complete this action Question : What's the times…" at bounding box center [328, 365] width 317 height 156
click at [588, 227] on div "General Title Phoenix Mega Box Case Rip!!! 20 Boxes...was it worth $750 dollars…" at bounding box center [494, 217] width 665 height 473
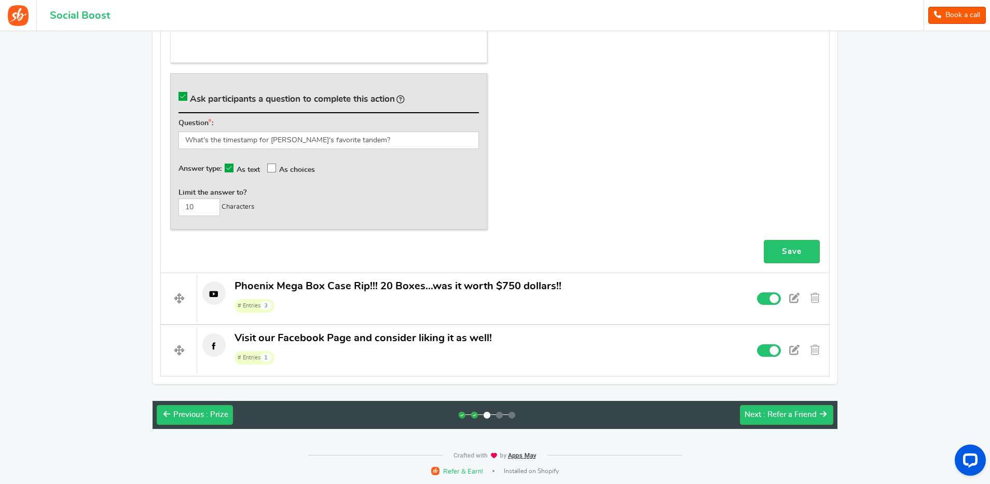
scroll to position [836, 0]
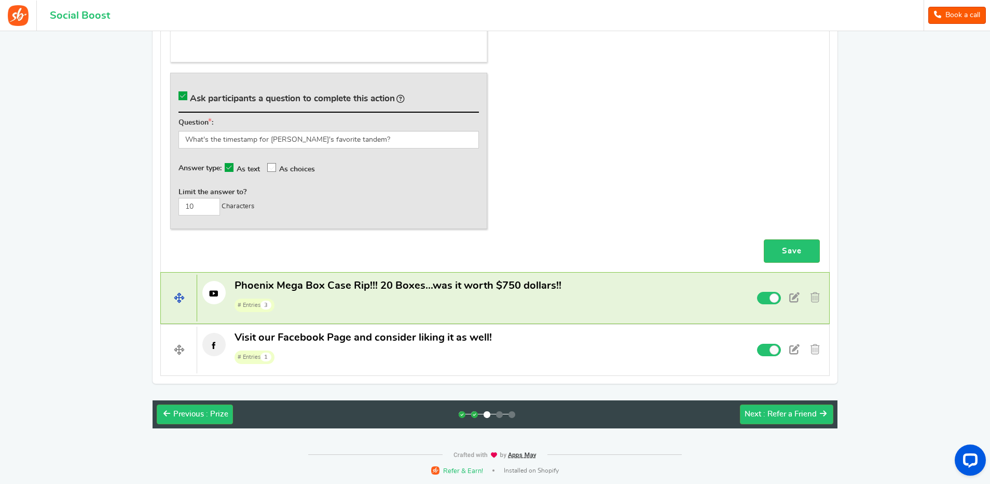
click at [408, 288] on span "Phoenix Mega Box Case Rip!!! 20 Boxes...was it worth $750 dollars!!" at bounding box center [397, 285] width 327 height 10
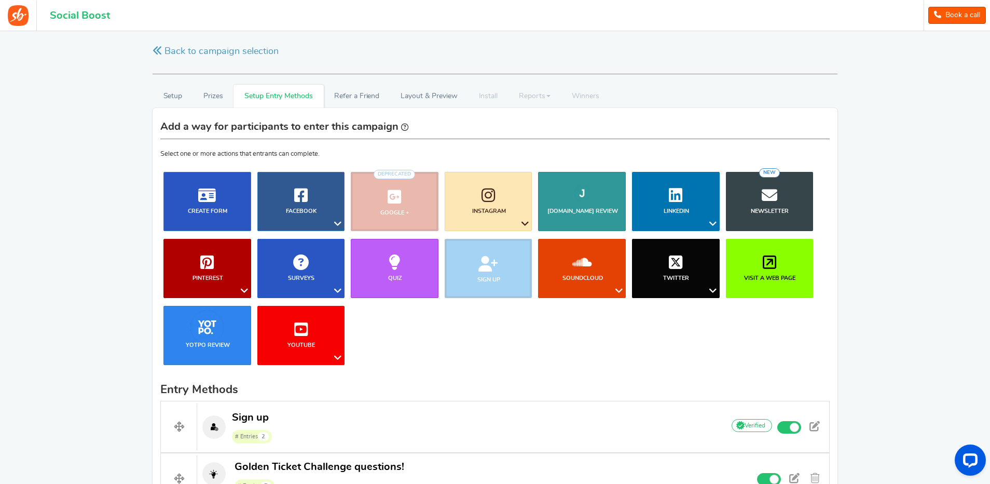
scroll to position [0, 0]
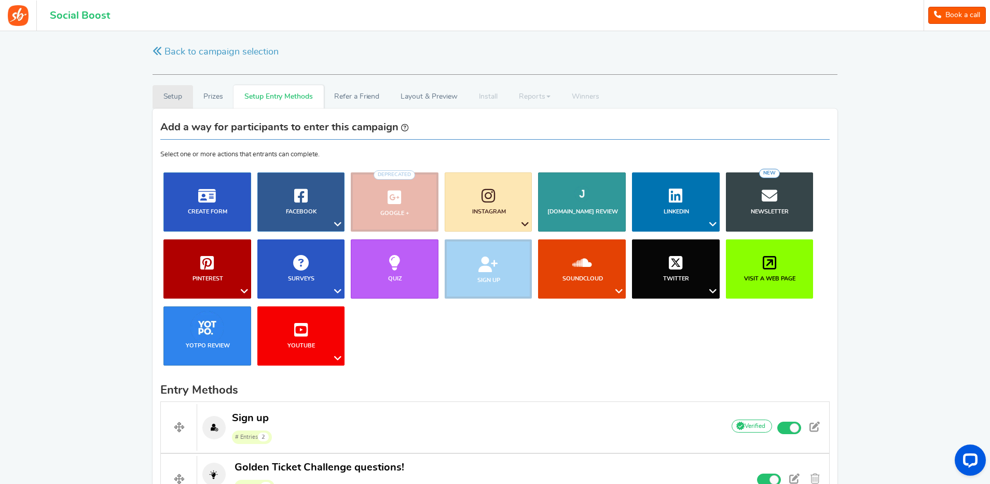
click at [178, 96] on link "Setup" at bounding box center [173, 96] width 40 height 23
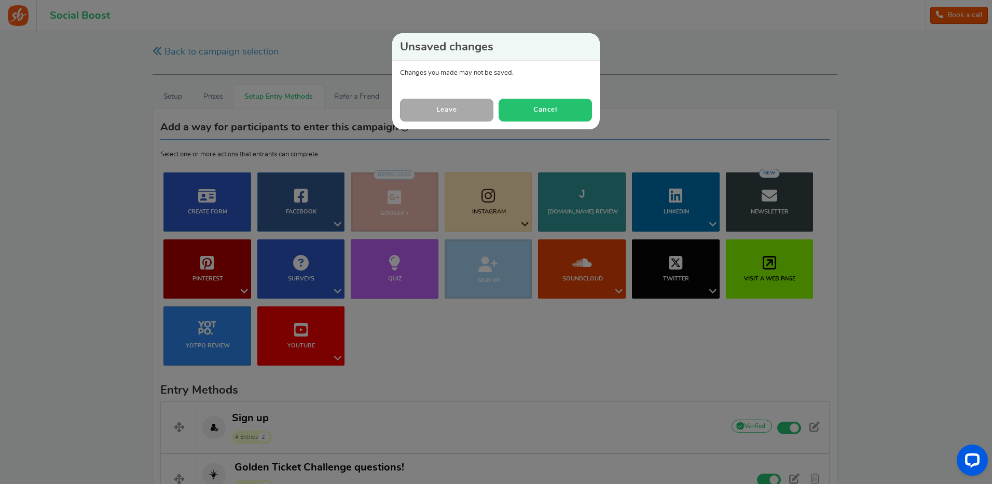
click at [536, 111] on button "Cancel" at bounding box center [545, 110] width 93 height 22
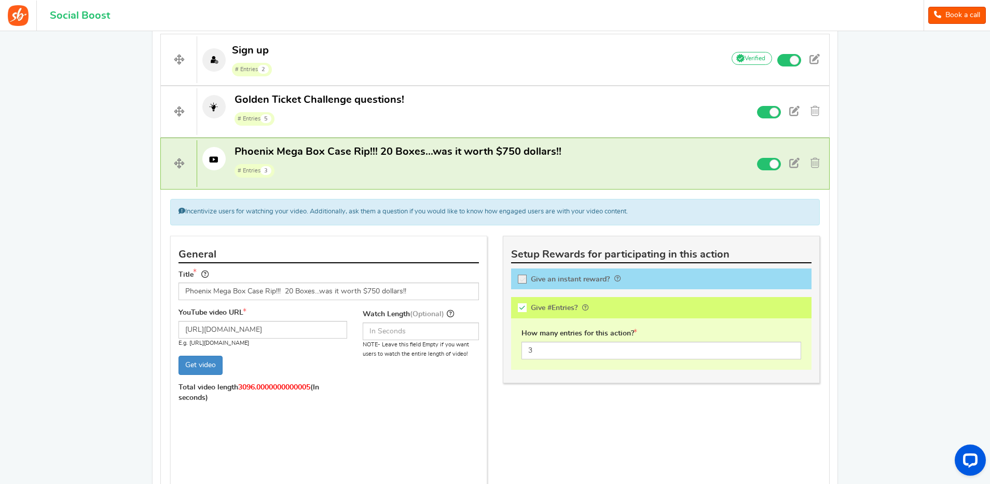
scroll to position [363, 0]
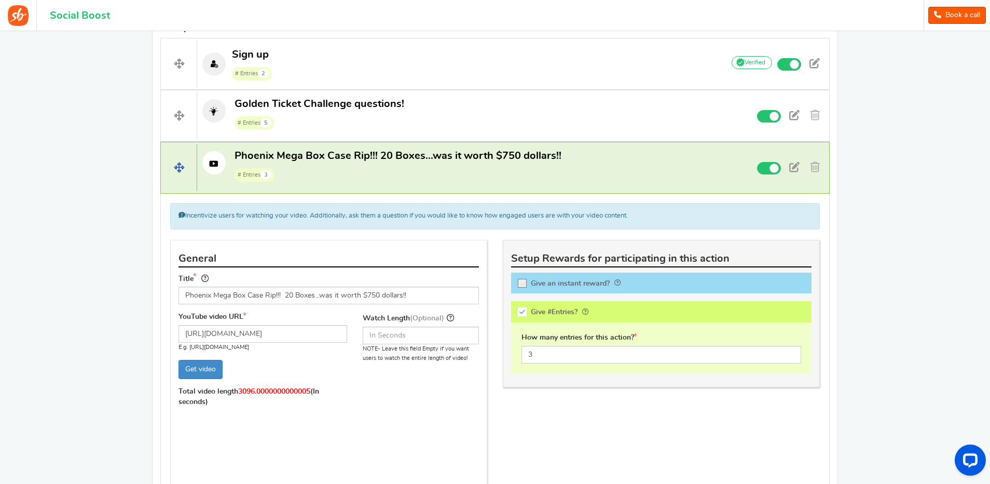
click at [350, 157] on span "Phoenix Mega Box Case Rip!!! 20 Boxes...was it worth $750 dollars!!" at bounding box center [397, 155] width 327 height 10
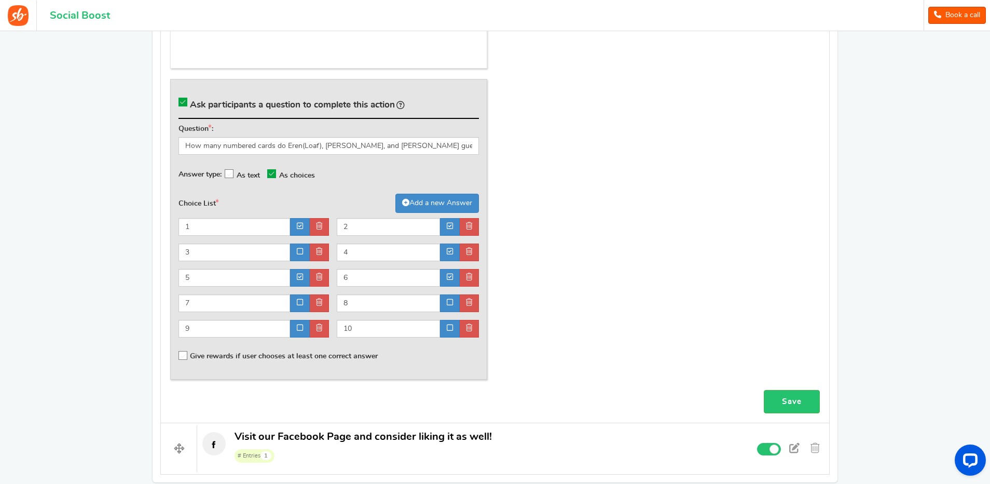
scroll to position [980, 0]
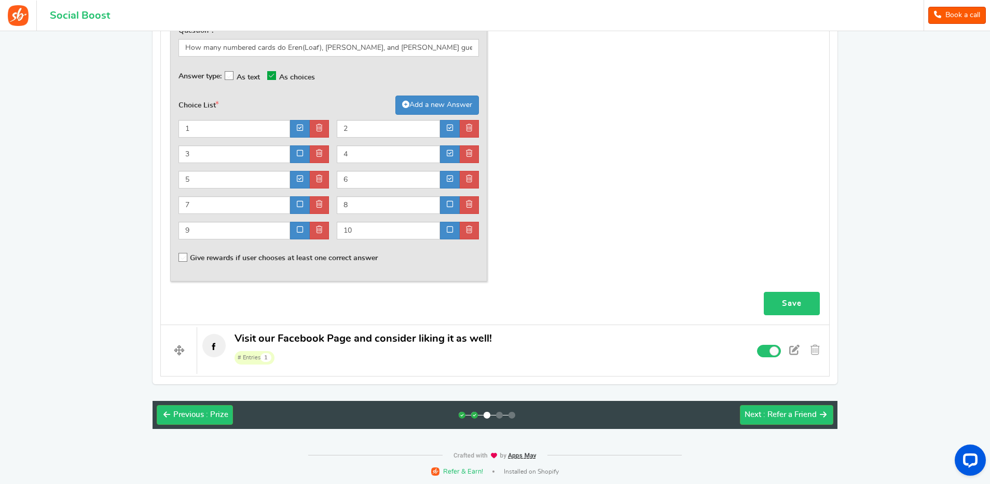
click at [779, 300] on link "Save" at bounding box center [792, 303] width 56 height 23
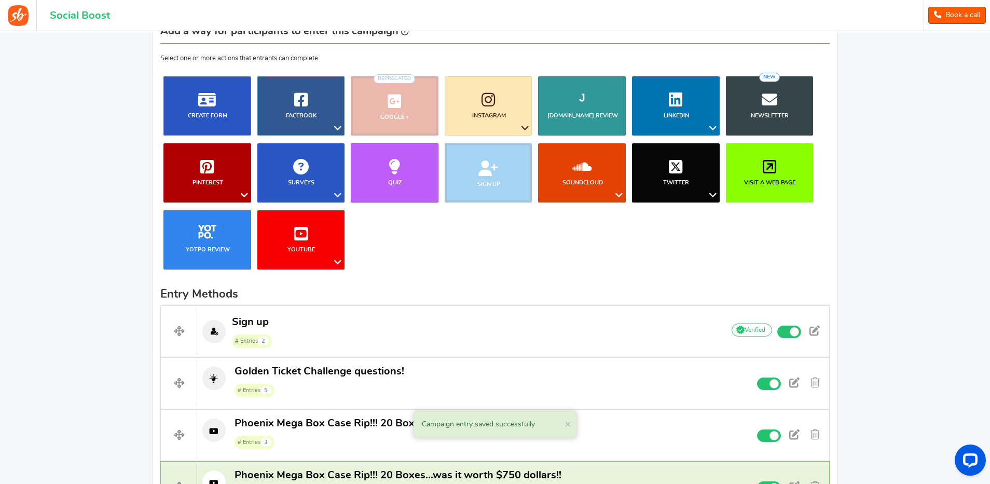
scroll to position [0, 0]
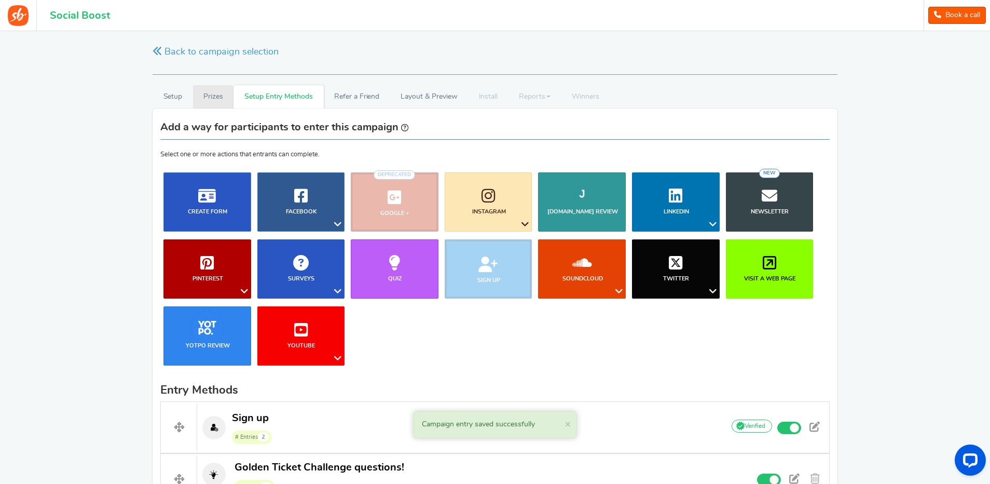
click at [213, 101] on link "Prizes" at bounding box center [213, 96] width 41 height 23
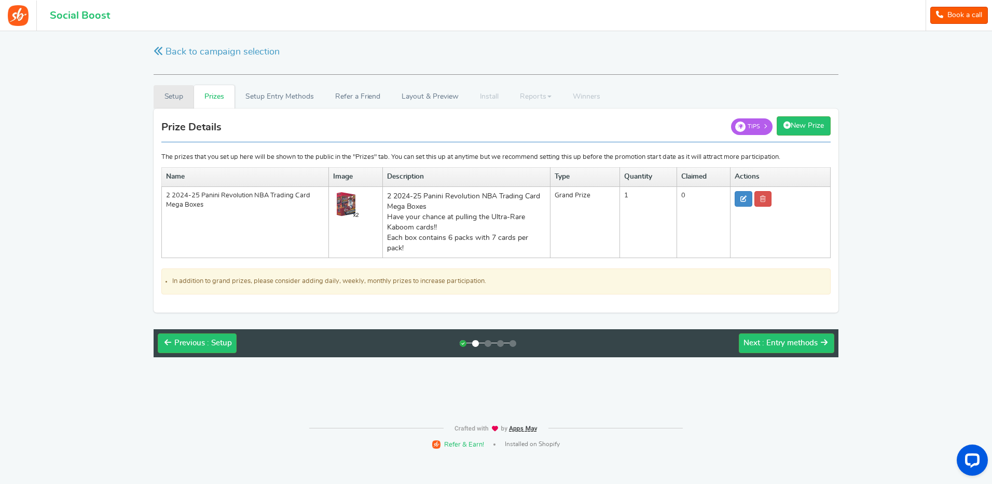
click at [172, 96] on link "Setup" at bounding box center [174, 96] width 40 height 23
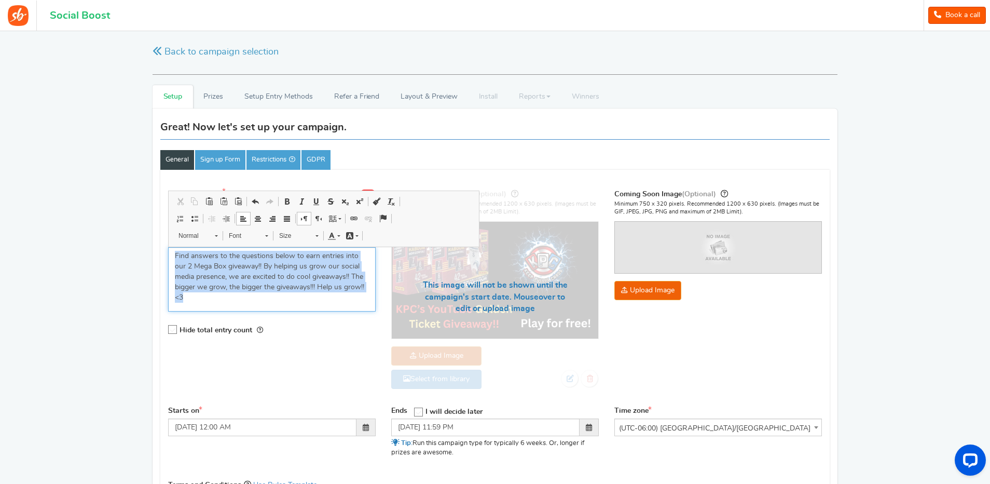
drag, startPoint x: 354, startPoint y: 287, endPoint x: 172, endPoint y: 259, distance: 183.8
click at [172, 259] on div "Find answers to the questions below to earn entries into our 2 Mega Box giveawa…" at bounding box center [272, 279] width 208 height 64
copy p "Find answers to the questions below to earn entries into our 2 Mega Box giveawa…"
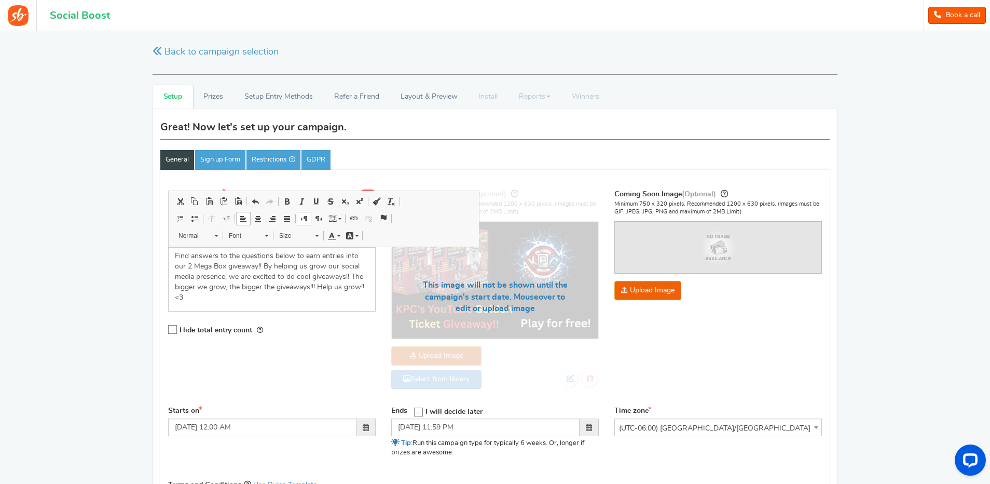
click at [287, 320] on div "Hide total entry count" at bounding box center [272, 329] width 208 height 21
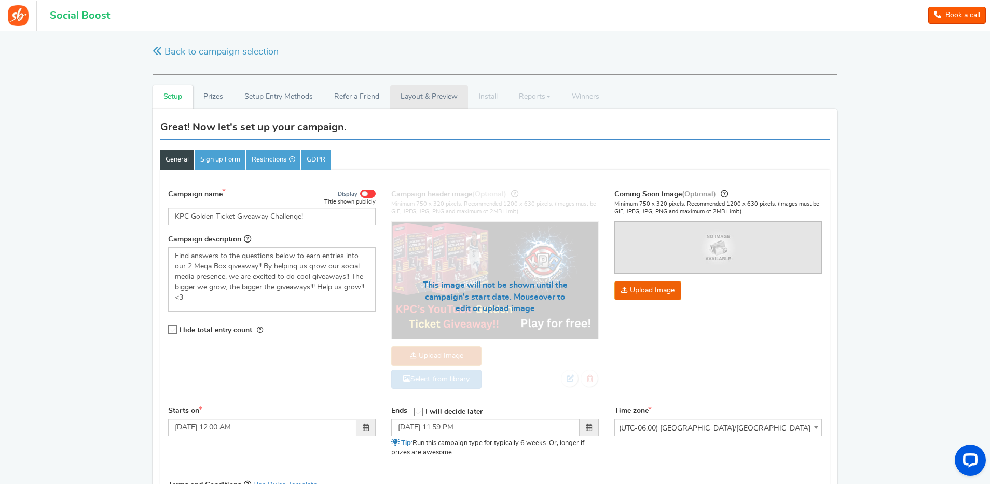
click at [421, 97] on link "Layout & Preview" at bounding box center [429, 96] width 78 height 23
